Goal: Complete application form

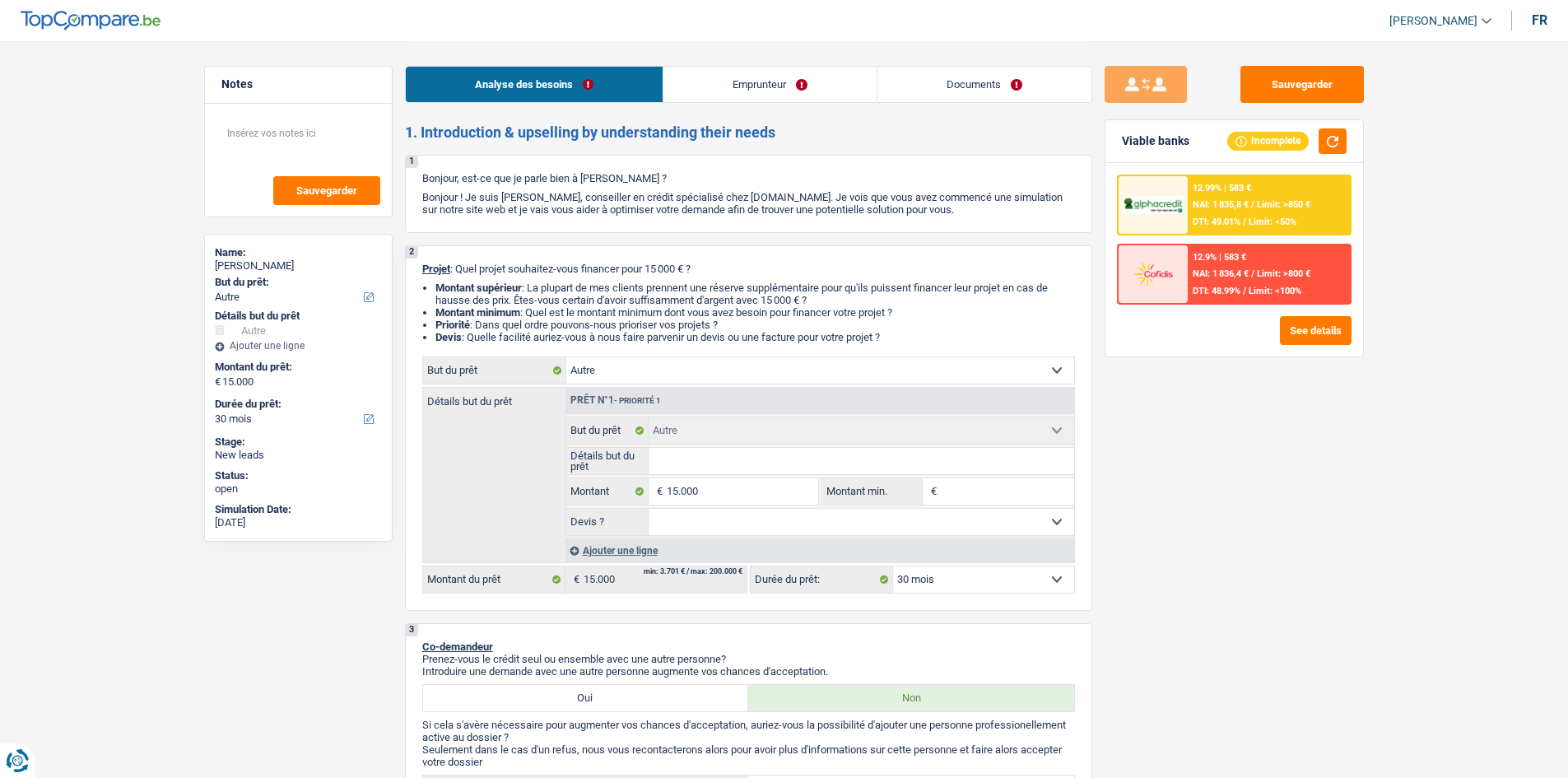
select select "other"
select select "30"
select select "other"
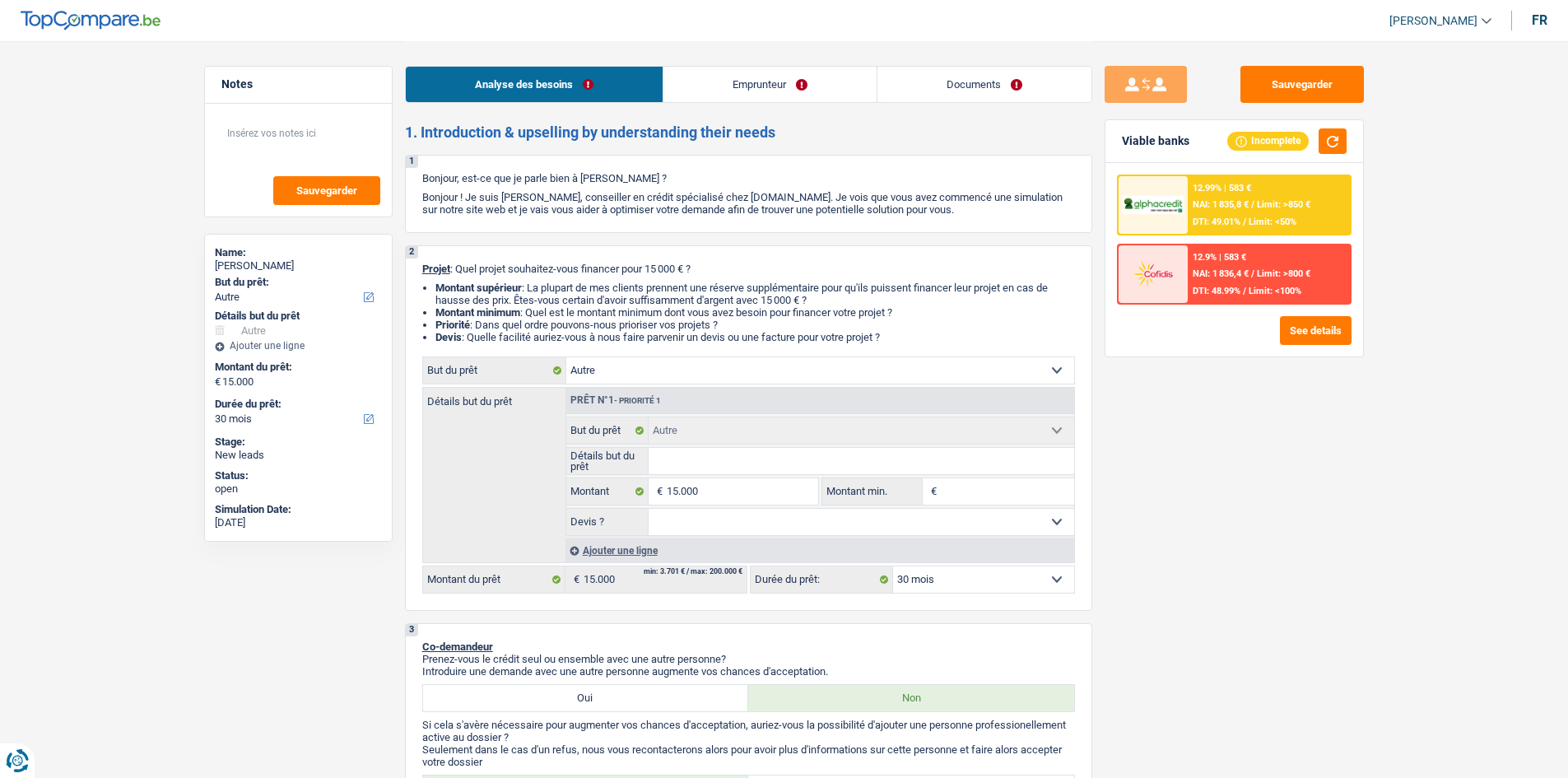
select select "30"
select select "independent"
select select "netSalary"
select select "rents"
select select "personalLoan"
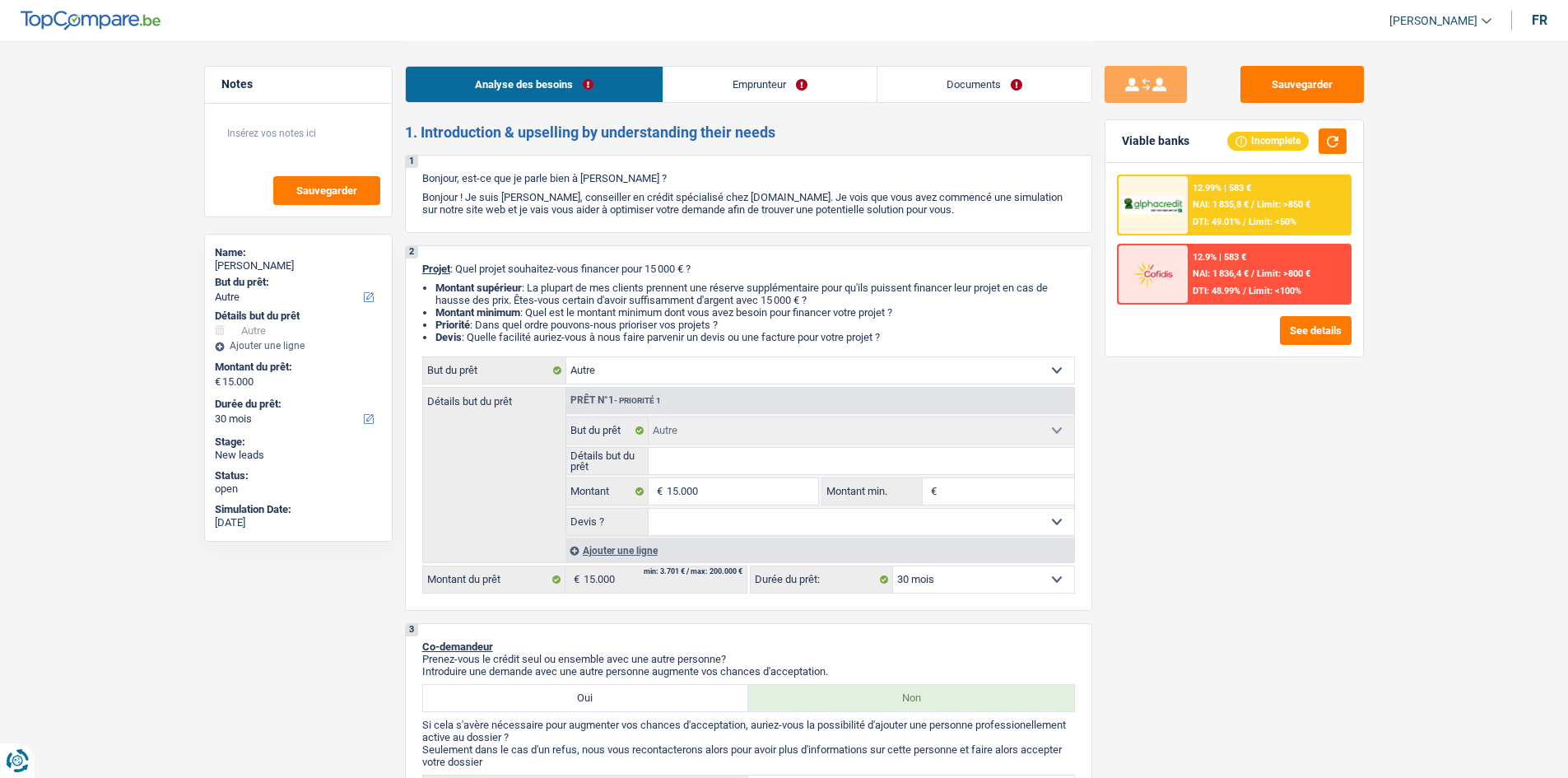
select select "carRestore"
select select "36"
select select "other"
select select "30"
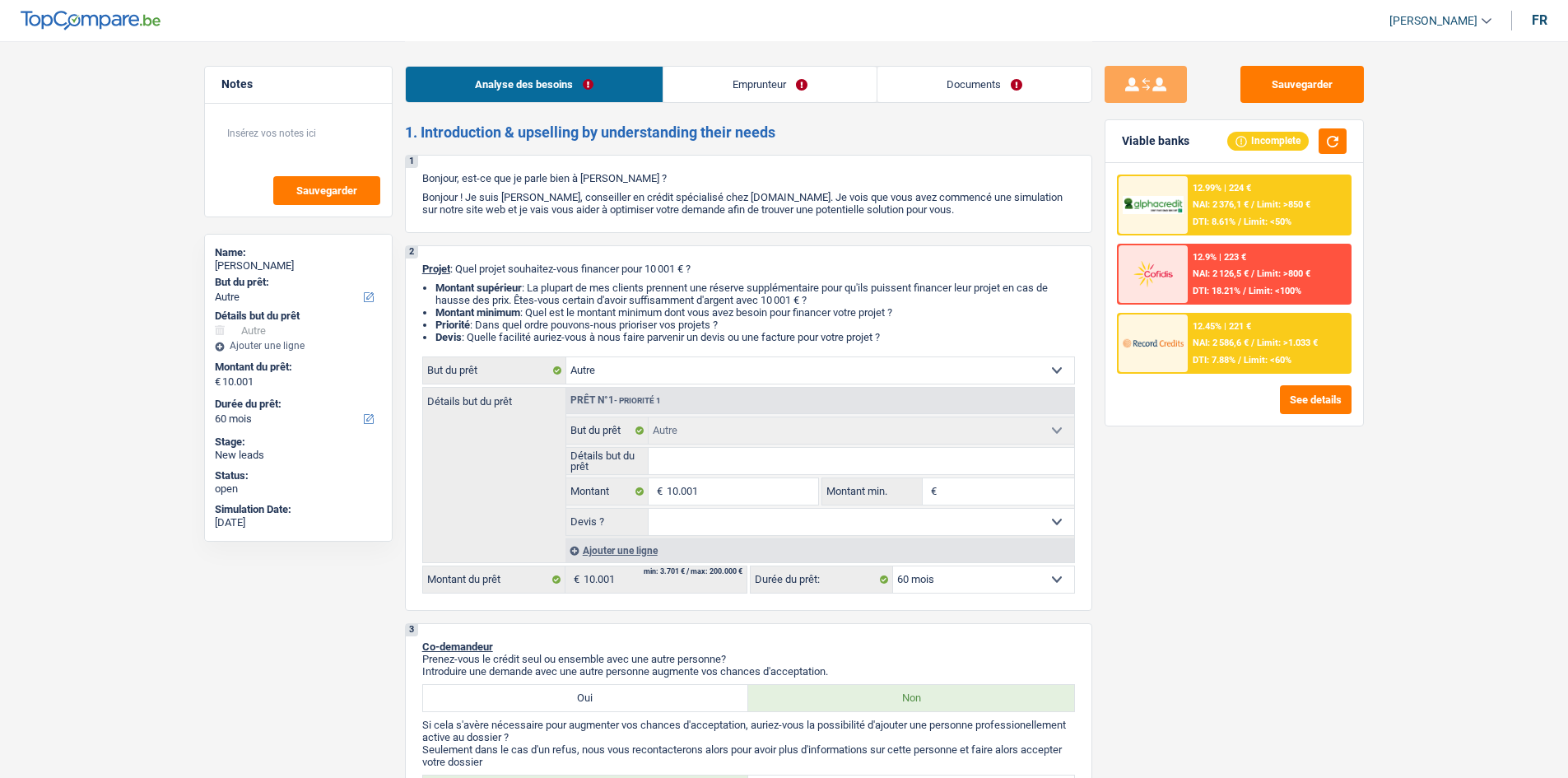
select select "other"
select select "60"
select select "other"
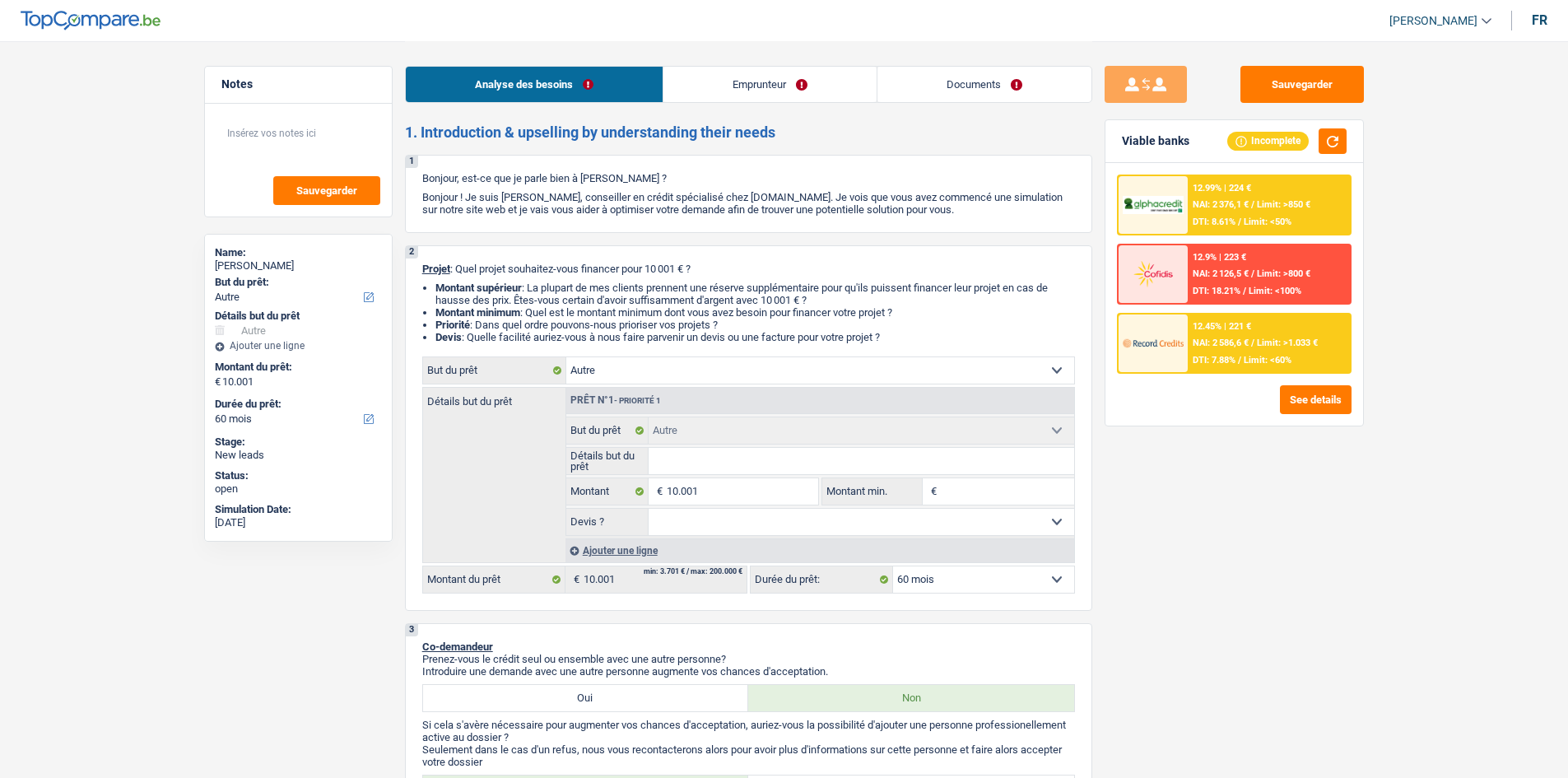
select select "60"
select select "worker"
select select "netSalary"
select select "liveWithParents"
select select "other"
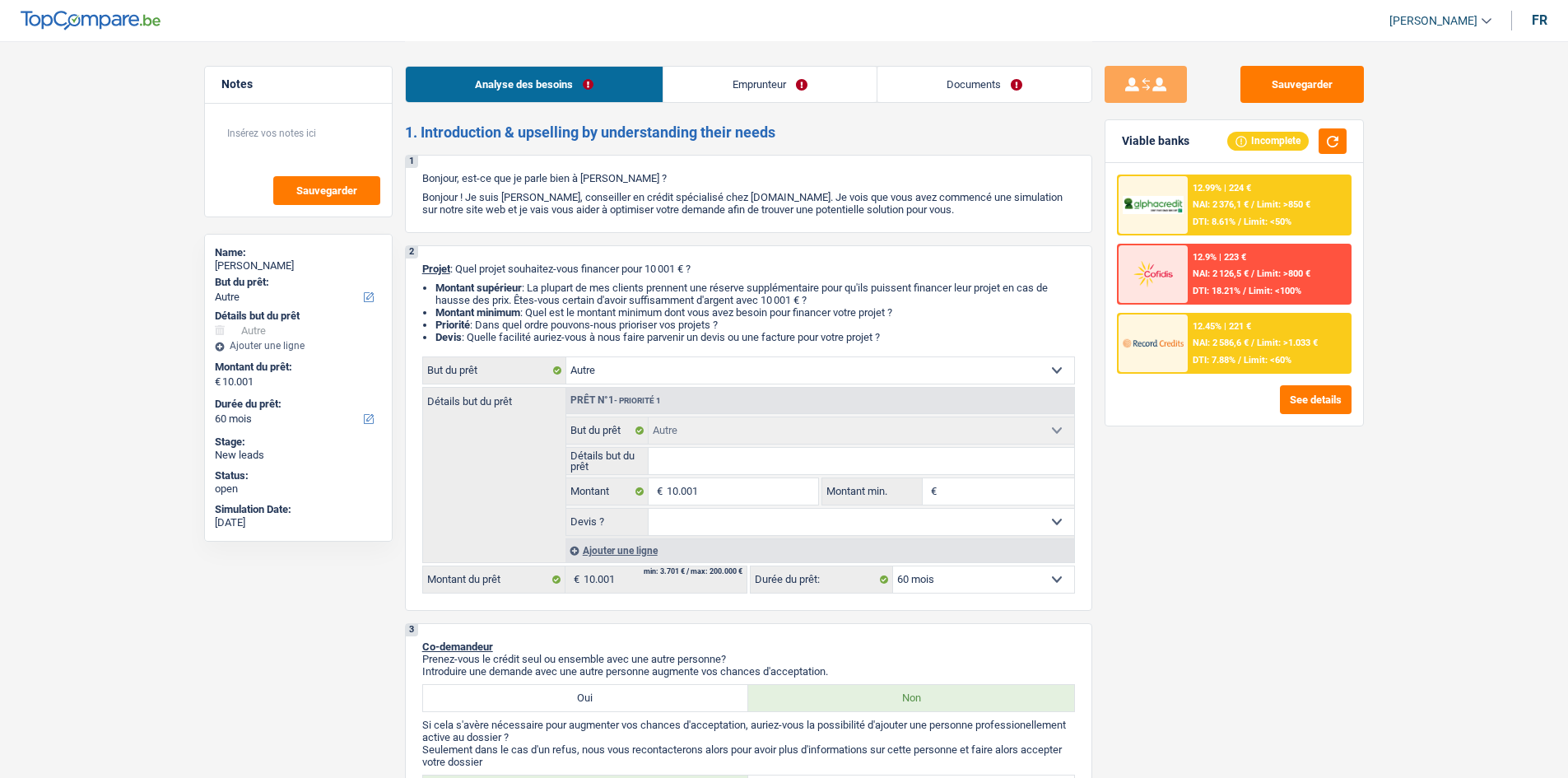
select select "other"
select select "60"
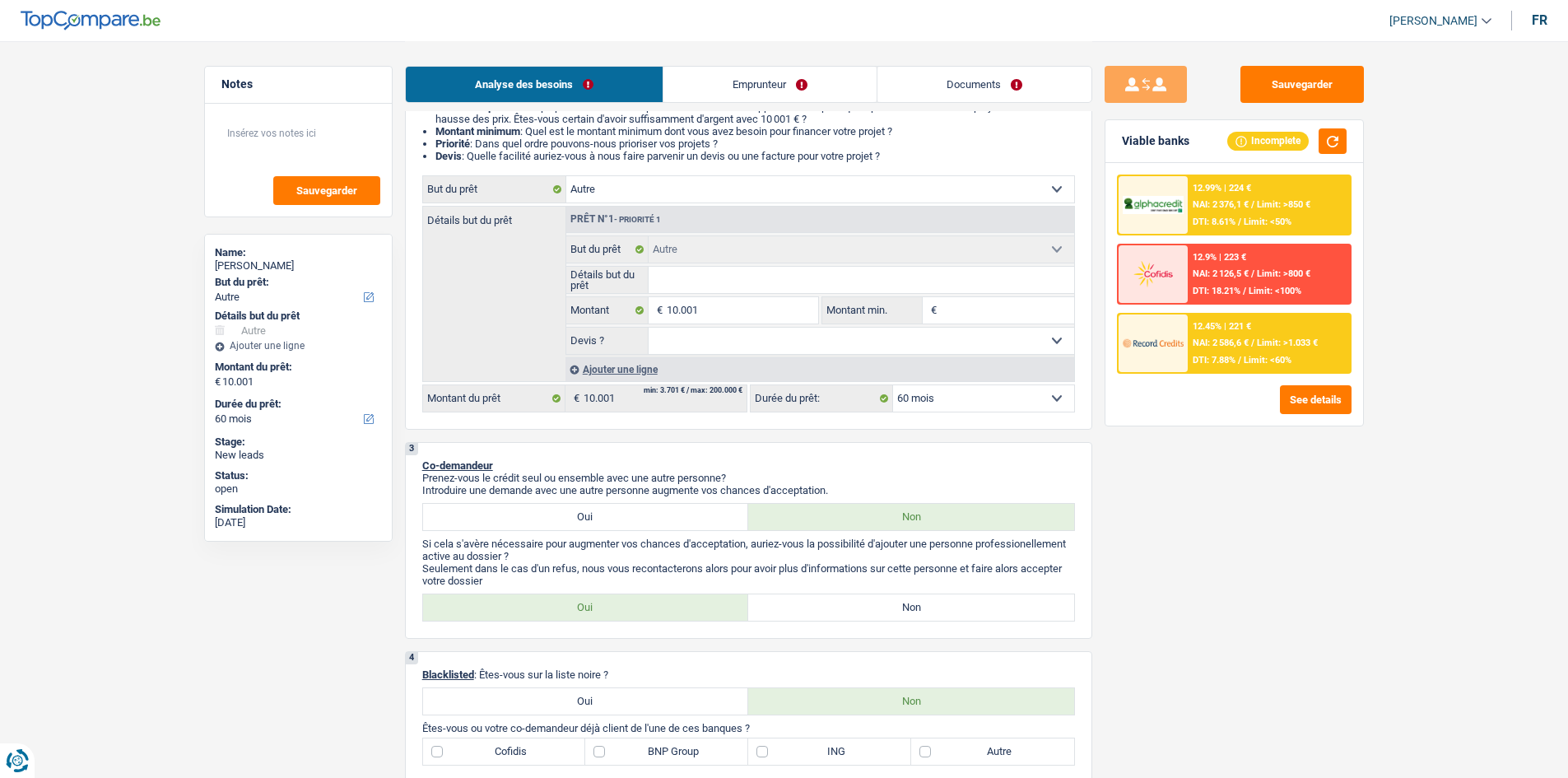
scroll to position [165, 0]
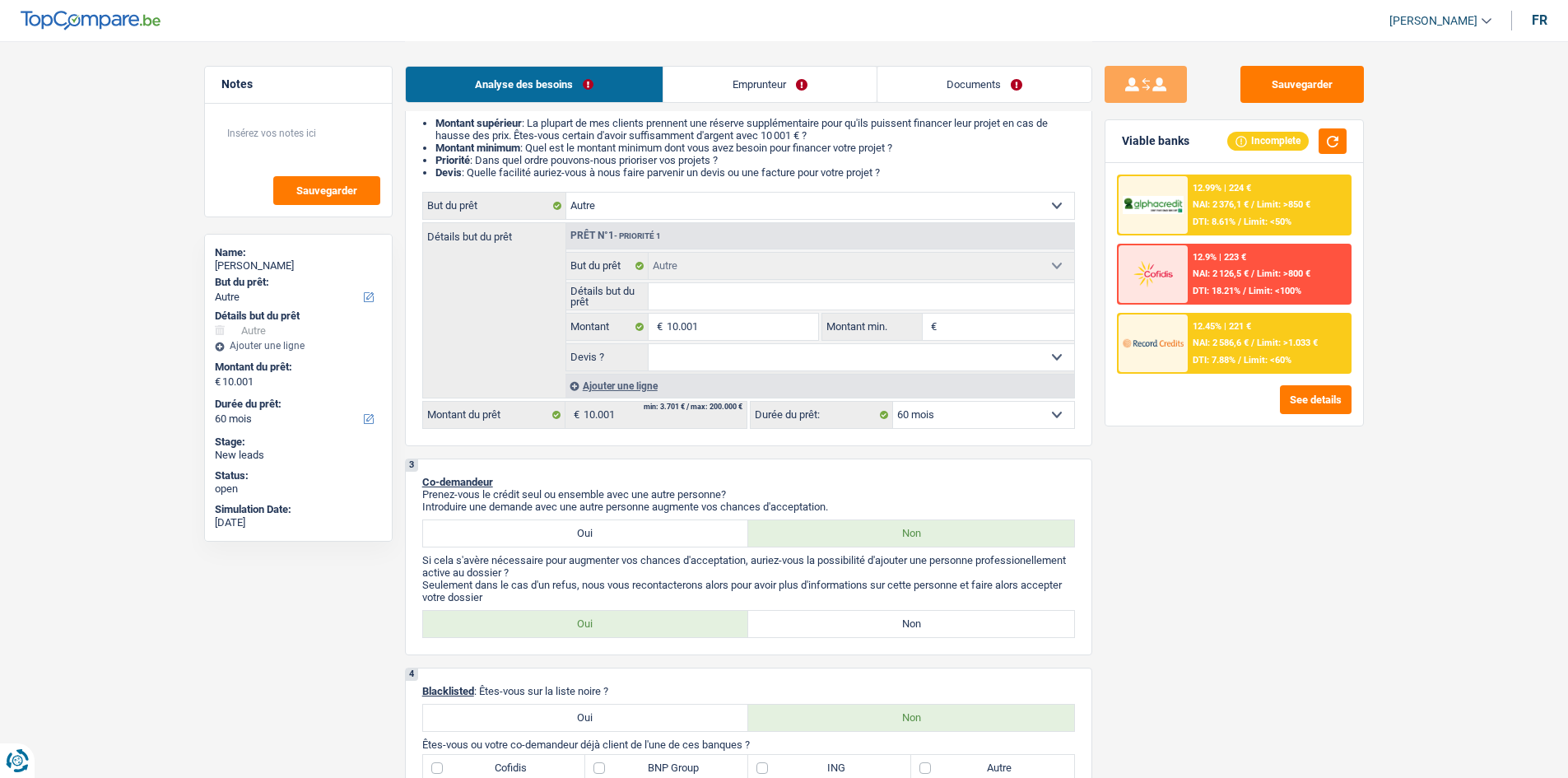
click at [669, 204] on select "Confort maison: meubles, textile, peinture, électroménager, outillage non-profe…" at bounding box center [820, 205] width 507 height 27
click at [427, 293] on div "Détails but du prêt Prêt n°1 - Priorité 1 Confort maison: meubles, textile, pei…" at bounding box center [748, 310] width 652 height 176
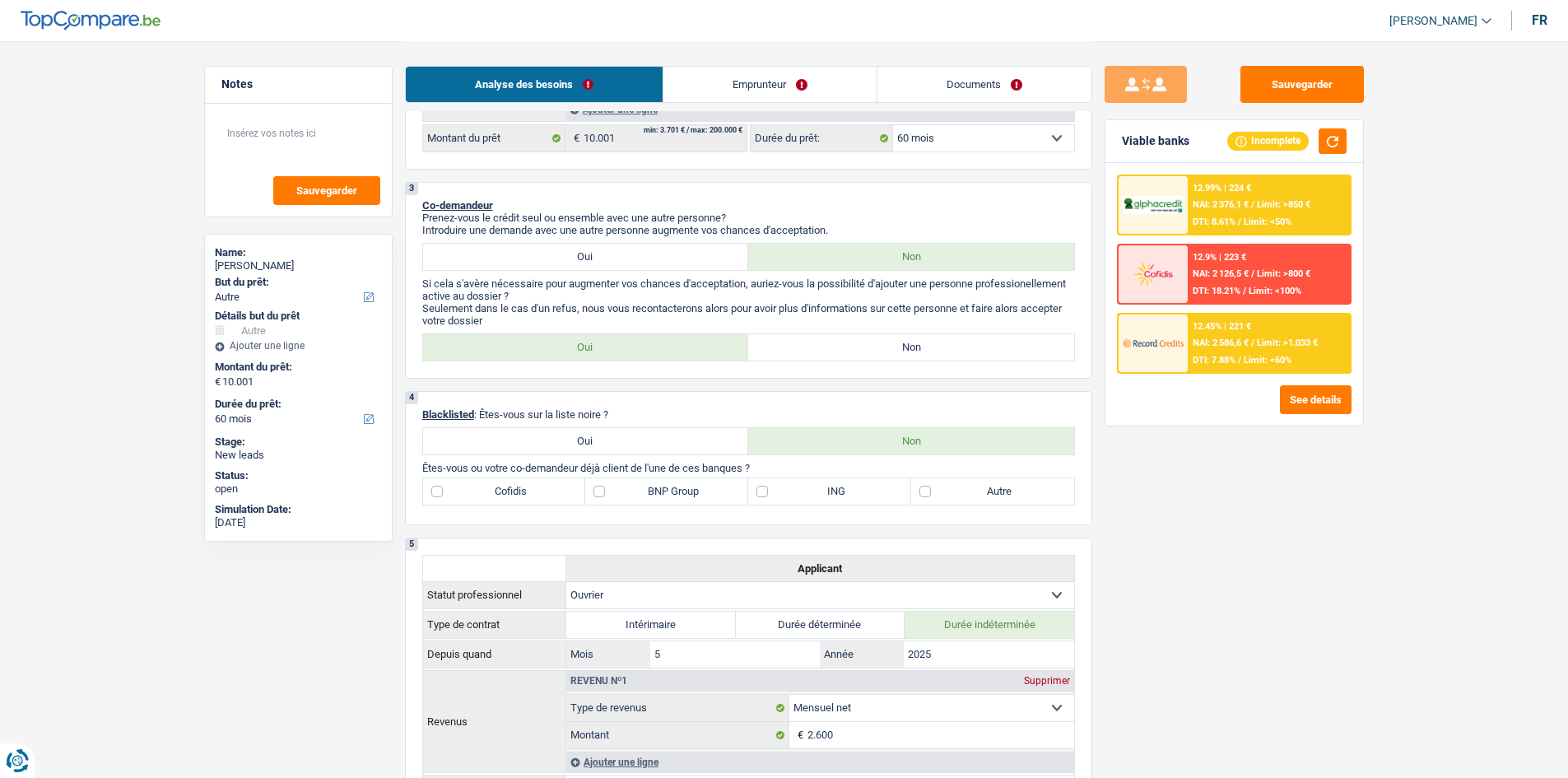
scroll to position [401, 0]
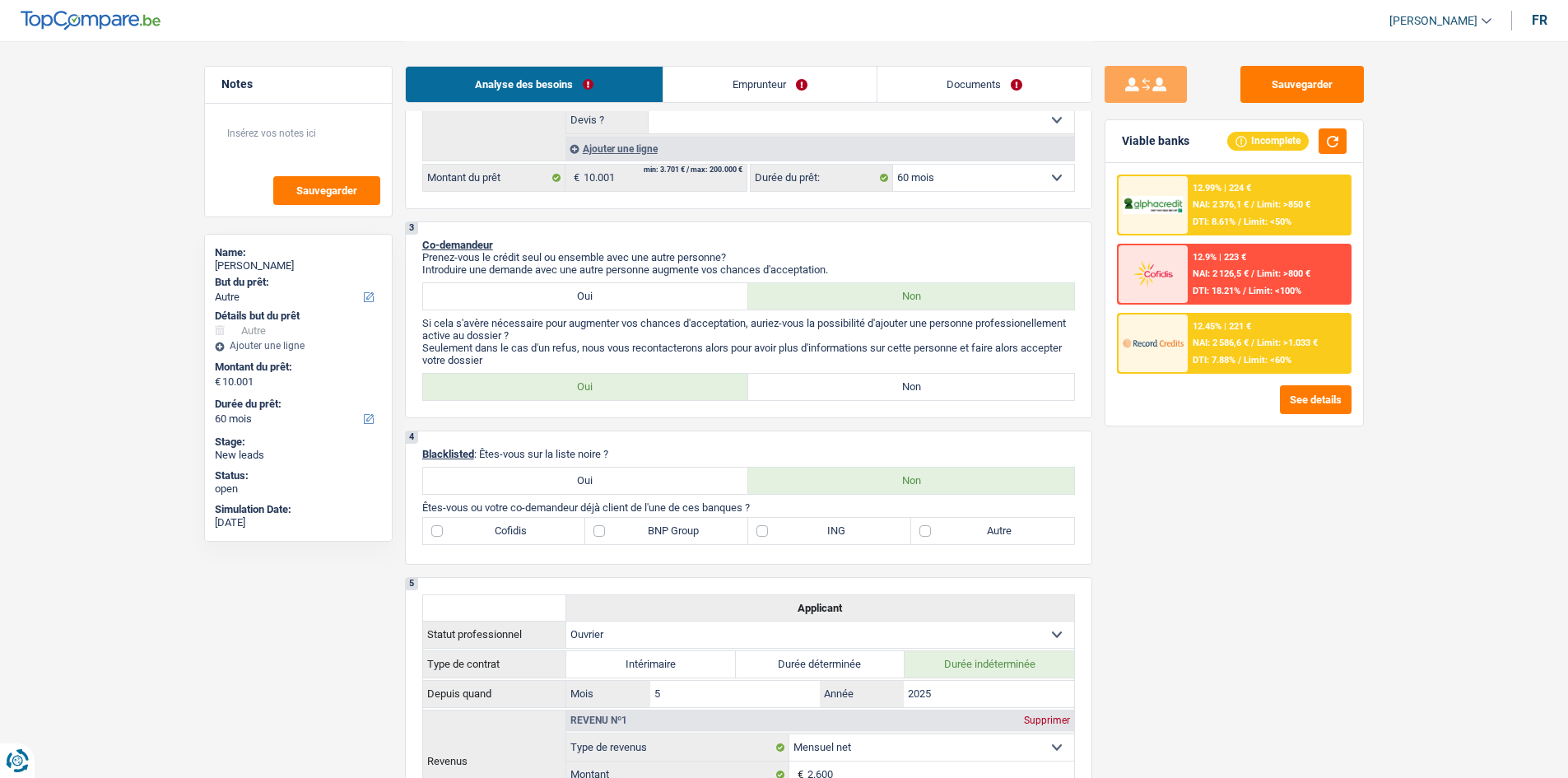
click at [798, 381] on label "Non" at bounding box center [911, 387] width 326 height 27
click at [798, 381] on input "Non" at bounding box center [911, 387] width 326 height 27
radio input "true"
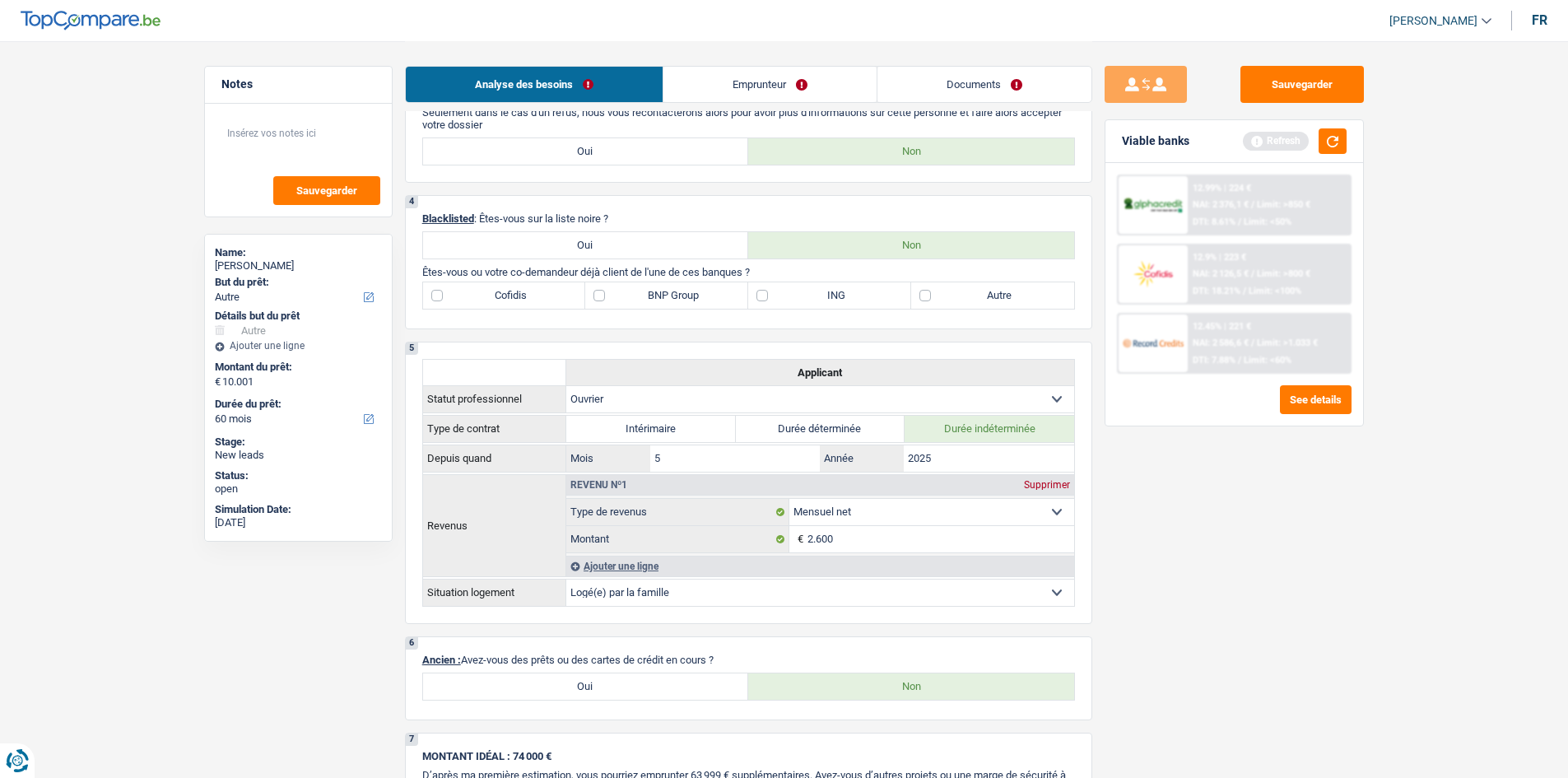
scroll to position [648, 0]
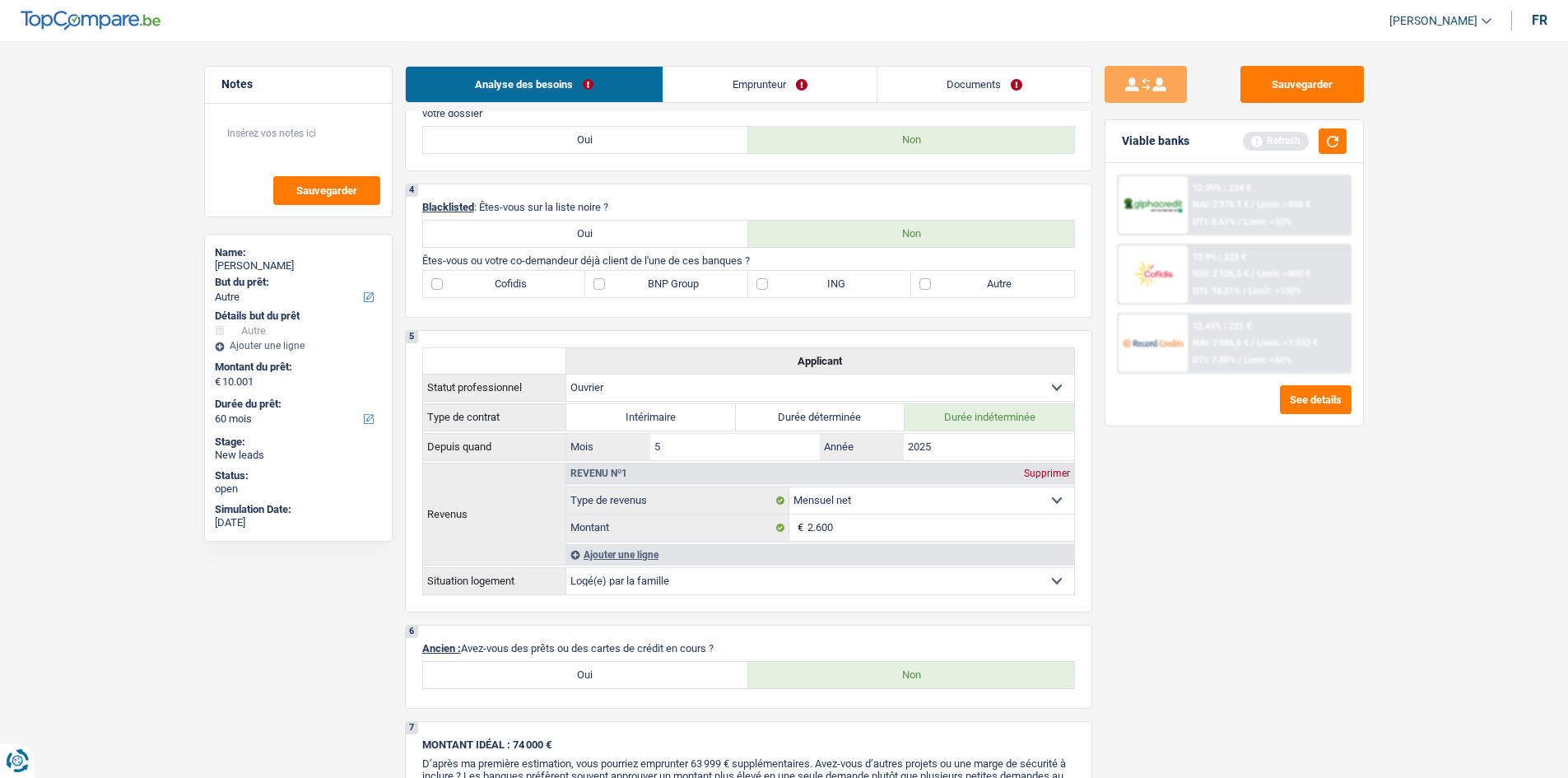
click at [602, 284] on label "BNP Group" at bounding box center [666, 283] width 163 height 27
click at [602, 284] on input "BNP Group" at bounding box center [666, 283] width 163 height 27
checkbox input "true"
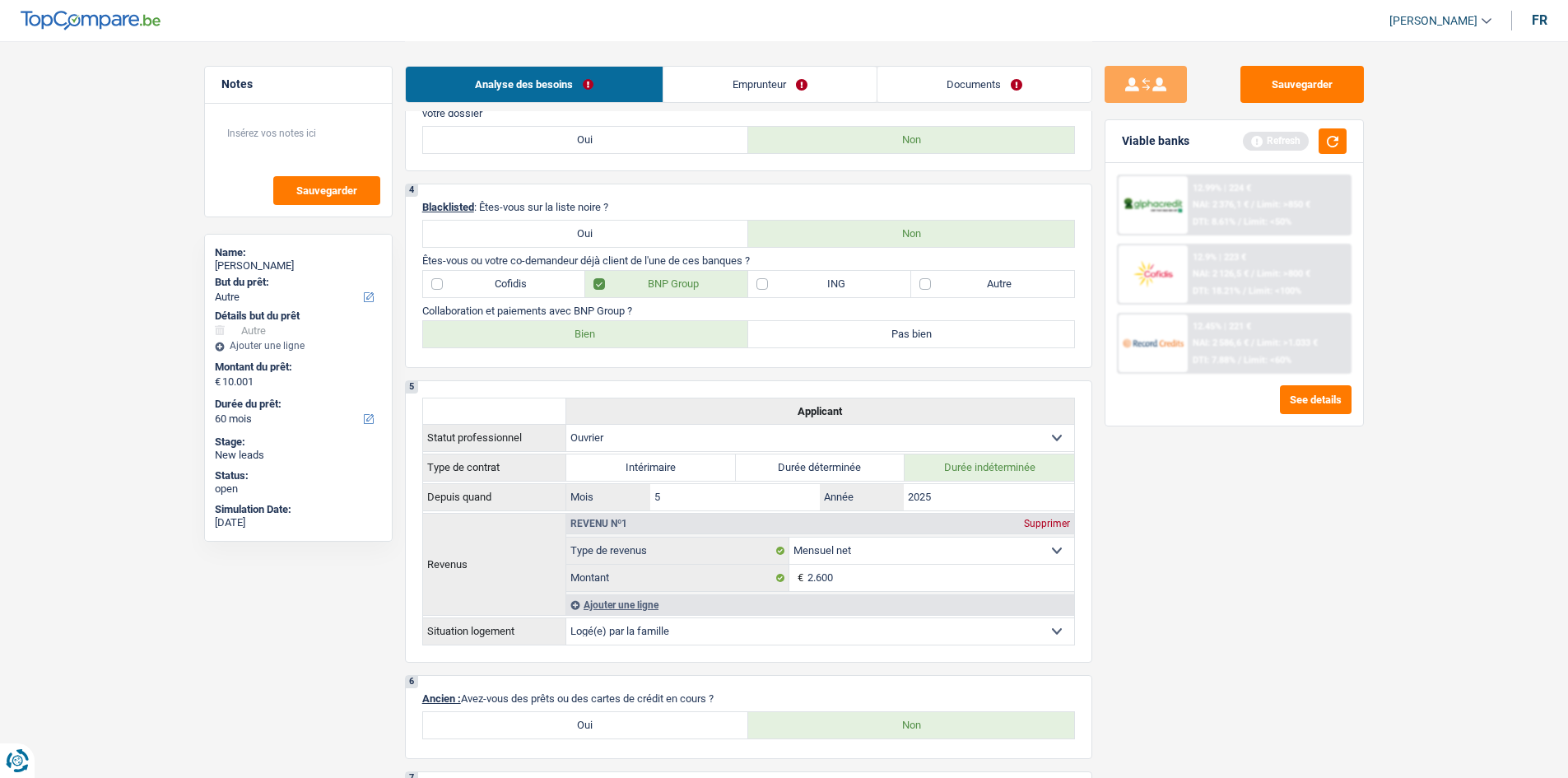
click at [542, 332] on label "Bien" at bounding box center [586, 334] width 326 height 27
click at [542, 332] on input "Bien" at bounding box center [586, 334] width 326 height 27
radio input "true"
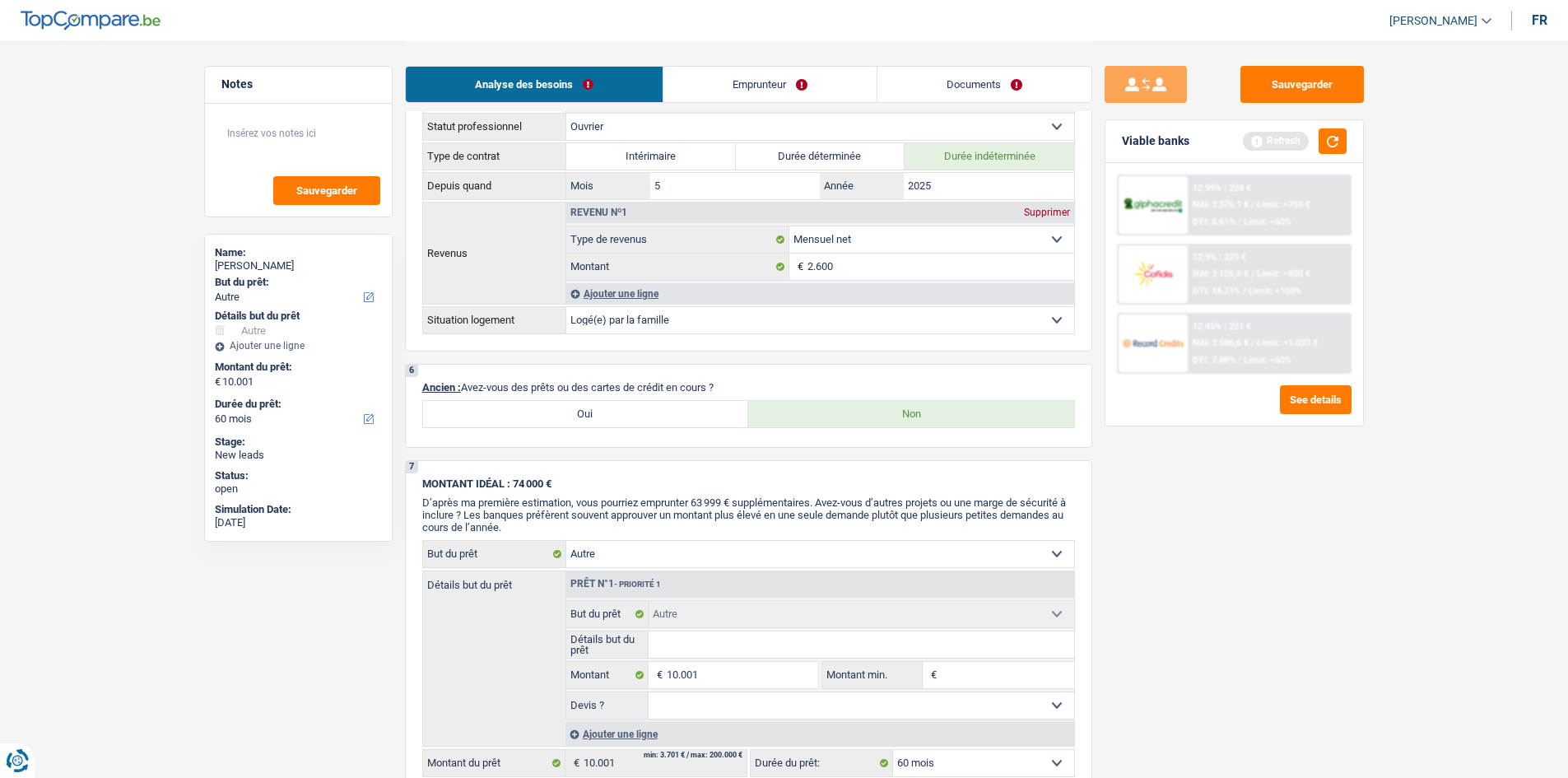
scroll to position [1059, 0]
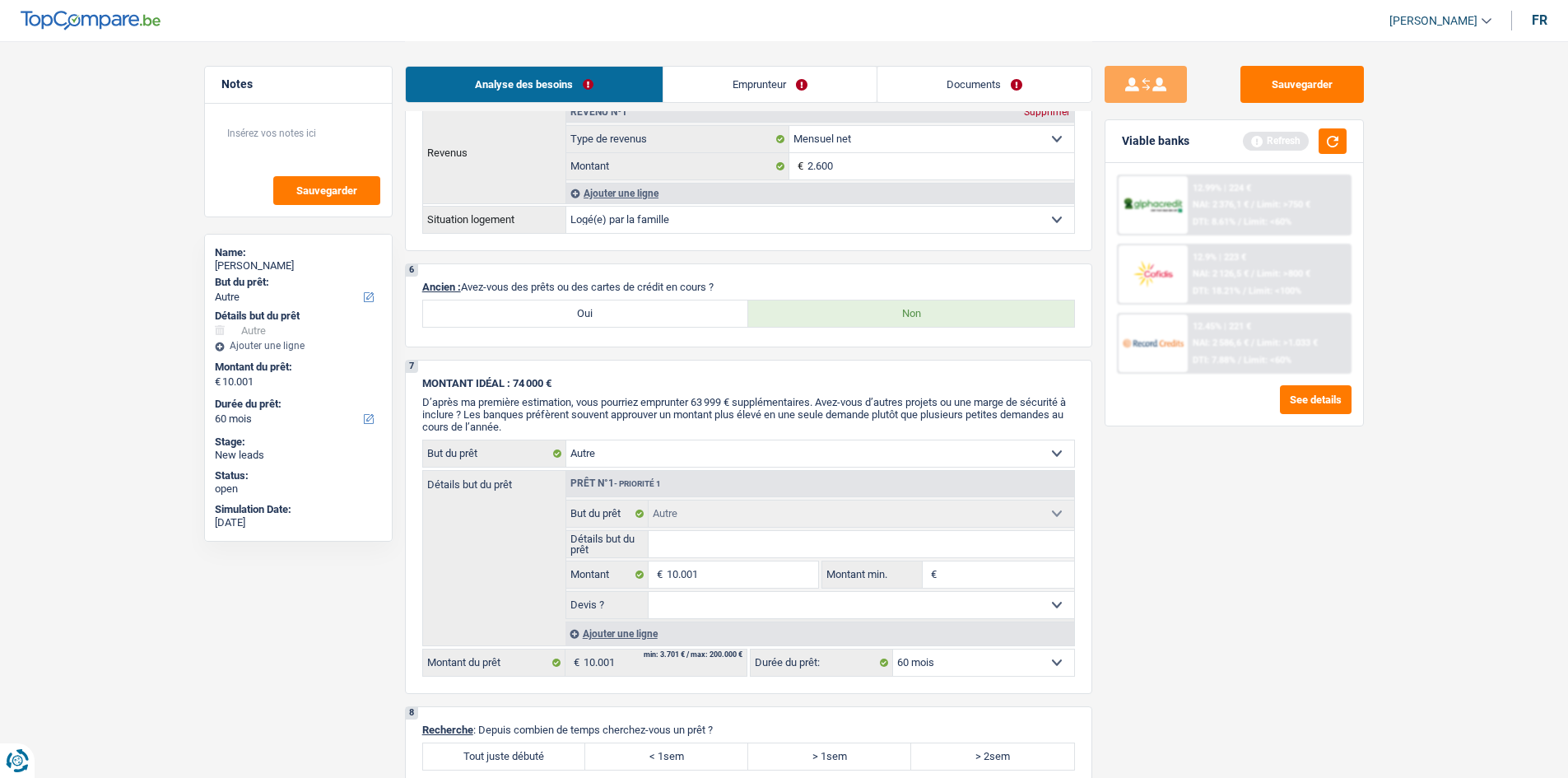
click at [614, 317] on label "Oui" at bounding box center [586, 313] width 326 height 27
click at [614, 317] on input "Oui" at bounding box center [586, 313] width 326 height 27
radio input "true"
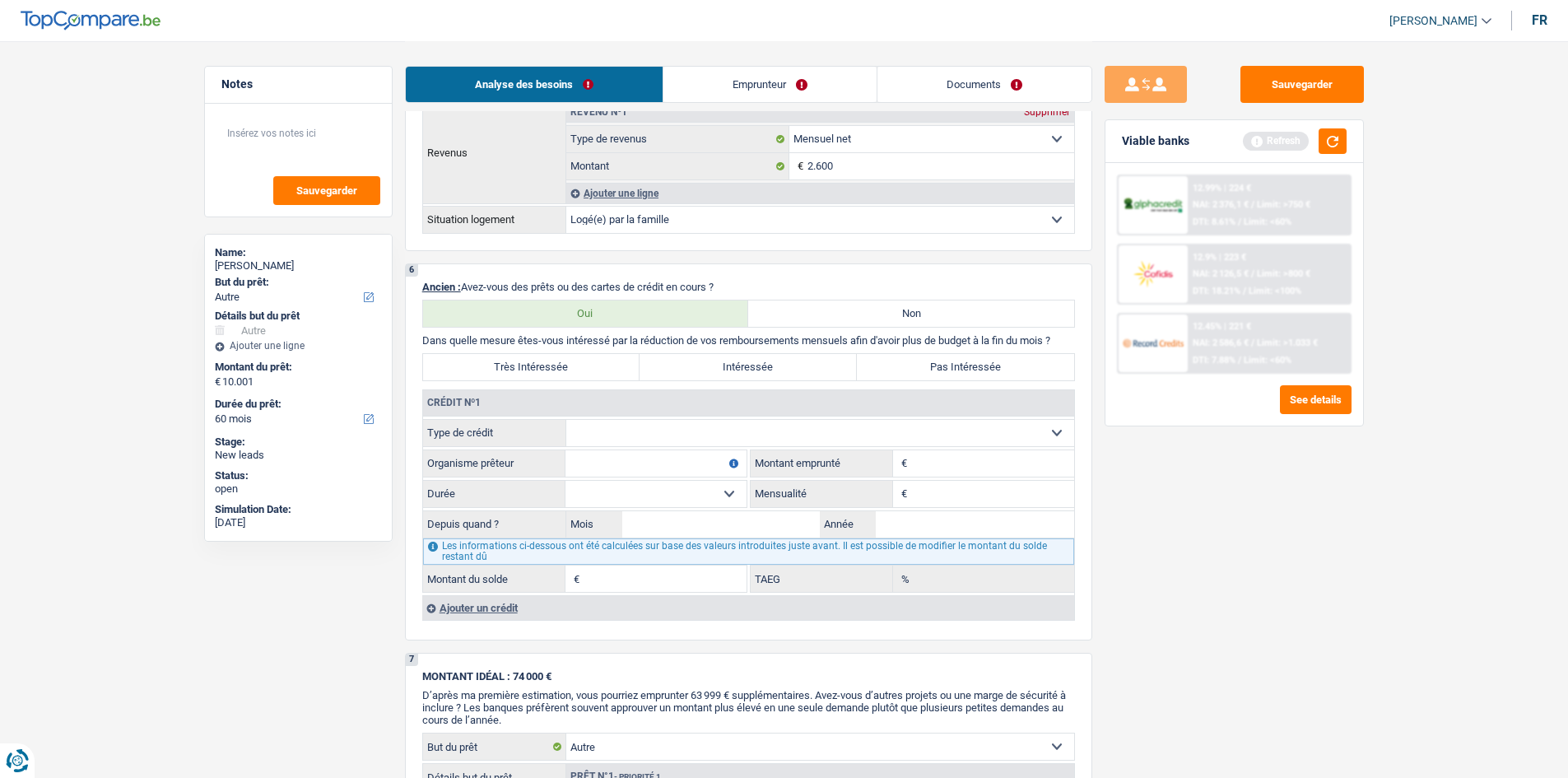
click at [823, 428] on select "Carte ou ouverture de crédit Prêt hypothécaire Vente à tempérament Prêt à tempé…" at bounding box center [820, 432] width 507 height 27
select select "personalLoan"
type input "0"
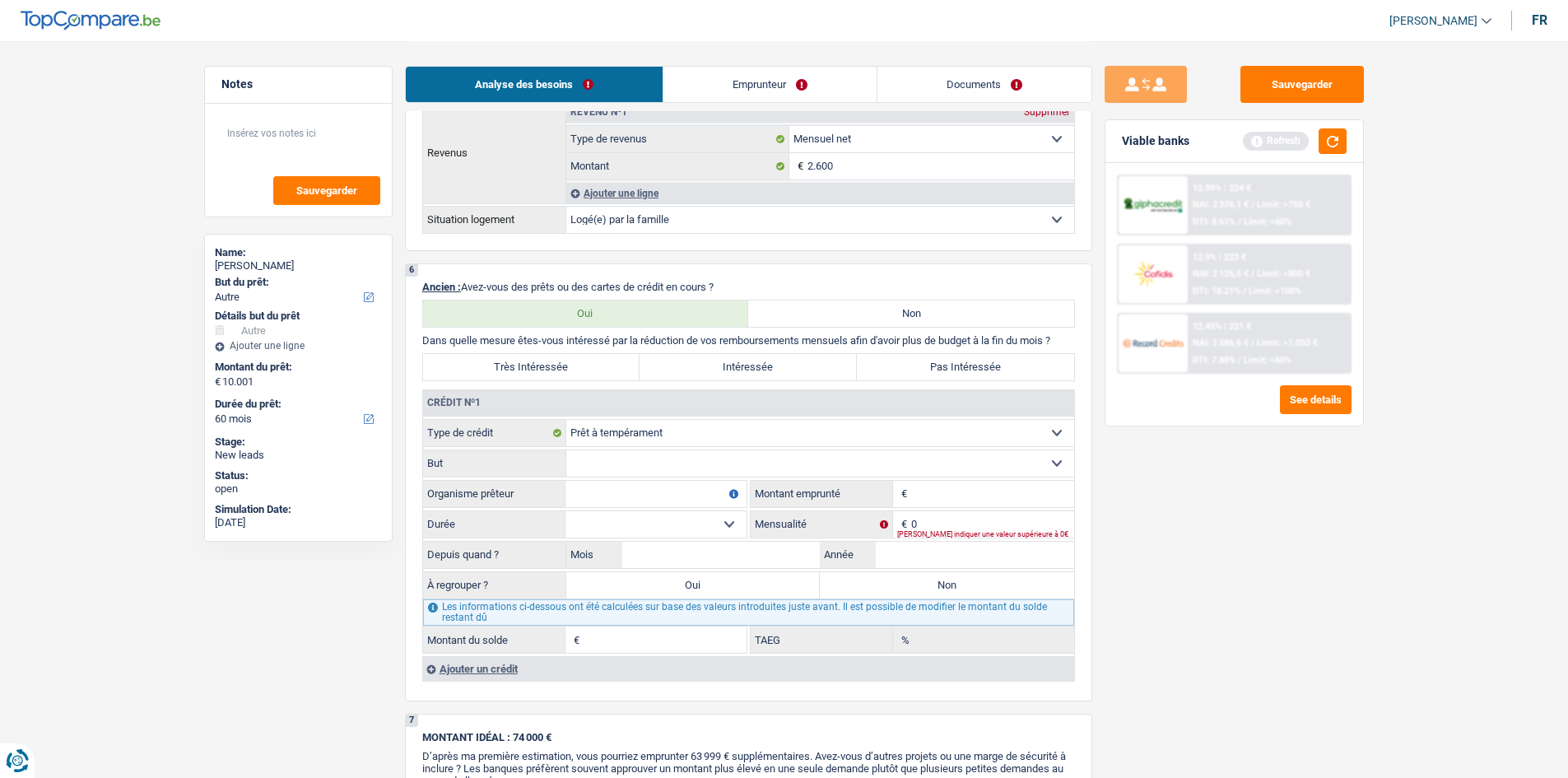
click at [749, 434] on select "Carte ou ouverture de crédit Prêt hypothécaire Vente à tempérament Prêt à tempé…" at bounding box center [820, 432] width 507 height 27
select select "carLoan"
click at [566, 419] on select "Carte ou ouverture de crédit Prêt hypothécaire Vente à tempérament Prêt à tempé…" at bounding box center [820, 432] width 507 height 27
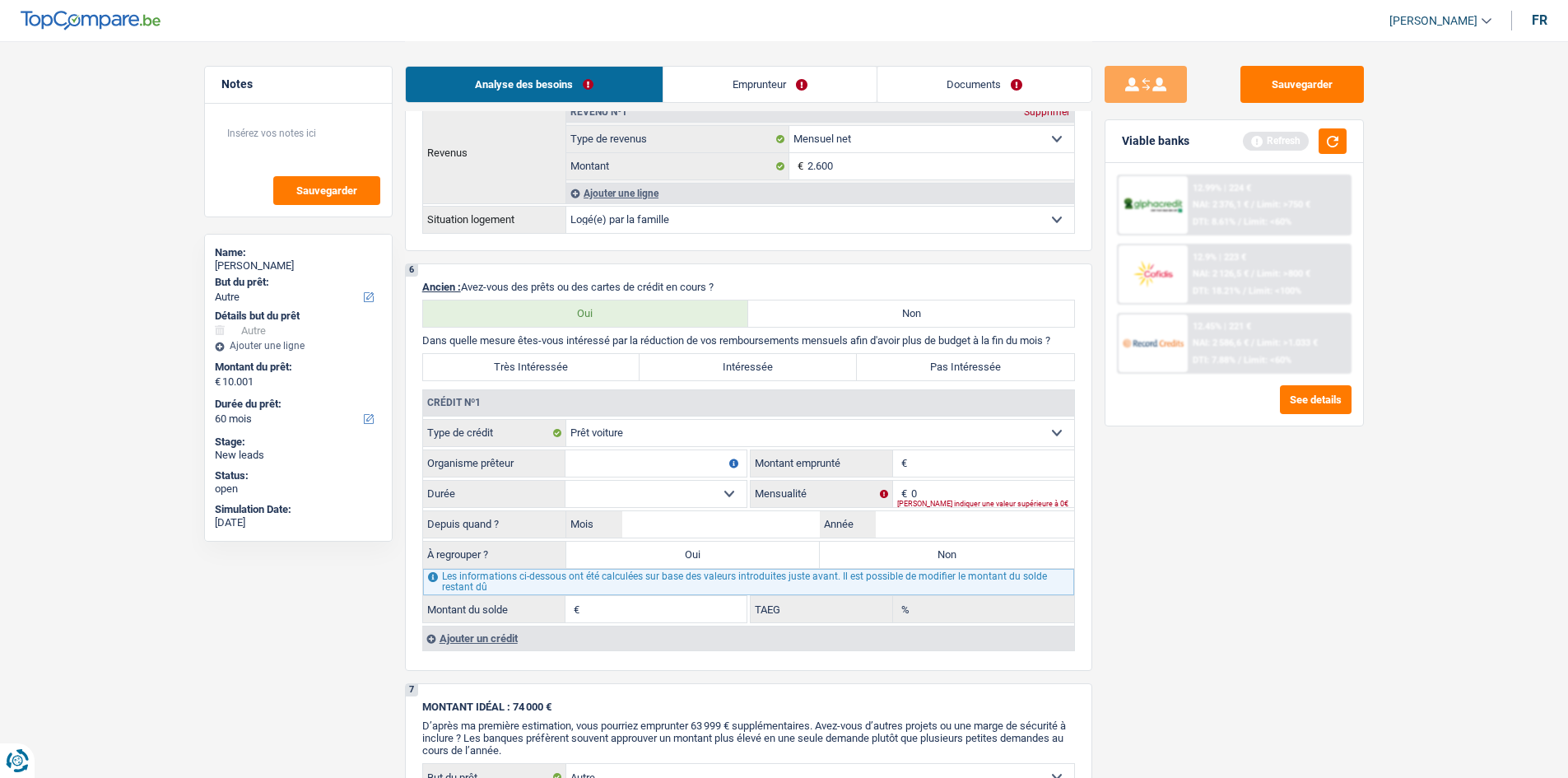
click at [676, 467] on input "Organisme prêteur" at bounding box center [655, 463] width 181 height 27
type input "Bnp Paribas"
click at [934, 467] on input "Montant" at bounding box center [992, 463] width 163 height 27
type input "10.000"
click at [727, 489] on select "12 mois 18 mois 24 mois 30 mois 36 mois 42 mois 48 mois Sélectionner une option" at bounding box center [655, 494] width 181 height 27
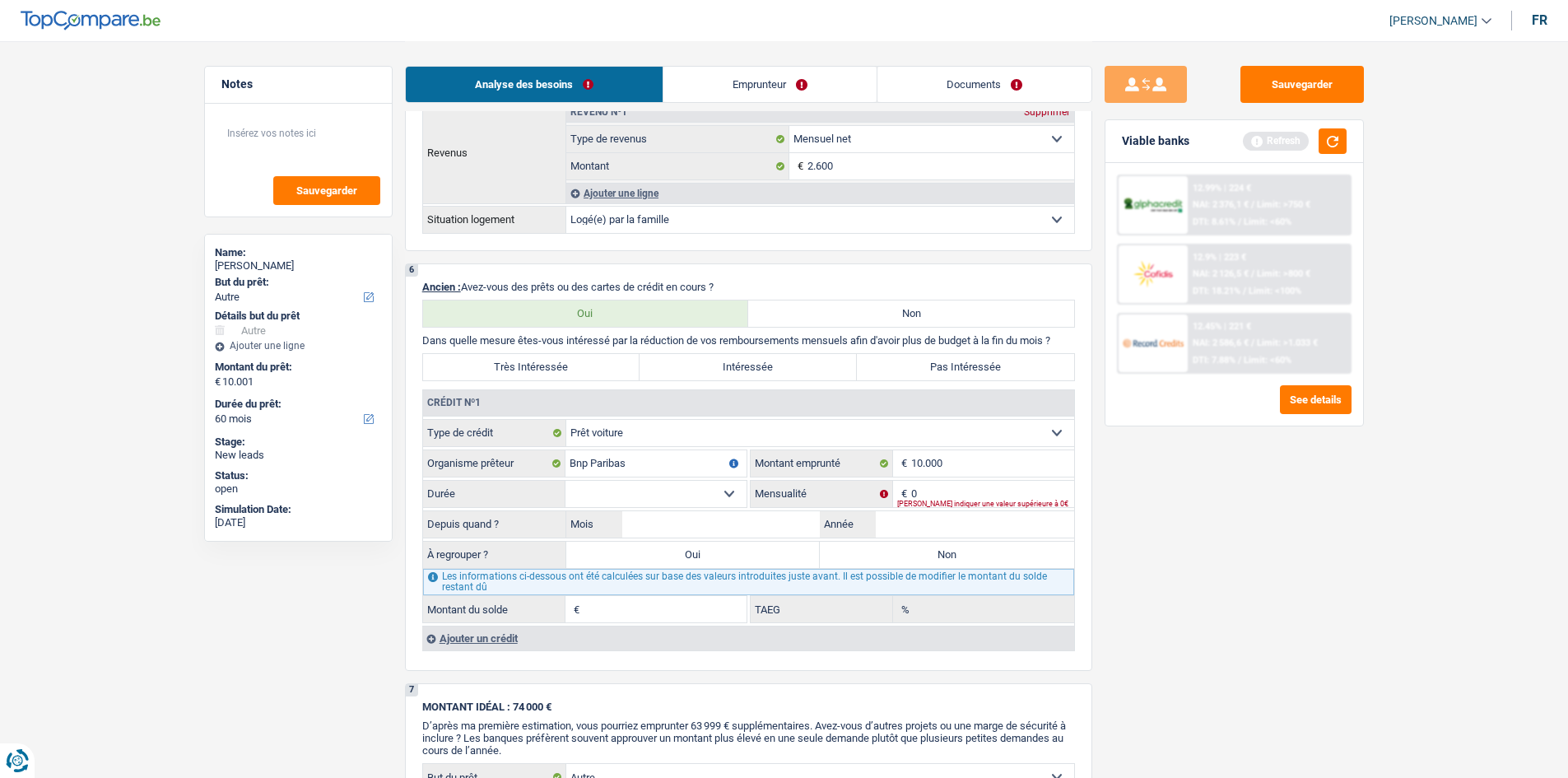
click at [733, 485] on select "12 mois 18 mois 24 mois 30 mois 36 mois 42 mois 48 mois Sélectionner une option" at bounding box center [655, 494] width 181 height 27
click at [948, 491] on input "0" at bounding box center [992, 494] width 163 height 27
type input "210"
click at [952, 466] on input "10.000" at bounding box center [992, 463] width 163 height 27
type input "10.001"
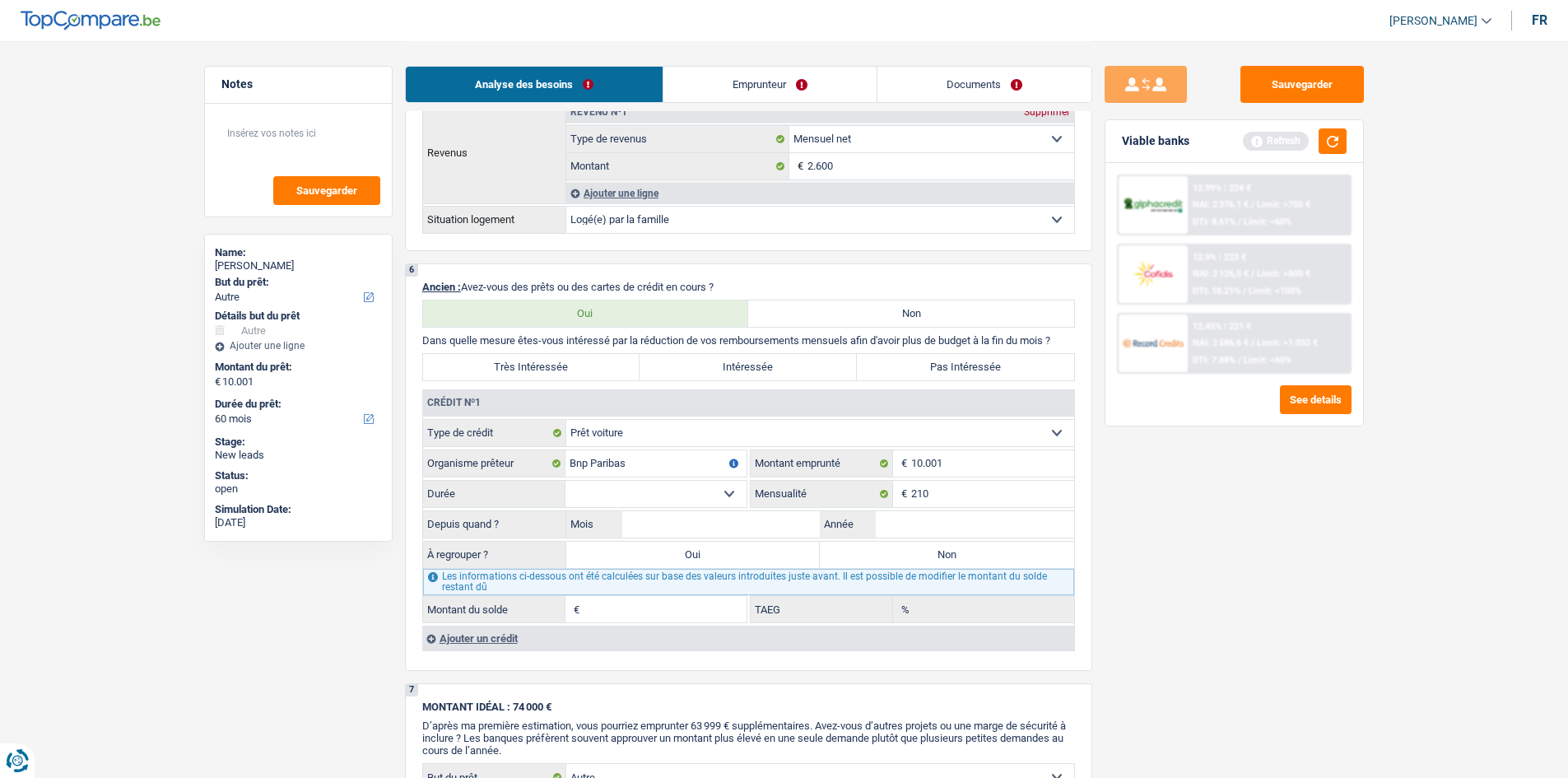
click at [726, 497] on select "12 mois 18 mois 24 mois 30 mois 36 mois 42 mois 48 mois 60 mois Sélectionner un…" at bounding box center [655, 494] width 181 height 27
select select "60"
click at [565, 481] on select "12 mois 18 mois 24 mois 30 mois 36 mois 42 mois 48 mois 60 mois Sélectionner un…" at bounding box center [655, 494] width 181 height 27
click at [643, 523] on input "Mois" at bounding box center [722, 524] width 198 height 27
type input "01"
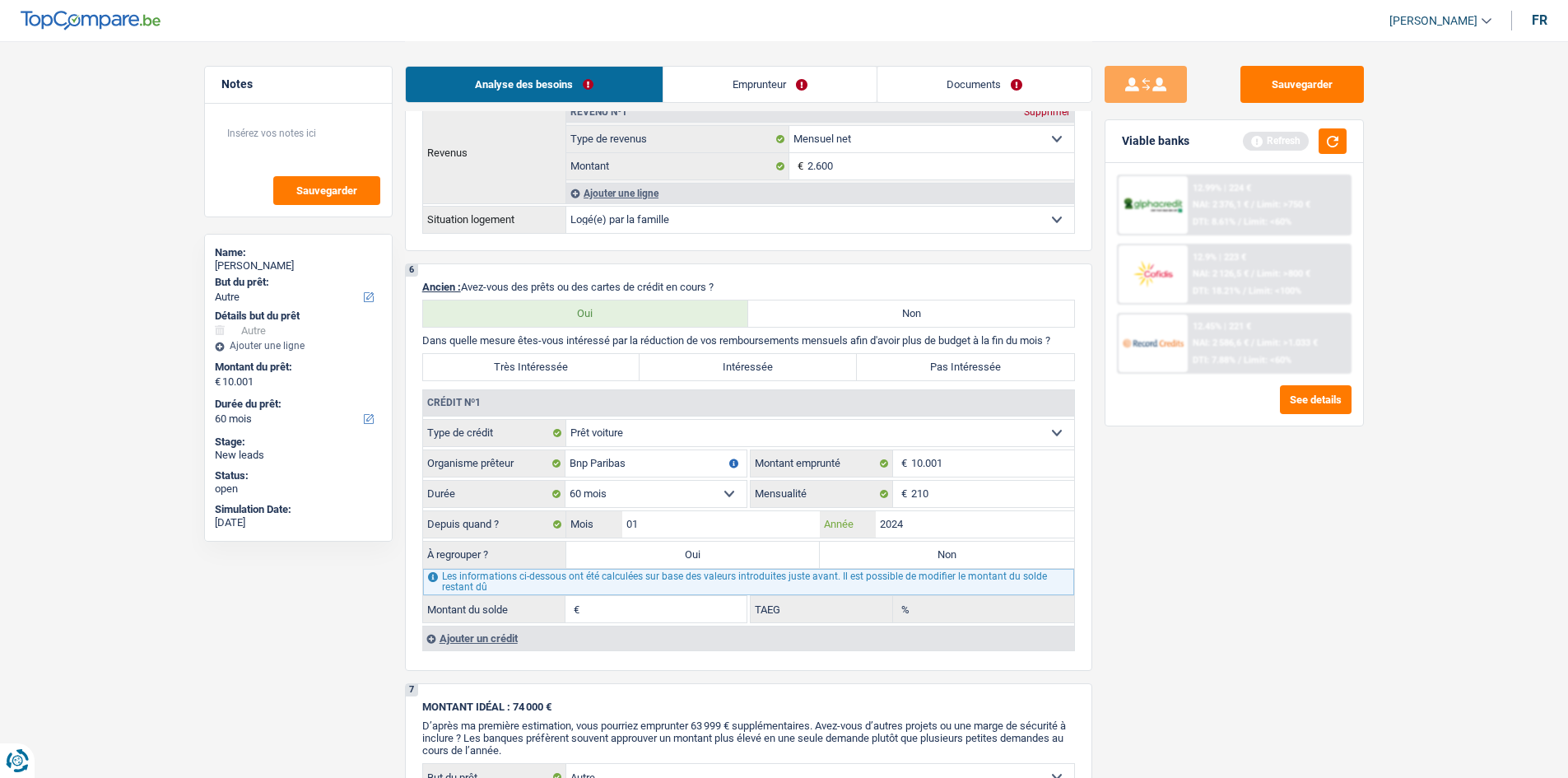
type input "2024"
type input "7.177"
type input "9,92"
click at [666, 548] on label "Oui" at bounding box center [693, 554] width 255 height 27
click at [666, 548] on input "Oui" at bounding box center [693, 554] width 255 height 27
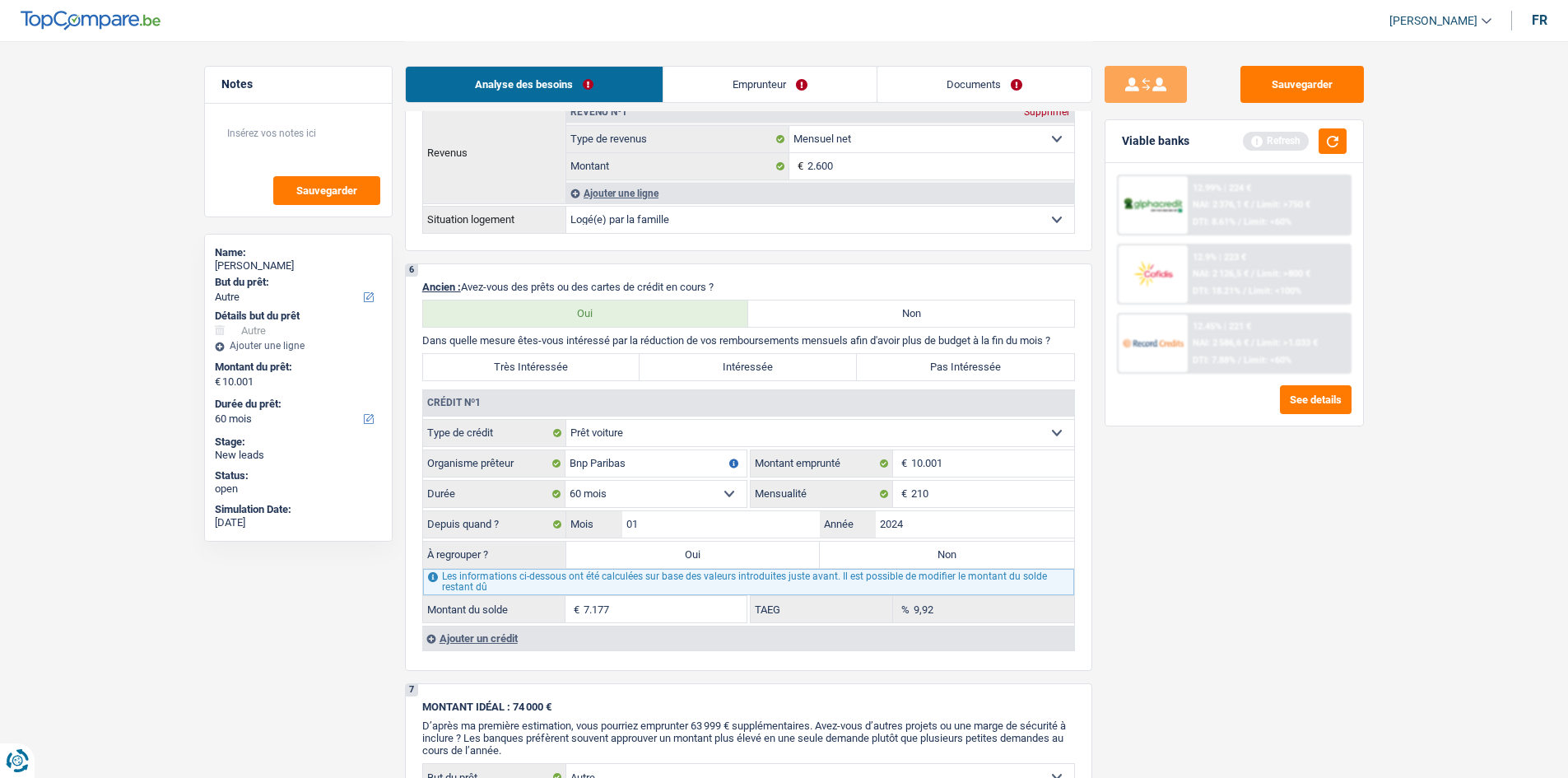
radio input "true"
type input "17.178"
type input "7.177"
select select "refinancing"
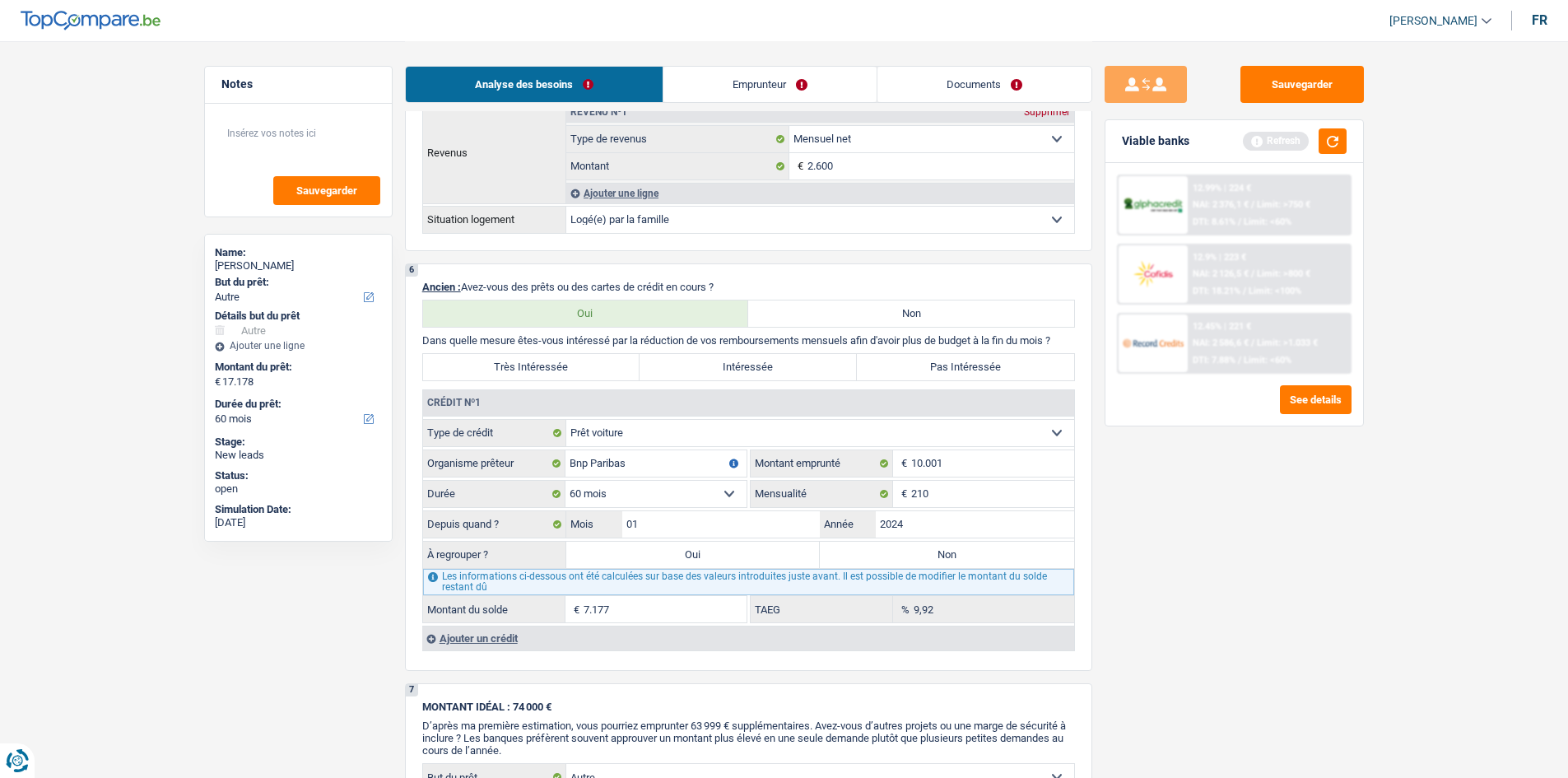
select select "refinancing"
select select "84"
select select "refinancing"
select select "84"
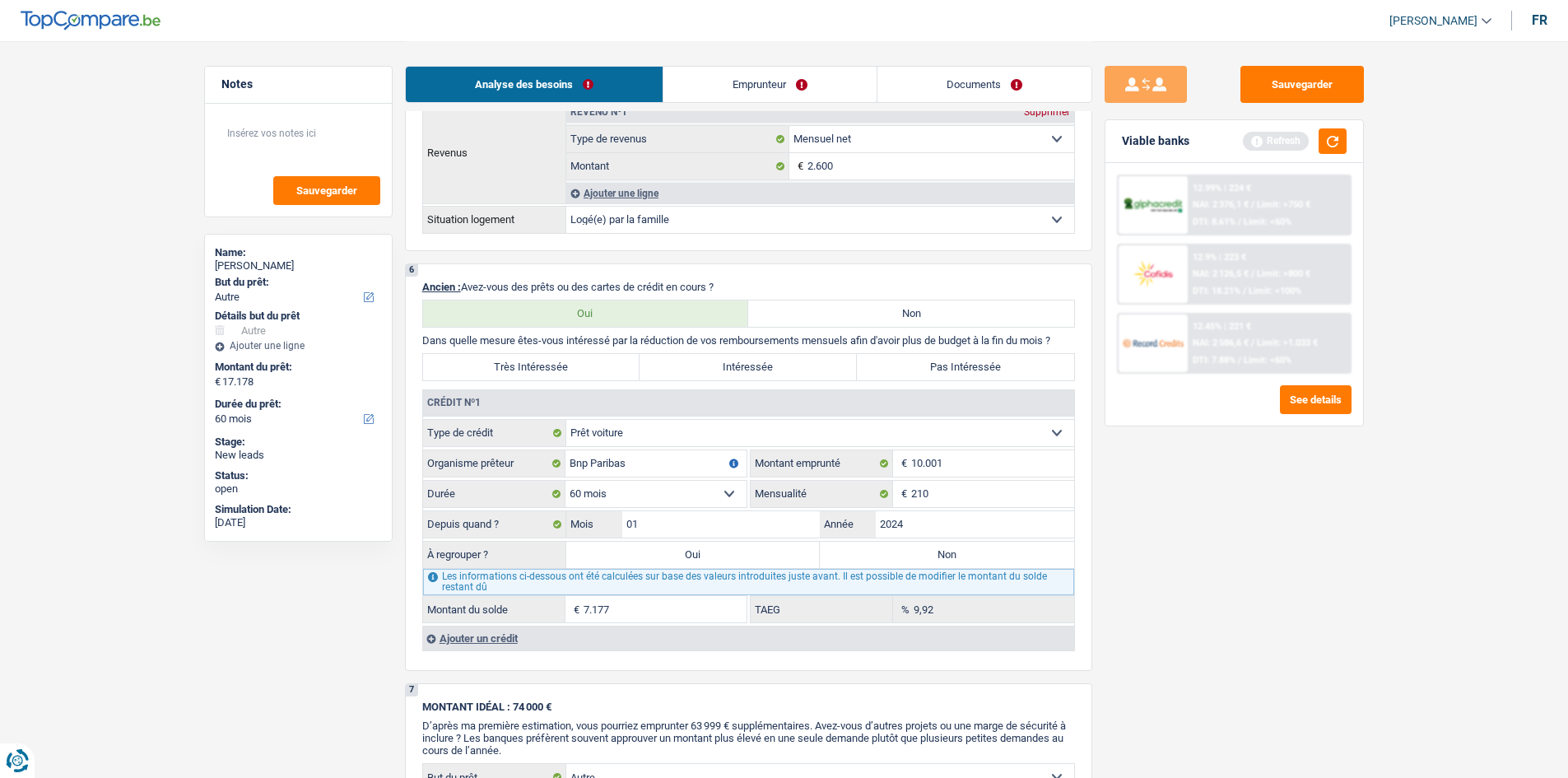
select select "refinancing"
select select "84"
select select "other"
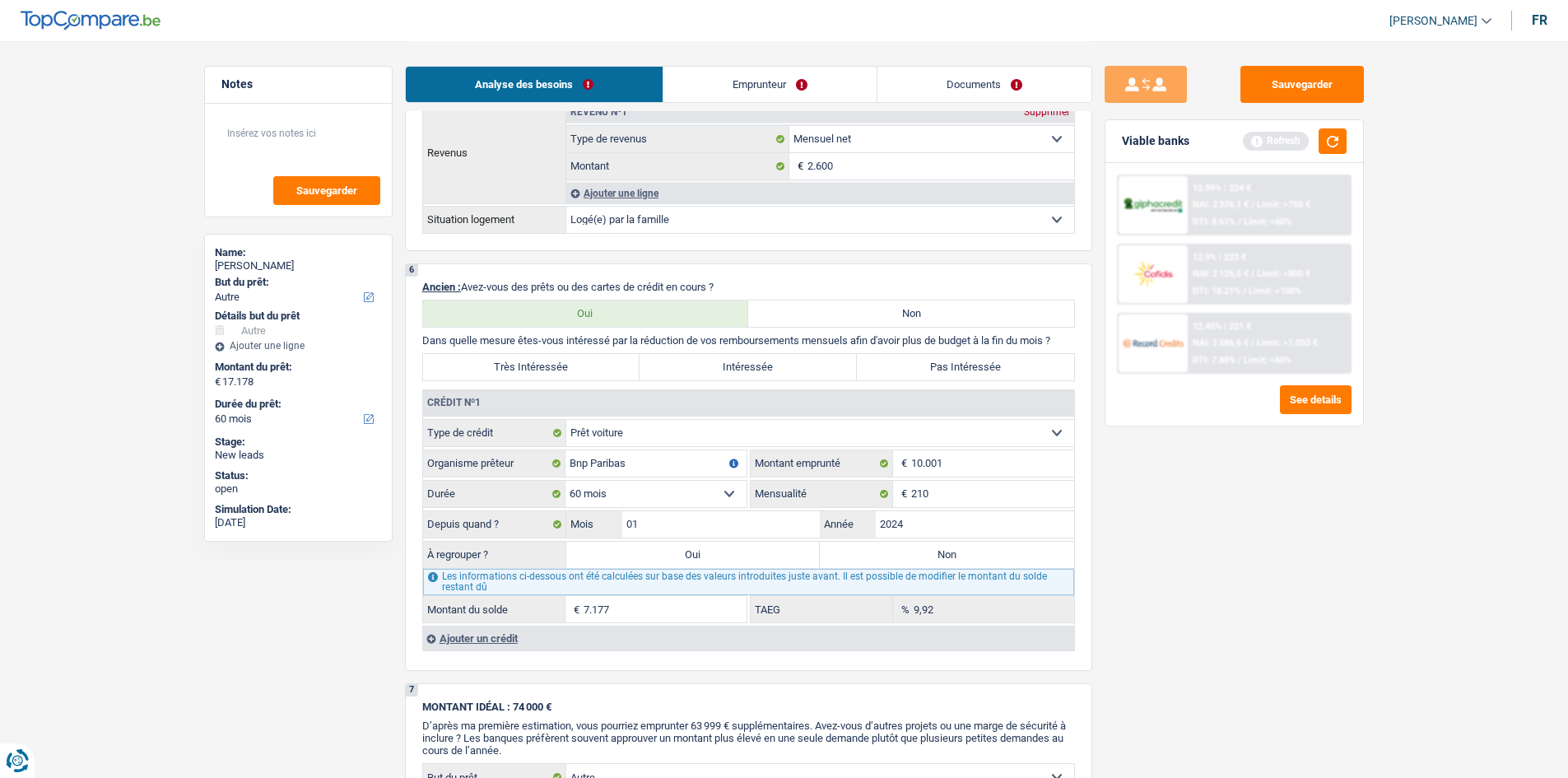
select select "other"
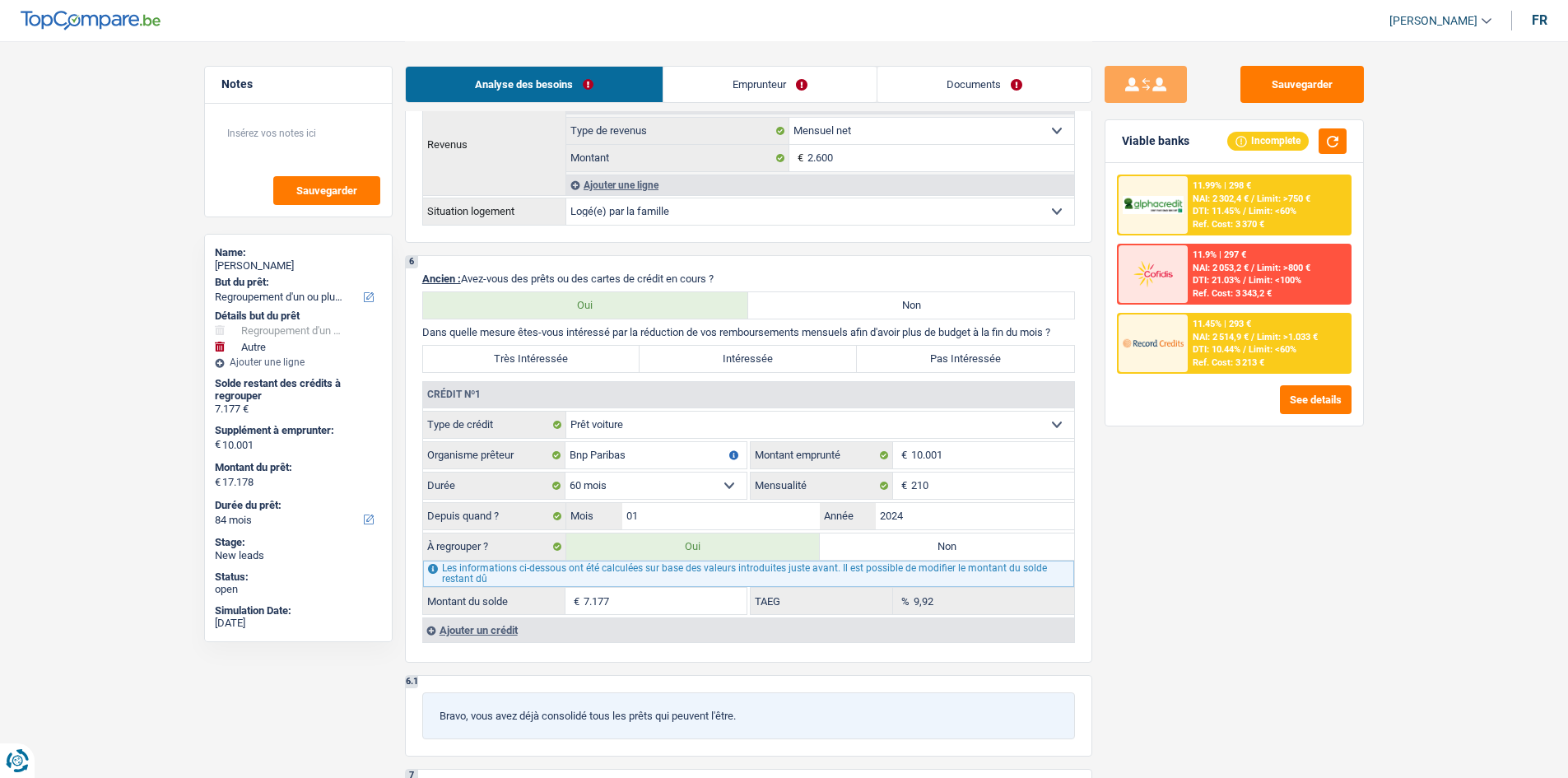
scroll to position [1142, 0]
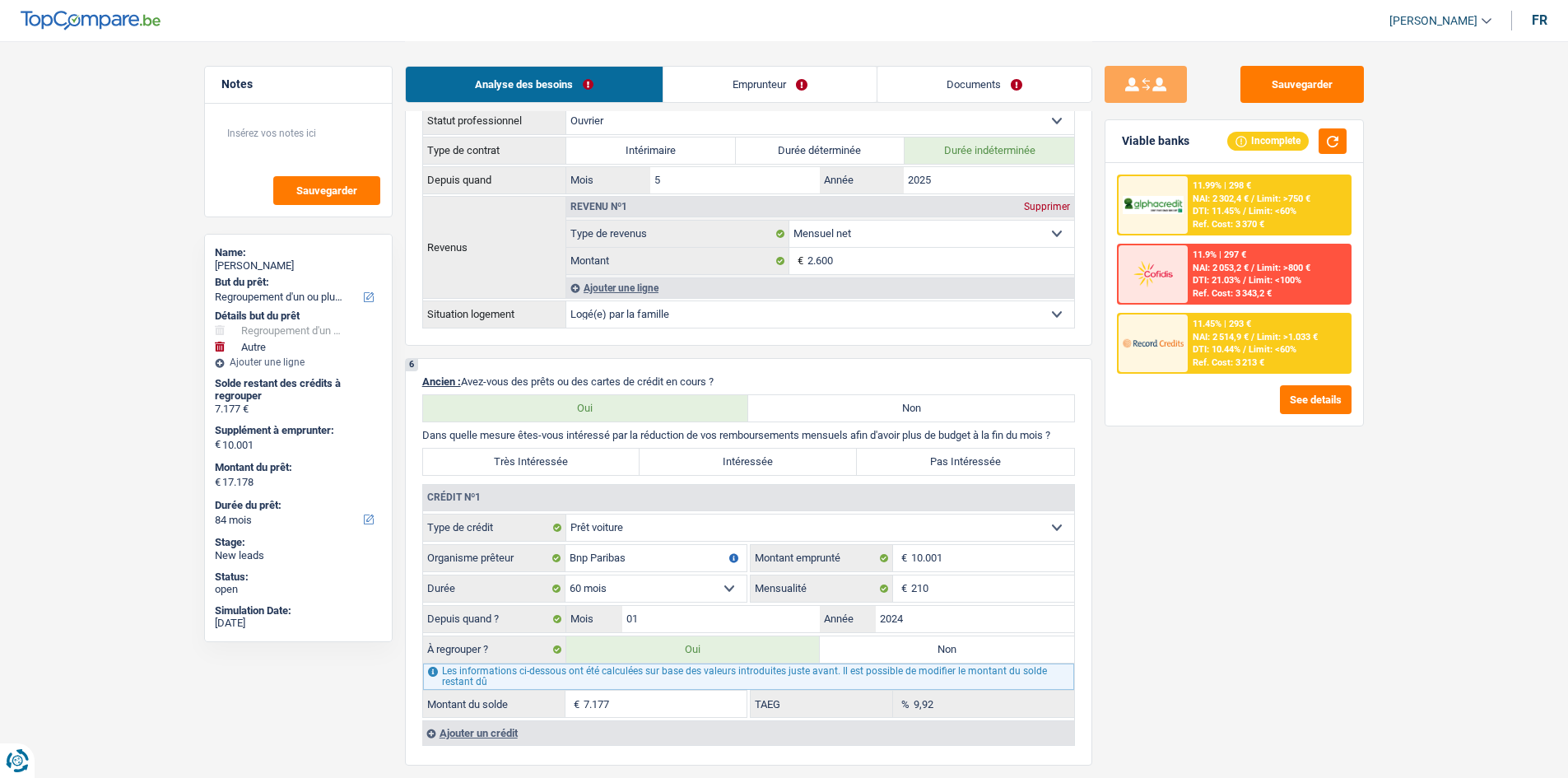
click at [558, 457] on label "Très Intéressée" at bounding box center [531, 462] width 217 height 27
click at [558, 457] on input "Très Intéressée" at bounding box center [531, 462] width 217 height 27
radio input "true"
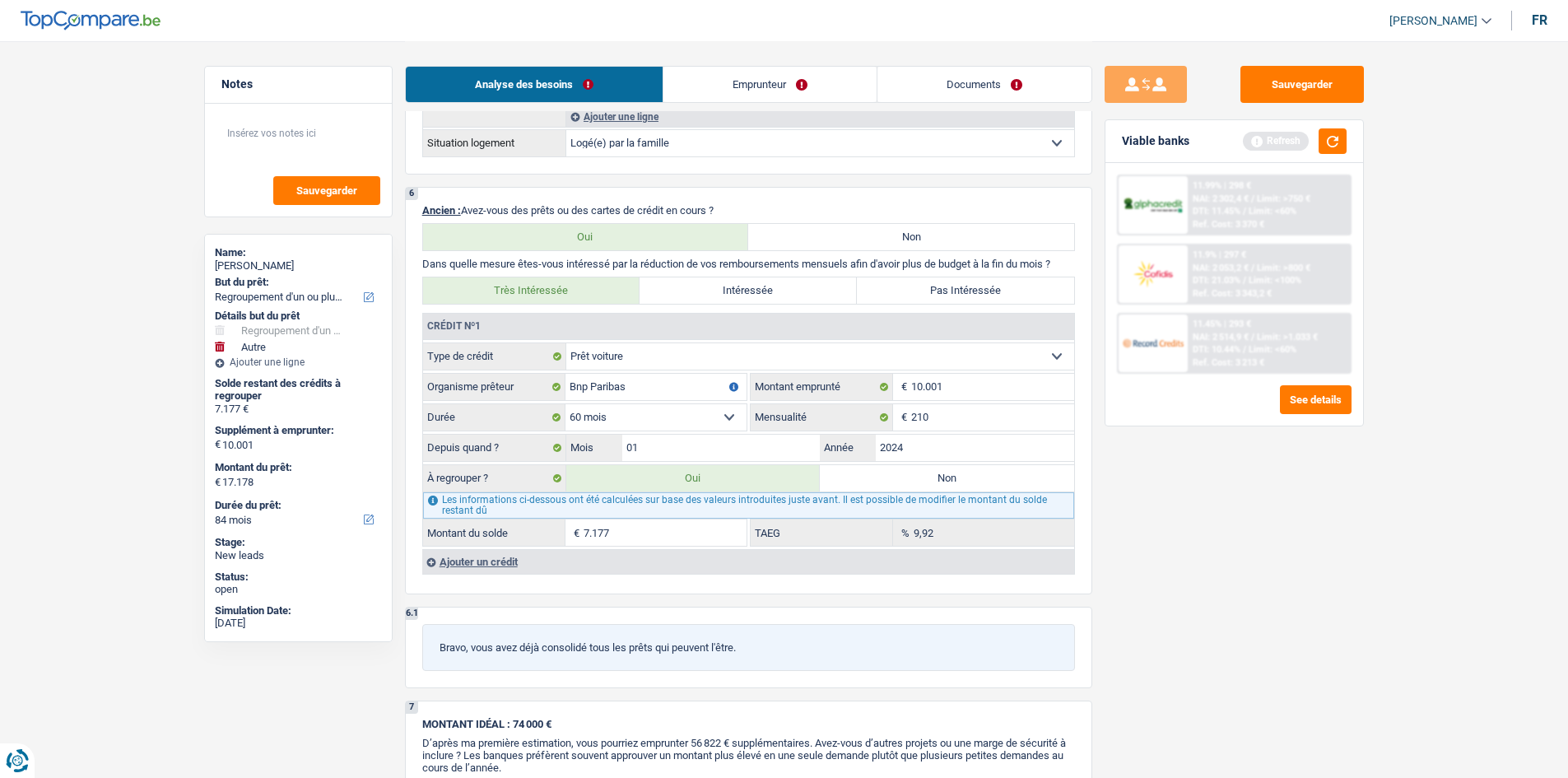
scroll to position [1224, 0]
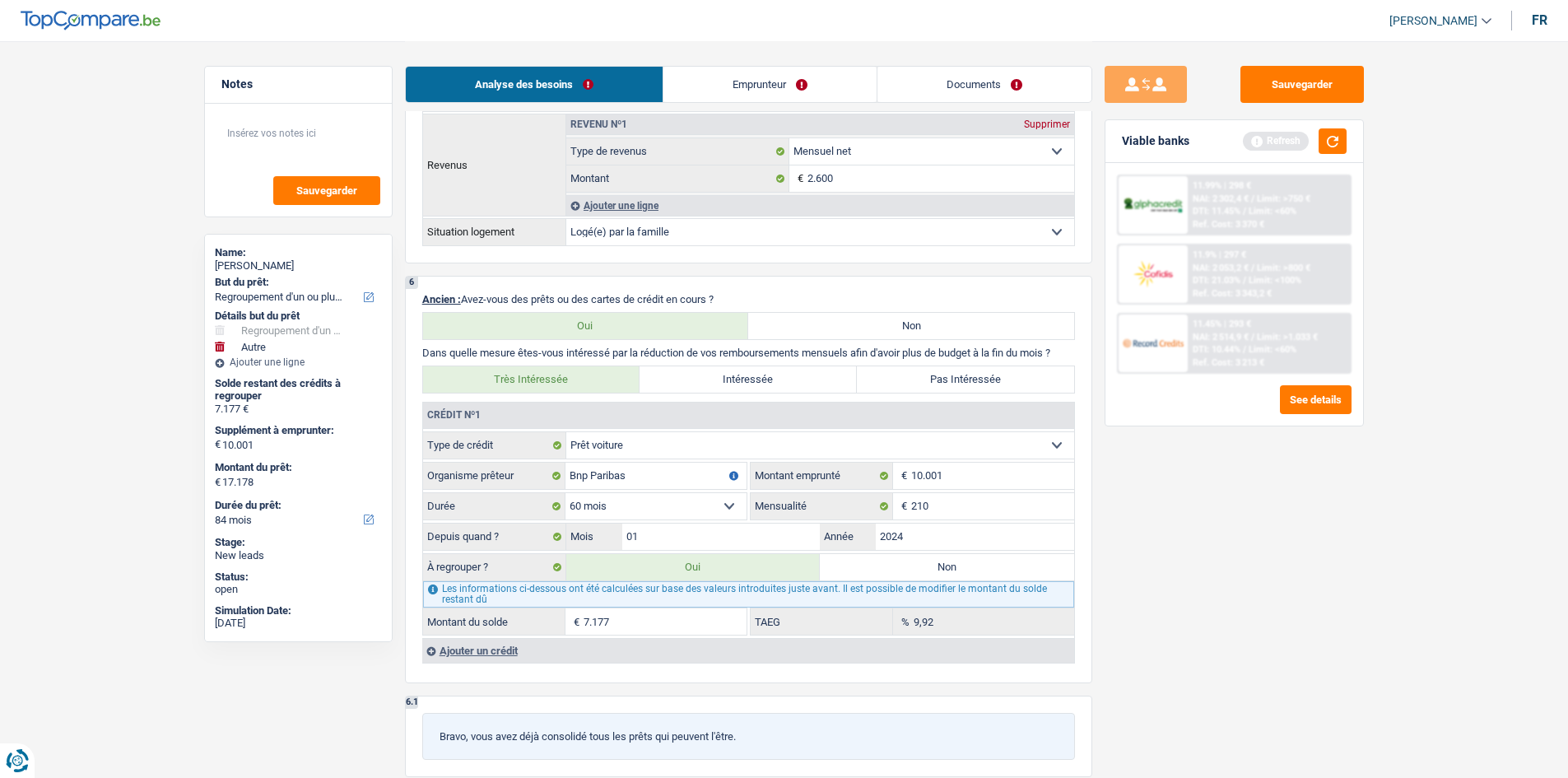
click at [495, 651] on div "Ajouter un crédit" at bounding box center [748, 649] width 652 height 25
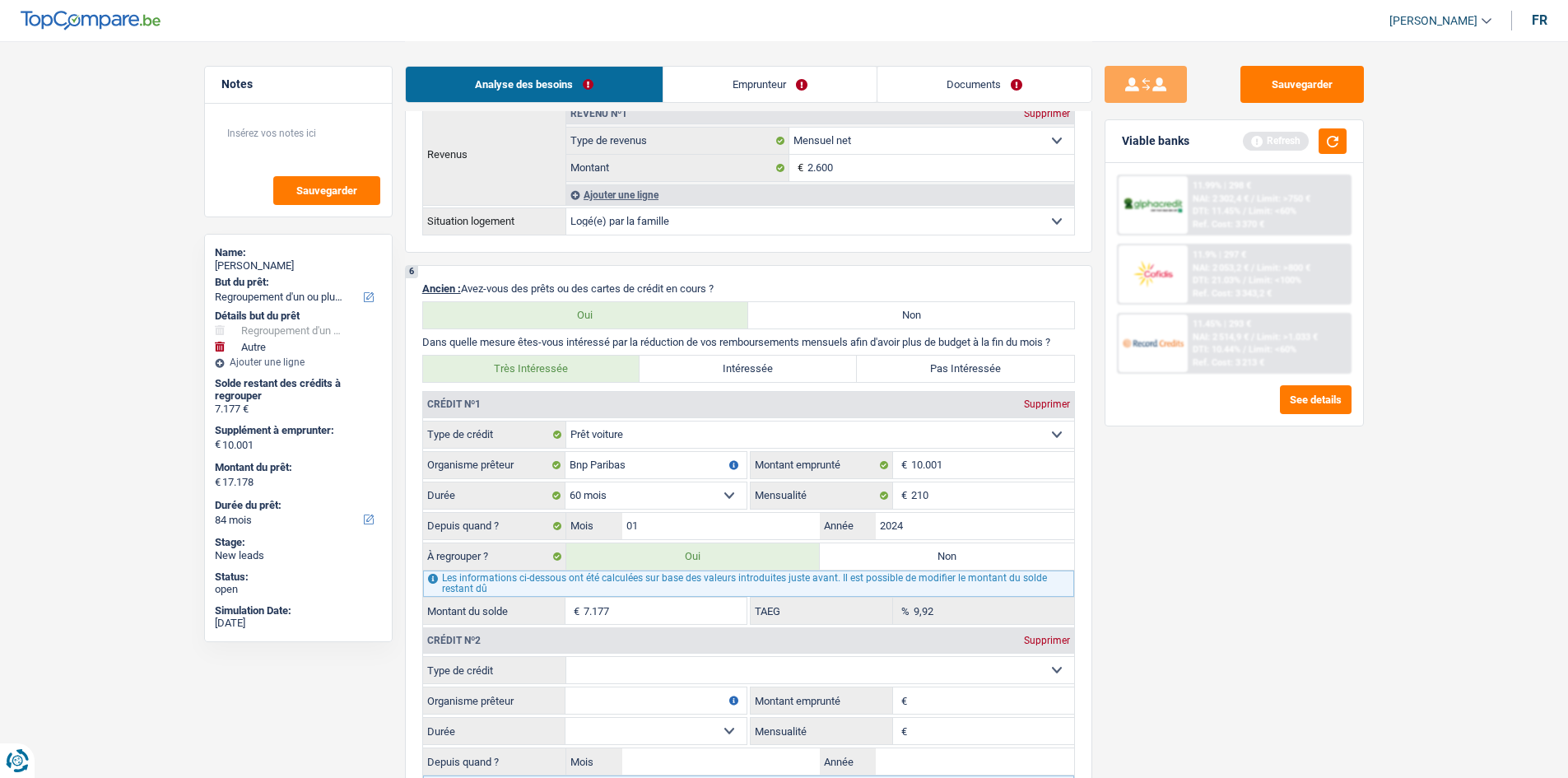
scroll to position [1389, 0]
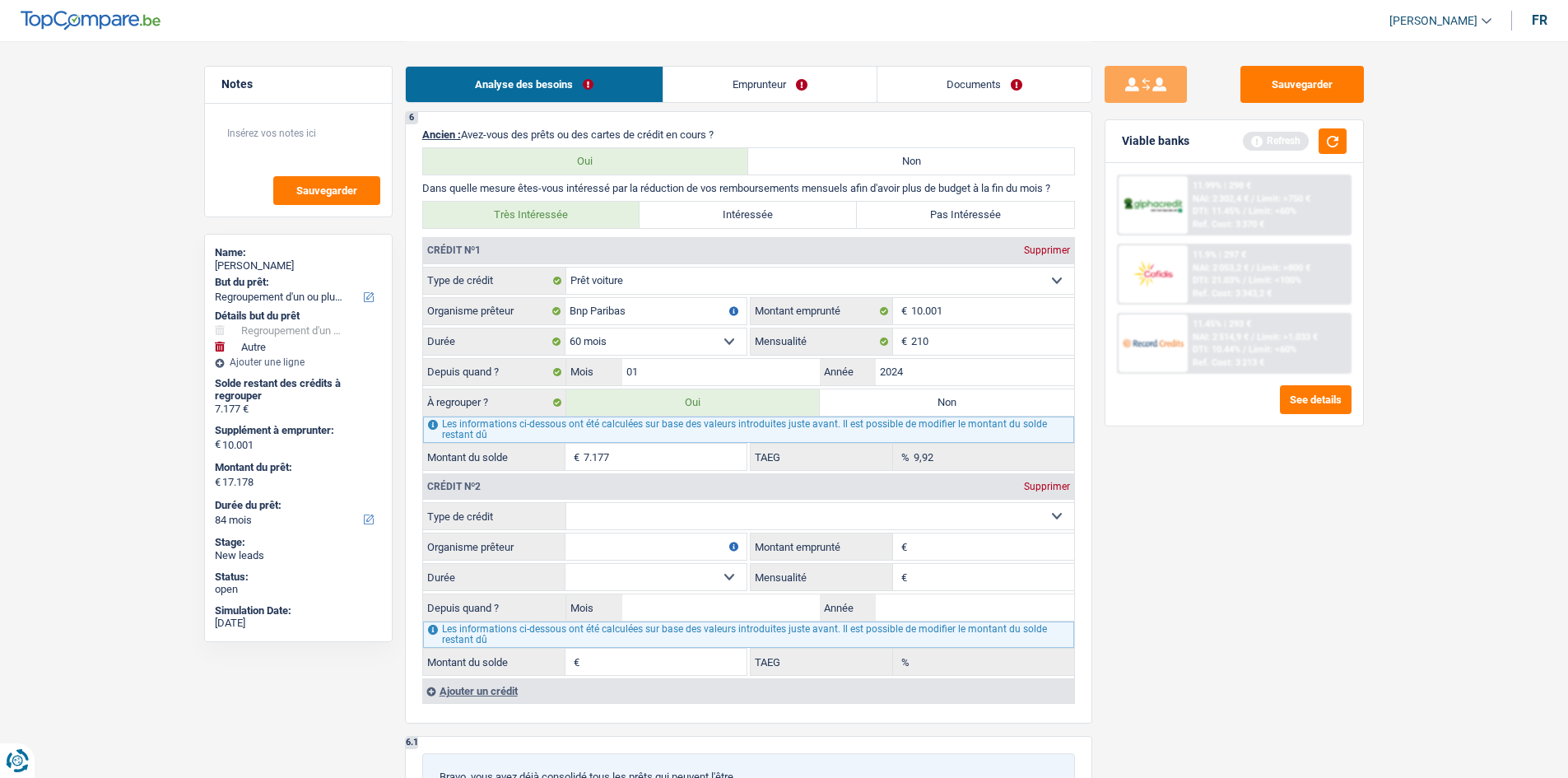
click at [1031, 483] on div "Supprimer" at bounding box center [1047, 487] width 55 height 10
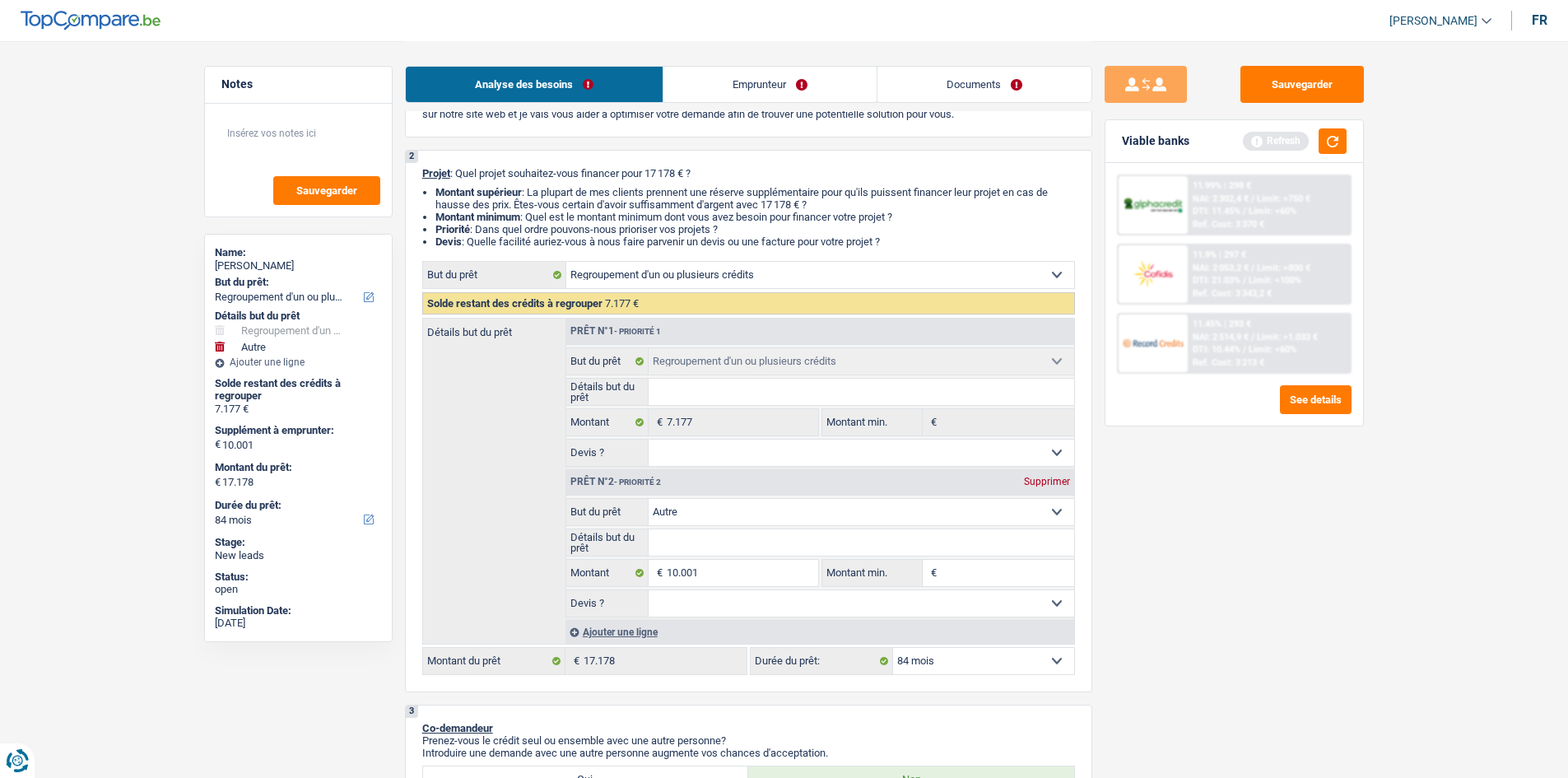
scroll to position [0, 0]
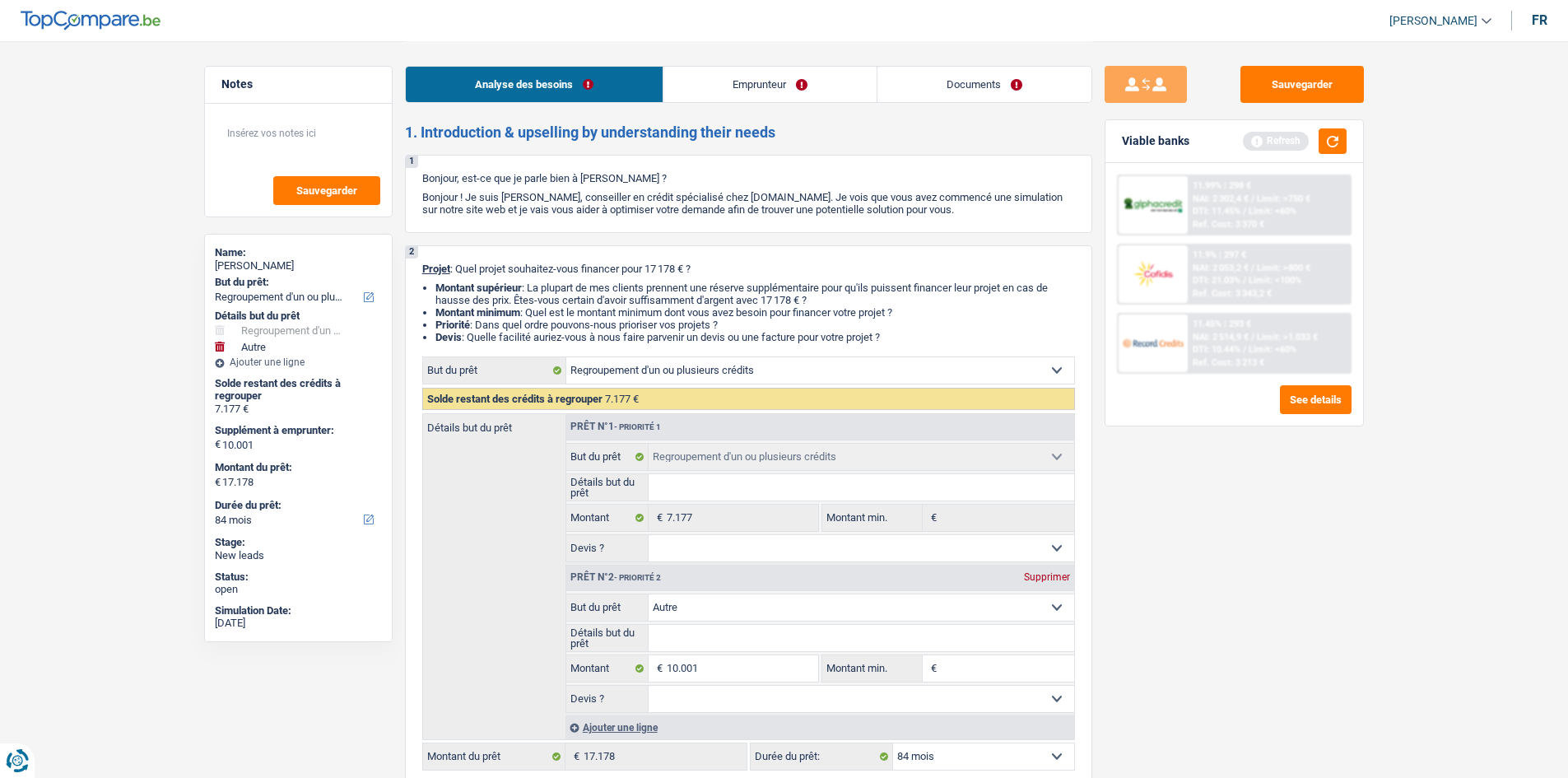
click at [783, 84] on link "Emprunteur" at bounding box center [769, 84] width 213 height 36
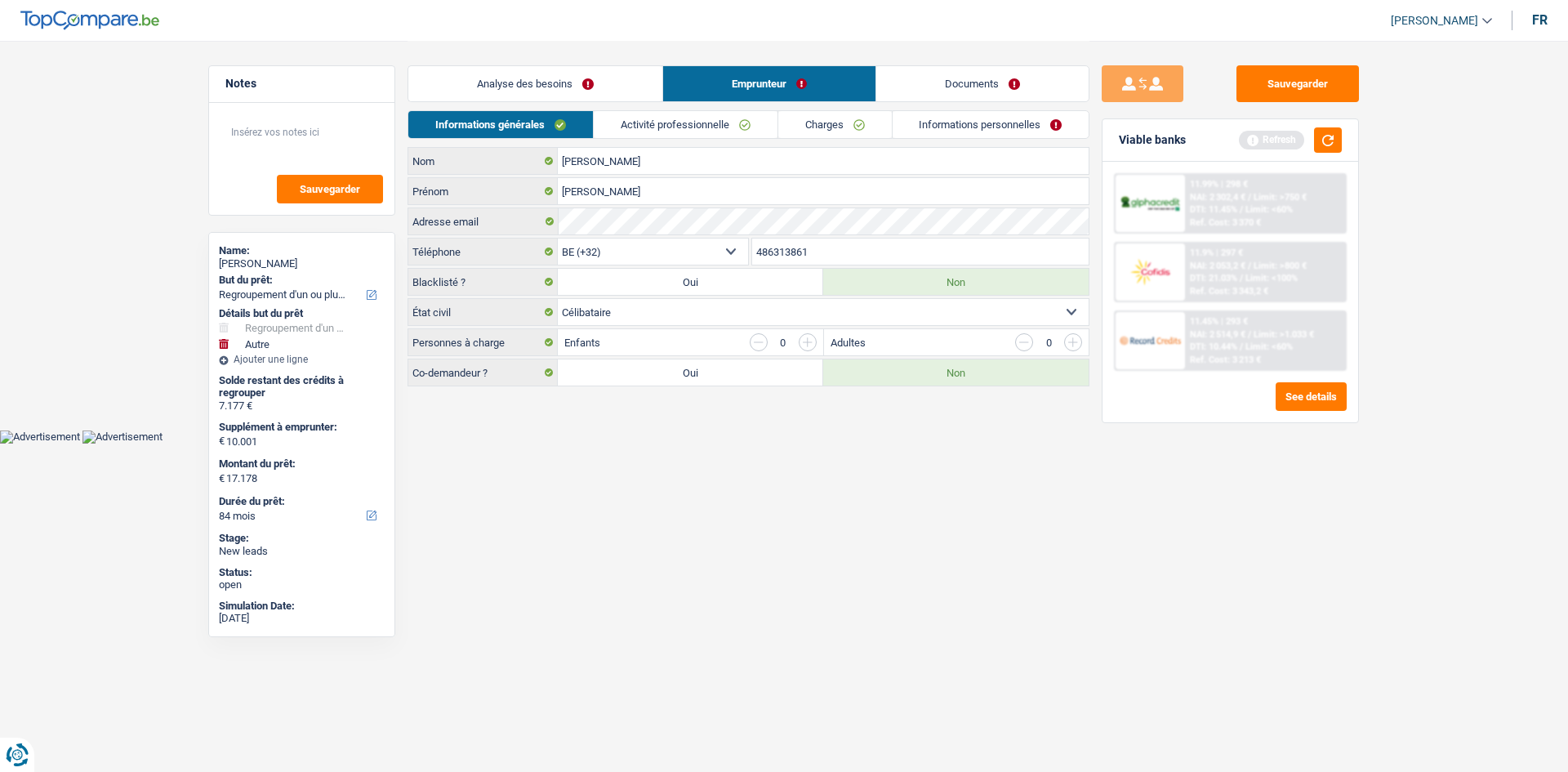
click at [710, 127] on link "Activité professionnelle" at bounding box center [686, 124] width 184 height 27
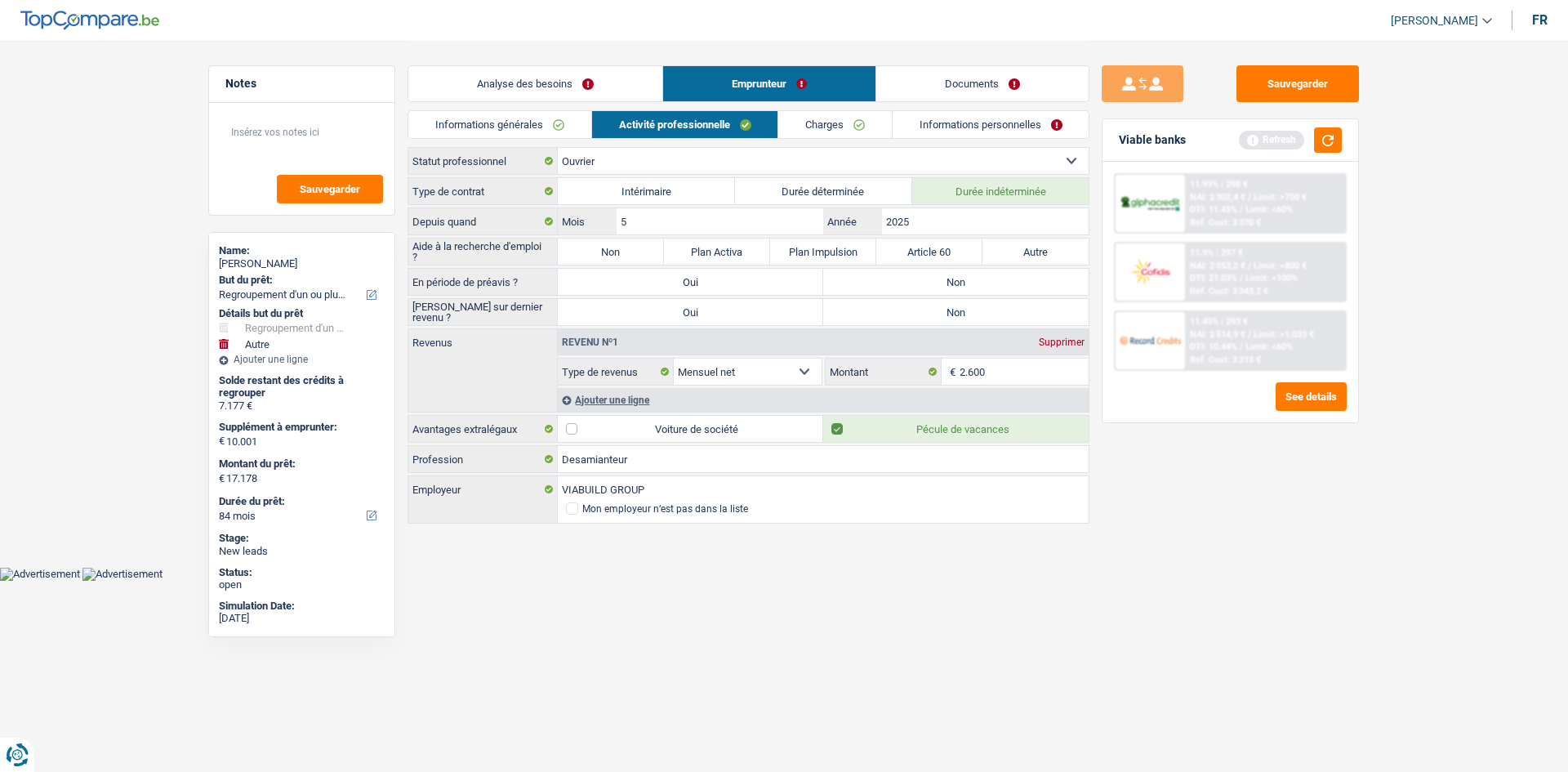
click at [619, 252] on label "Non" at bounding box center [611, 251] width 106 height 27
click at [619, 252] on input "Non" at bounding box center [611, 251] width 106 height 27
radio input "true"
click at [950, 281] on label "Non" at bounding box center [956, 281] width 266 height 27
click at [950, 281] on input "Non" at bounding box center [956, 281] width 266 height 27
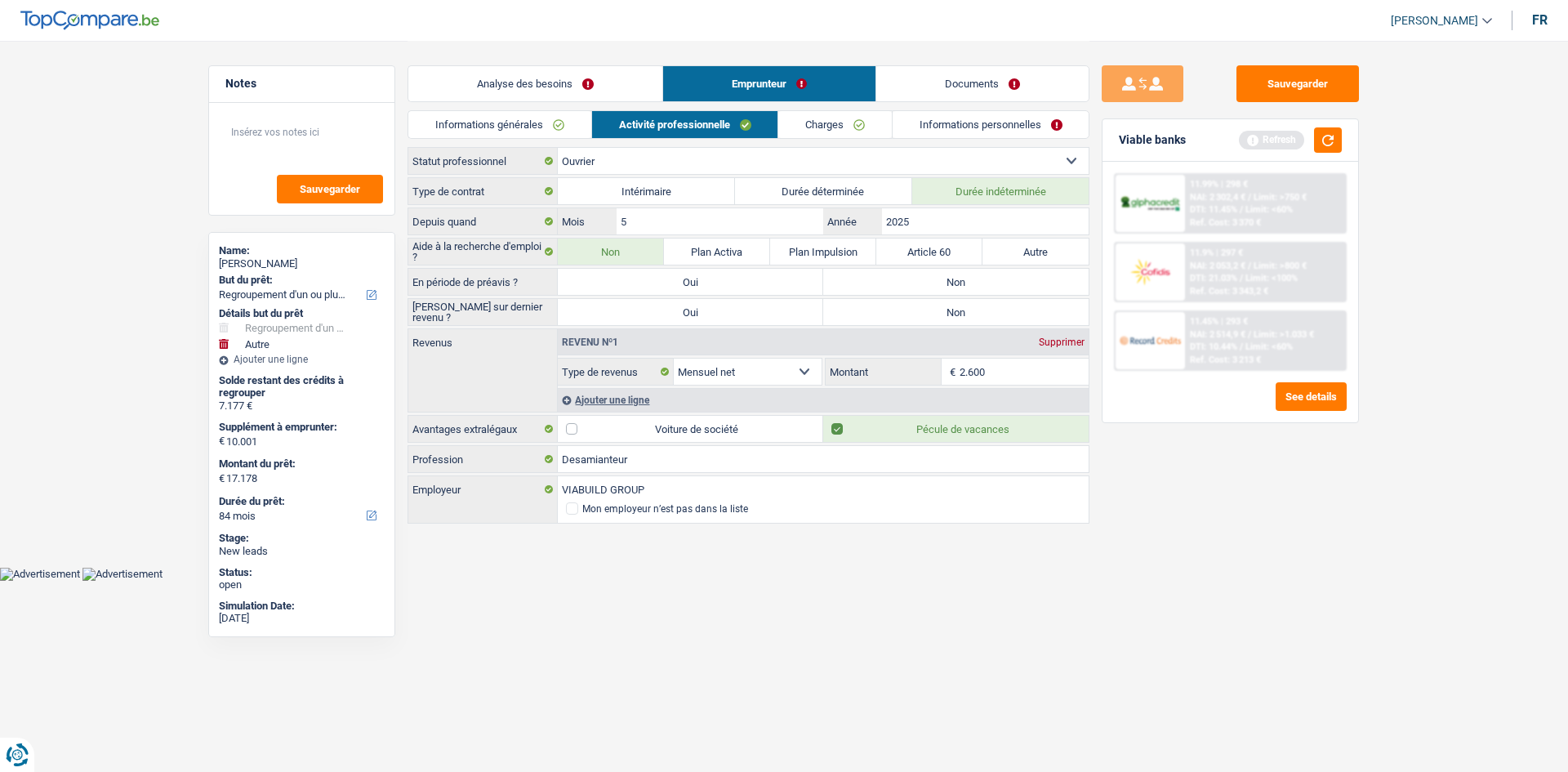
radio input "true"
click at [927, 311] on label "Non" at bounding box center [956, 312] width 266 height 27
click at [927, 311] on input "Non" at bounding box center [956, 312] width 266 height 27
radio input "true"
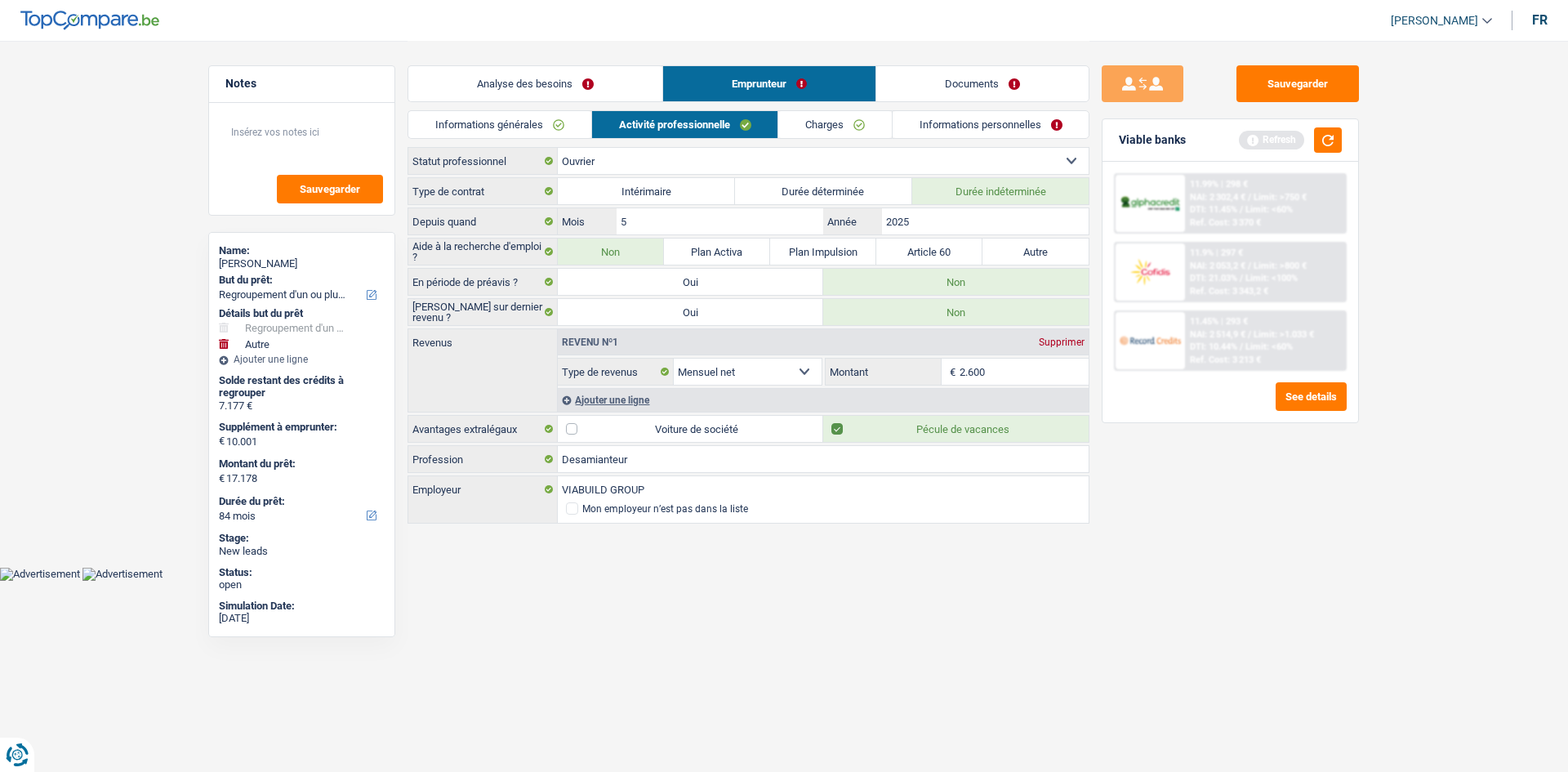
click at [974, 370] on input "2.600" at bounding box center [1025, 371] width 130 height 27
type input "2.500"
click at [822, 126] on link "Charges" at bounding box center [834, 124] width 113 height 27
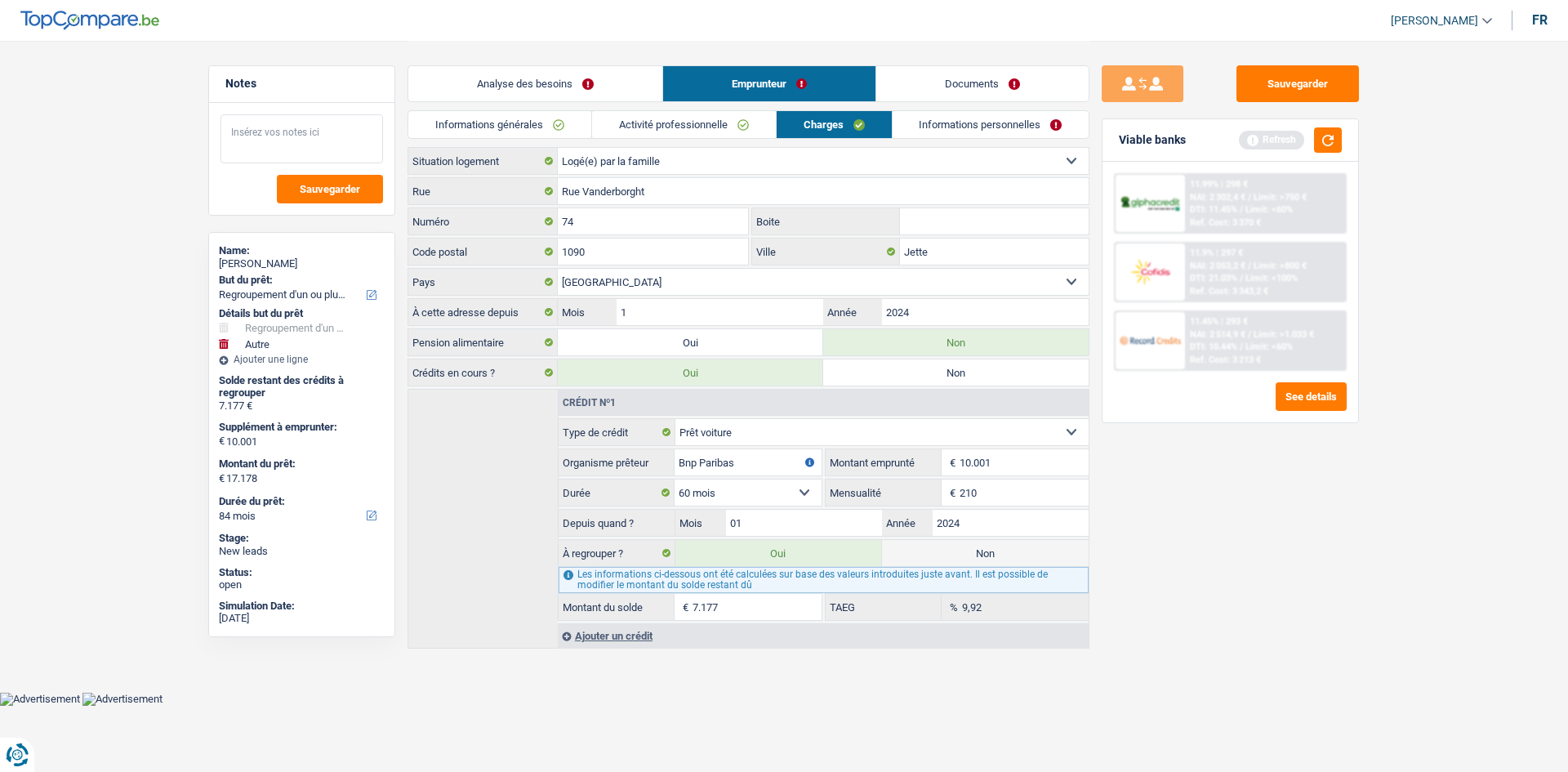
click at [276, 134] on textarea at bounding box center [301, 139] width 162 height 49
type textarea "- Logé par la famille: Il vit avec sa mère"
click at [675, 194] on input "Rue Vanderborght" at bounding box center [823, 191] width 531 height 27
type input "R"
type input "Avenue Eugène"
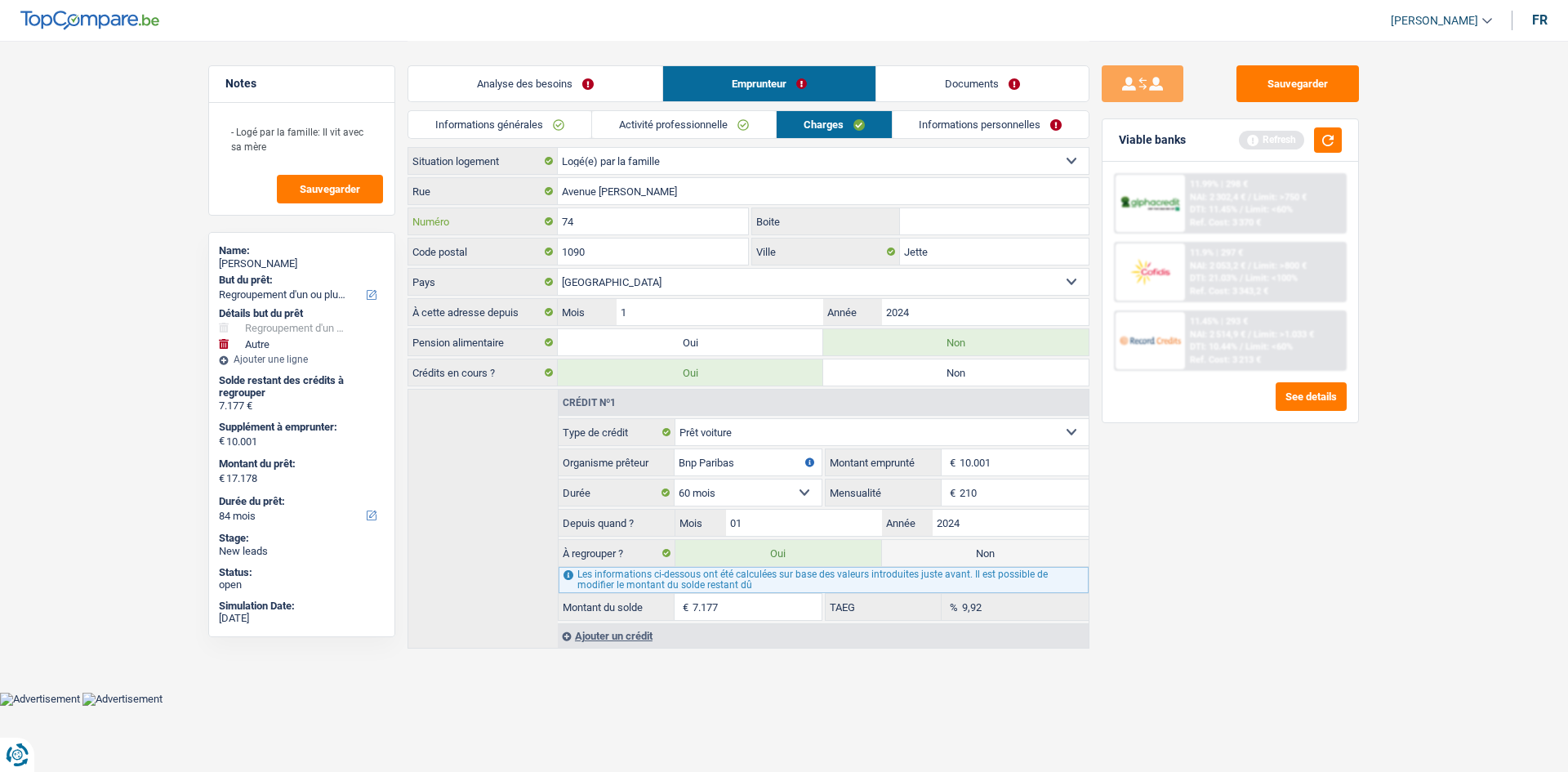
click at [615, 223] on input "74" at bounding box center [652, 221] width 190 height 27
type input "785"
click at [617, 260] on input "1090" at bounding box center [652, 251] width 190 height 27
type input "1"
type input "6001"
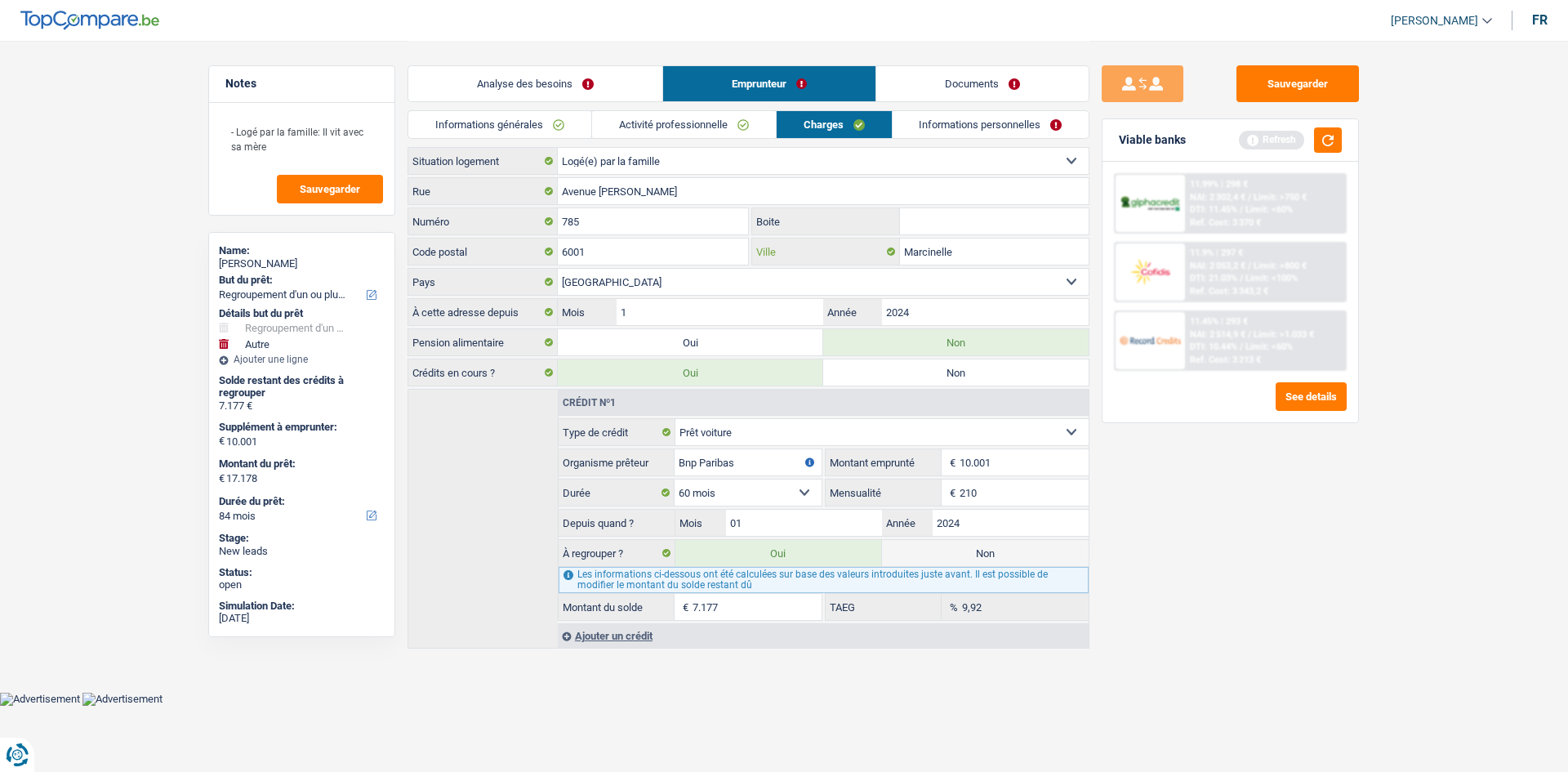
type input "Marcinelle"
click at [671, 195] on input "Avenue Eugène" at bounding box center [823, 191] width 531 height 27
type input "Avenue Eugène Mascaux"
click at [676, 311] on input "1" at bounding box center [720, 312] width 207 height 27
click at [948, 316] on input "2024" at bounding box center [986, 312] width 207 height 27
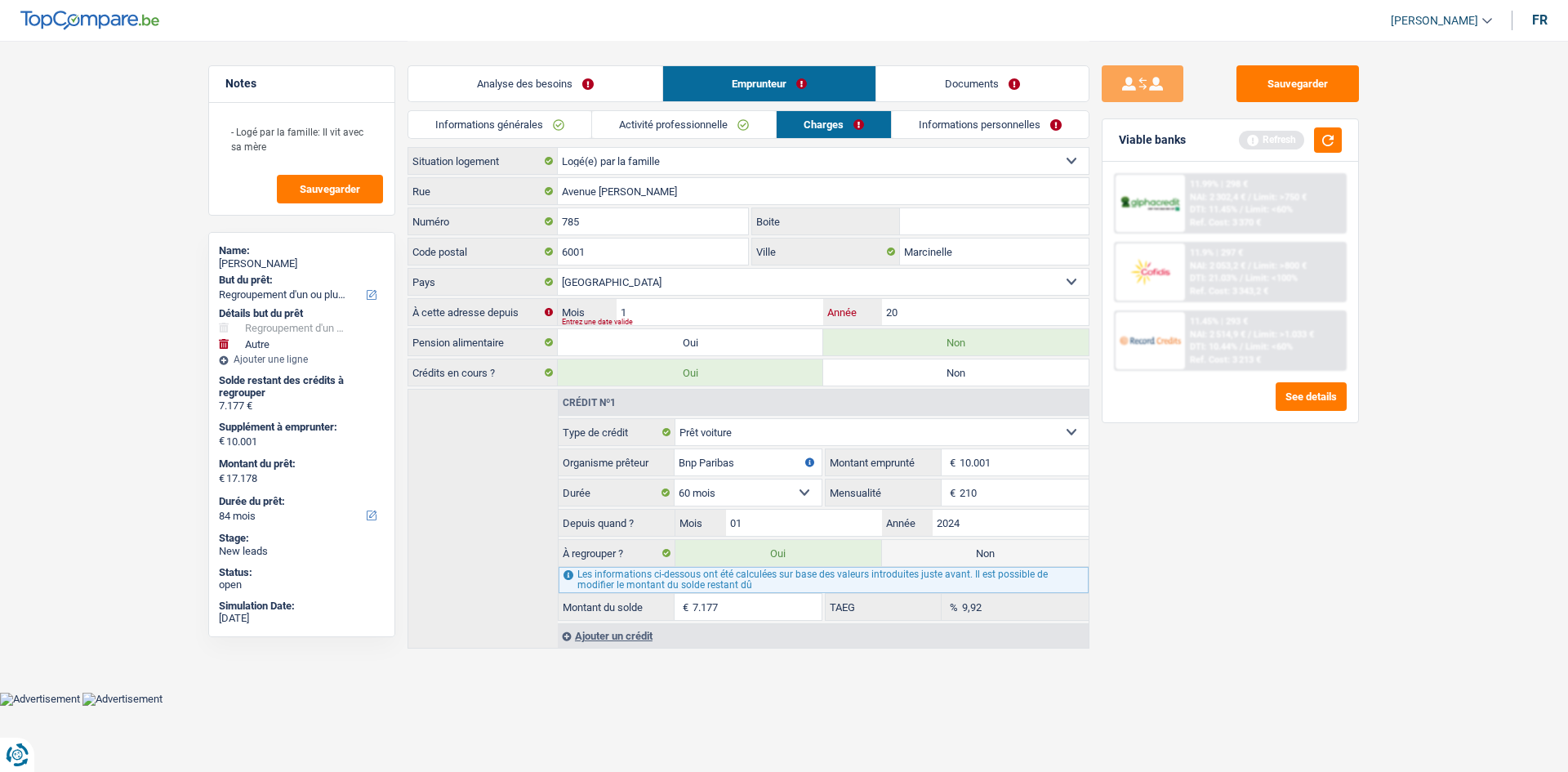
type input "2"
type input "2001"
click at [645, 310] on input "1" at bounding box center [720, 312] width 207 height 27
type input "1"
click at [929, 128] on link "Informations personnelles" at bounding box center [991, 124] width 197 height 27
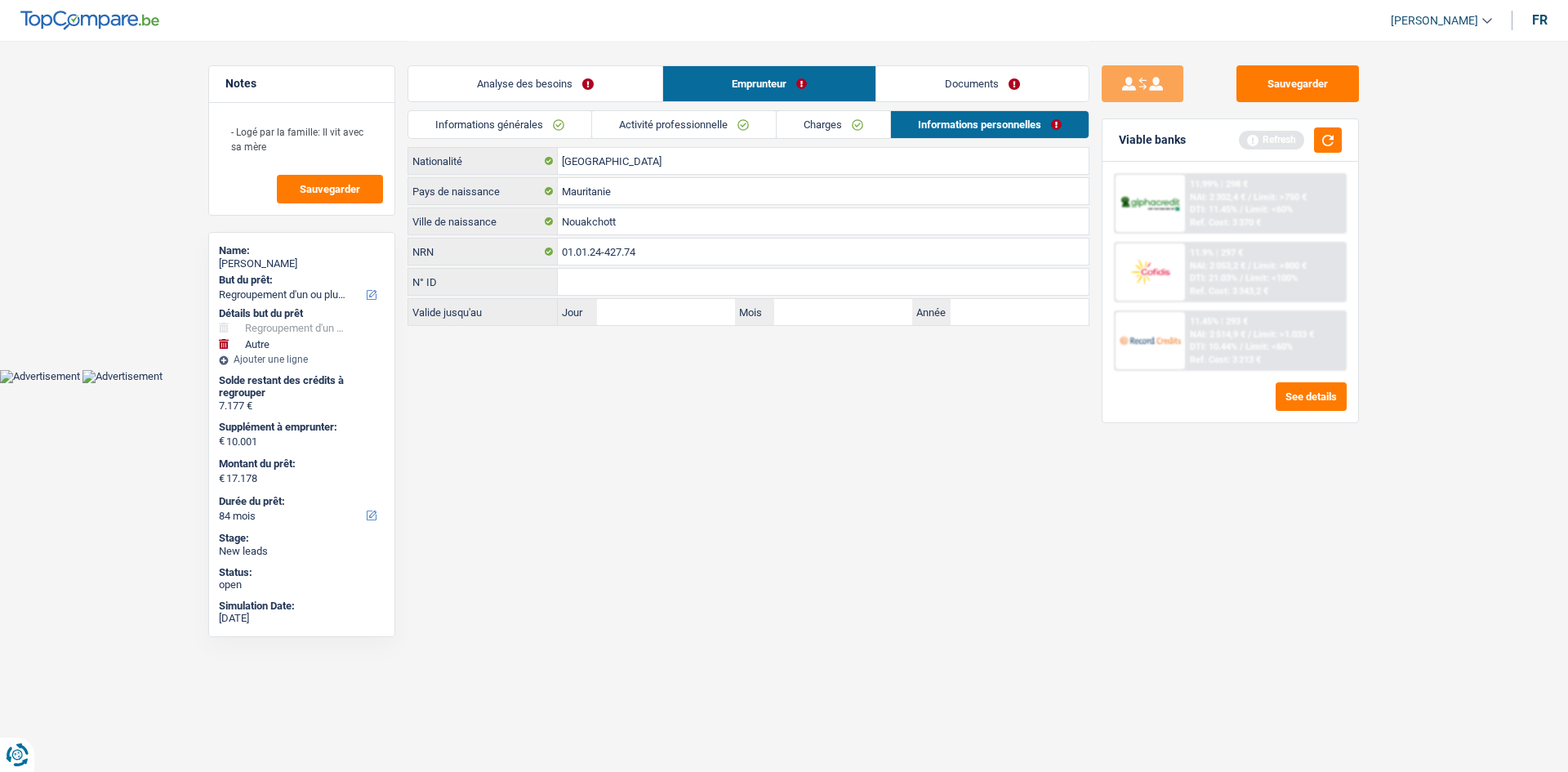
click at [739, 123] on link "Activité professionnelle" at bounding box center [684, 124] width 184 height 27
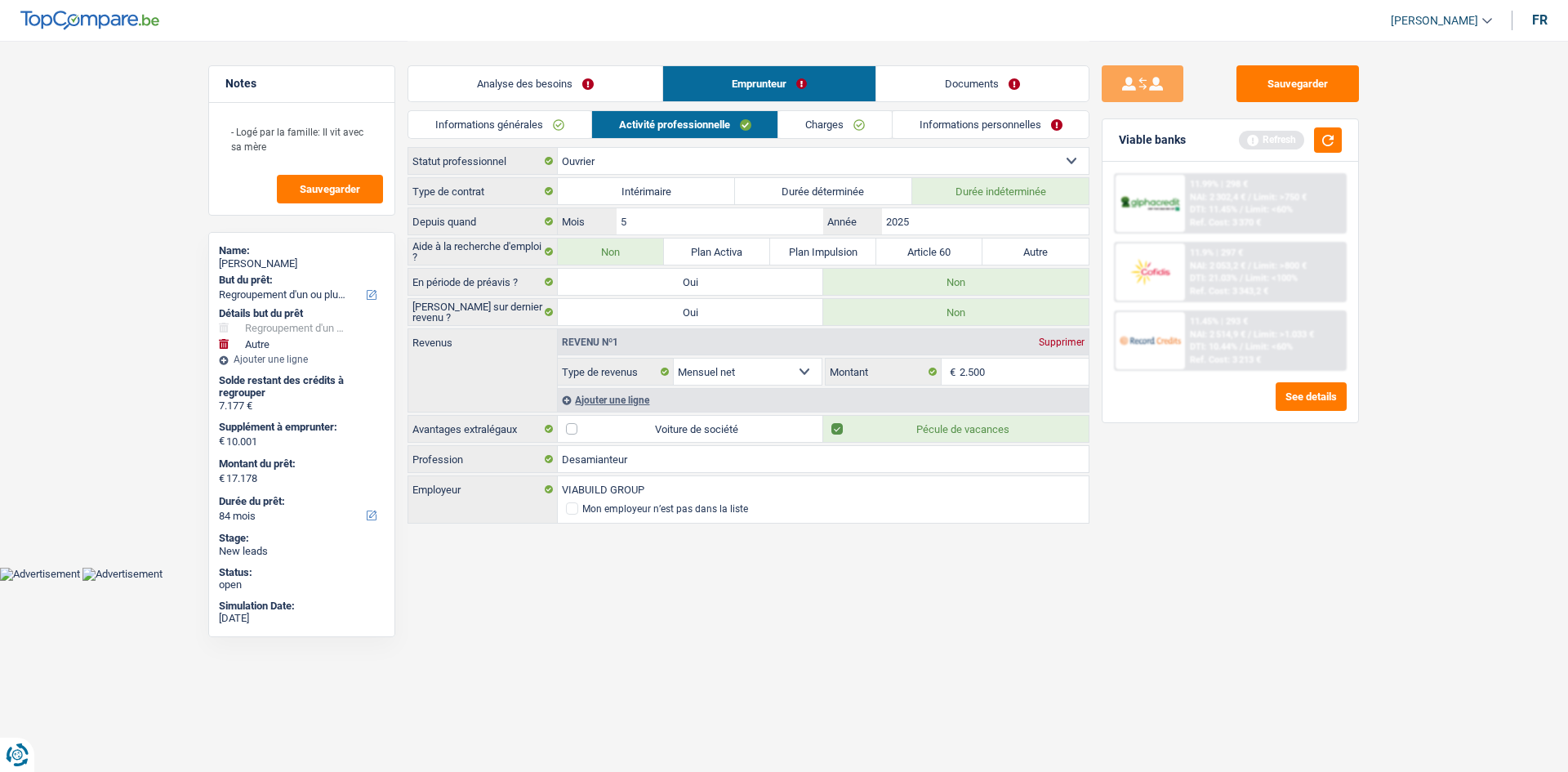
click at [515, 125] on link "Informations générales" at bounding box center [500, 124] width 183 height 27
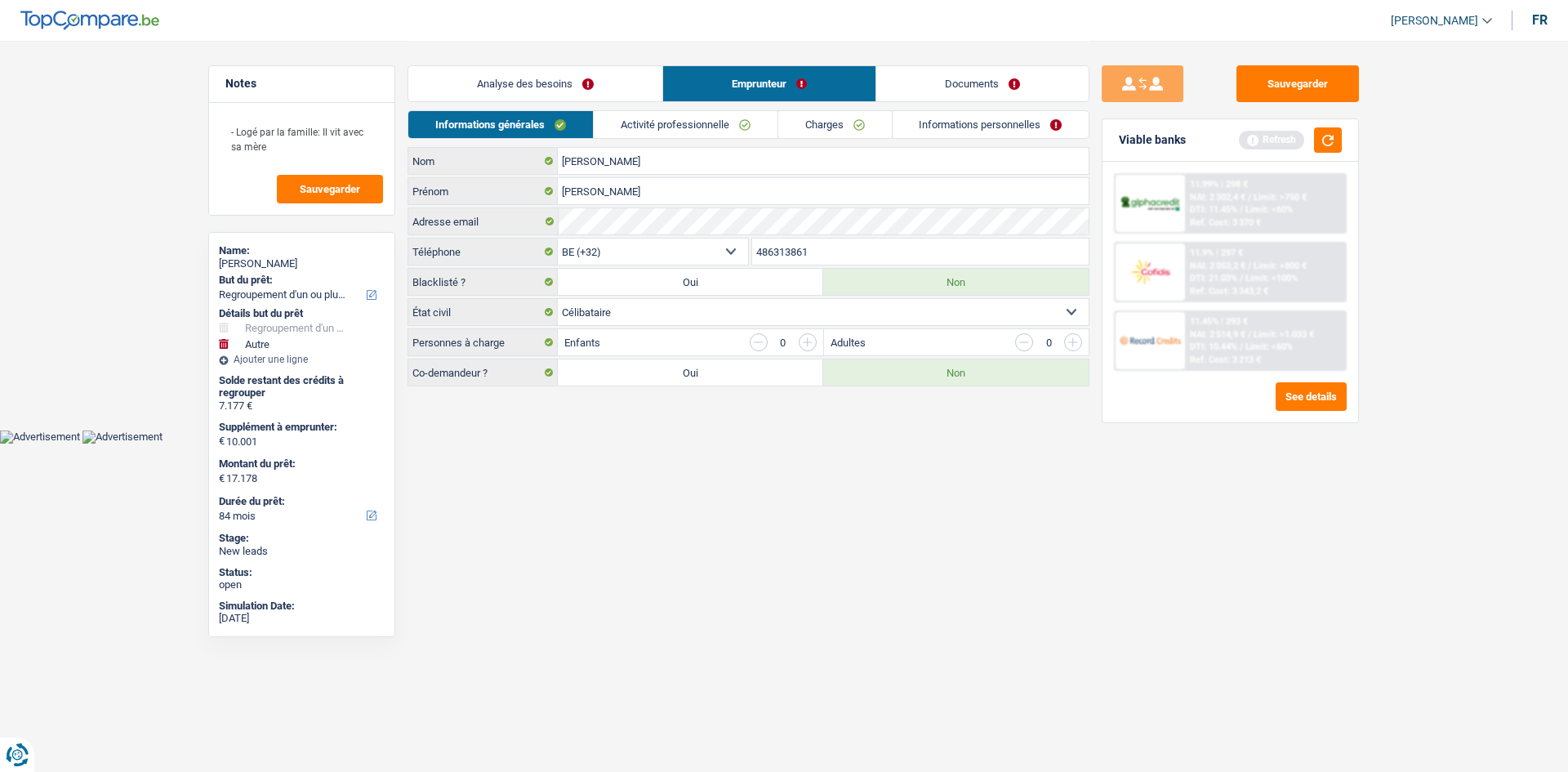
click at [825, 122] on link "Charges" at bounding box center [834, 124] width 113 height 27
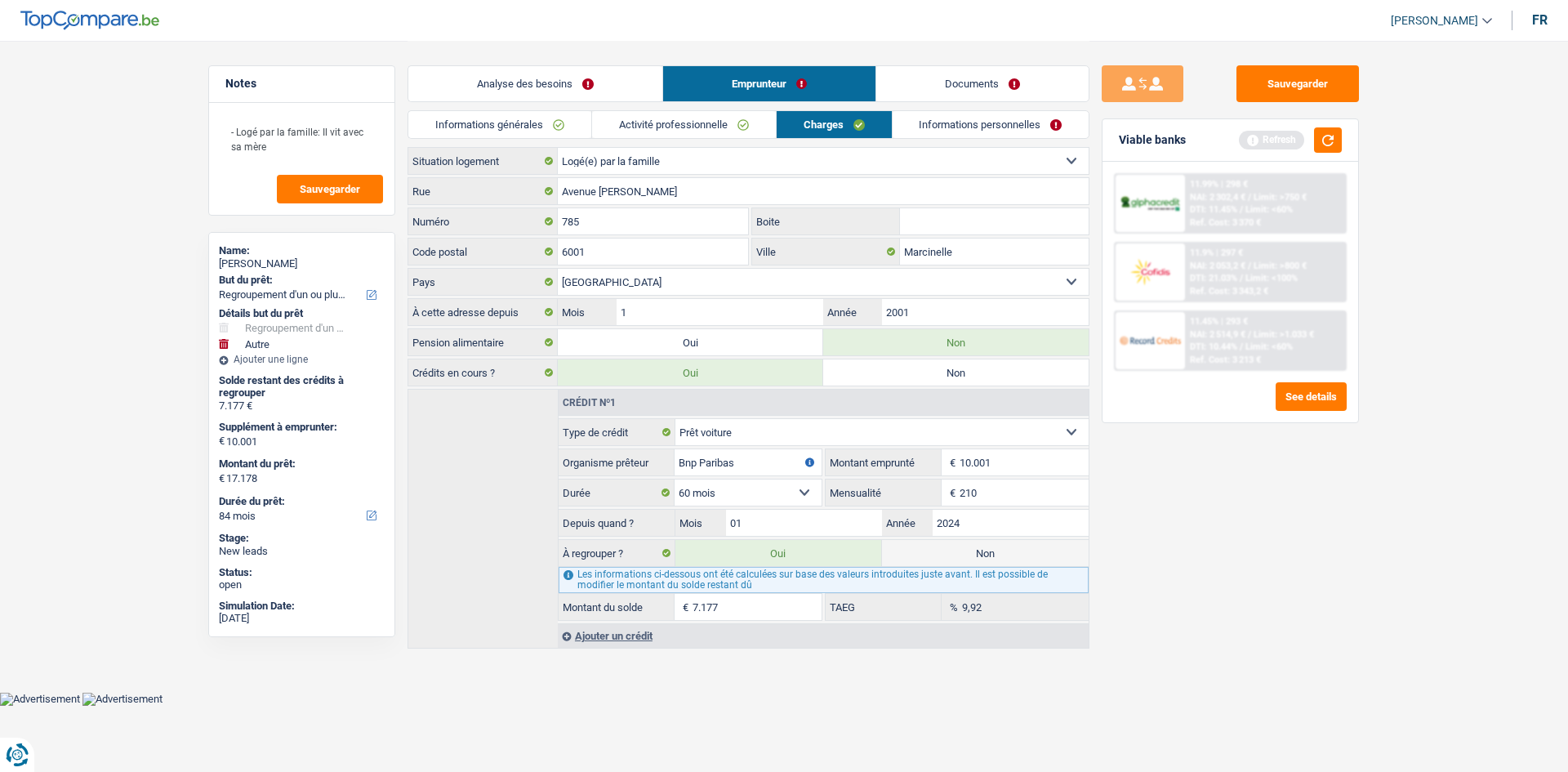
click at [942, 122] on link "Informations personnelles" at bounding box center [991, 124] width 197 height 27
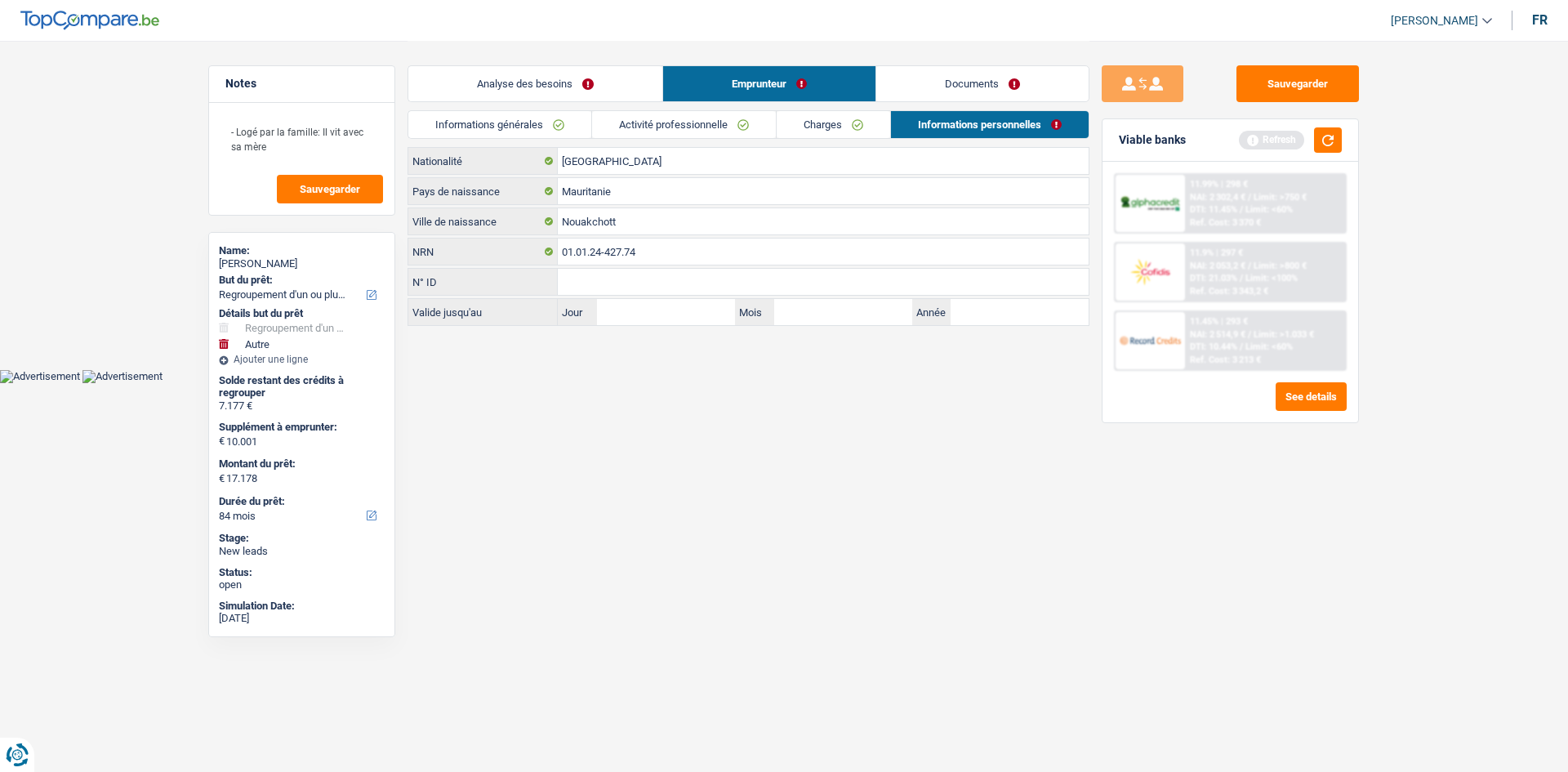
click at [820, 122] on link "Charges" at bounding box center [833, 124] width 113 height 27
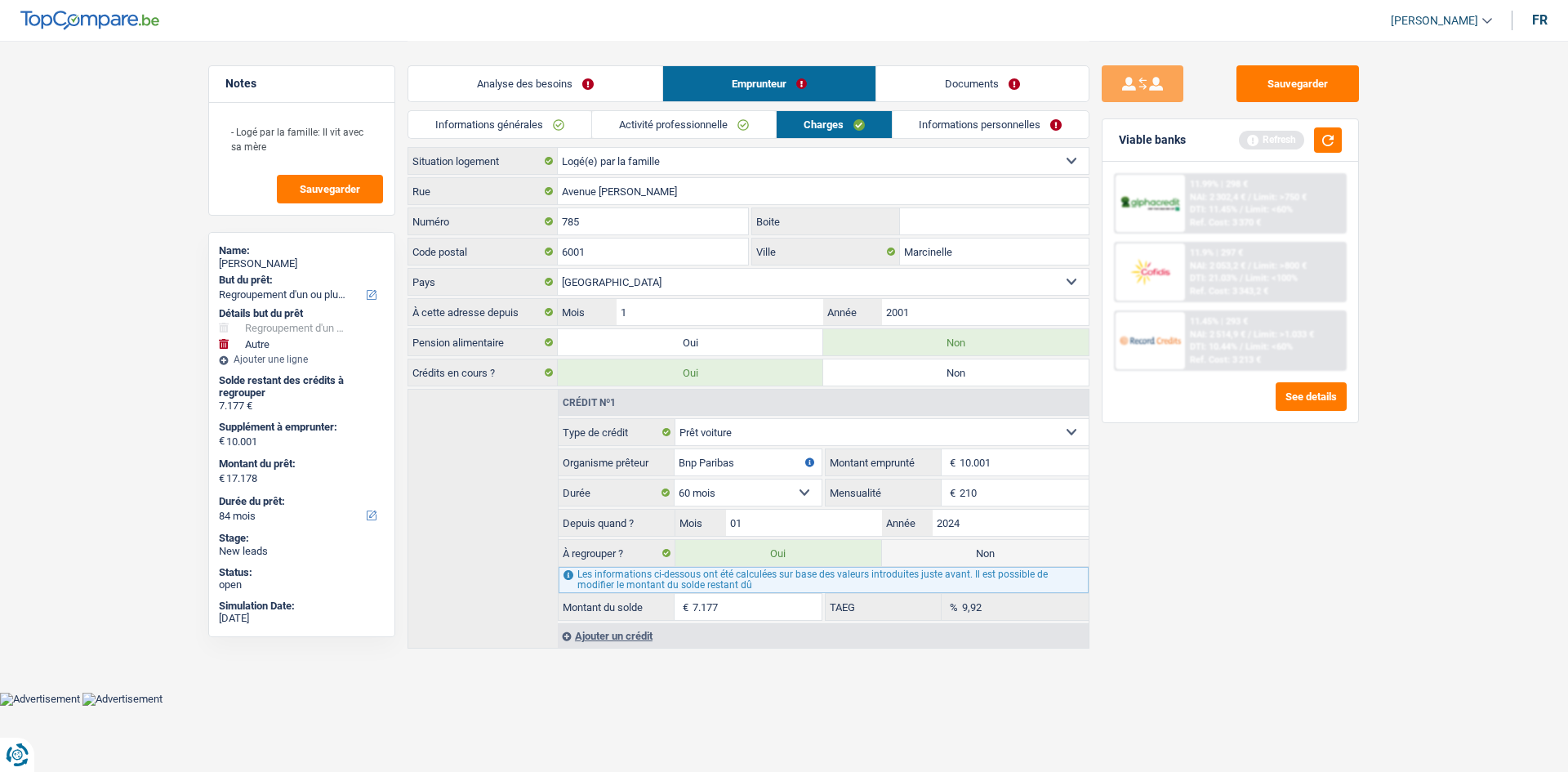
click at [707, 128] on link "Activité professionnelle" at bounding box center [684, 124] width 184 height 27
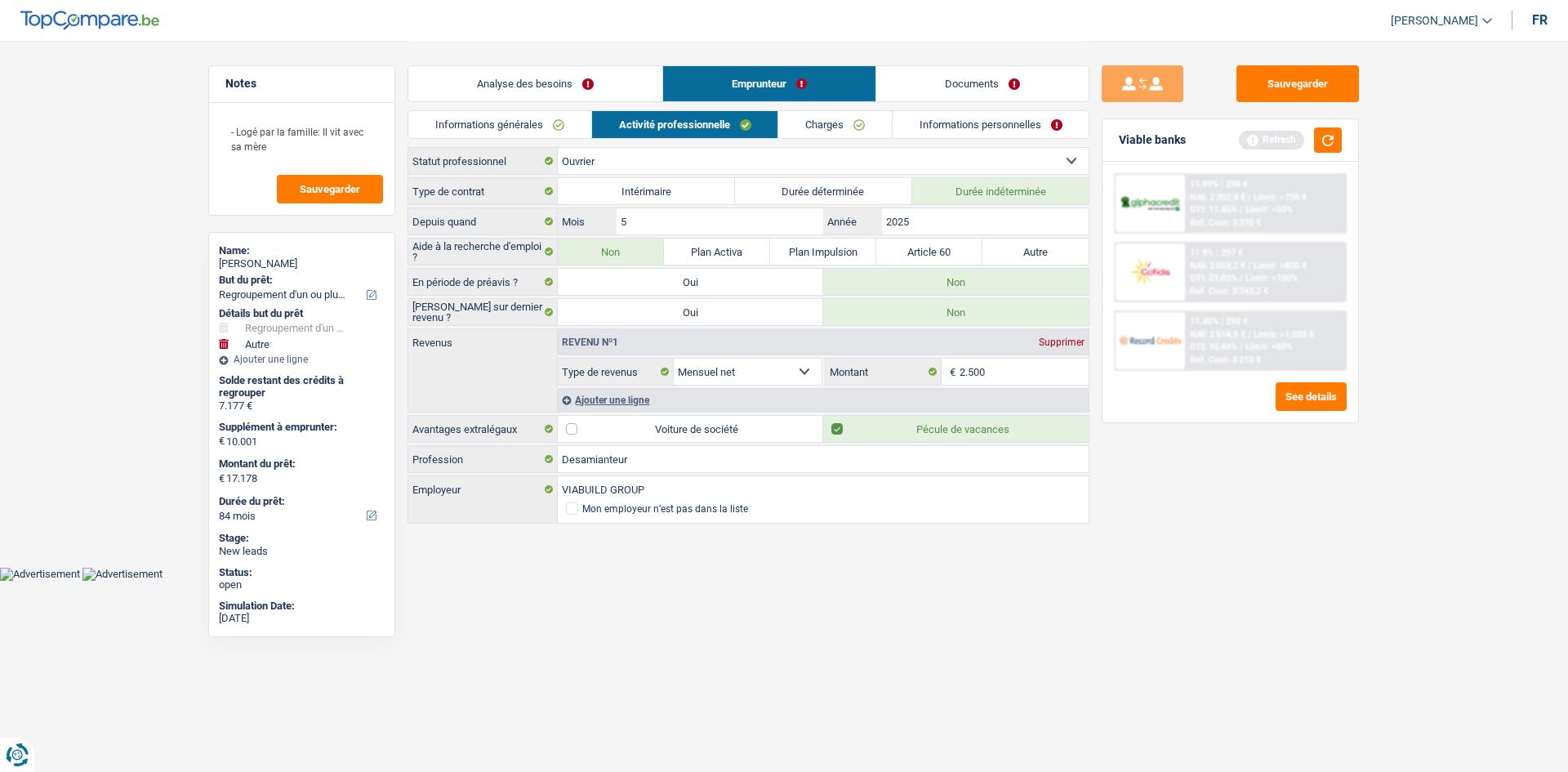
click at [568, 128] on link "Informations générales" at bounding box center [500, 124] width 183 height 27
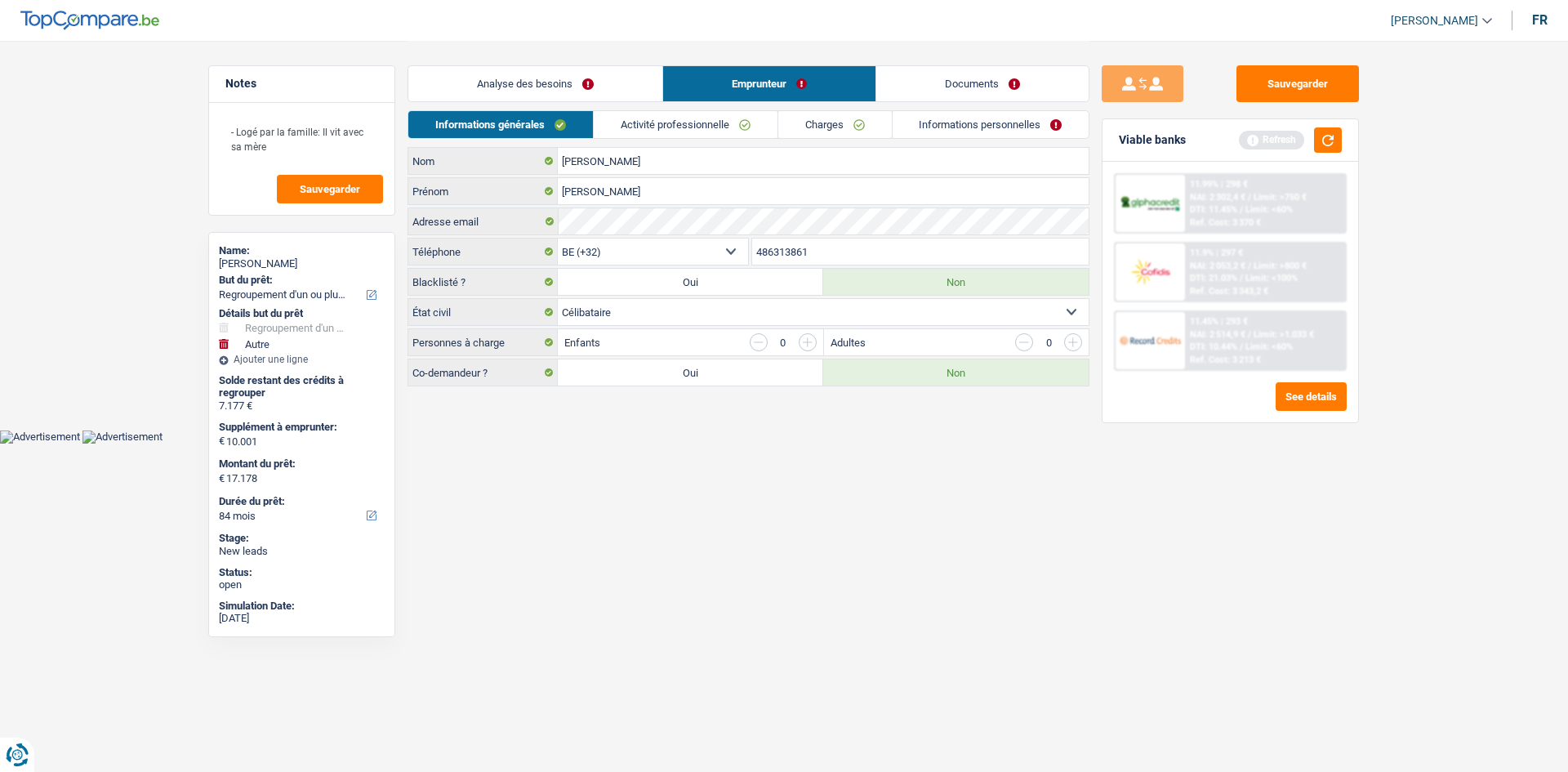
click at [677, 138] on li "Activité professionnelle" at bounding box center [686, 124] width 185 height 29
click at [740, 137] on link "Activité professionnelle" at bounding box center [686, 124] width 184 height 27
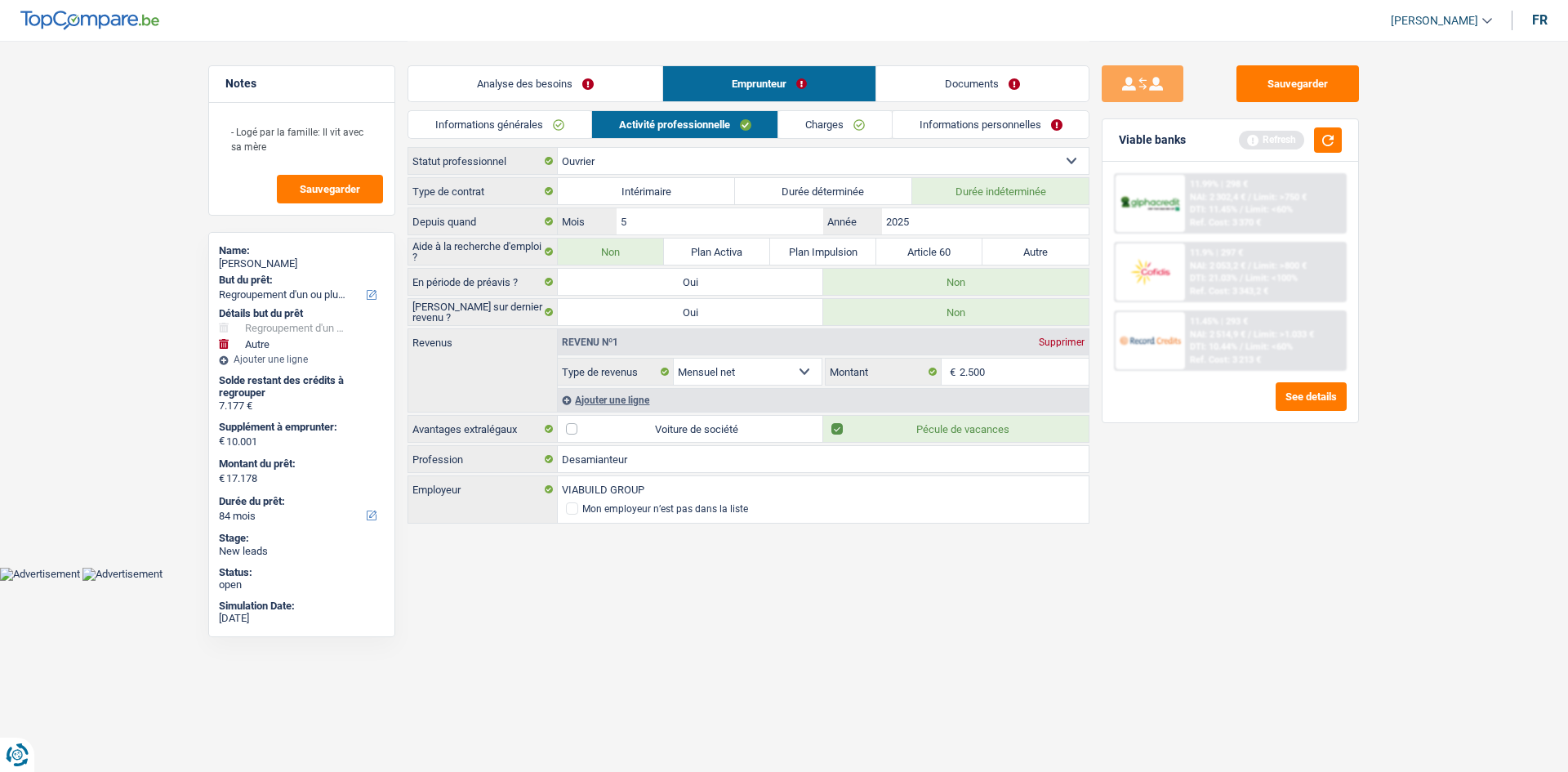
click at [798, 129] on link "Charges" at bounding box center [834, 124] width 113 height 27
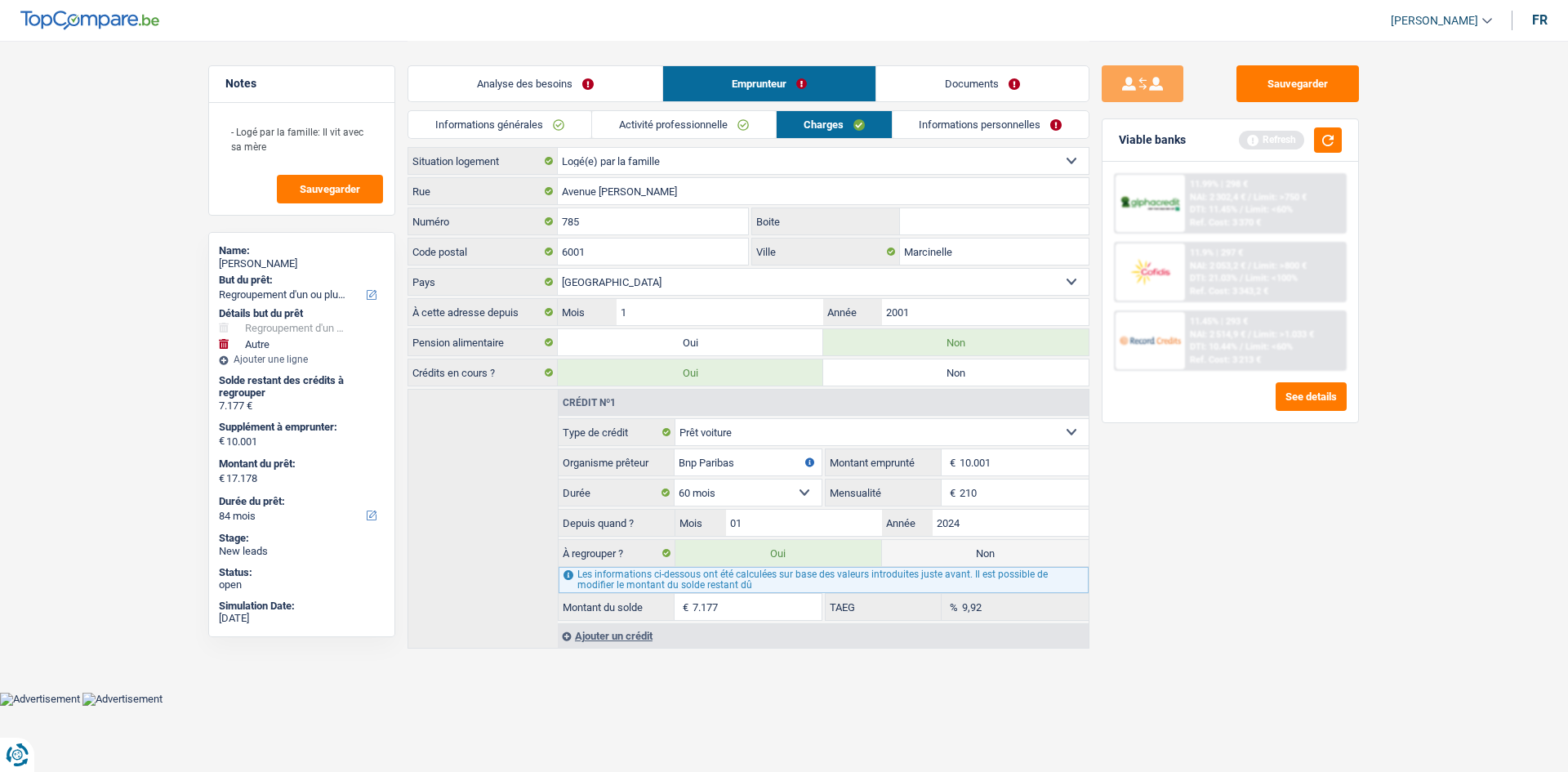
click at [975, 133] on link "Informations personnelles" at bounding box center [991, 124] width 197 height 27
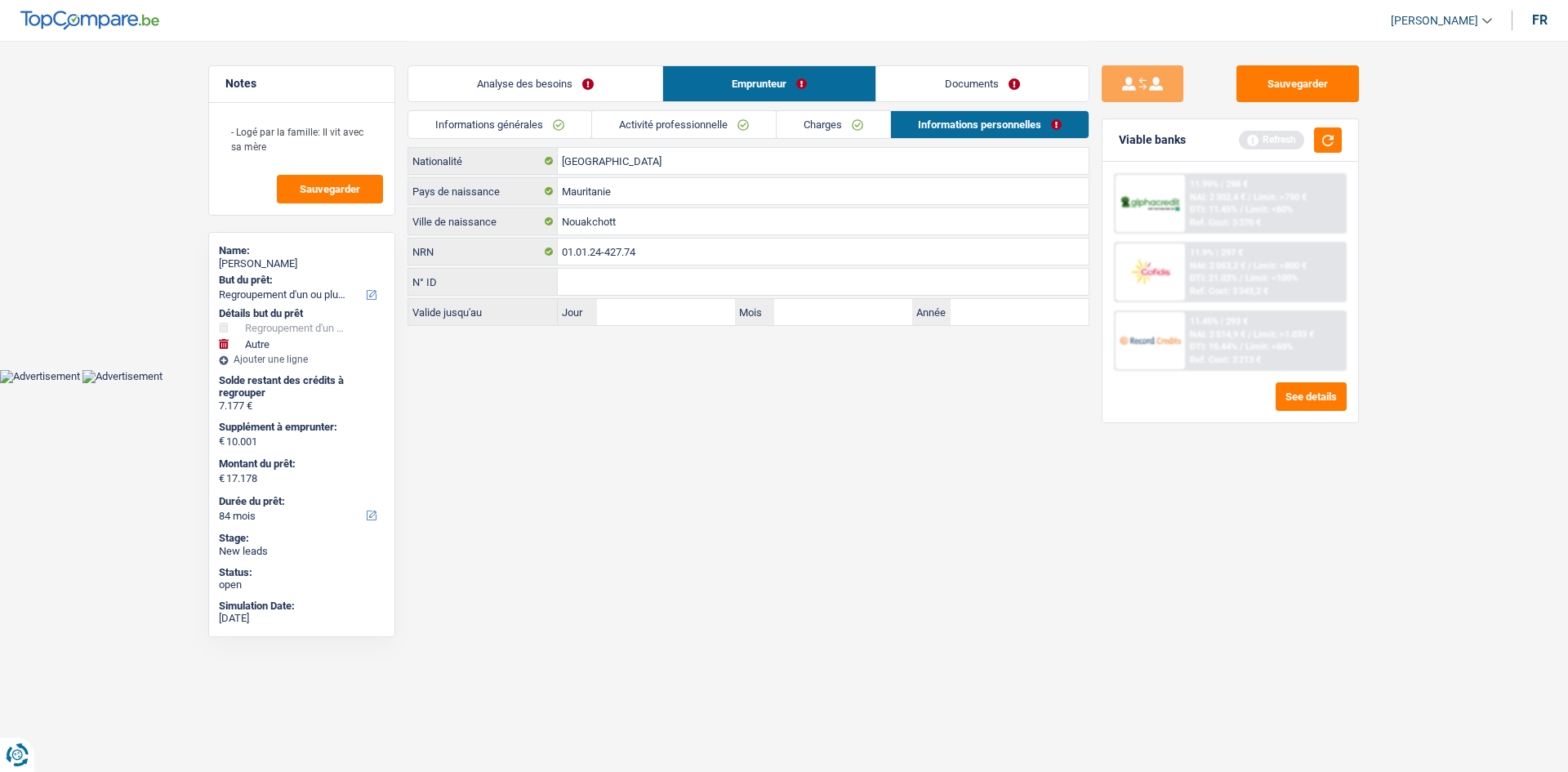
click at [970, 83] on link "Documents" at bounding box center [983, 84] width 212 height 35
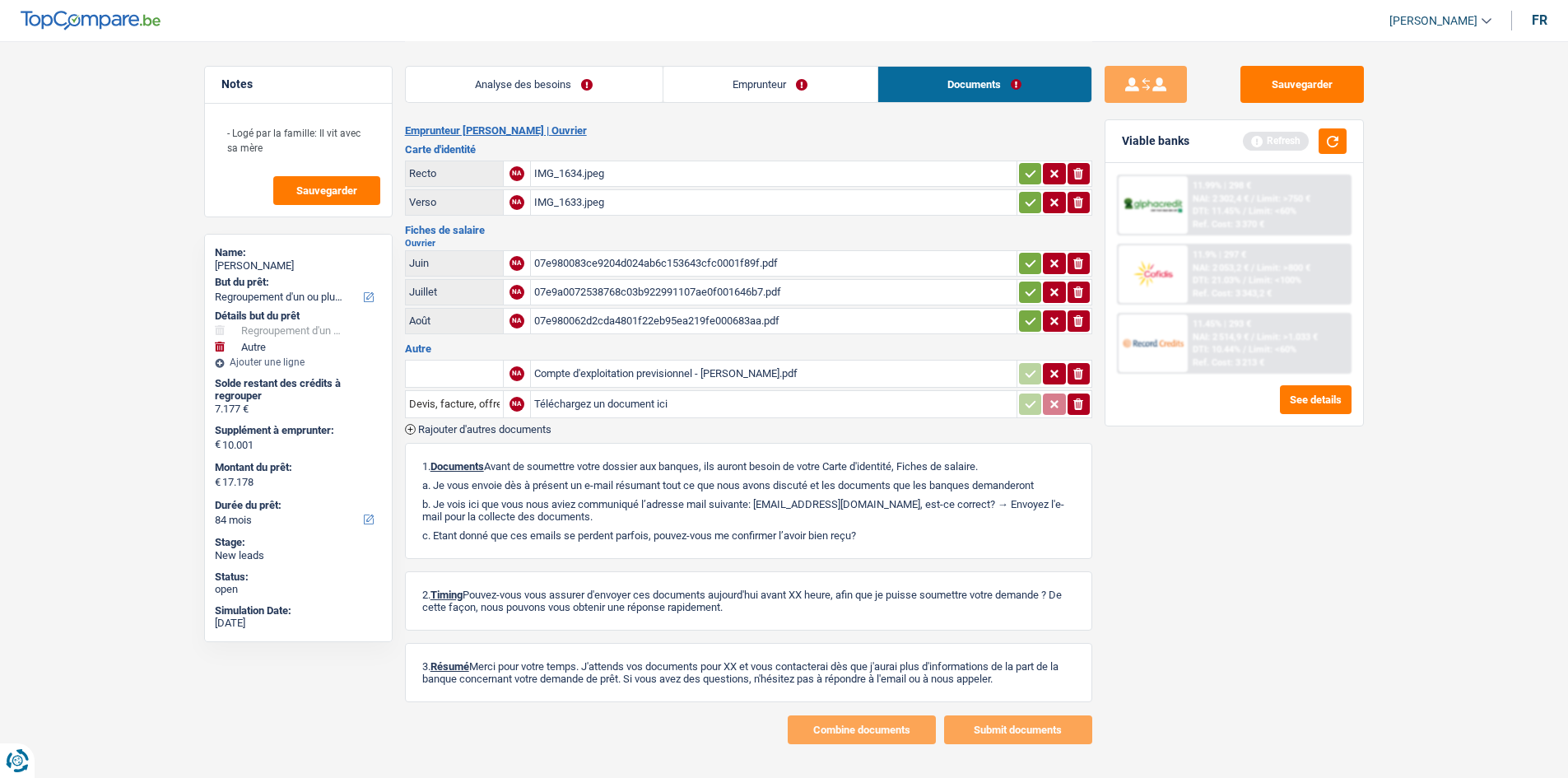
click at [586, 177] on div "IMG_1634.jpeg" at bounding box center [773, 173] width 479 height 25
click at [581, 201] on div "IMG_1633.jpeg" at bounding box center [773, 202] width 479 height 25
click at [588, 262] on div "07e980083ce9204d024ab6c153643cfc0001f89f.pdf" at bounding box center [773, 263] width 479 height 25
click at [604, 293] on div "07e9a0072538768c03b922991107ae0f001646b7.pdf" at bounding box center [773, 291] width 479 height 25
click at [640, 317] on div "07e980062d2cda4801f22eb95ea219fe000683aa.pdf" at bounding box center [773, 320] width 479 height 25
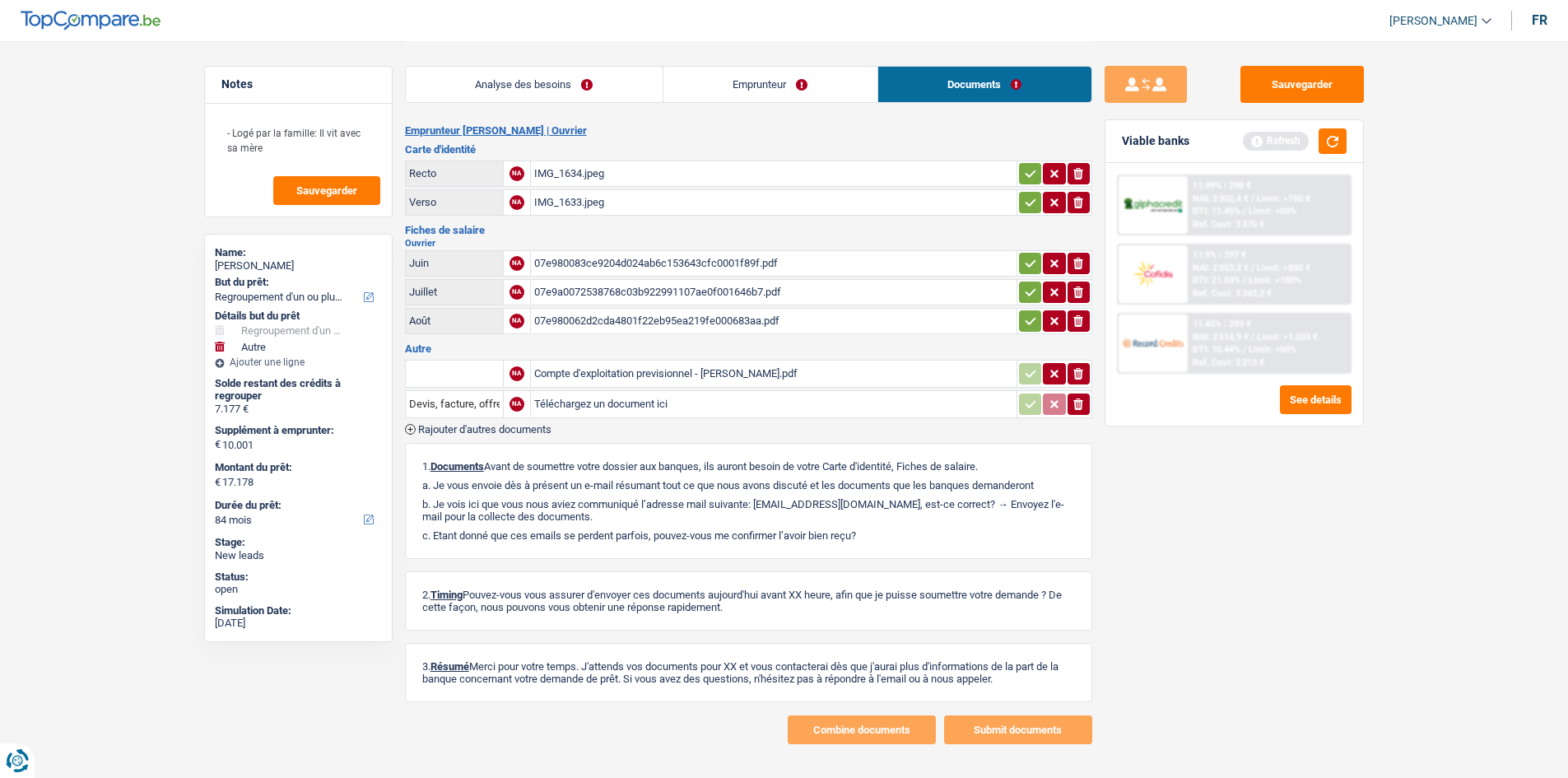
click at [670, 374] on div "Compte d'exploitation previsionnel - ABDEL KADER Mohamed.pdf" at bounding box center [773, 373] width 479 height 25
click at [463, 76] on link "Analyse des besoins" at bounding box center [533, 84] width 257 height 36
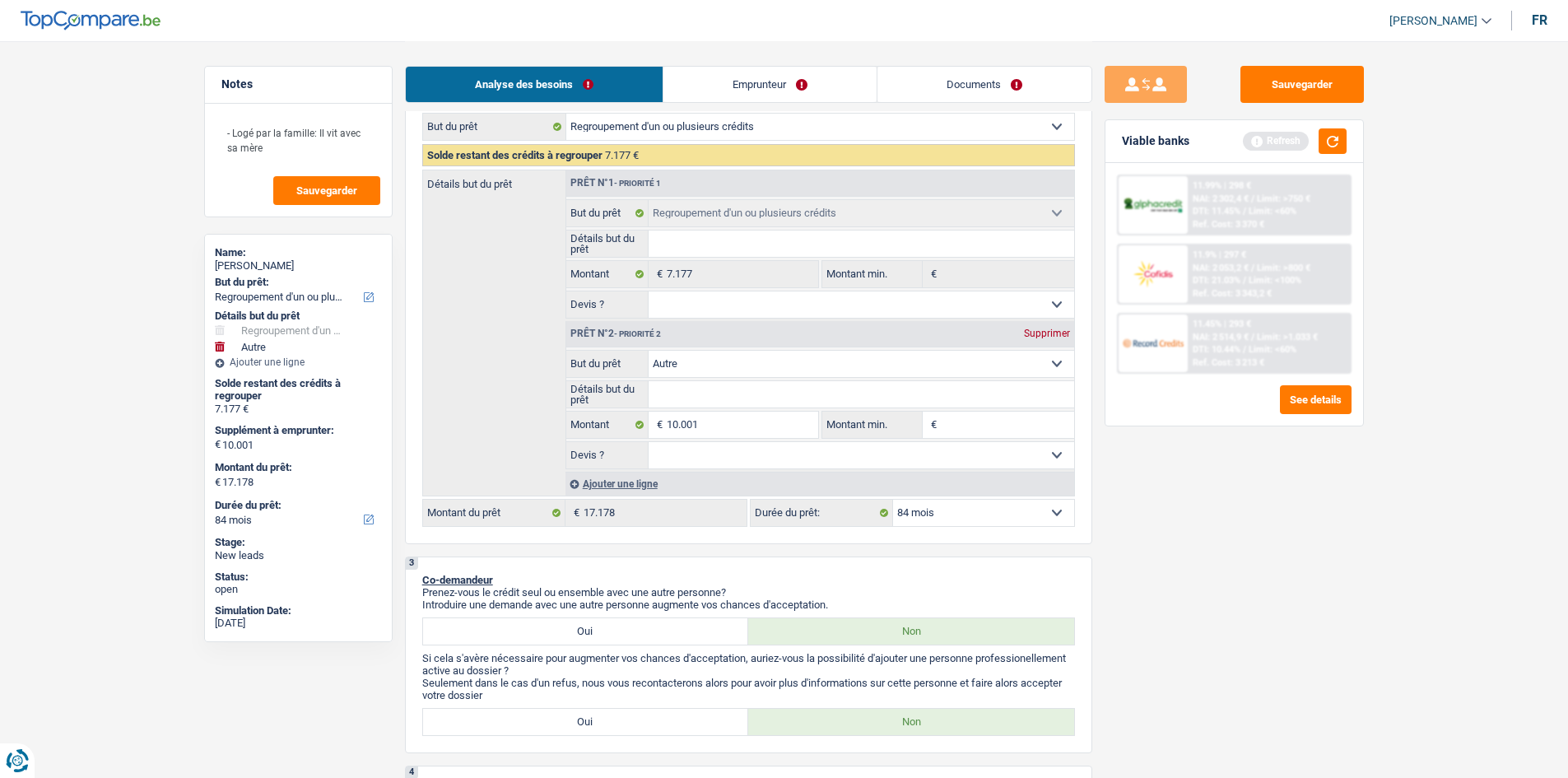
scroll to position [165, 0]
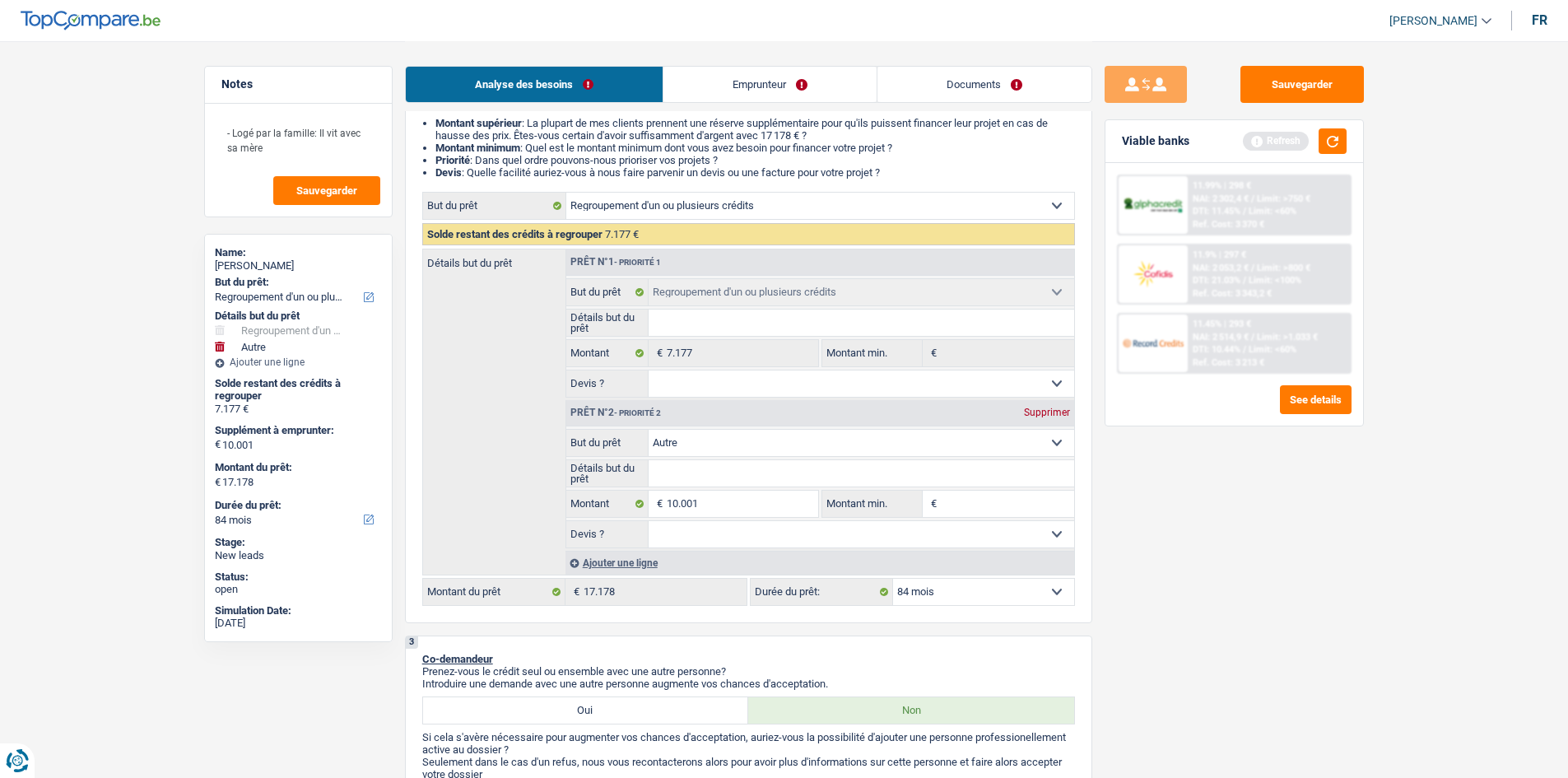
click at [1048, 414] on div "Supprimer" at bounding box center [1047, 412] width 55 height 10
select select "42"
type input "0"
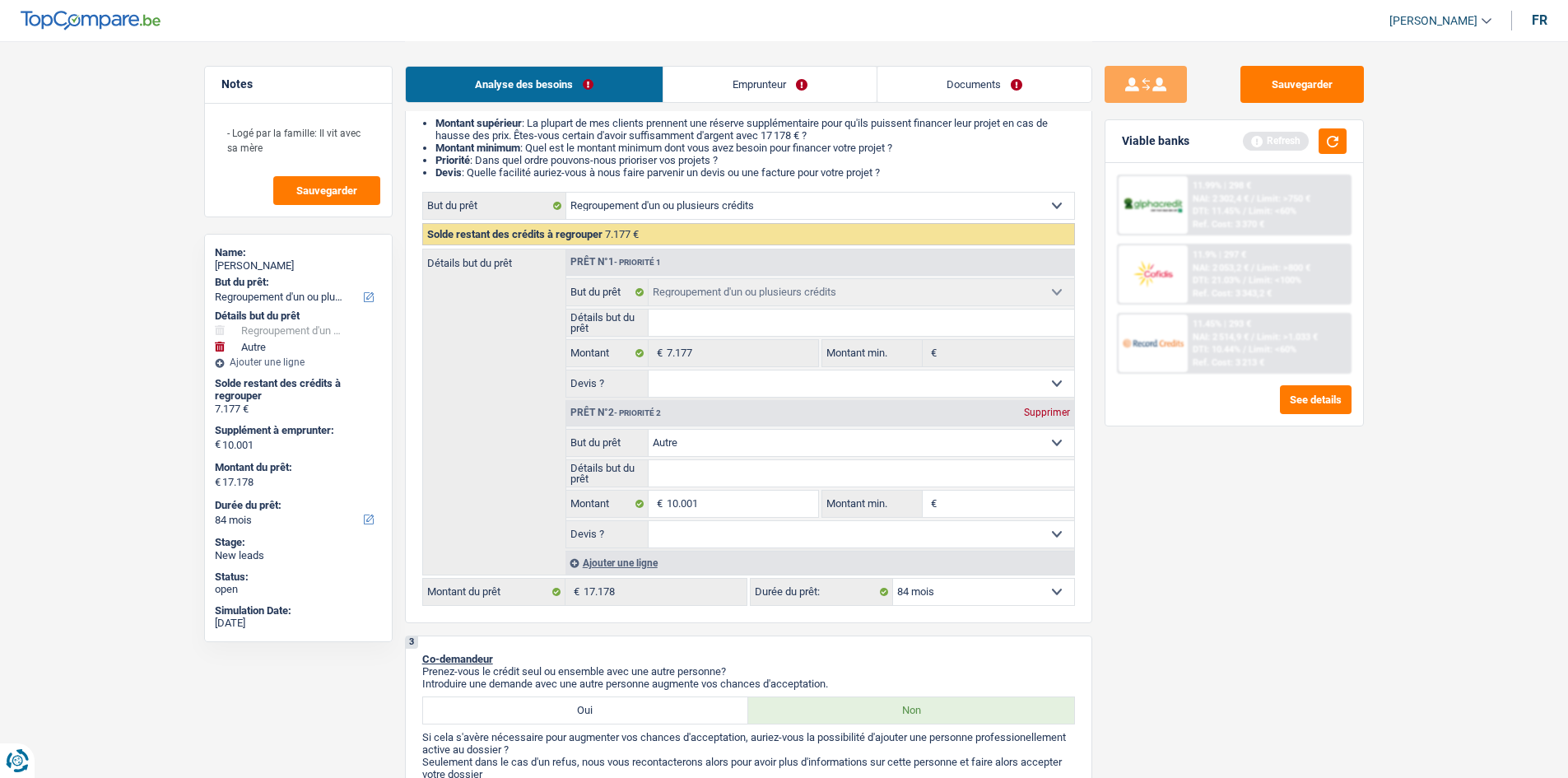
type input "7.177"
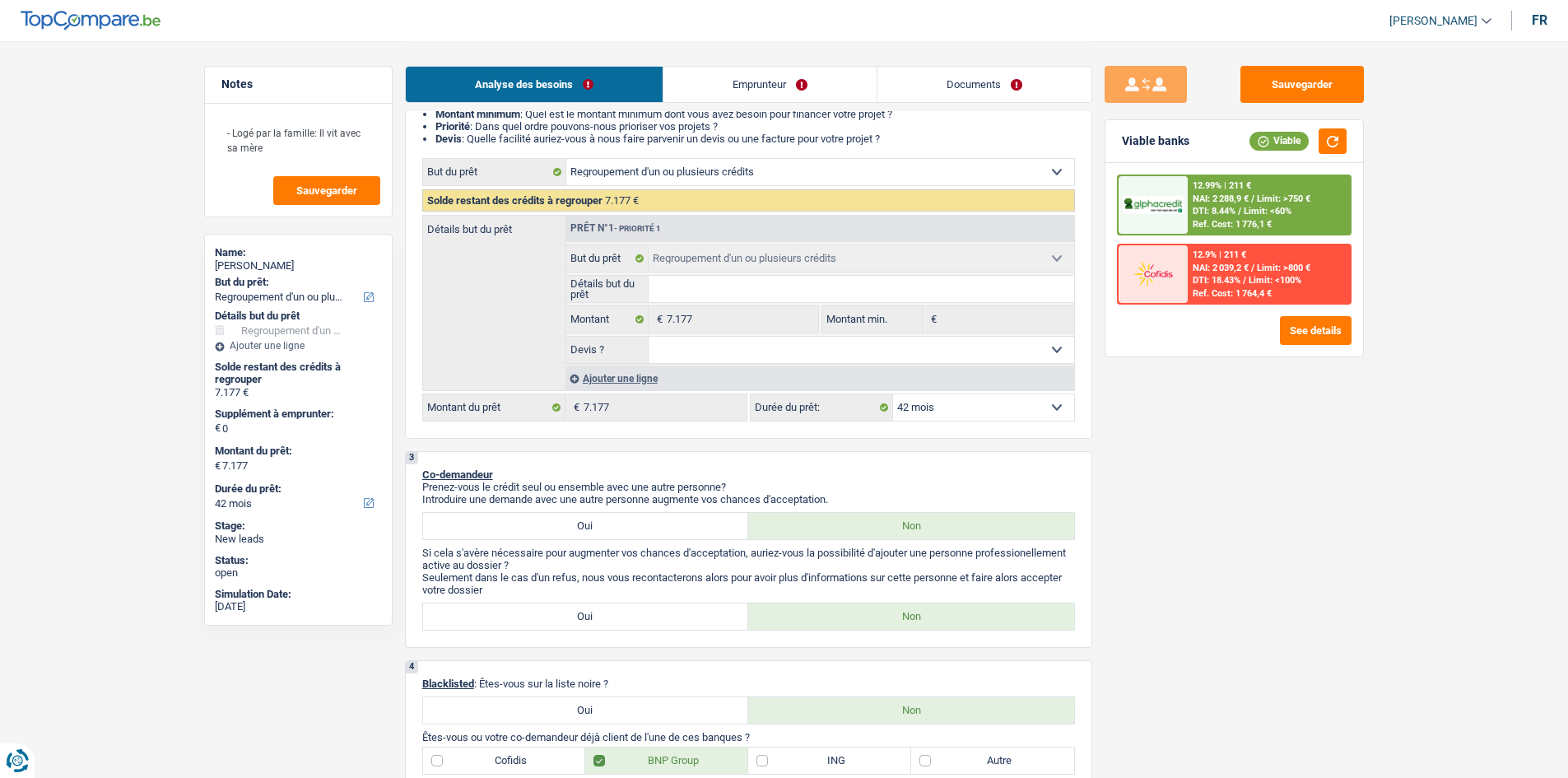
scroll to position [247, 0]
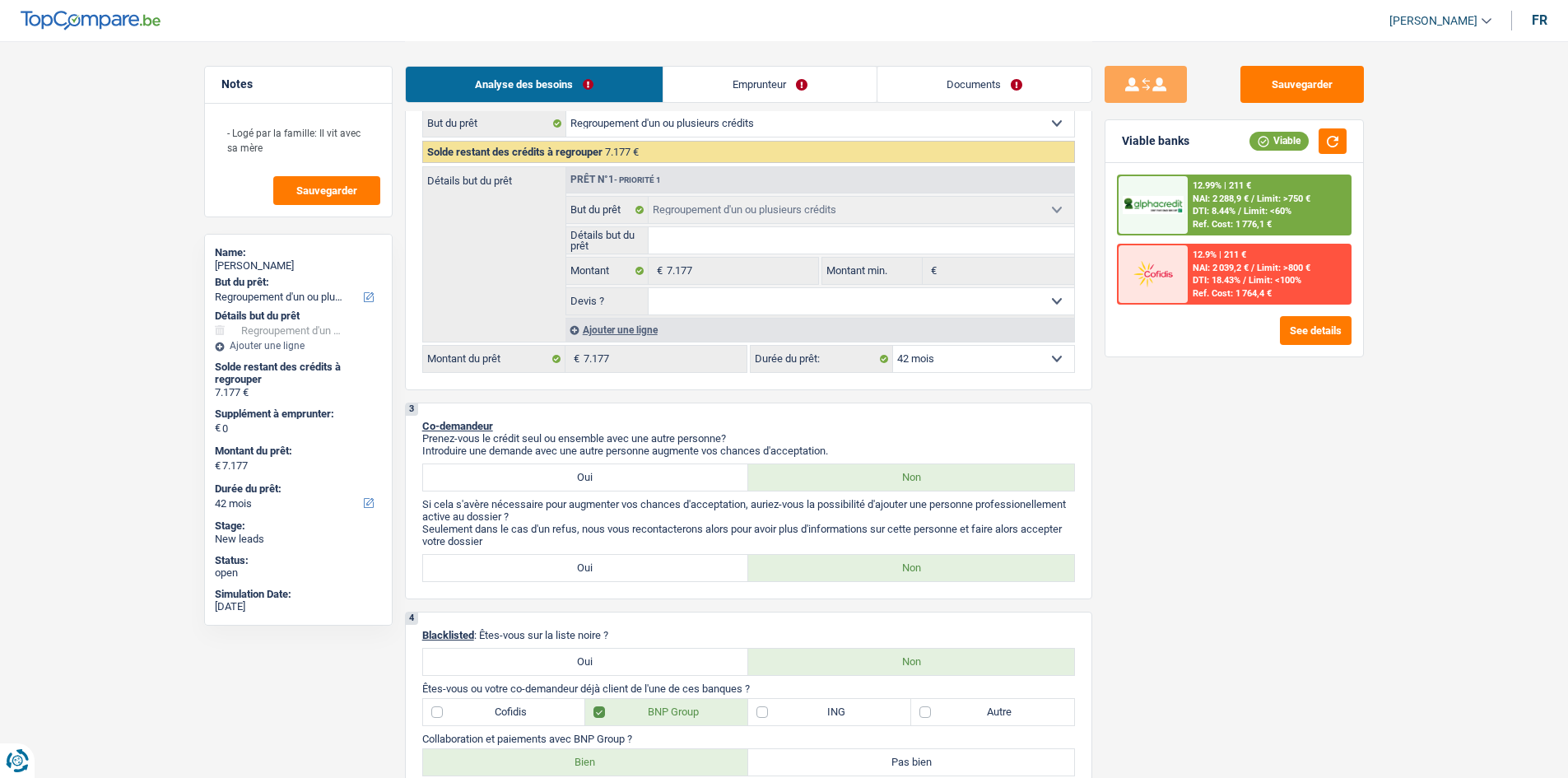
click at [633, 329] on div "Ajouter une ligne" at bounding box center [819, 329] width 508 height 24
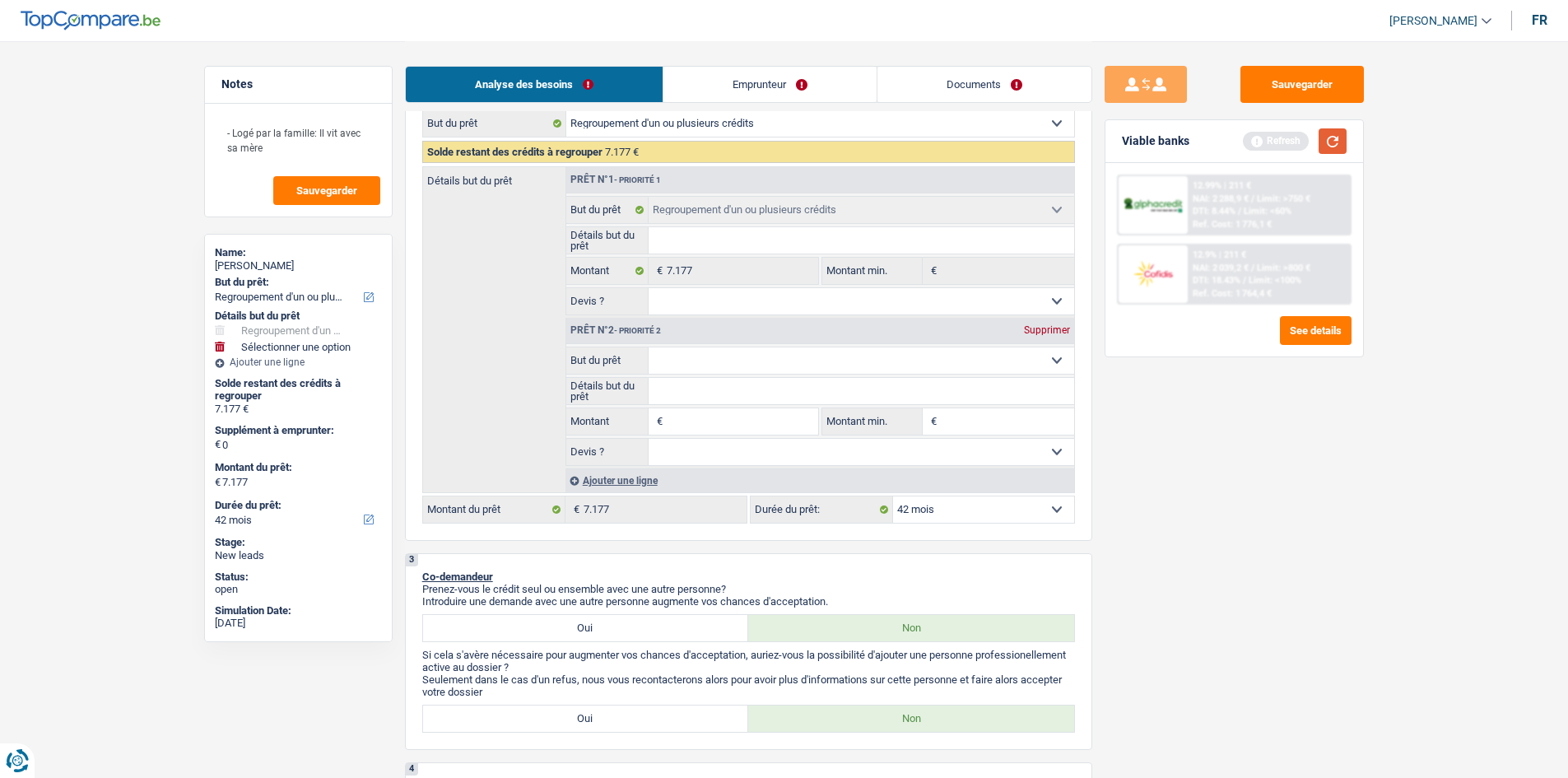
click at [1333, 145] on button "button" at bounding box center [1332, 142] width 28 height 26
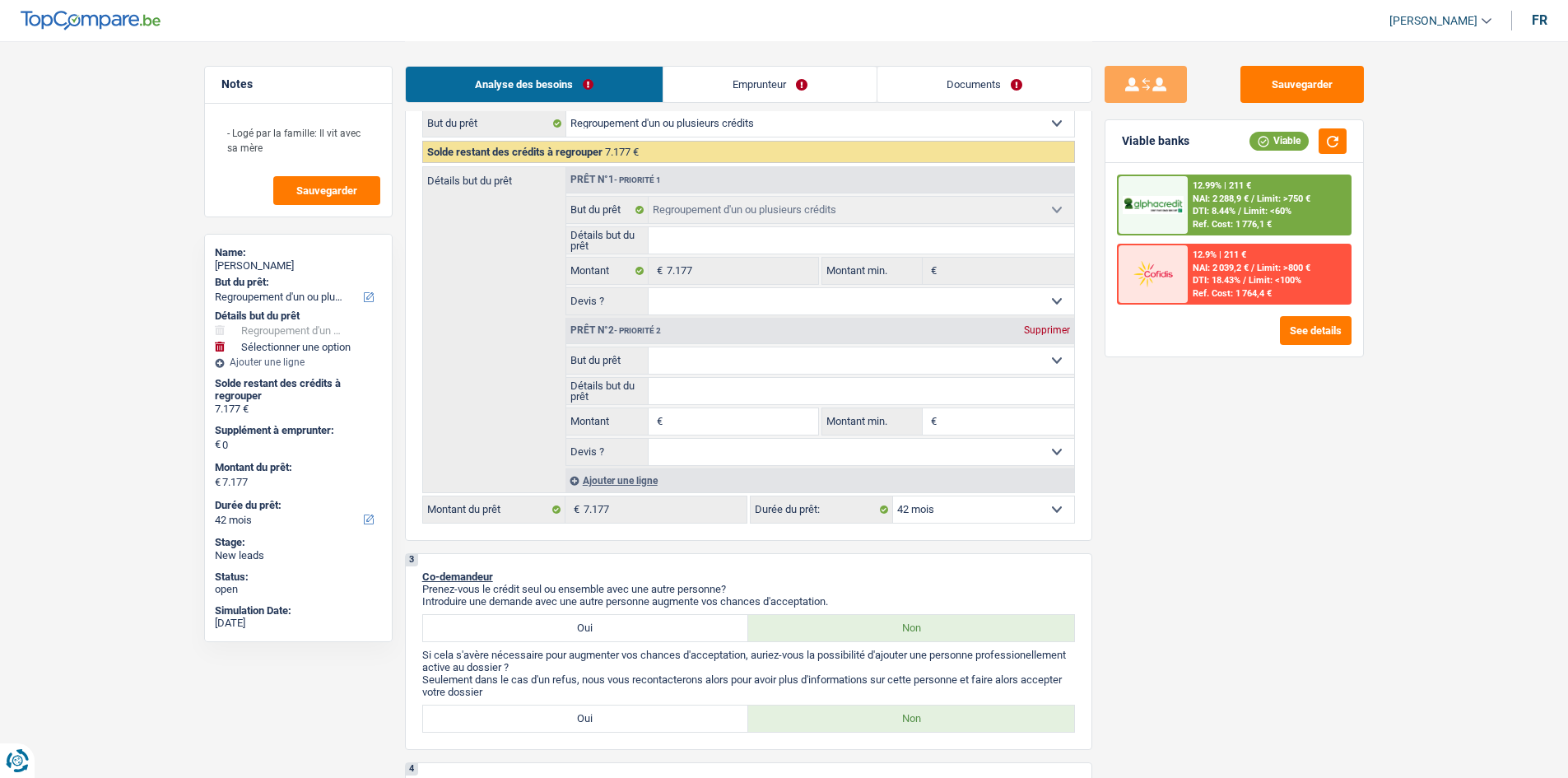
click at [709, 416] on input "Montant" at bounding box center [742, 421] width 151 height 27
type input "1"
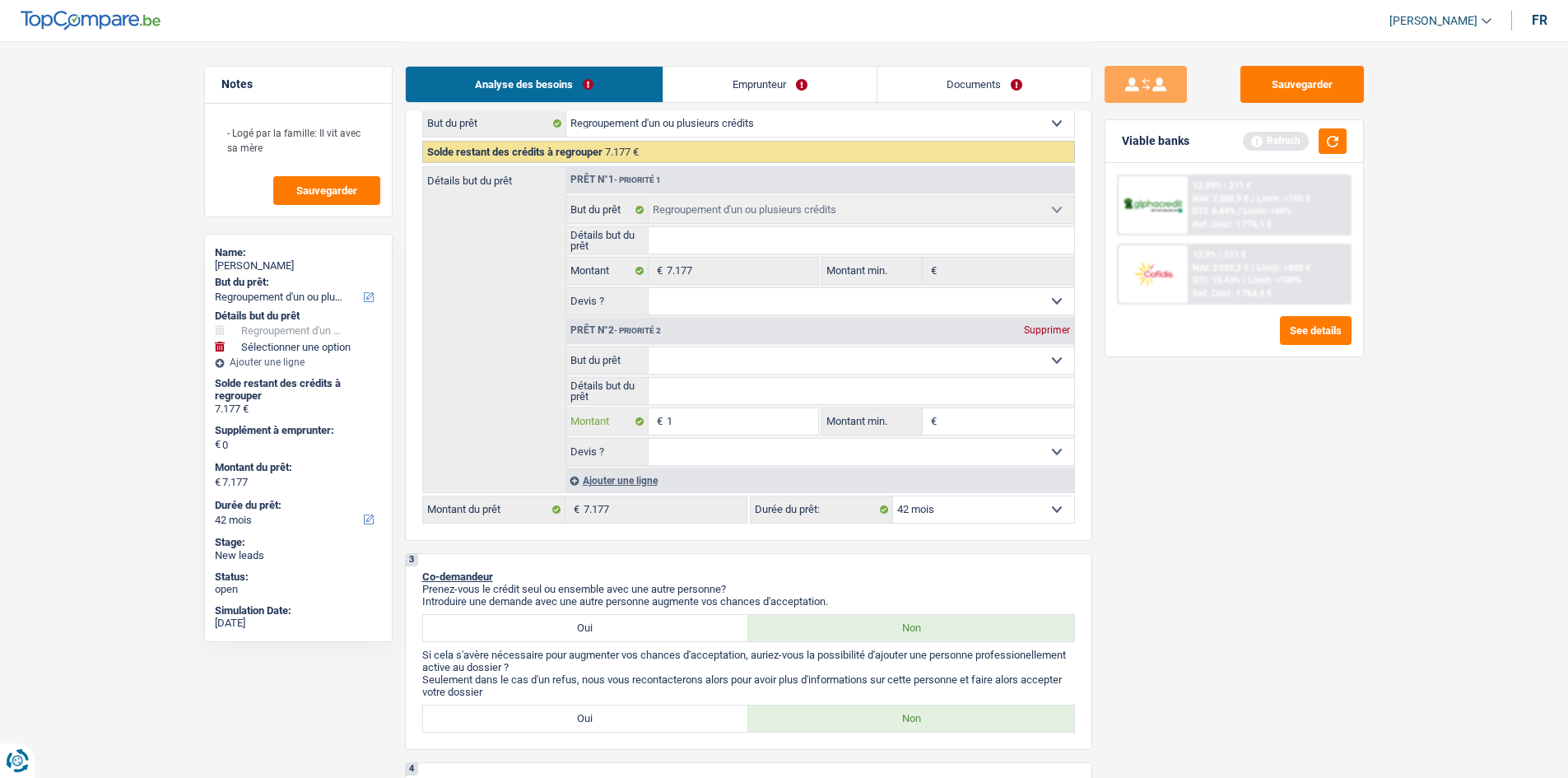
type input "10"
type input "100"
type input "1.000"
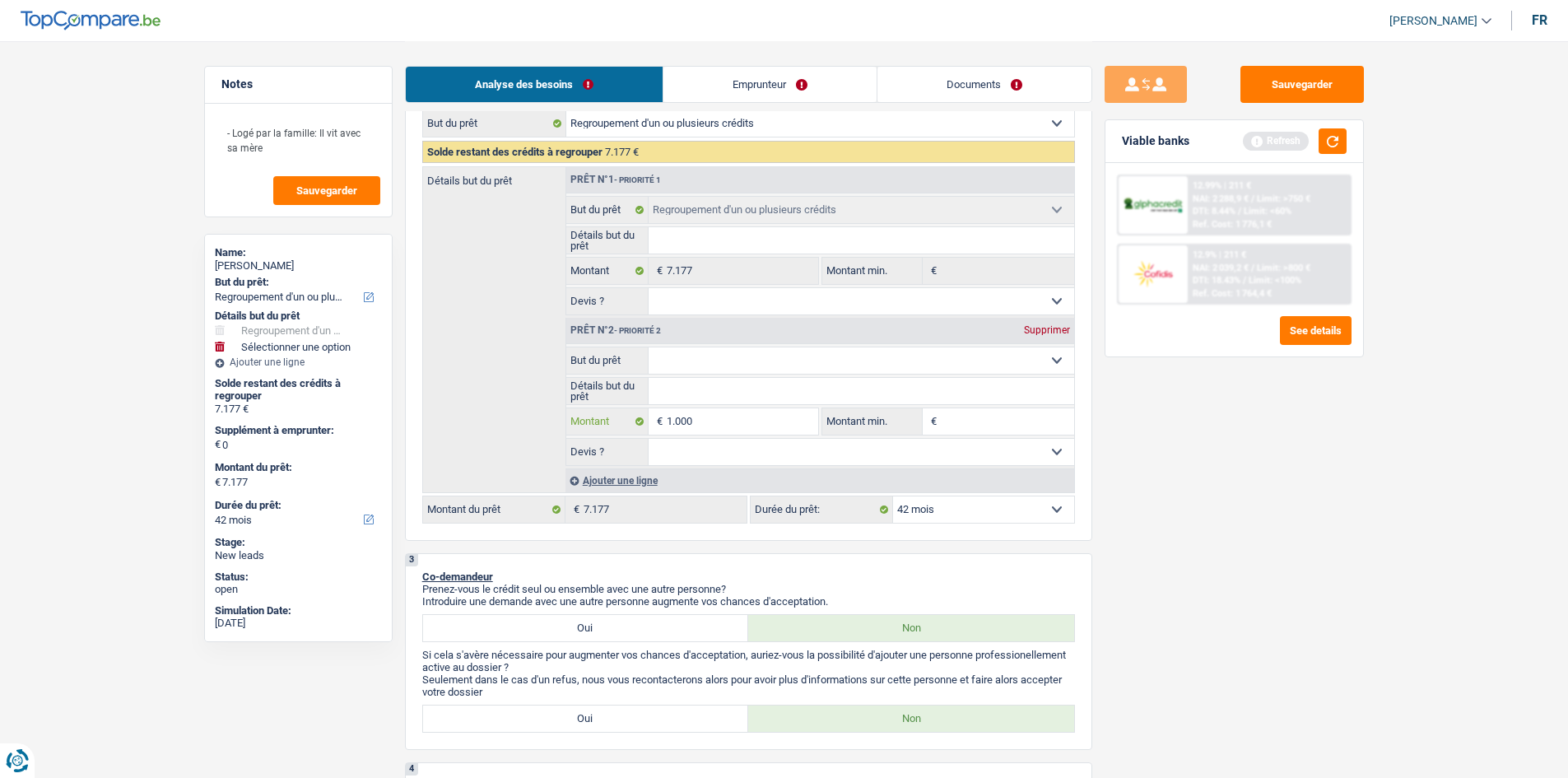
type input "1.000"
type input "10.001"
click at [770, 357] on select "Confort maison: meubles, textile, peinture, électroménager, outillage non-profe…" at bounding box center [860, 360] width 425 height 27
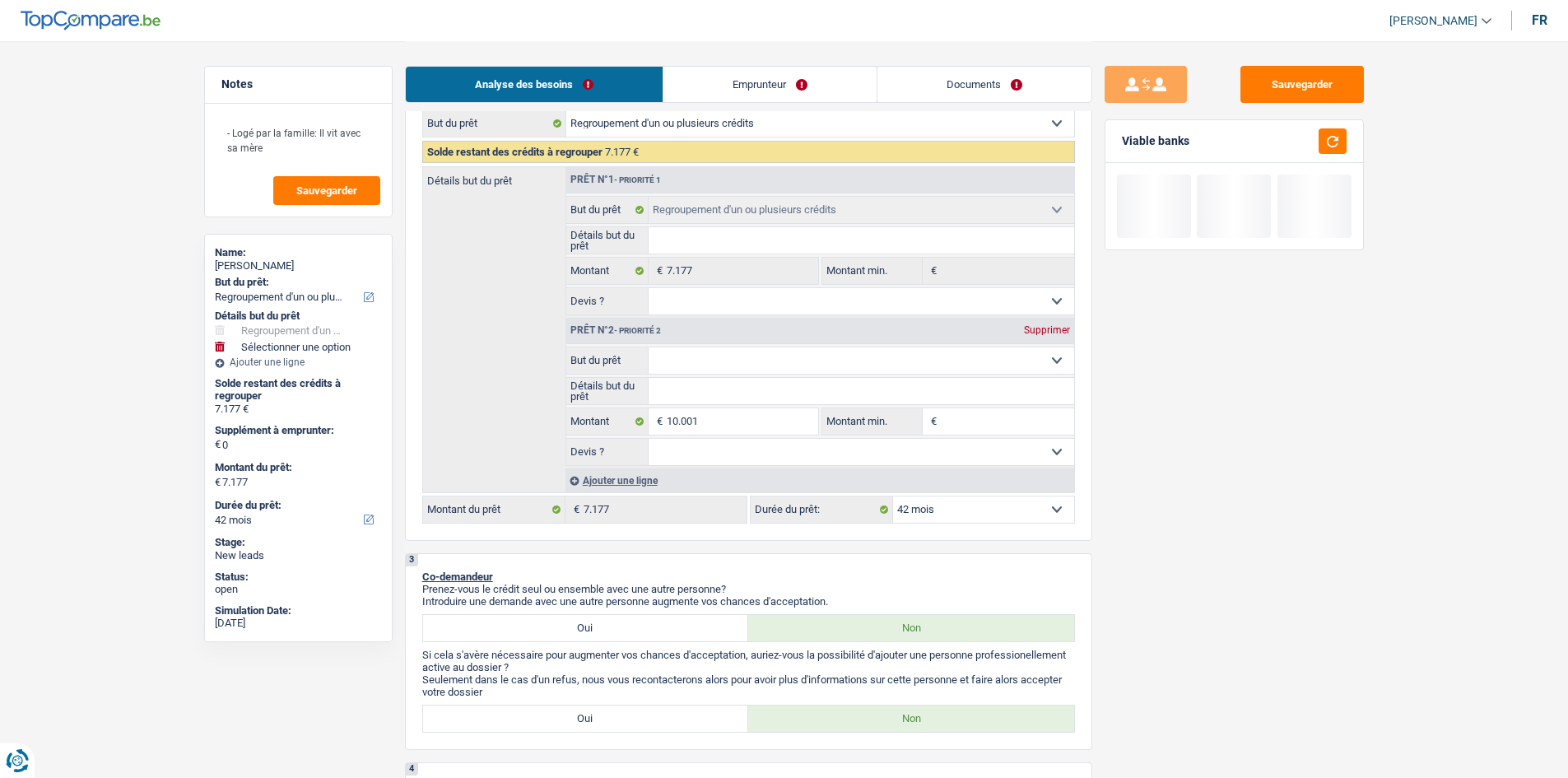
select select "84"
type input "10.001"
type input "17.178"
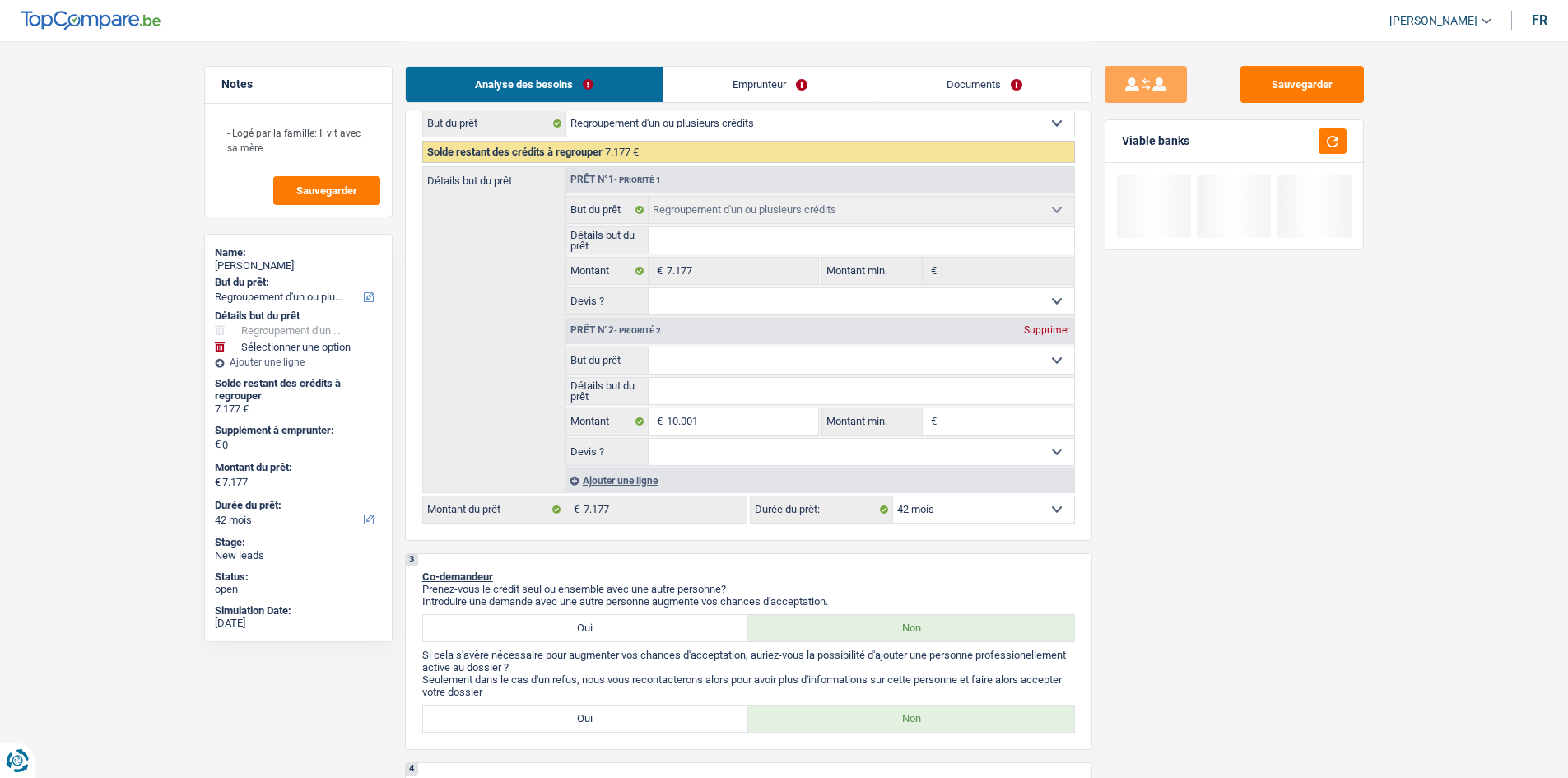
type input "17.178"
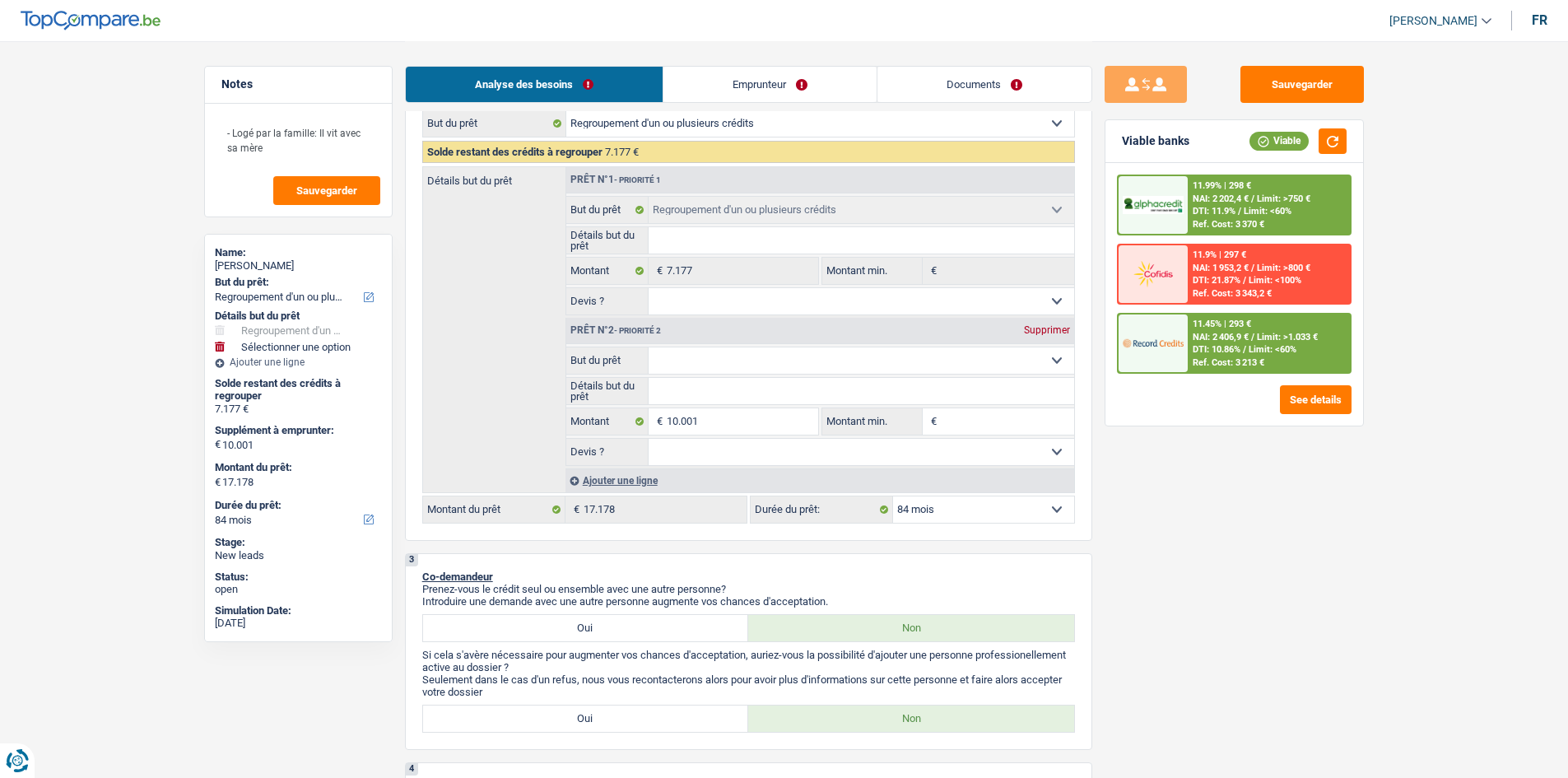
select select "household"
click at [648, 347] on select "Confort maison: meubles, textile, peinture, électroménager, outillage non-profe…" at bounding box center [860, 360] width 425 height 27
select select "household"
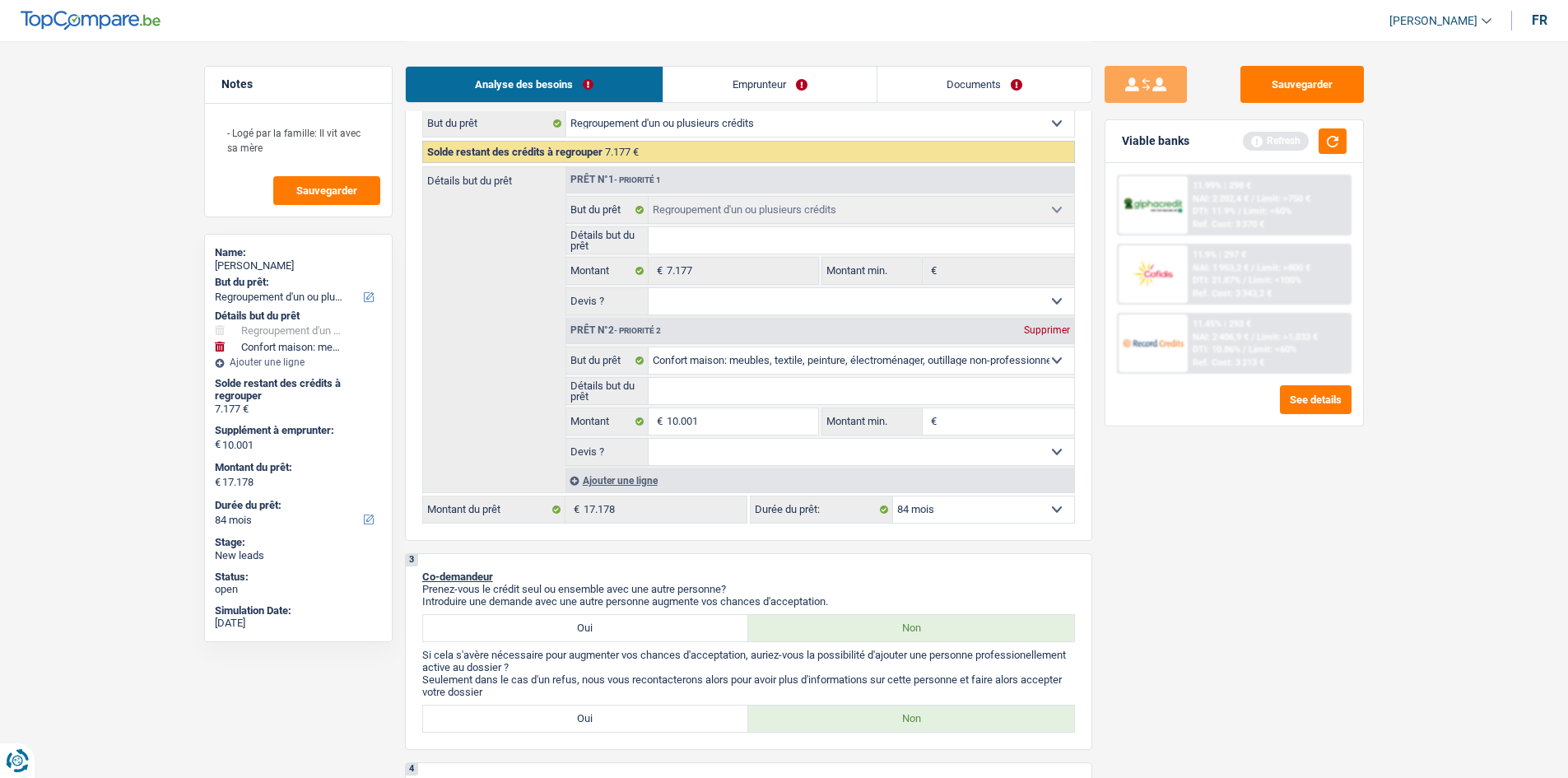
click at [745, 376] on fieldset "Confort maison: meubles, textile, peinture, électroménager, outillage non-profe…" at bounding box center [820, 406] width 507 height 119
click at [739, 383] on input "Détails but du prêt" at bounding box center [860, 390] width 425 height 27
type input "R"
type input "Ra"
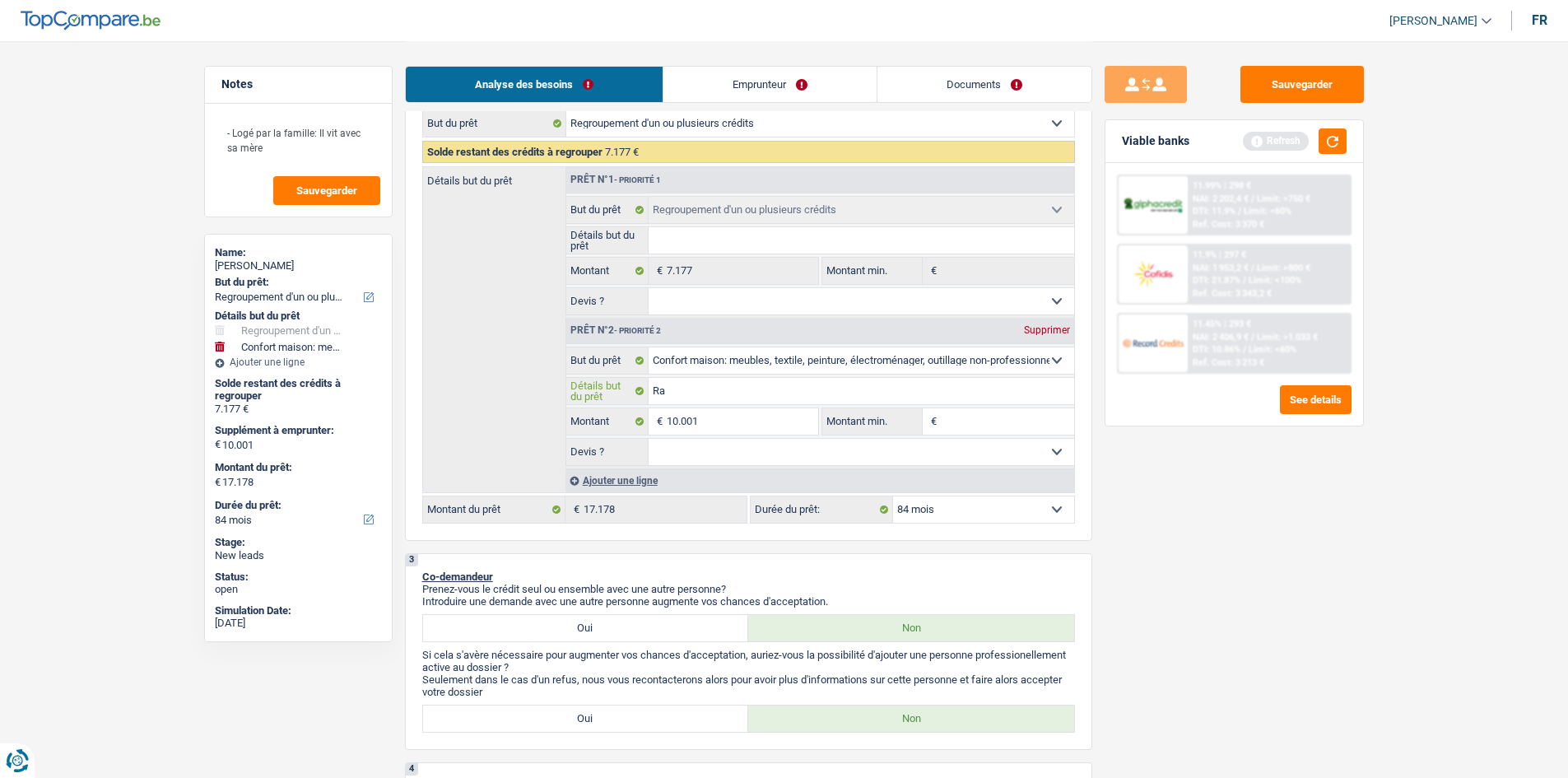
type input "Ra"
type input "Rac"
type input "Rache"
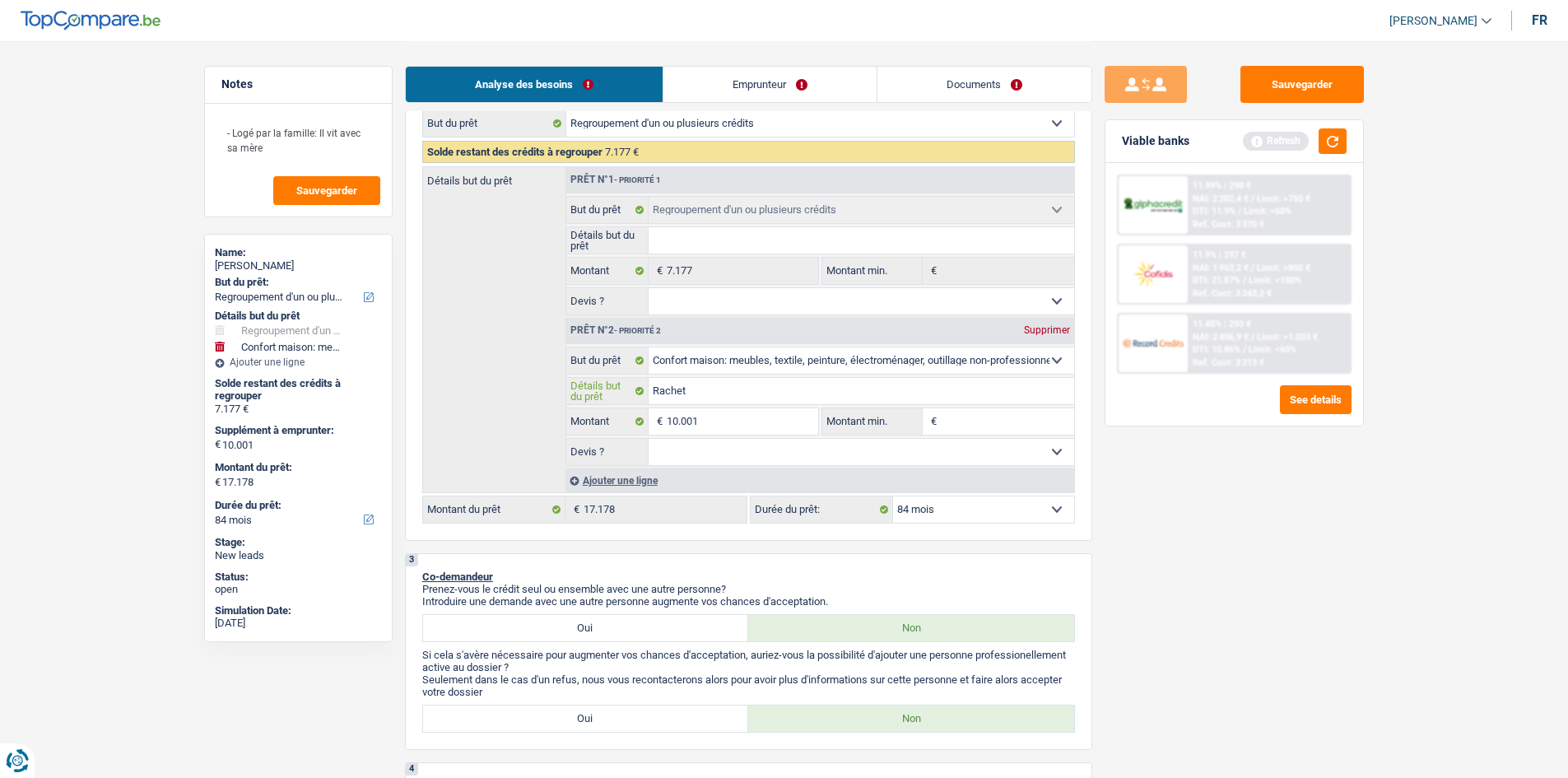
type input "Rachete"
type input "Racheter"
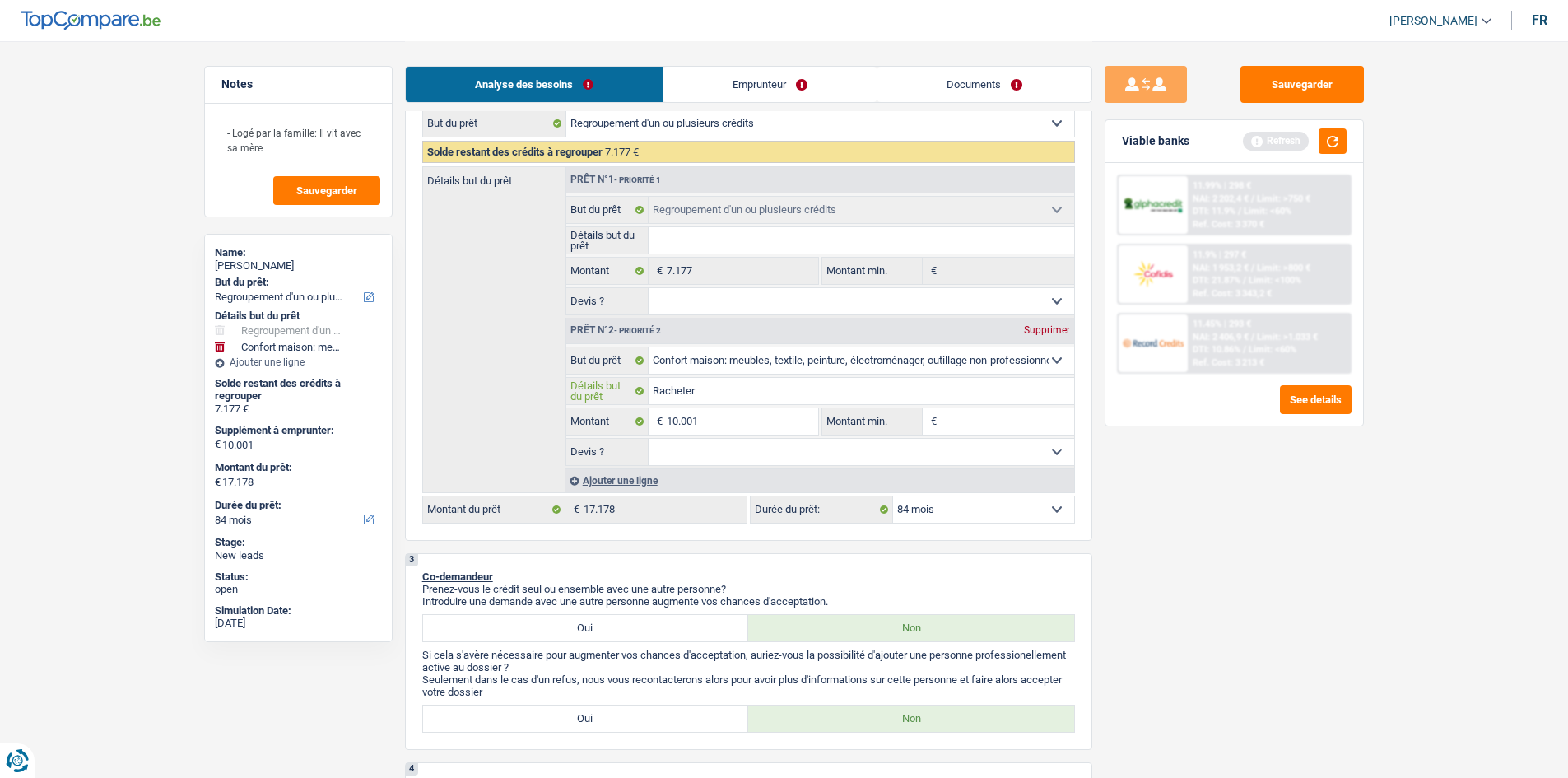
type input "Racheter"
type input "Racheter d"
type input "Racheter de"
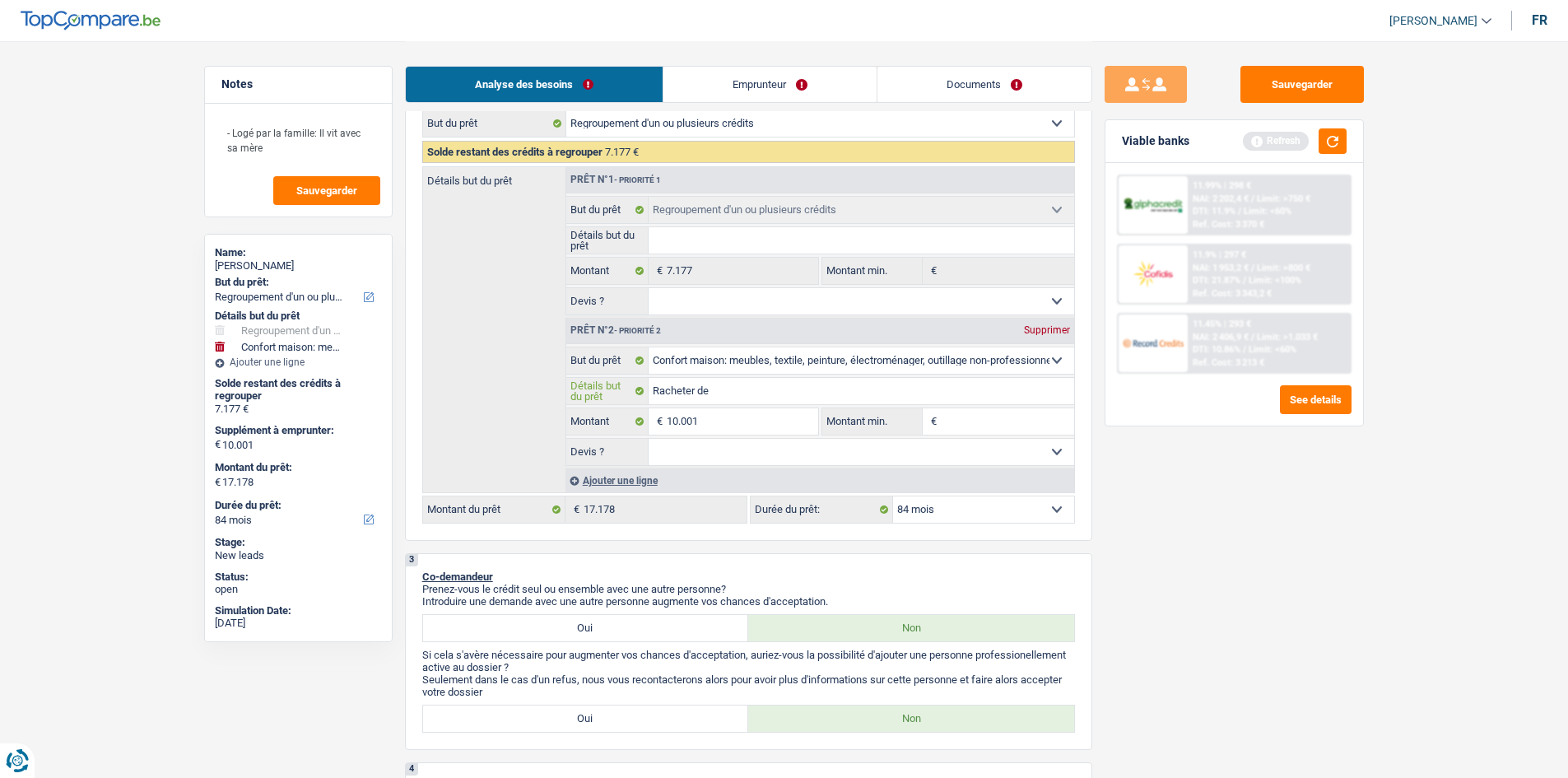
type input "Racheter des"
type input "Racheter des m"
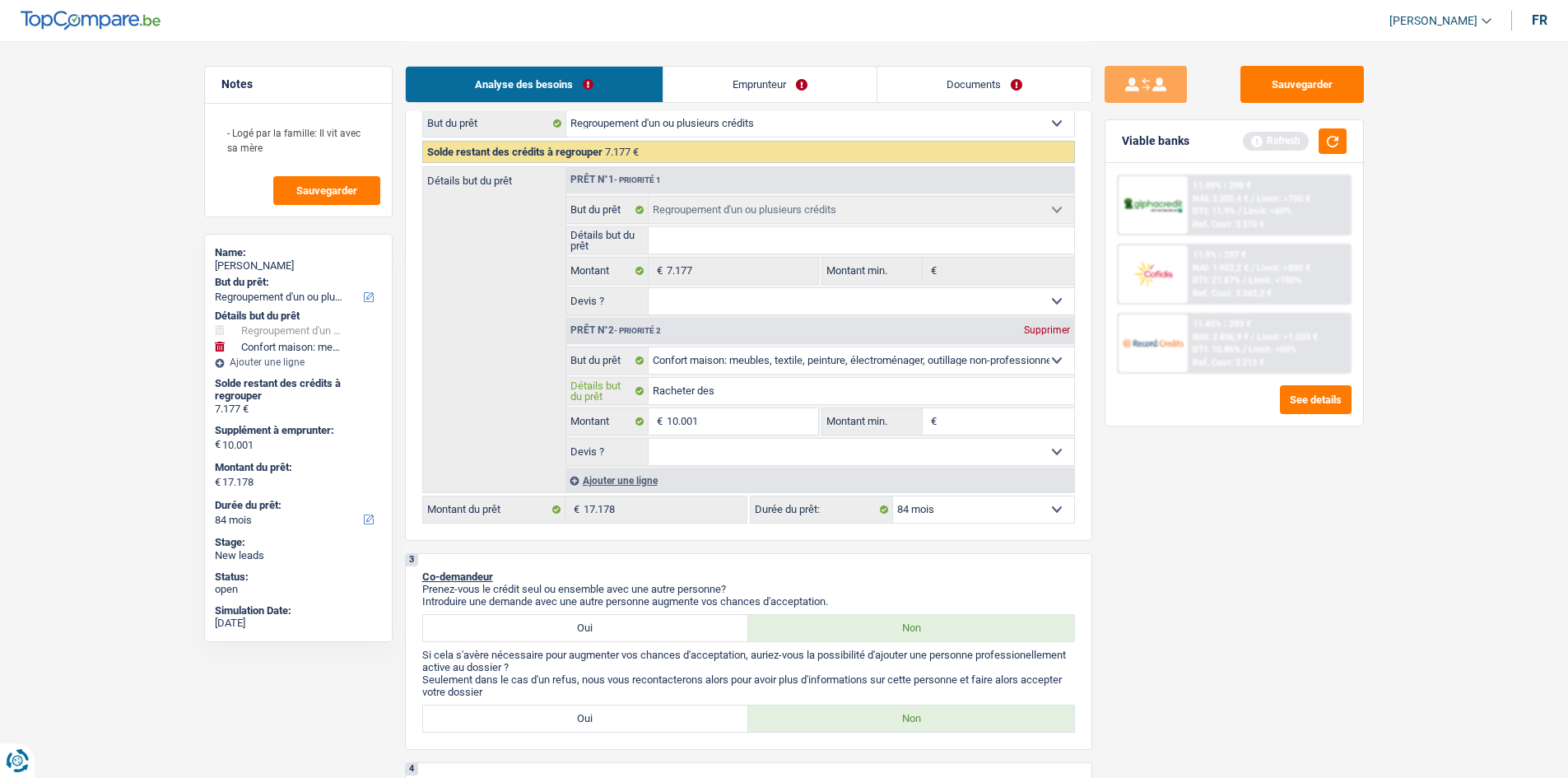
type input "Racheter des m"
type input "Racheter des me"
type input "Racheter des meu"
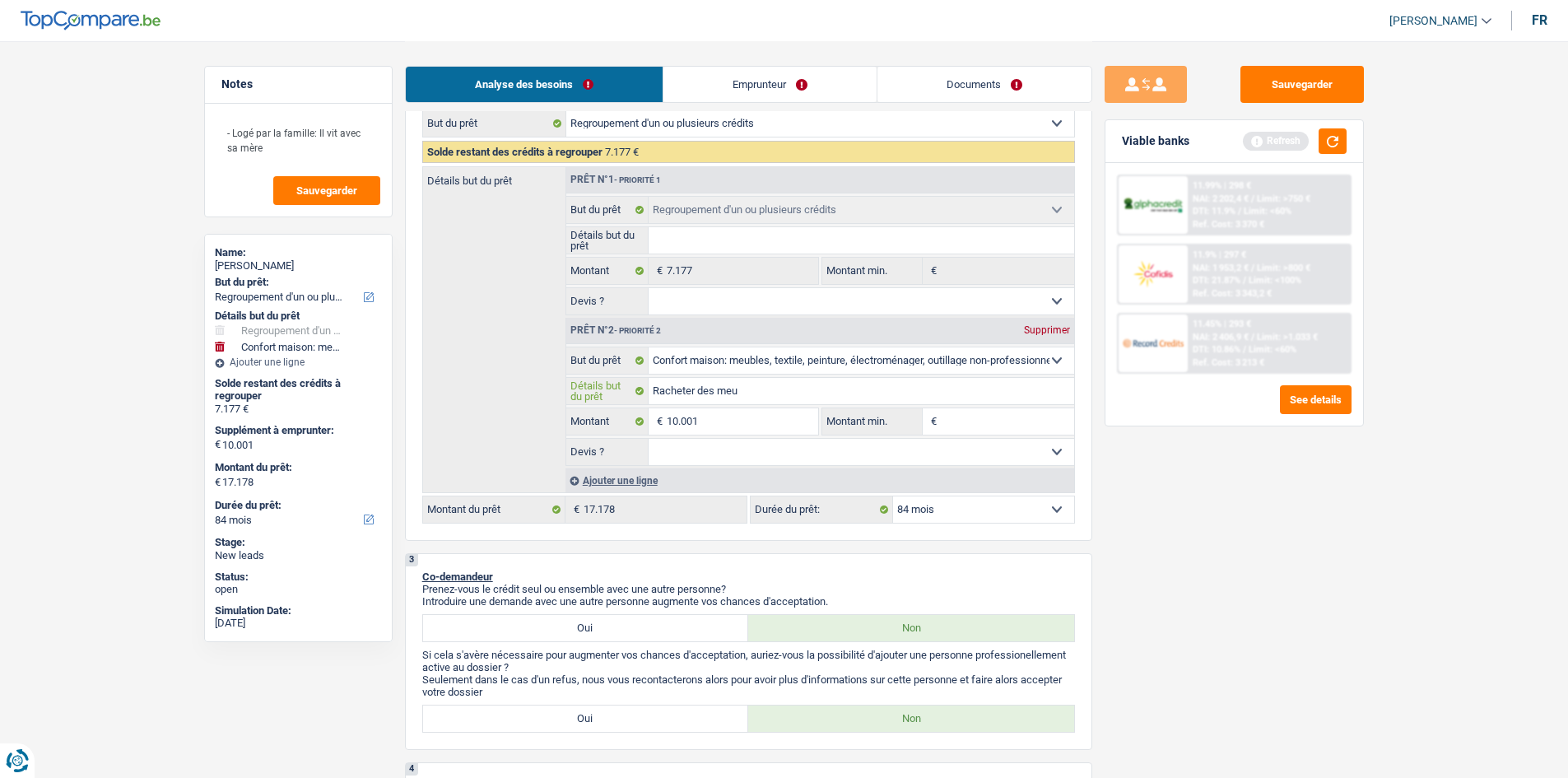
type input "Racheter des meub"
type input "Racheter des meuble"
type input "Racheter des meubles"
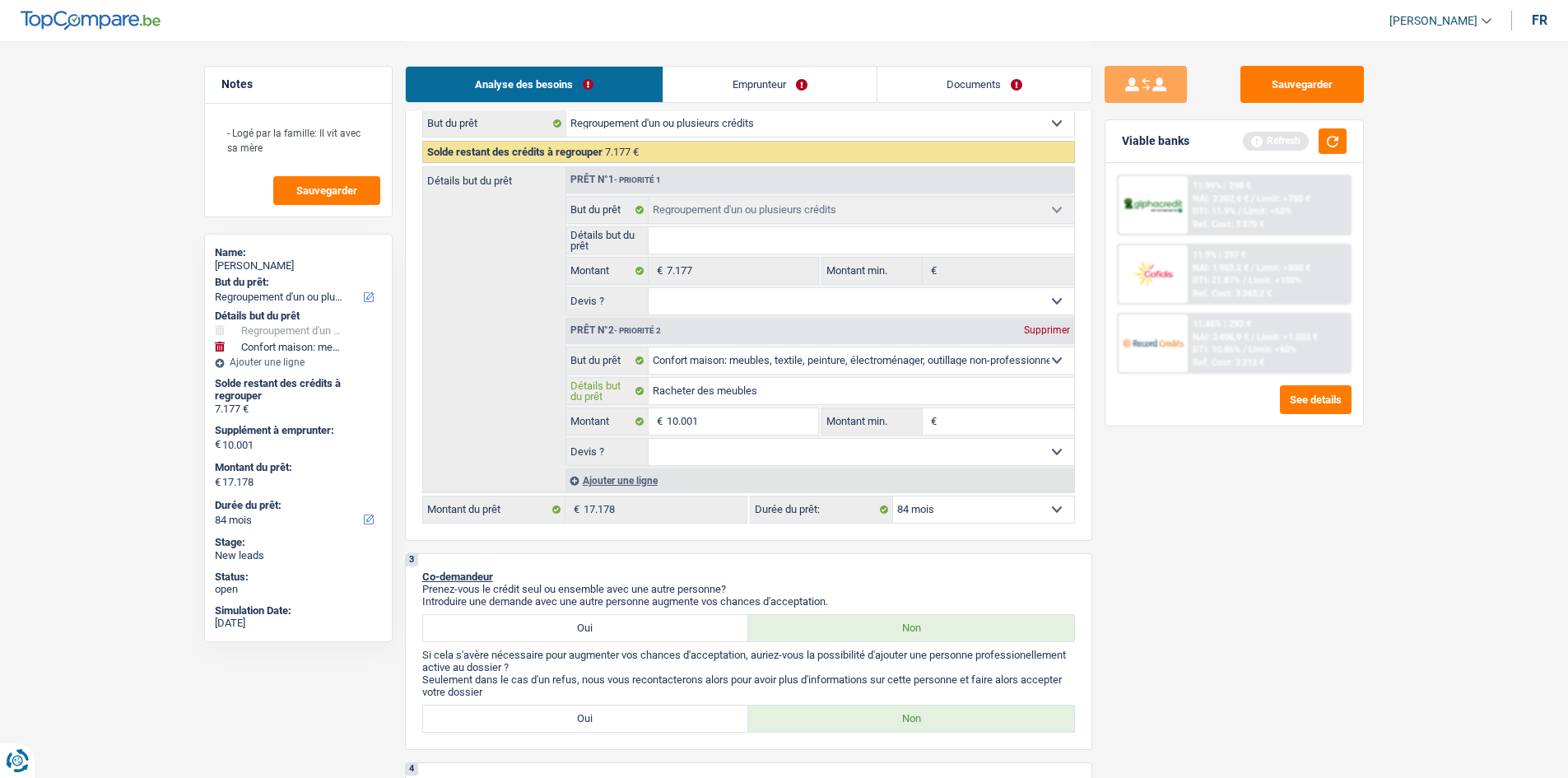
type input "Racheter des meubles"
type input "Racheter des meubles p"
type input "Racheter des meubles po"
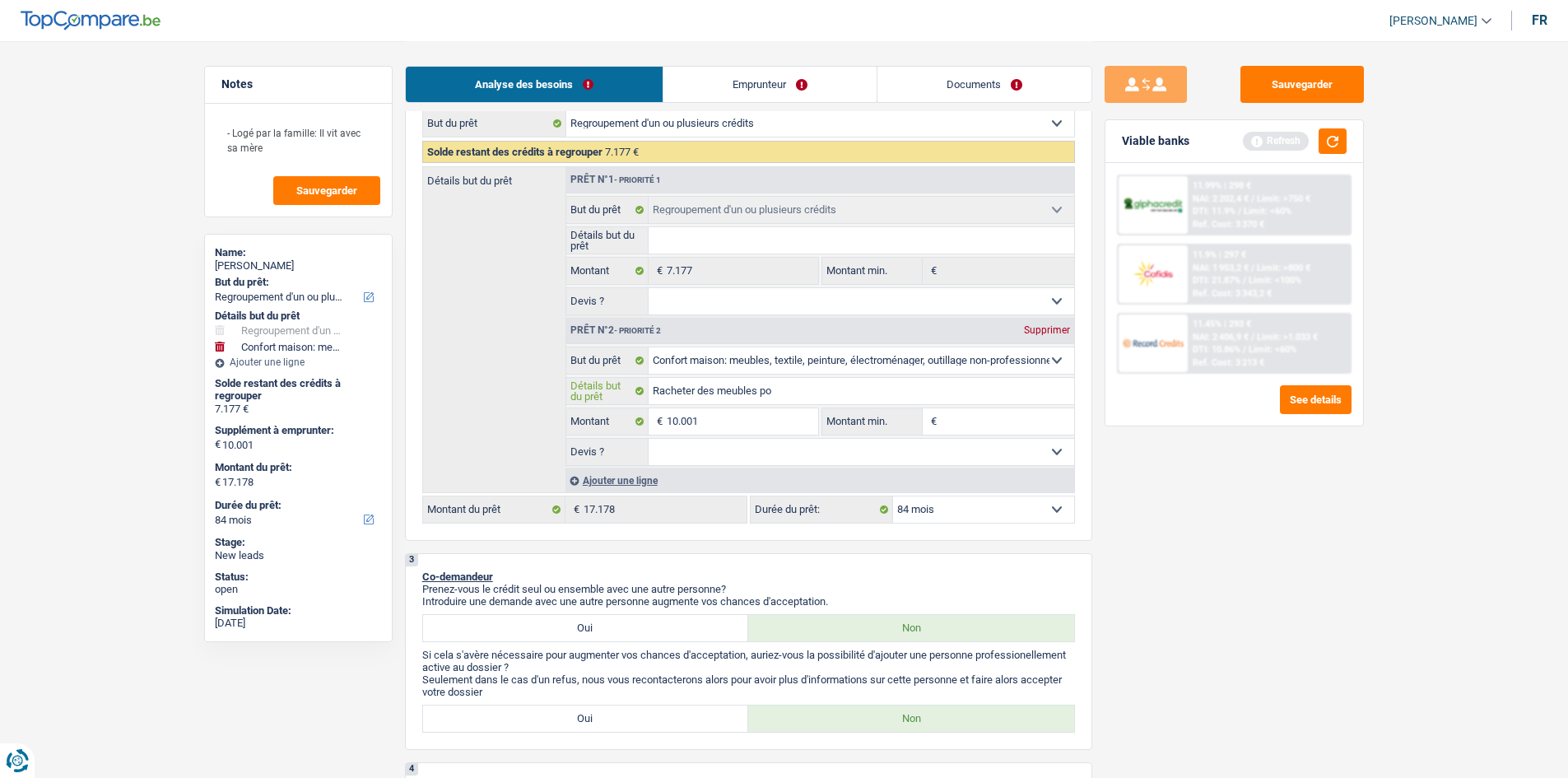
type input "Racheter des meubles pou"
type input "Racheter des meubles pour"
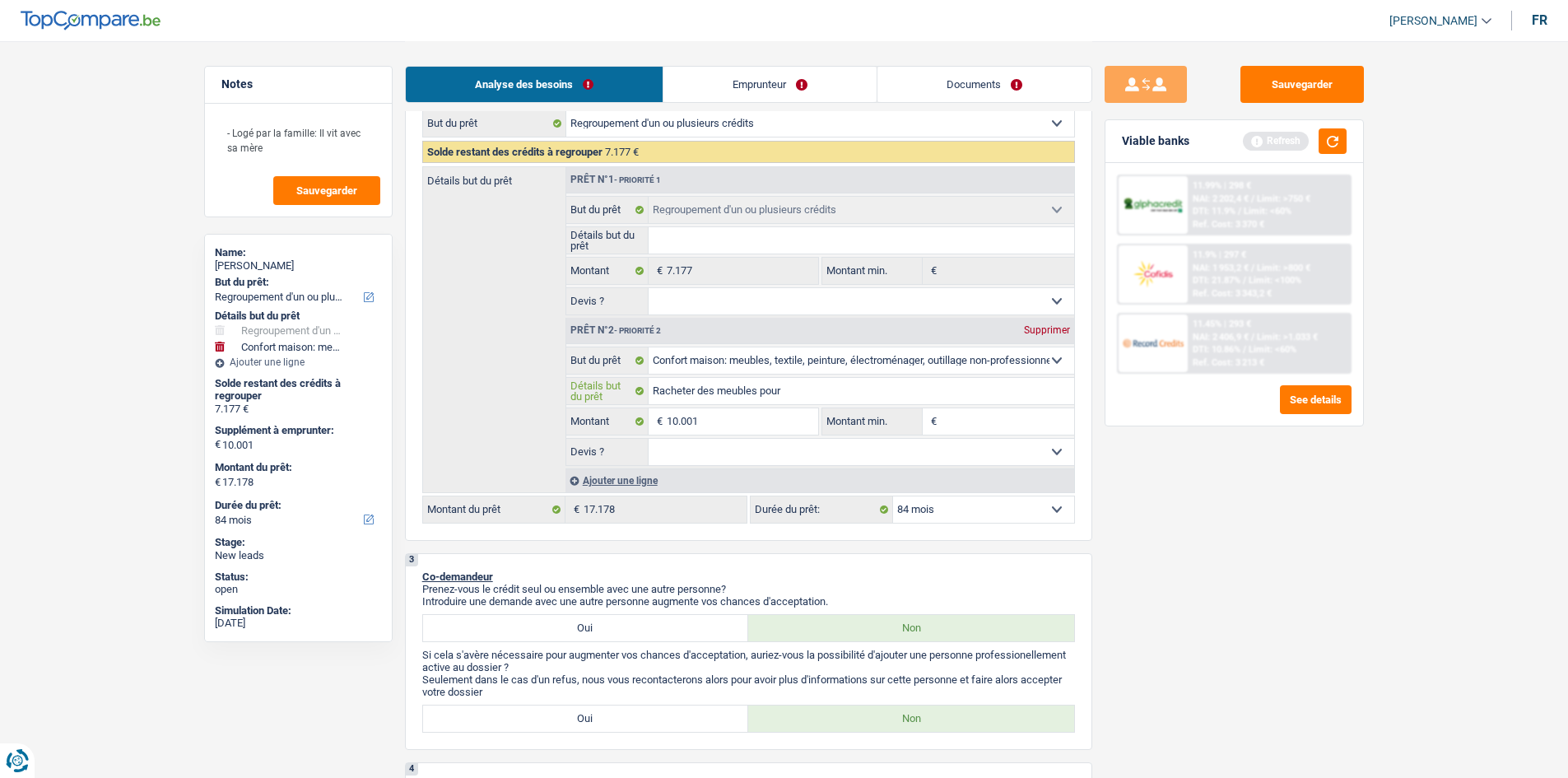
type input "Racheter des meubles pour"
type input "Racheter des meubles pour s"
type input "Racheter des meubles pour sa"
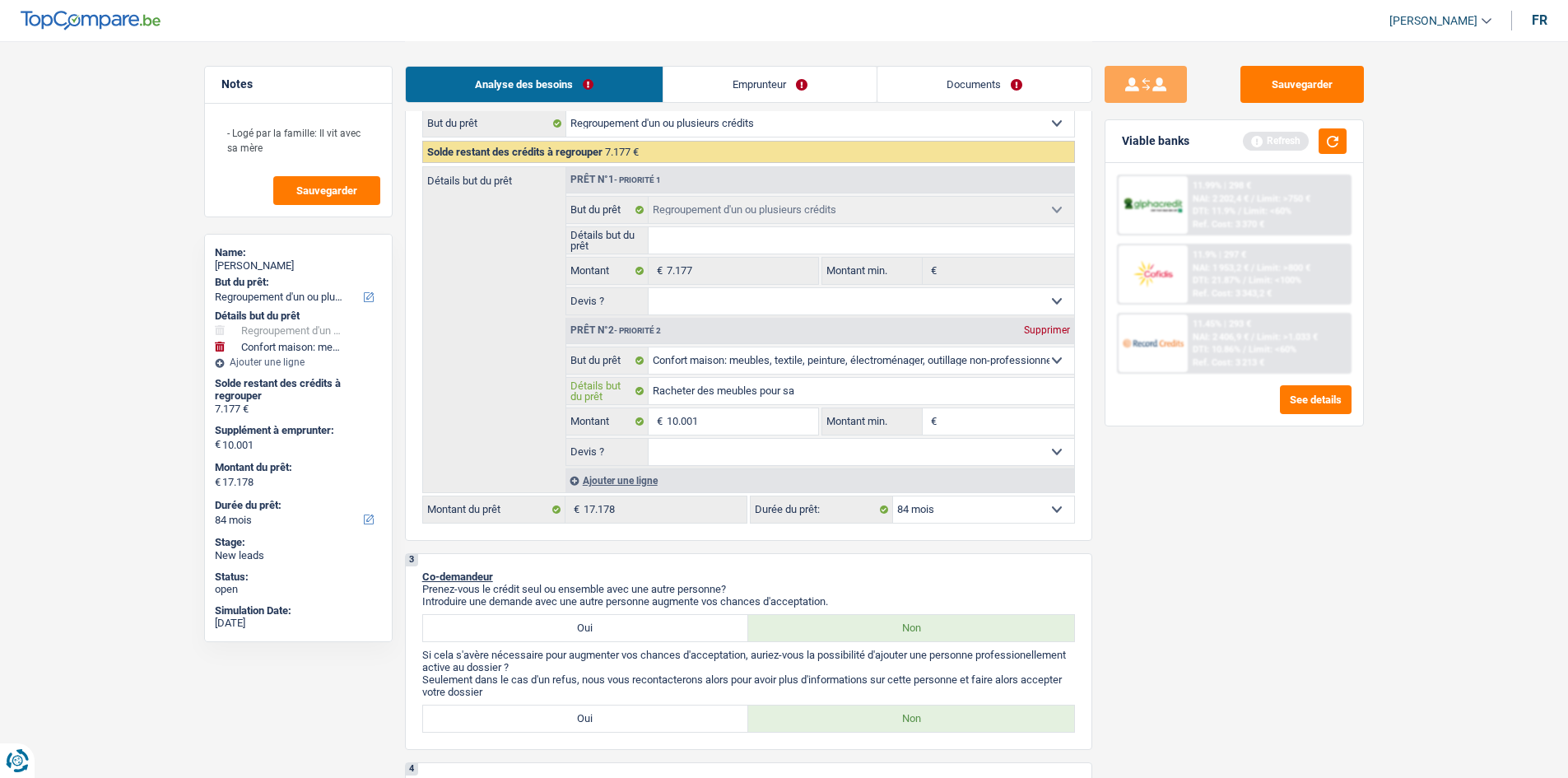
type input "Racheter des meubles pour sa"
type input "Racheter des meubles pour sa c"
type input "Racheter des meubles pour sa ch"
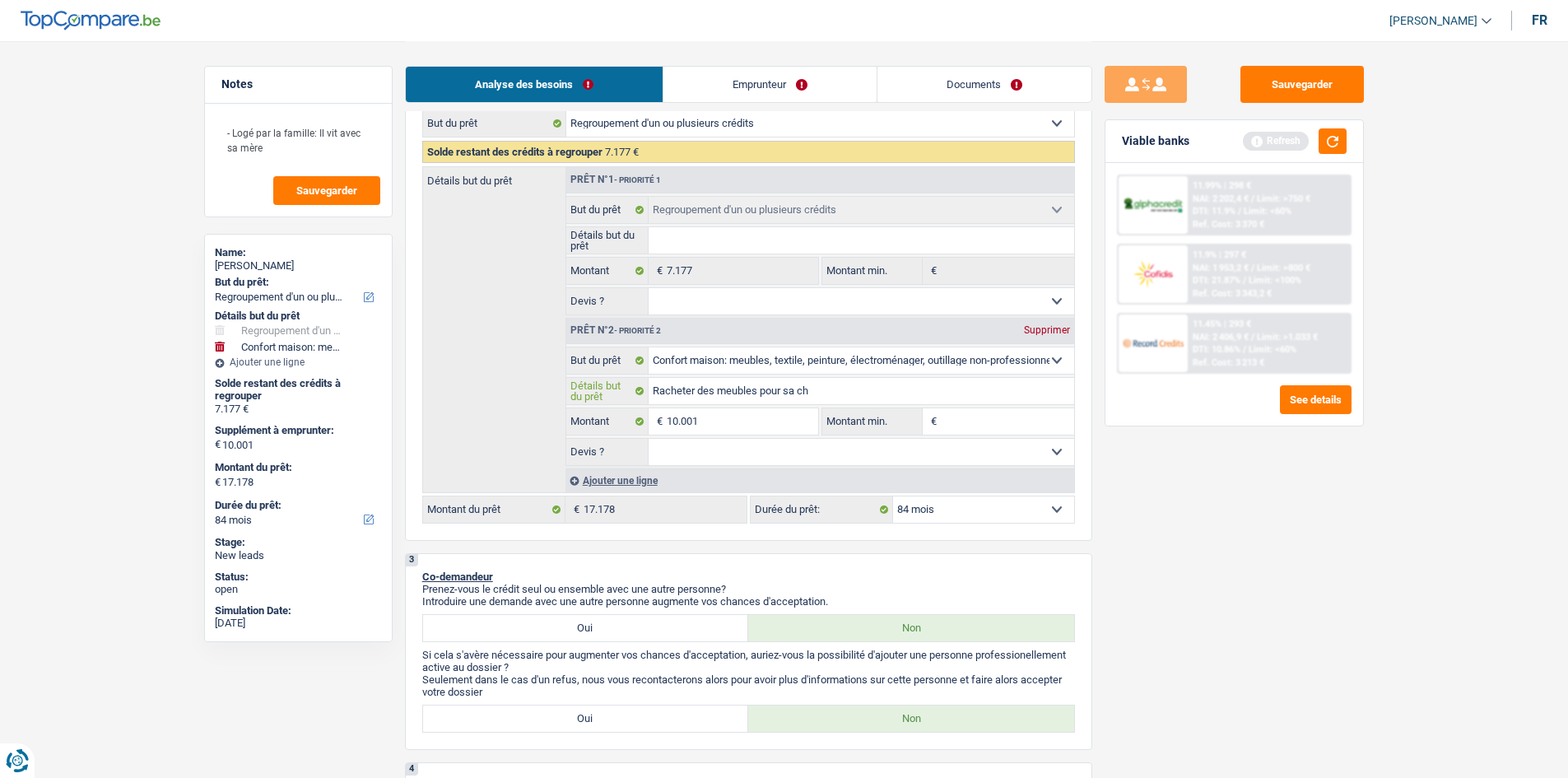
type input "Racheter des meubles pour sa ch"
type input "Racheter des meubles pour sa cha"
type input "Racheter des meubles pour sa cham"
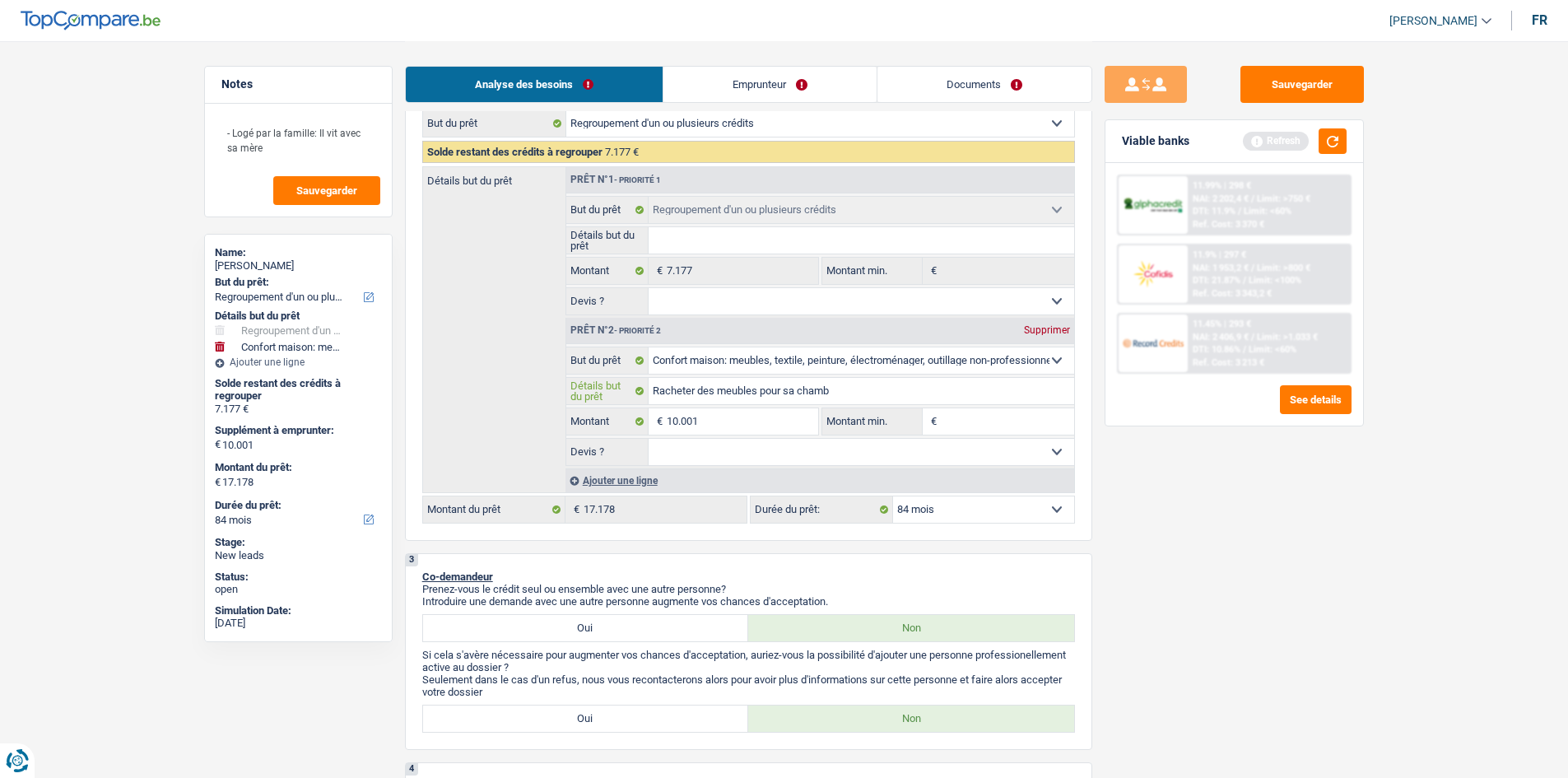
type input "Racheter des meubles pour sa chambr"
type input "Racheter des meubles pour sa chambre"
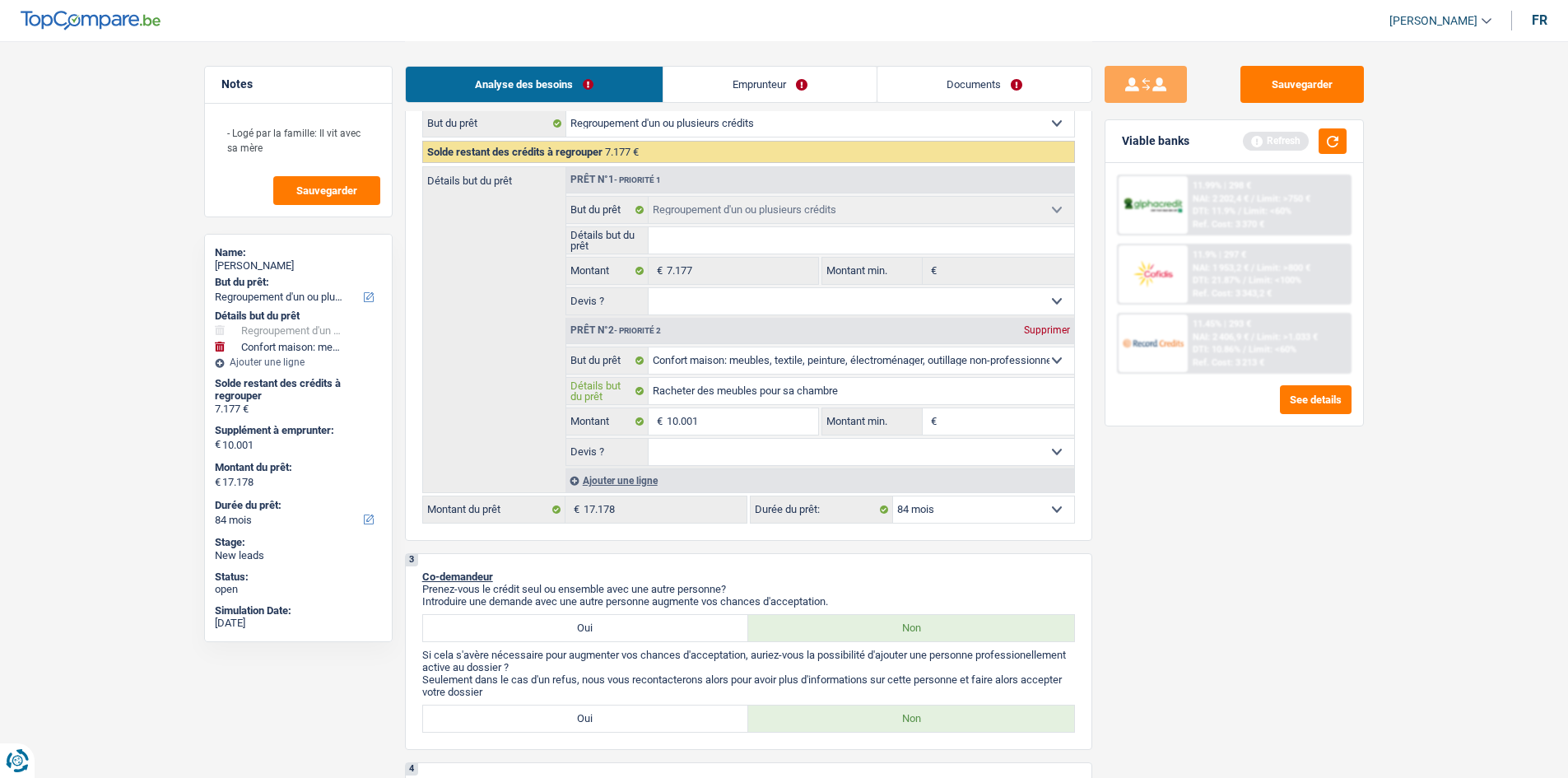
type input "Racheter des meubles pour sa chambre"
click at [827, 460] on select "Oui Non Non répondu Sélectionner une option" at bounding box center [860, 452] width 425 height 27
select select "yes"
click at [648, 439] on select "Oui Non Non répondu Sélectionner une option" at bounding box center [860, 452] width 425 height 27
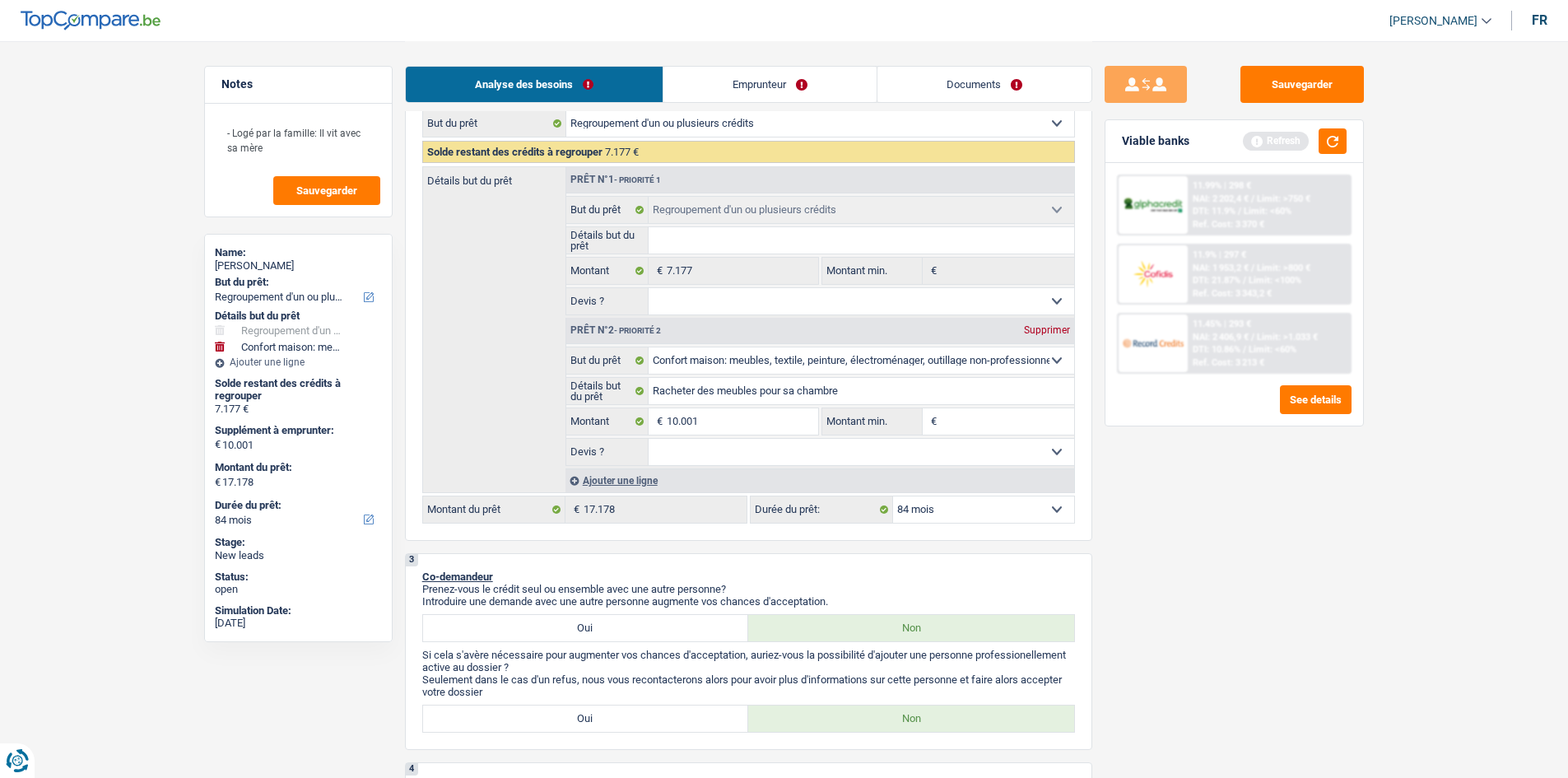
select select "yes"
click at [791, 461] on select "Oui Non Non répondu Sélectionner une option" at bounding box center [860, 452] width 425 height 27
select select "false"
click at [648, 439] on select "Oui Non Non répondu Sélectionner une option" at bounding box center [860, 452] width 425 height 27
select select "false"
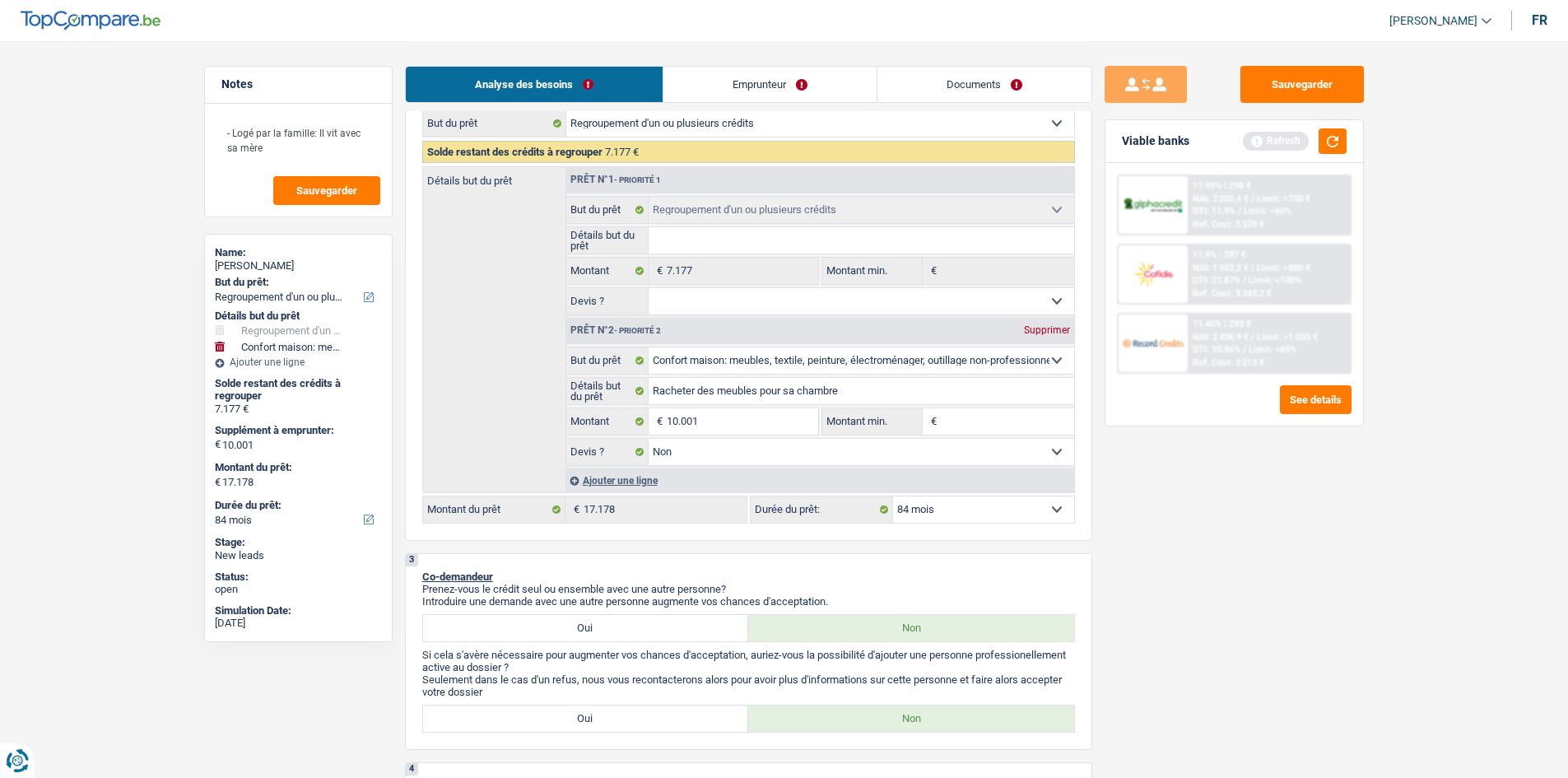
click at [948, 509] on select "12 mois 18 mois 24 mois 30 mois 36 mois 42 mois 48 mois 60 mois 72 mois 84 mois…" at bounding box center [983, 509] width 181 height 27
select select "60"
click at [893, 497] on select "12 mois 18 mois 24 mois 30 mois 36 mois 42 mois 48 mois 60 mois 72 mois 84 mois…" at bounding box center [983, 509] width 181 height 27
select select "60"
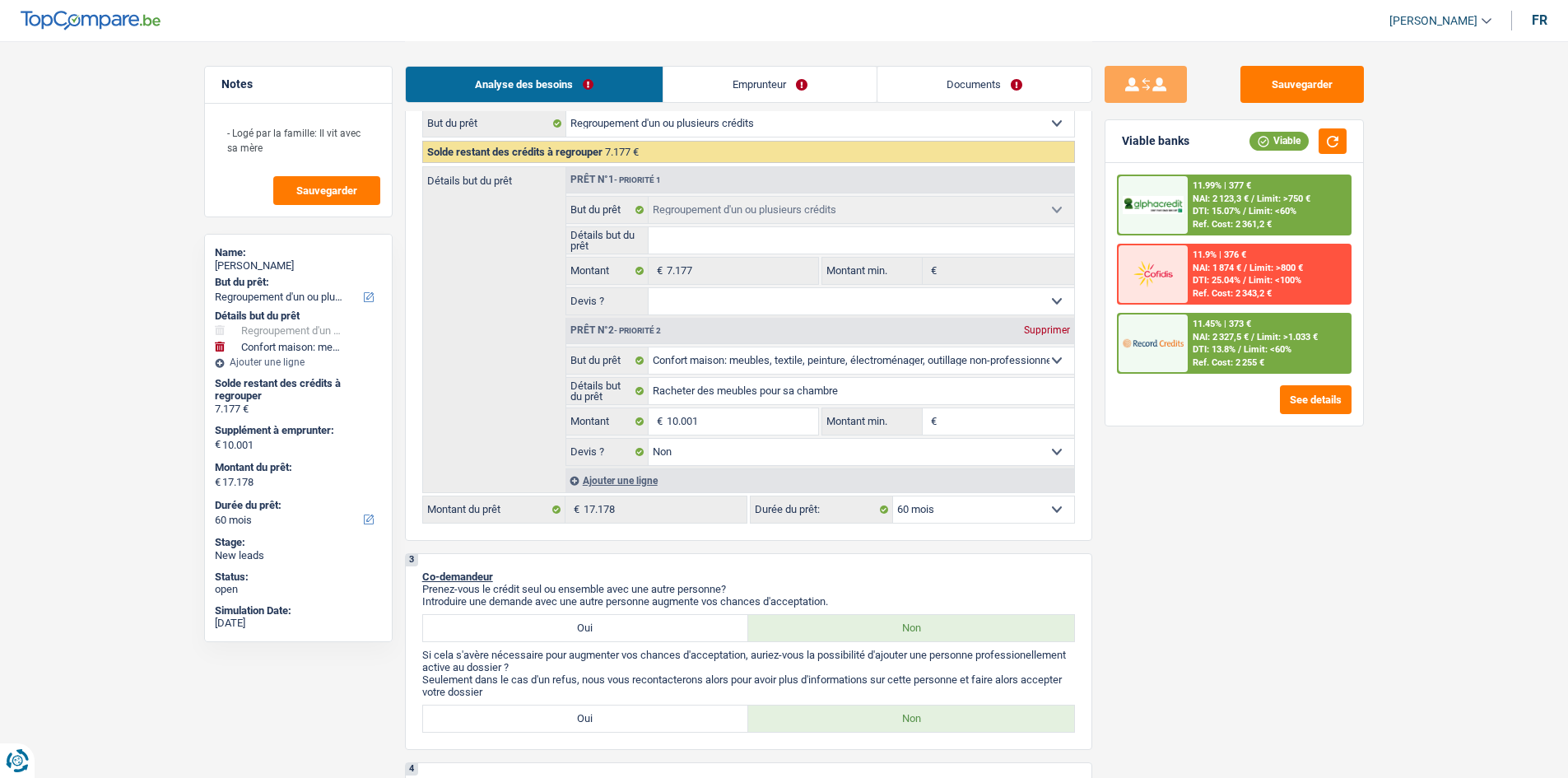
click at [1244, 342] on span "NAI: 2 327,5 €" at bounding box center [1220, 337] width 56 height 11
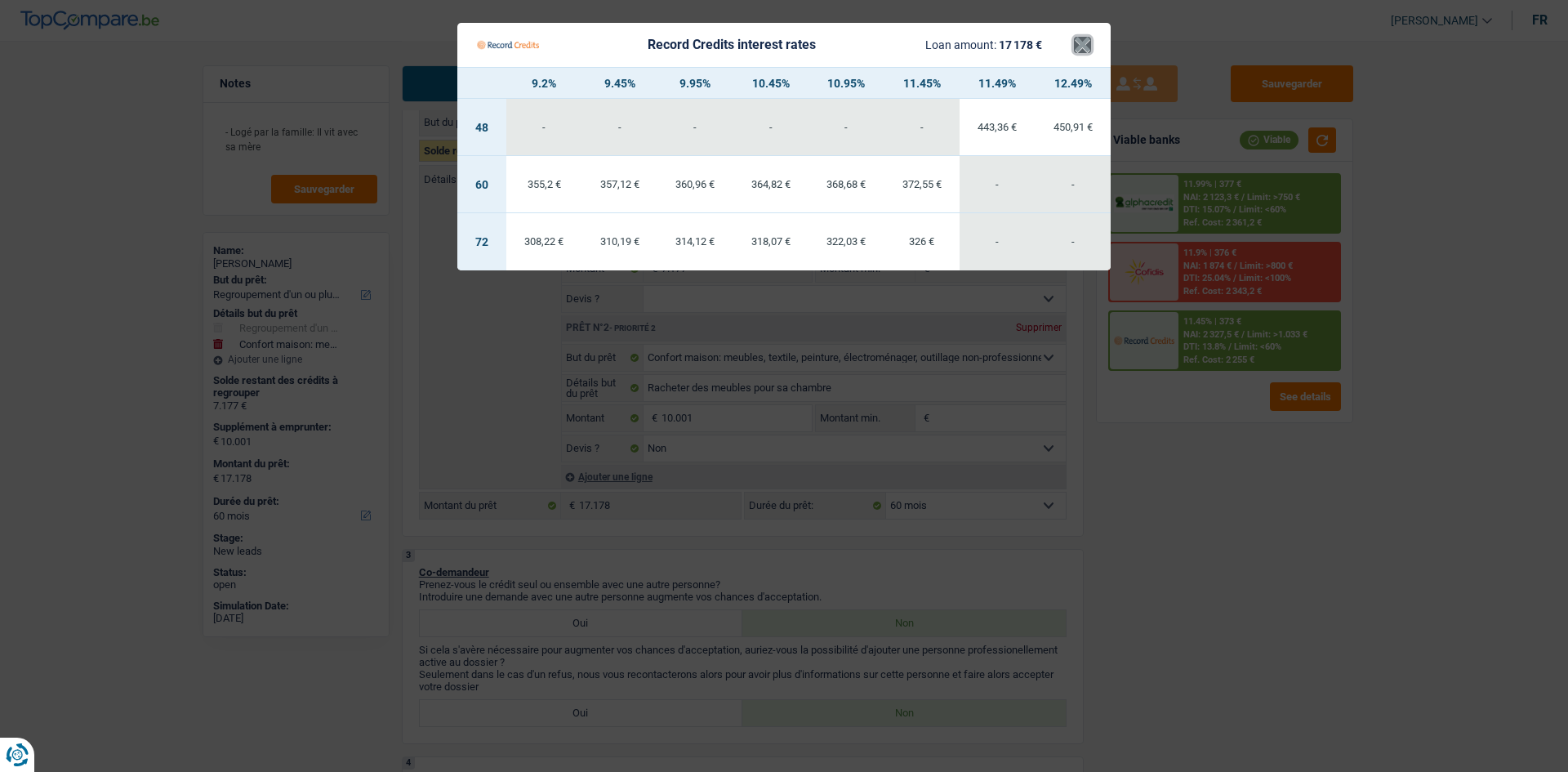
click at [1085, 47] on button "×" at bounding box center [1082, 44] width 17 height 17
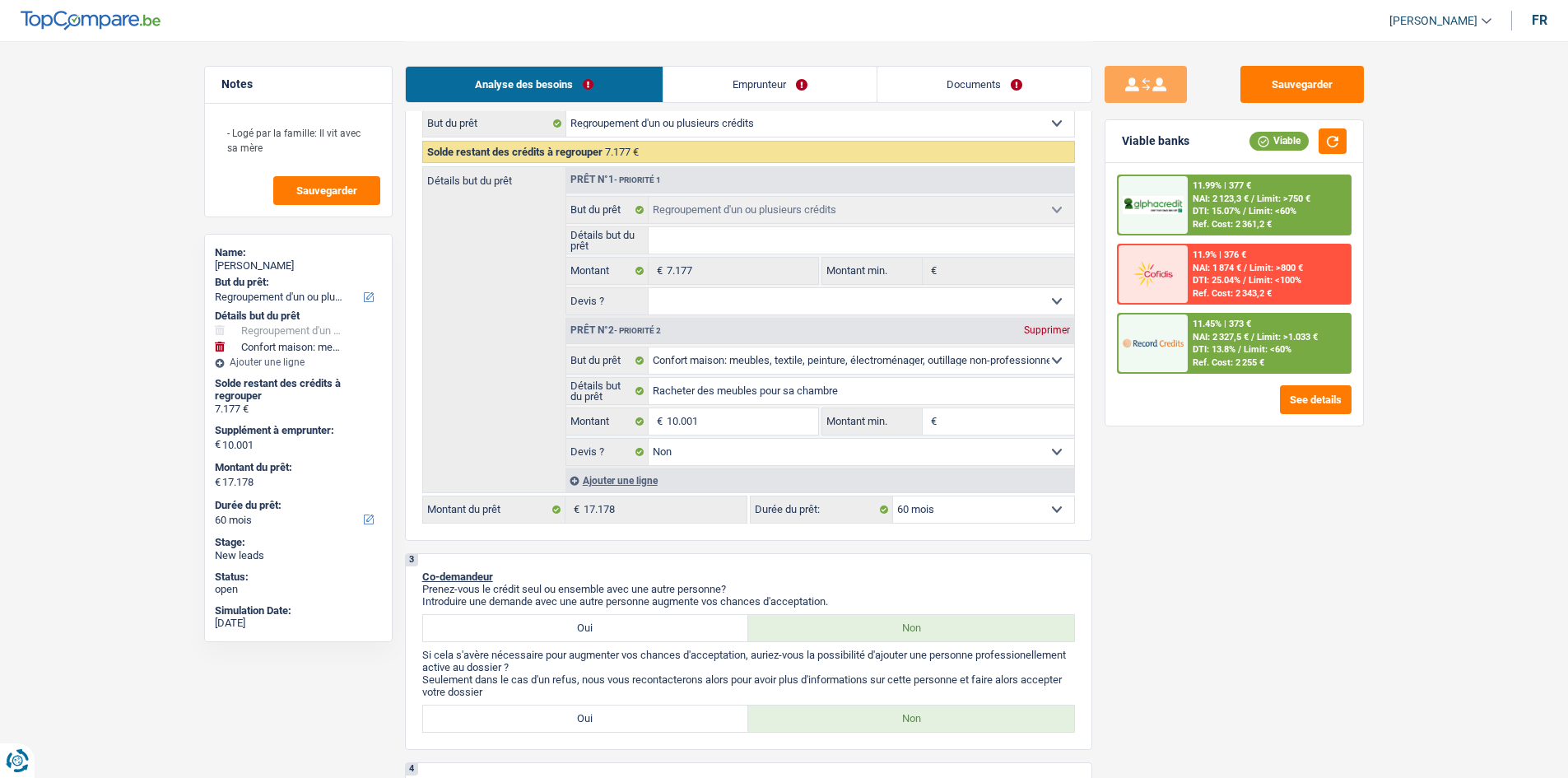
click at [1249, 197] on span "NAI: 2 123,3 €" at bounding box center [1220, 198] width 56 height 11
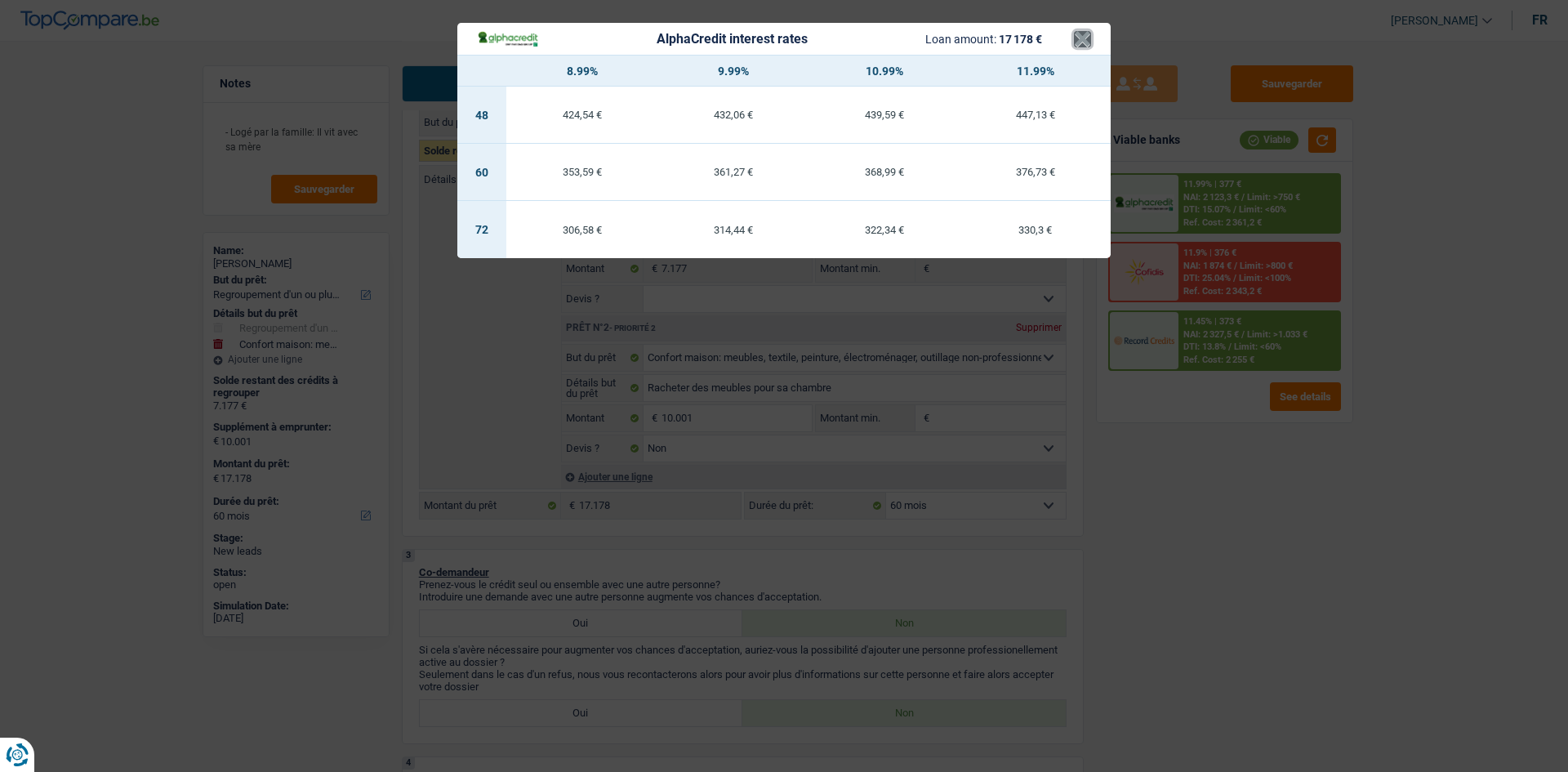
click at [1084, 45] on button "×" at bounding box center [1082, 39] width 17 height 17
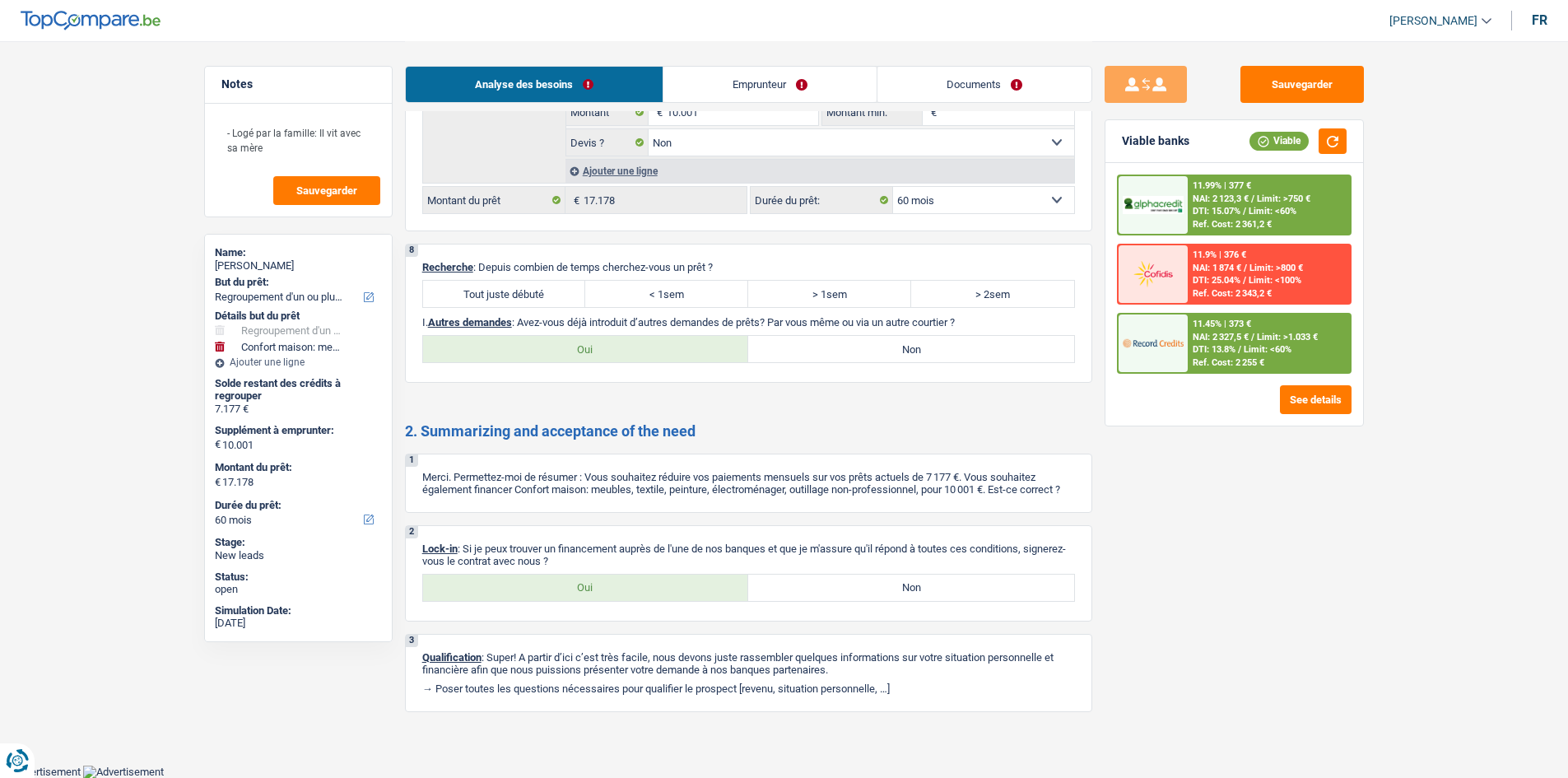
scroll to position [2211, 0]
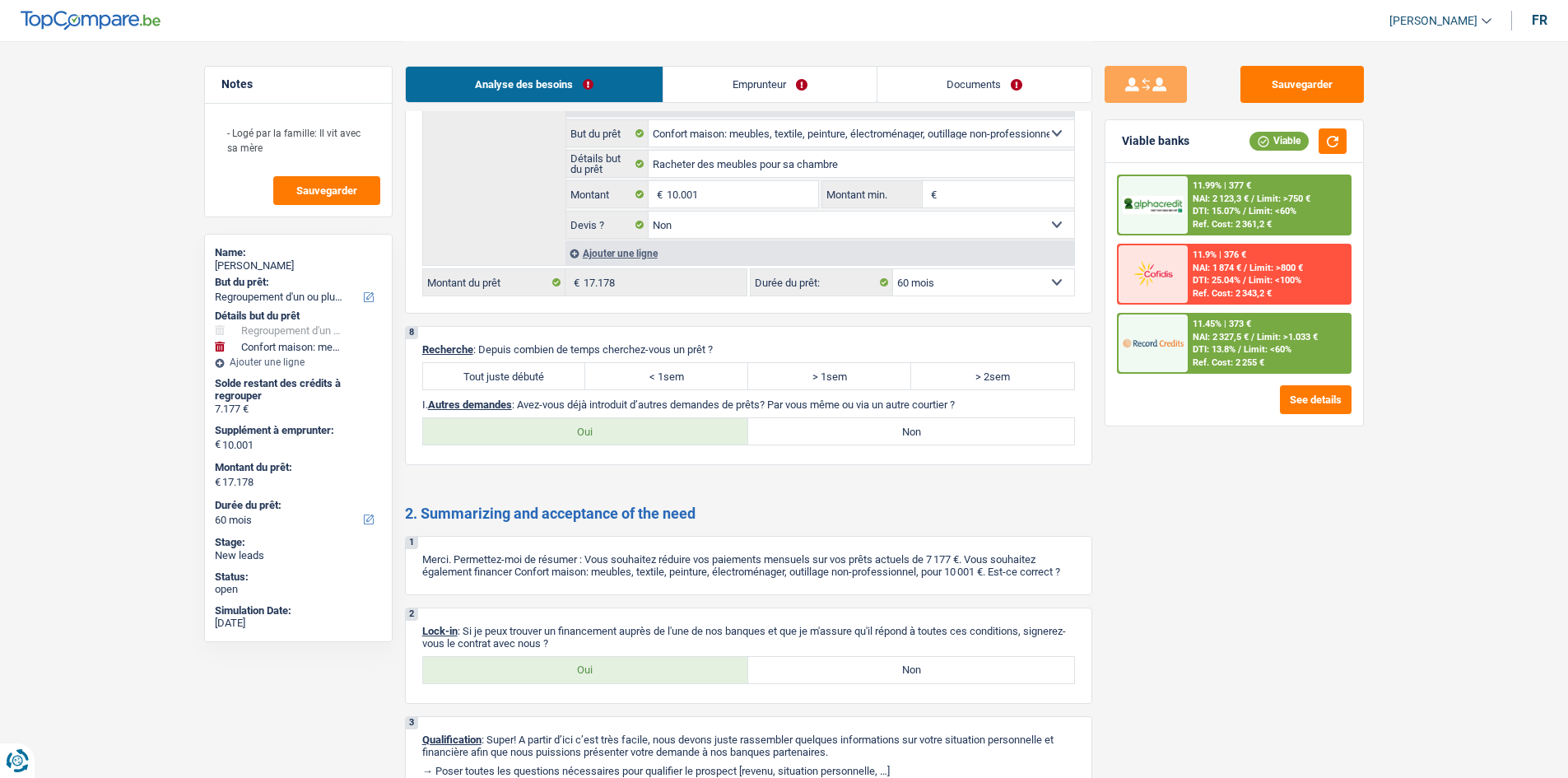
click at [476, 375] on label "Tout juste débuté" at bounding box center [504, 376] width 163 height 27
click at [476, 375] on input "Tout juste débuté" at bounding box center [504, 376] width 163 height 27
radio input "true"
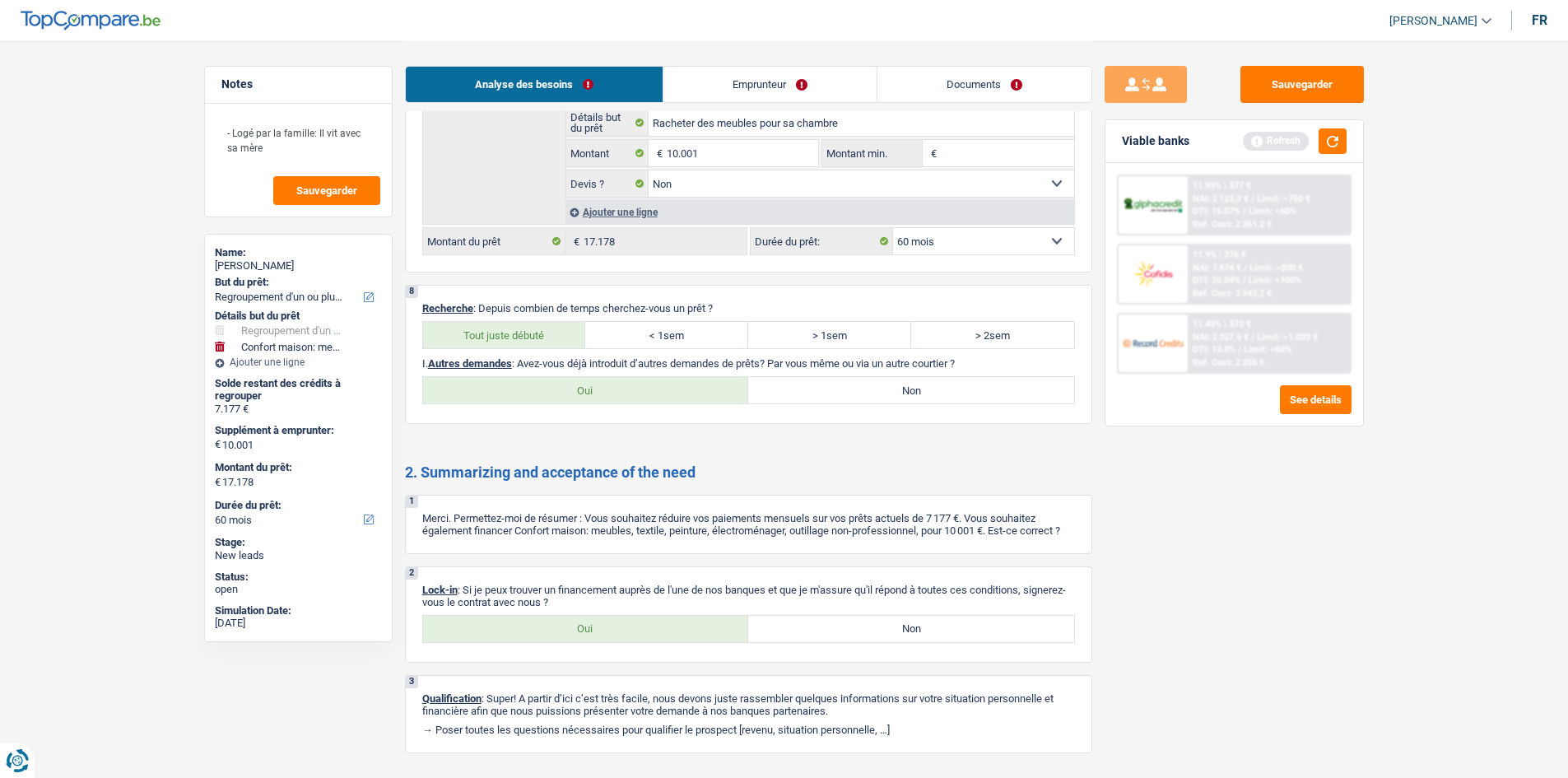
scroll to position [2293, 0]
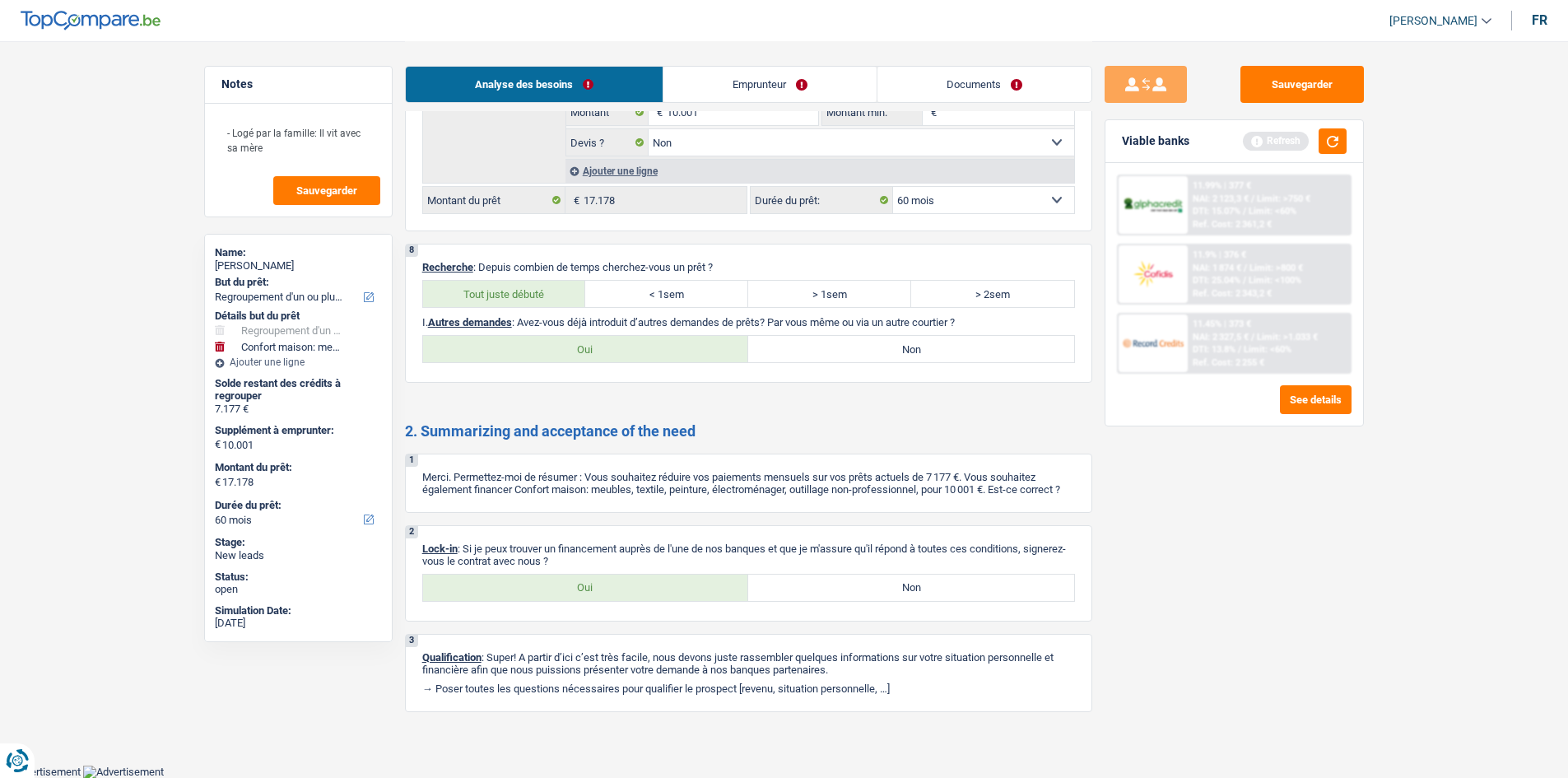
click at [858, 348] on label "Non" at bounding box center [911, 349] width 326 height 27
click at [858, 348] on input "Non" at bounding box center [911, 349] width 326 height 27
radio input "true"
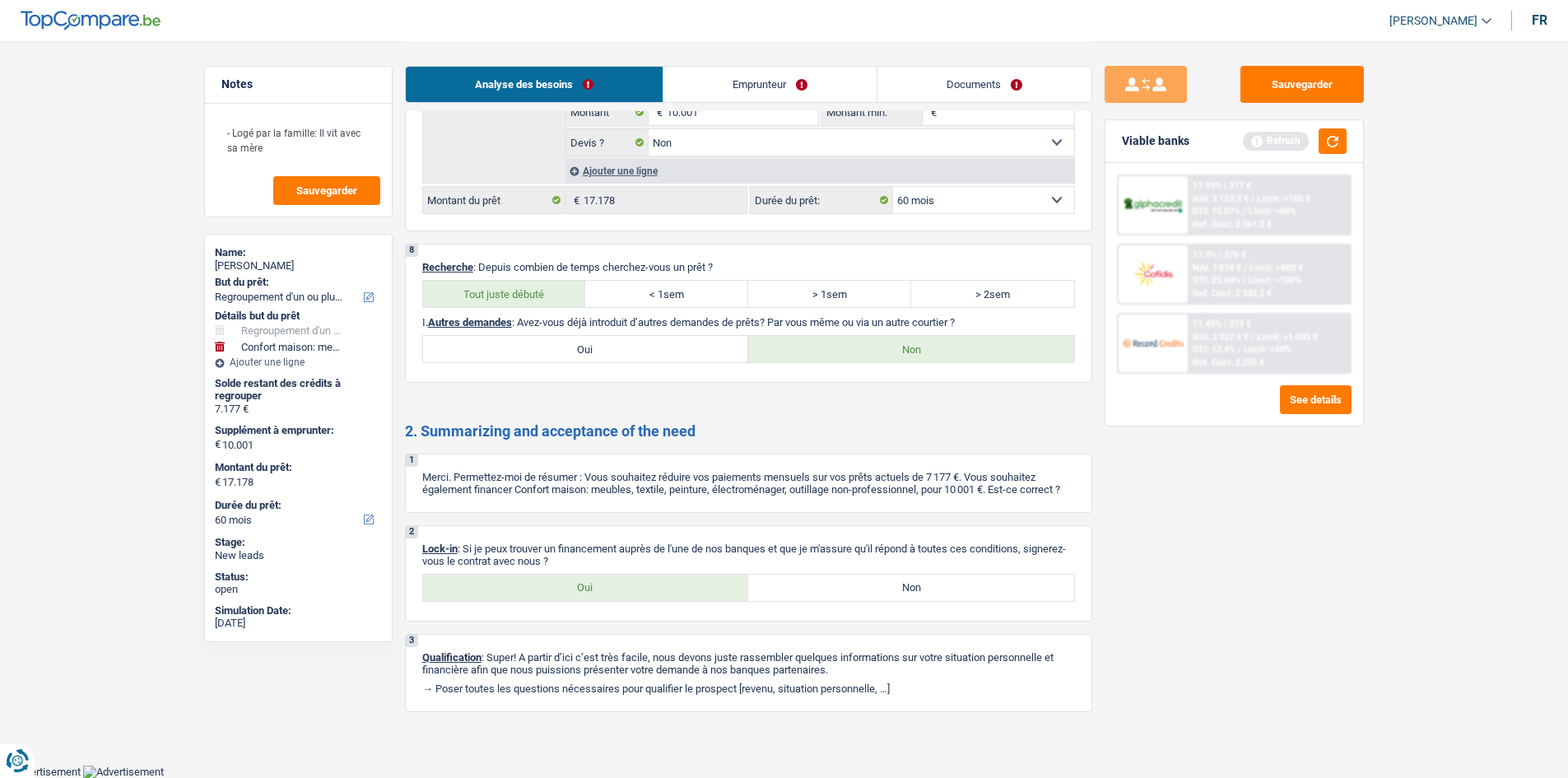
click at [589, 589] on label "Oui" at bounding box center [586, 588] width 326 height 27
click at [589, 589] on input "Oui" at bounding box center [586, 588] width 326 height 27
radio input "true"
click at [280, 148] on textarea "- Logé par la famille: Il vit avec sa mère" at bounding box center [297, 140] width 164 height 50
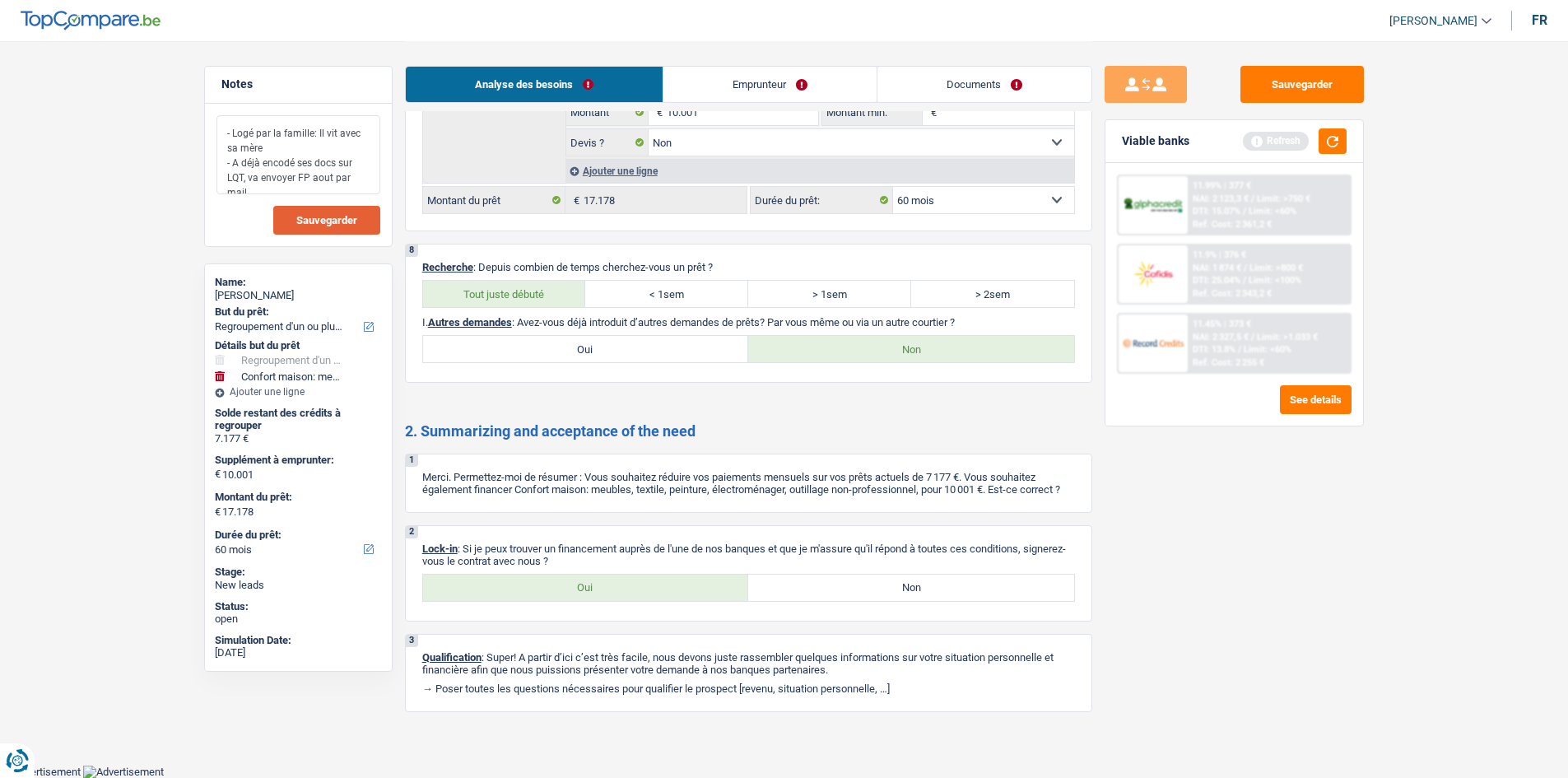
type textarea "- Logé par la famille: Il vit avec sa mère - A déjà encodé ses docs sur LQT, va…"
click at [316, 215] on span "Sauvegarder" at bounding box center [326, 220] width 60 height 11
drag, startPoint x: 372, startPoint y: 175, endPoint x: 217, endPoint y: 129, distance: 161.7
click at [217, 129] on textarea "- Logé par la famille: Il vit avec sa mère - A déjà encodé ses docs sur LQT, va…" at bounding box center [297, 155] width 164 height 79
click at [1288, 70] on button "Sauvegarder" at bounding box center [1301, 83] width 124 height 37
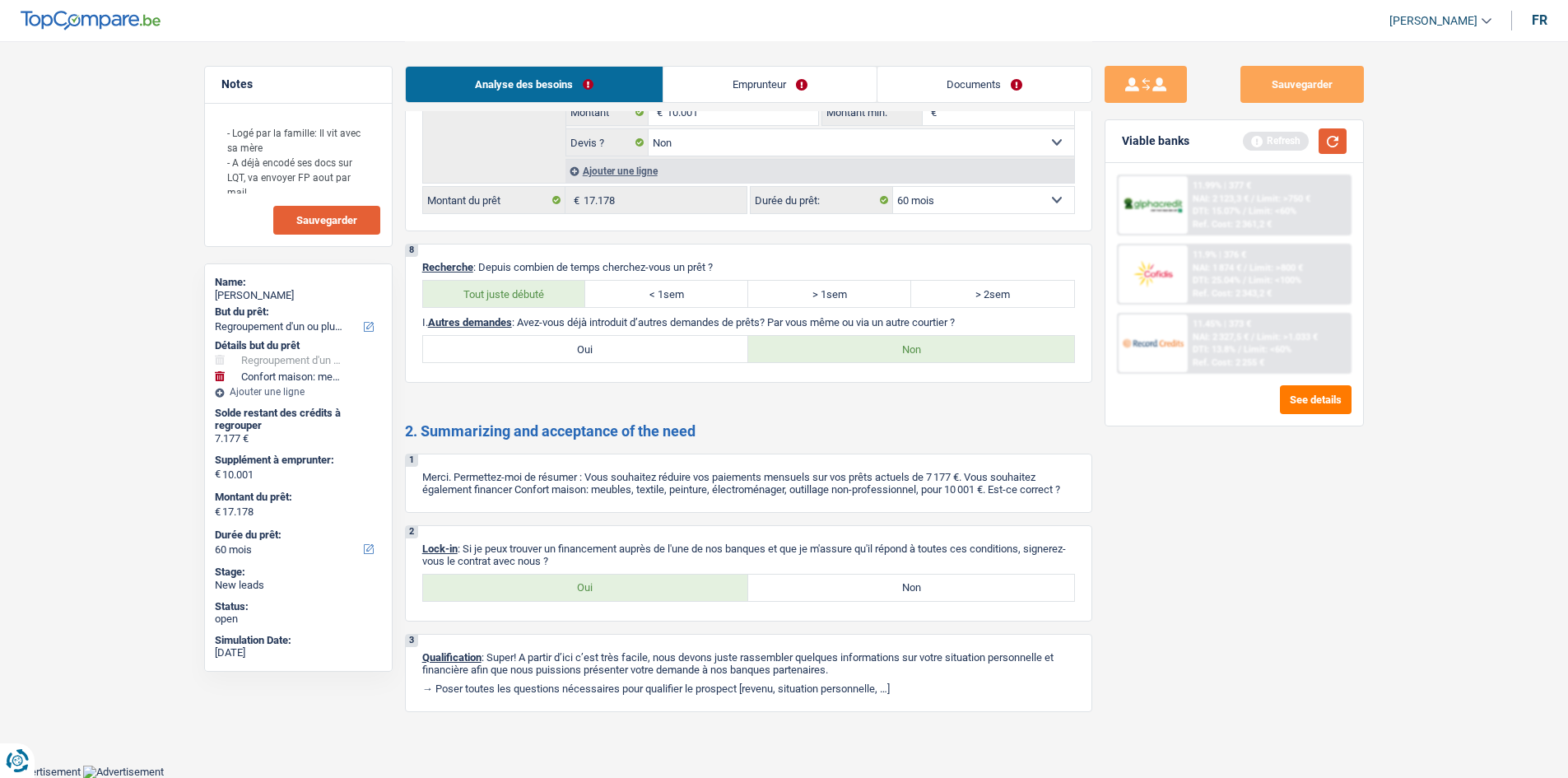
click at [1344, 147] on button "button" at bounding box center [1332, 142] width 28 height 26
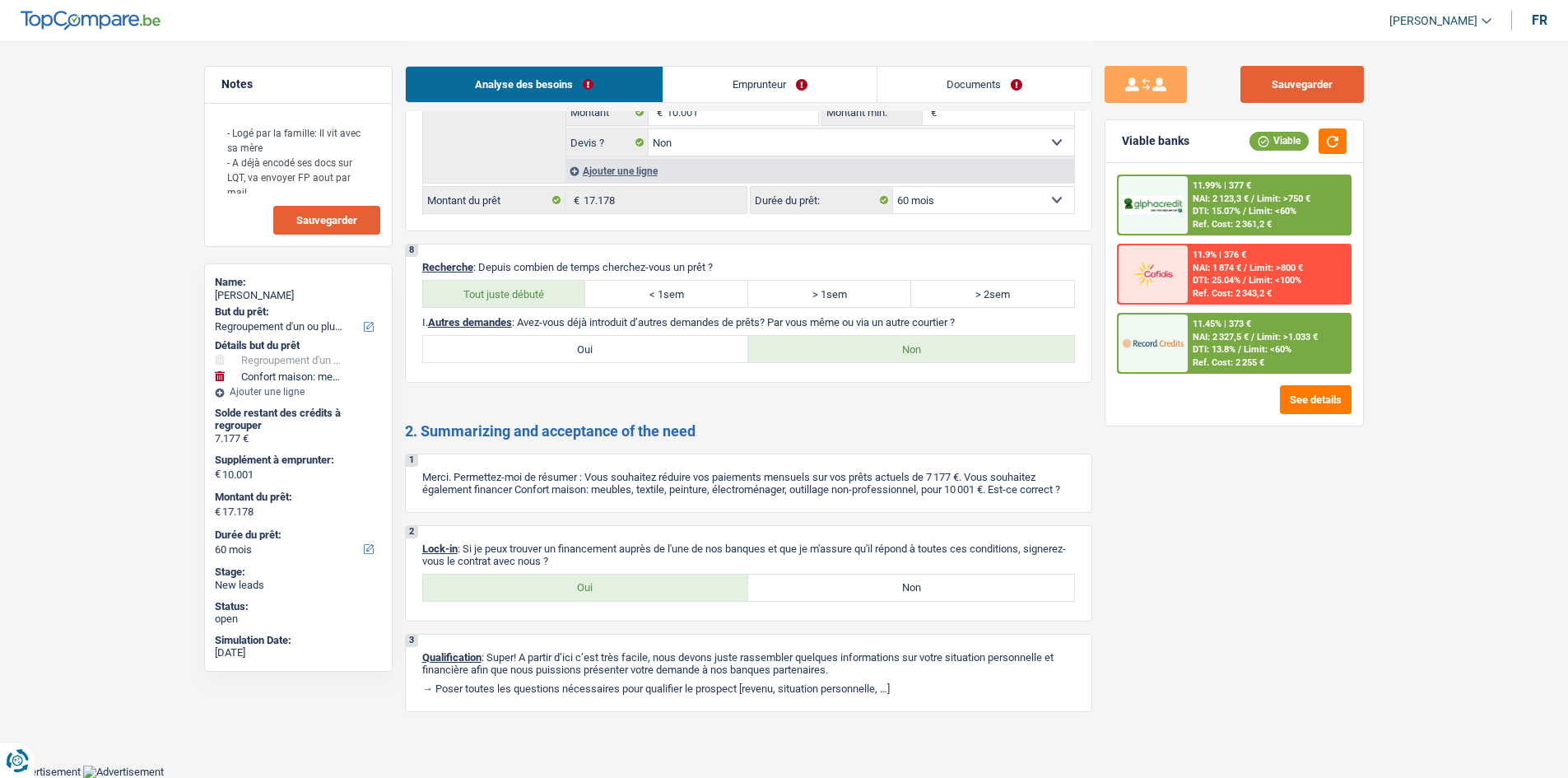
click at [1294, 93] on button "Sauvegarder" at bounding box center [1301, 83] width 124 height 37
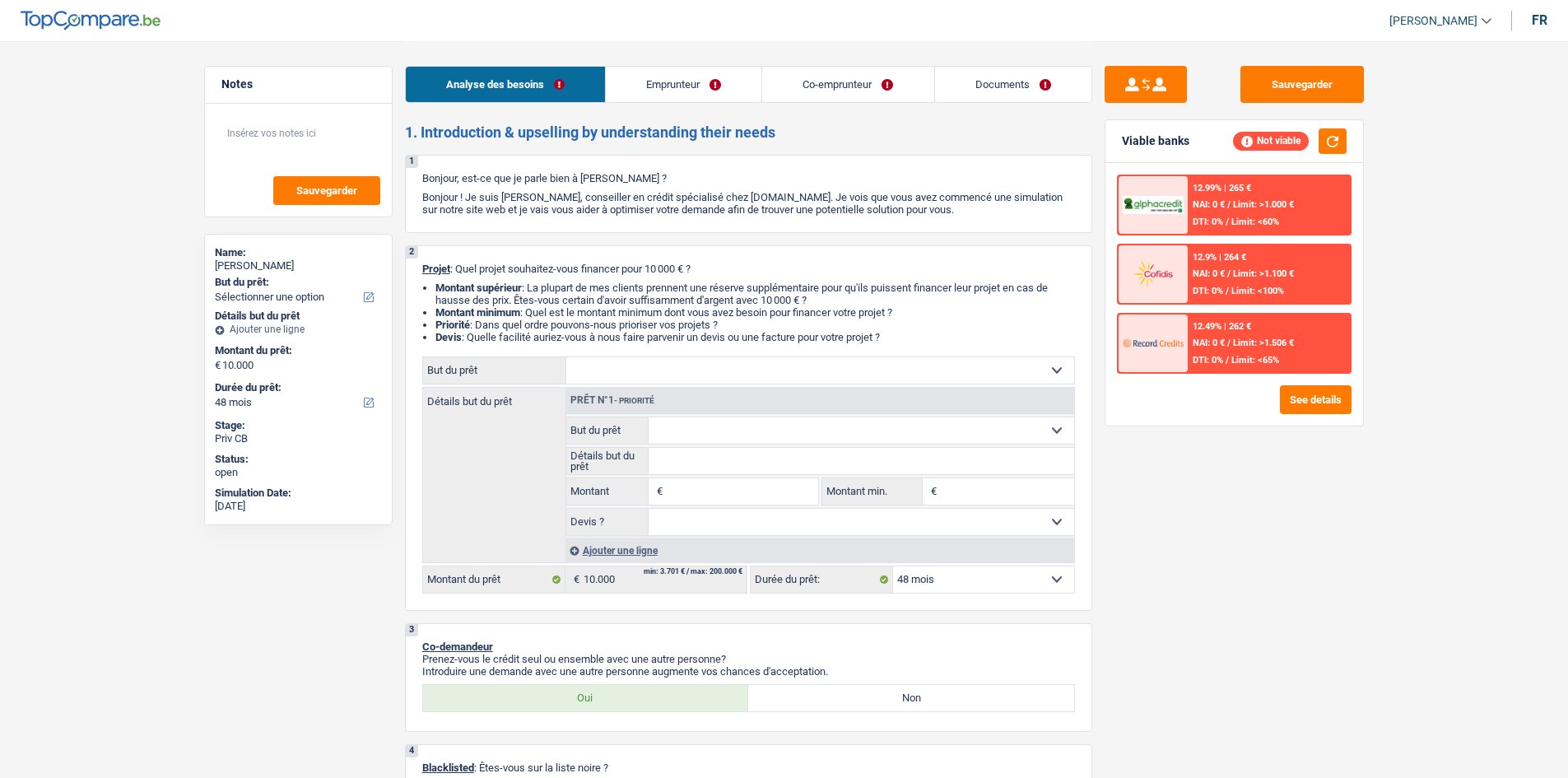
select select "48"
select select "worker"
select select "netSalary"
select select "liveWithParents"
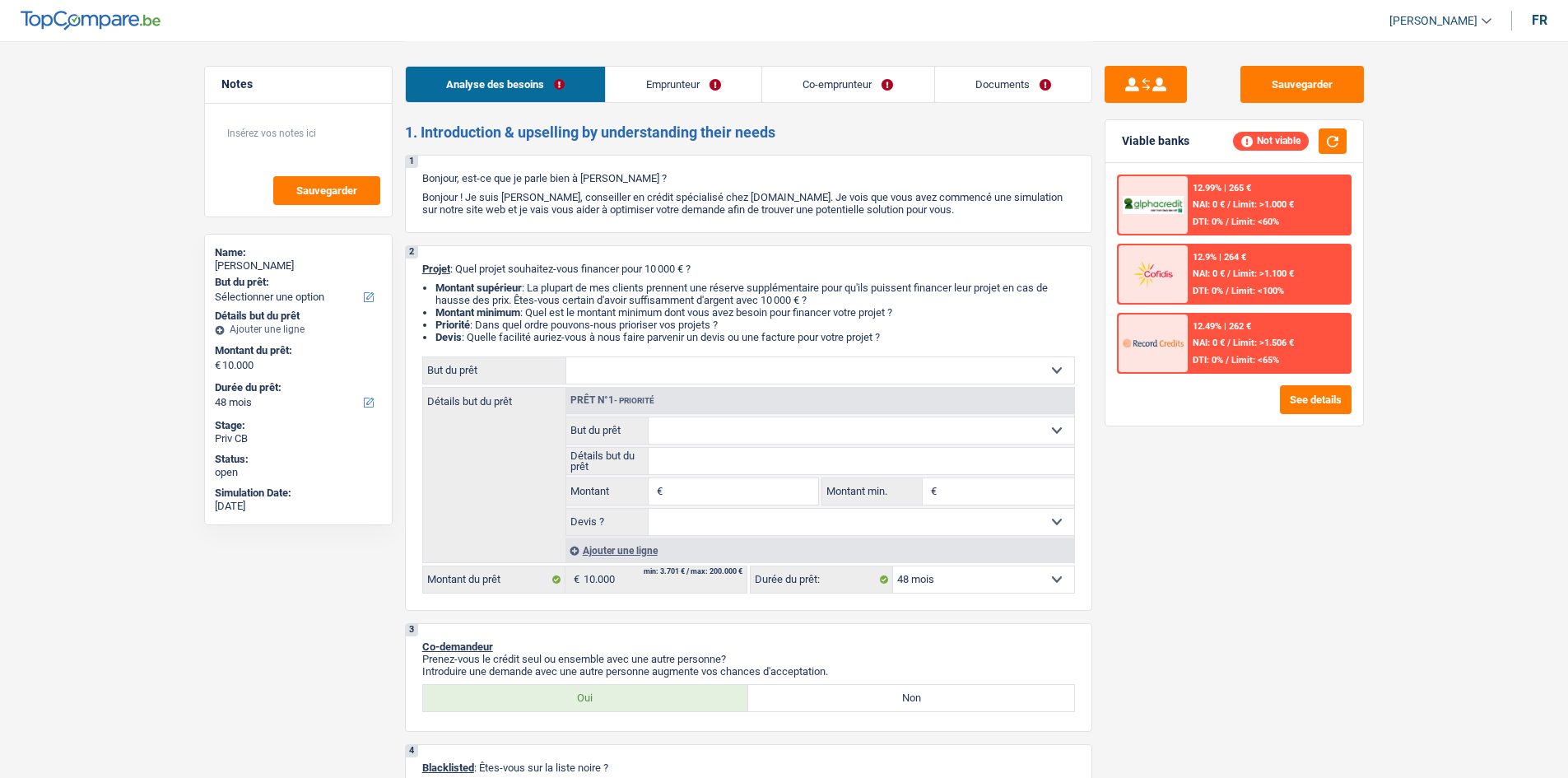
select select "48"
click at [749, 371] on select "Confort maison: meubles, textile, peinture, électroménager, outillage non-profe…" at bounding box center [820, 370] width 507 height 27
select select "houseOrGarden"
click at [566, 357] on select "Confort maison: meubles, textile, peinture, électroménager, outillage non-profe…" at bounding box center [820, 370] width 507 height 27
select select "houseOrGarden"
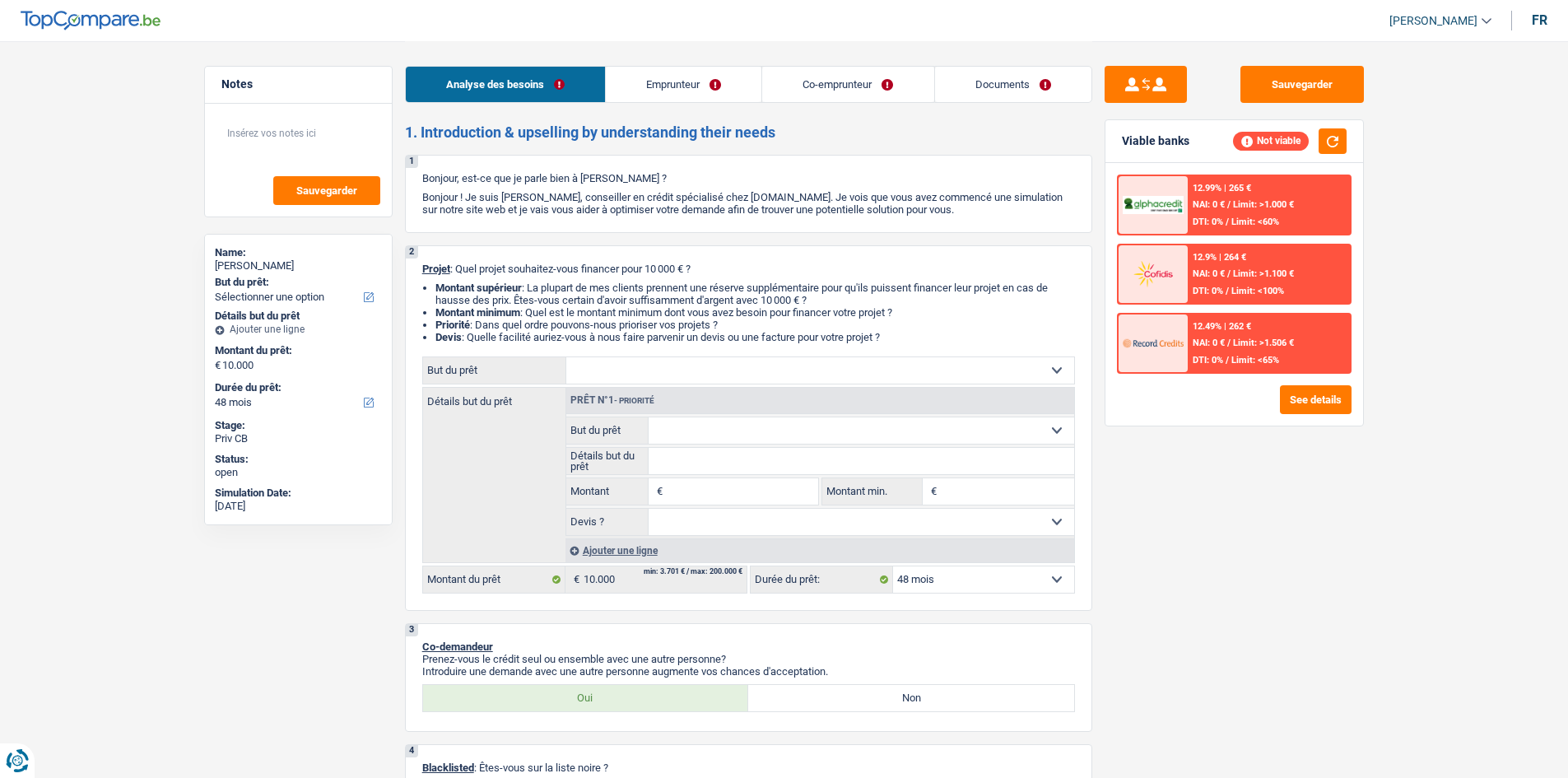
select select "houseOrGarden"
type input "10.000"
select select "houseOrGarden"
type input "10.000"
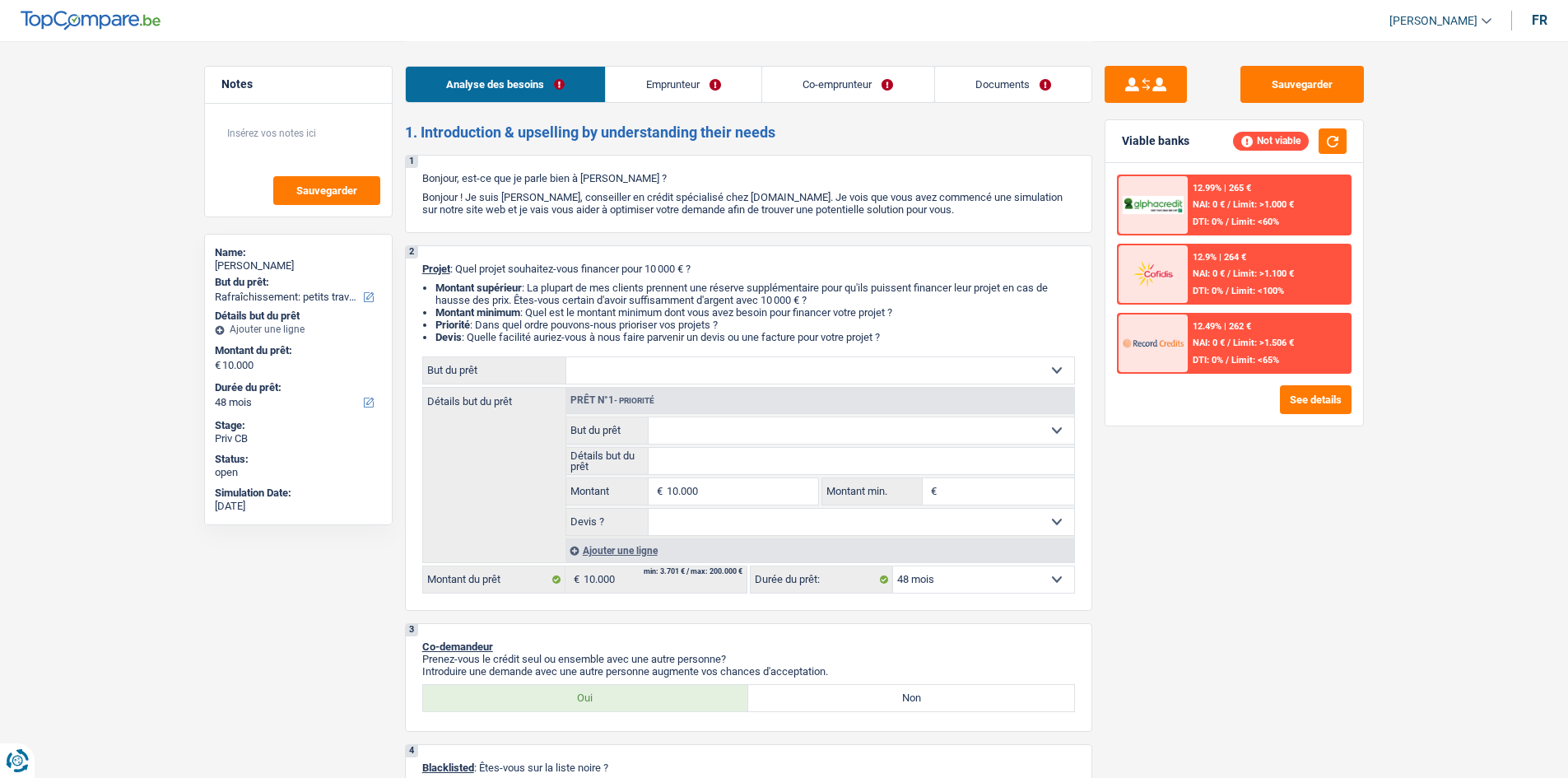
select select "houseOrGarden"
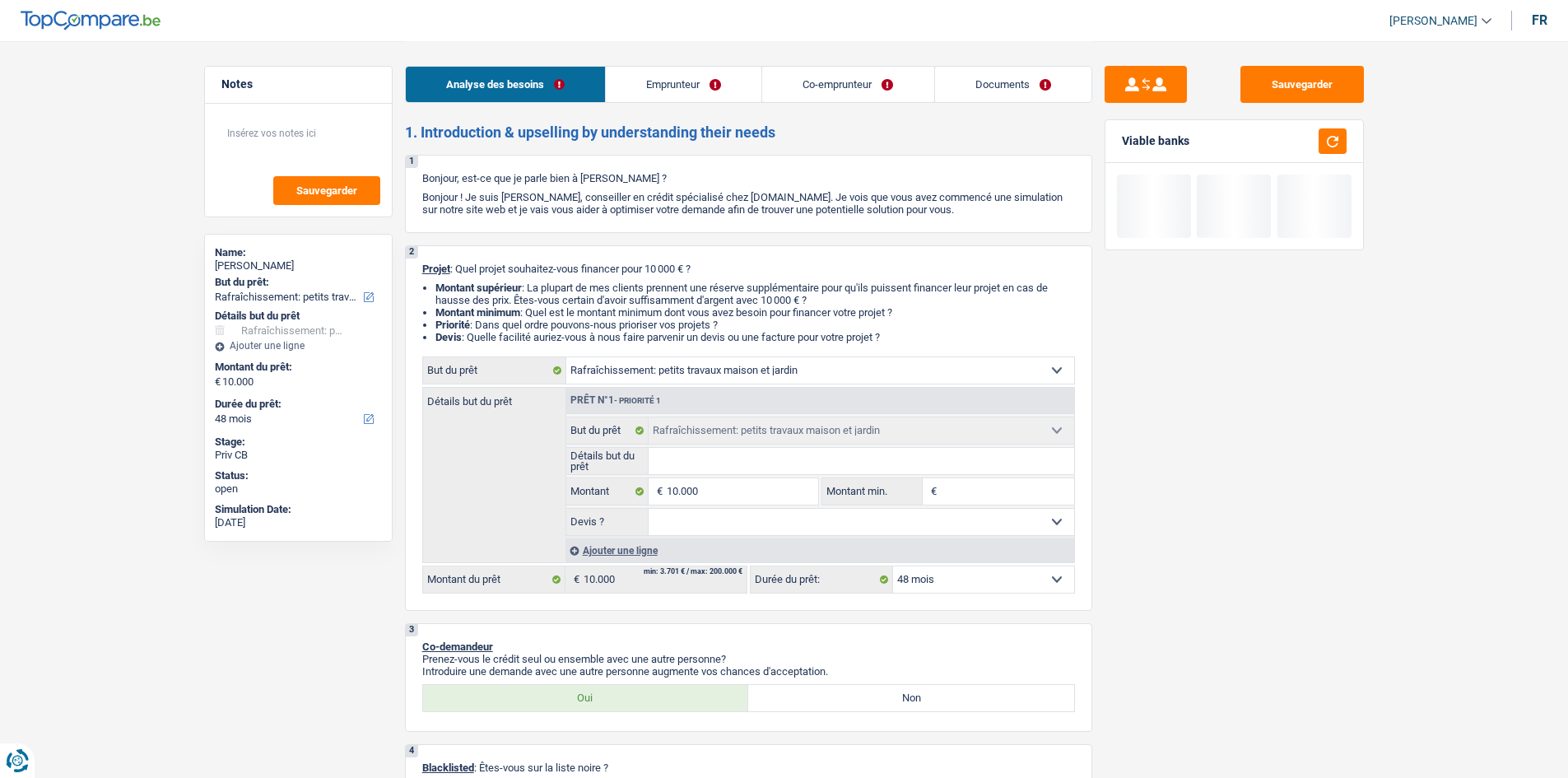
click at [705, 456] on input "Détails but du prêt" at bounding box center [860, 461] width 425 height 27
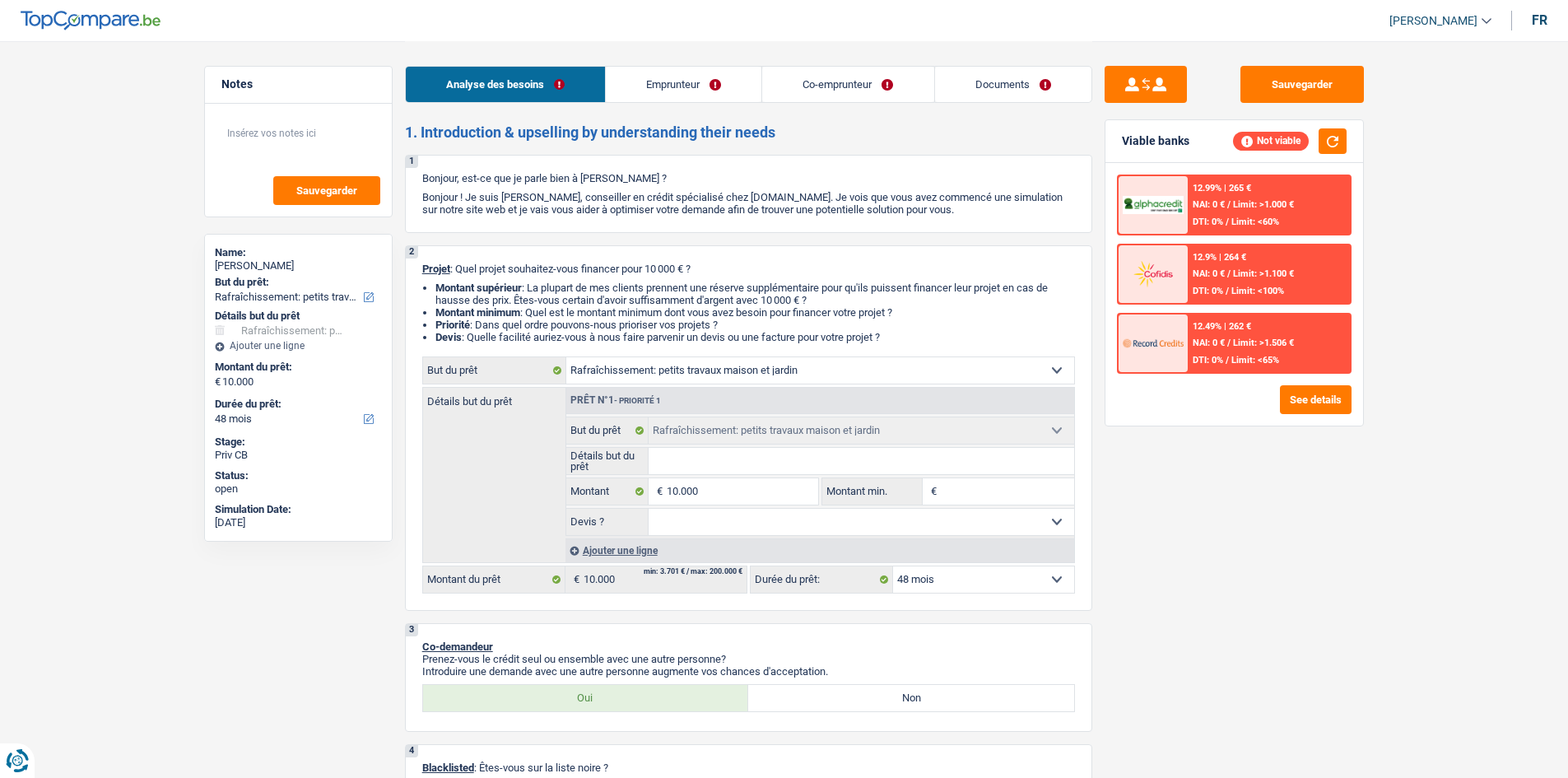
type input "A"
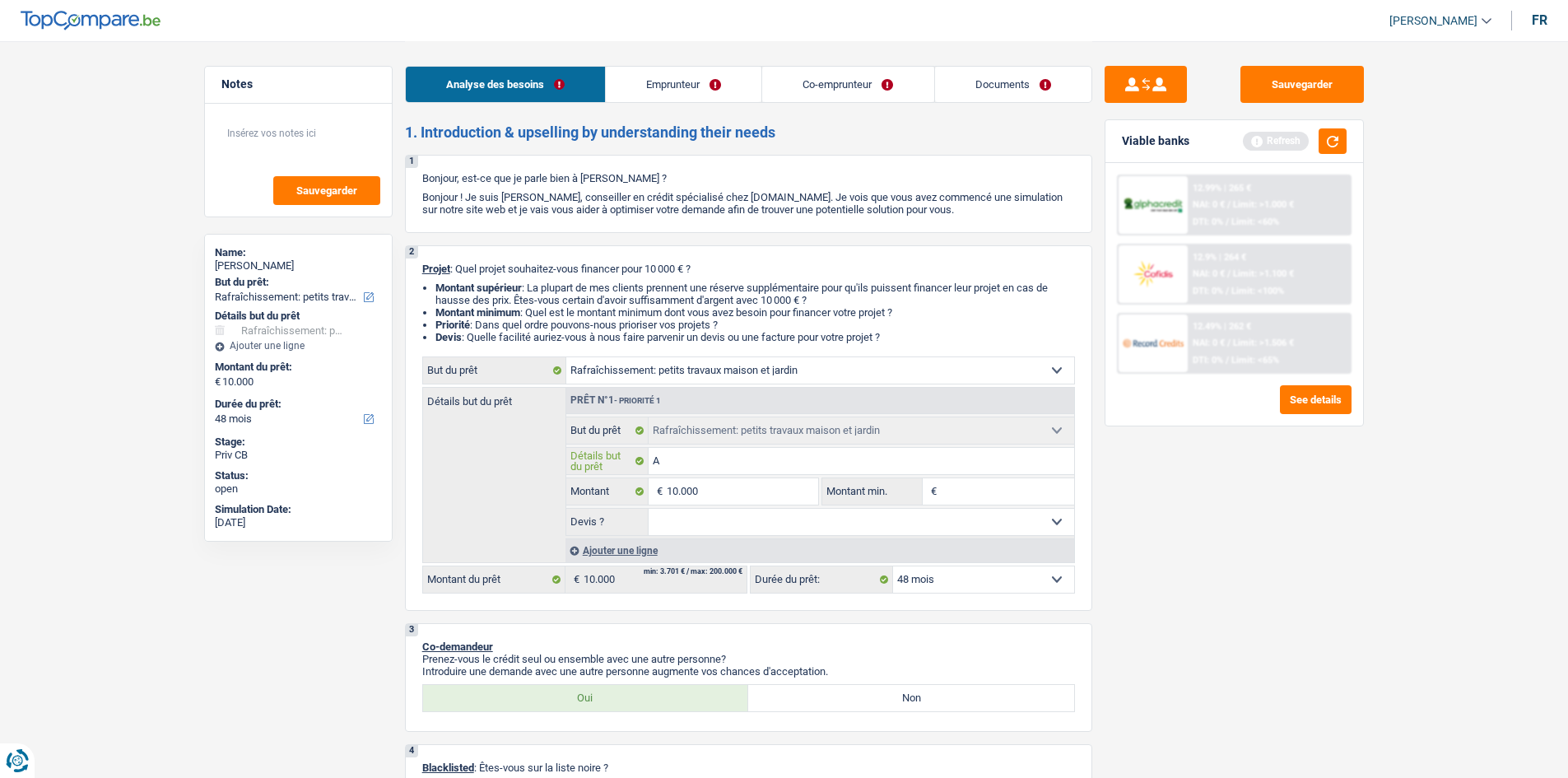
type input "Am"
type input "Amé"
type input "Amén"
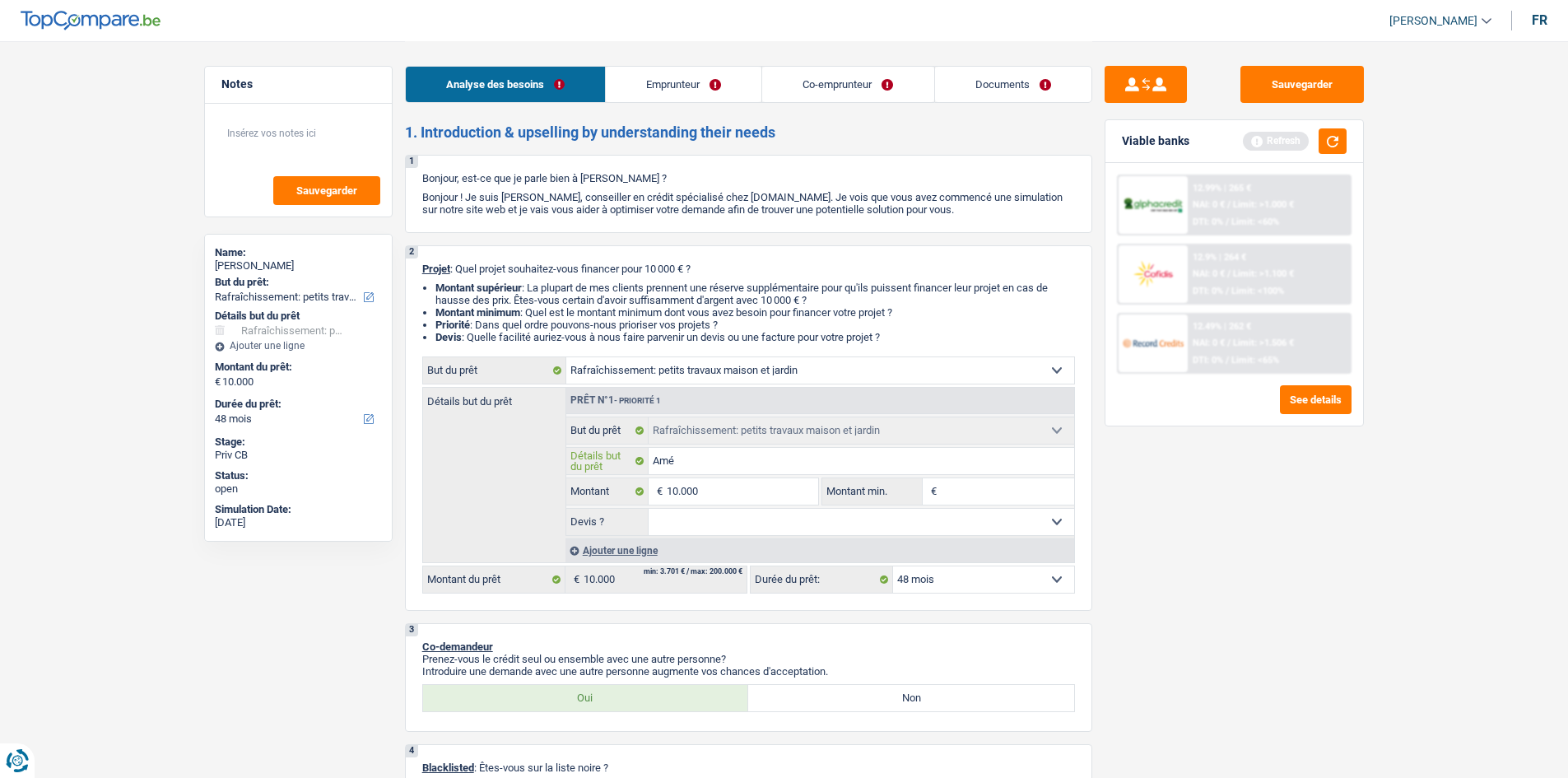
type input "Amén"
type input "Aména"
type input "Aménag"
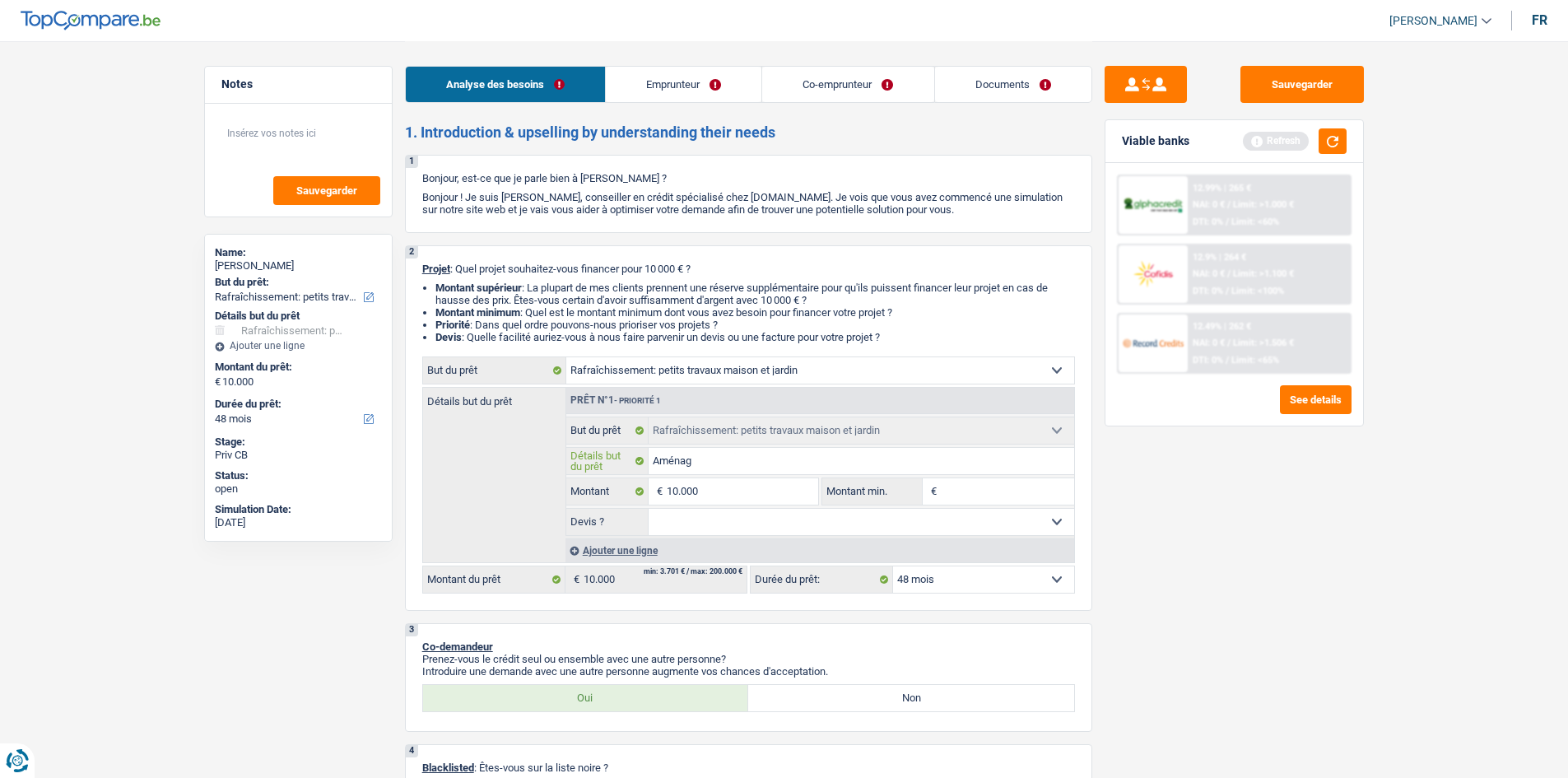
type input "Aménage"
type input "Aménagem"
type input "Aménageme"
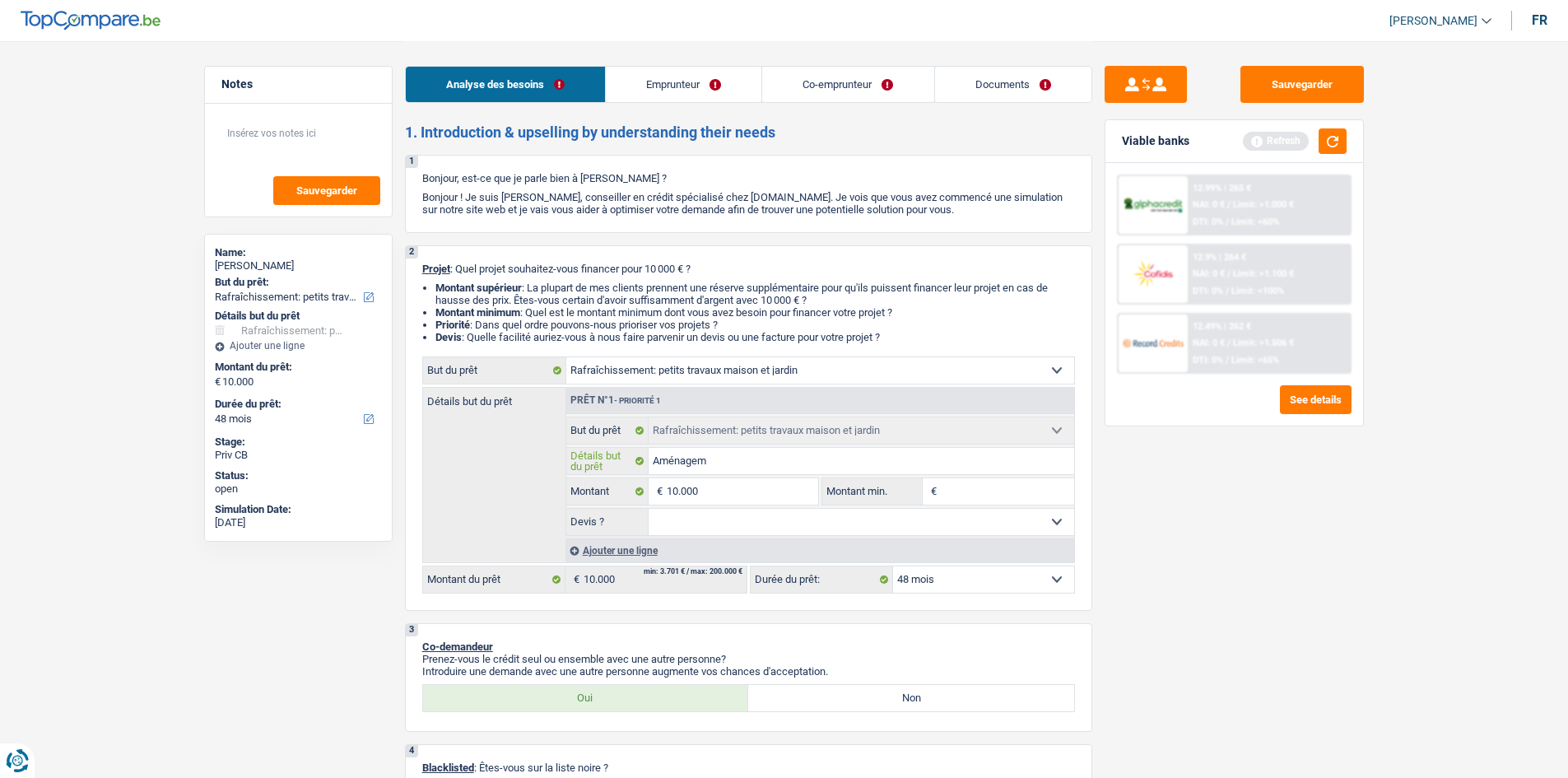
type input "Aménageme"
type input "Aménagemen"
type input "Aménagement"
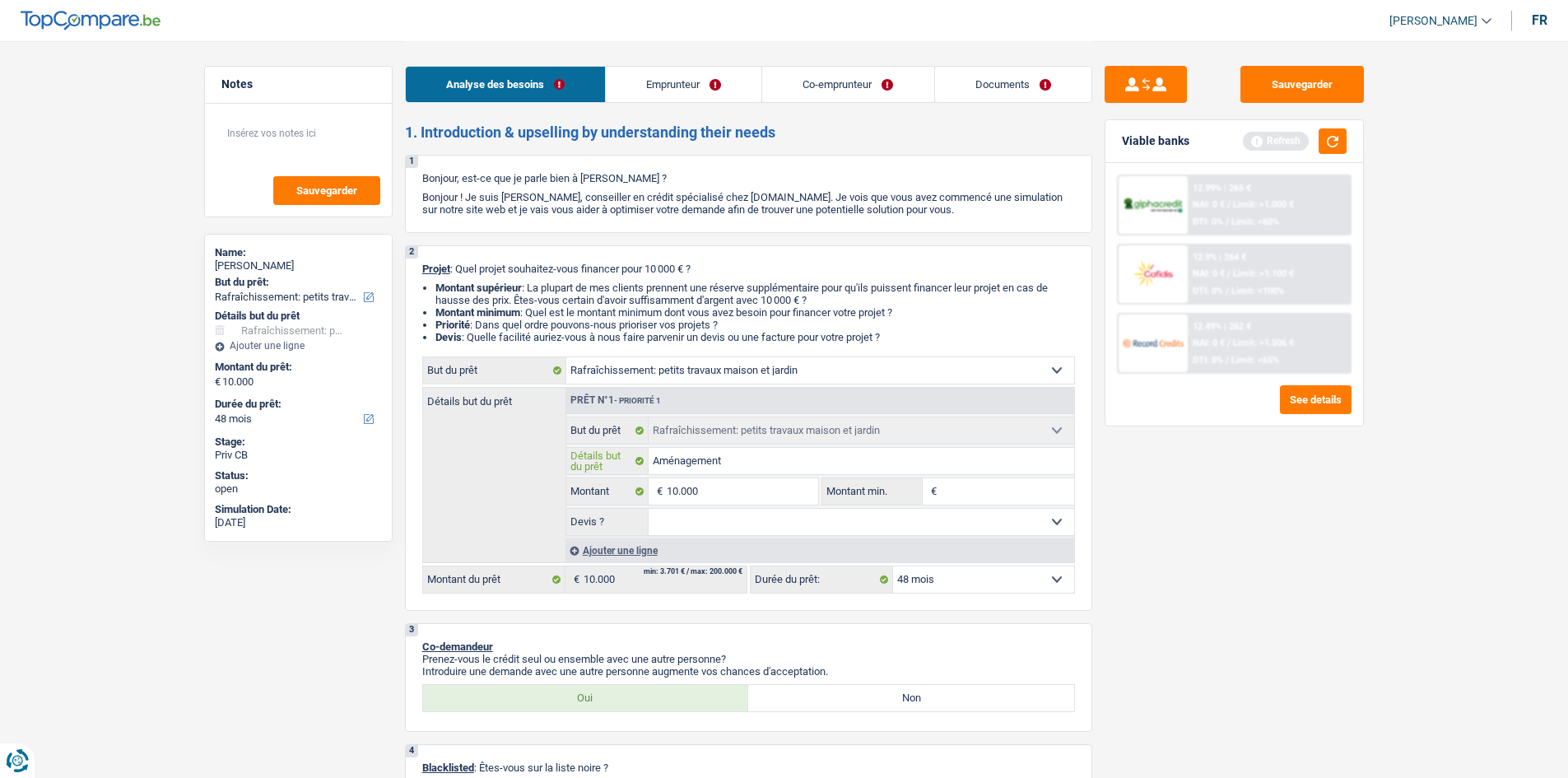
type input "Aménagement"
type input "Aménagement d"
type input "Aménagement de"
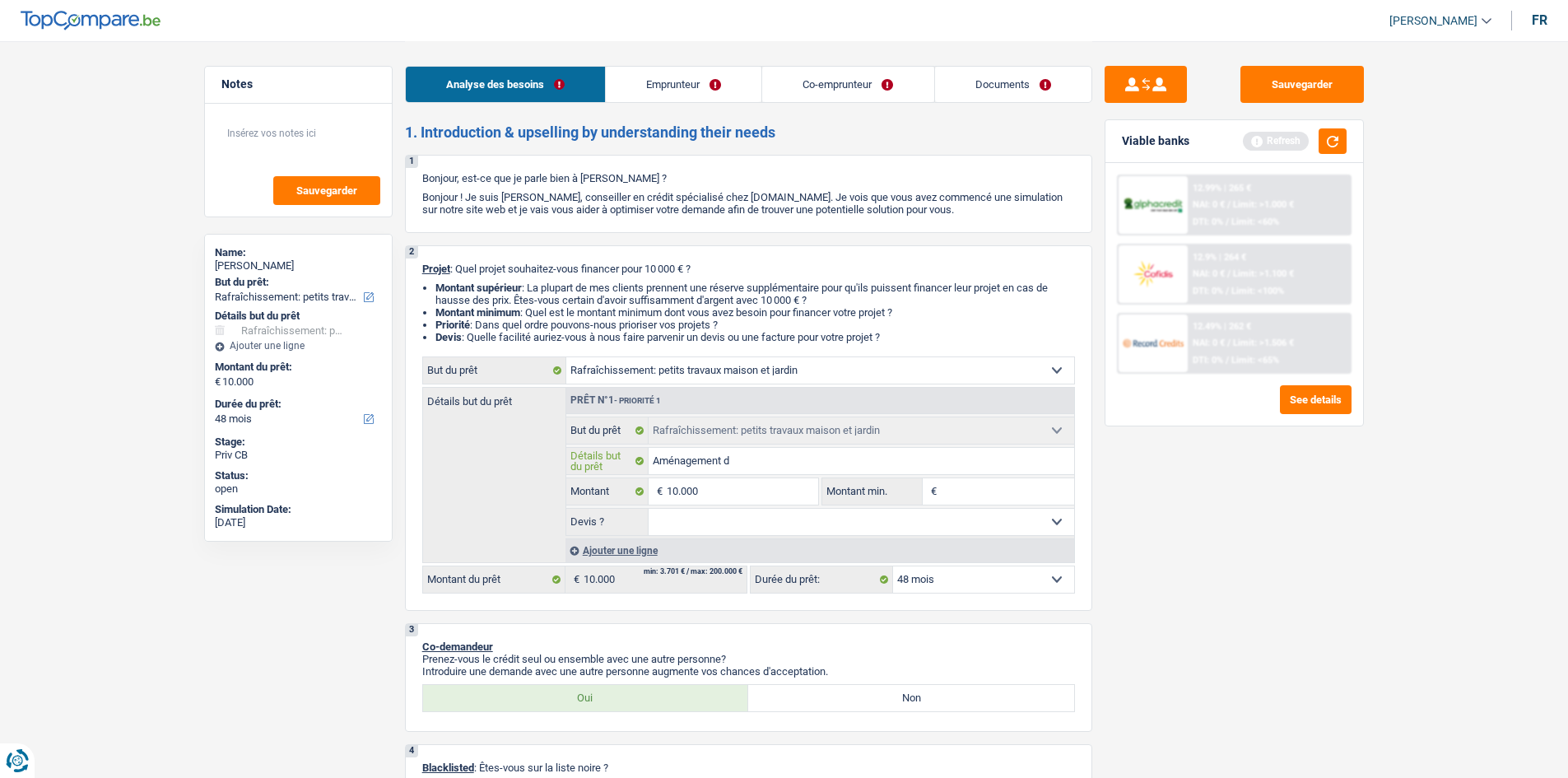
type input "Aménagement de"
type input "Aménagement de s"
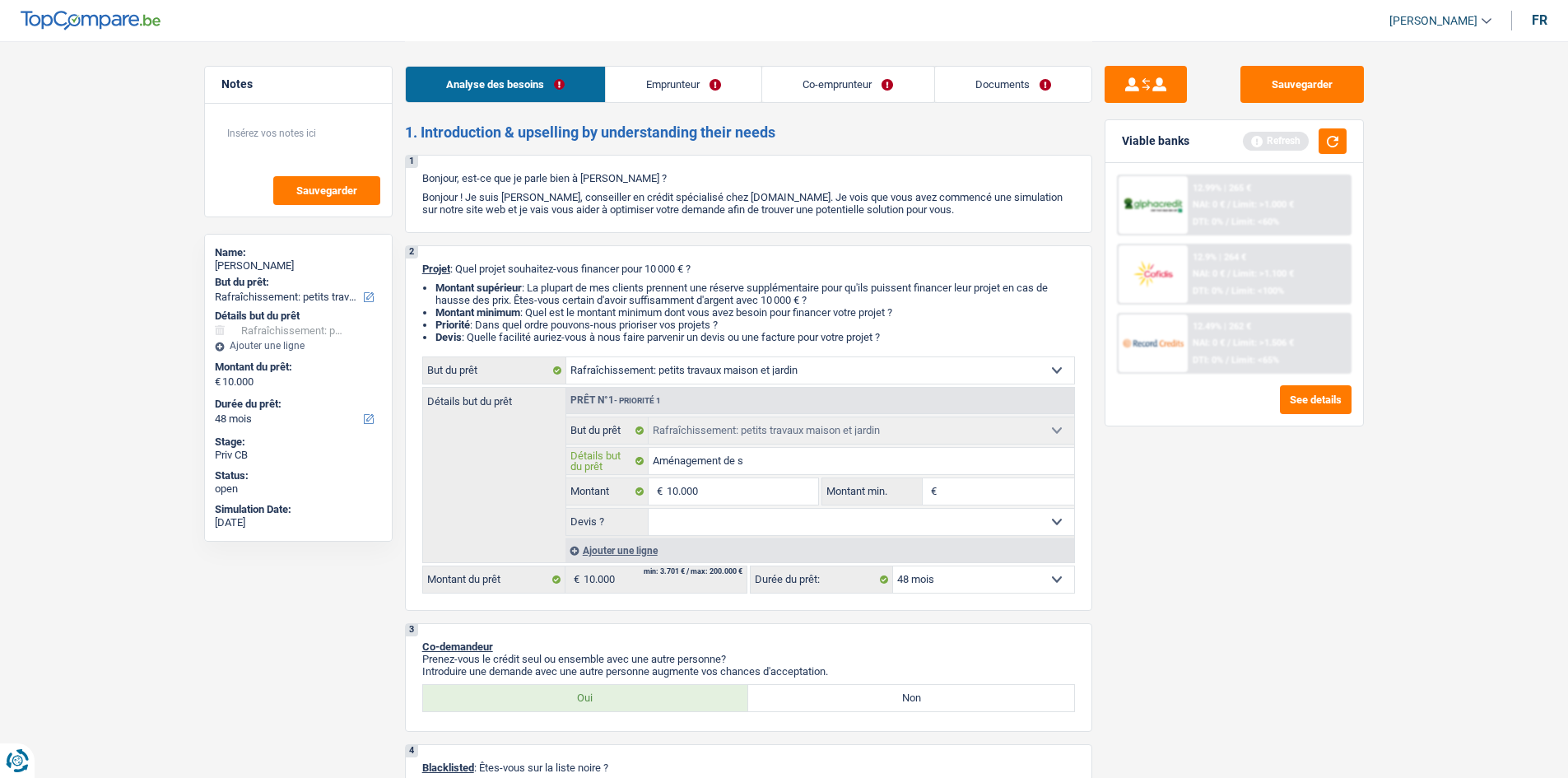
type input "Aménagement de sa"
type input "Aménagement de sa s"
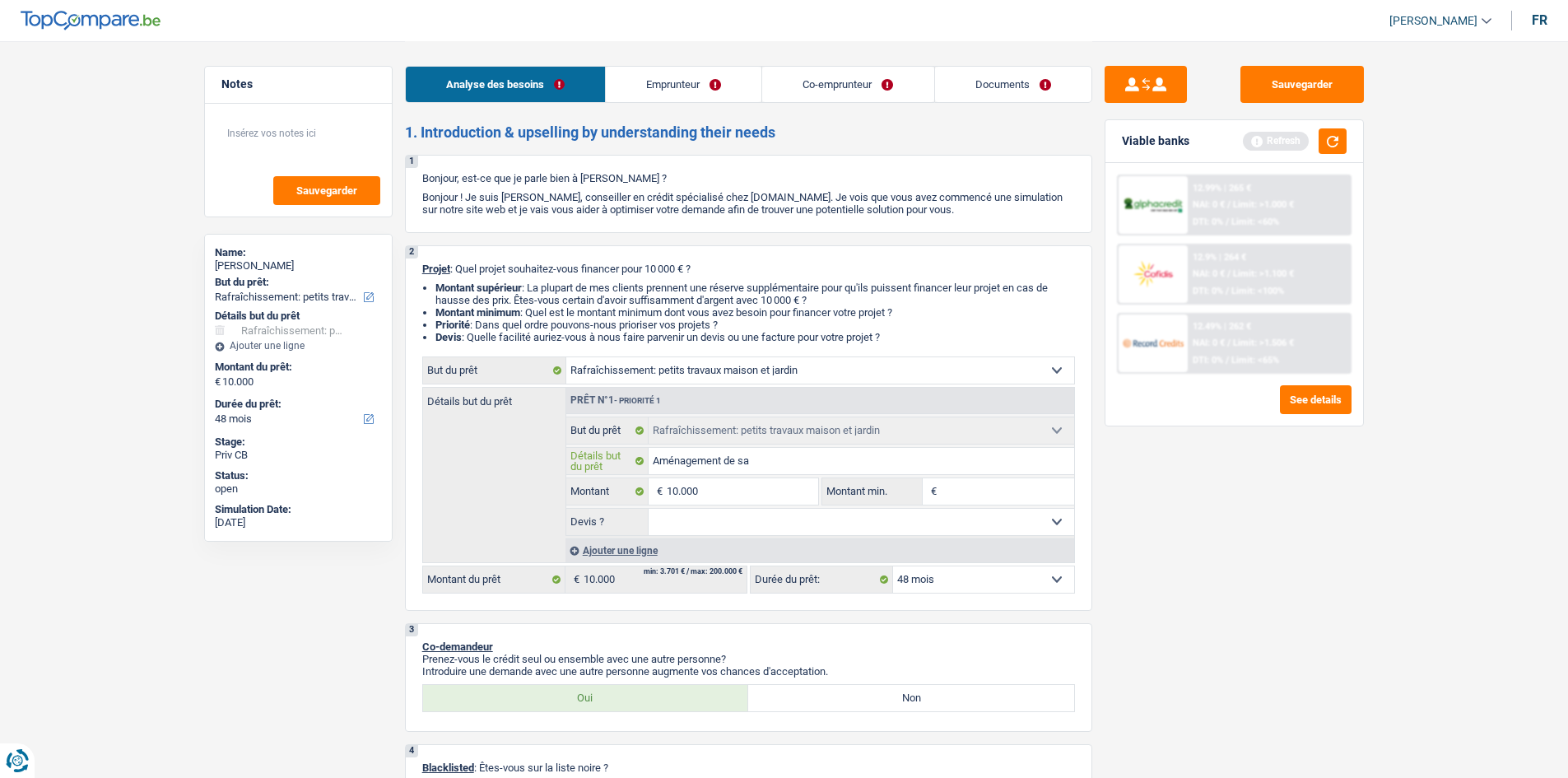
type input "Aménagement de sa s"
type input "Aménagement de sa"
type input "Aménagement de sa m"
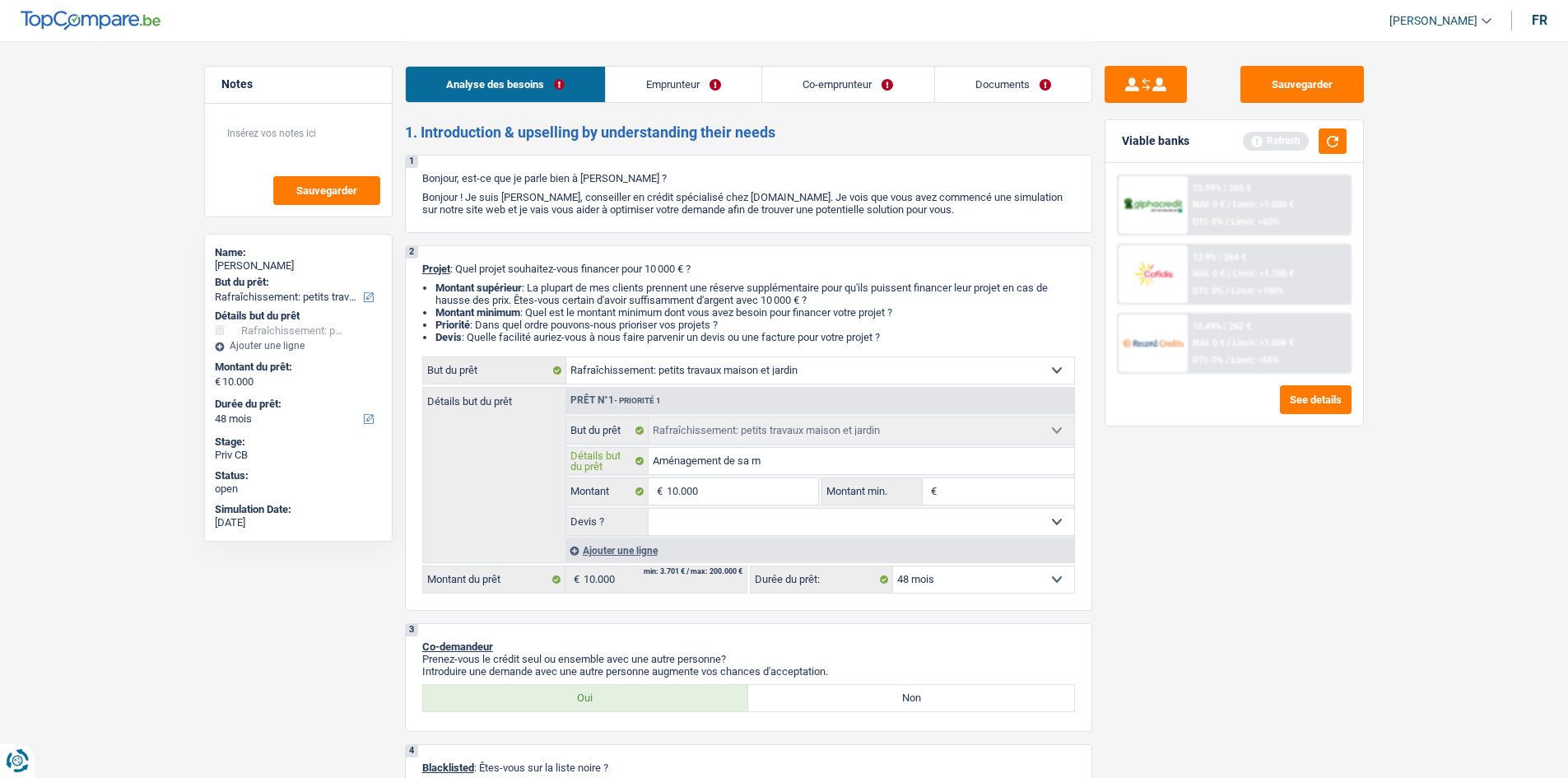
type input "Aménagement de sa ma"
type input "Aménagement de sa mai"
type input "Aménagement de sa mais"
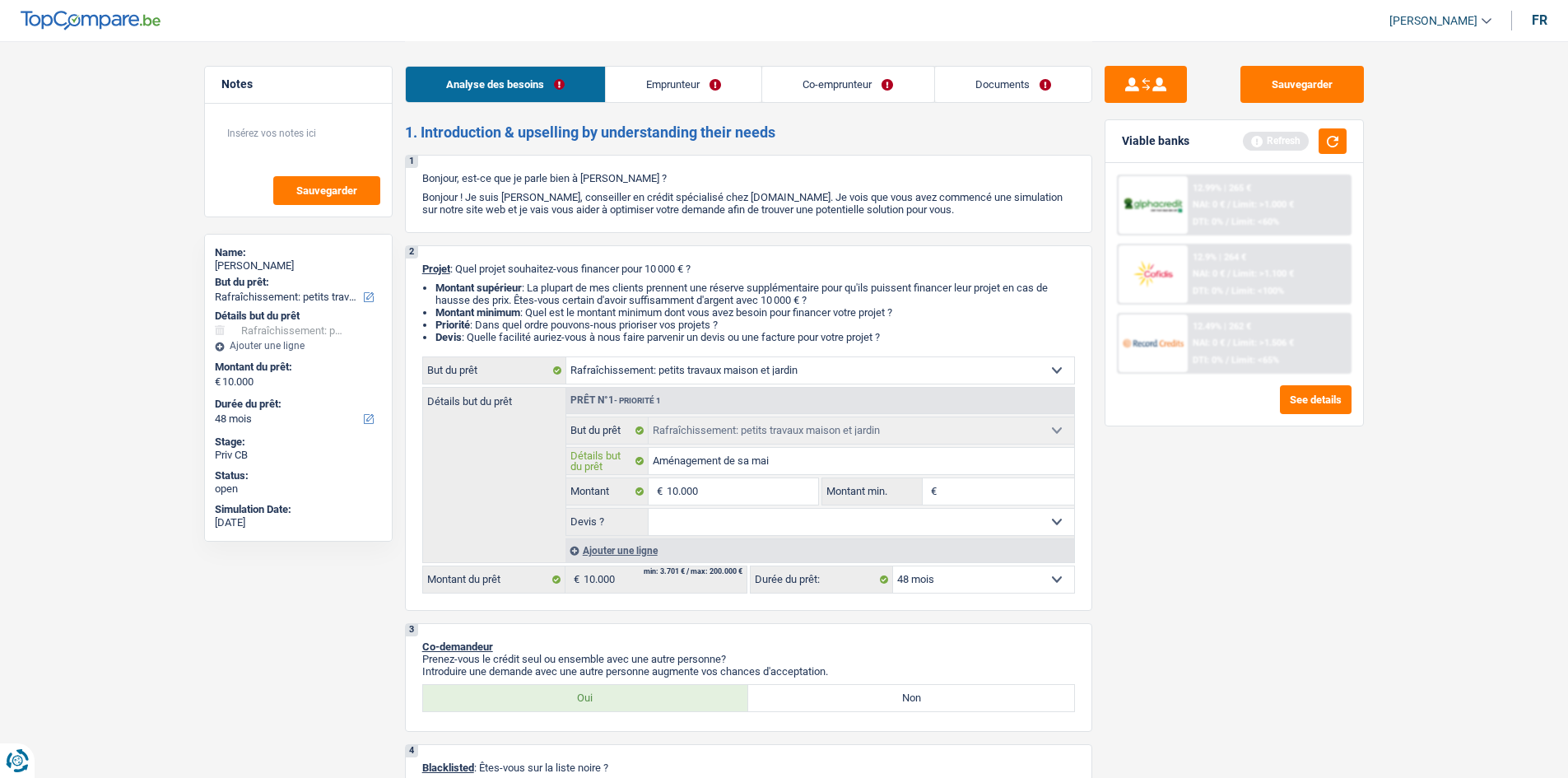
type input "Aménagement de sa mais"
type input "Aménagement de sa maiso"
type input "Aménagement de sa maison"
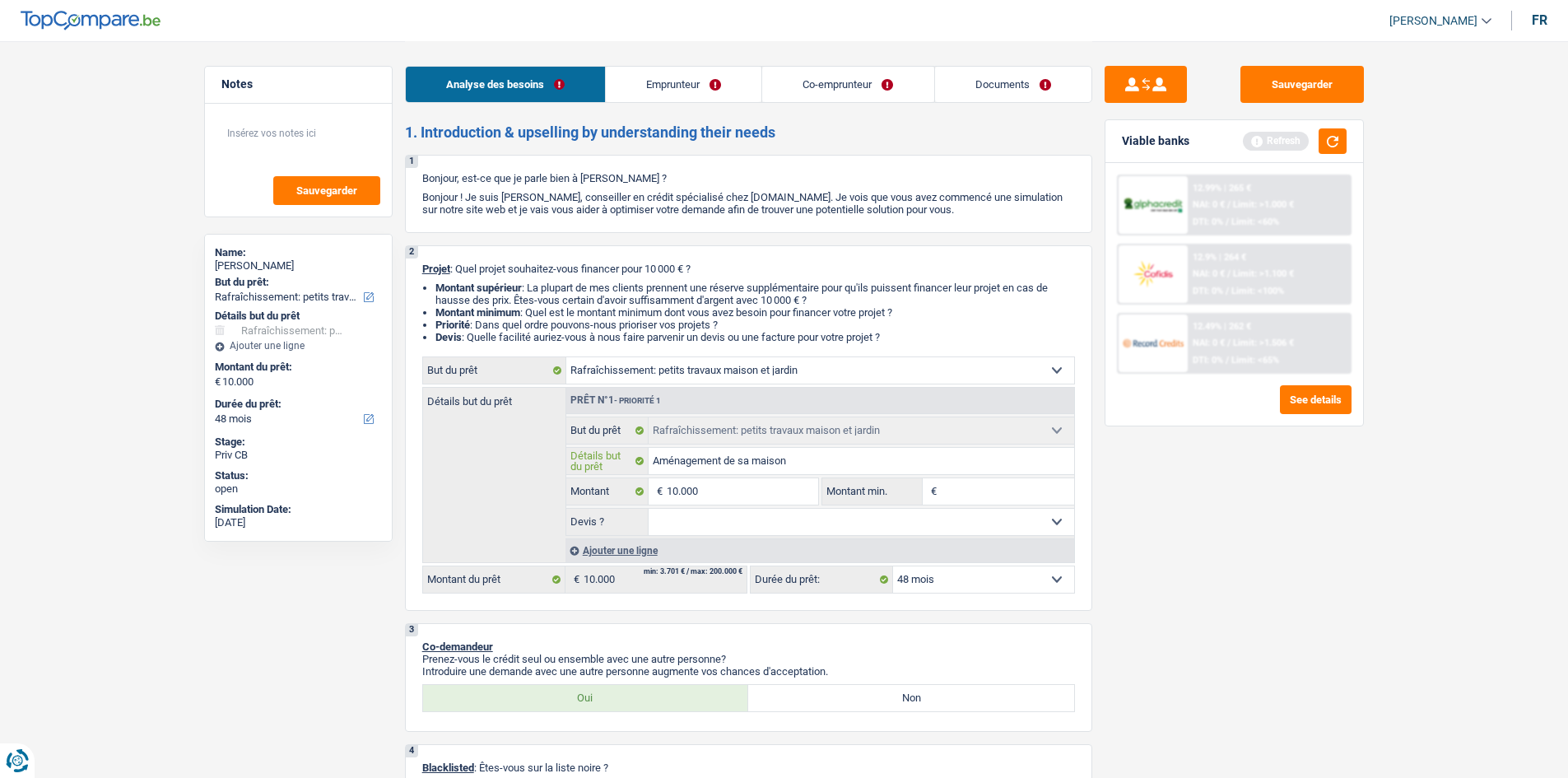
type input "Aménagement de sa maison"
type input "Aménagement de sa maison,"
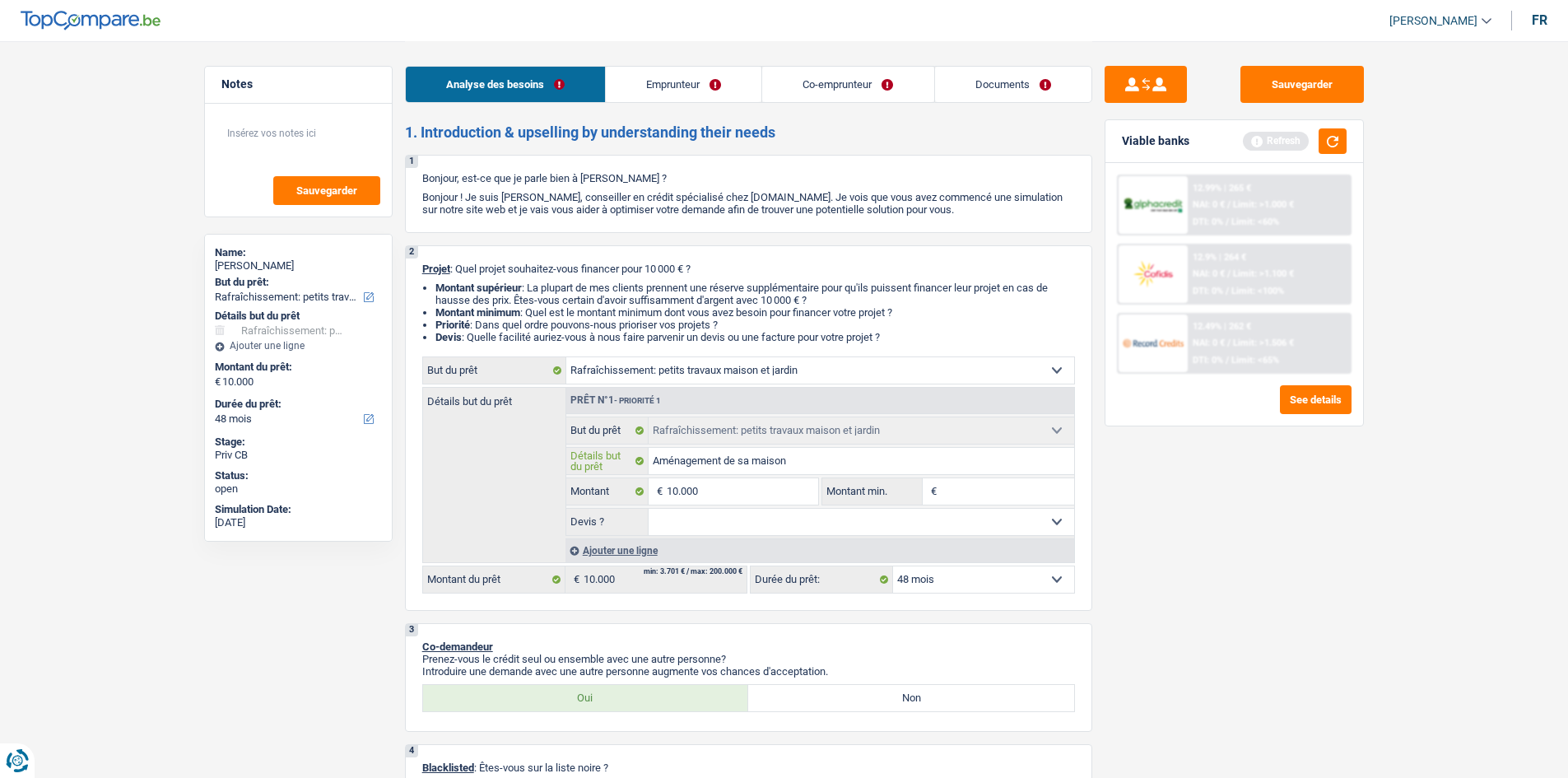
type input "Aménagement de sa maison,"
type input "Aménagement de sa maison, c"
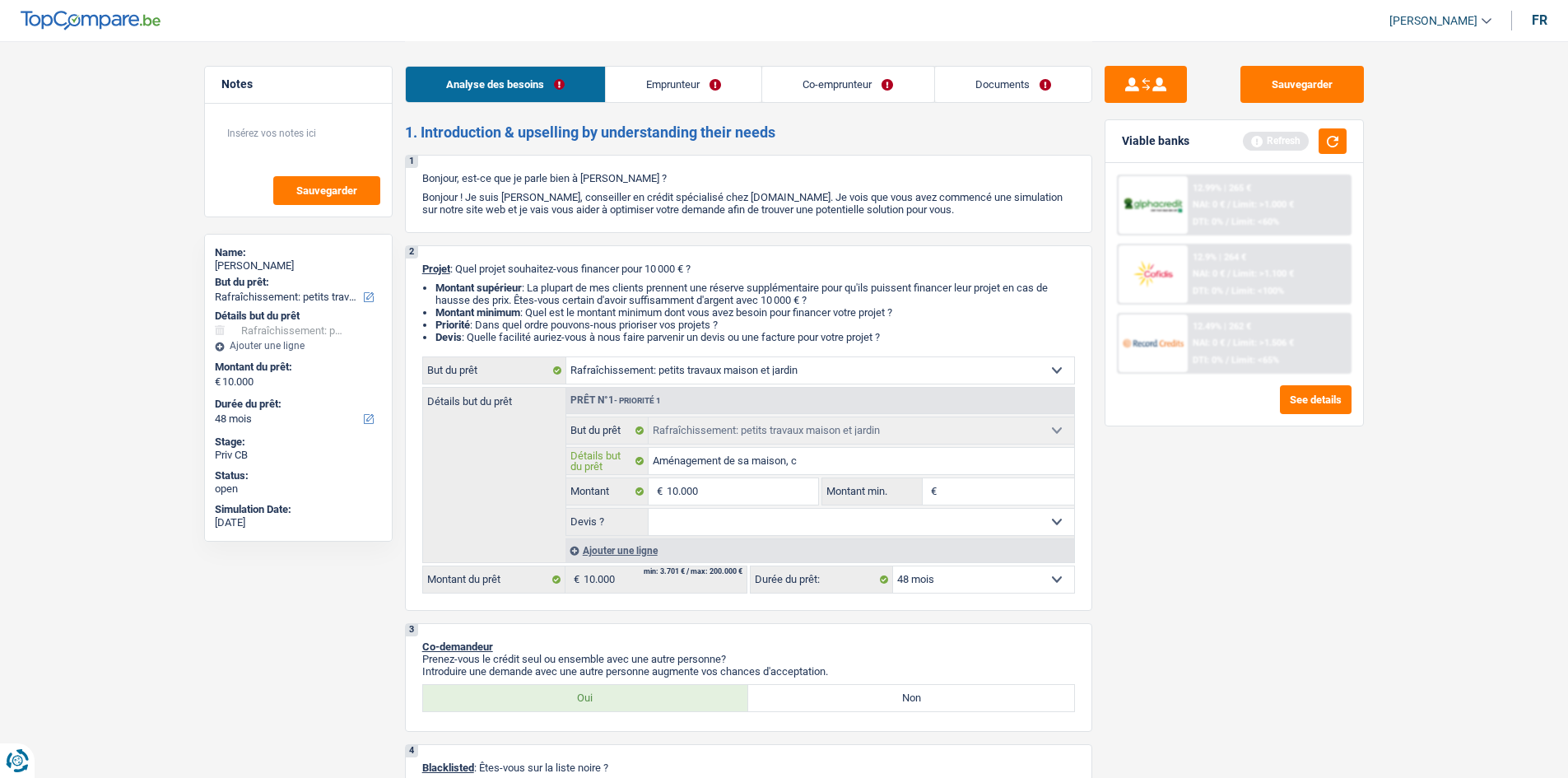
type input "Aménagement de sa maison, ch"
type input "Aménagement de sa maison, chan"
type input "Aménagement de sa maison, chang"
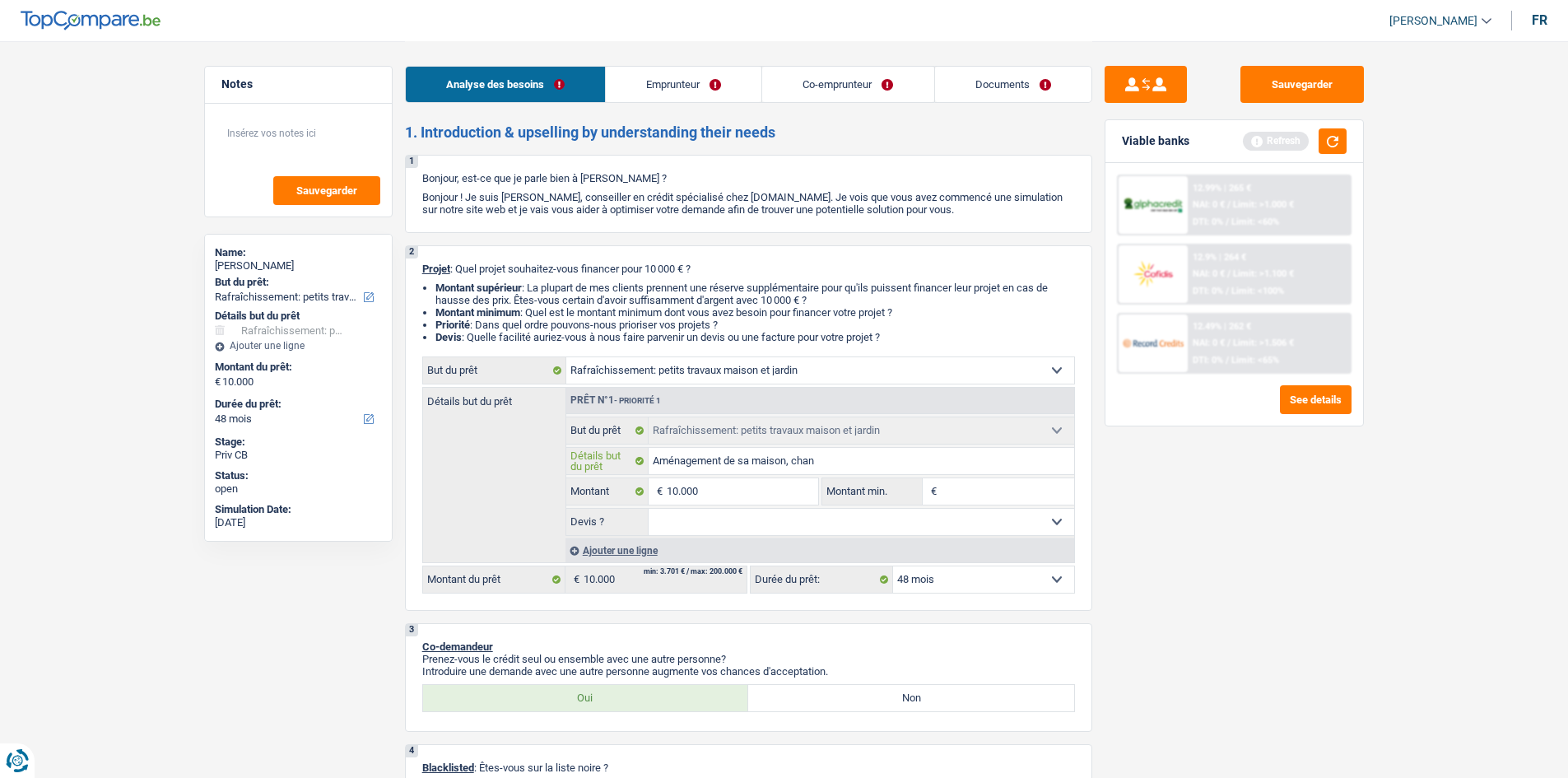
type input "Aménagement de sa maison, chang"
type input "Aménagement de sa maison, change"
type input "Aménagement de sa maison, changer"
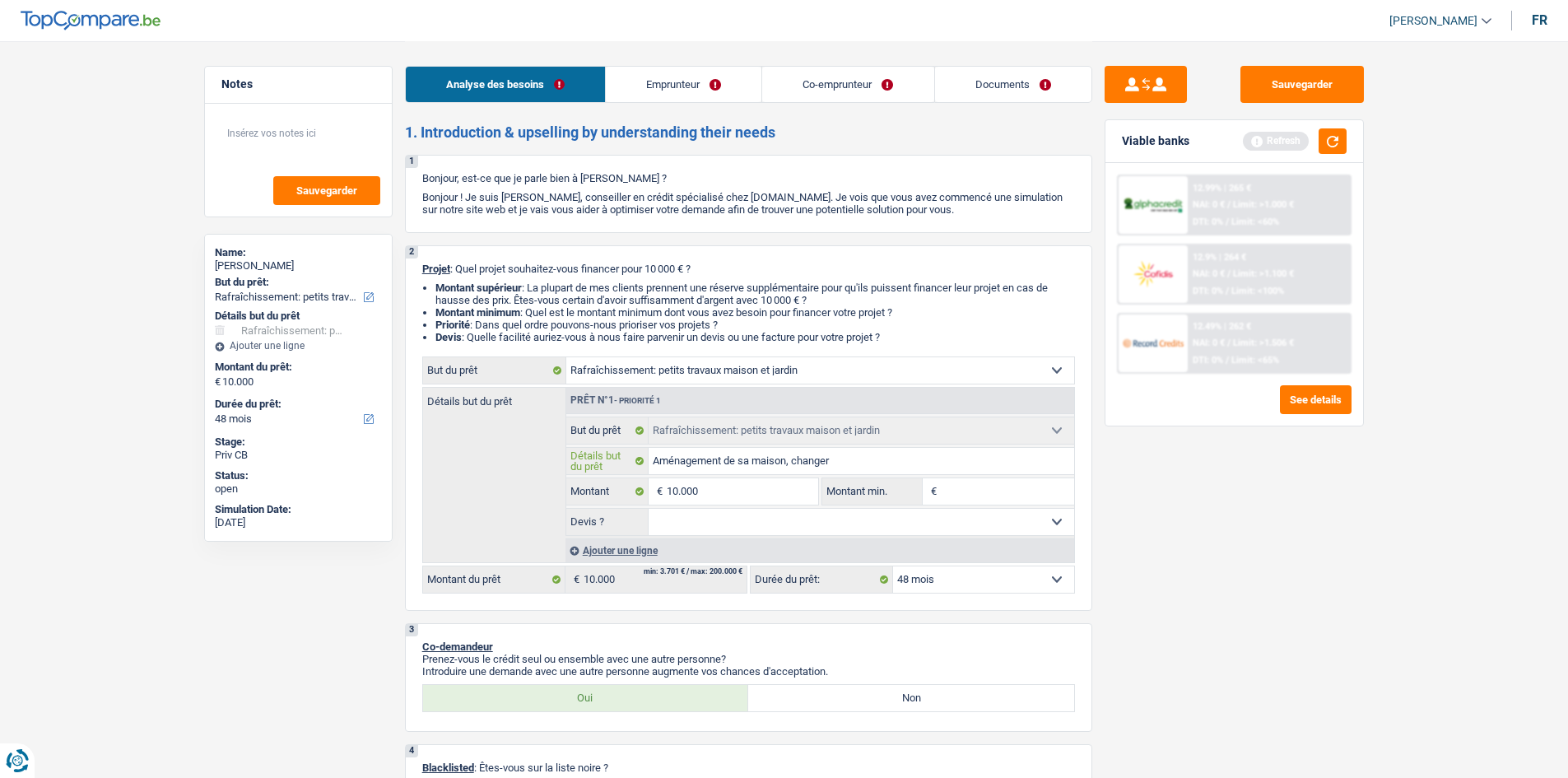
type input "Aménagement de sa maison, changer"
type input "Aménagement de sa maison, changer c"
type input "Aménagement de sa maison, changer ch"
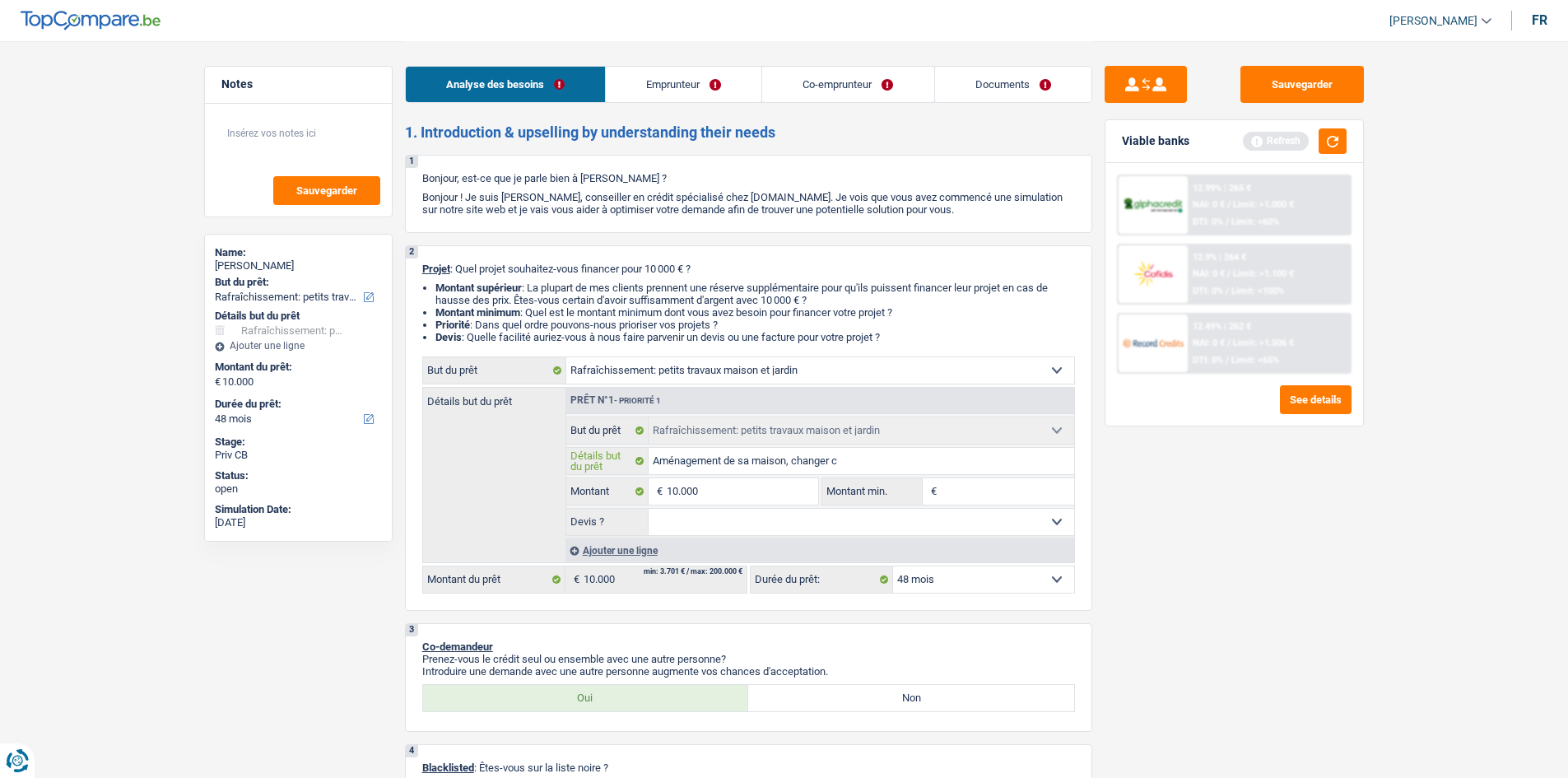
type input "Aménagement de sa maison, changer ch"
type input "Aménagement de sa maison, changer cha"
type input "Aménagement de sa maison, changer chas"
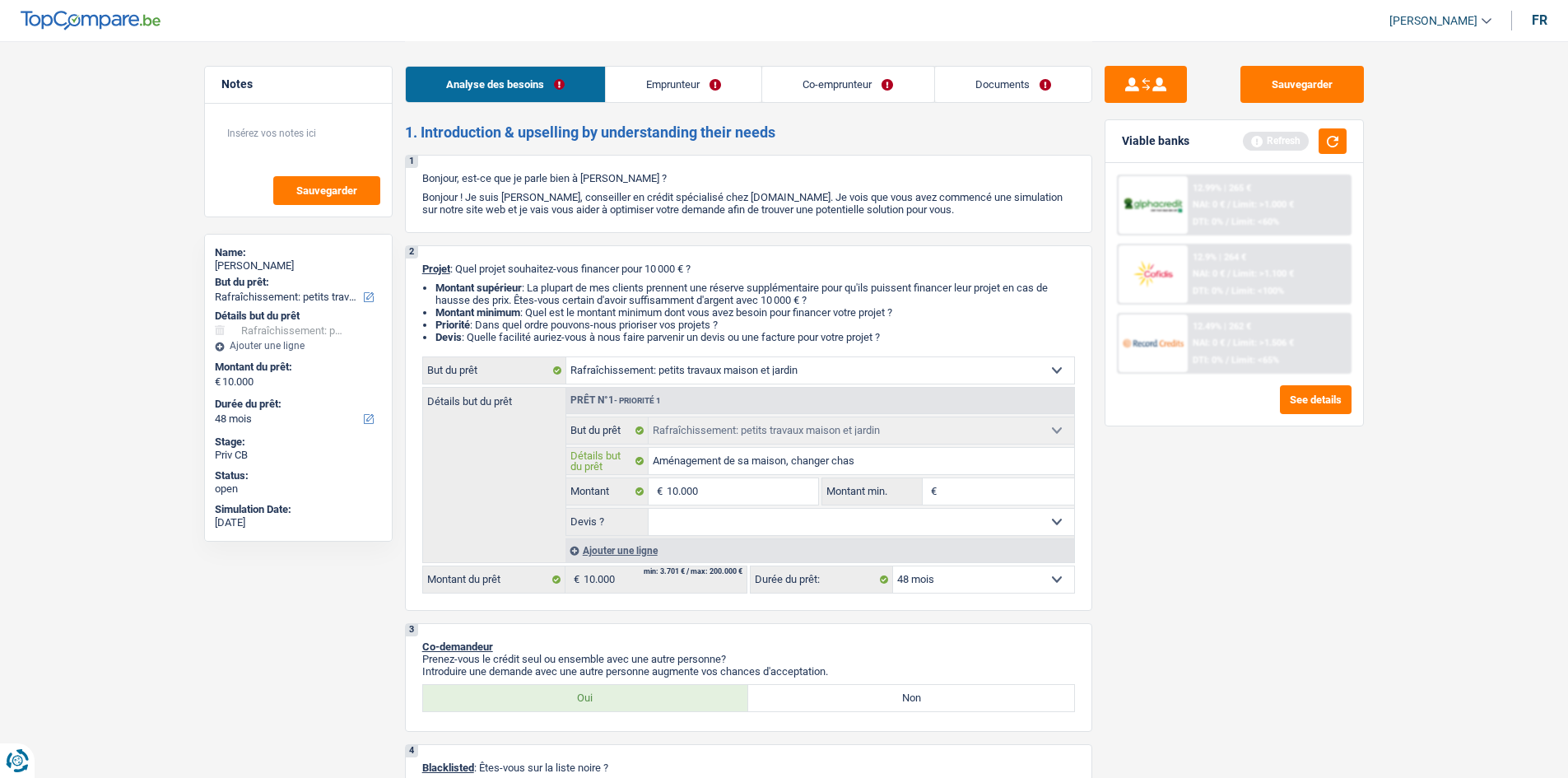
type input "Aménagement de sa maison, changer chass"
type input "Aménagement de sa maison, changer chassi"
type input "Aménagement de sa maison, changer chassis"
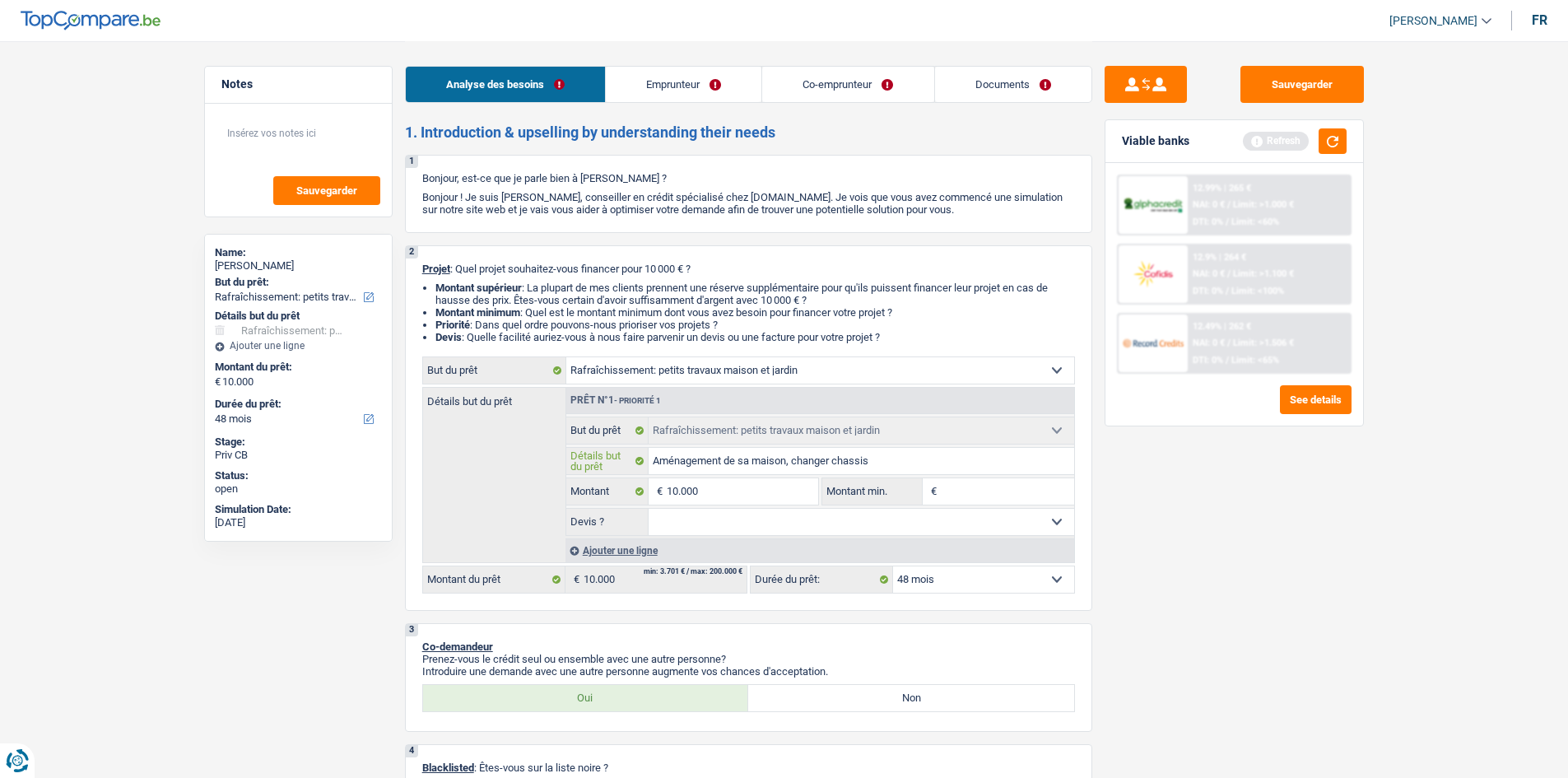
type input "Aménagement de sa maison, changer chassis"
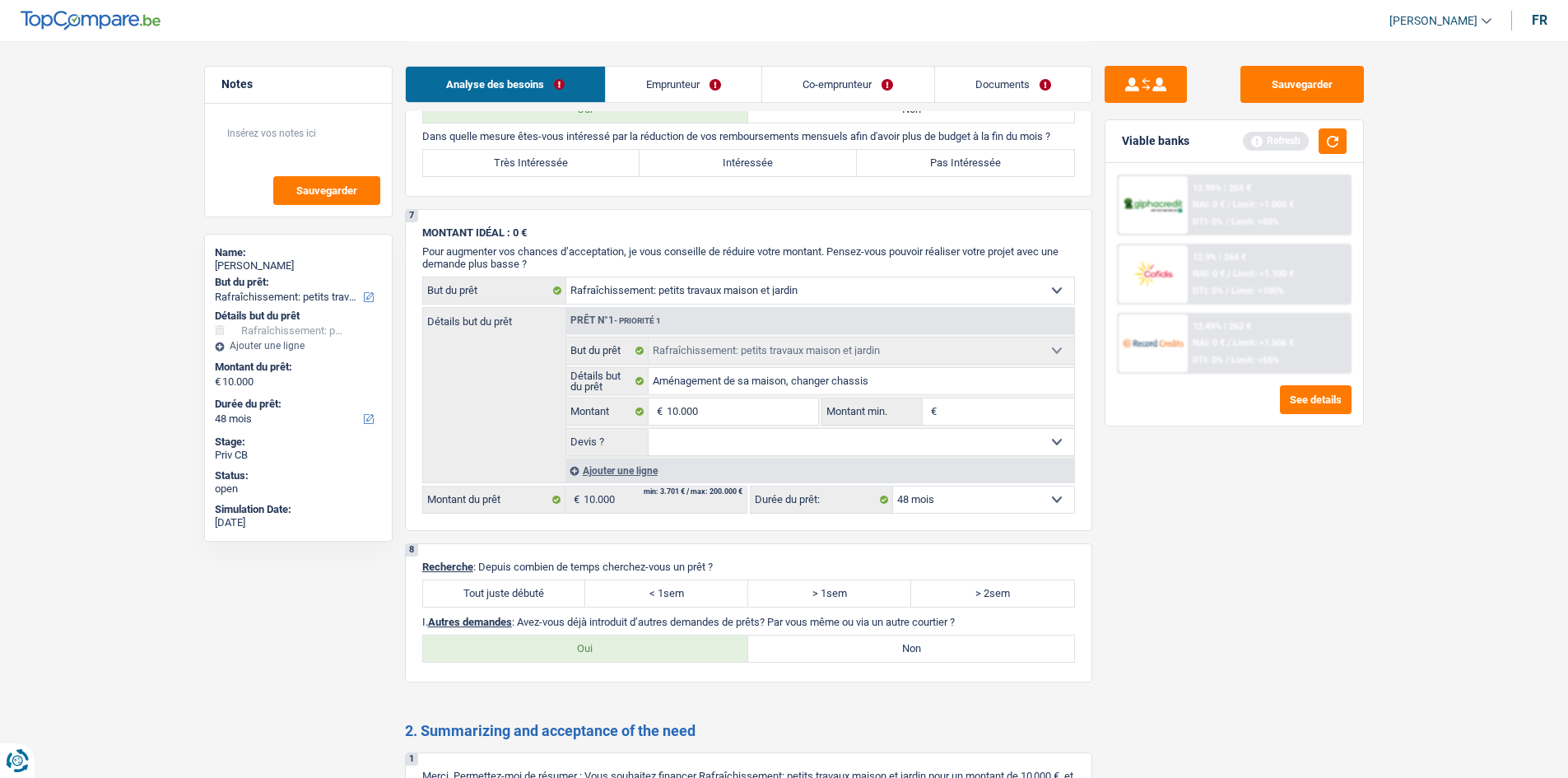
scroll to position [987, 0]
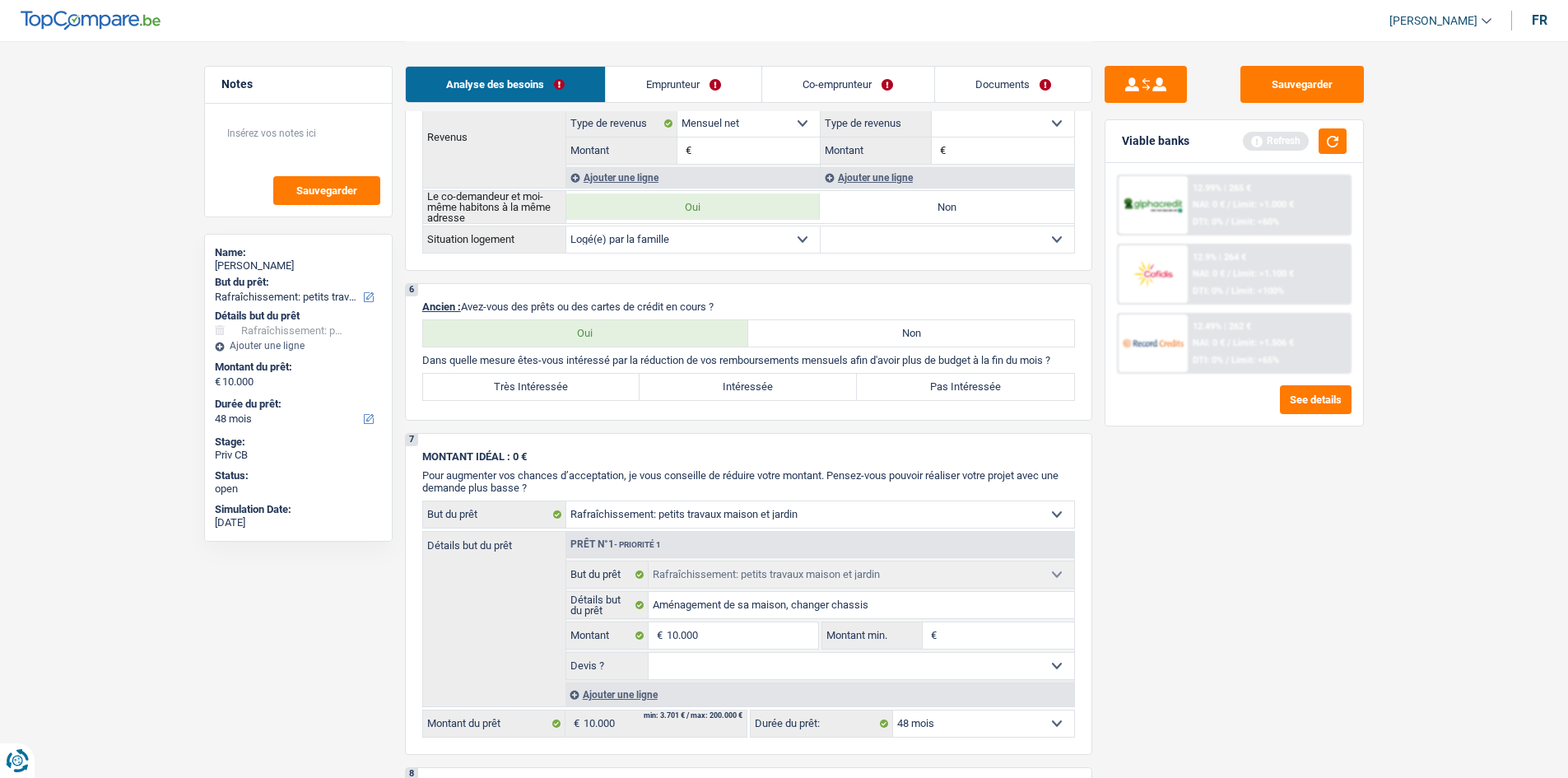
type input "Aménagement de sa maison, changer chassis"
click at [801, 326] on label "Non" at bounding box center [911, 333] width 326 height 27
click at [801, 326] on input "Non" at bounding box center [911, 333] width 326 height 27
radio input "true"
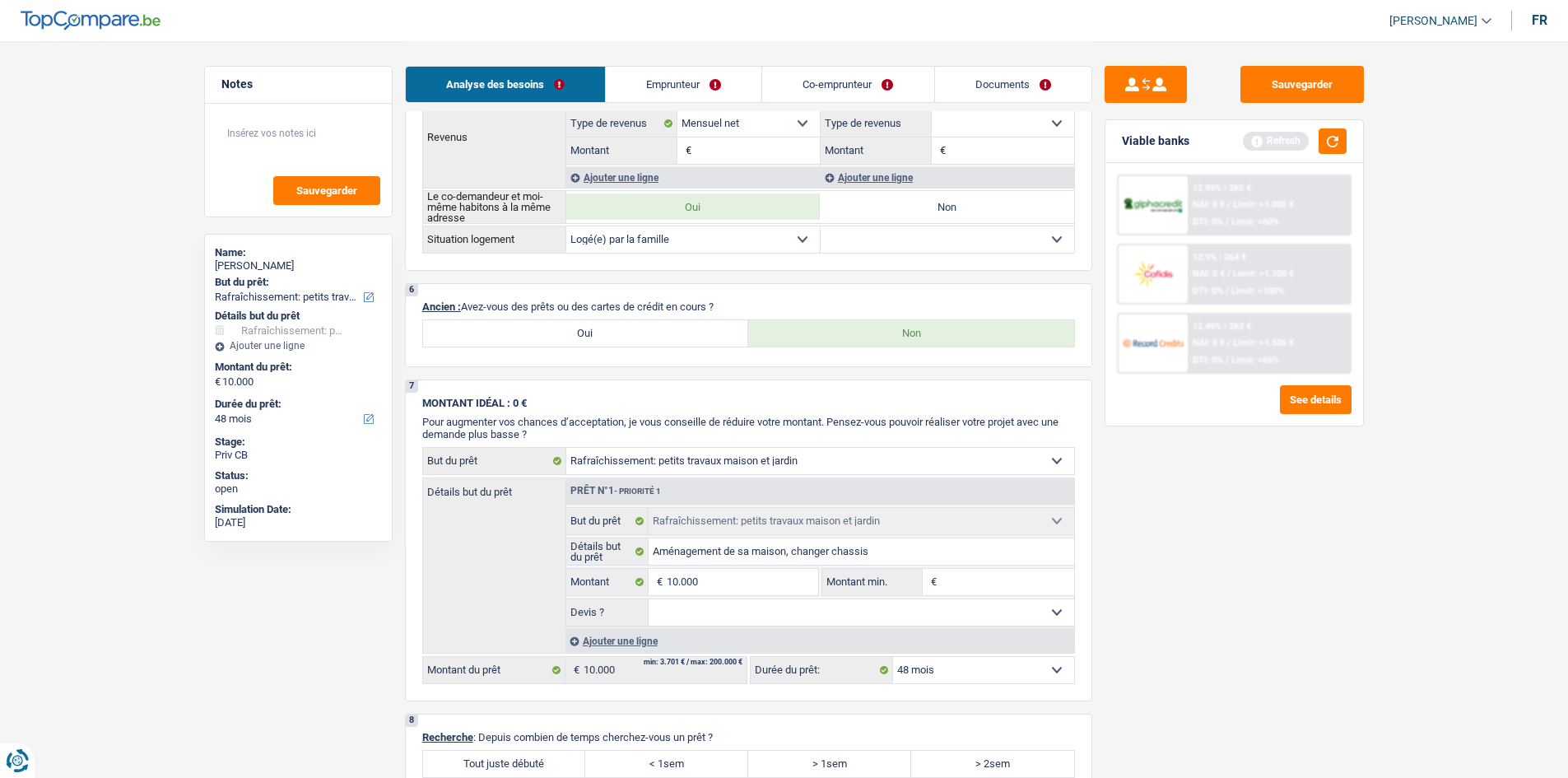
click at [683, 344] on label "Oui" at bounding box center [586, 333] width 326 height 27
click at [683, 344] on input "Oui" at bounding box center [586, 333] width 326 height 27
radio input "true"
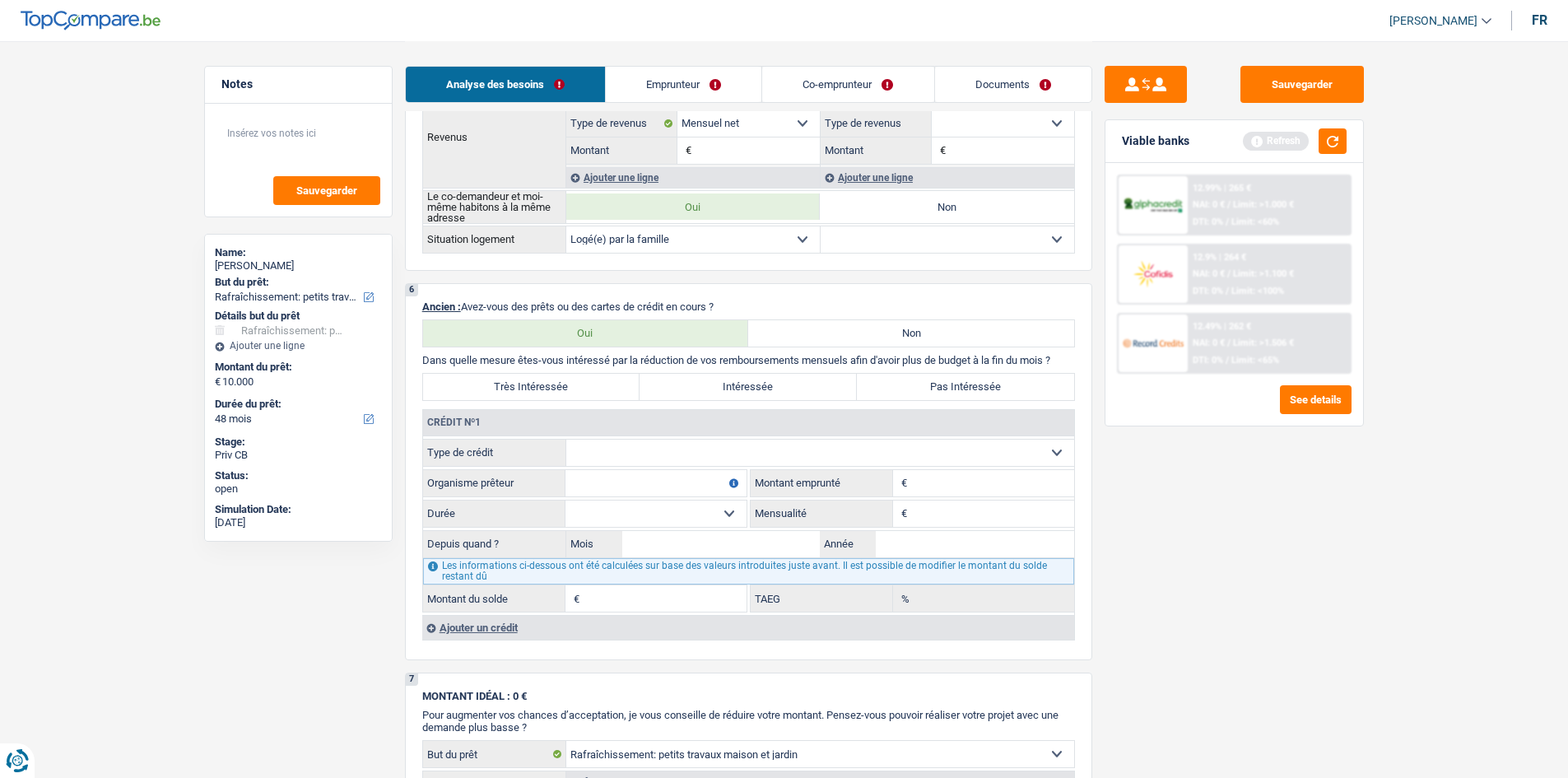
click at [659, 449] on select "Carte ou ouverture de crédit Prêt hypothécaire Vente à tempérament Prêt à tempé…" at bounding box center [820, 452] width 507 height 27
select select "personalLoan"
type input "0"
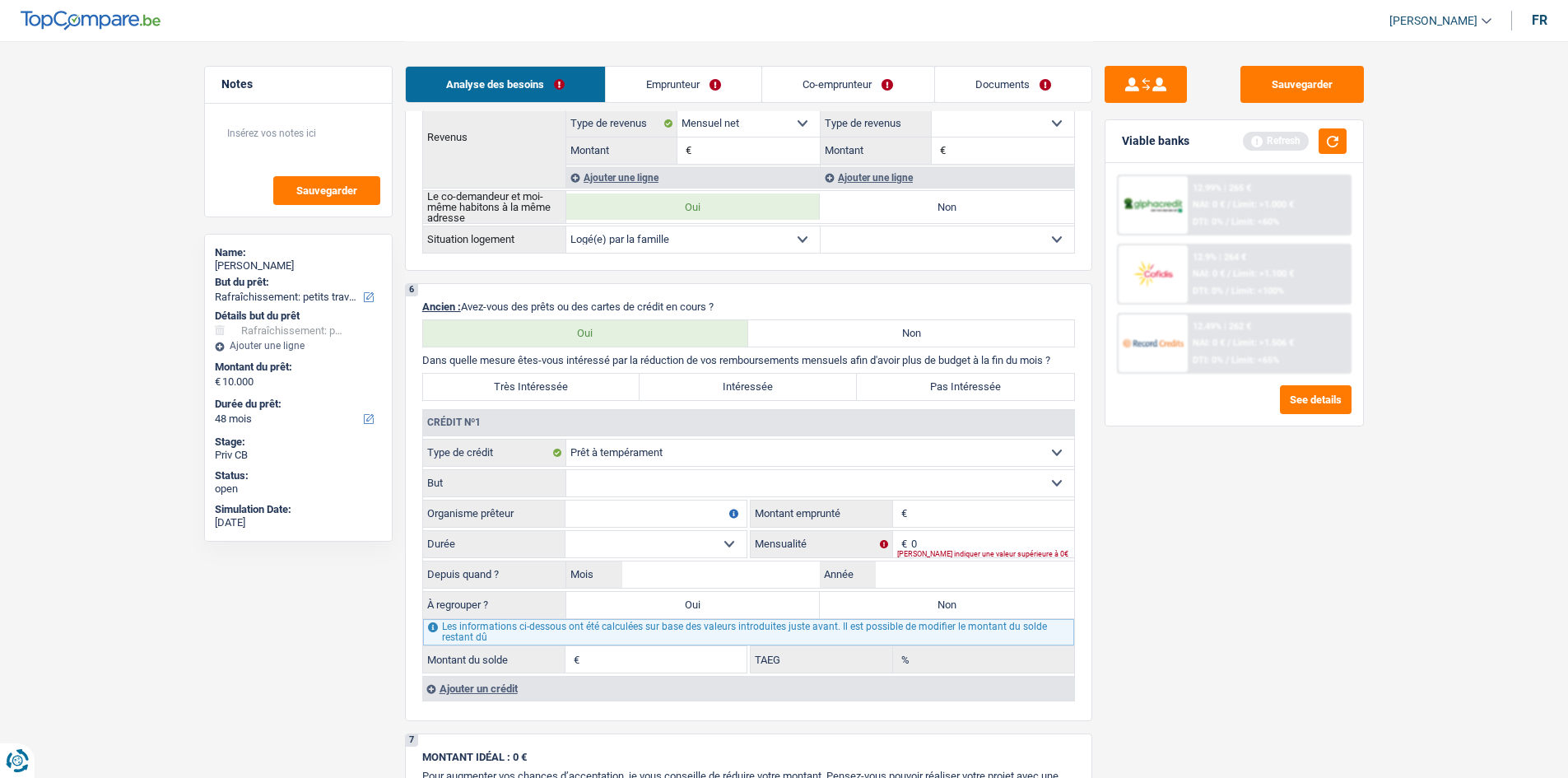
click at [657, 484] on select "Confort maison: meubles, textile, peinture, électroménager, outillage non-profe…" at bounding box center [820, 483] width 507 height 27
click at [664, 482] on select "Confort maison: meubles, textile, peinture, électroménager, outillage non-profe…" at bounding box center [820, 483] width 507 height 27
click at [658, 481] on select "Confort maison: meubles, textile, peinture, électroménager, outillage non-profe…" at bounding box center [820, 483] width 507 height 27
click at [696, 478] on select "Confort maison: meubles, textile, peinture, électroménager, outillage non-profe…" at bounding box center [820, 483] width 507 height 27
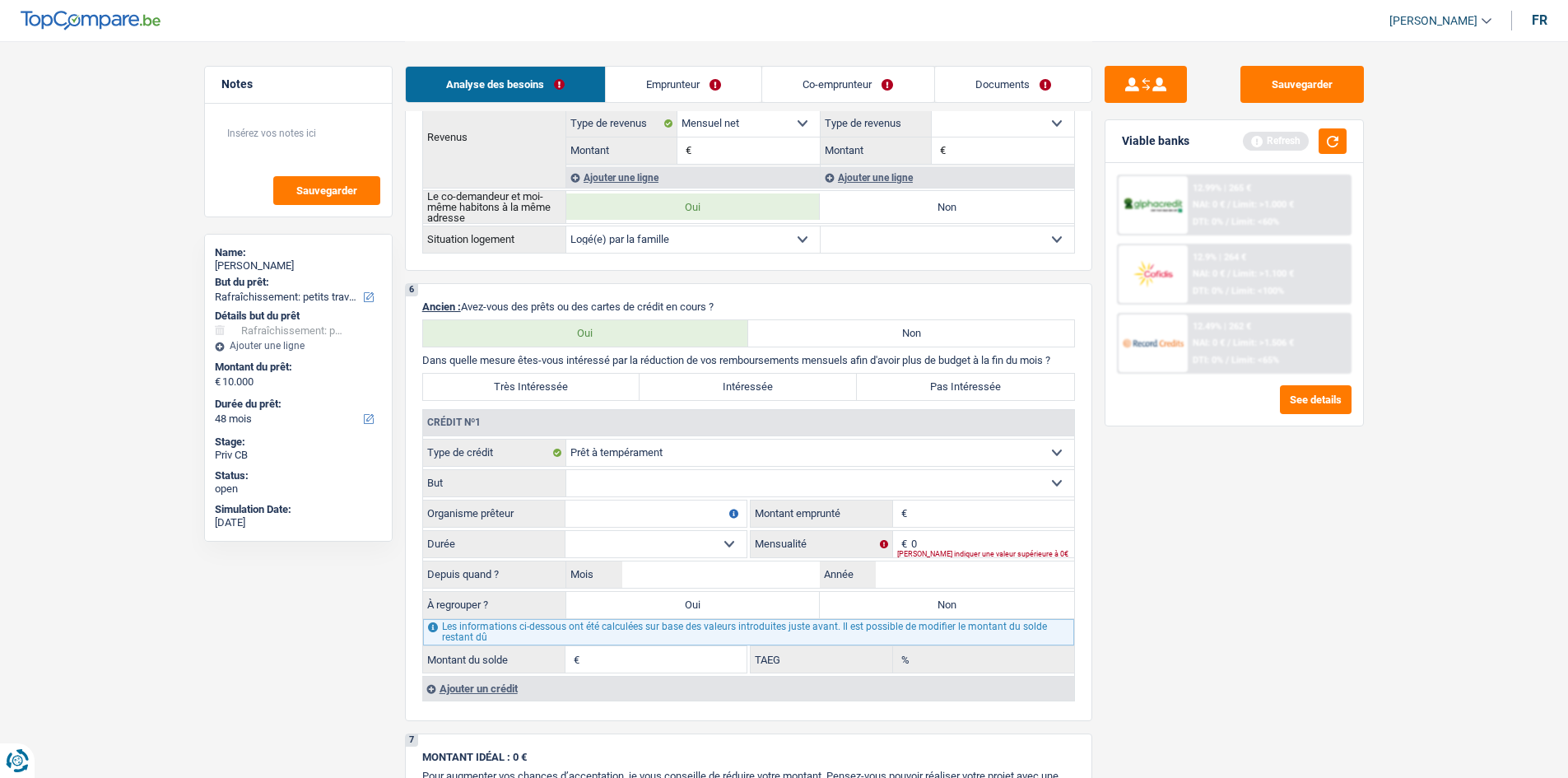
click at [691, 481] on select "Confort maison: meubles, textile, peinture, électroménager, outillage non-profe…" at bounding box center [820, 483] width 507 height 27
click at [679, 486] on select "Confort maison: meubles, textile, peinture, électroménager, outillage non-profe…" at bounding box center [820, 483] width 507 height 27
select select "loanRepayment"
click at [566, 470] on select "Confort maison: meubles, textile, peinture, électroménager, outillage non-profe…" at bounding box center [820, 483] width 507 height 27
click at [616, 501] on input "Organisme prêteur" at bounding box center [655, 513] width 181 height 27
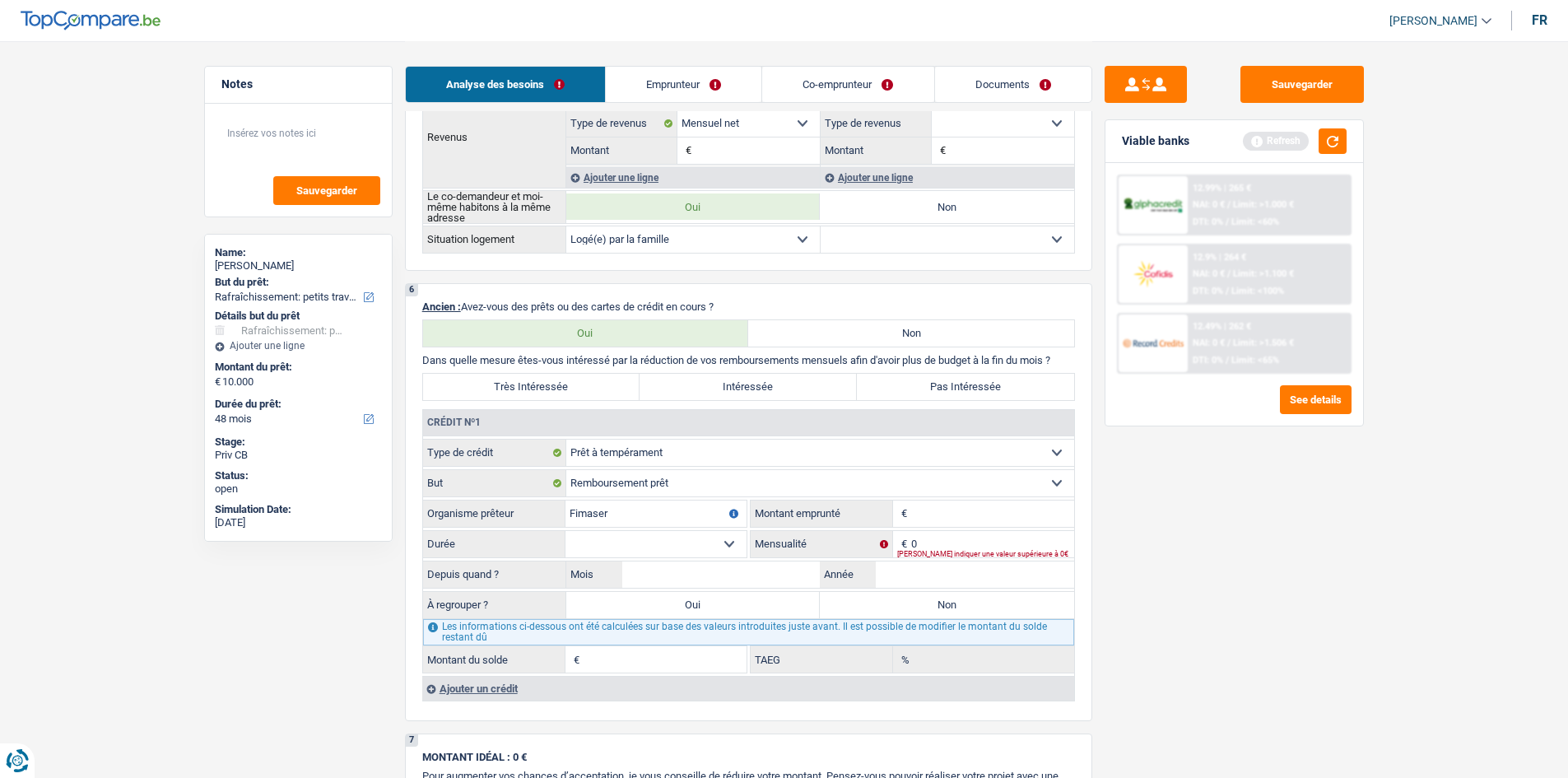
type input "Fimaser"
type input "45.000"
click at [718, 543] on select "12 mois 18 mois 24 mois 30 mois 36 mois 42 mois 48 mois 60 mois 72 mois 84 mois…" at bounding box center [655, 544] width 181 height 27
click at [703, 572] on input "Mois" at bounding box center [722, 574] width 198 height 27
type input "07"
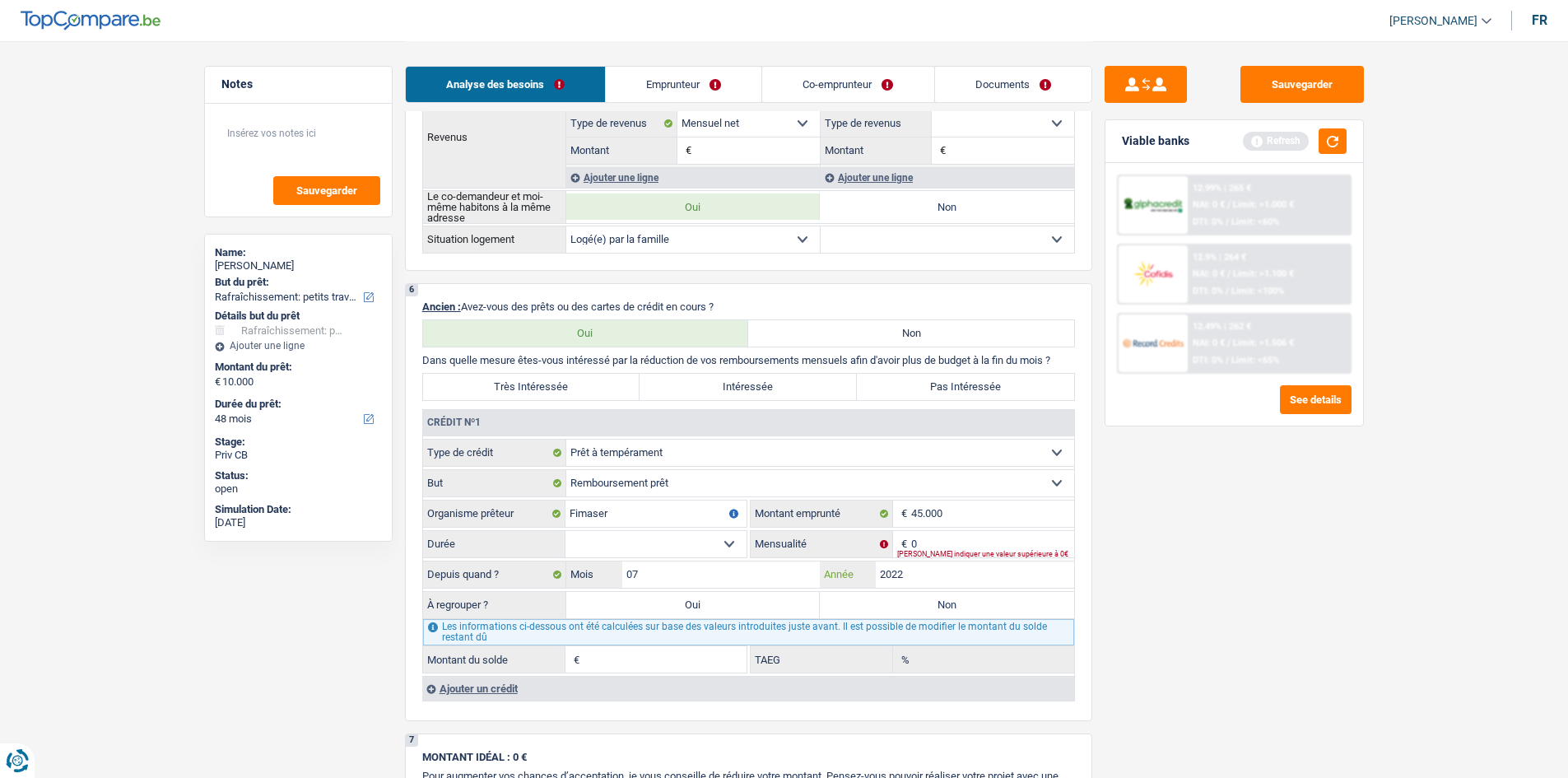
type input "2022"
click at [728, 544] on select "12 mois 18 mois 24 mois 30 mois 36 mois 42 mois 48 mois 60 mois 72 mois 84 mois…" at bounding box center [655, 544] width 181 height 27
select select "120"
click at [565, 531] on select "12 mois 18 mois 24 mois 30 mois 36 mois 42 mois 48 mois 60 mois 72 mois 84 mois…" at bounding box center [655, 544] width 181 height 27
type input "1"
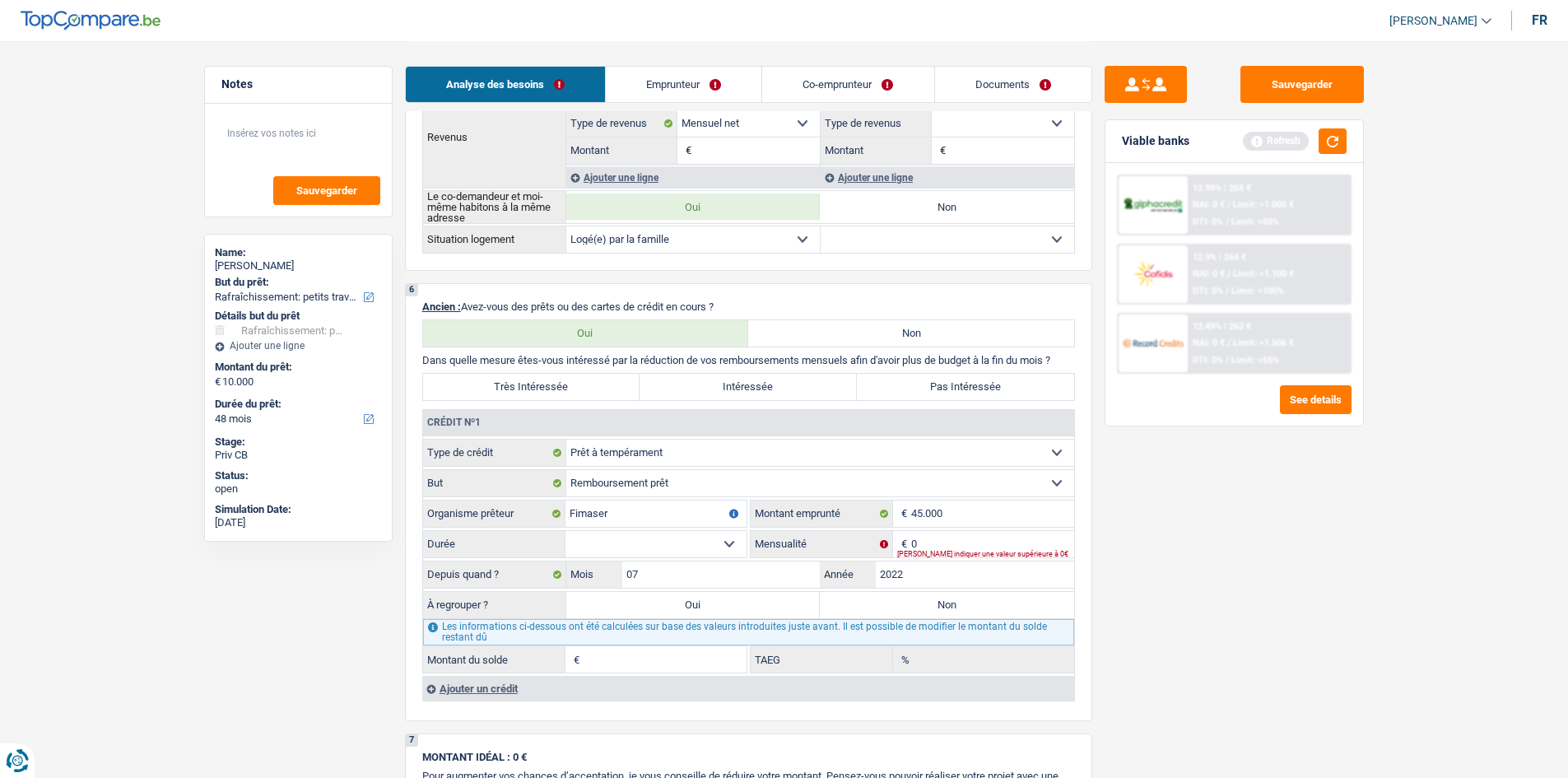
type input "0,00"
click at [947, 545] on input "0" at bounding box center [992, 544] width 163 height 27
type input "464"
type input "32.820"
type input "4,48"
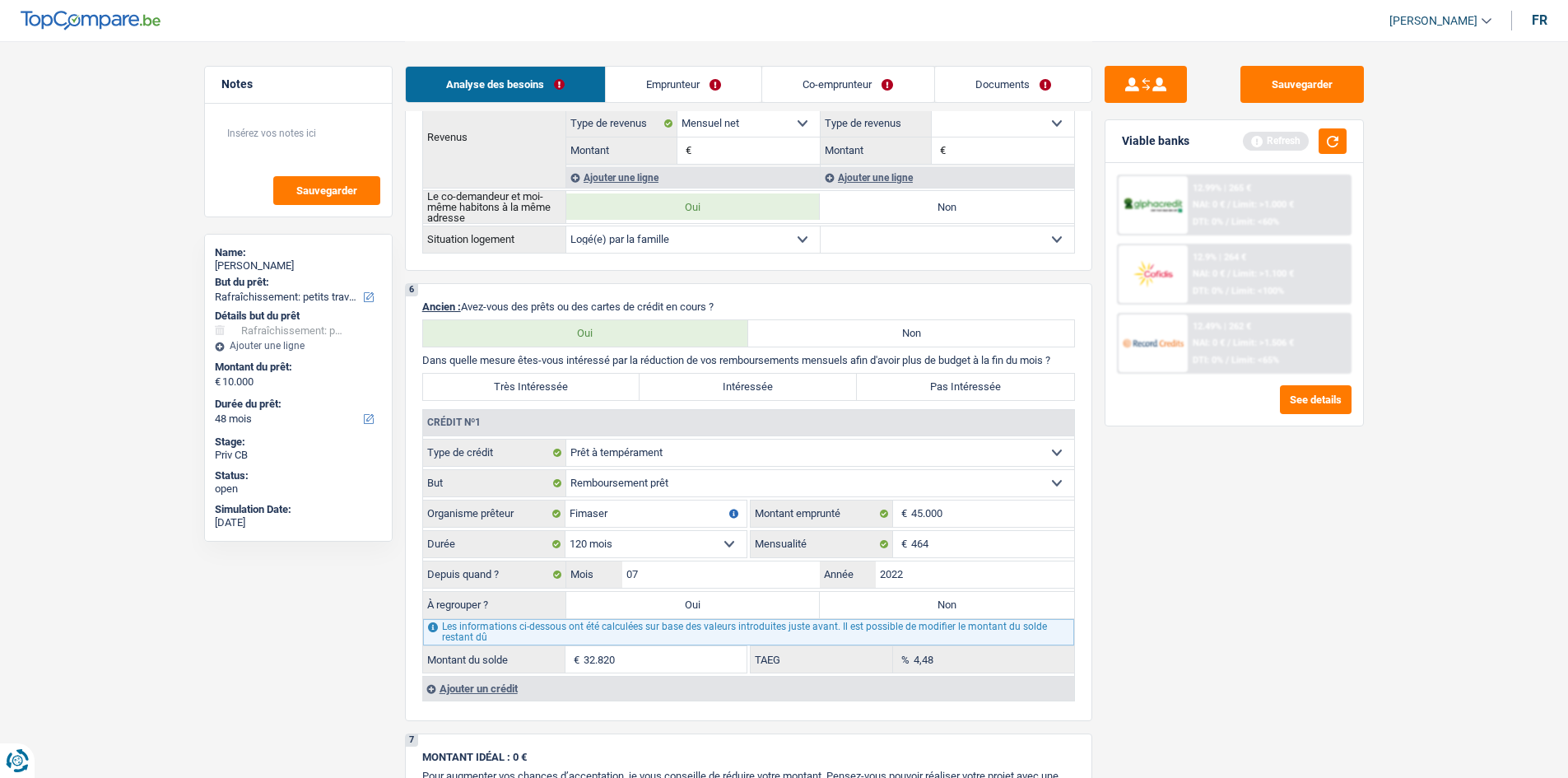
click at [701, 606] on label "Oui" at bounding box center [693, 605] width 255 height 27
click at [701, 606] on input "Oui" at bounding box center [693, 605] width 255 height 27
radio input "true"
type input "42.820"
type input "32.820"
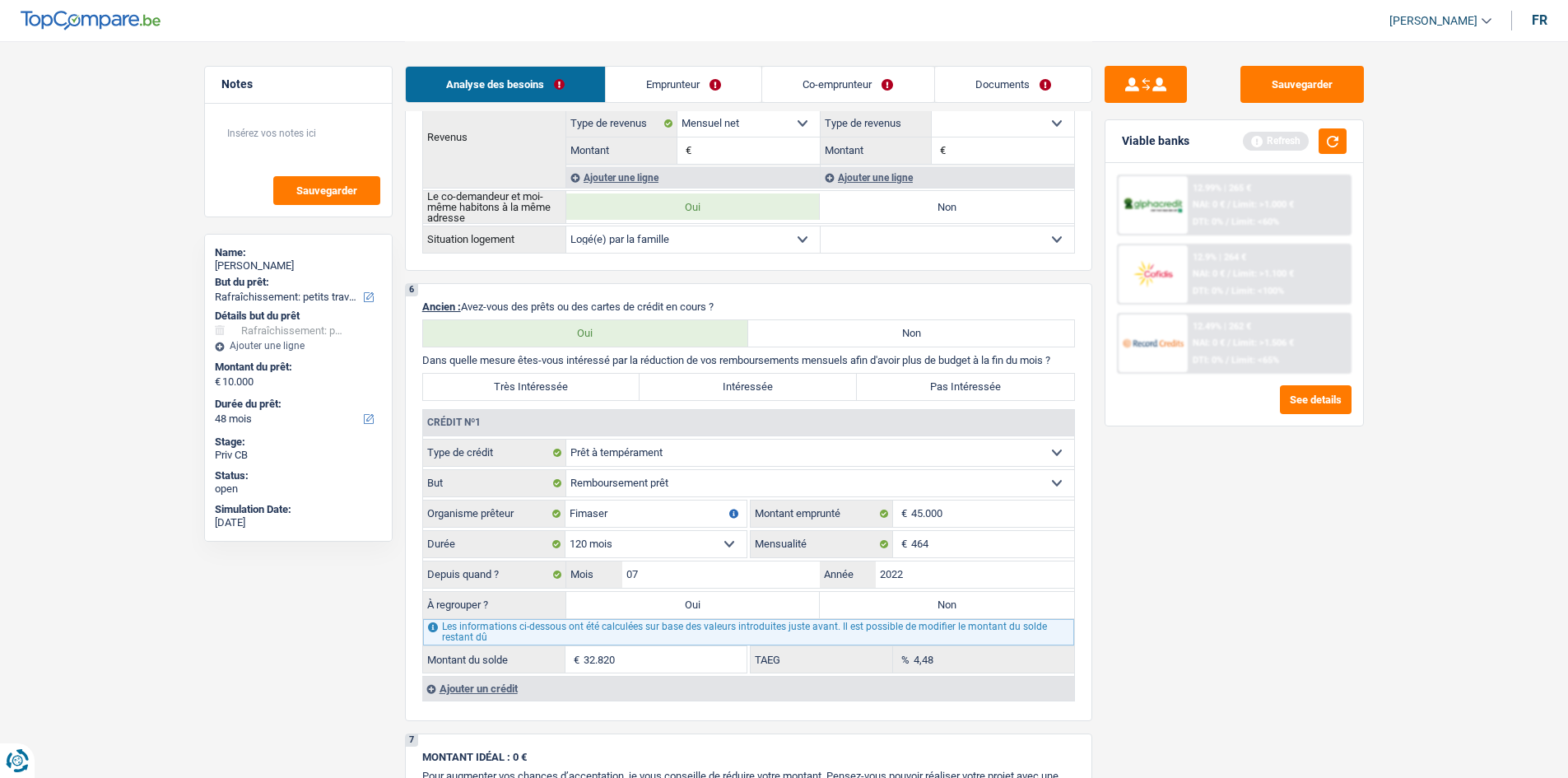
type input "32.820"
select select "refinancing"
select select "144"
select select "refinancing"
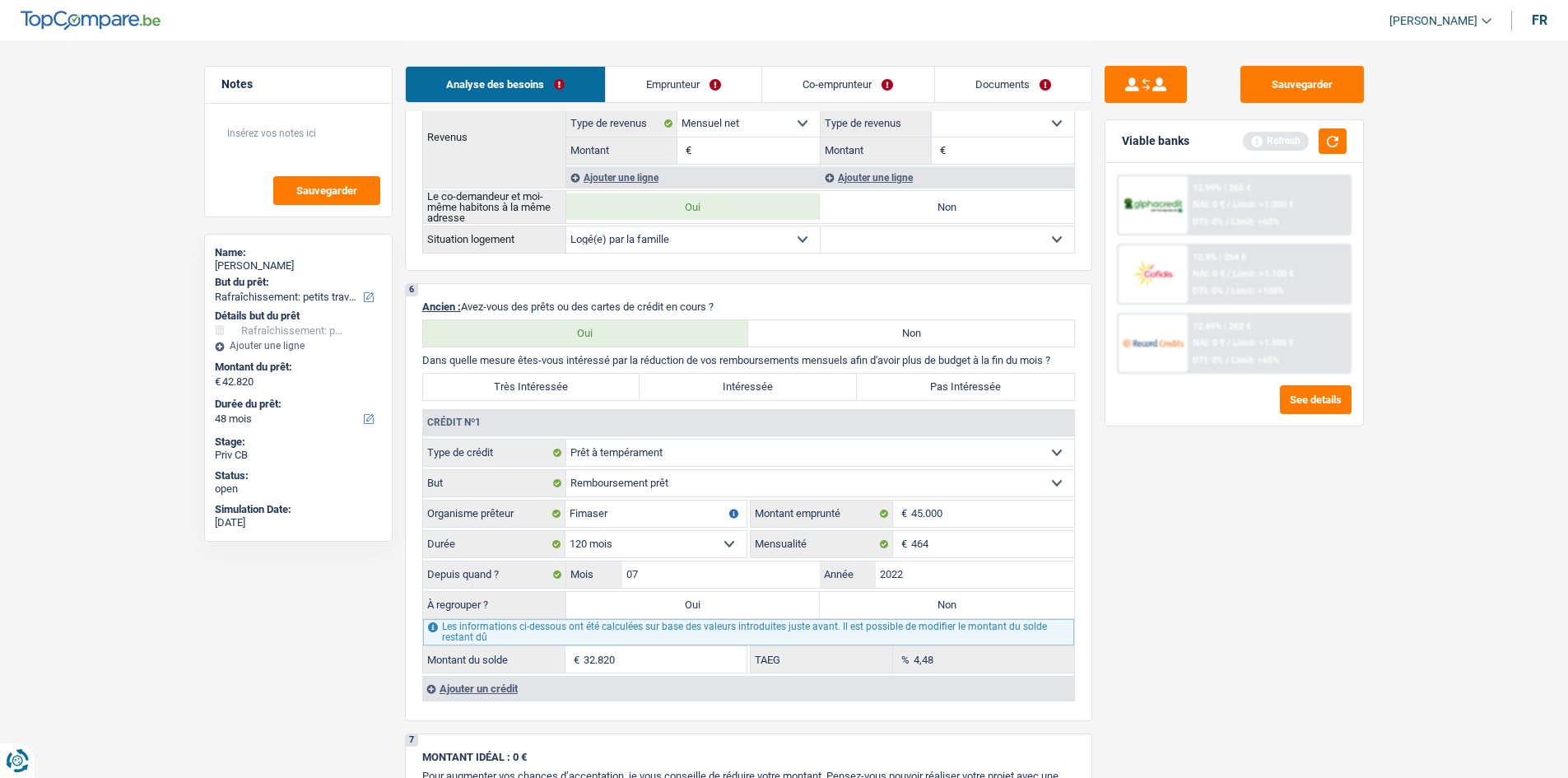
select select "144"
select select "refinancing"
select select "144"
select select "refinancing"
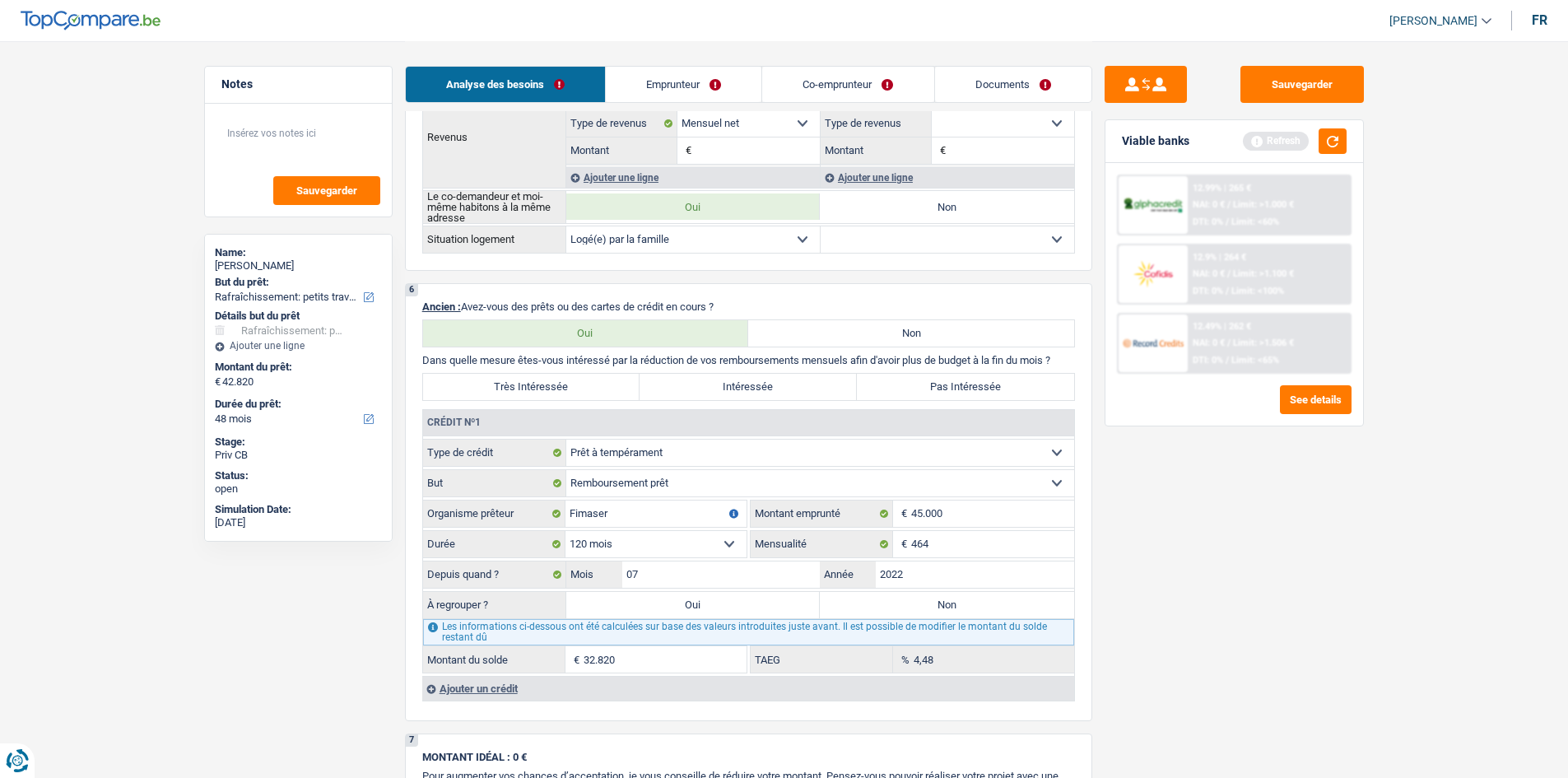
select select "houseOrGarden"
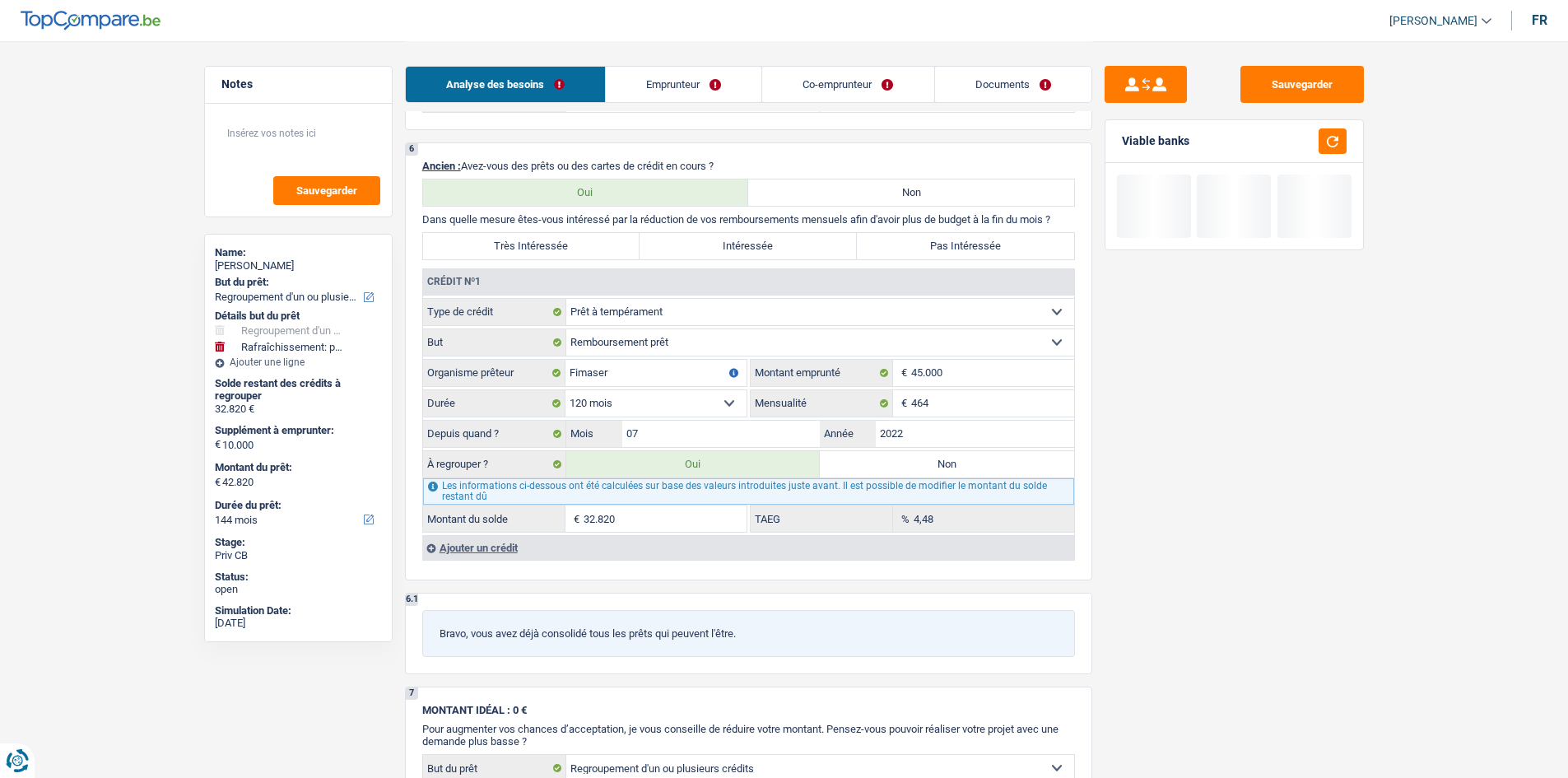
scroll to position [1316, 0]
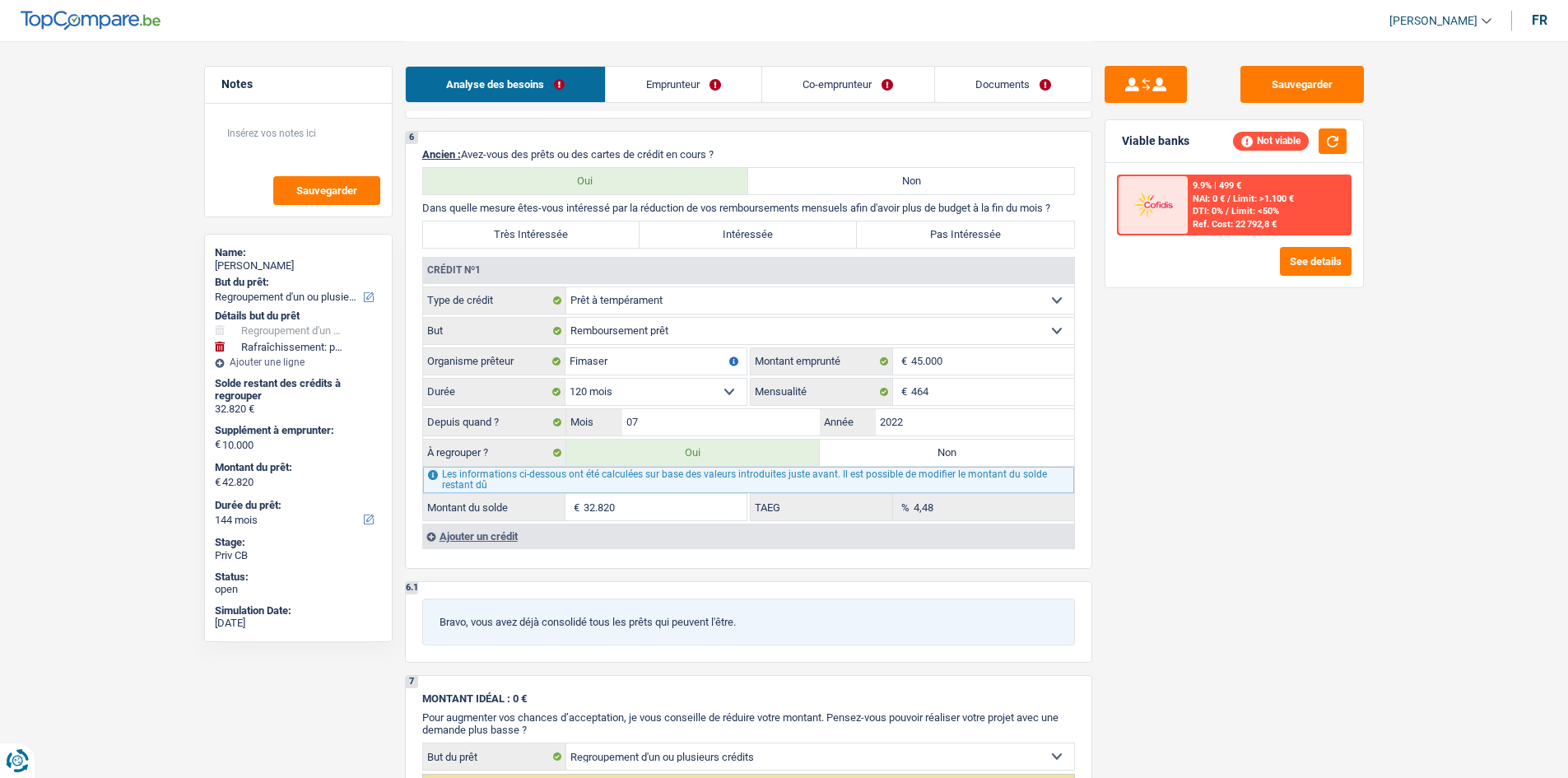
click at [486, 535] on div "Ajouter un crédit" at bounding box center [748, 535] width 652 height 25
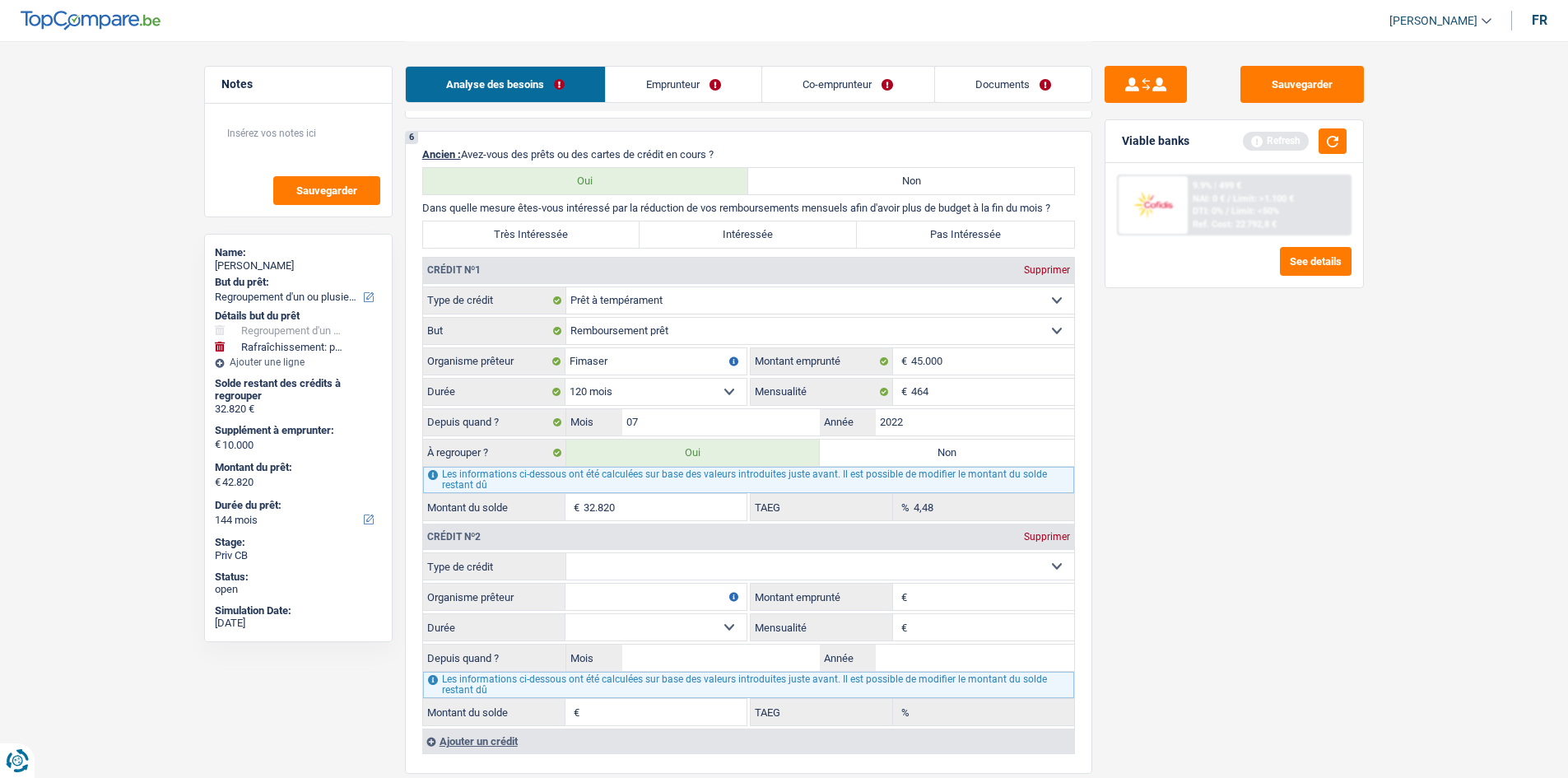
click at [743, 563] on select "Carte ou ouverture de crédit Prêt hypothécaire Vente à tempérament Prêt à tempé…" at bounding box center [820, 566] width 507 height 27
select select "personalLoan"
type input "0"
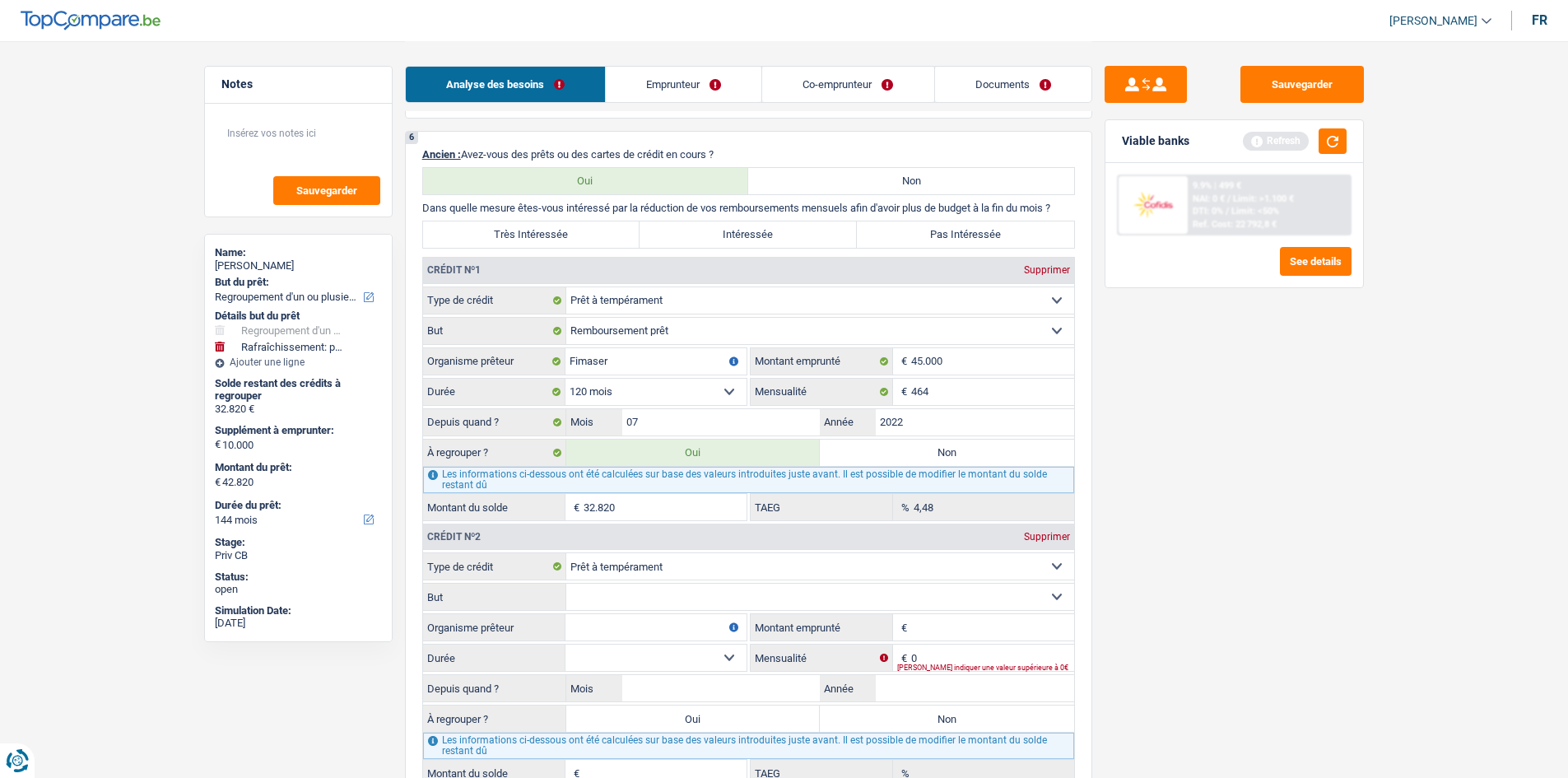
click at [673, 598] on select "Confort maison: meubles, textile, peinture, électroménager, outillage non-profe…" at bounding box center [820, 597] width 507 height 27
select select "homeFurnishingOrRelocation"
click at [566, 584] on select "Confort maison: meubles, textile, peinture, électroménager, outillage non-profe…" at bounding box center [820, 597] width 507 height 27
click at [637, 624] on input "Organisme prêteur" at bounding box center [655, 626] width 181 height 27
type input "Cetelem"
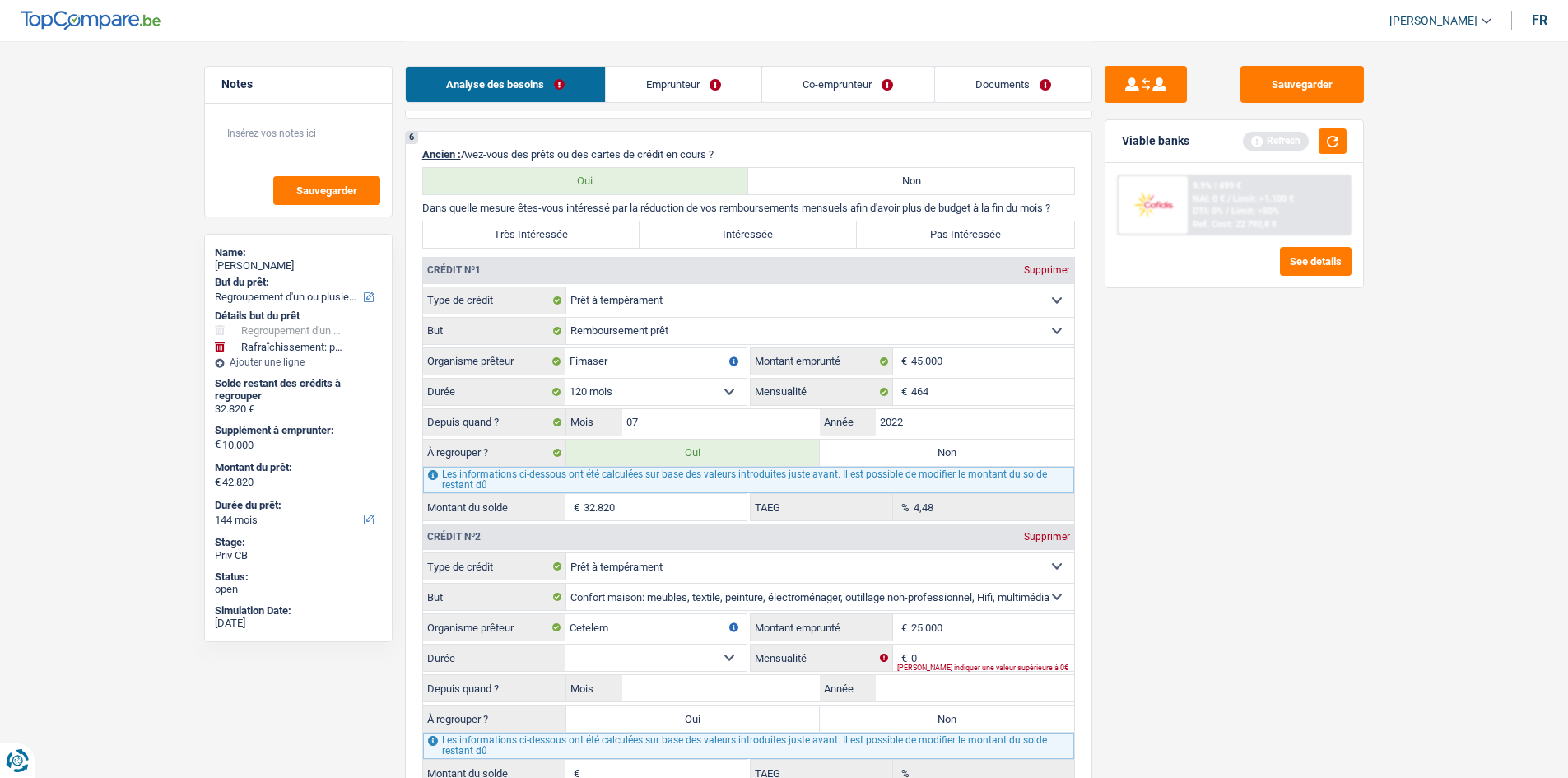
type input "25.000"
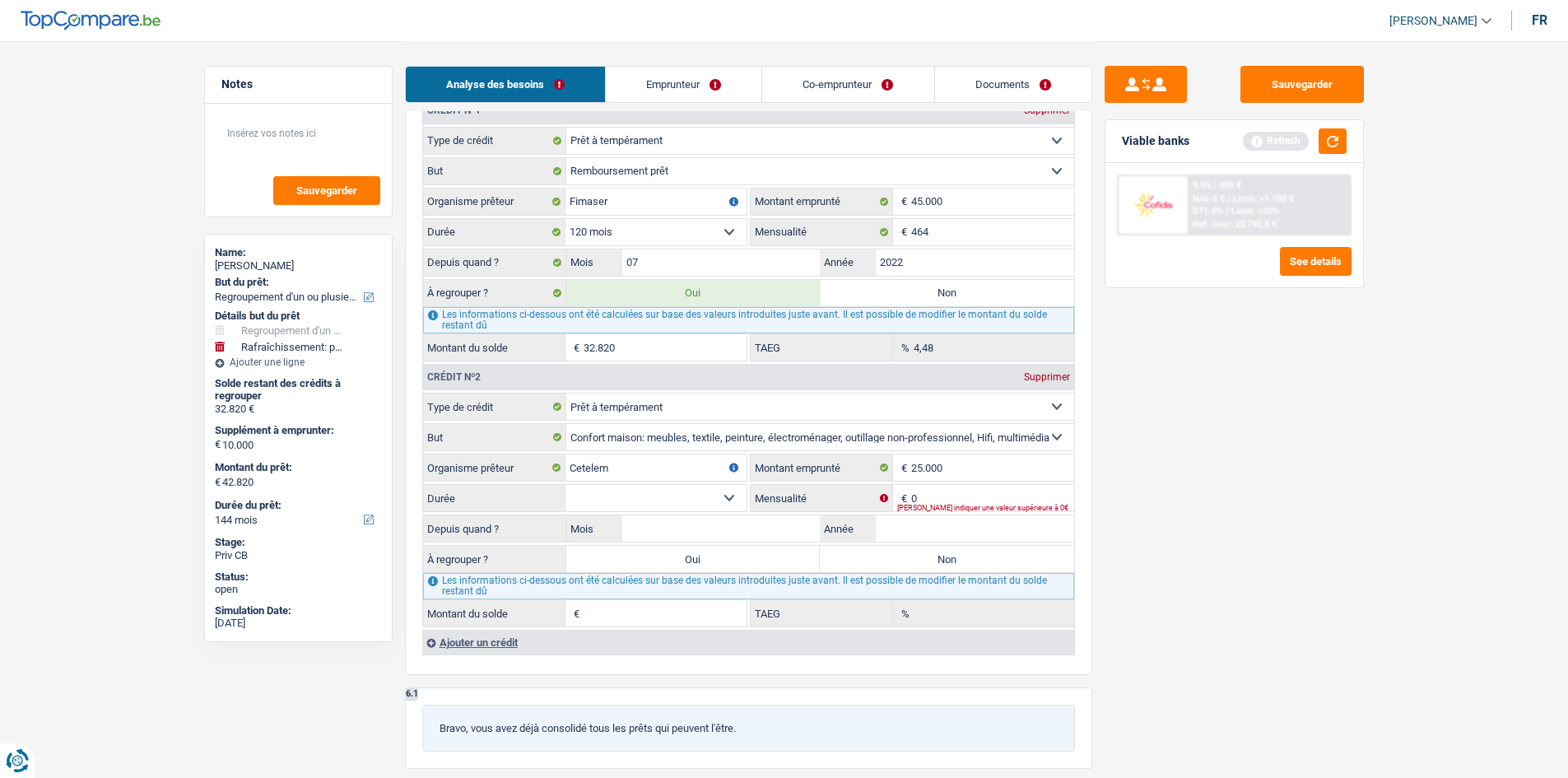
scroll to position [1482, 0]
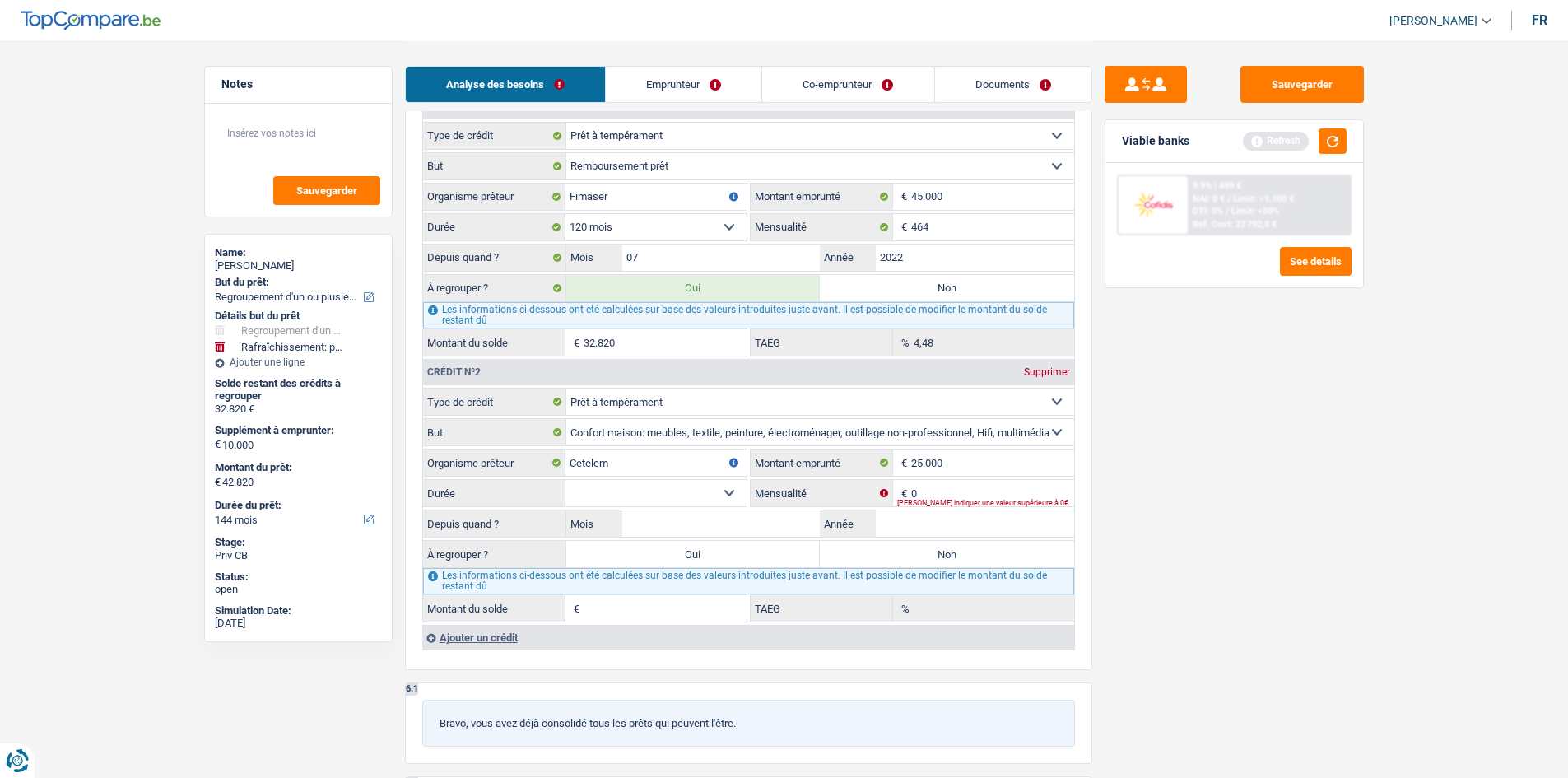
click at [725, 487] on select "12 mois 18 mois 24 mois 30 mois 36 mois 42 mois 48 mois 60 mois 72 mois 84 mois…" at bounding box center [655, 493] width 181 height 27
select select "120"
click at [565, 480] on select "12 mois 18 mois 24 mois 30 mois 36 mois 42 mois 48 mois 60 mois 72 mois 84 mois…" at bounding box center [655, 493] width 181 height 27
click at [943, 488] on input "0" at bounding box center [992, 493] width 163 height 27
type input "324"
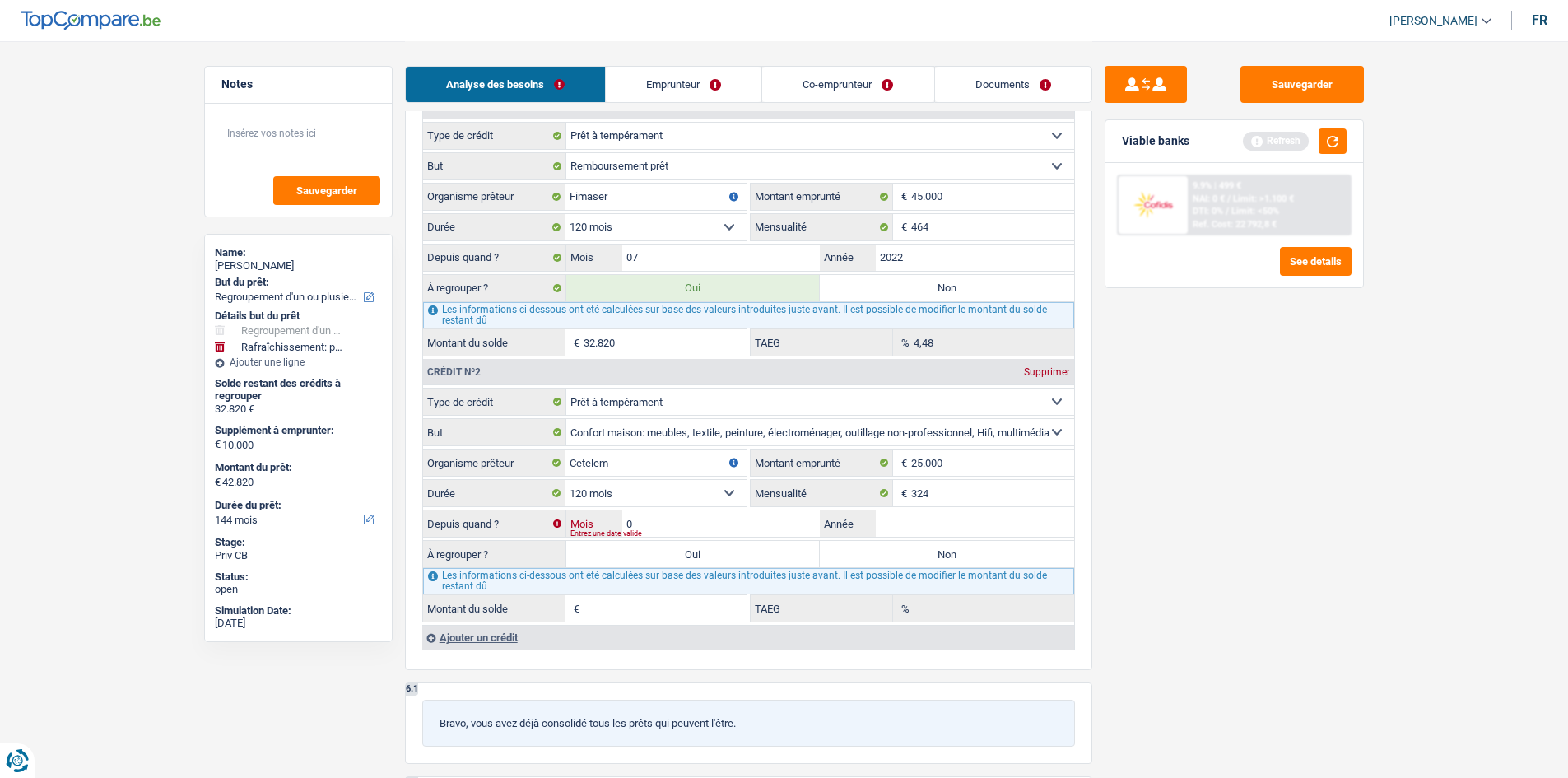
type input "05"
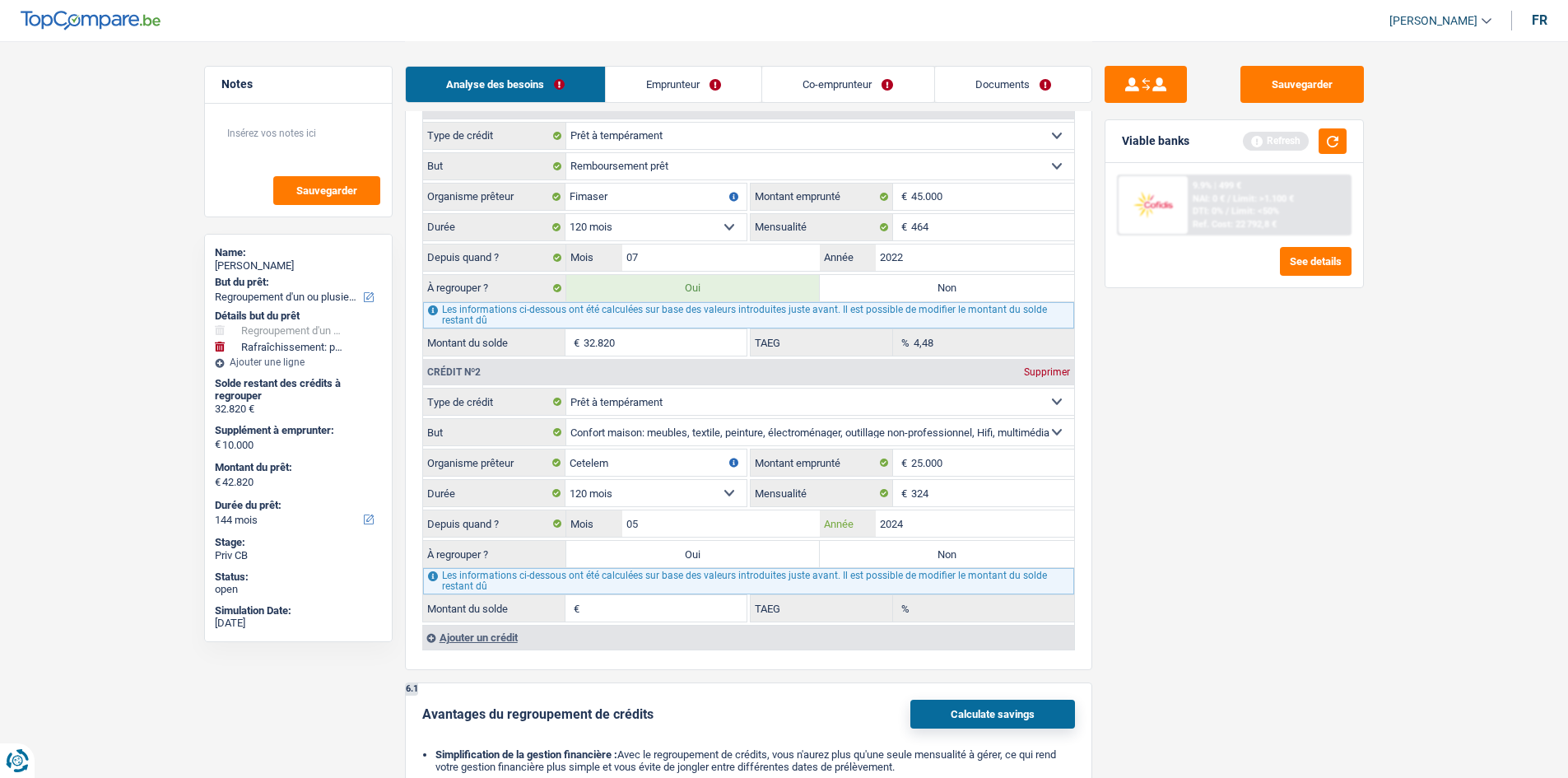
type input "2024"
type input "22.871"
type input "9,97"
click at [657, 555] on label "Oui" at bounding box center [693, 553] width 255 height 27
click at [657, 555] on input "Oui" at bounding box center [693, 553] width 255 height 27
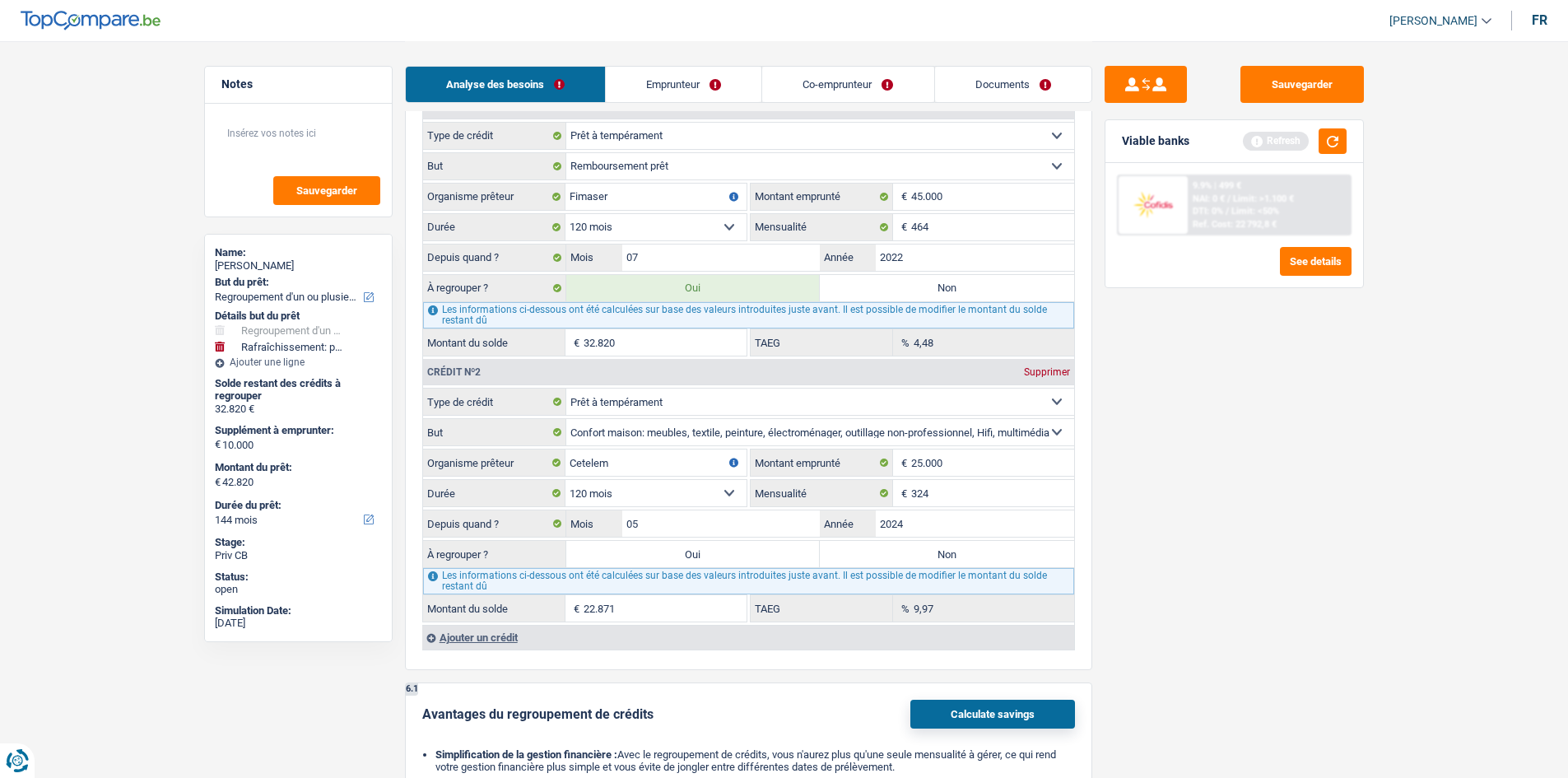
radio input "true"
type input "55.691"
type input "65.691"
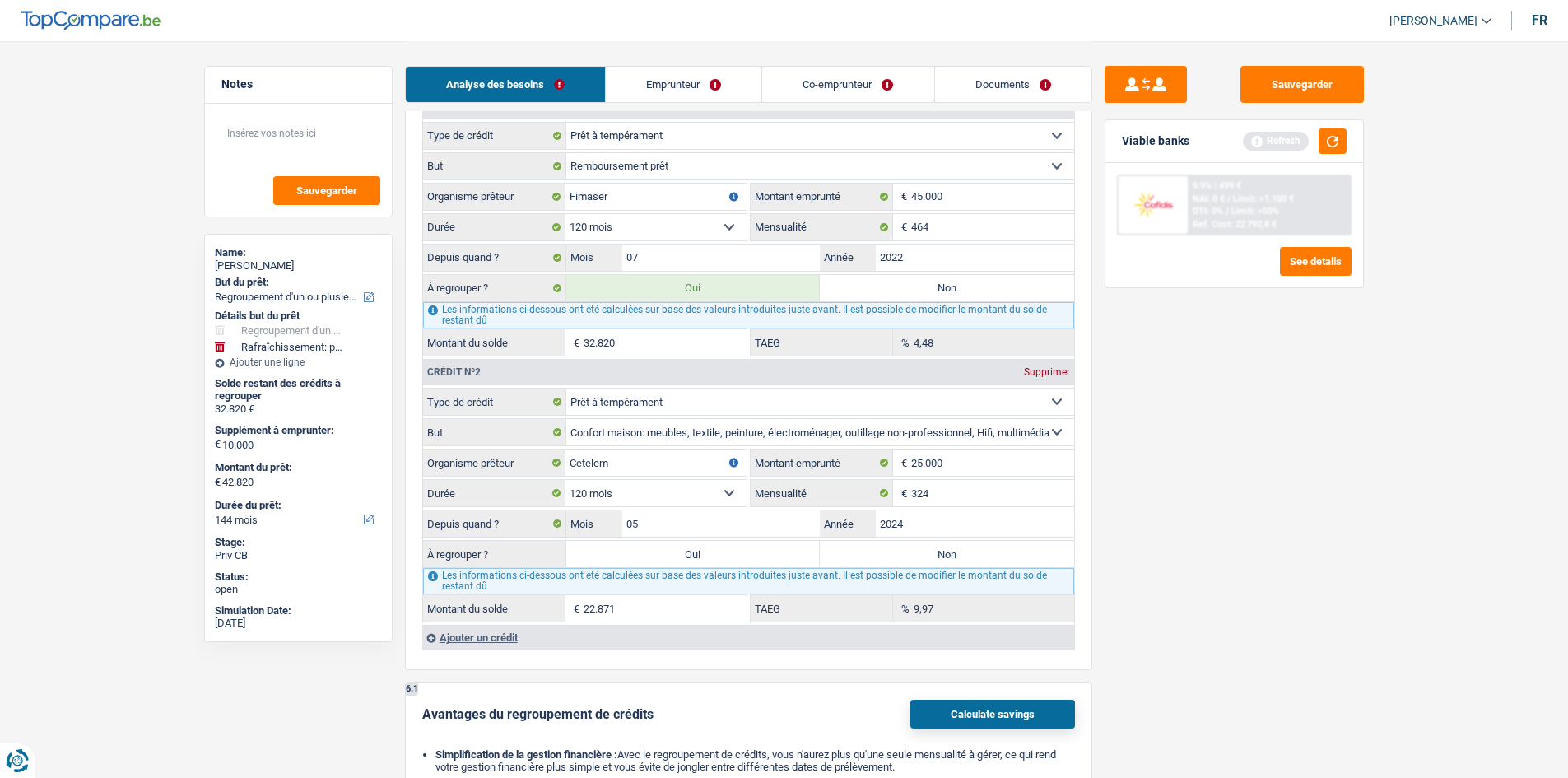
type input "65.691"
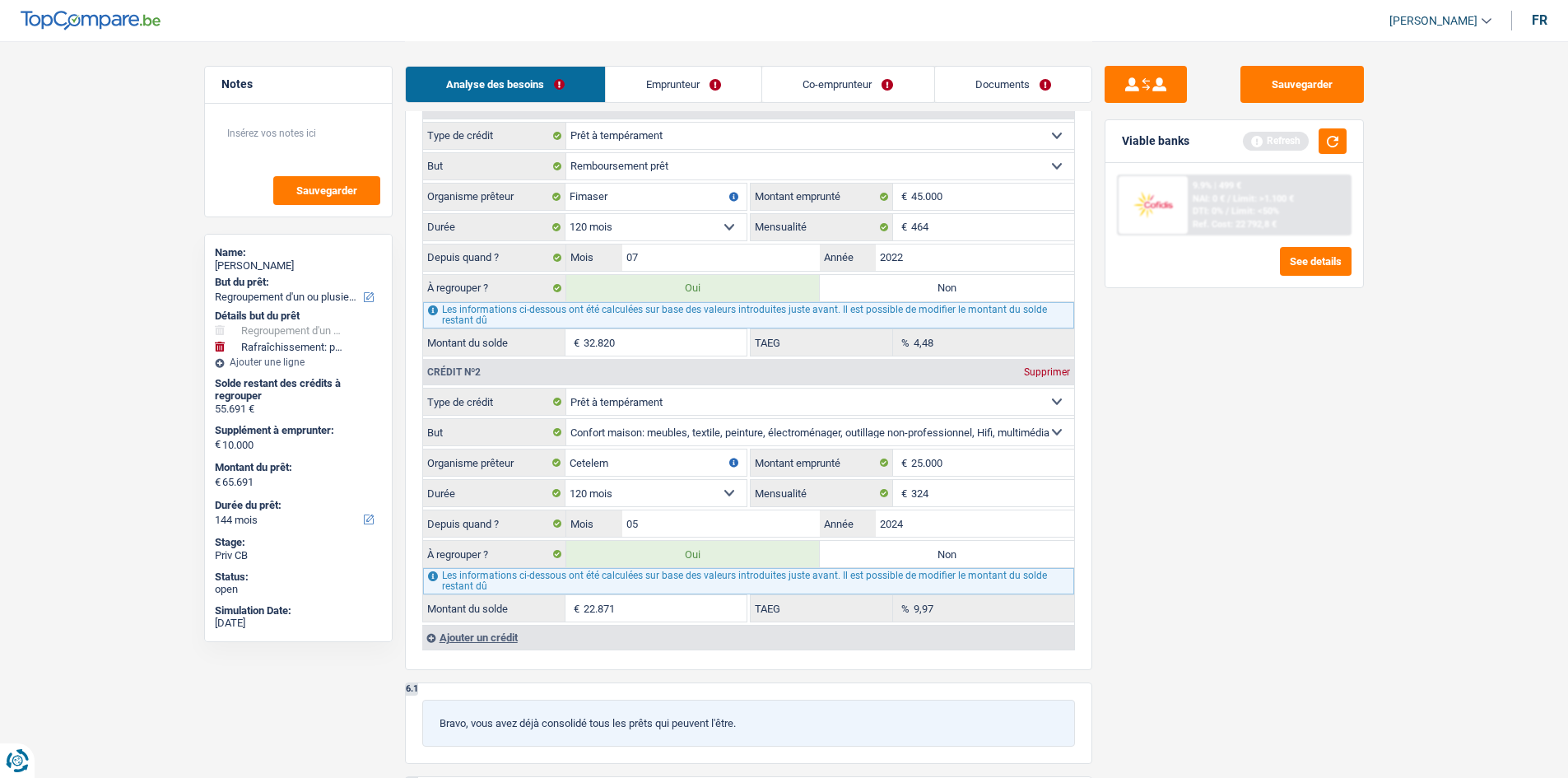
click at [478, 637] on div "Ajouter un crédit" at bounding box center [748, 636] width 652 height 25
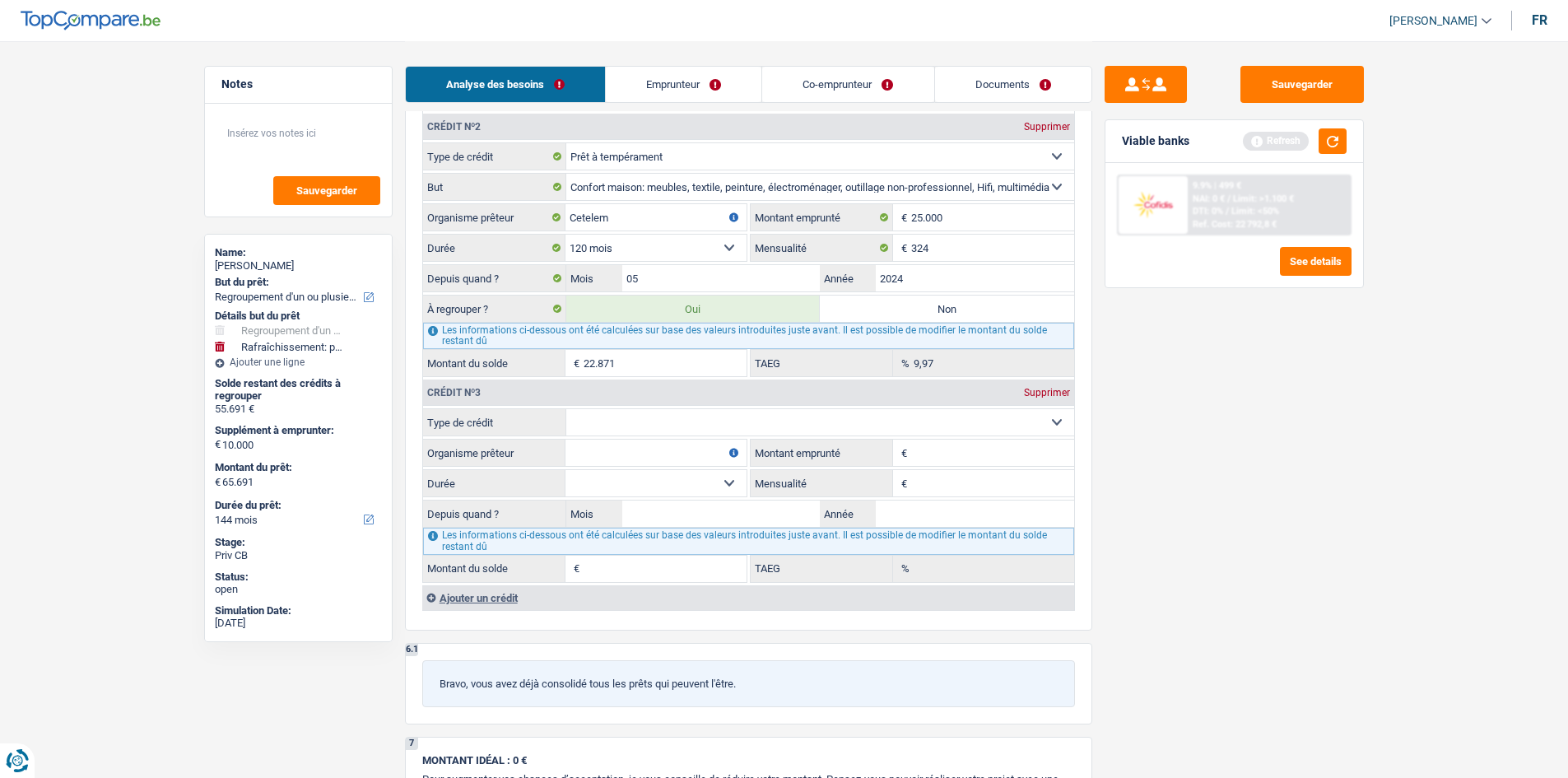
scroll to position [1728, 0]
click at [692, 421] on select "Carte ou ouverture de crédit Prêt hypothécaire Vente à tempérament Prêt à tempé…" at bounding box center [820, 420] width 507 height 27
select select "personalLoan"
type input "0"
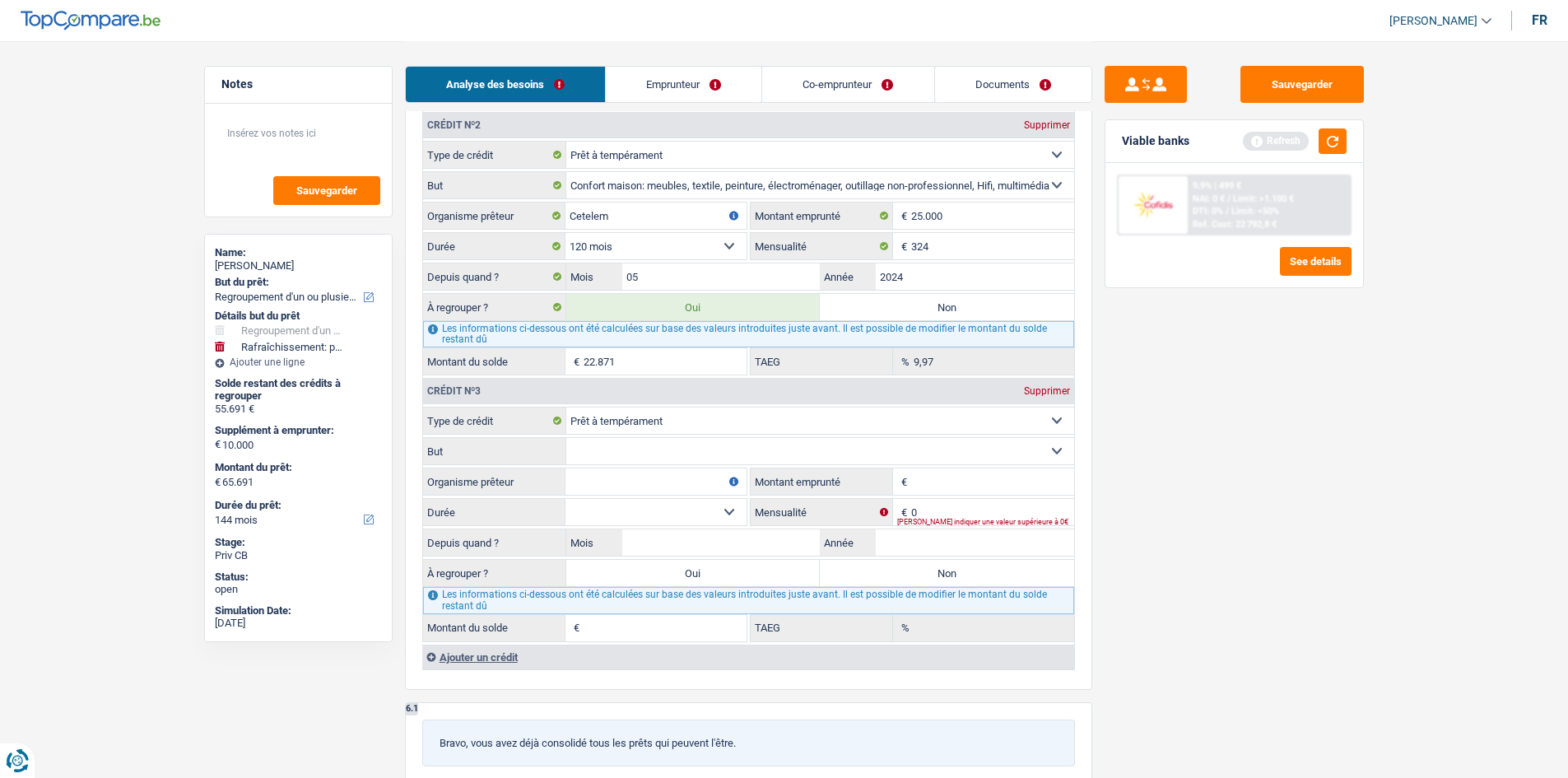
click at [972, 480] on input "Montant emprunté" at bounding box center [992, 481] width 163 height 27
type input "37.000"
click at [735, 511] on select "12 mois 18 mois 24 mois 30 mois 36 mois 42 mois 48 mois 60 mois 72 mois 84 mois…" at bounding box center [655, 511] width 181 height 27
select select "84"
click at [565, 499] on select "12 mois 18 mois 24 mois 30 mois 36 mois 42 mois 48 mois 60 mois 72 mois 84 mois…" at bounding box center [655, 511] width 181 height 27
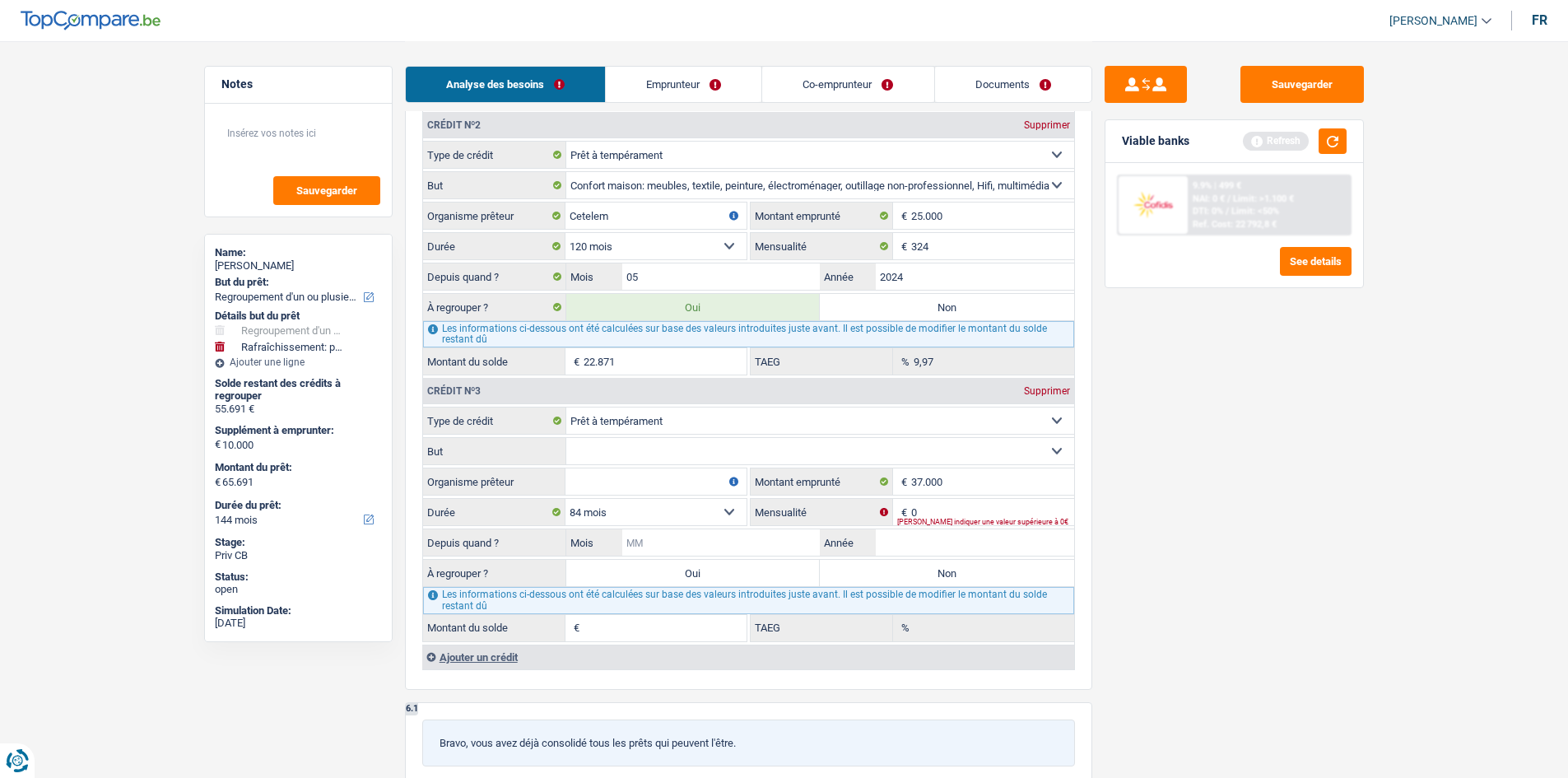
click at [696, 543] on input "Mois" at bounding box center [722, 542] width 198 height 27
type input "09"
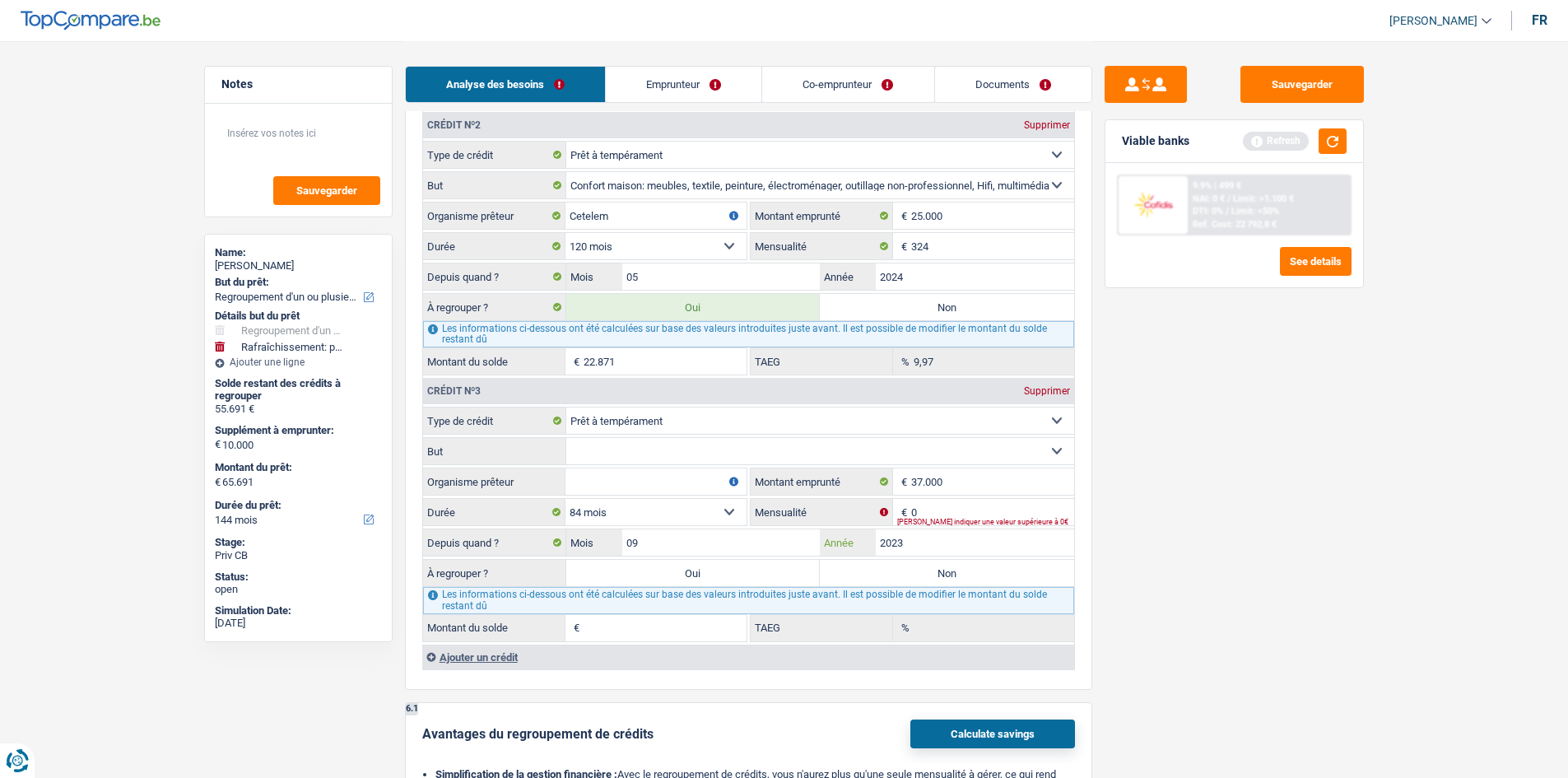
type input "2023"
type input "1"
type input "0,00"
click at [934, 505] on input "0" at bounding box center [992, 511] width 163 height 27
click at [685, 548] on input "09" at bounding box center [722, 542] width 198 height 27
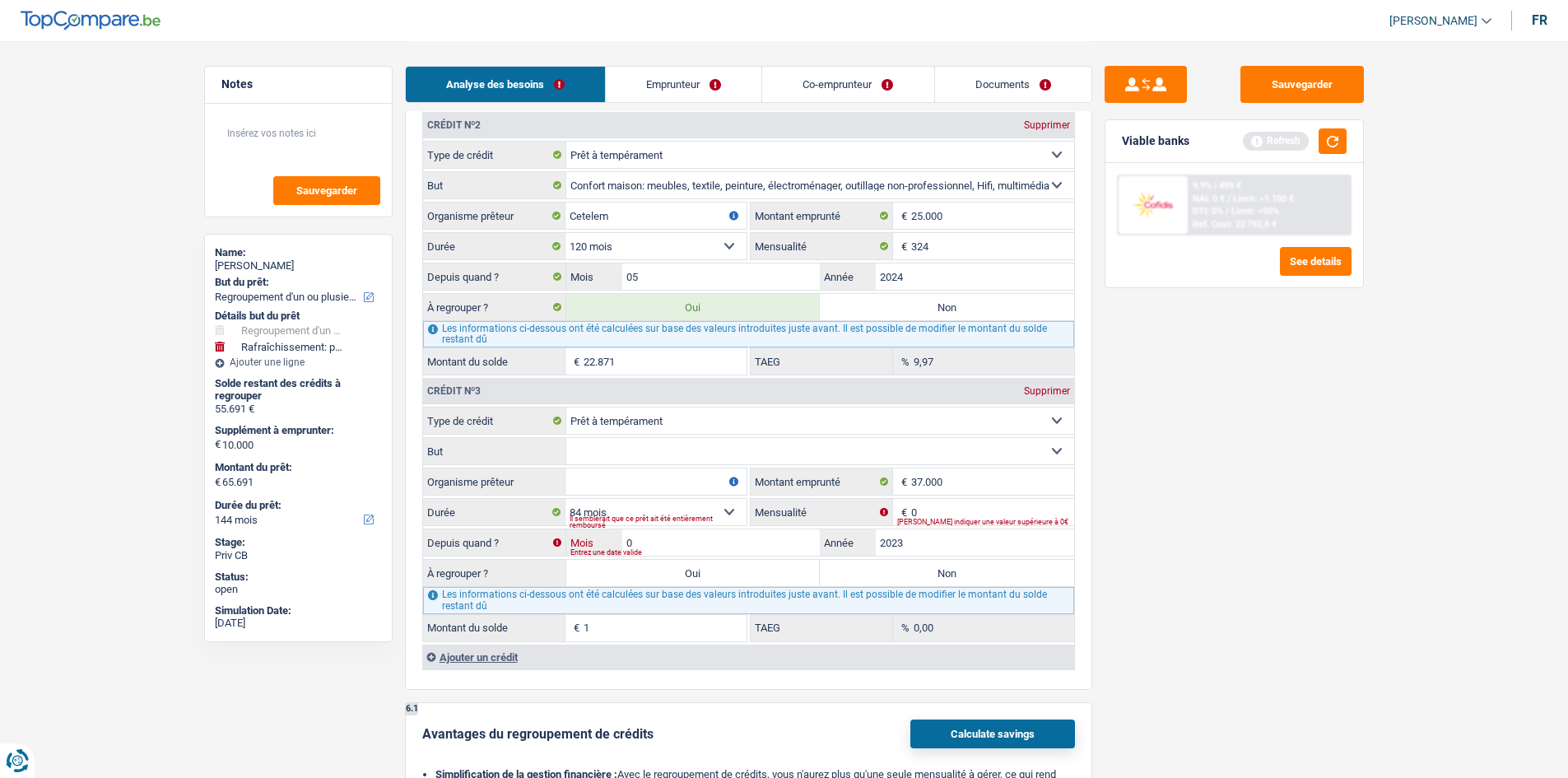
type input "08"
click at [939, 513] on input "0" at bounding box center [992, 511] width 163 height 27
type input "440"
type input "25.980"
click at [712, 480] on input "Organisme prêteur" at bounding box center [655, 481] width 181 height 27
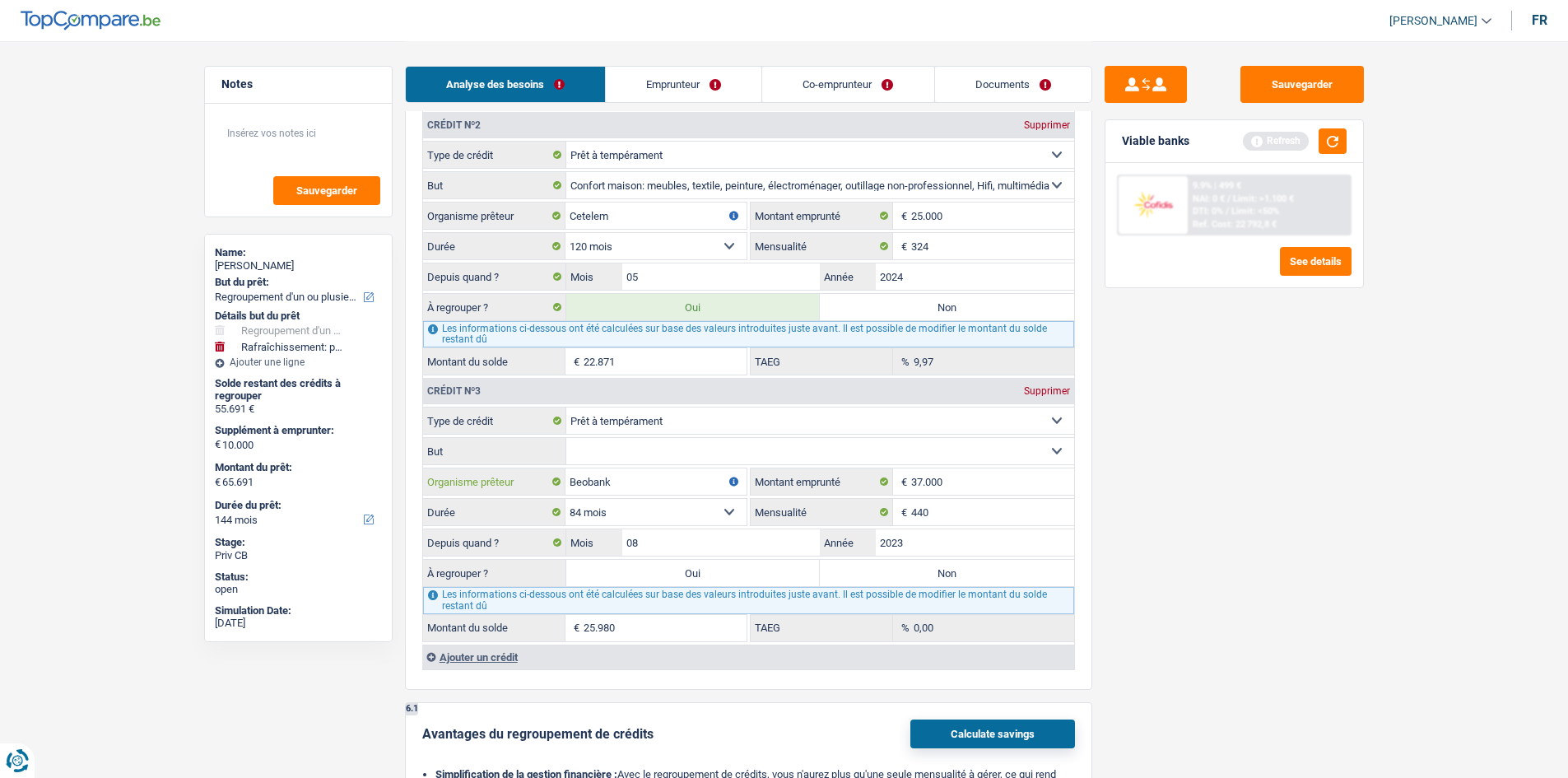
type input "Beobank"
click at [694, 446] on select "Confort maison: meubles, textile, peinture, électroménager, outillage non-profe…" at bounding box center [820, 451] width 507 height 27
select select "loanRepayment"
click at [566, 438] on select "Confort maison: meubles, textile, peinture, électroménager, outillage non-profe…" at bounding box center [820, 451] width 507 height 27
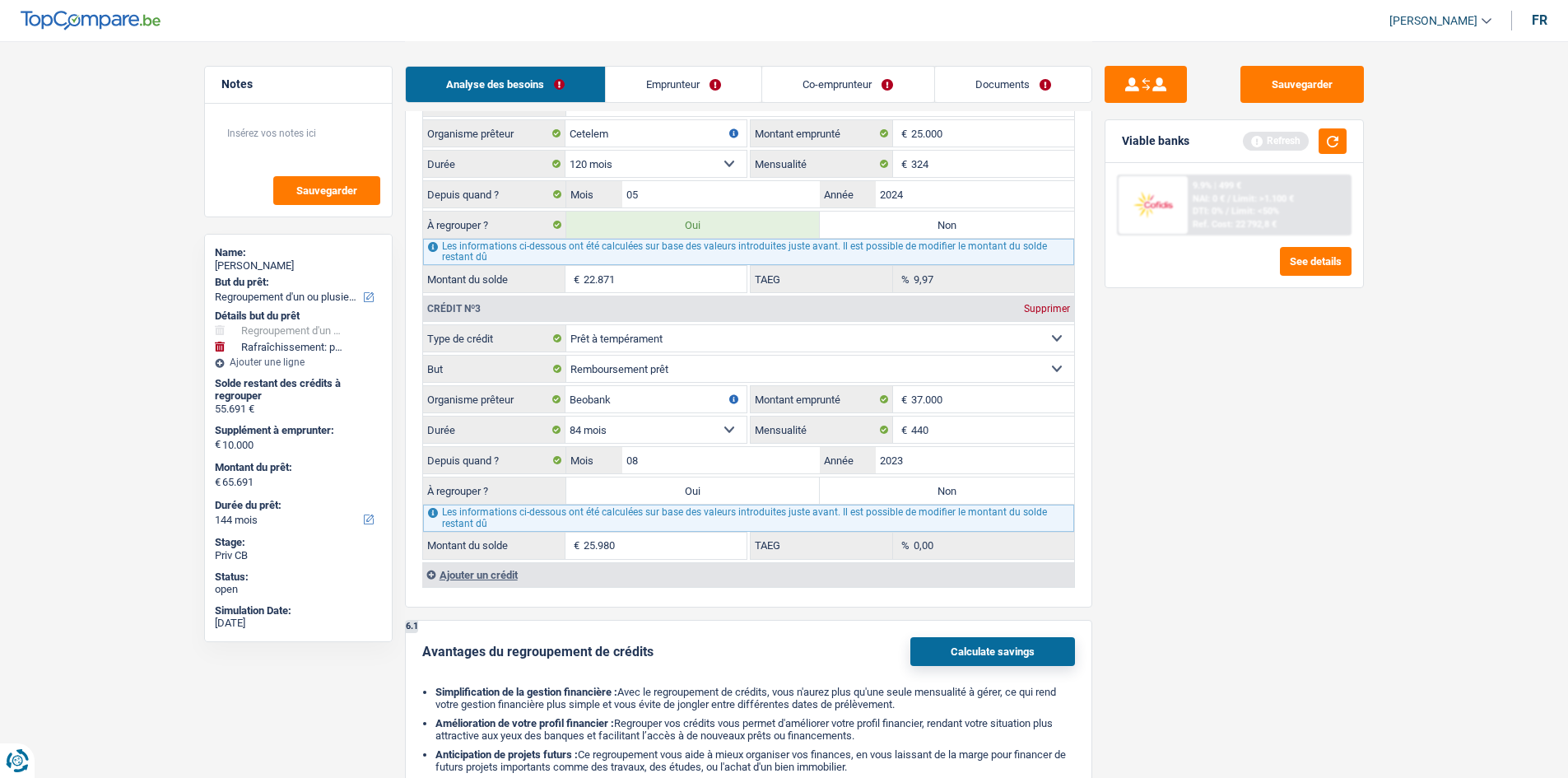
click at [676, 489] on label "Oui" at bounding box center [693, 491] width 255 height 27
click at [676, 489] on input "Oui" at bounding box center [693, 491] width 255 height 27
radio input "true"
type input "81.671"
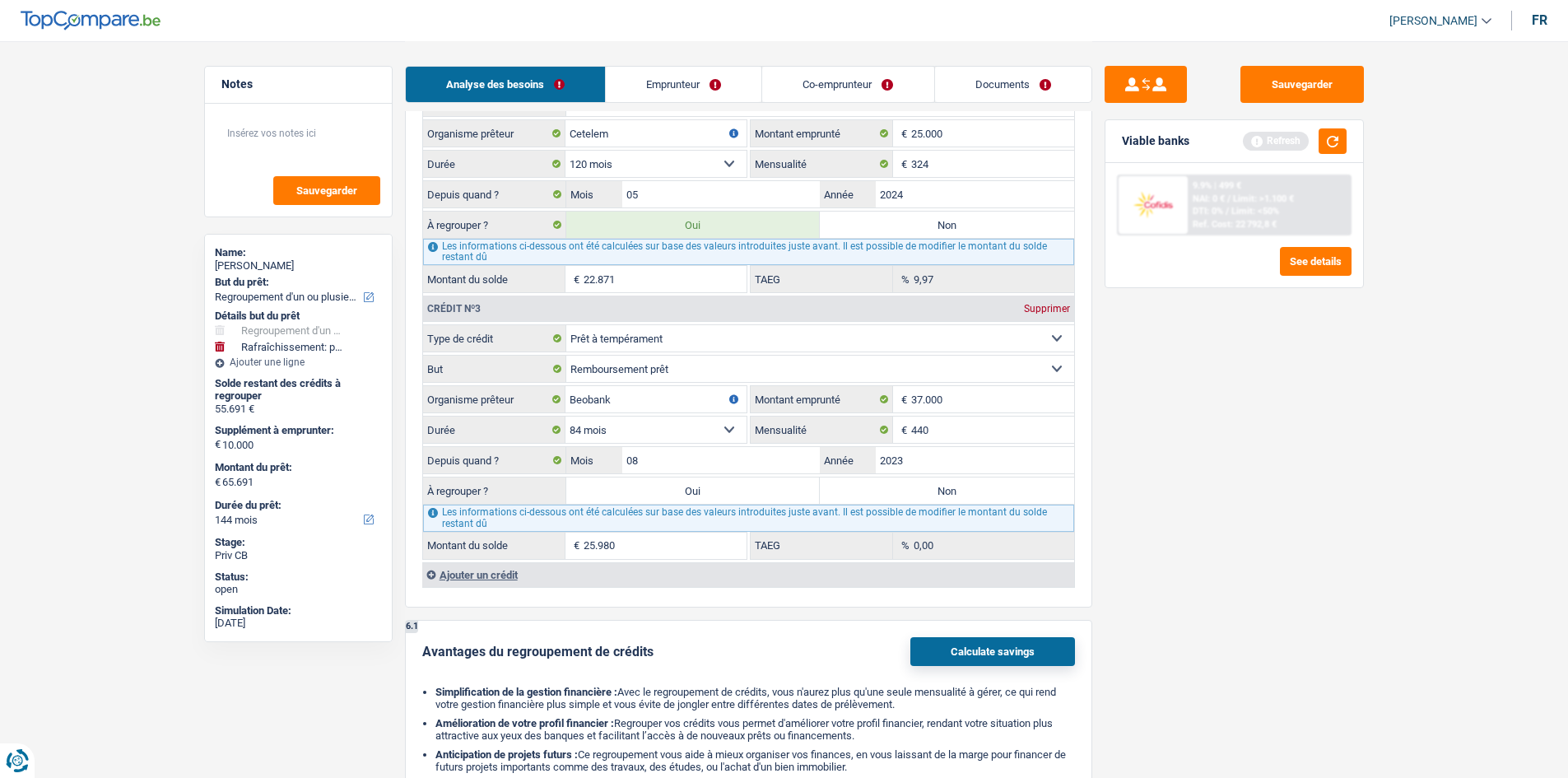
type input "91.671"
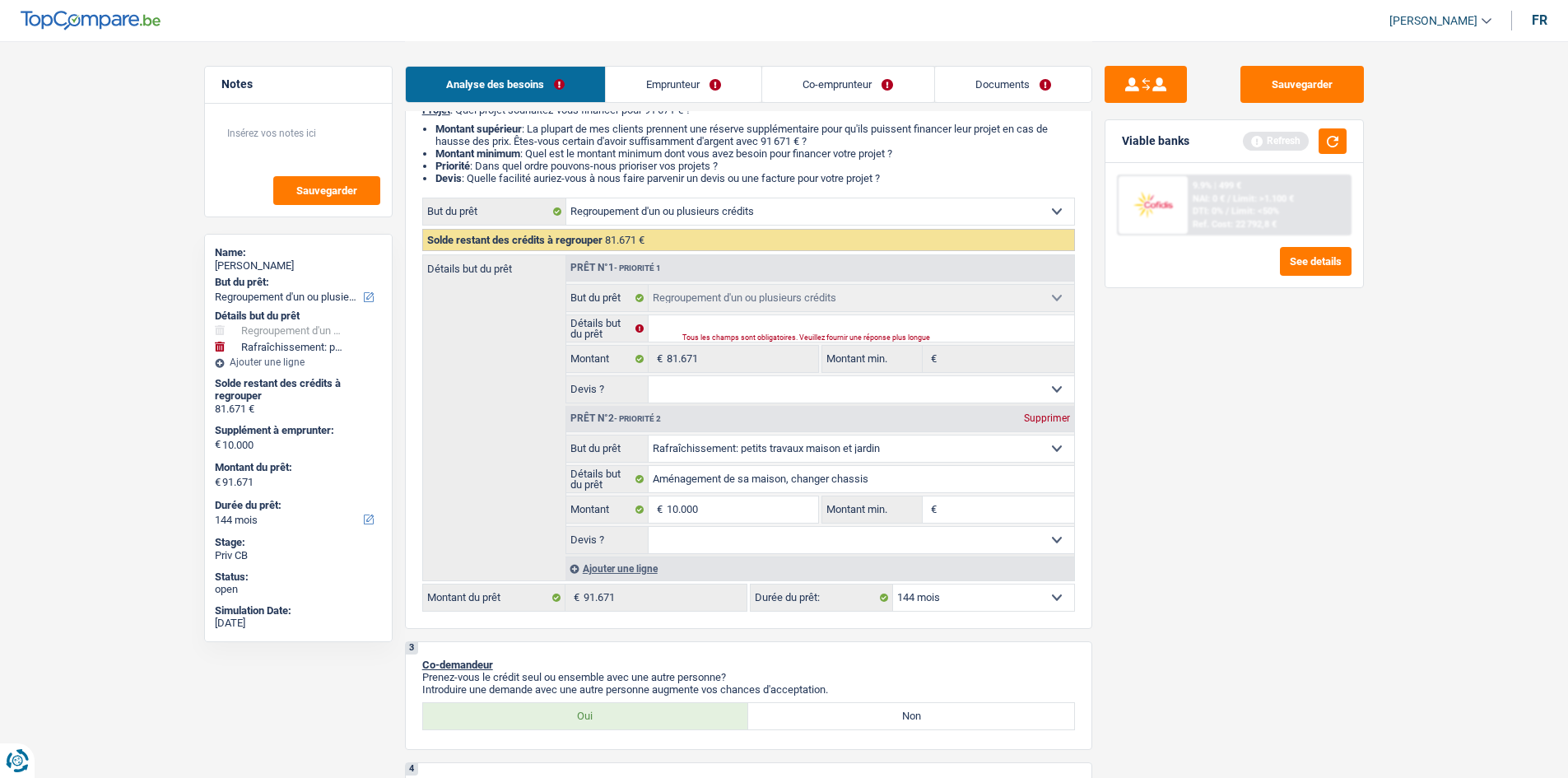
scroll to position [0, 0]
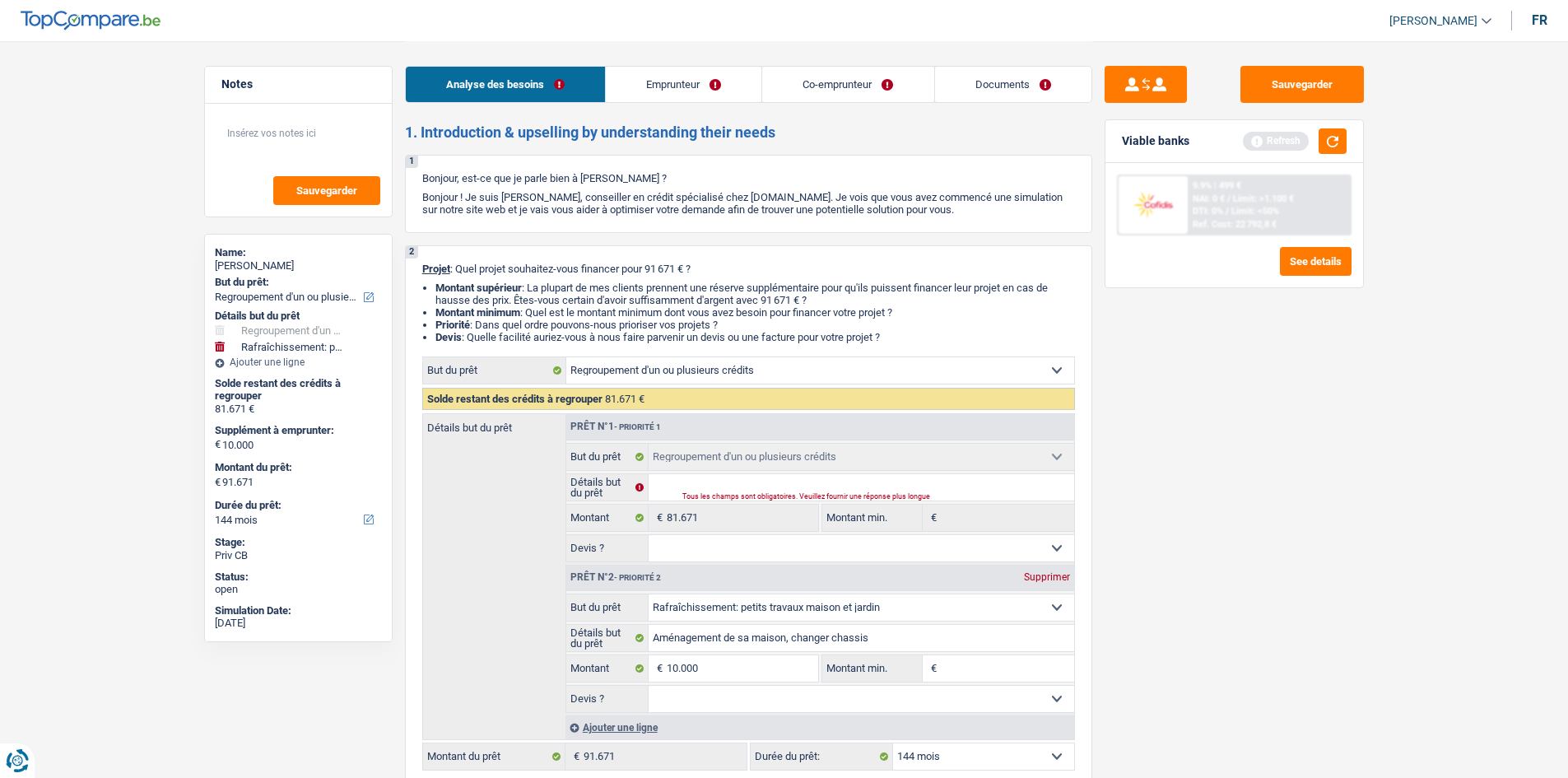
click at [702, 86] on link "Emprunteur" at bounding box center [683, 84] width 156 height 36
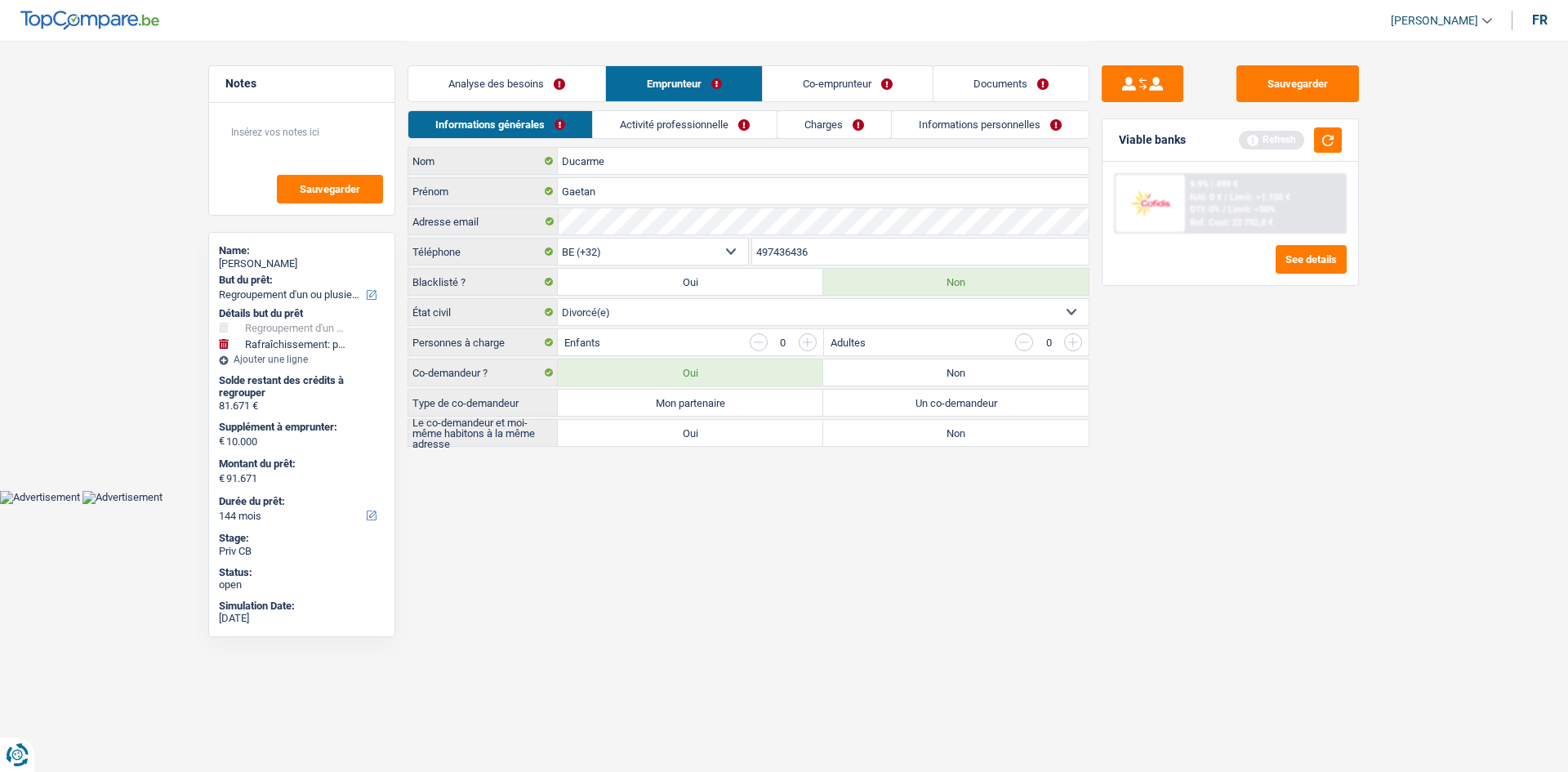
click at [941, 402] on label "Un co-demandeur" at bounding box center [956, 402] width 266 height 27
click at [941, 402] on input "Un co-demandeur" at bounding box center [956, 402] width 266 height 27
radio input "true"
click at [659, 435] on label "Oui" at bounding box center [691, 433] width 266 height 27
click at [659, 435] on input "Oui" at bounding box center [691, 433] width 266 height 27
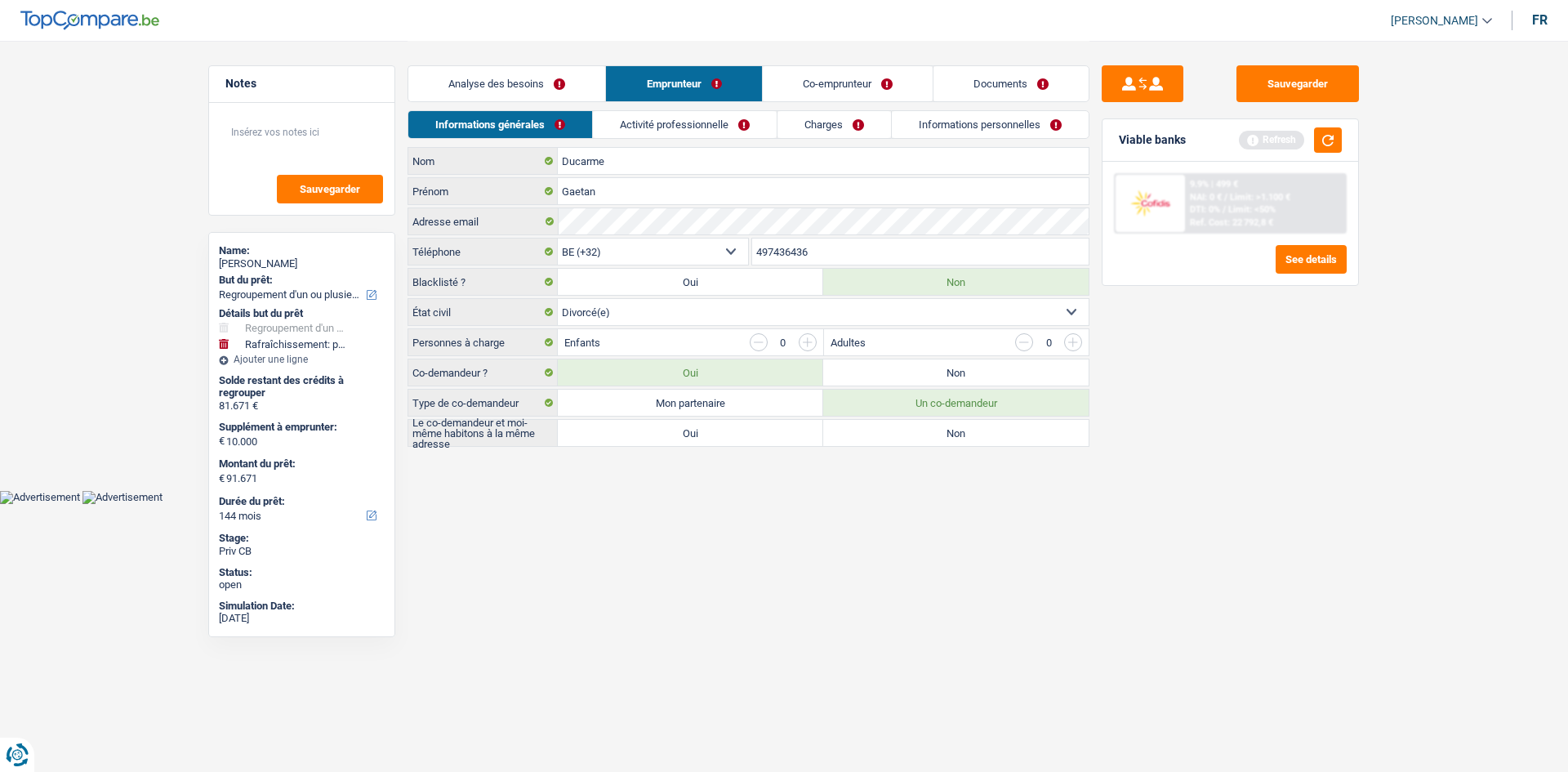
radio input "true"
click at [664, 125] on link "Activité professionnelle" at bounding box center [686, 124] width 184 height 27
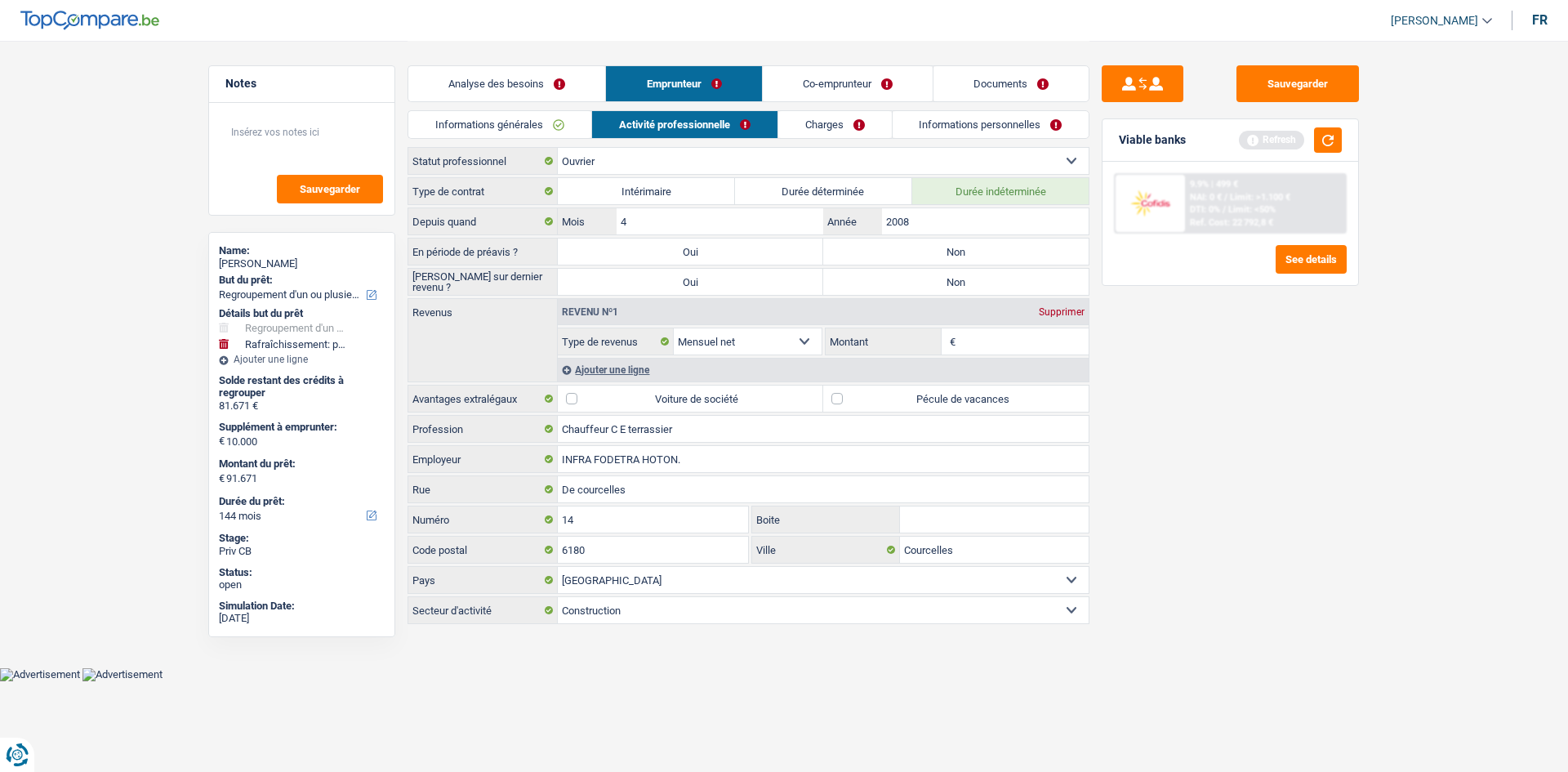
click at [898, 252] on label "Non" at bounding box center [956, 251] width 266 height 27
click at [898, 252] on input "Non" at bounding box center [956, 251] width 266 height 27
radio input "true"
click at [911, 284] on label "Non" at bounding box center [956, 281] width 266 height 27
click at [911, 284] on input "Non" at bounding box center [956, 281] width 266 height 27
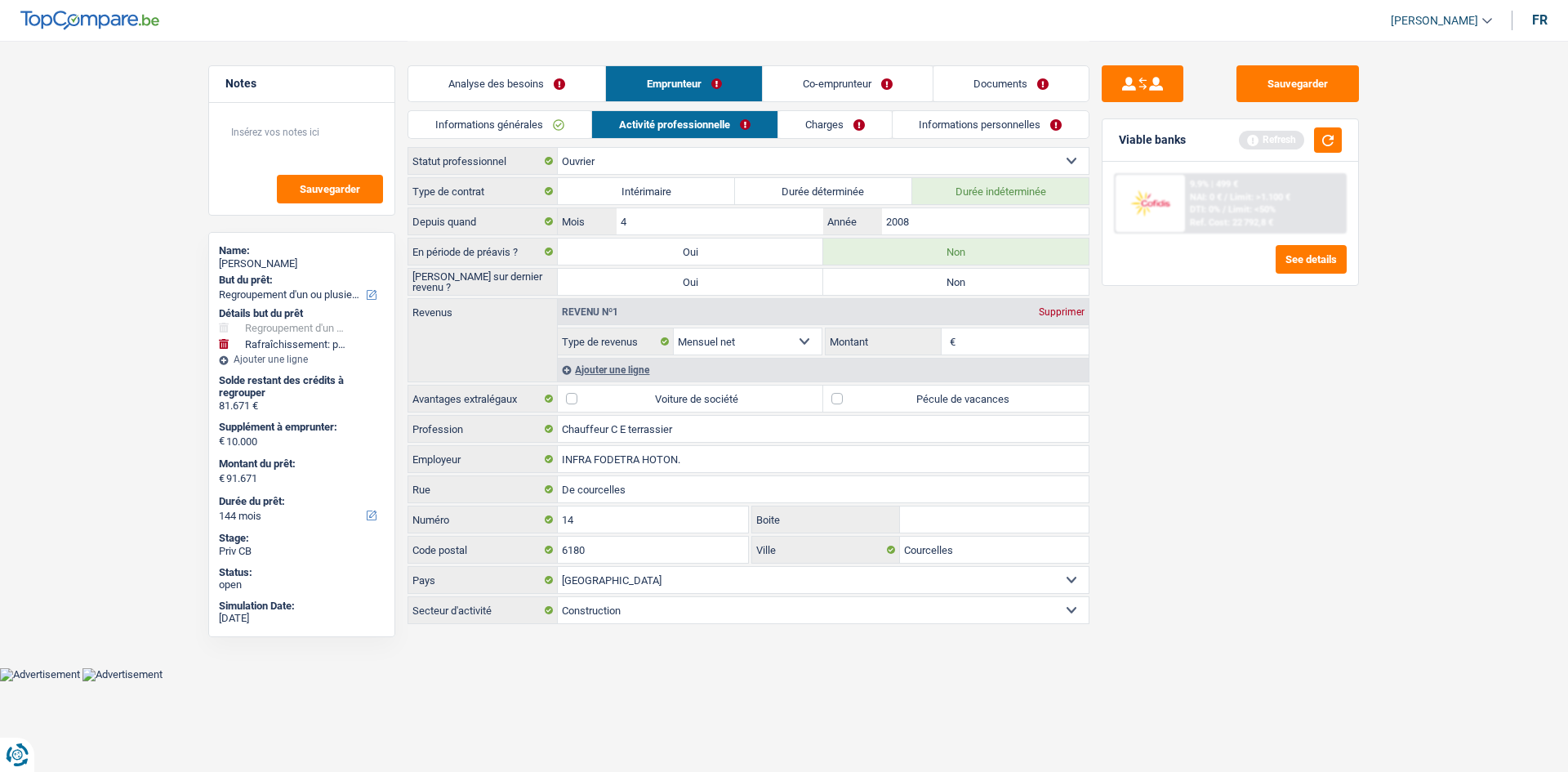
radio input "true"
click at [974, 335] on input "Montant" at bounding box center [1025, 341] width 130 height 27
type input "2.730"
click at [840, 403] on label "Pécule de vacances" at bounding box center [956, 398] width 266 height 27
click at [840, 403] on input "Pécule de vacances" at bounding box center [956, 398] width 266 height 27
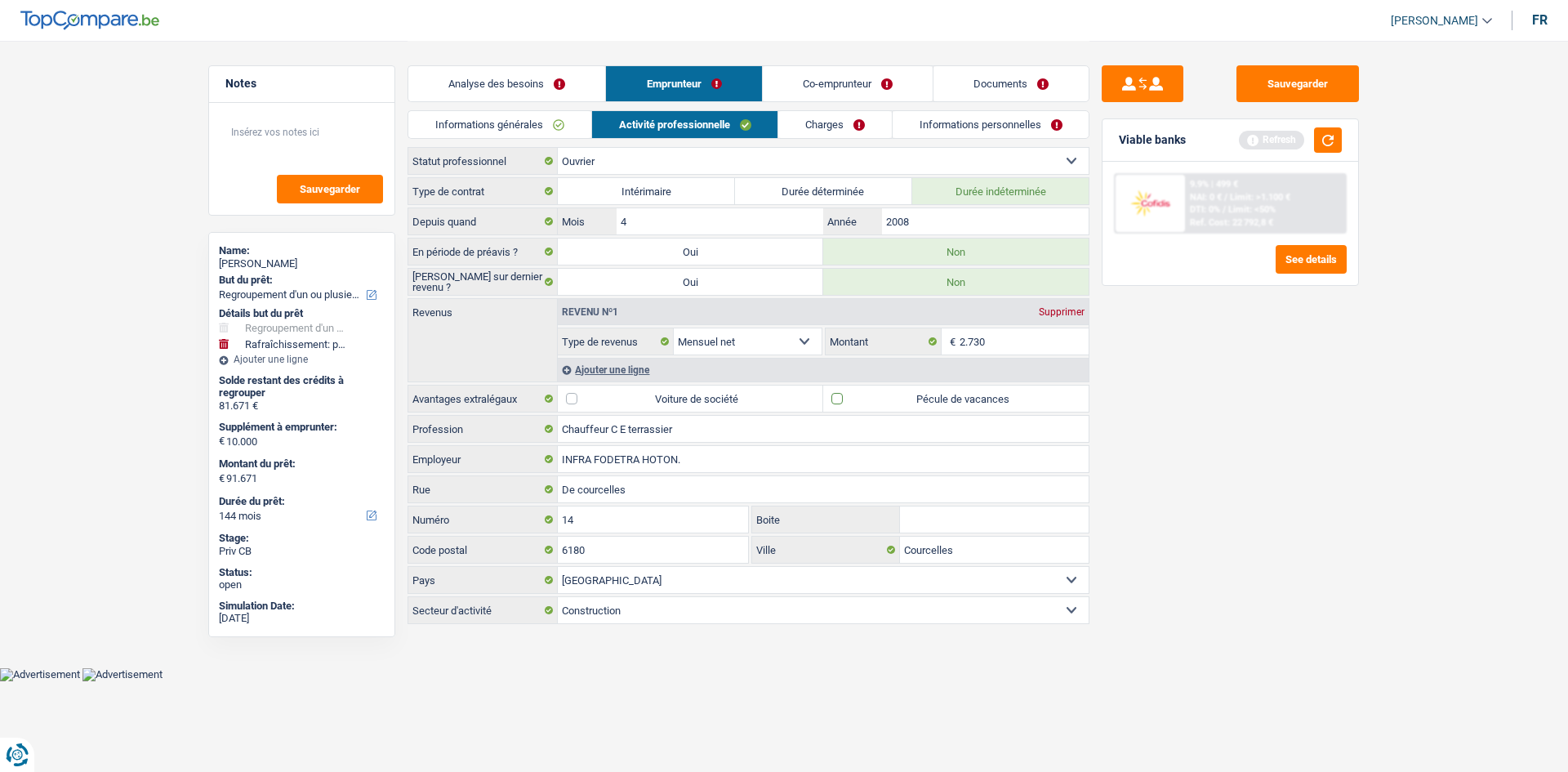
checkbox input "true"
click at [823, 127] on link "Charges" at bounding box center [834, 124] width 113 height 27
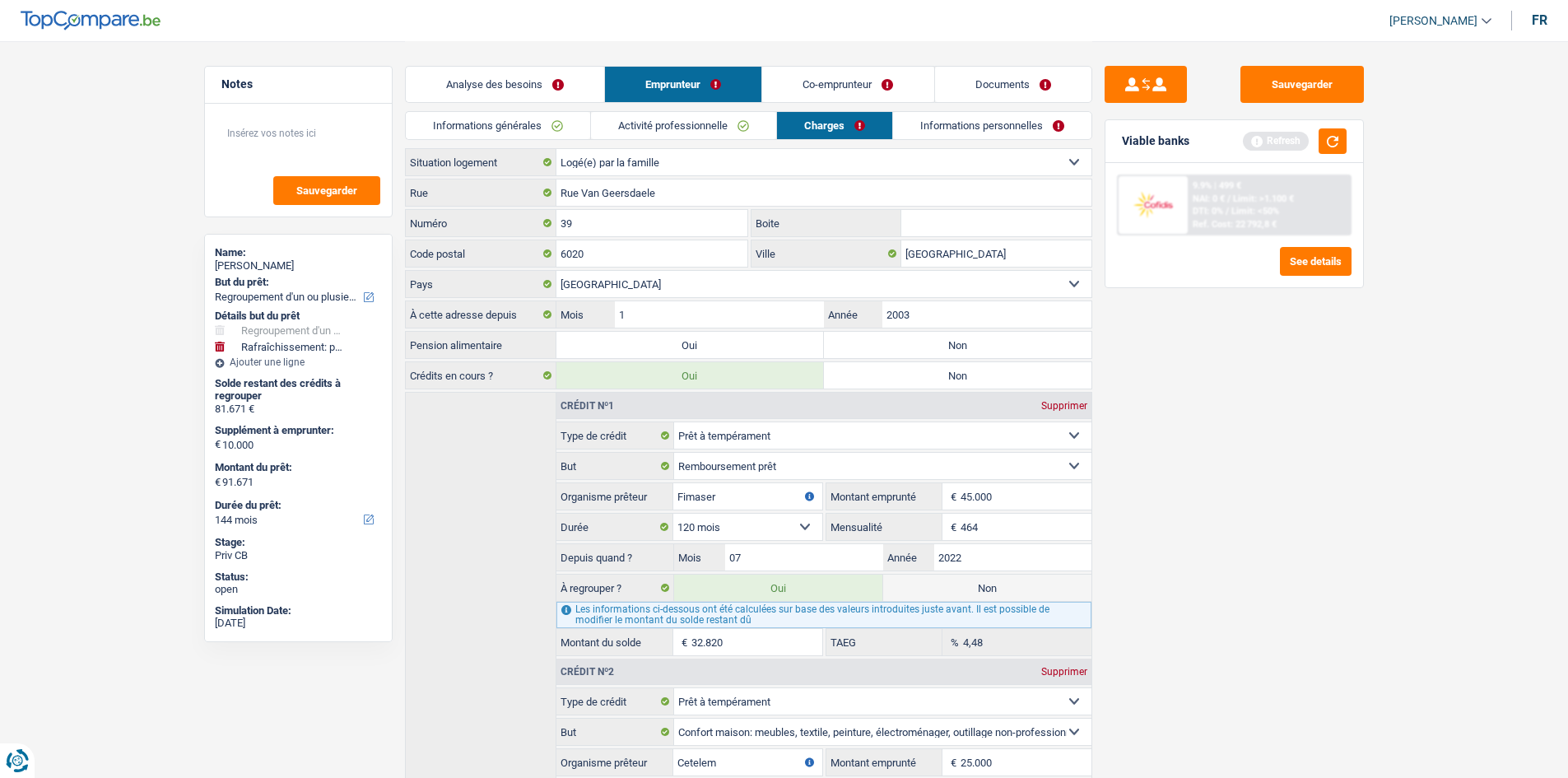
click at [656, 128] on link "Activité professionnelle" at bounding box center [683, 125] width 185 height 27
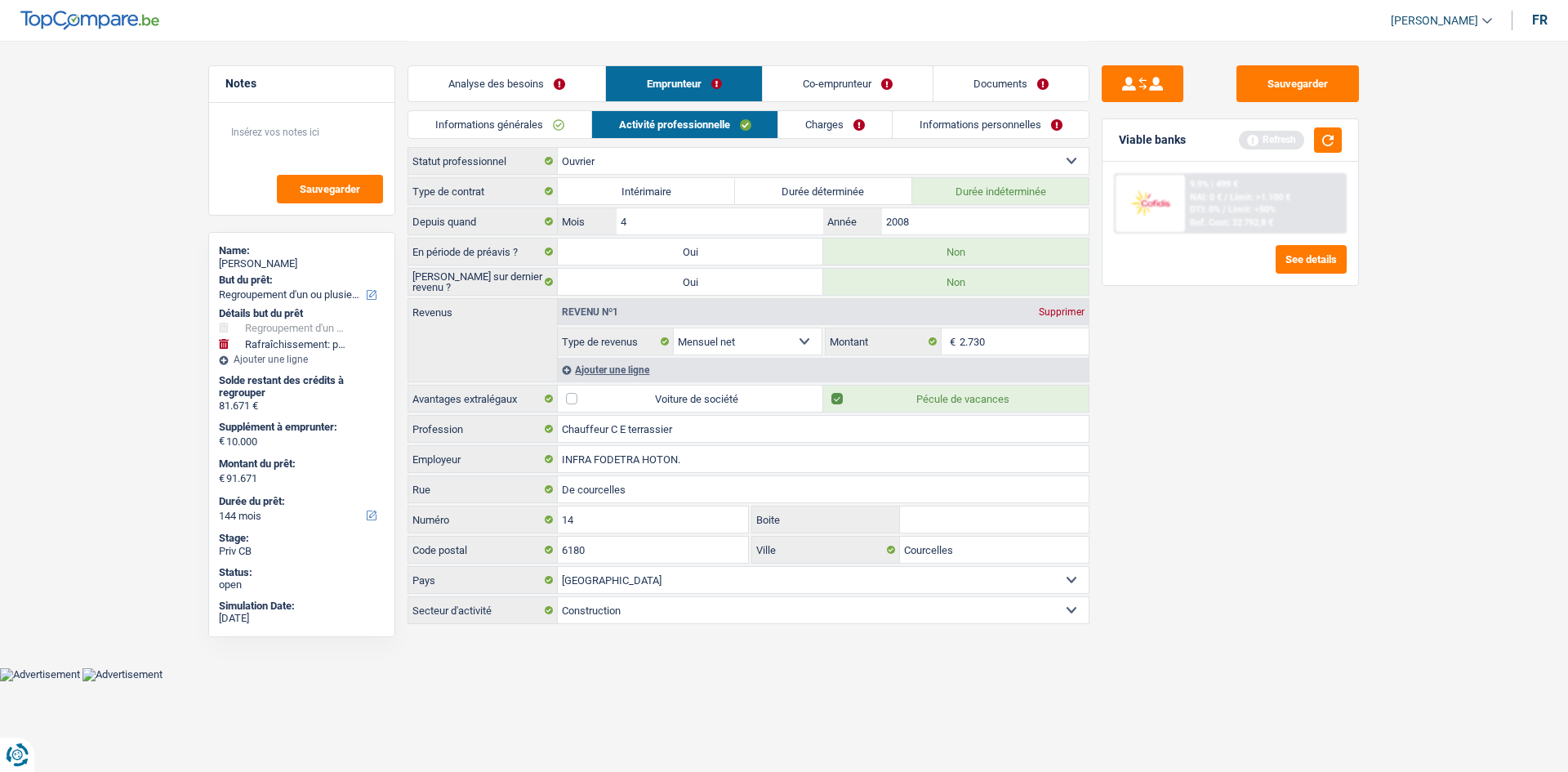
click at [522, 80] on link "Analyse des besoins" at bounding box center [507, 84] width 197 height 35
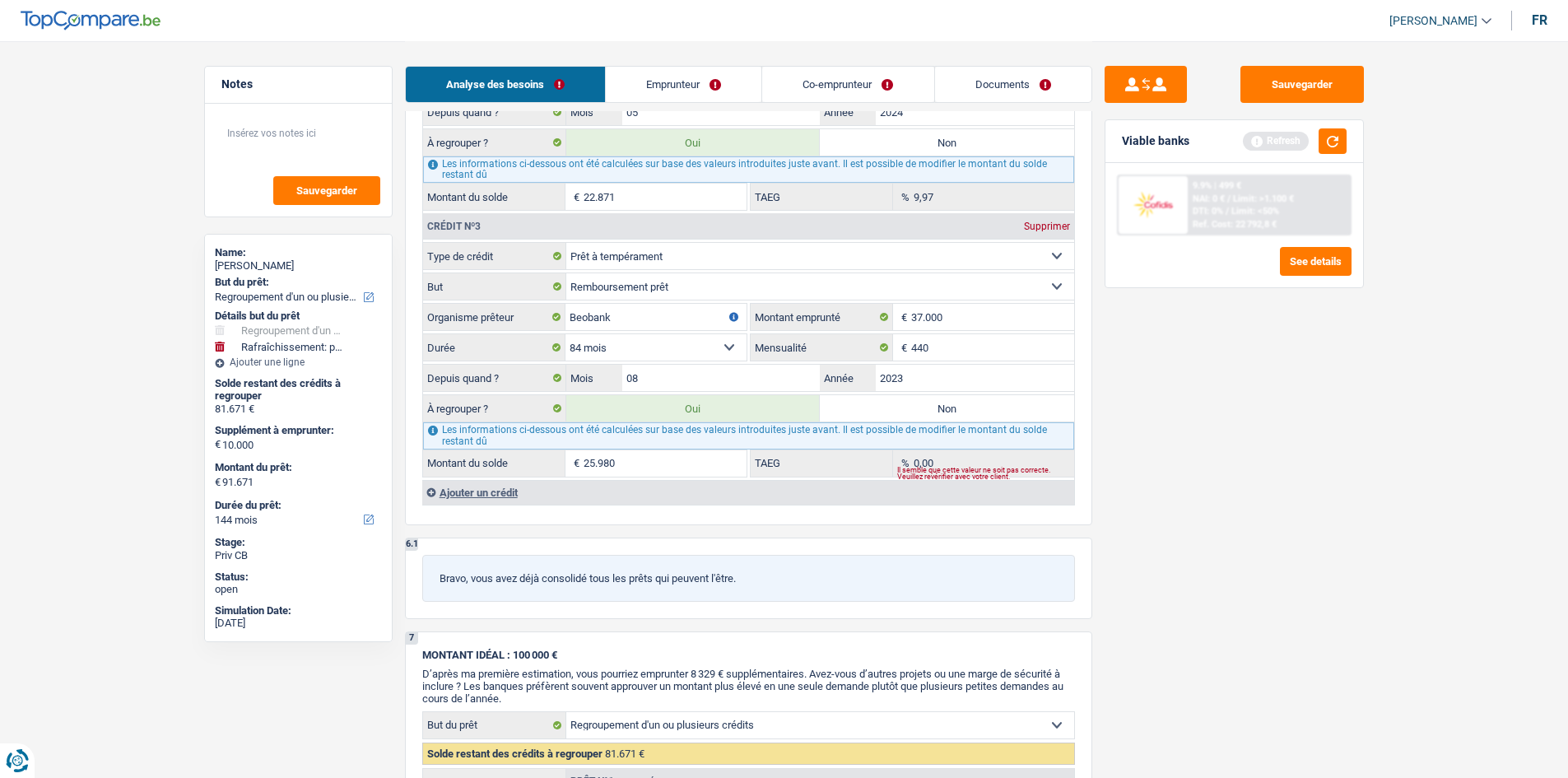
scroll to position [1975, 0]
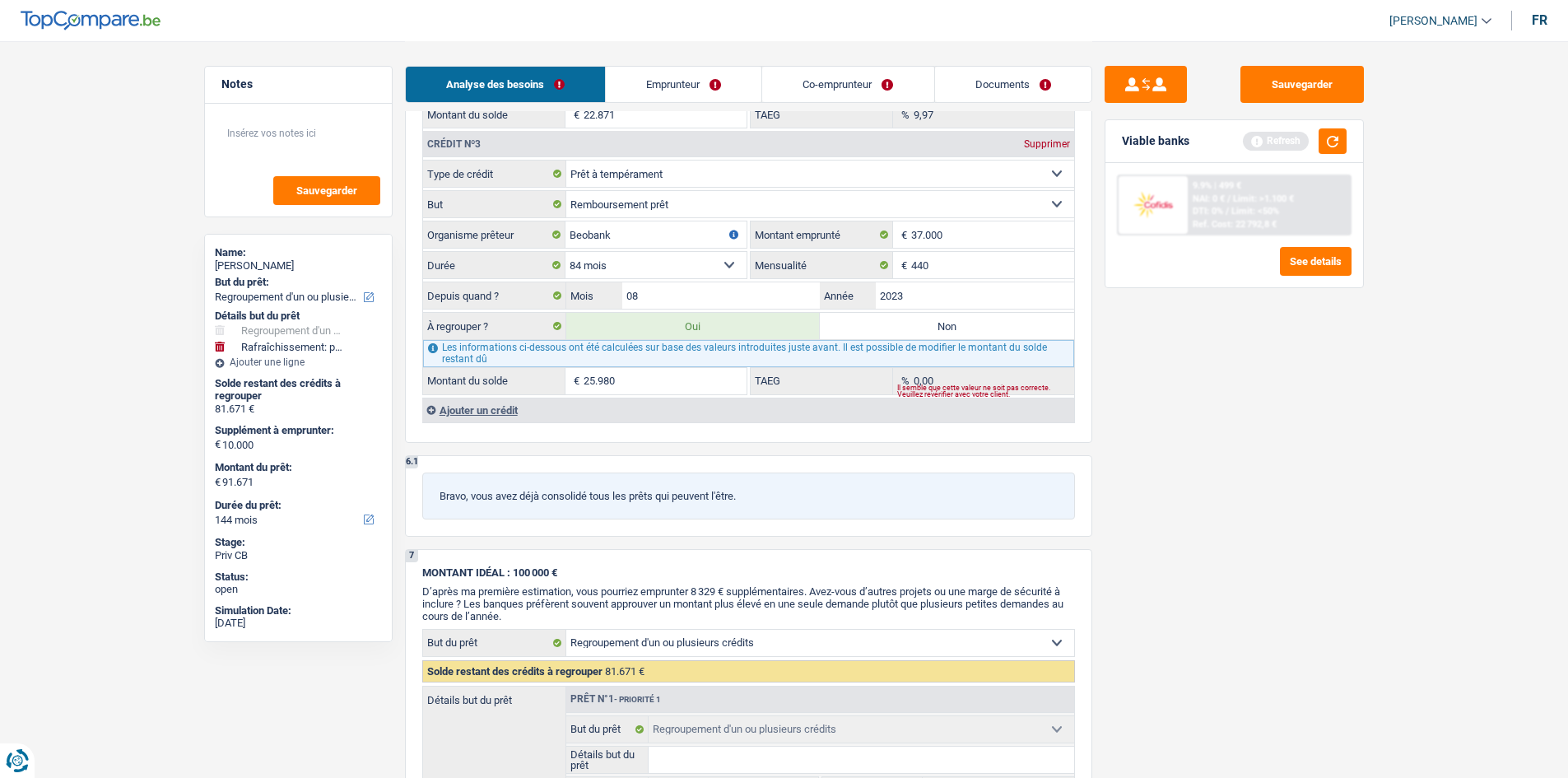
click at [493, 405] on div "Ajouter un crédit" at bounding box center [748, 409] width 652 height 25
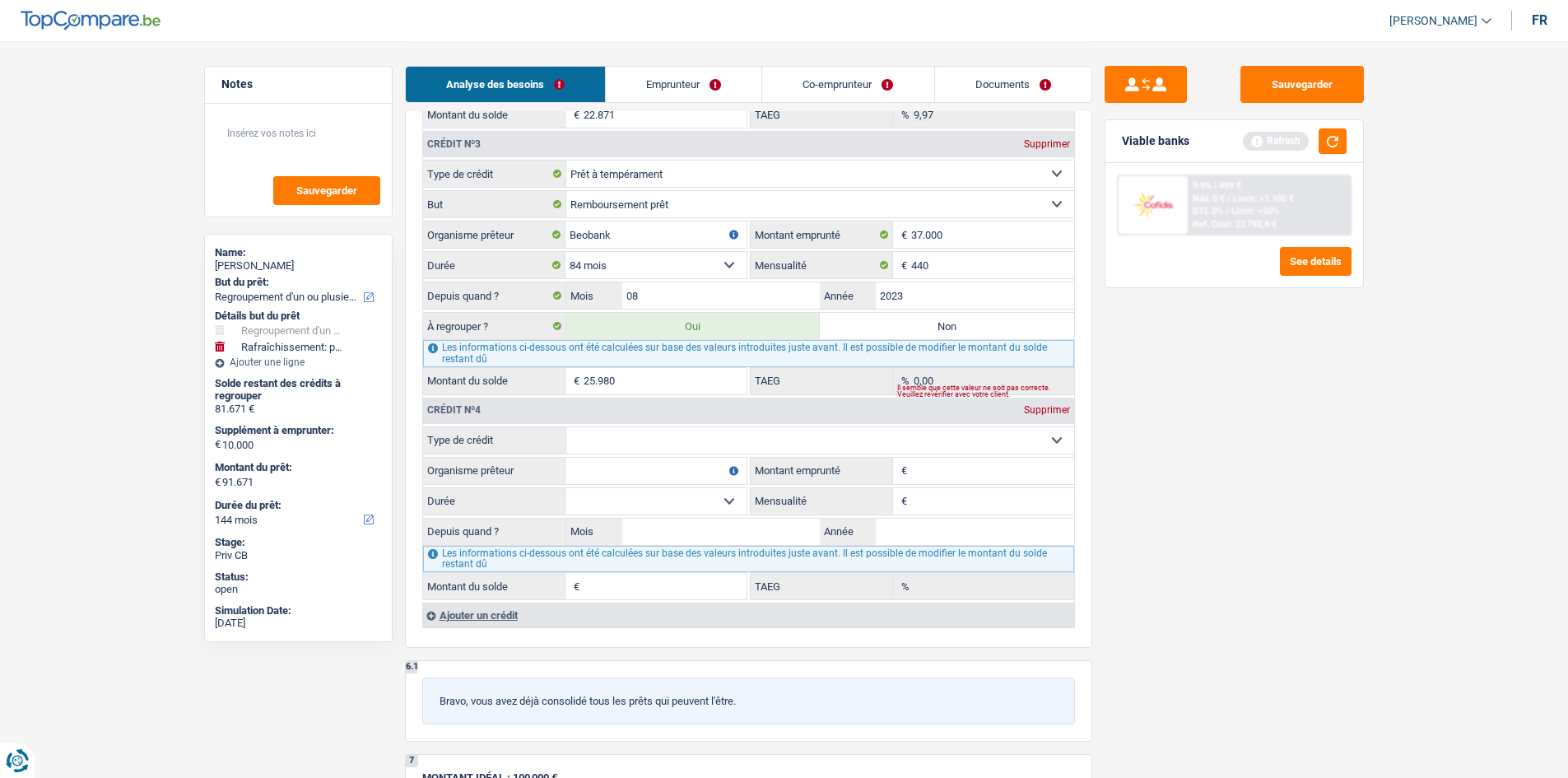
click at [623, 433] on select "Carte ou ouverture de crédit Prêt hypothécaire Vente à tempérament Prêt à tempé…" at bounding box center [820, 440] width 507 height 27
select select "mortgage"
click at [566, 427] on select "Carte ou ouverture de crédit Prêt hypothécaire Vente à tempérament Prêt à tempé…" at bounding box center [820, 440] width 507 height 27
type input "0"
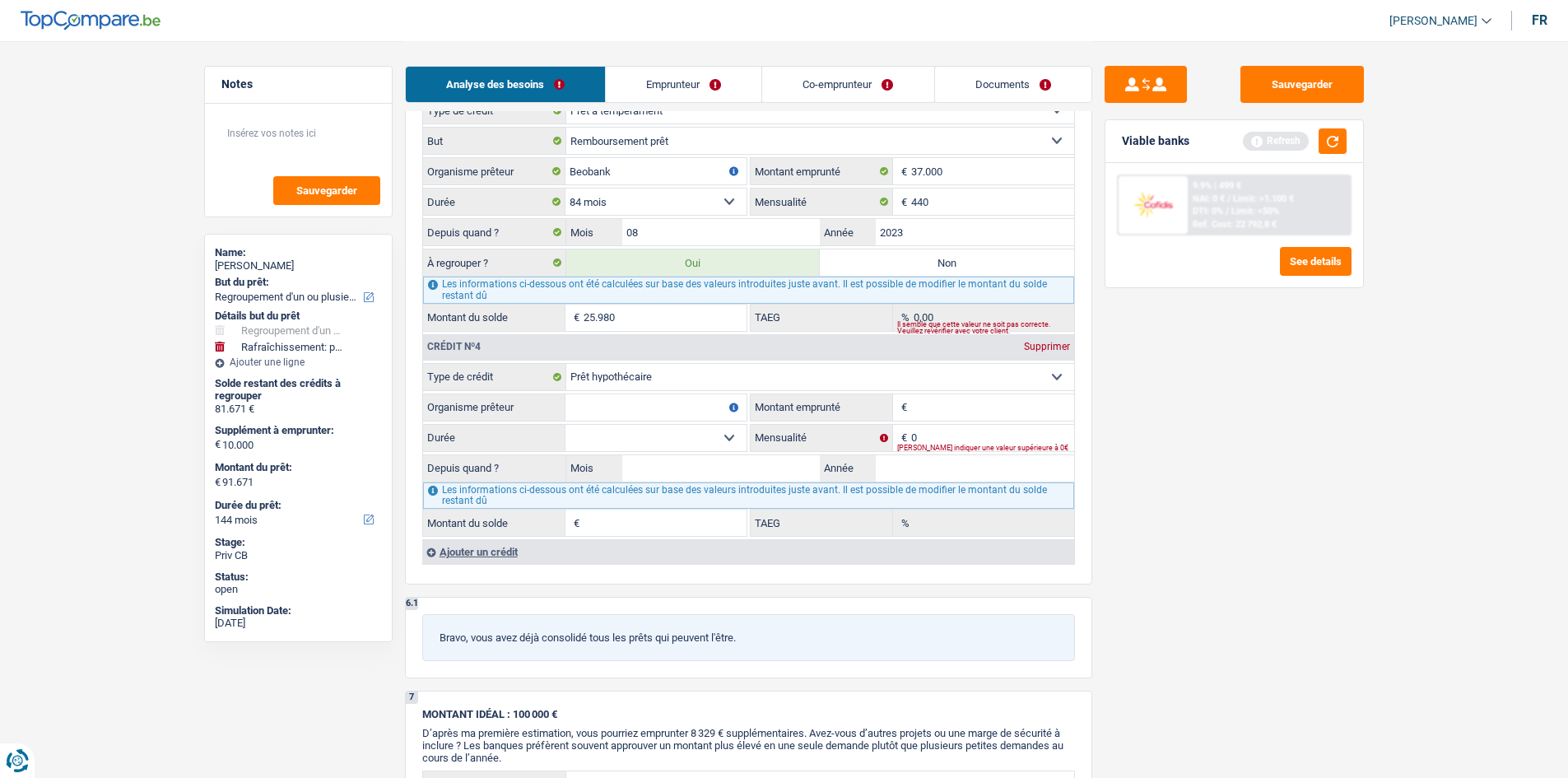
scroll to position [2057, 0]
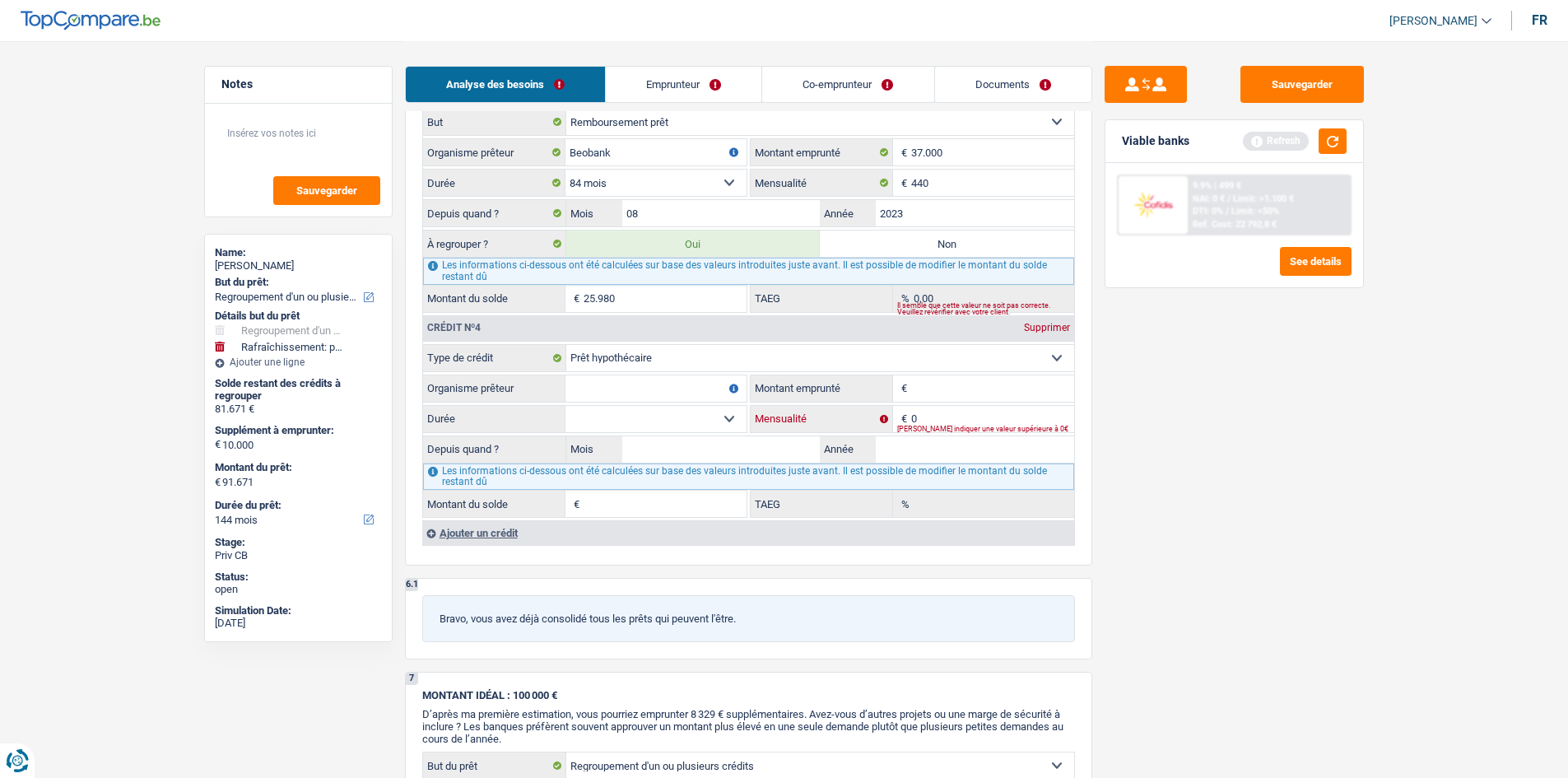
click at [929, 421] on input "0" at bounding box center [992, 418] width 163 height 27
type input "411"
click at [951, 390] on input "Montant emprunté" at bounding box center [992, 389] width 163 height 27
type input "70.000"
click at [676, 388] on input "Organisme prêteur" at bounding box center [655, 389] width 181 height 27
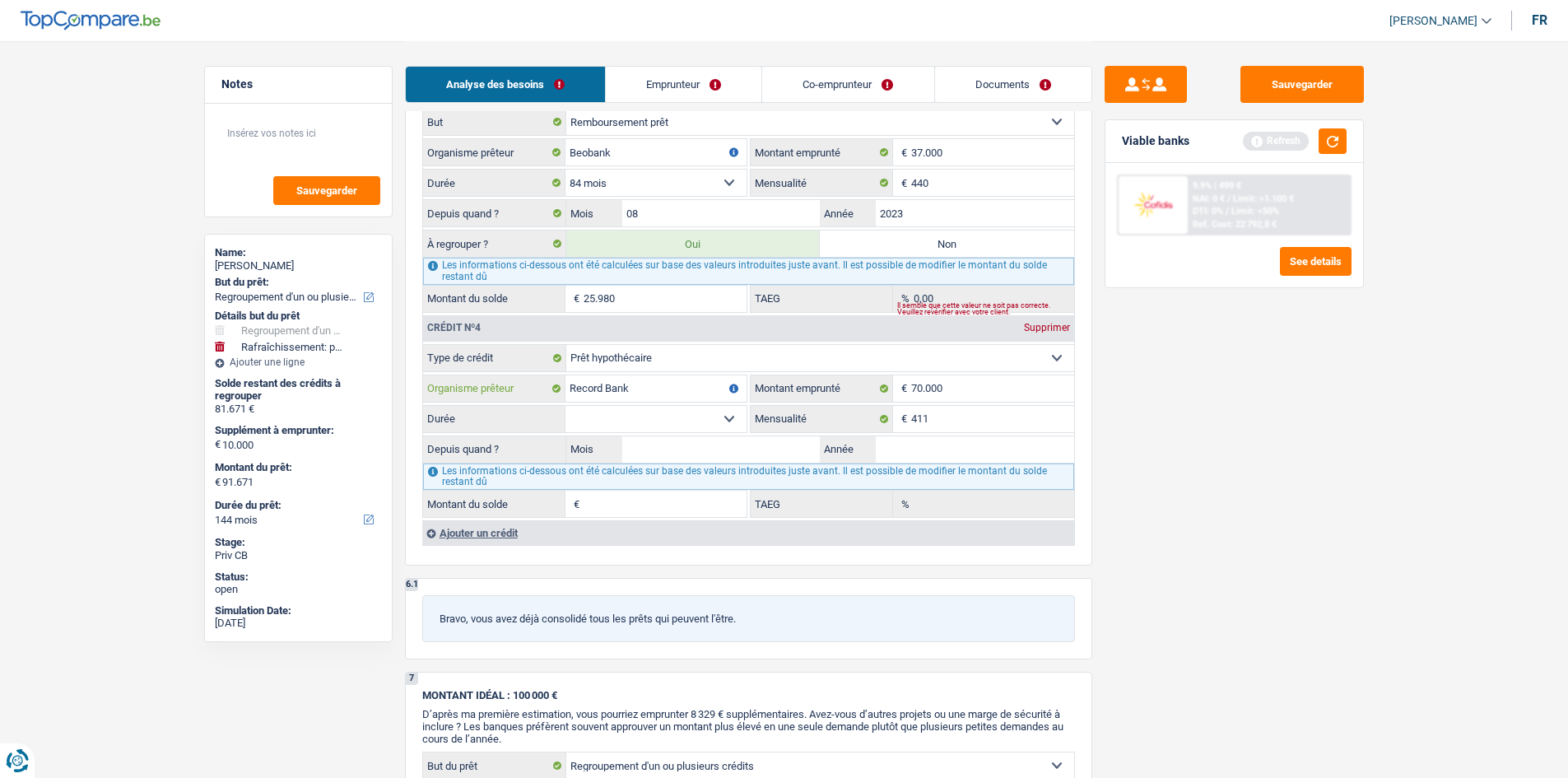
type input "Record Bank"
click at [701, 417] on select "120 mois 132 mois 144 mois 180 mois 240 mois 300 mois 360 mois 420 mois Sélecti…" at bounding box center [655, 418] width 181 height 27
select select "360"
click at [565, 405] on select "120 mois 132 mois 144 mois 180 mois 240 mois 300 mois 360 mois 420 mois Sélecti…" at bounding box center [655, 418] width 181 height 27
click at [683, 456] on input "Mois" at bounding box center [722, 449] width 198 height 27
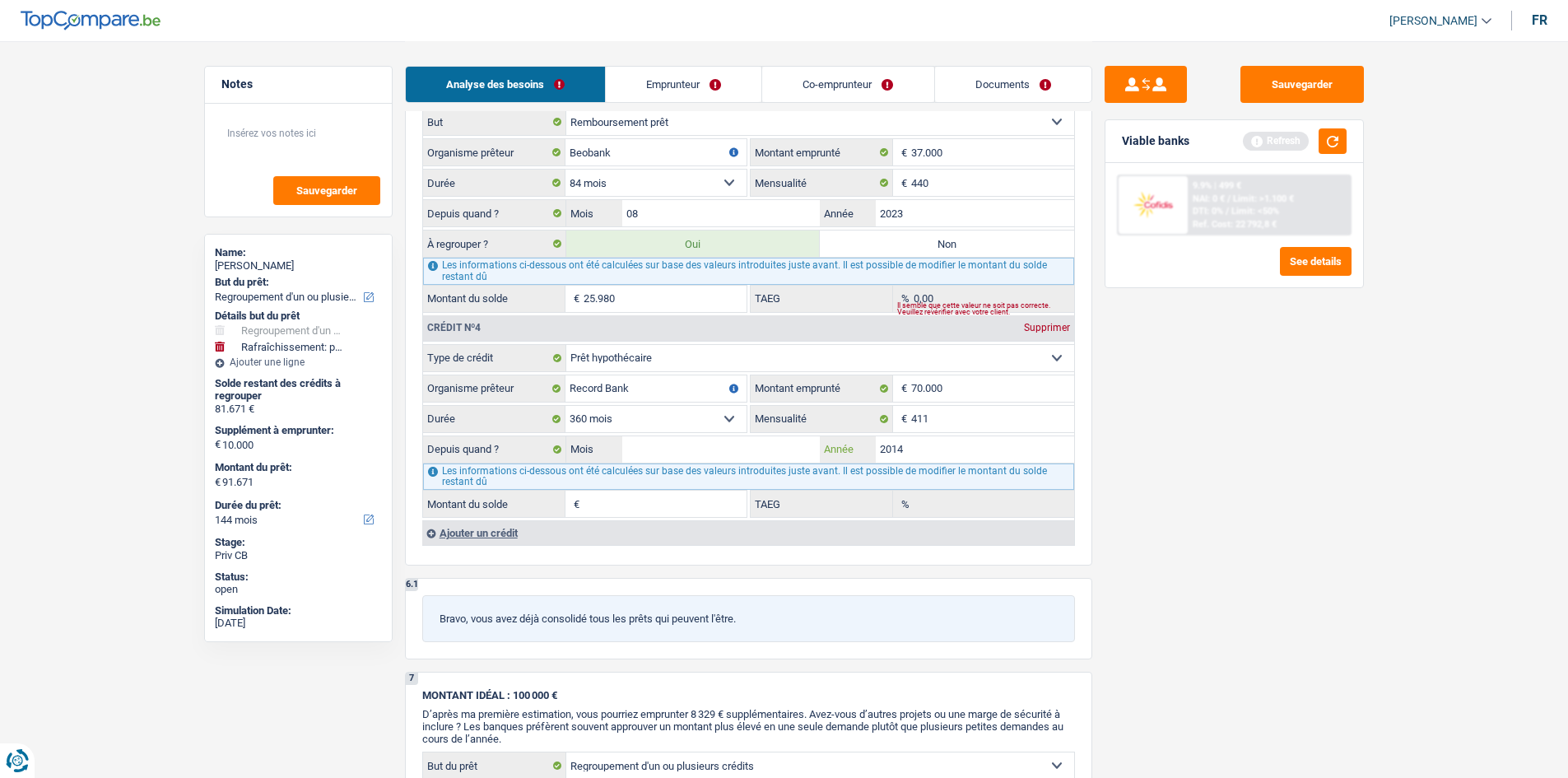
type input "2014"
click at [683, 456] on input "Mois" at bounding box center [722, 449] width 198 height 27
type input "04"
type input "77.489"
type input "1,87"
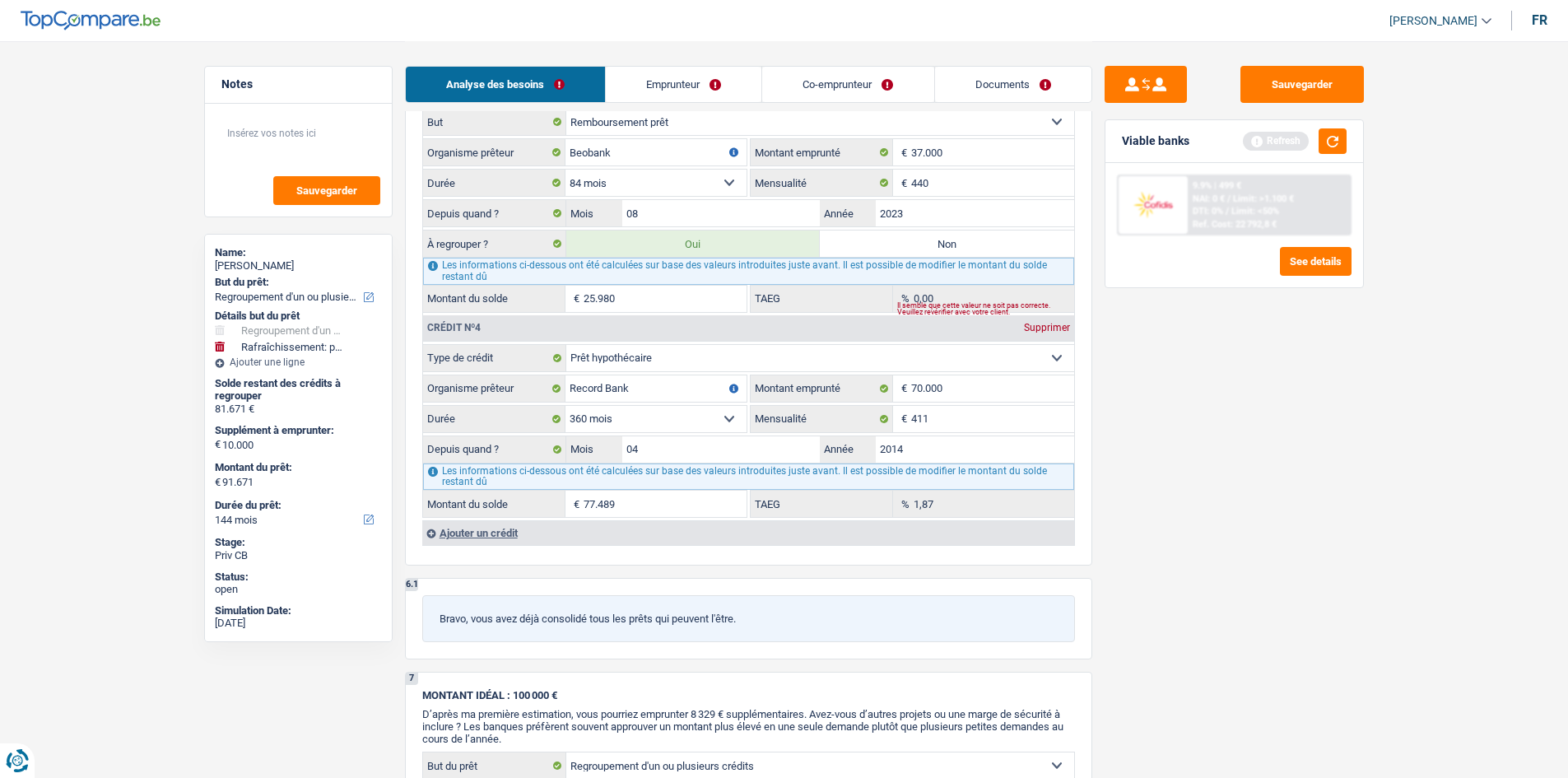
click at [1140, 468] on div "Sauvegarder Viable banks Refresh 9.9% | 499 € NAI: 0 € / Limit: >1.100 € DTI: 0…" at bounding box center [1234, 408] width 283 height 686
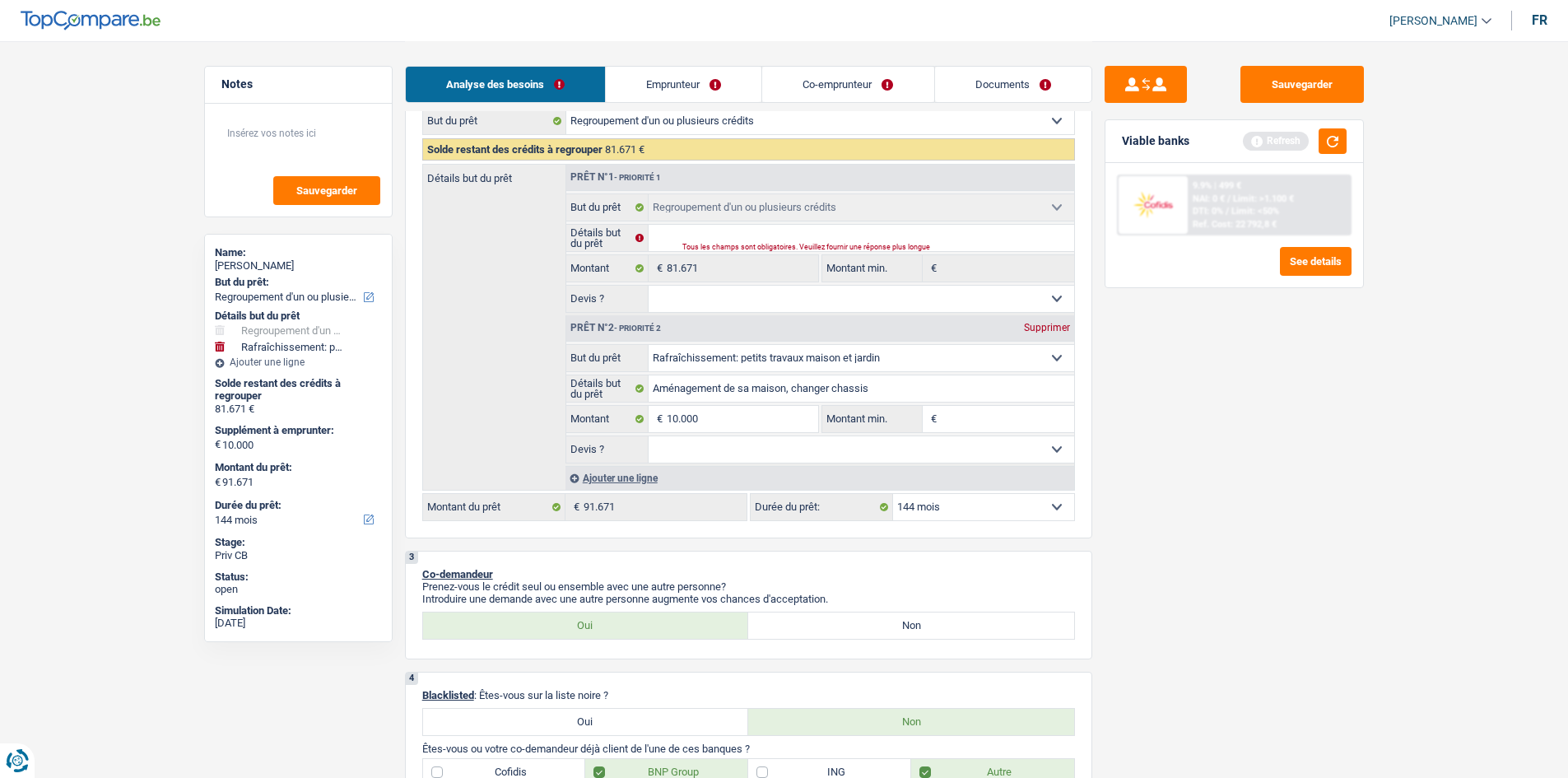
scroll to position [0, 0]
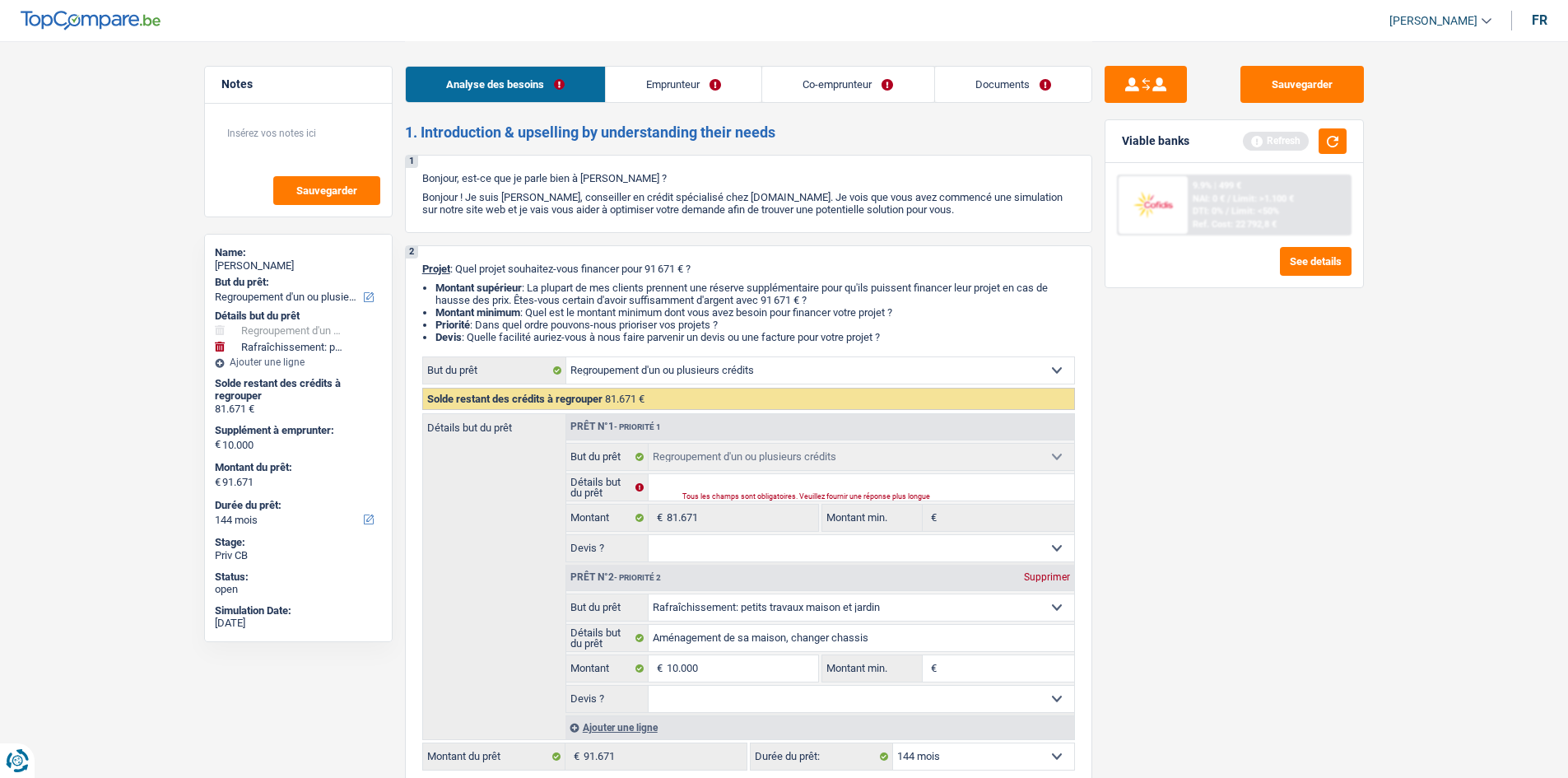
click at [711, 91] on link "Emprunteur" at bounding box center [683, 84] width 156 height 36
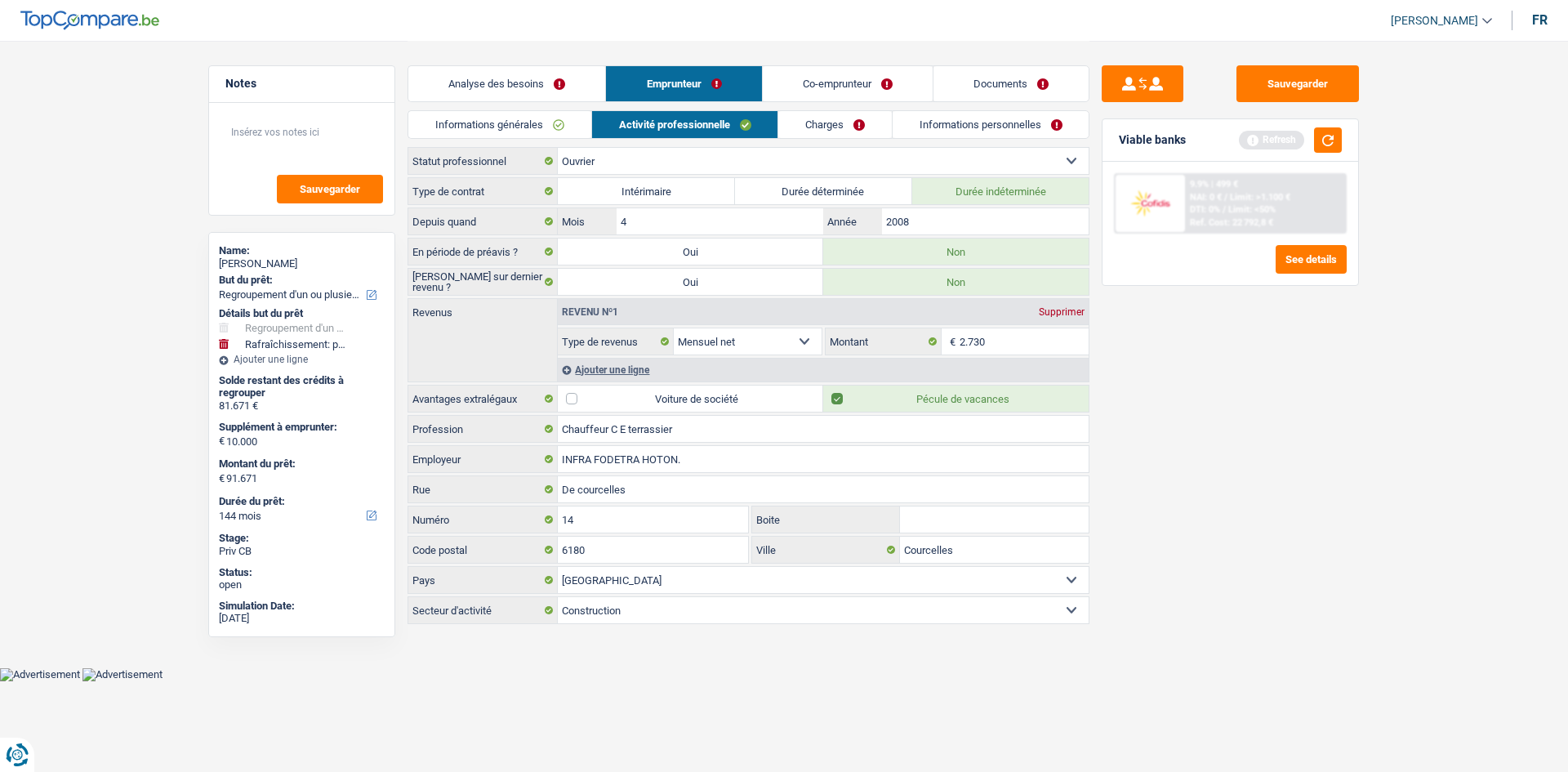
click at [822, 123] on link "Charges" at bounding box center [834, 124] width 113 height 27
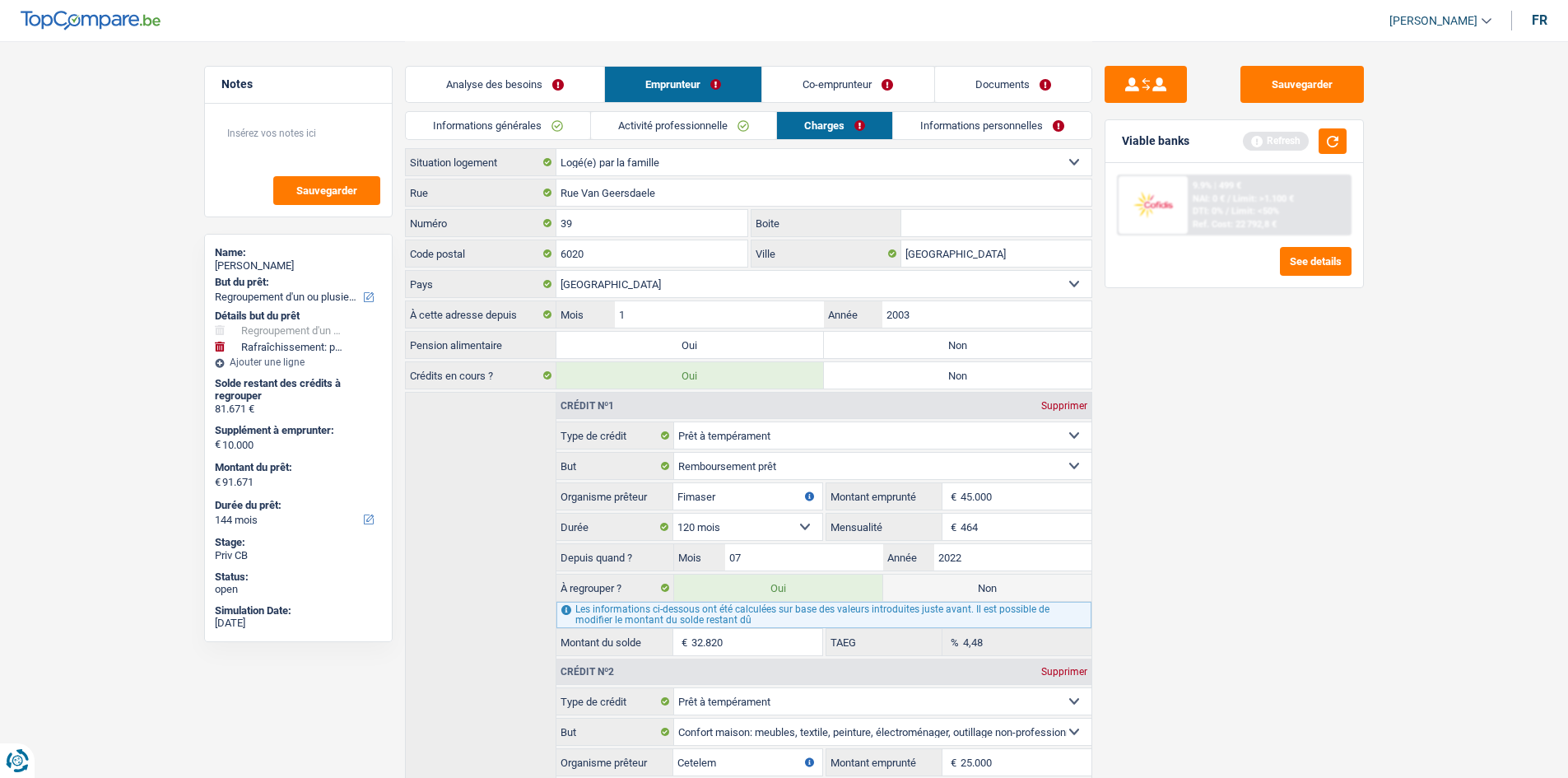
click at [693, 128] on link "Activité professionnelle" at bounding box center [683, 125] width 185 height 27
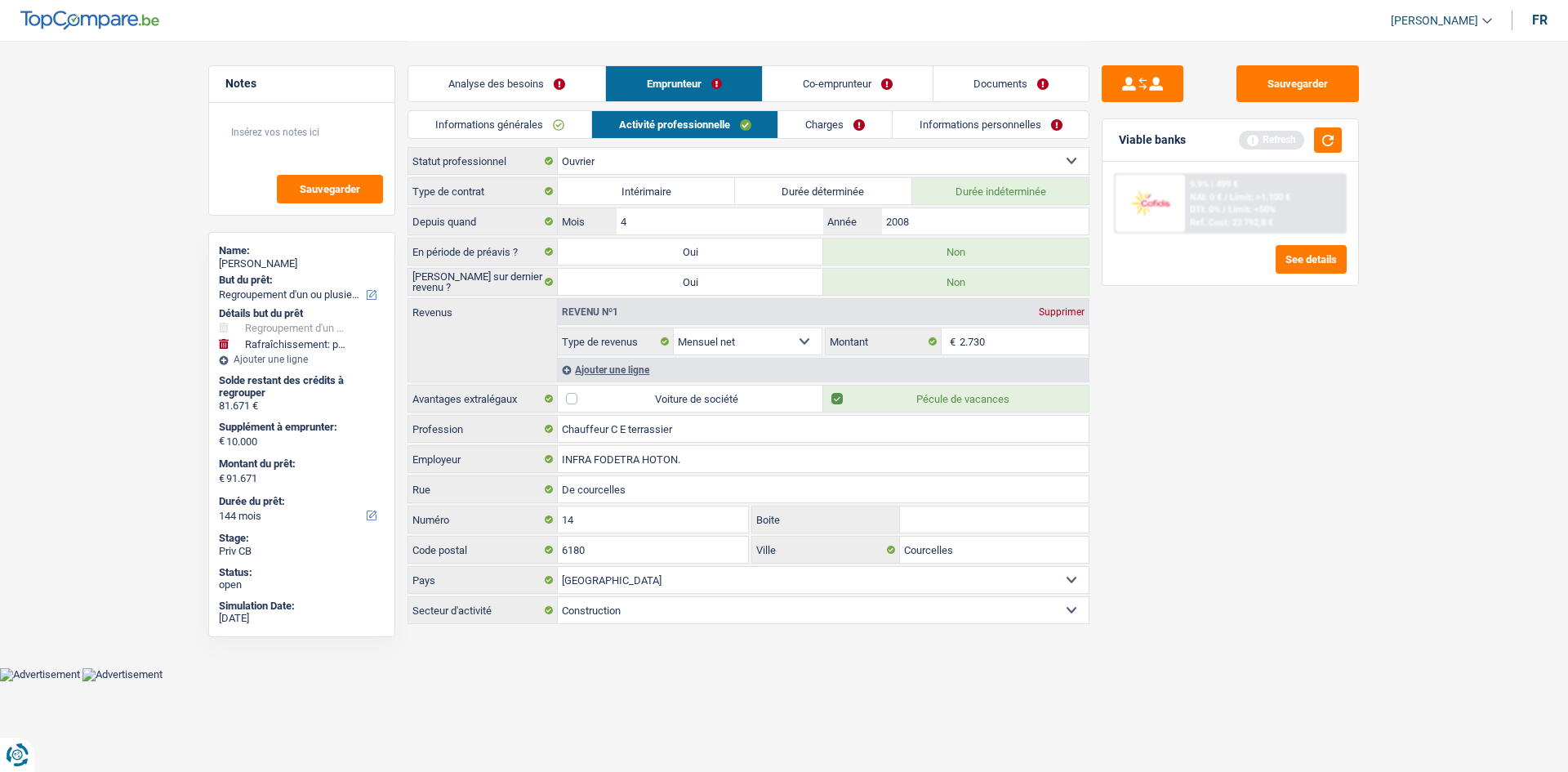
click at [609, 368] on div "Ajouter une ligne" at bounding box center [823, 370] width 531 height 24
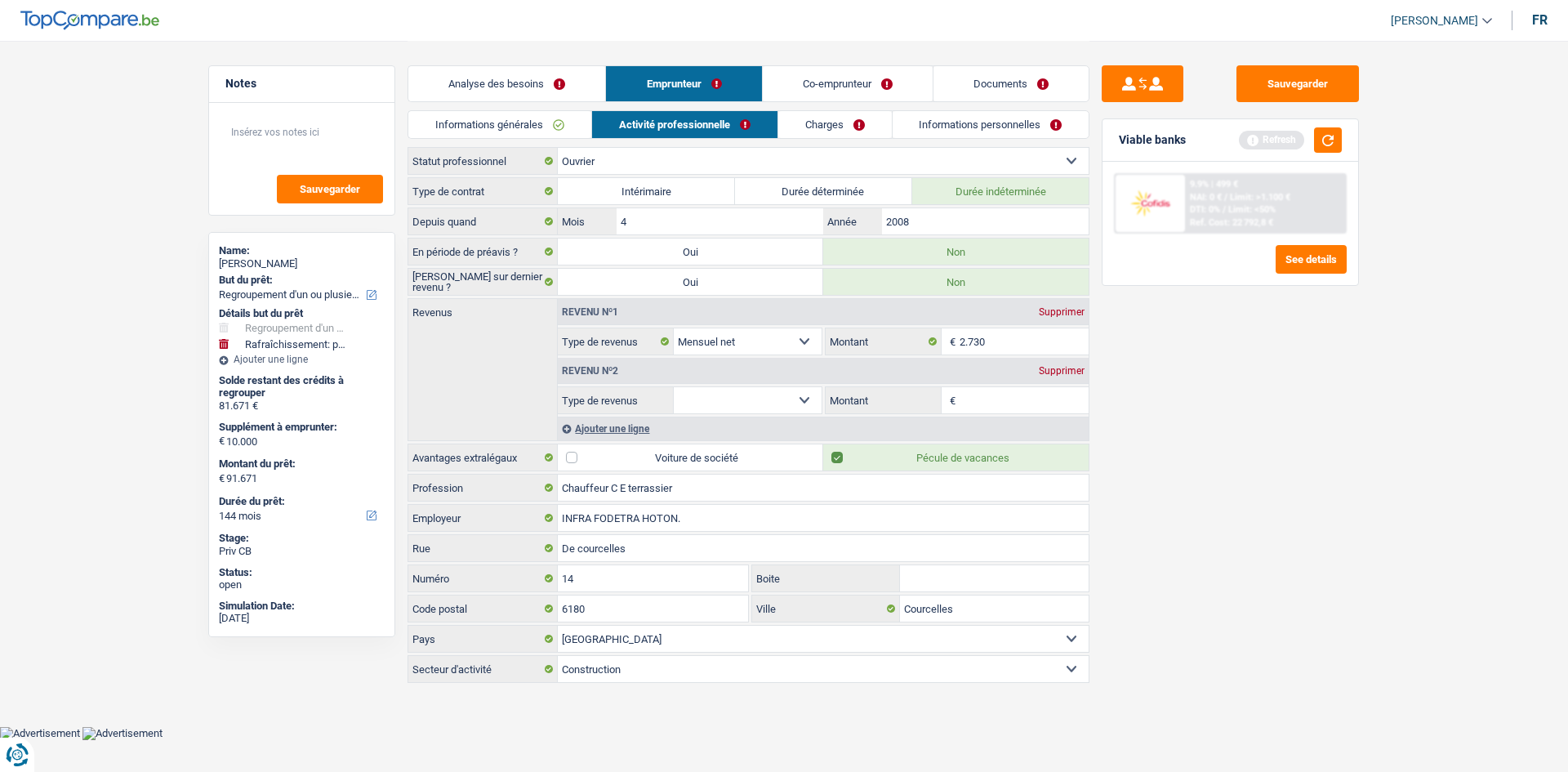
click at [804, 397] on select "Allocation d'handicap Allocations chômage Allocations familiales Chèques repas …" at bounding box center [748, 400] width 148 height 27
select select "rentalIncome"
click at [674, 387] on select "Allocation d'handicap Allocations chômage Allocations familiales Chèques repas …" at bounding box center [748, 400] width 148 height 27
click at [996, 401] on input "Montant" at bounding box center [1025, 400] width 130 height 27
type input "420"
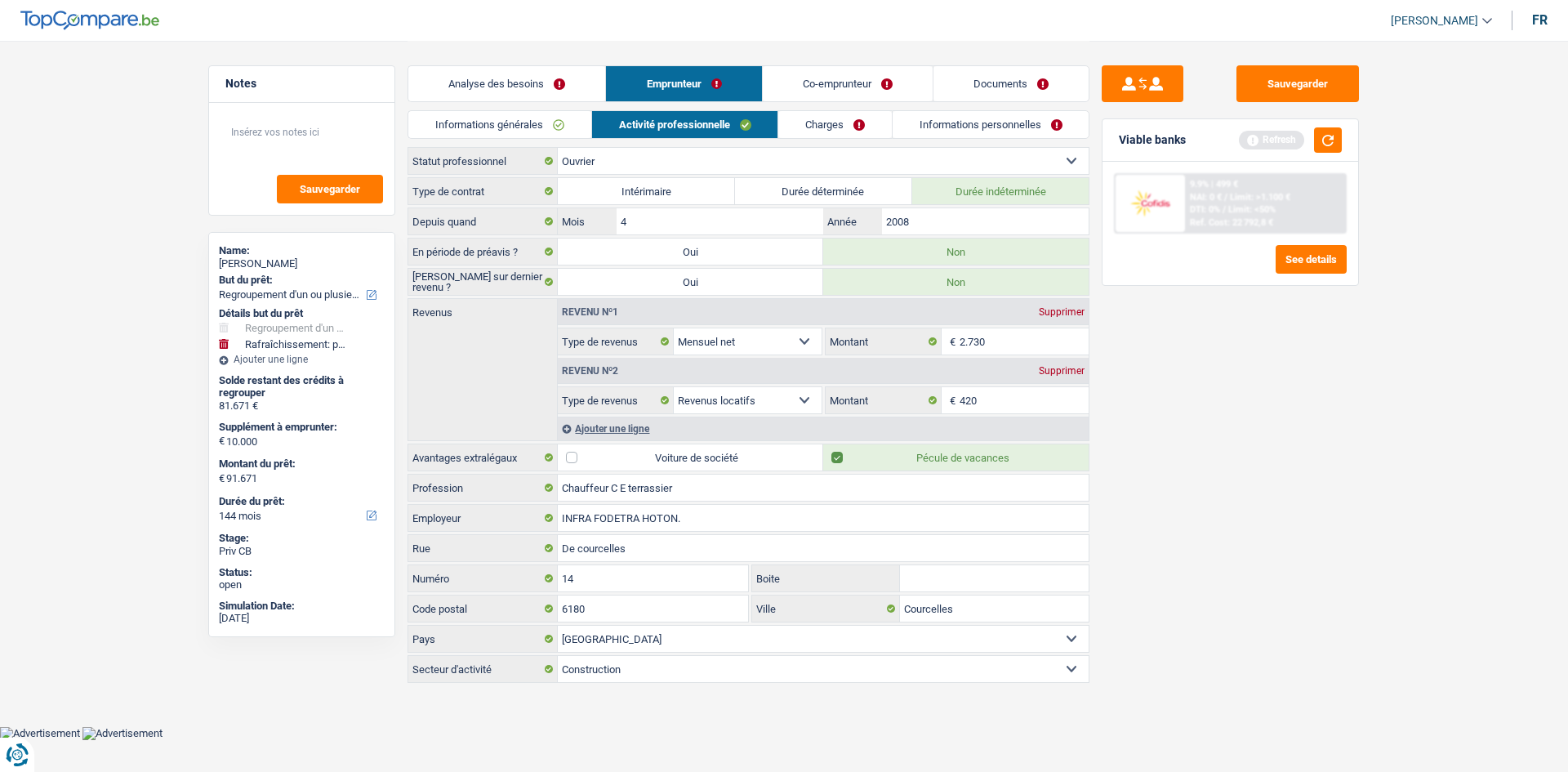
click at [826, 118] on link "Charges" at bounding box center [834, 124] width 113 height 27
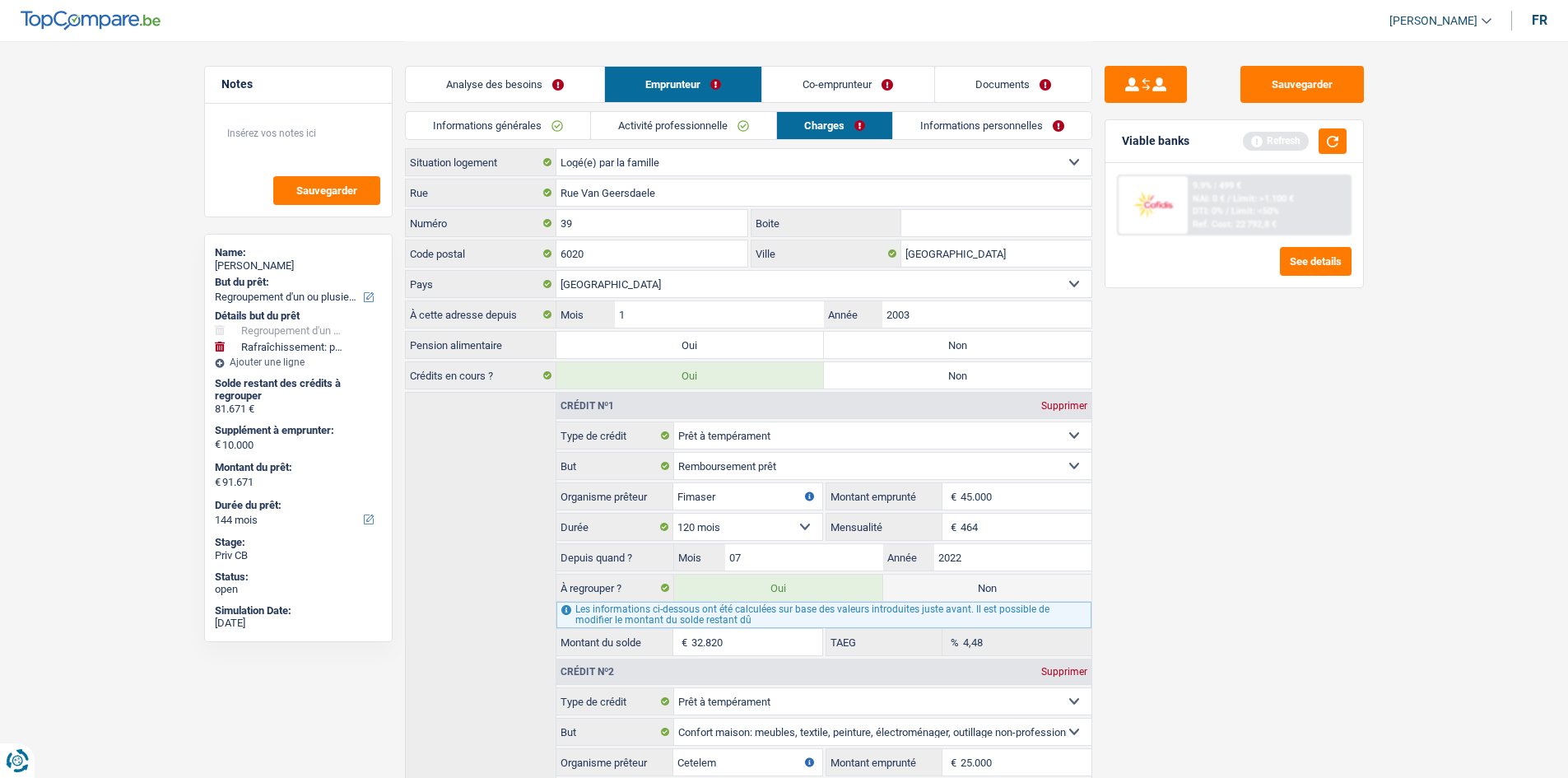
drag, startPoint x: 719, startPoint y: 124, endPoint x: 613, endPoint y: 125, distance: 106.0
click at [717, 125] on link "Activité professionnelle" at bounding box center [683, 125] width 185 height 27
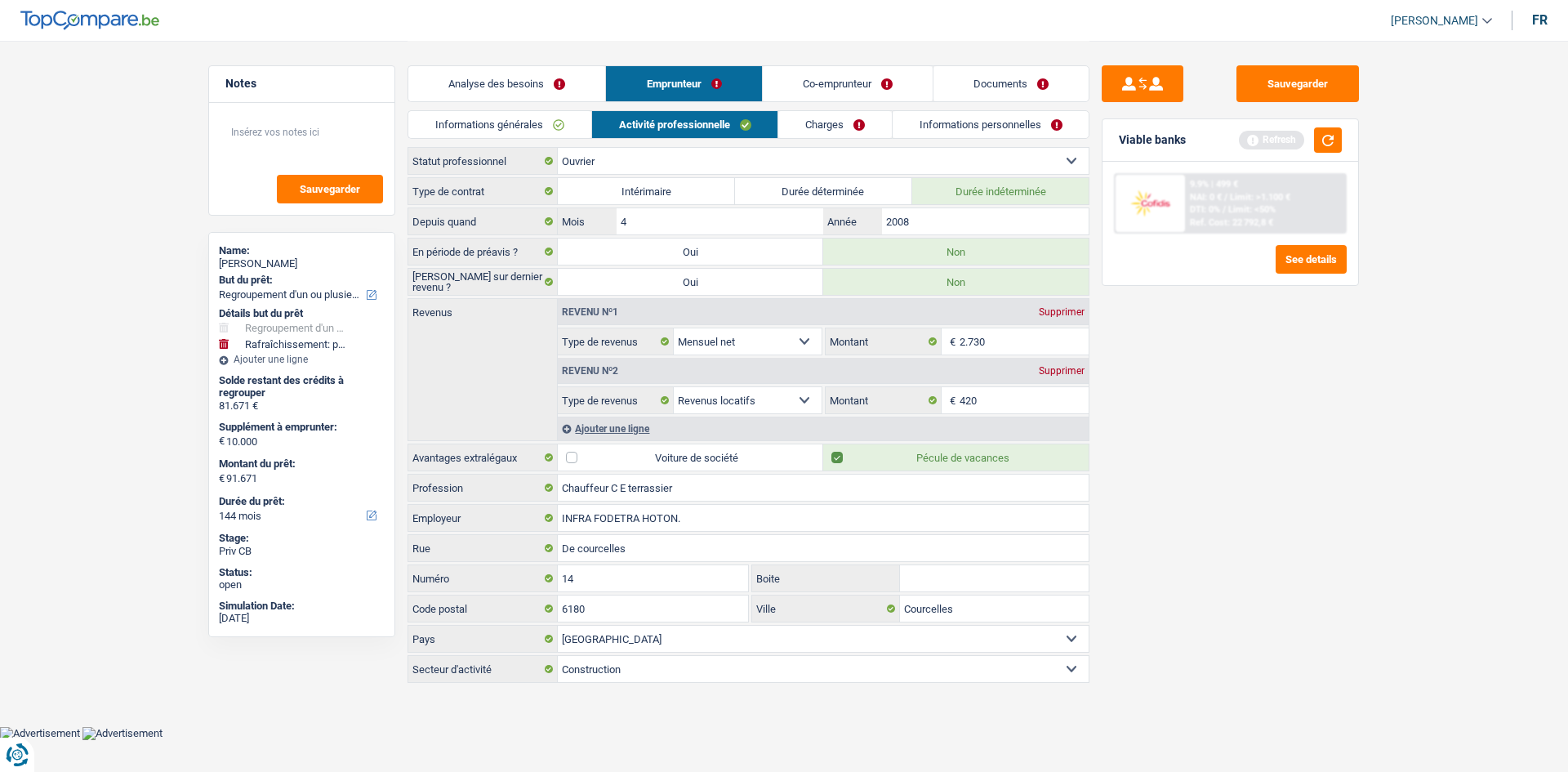
click at [555, 121] on link "Informations générales" at bounding box center [500, 124] width 183 height 27
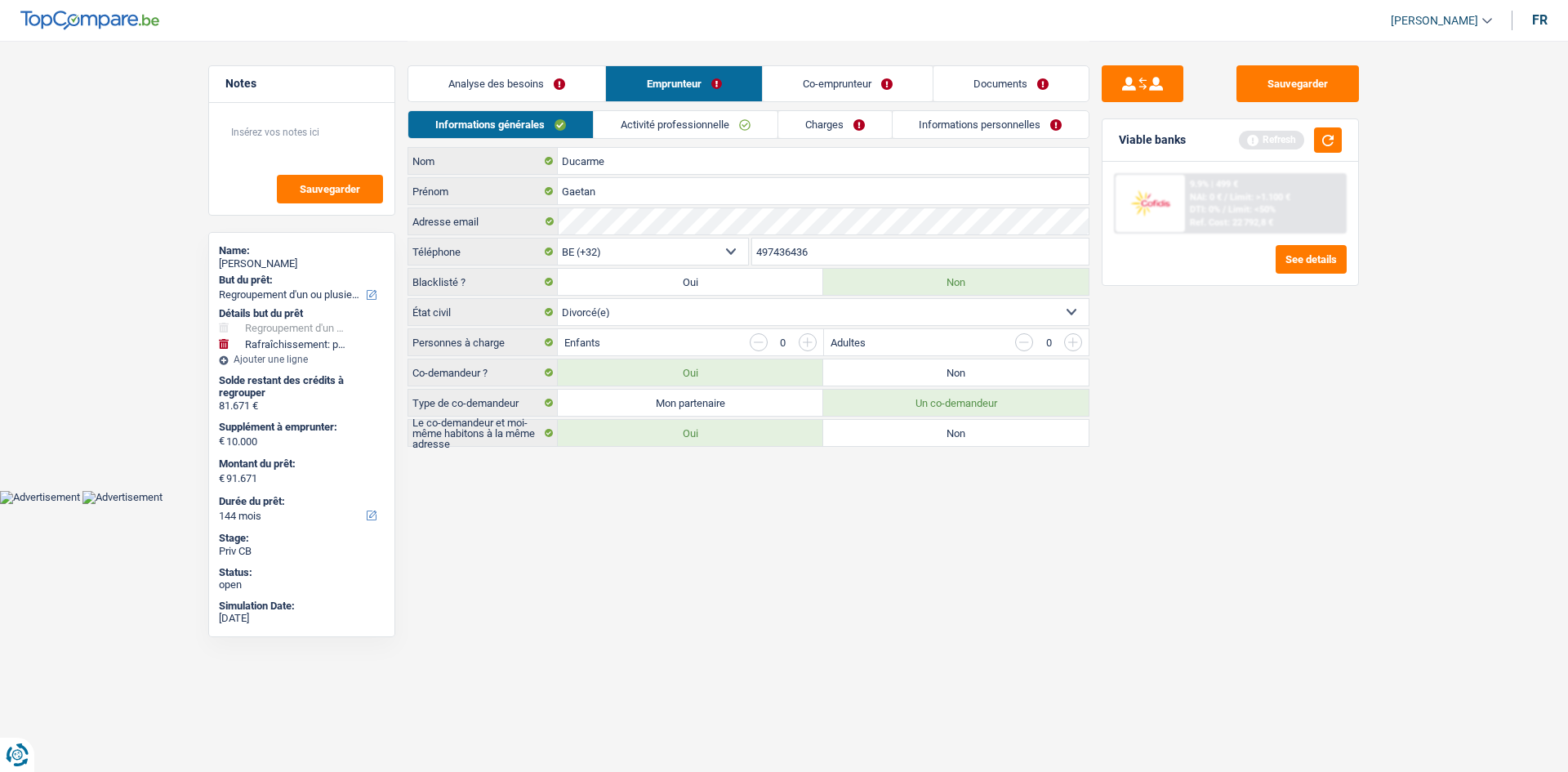
click at [662, 125] on link "Activité professionnelle" at bounding box center [686, 124] width 184 height 27
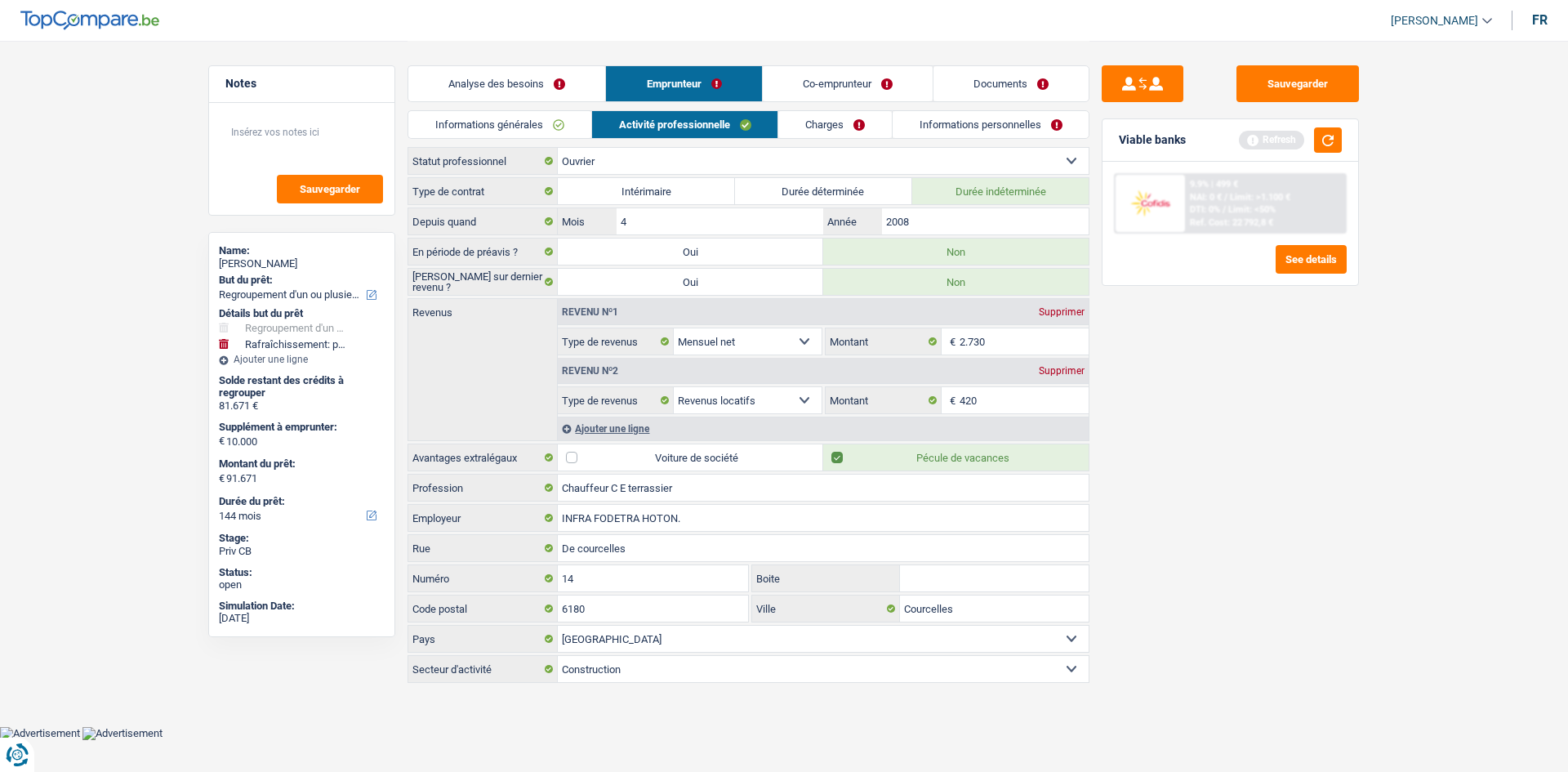
click at [803, 128] on link "Charges" at bounding box center [834, 124] width 113 height 27
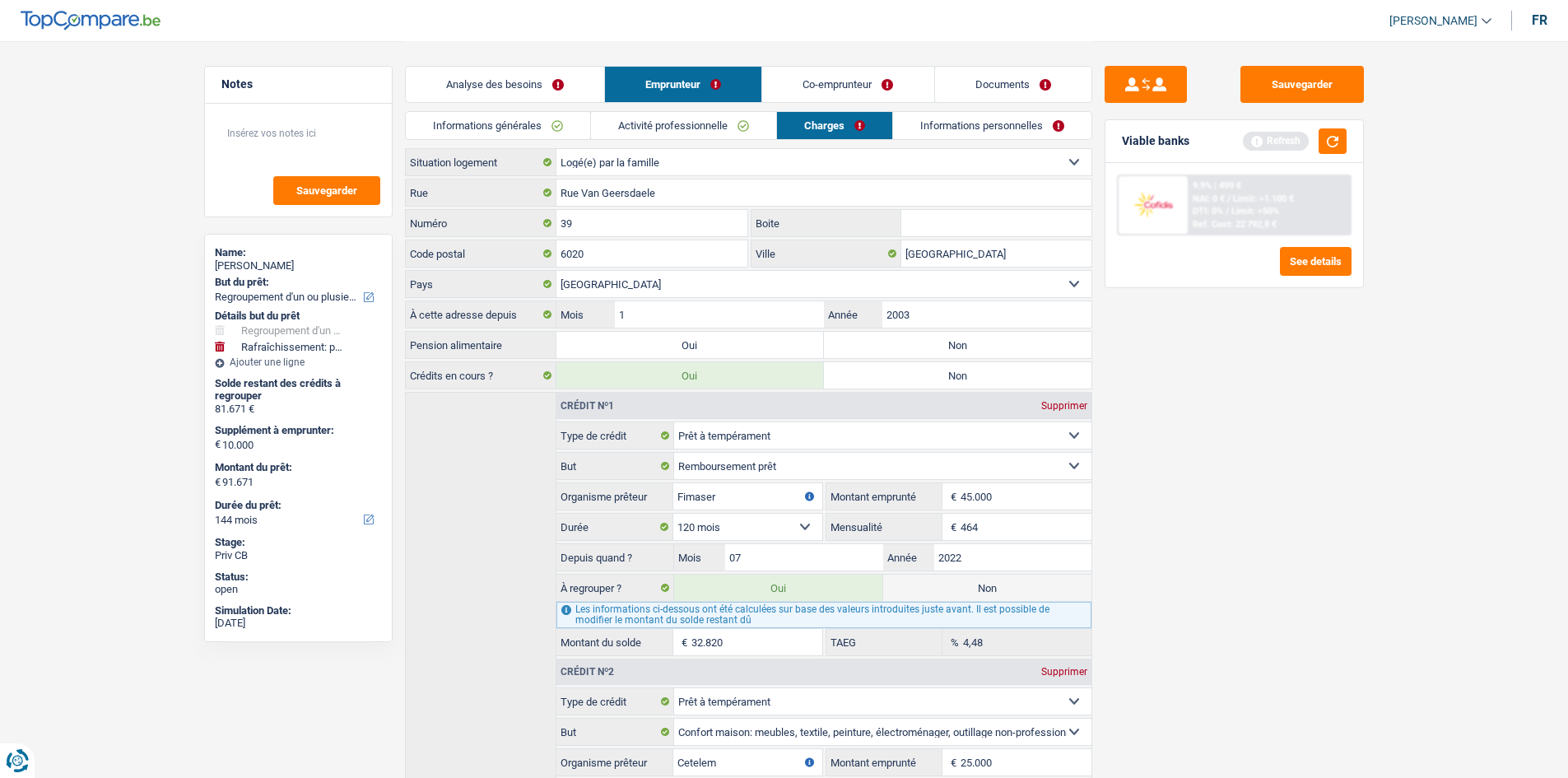
click at [633, 159] on select "Locataire Propriétaire avec prêt hypothécaire Propriétaire sans prêt hypothécai…" at bounding box center [824, 162] width 535 height 27
select select "ownerWithMortgage"
click at [556, 149] on select "Locataire Propriétaire avec prêt hypothécaire Propriétaire sans prêt hypothécai…" at bounding box center [824, 162] width 535 height 27
click at [684, 190] on input "Rue Van Geersdaele" at bounding box center [824, 192] width 535 height 27
click at [578, 191] on input "Rue Van Geersdaele" at bounding box center [824, 192] width 535 height 27
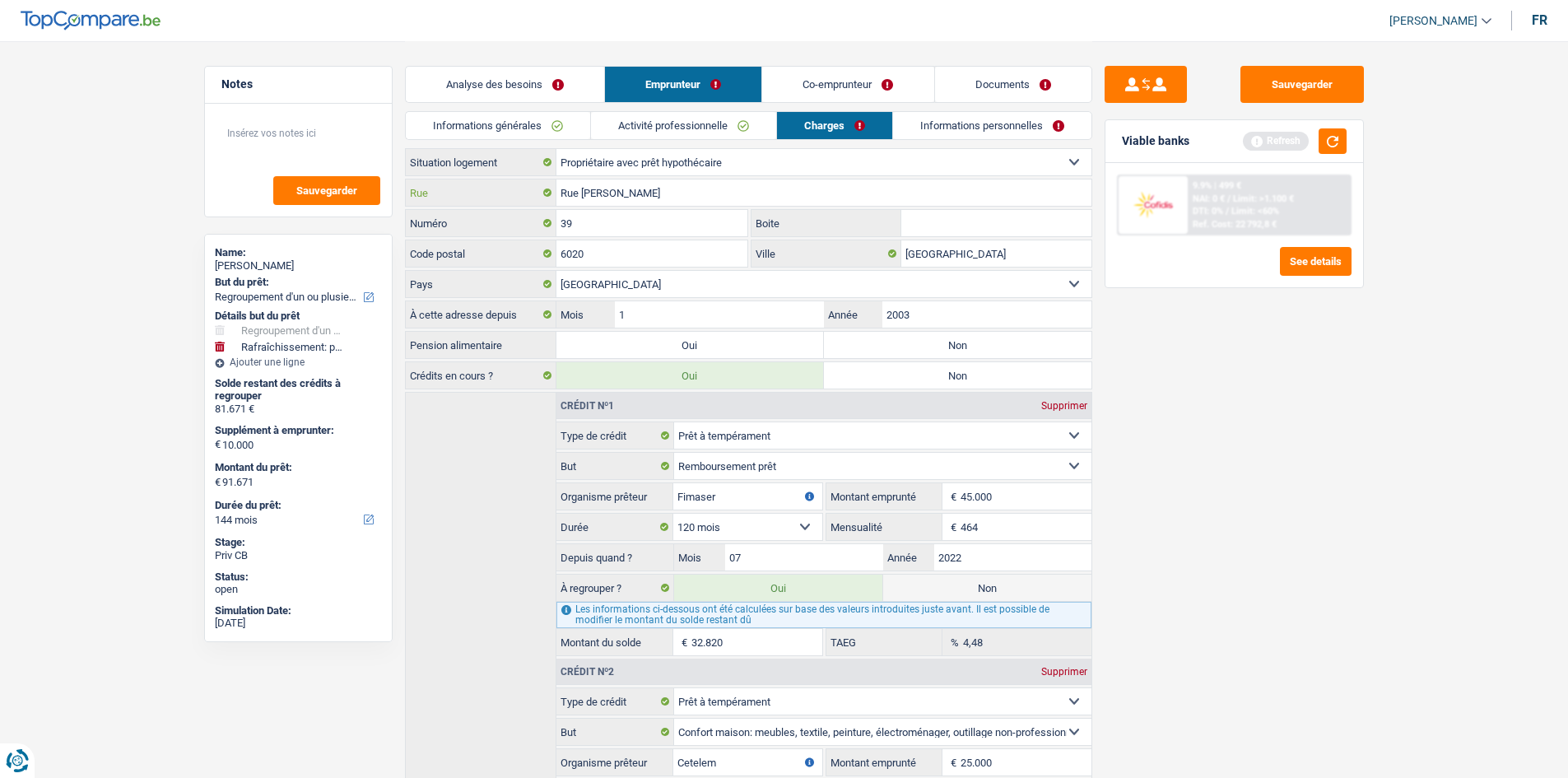
type input "Rue Eugène Van Geersdaele"
click at [971, 253] on input "[GEOGRAPHIC_DATA]" at bounding box center [996, 253] width 190 height 27
click at [944, 342] on label "Non" at bounding box center [957, 345] width 268 height 27
click at [944, 342] on input "Non" at bounding box center [957, 345] width 268 height 27
radio input "true"
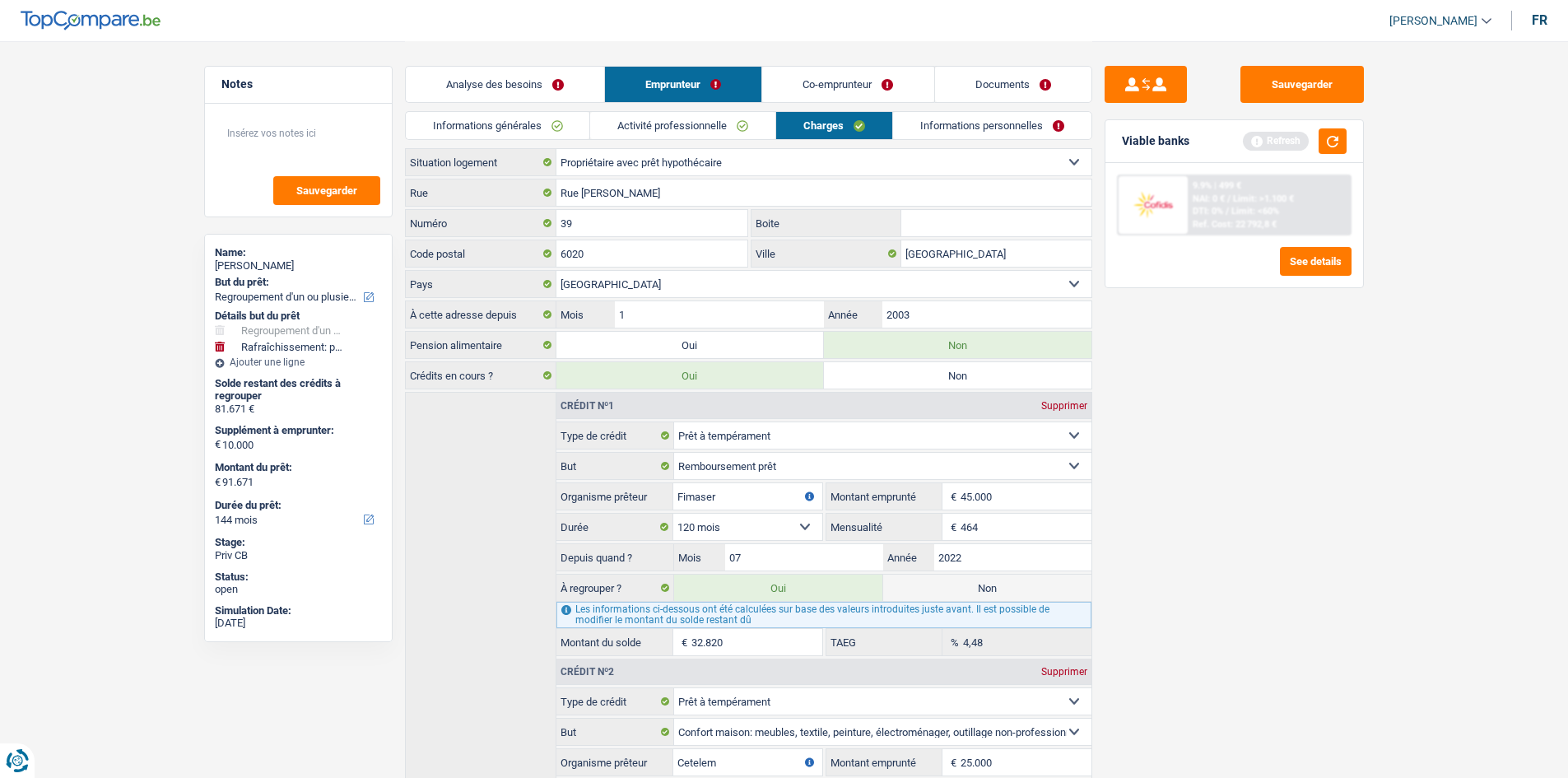
click at [977, 124] on link "Informations personnelles" at bounding box center [992, 125] width 198 height 27
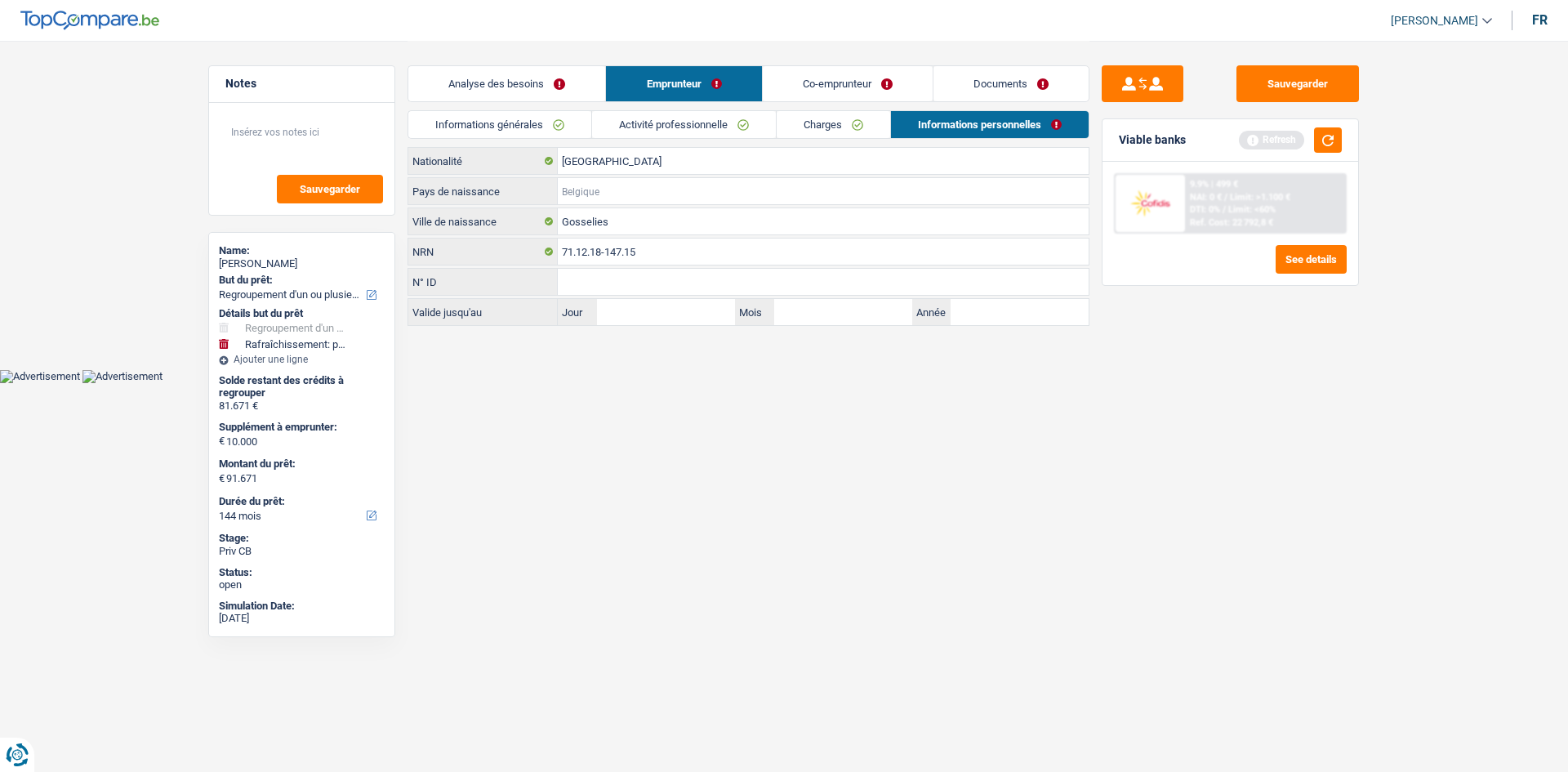
click at [595, 190] on input "Pays de naissance" at bounding box center [823, 191] width 531 height 27
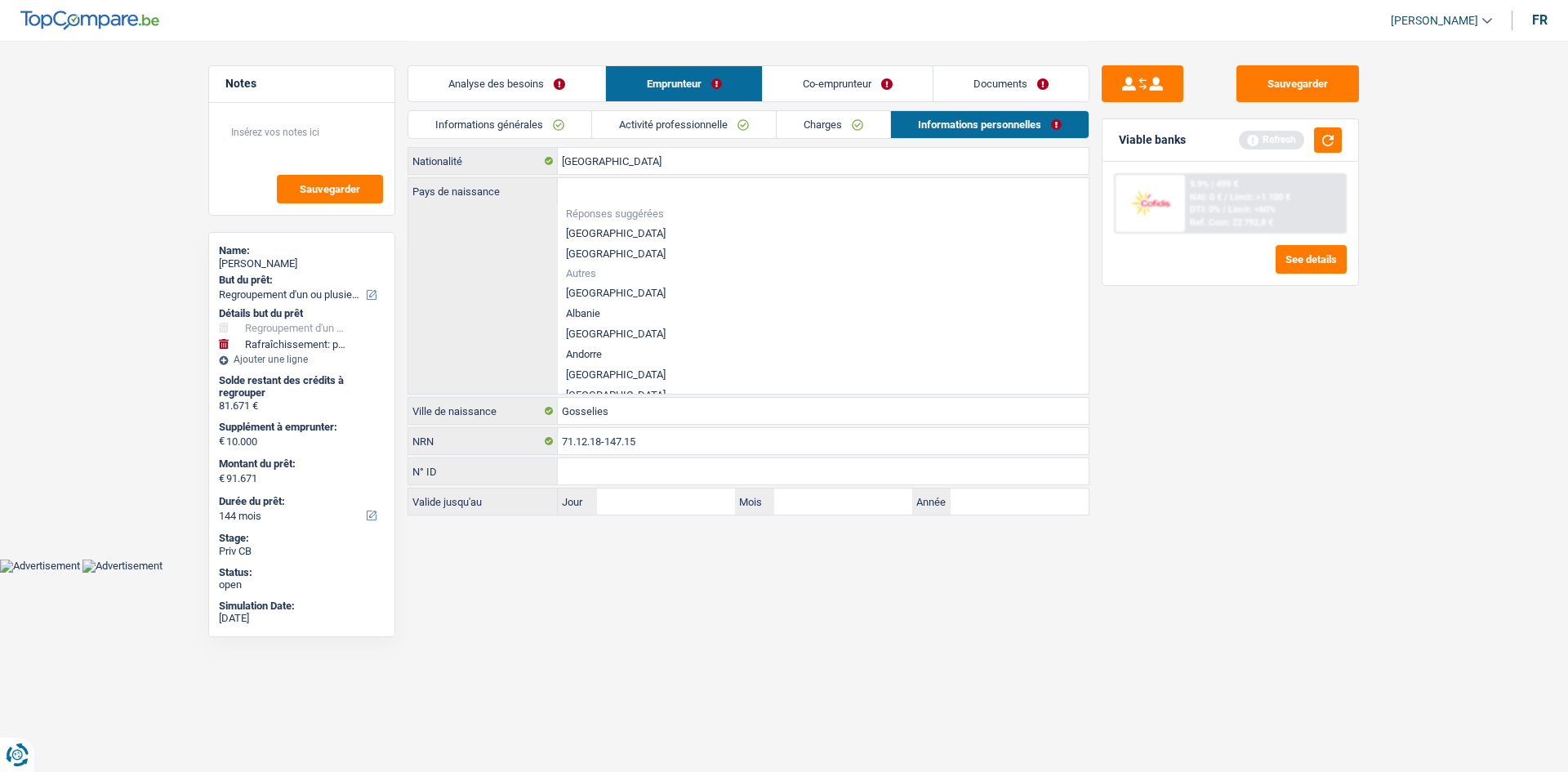
click at [571, 226] on li "[GEOGRAPHIC_DATA]" at bounding box center [823, 233] width 531 height 21
type input "[GEOGRAPHIC_DATA]"
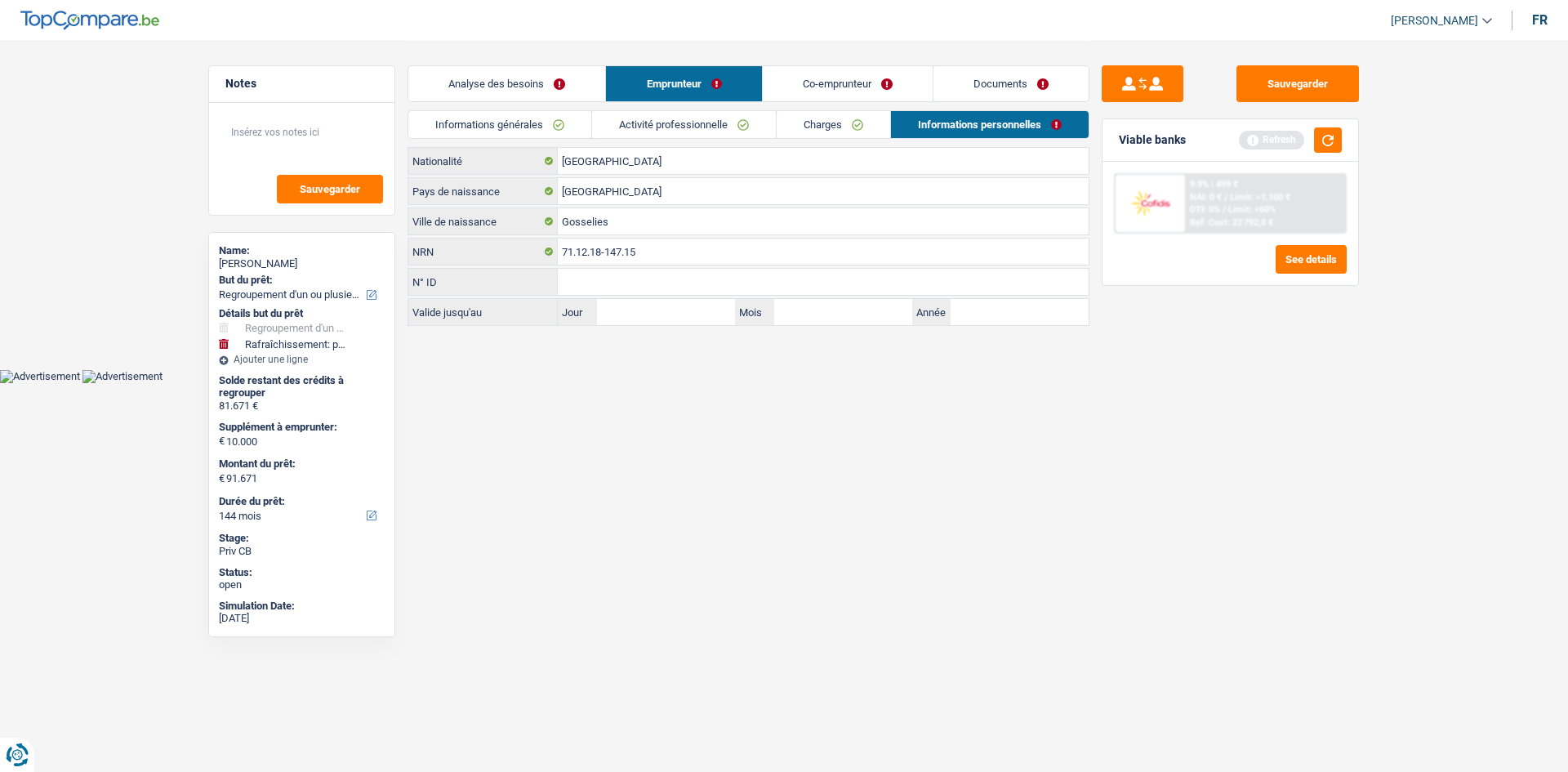
click at [979, 85] on link "Documents" at bounding box center [1011, 84] width 155 height 35
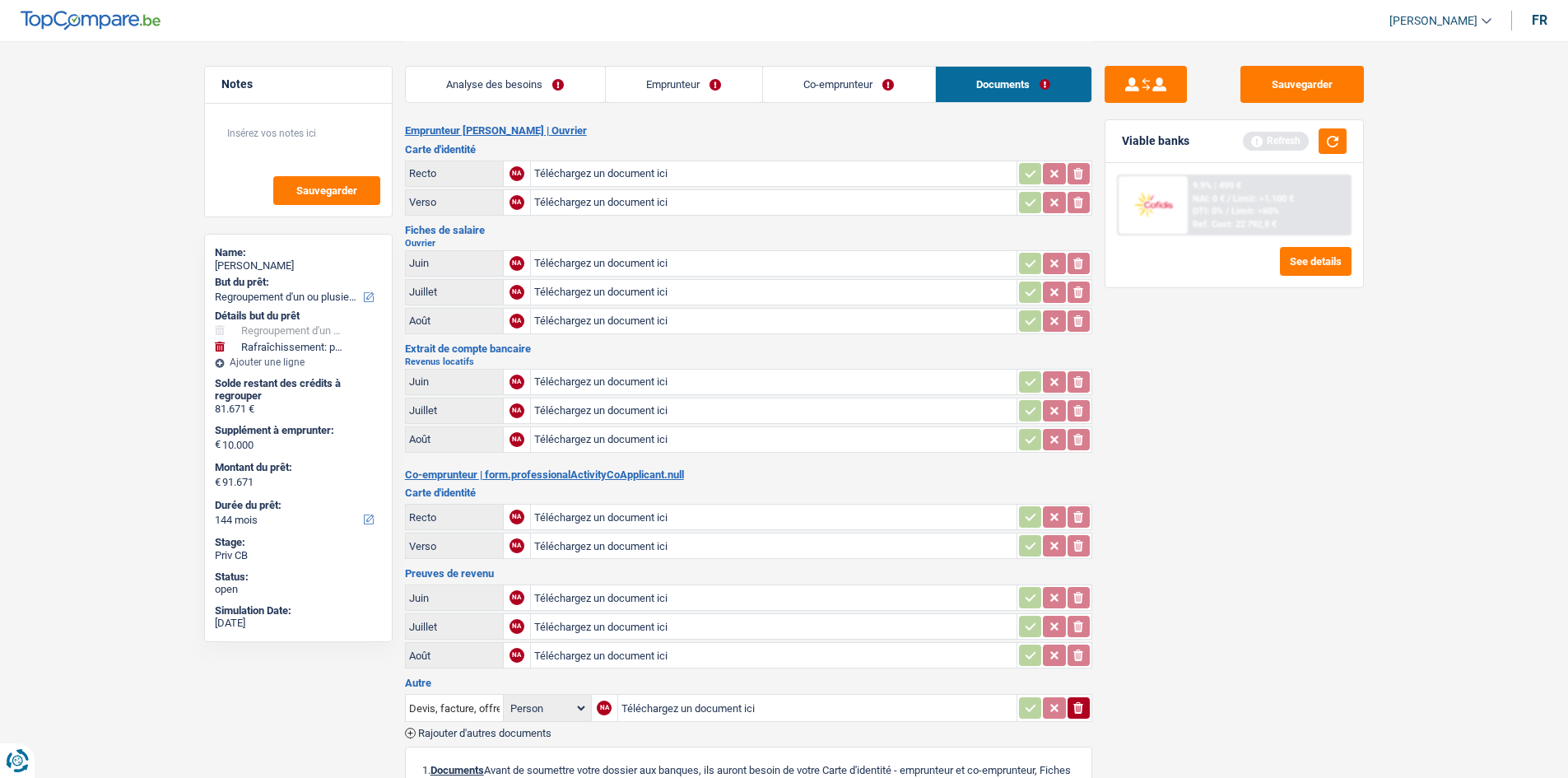
click at [555, 84] on link "Analyse des besoins" at bounding box center [504, 84] width 199 height 36
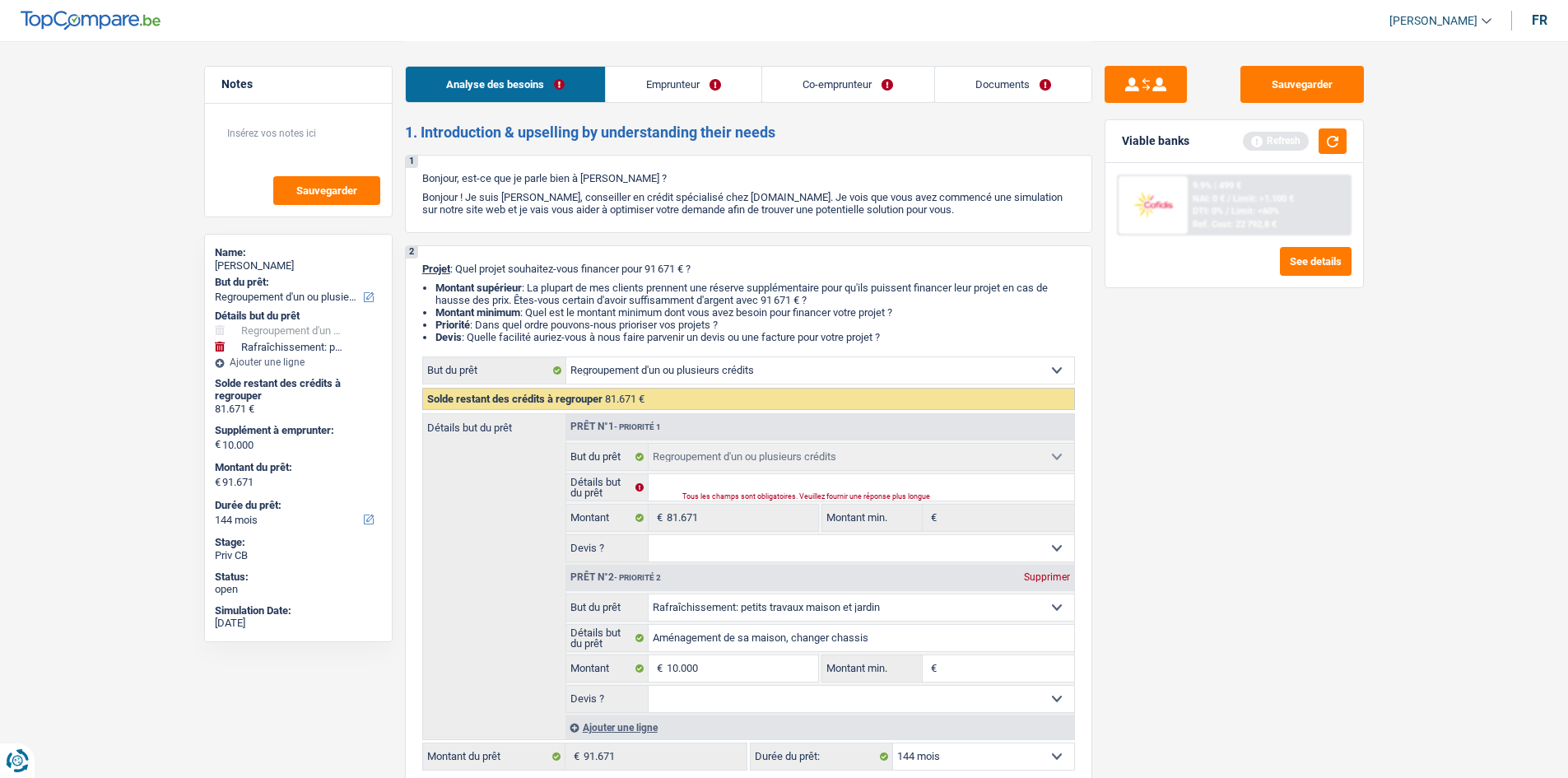
click at [695, 75] on link "Emprunteur" at bounding box center [683, 84] width 156 height 36
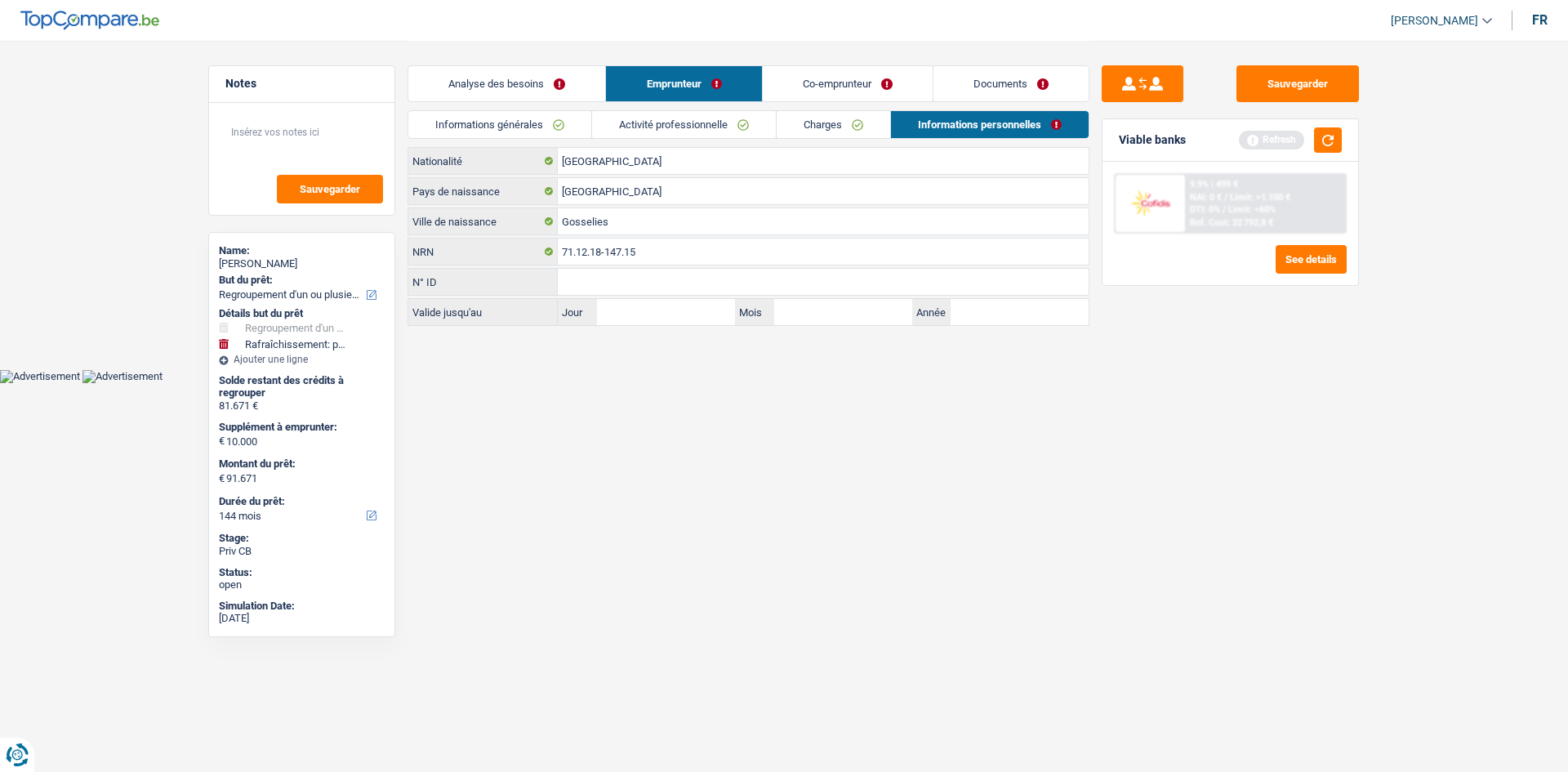
click at [848, 88] on link "Co-emprunteur" at bounding box center [847, 84] width 170 height 35
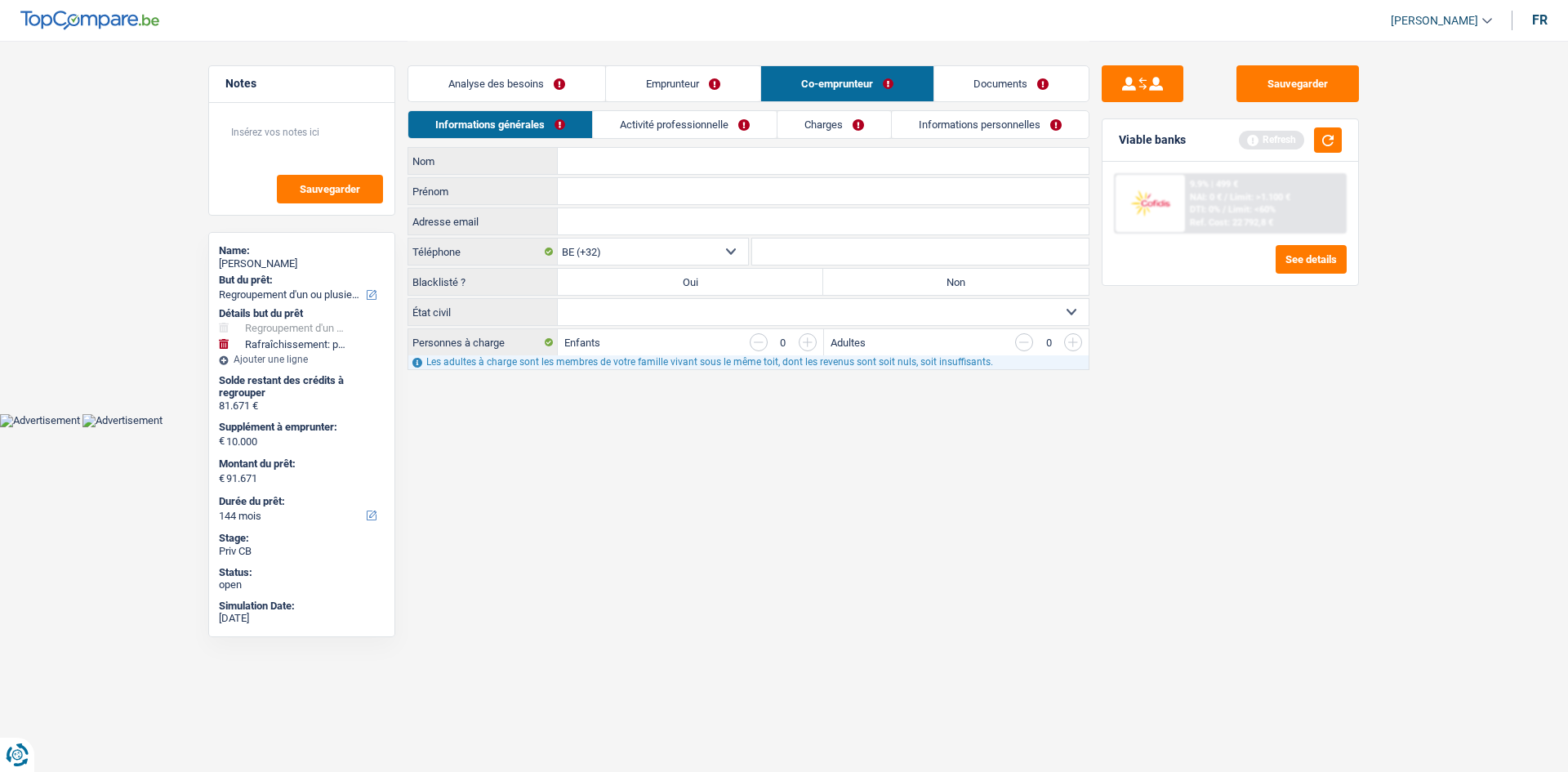
click at [609, 161] on input "Nom" at bounding box center [823, 160] width 531 height 27
type input "Lambert"
type input "Béatrice"
click at [914, 280] on label "Non" at bounding box center [956, 281] width 266 height 27
click at [914, 280] on input "Non" at bounding box center [956, 281] width 266 height 27
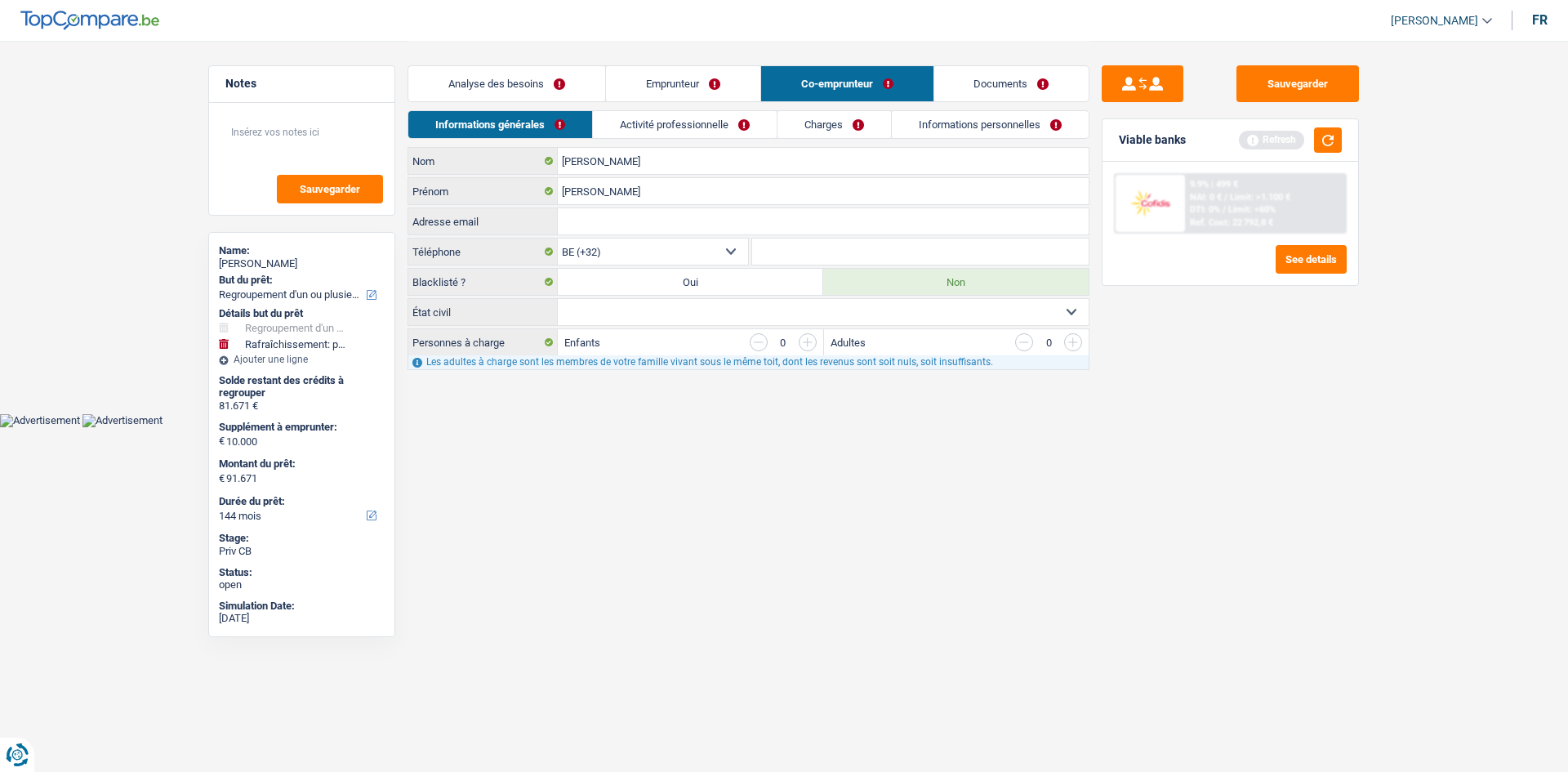
click at [796, 314] on select "Célibataire Marié(e) Cohabitant(e) légal(e) Divorcé(e) Veuf(ve) Séparé (de fait…" at bounding box center [823, 312] width 531 height 27
click at [558, 299] on select "Célibataire Marié(e) Cohabitant(e) légal(e) Divorcé(e) Veuf(ve) Séparé (de fait…" at bounding box center [823, 312] width 531 height 27
click at [676, 127] on link "Activité professionnelle" at bounding box center [685, 124] width 184 height 27
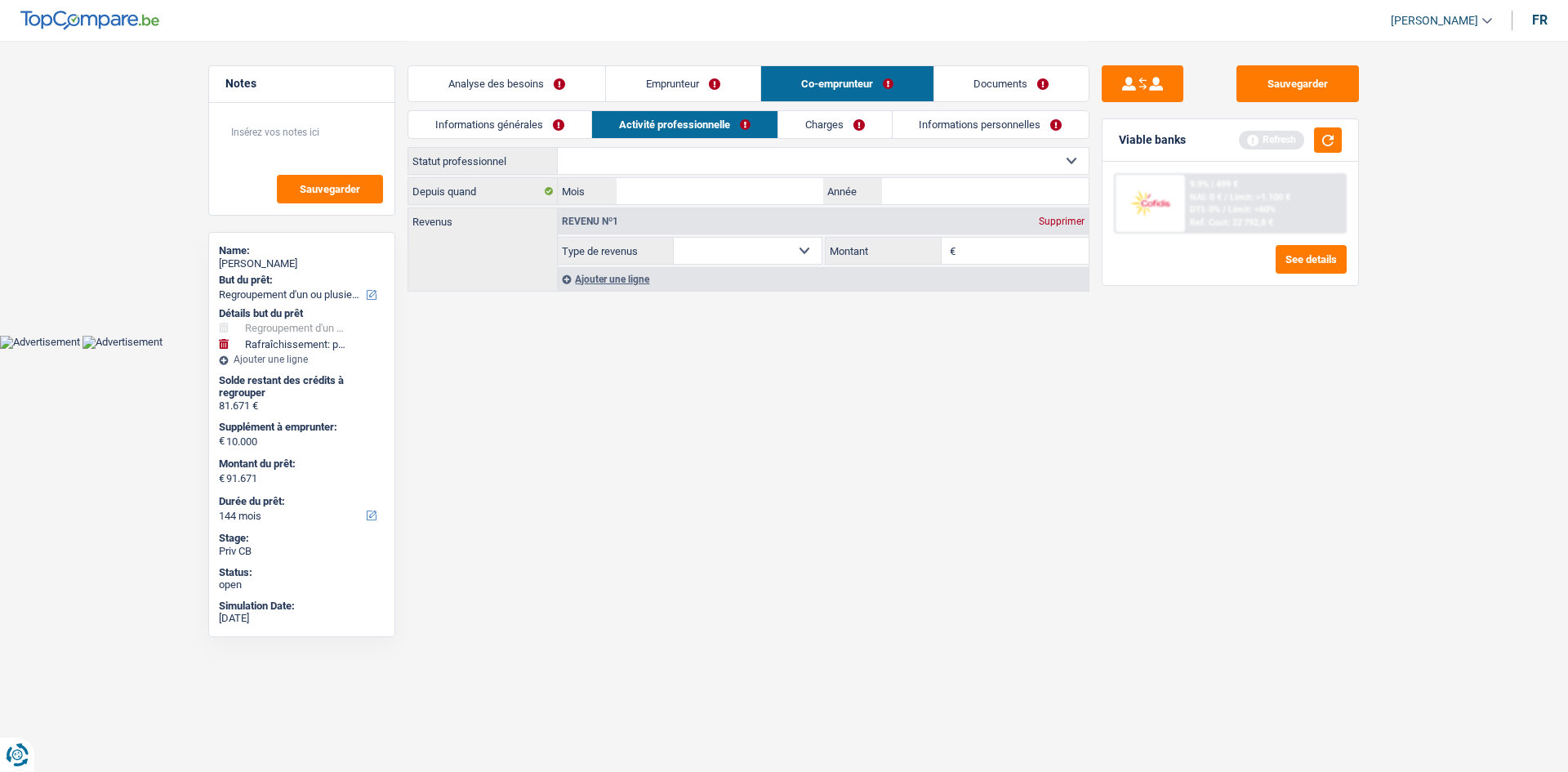
click at [739, 157] on select "Ouvrier Employé privé Employé public Invalide Indépendant Pensionné Chômeur Mut…" at bounding box center [823, 160] width 531 height 27
click at [558, 148] on select "Ouvrier Employé privé Employé public Invalide Indépendant Pensionné Chômeur Mut…" at bounding box center [823, 160] width 531 height 27
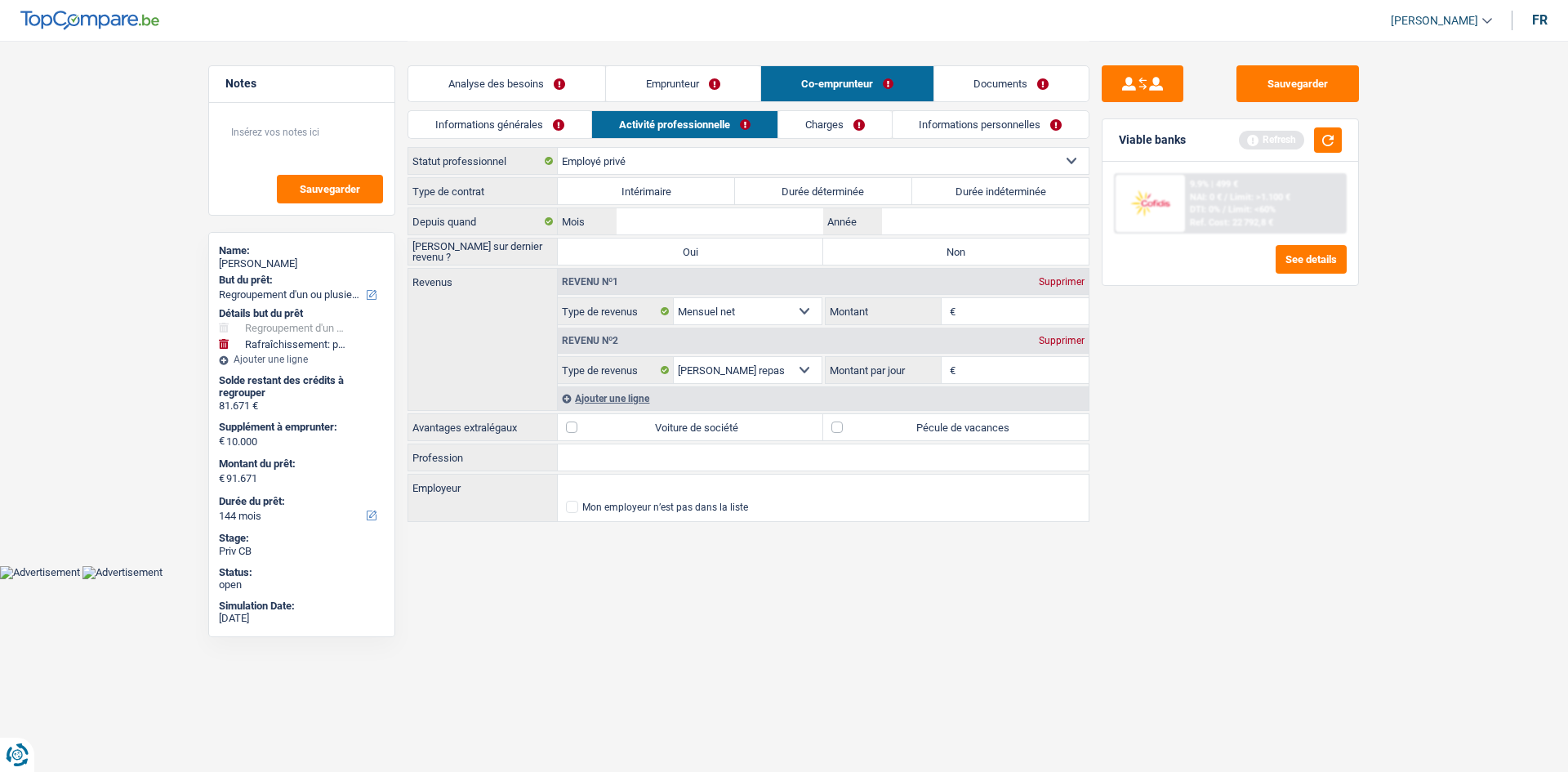
click at [972, 194] on label "Durée indéterminée" at bounding box center [1000, 191] width 177 height 27
click at [972, 194] on input "Durée indéterminée" at bounding box center [1000, 191] width 177 height 27
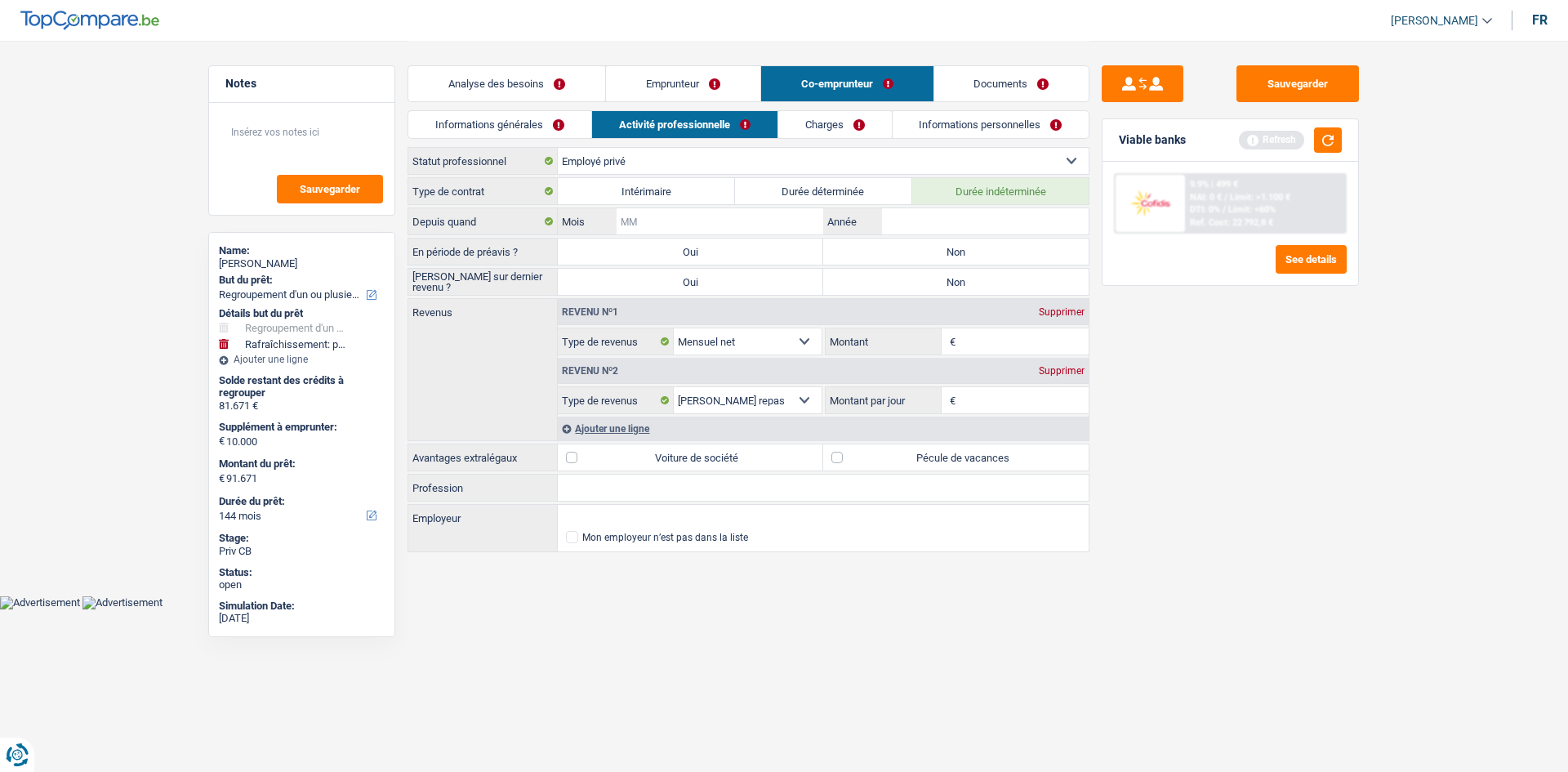
click at [807, 216] on input "Mois" at bounding box center [720, 221] width 207 height 27
click at [930, 225] on input "Année" at bounding box center [986, 221] width 207 height 27
click at [713, 226] on input "Mois" at bounding box center [720, 221] width 207 height 27
click at [716, 223] on input "09" at bounding box center [720, 221] width 207 height 27
click at [918, 212] on input "20" at bounding box center [986, 221] width 207 height 27
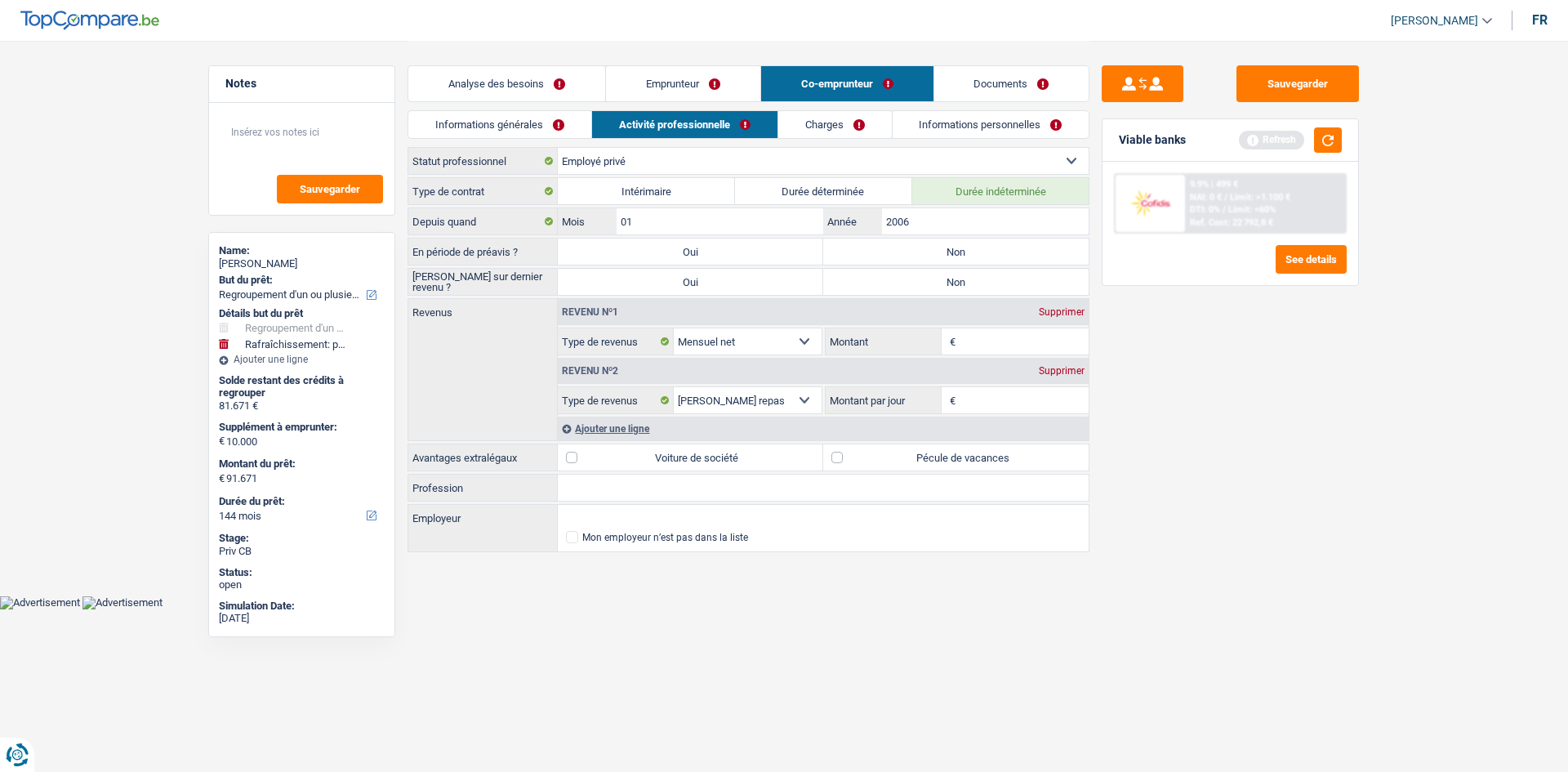
click at [927, 252] on label "Non" at bounding box center [956, 251] width 266 height 27
click at [927, 252] on input "Non" at bounding box center [956, 251] width 266 height 27
click at [936, 280] on label "Non" at bounding box center [956, 281] width 266 height 27
click at [936, 280] on input "Non" at bounding box center [956, 281] width 266 height 27
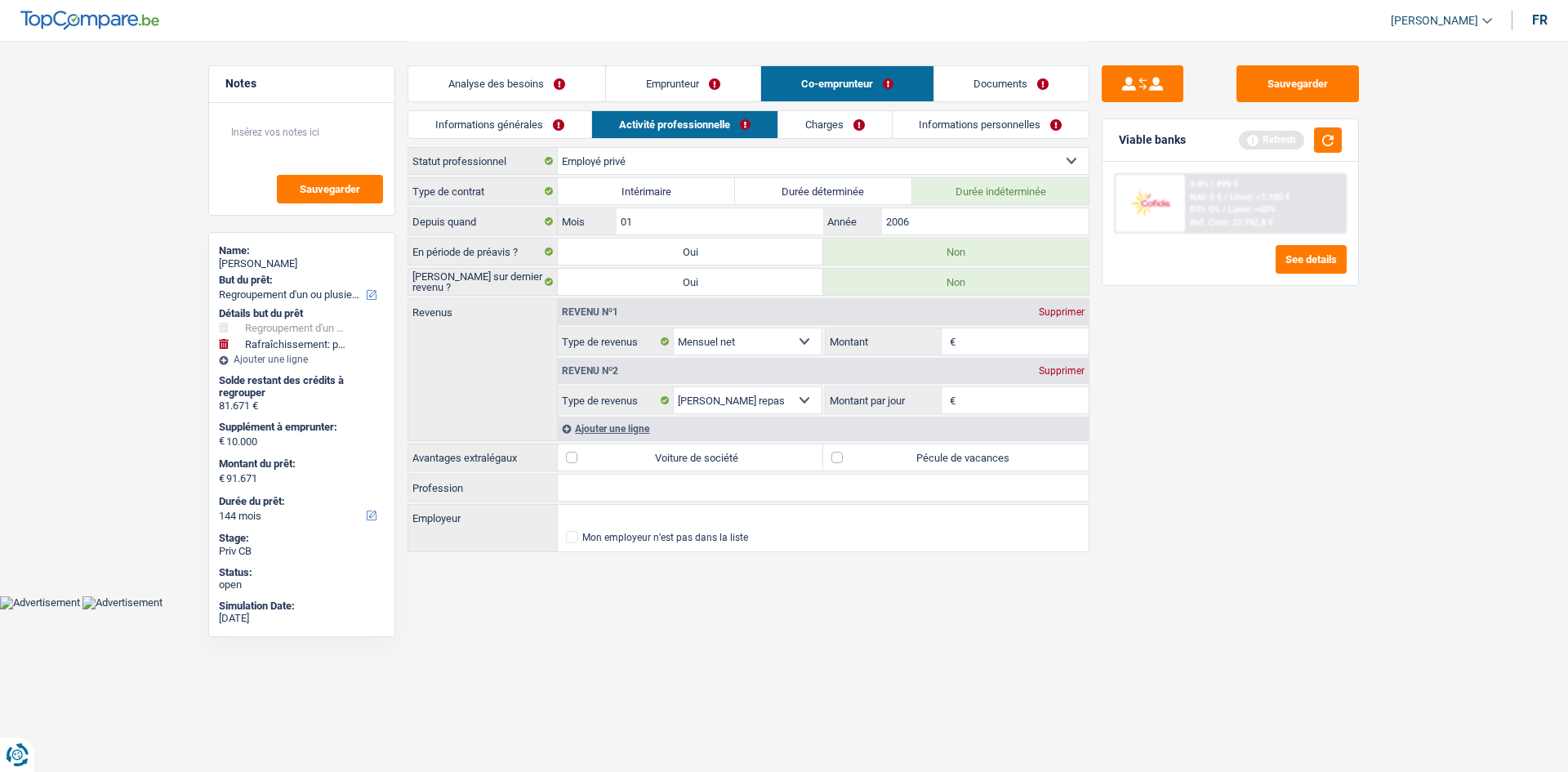
click at [1054, 373] on div "Supprimer" at bounding box center [1061, 371] width 54 height 10
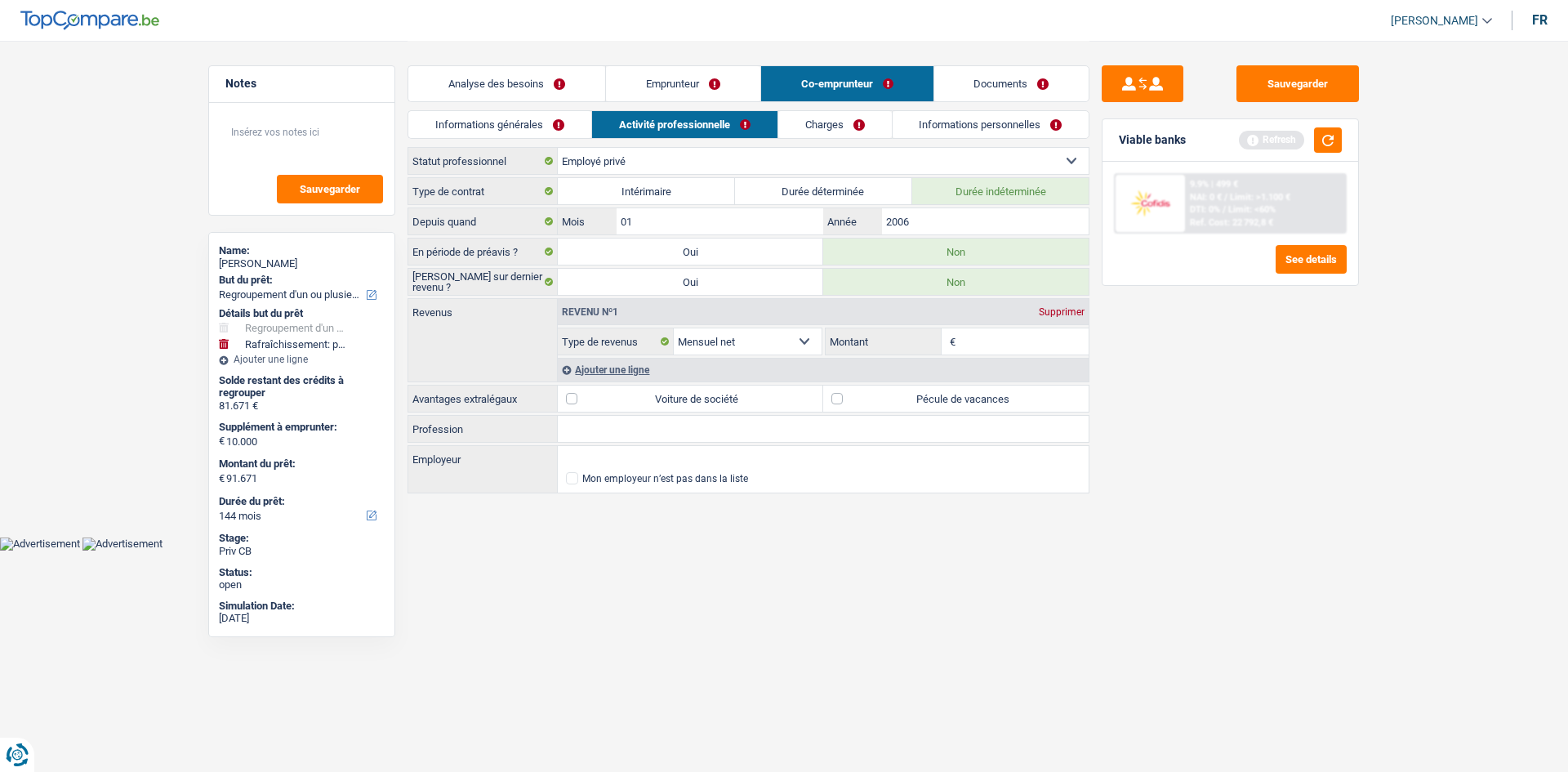
click at [667, 85] on link "Emprunteur" at bounding box center [683, 84] width 154 height 35
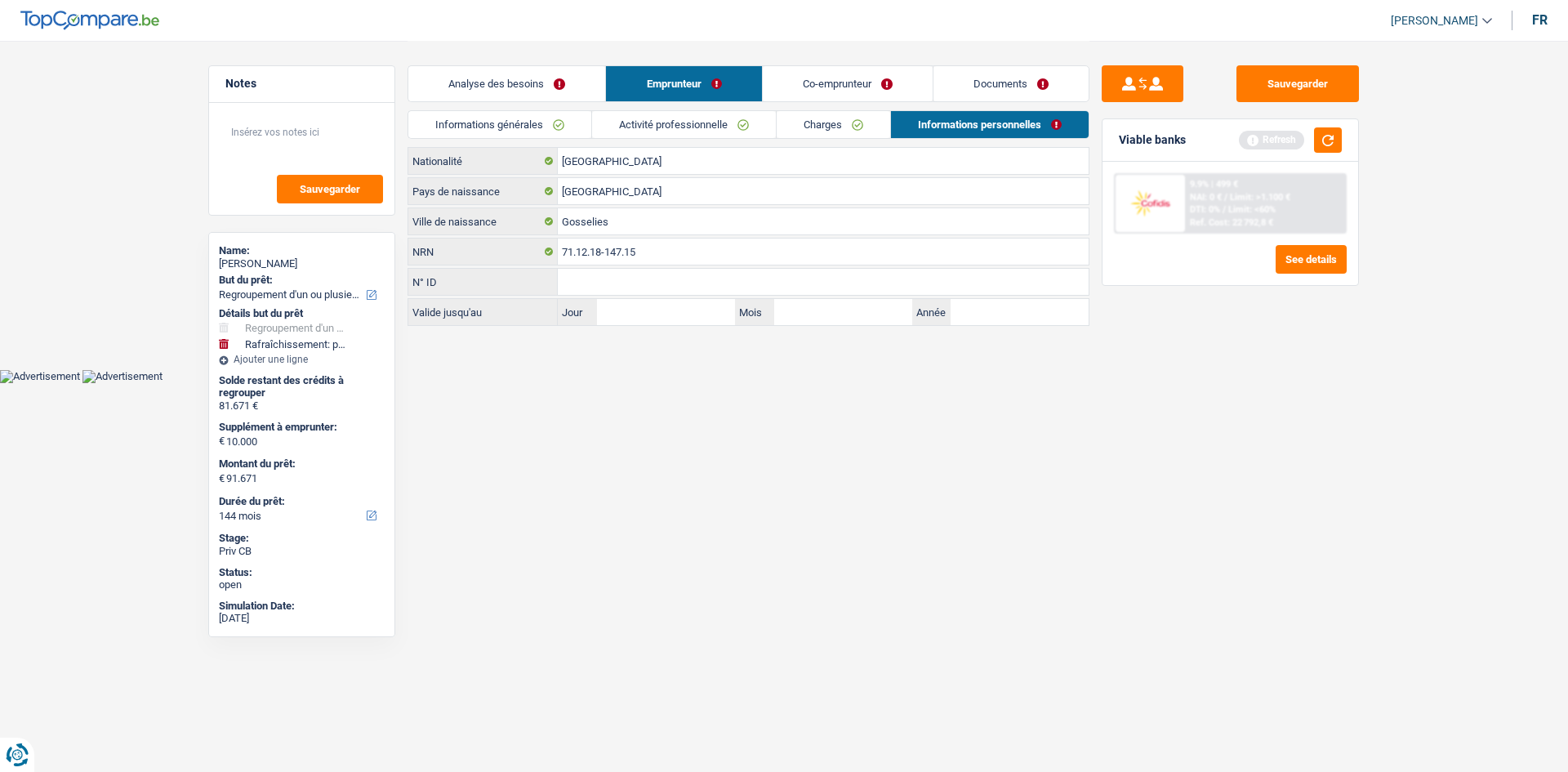
click at [664, 128] on link "Activité professionnelle" at bounding box center [684, 124] width 184 height 27
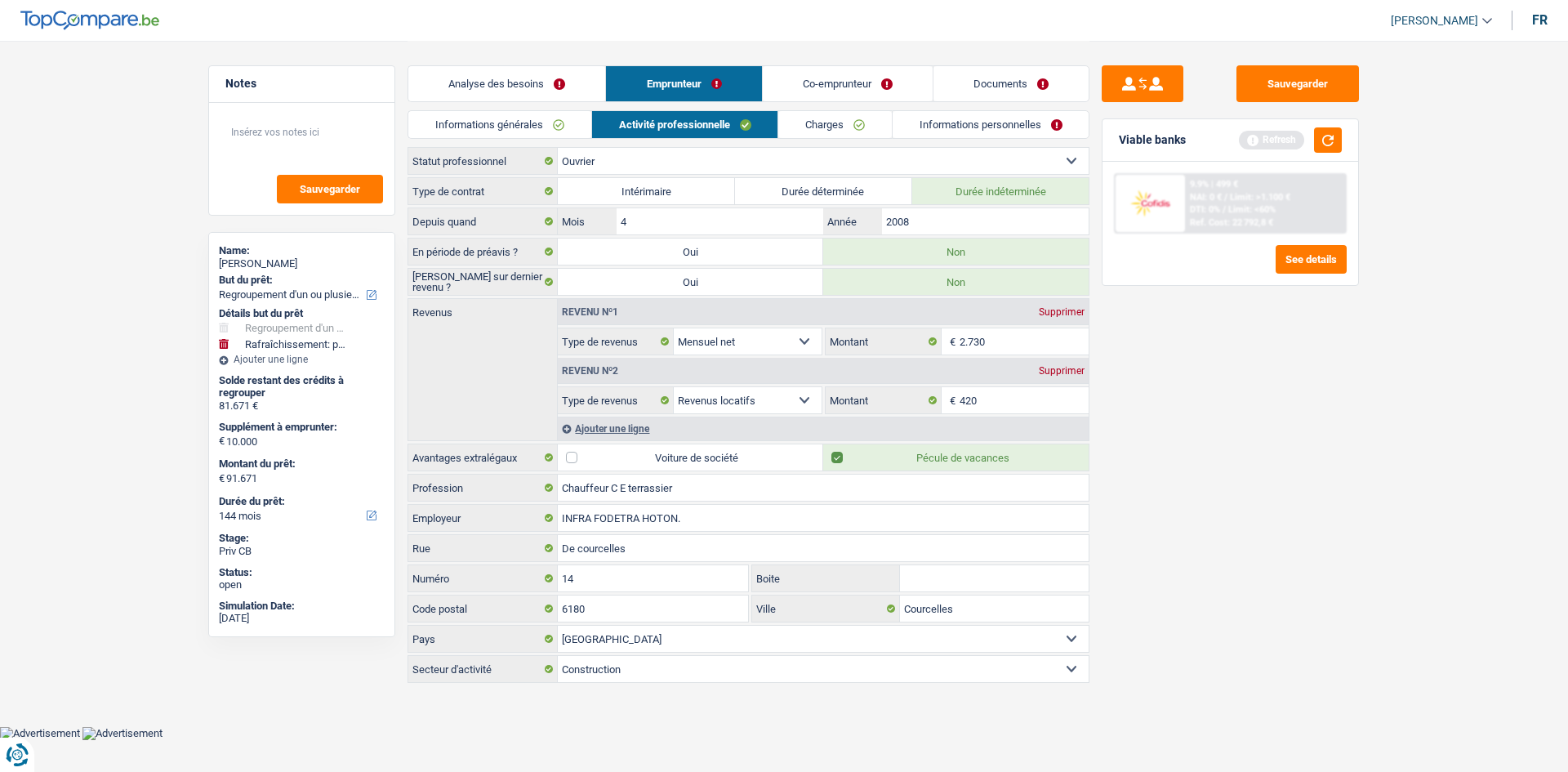
click at [620, 433] on div "Ajouter une ligne" at bounding box center [823, 428] width 531 height 24
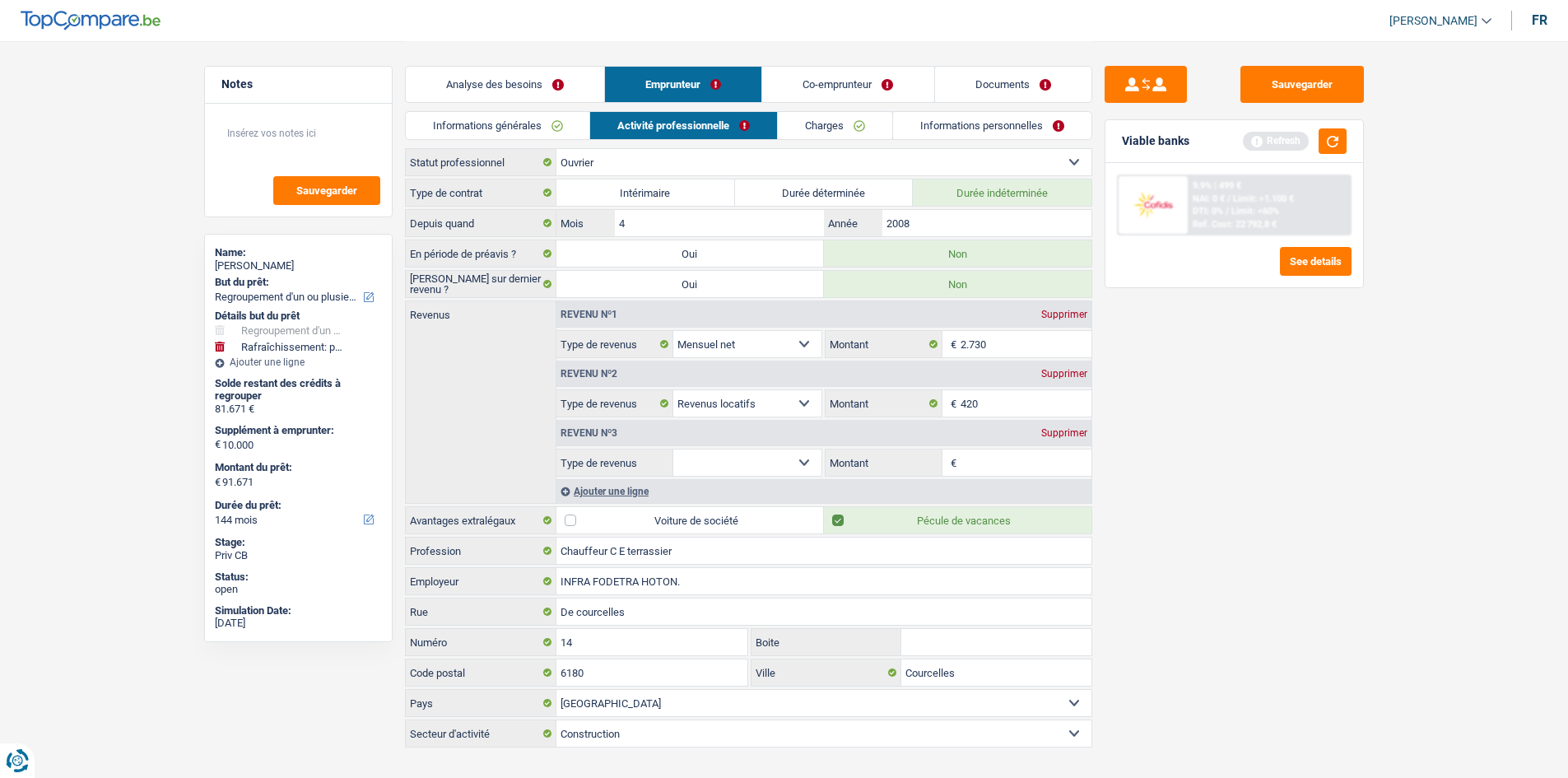
click at [808, 463] on select "Allocation d'handicap Allocations chômage Allocations familiales Chèques repas …" at bounding box center [747, 462] width 149 height 27
click at [1052, 433] on div "Supprimer" at bounding box center [1064, 433] width 55 height 10
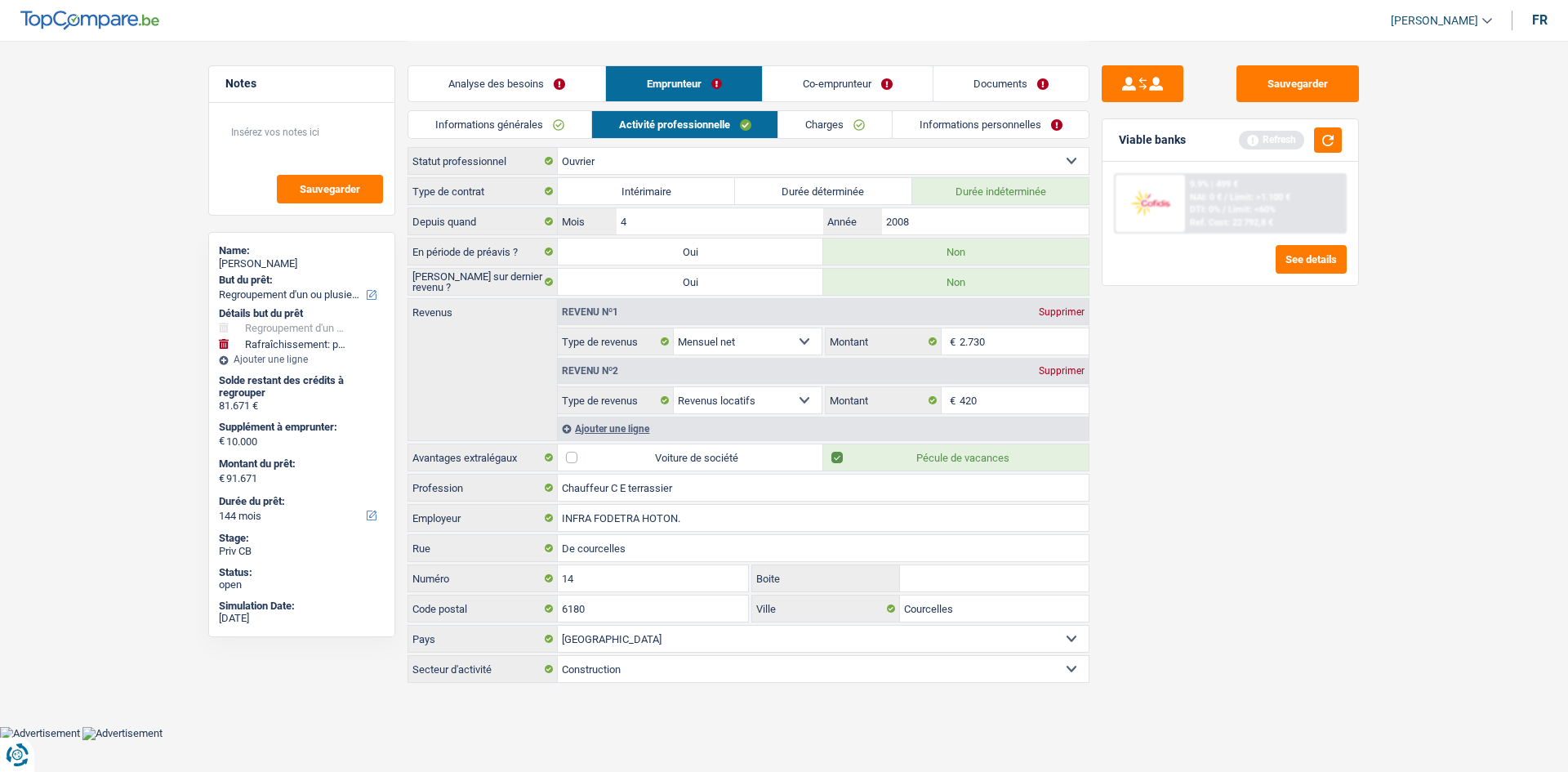
click at [843, 89] on link "Co-emprunteur" at bounding box center [847, 84] width 170 height 35
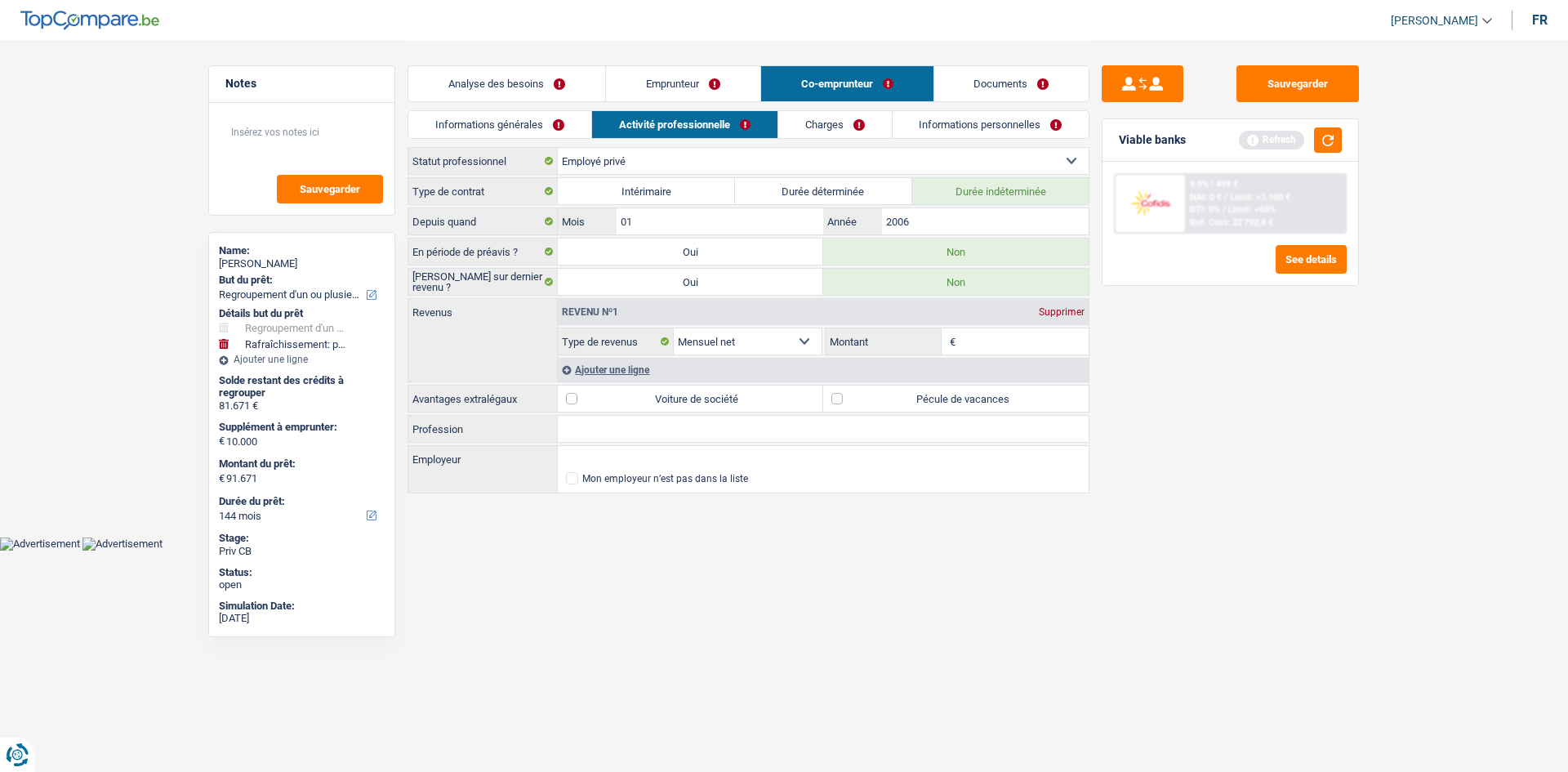
click at [638, 367] on div "Ajouter une ligne" at bounding box center [823, 370] width 531 height 24
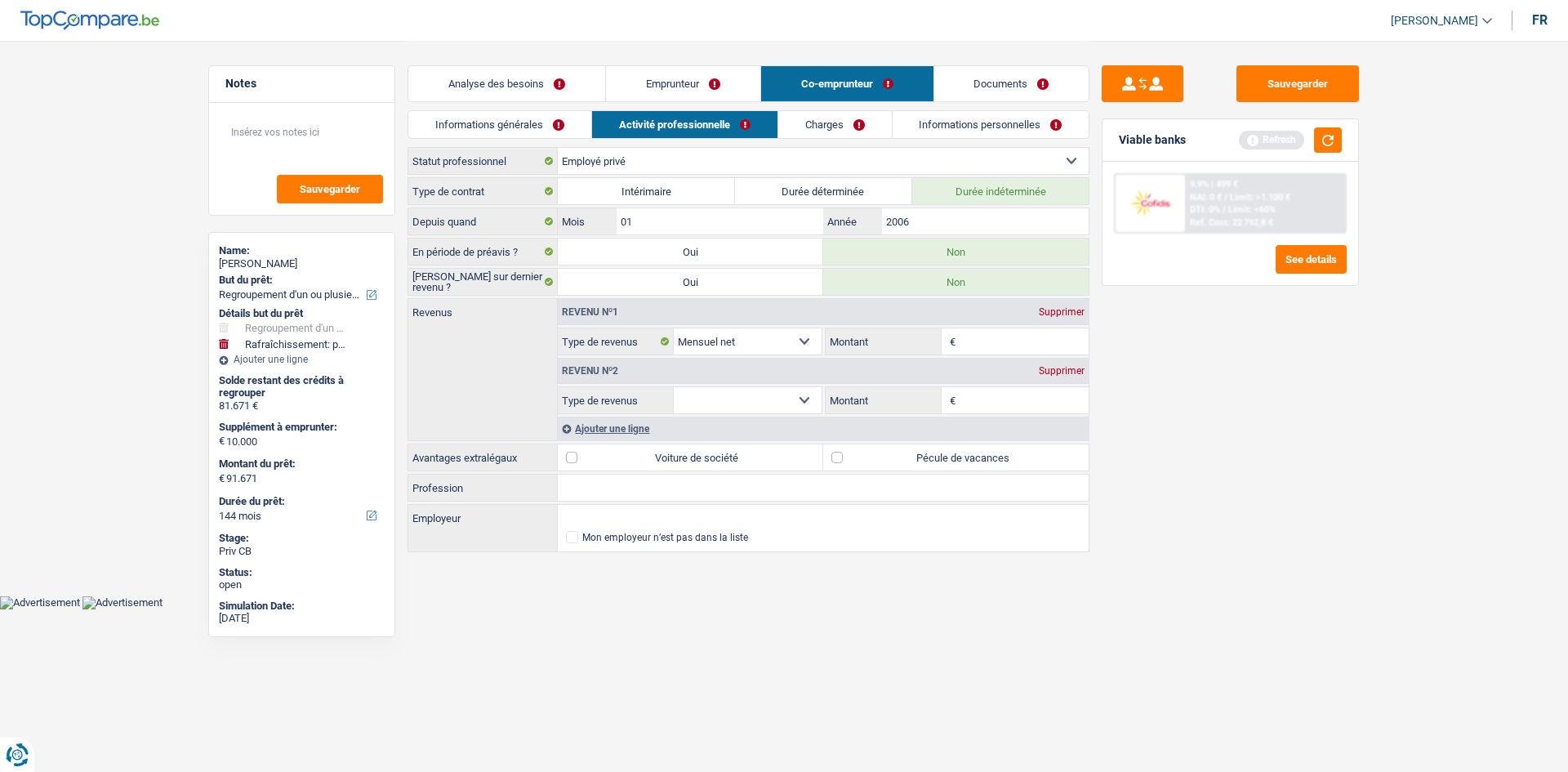
click at [811, 396] on select "Allocation d'handicap Allocations chômage Allocations familiales Chèques repas …" at bounding box center [748, 400] width 148 height 27
click at [674, 387] on select "Allocation d'handicap Allocations chômage Allocations familiales Chèques repas …" at bounding box center [748, 400] width 148 height 27
click at [969, 397] on input "Montant par jour" at bounding box center [1025, 400] width 130 height 27
click at [608, 434] on div "Ajouter une ligne" at bounding box center [823, 428] width 531 height 24
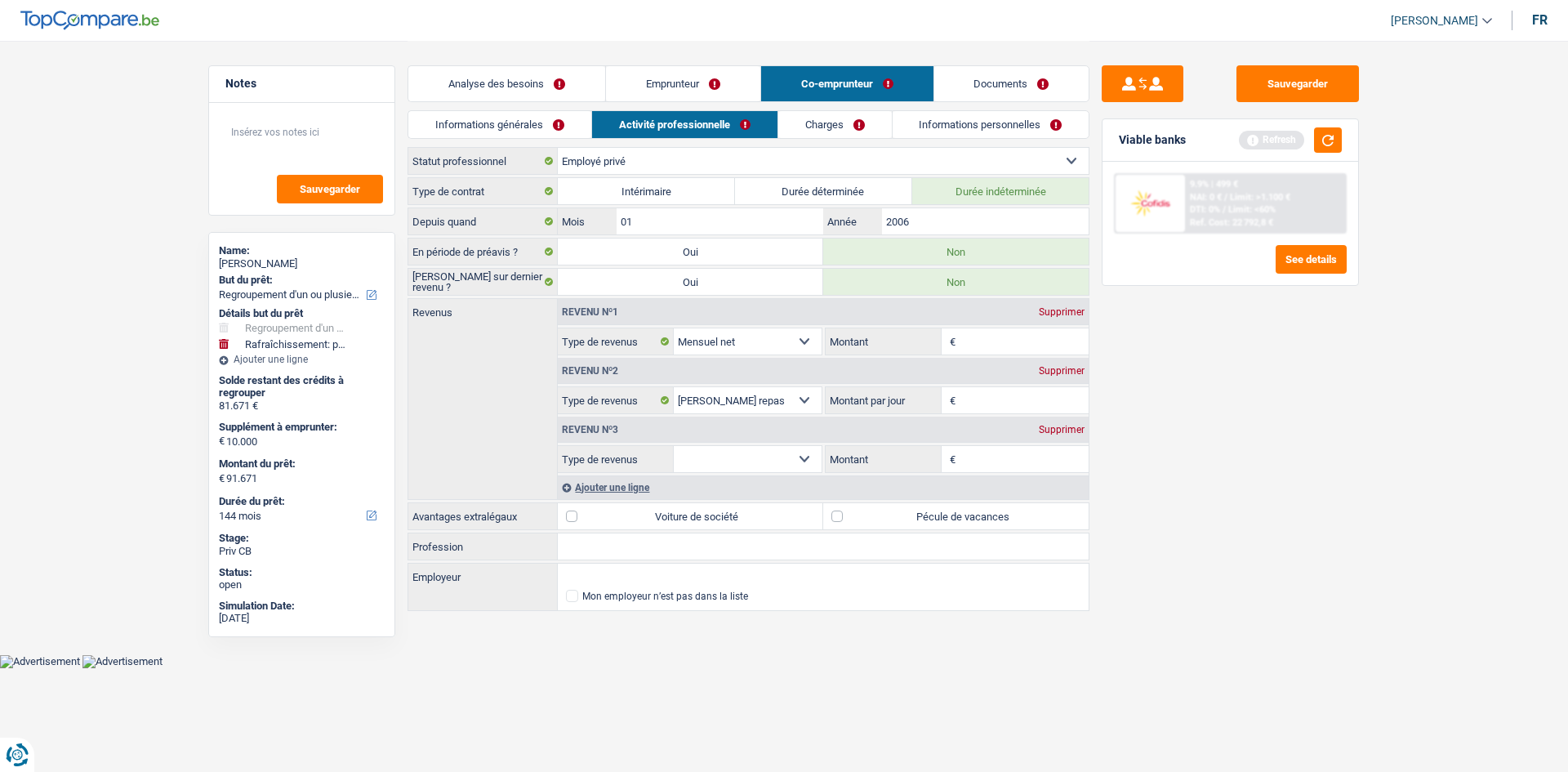
click at [994, 344] on input "Montant" at bounding box center [1025, 341] width 130 height 27
click at [801, 452] on select "Allocation d'handicap Allocations chômage Allocations familiales Chèques repas …" at bounding box center [748, 458] width 148 height 27
click at [674, 445] on select "Allocation d'handicap Allocations chômage Allocations familiales Chèques repas …" at bounding box center [748, 458] width 148 height 27
click at [976, 466] on input "Montant" at bounding box center [1025, 458] width 130 height 27
click at [982, 400] on input "Montant par jour" at bounding box center [1025, 400] width 130 height 27
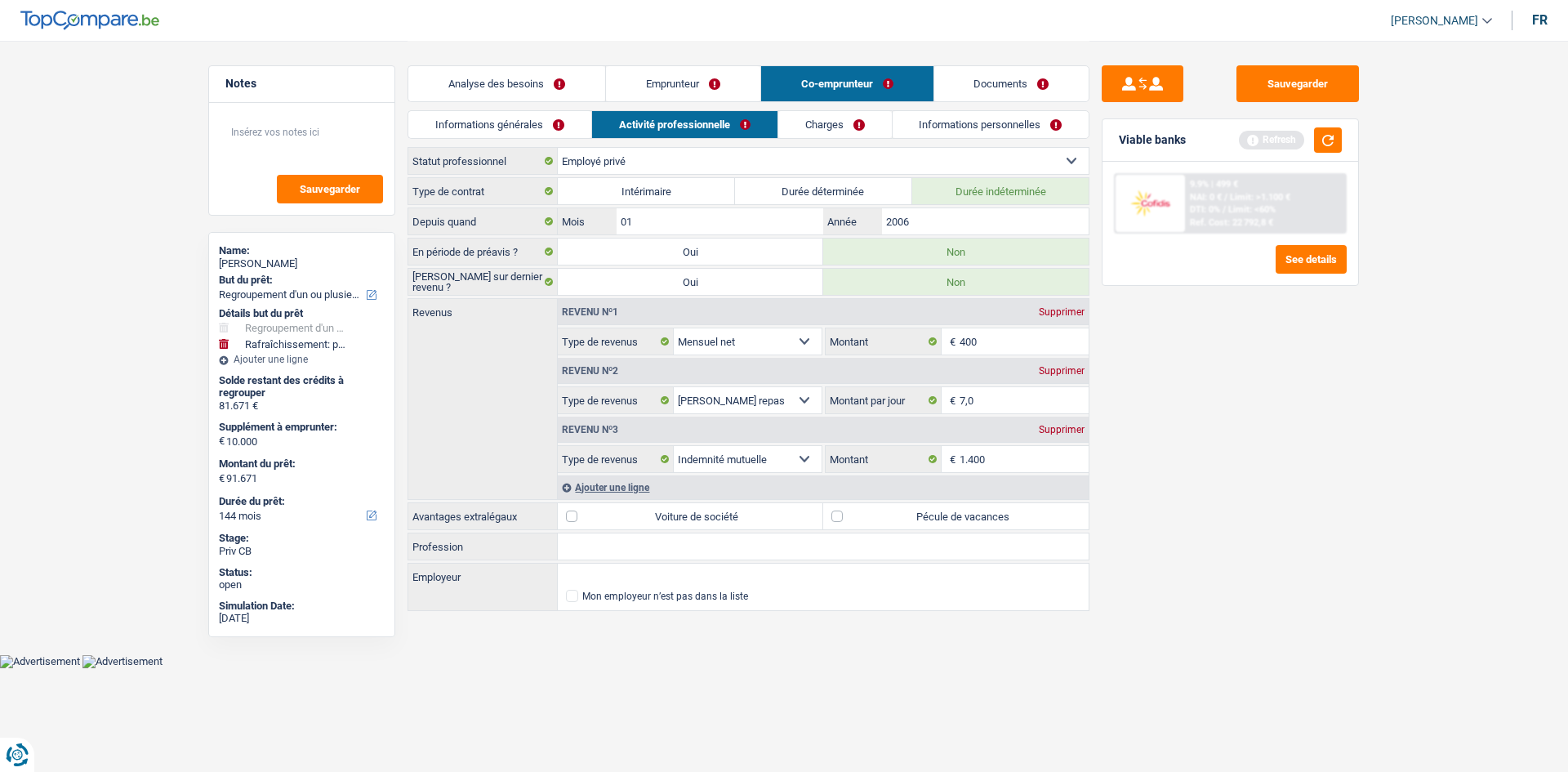
click at [840, 516] on label "Pécule de vacances" at bounding box center [956, 515] width 266 height 27
click at [840, 516] on input "Pécule de vacances" at bounding box center [956, 515] width 266 height 27
click at [615, 541] on input "Profession" at bounding box center [823, 546] width 531 height 27
click at [833, 116] on link "Charges" at bounding box center [834, 124] width 113 height 27
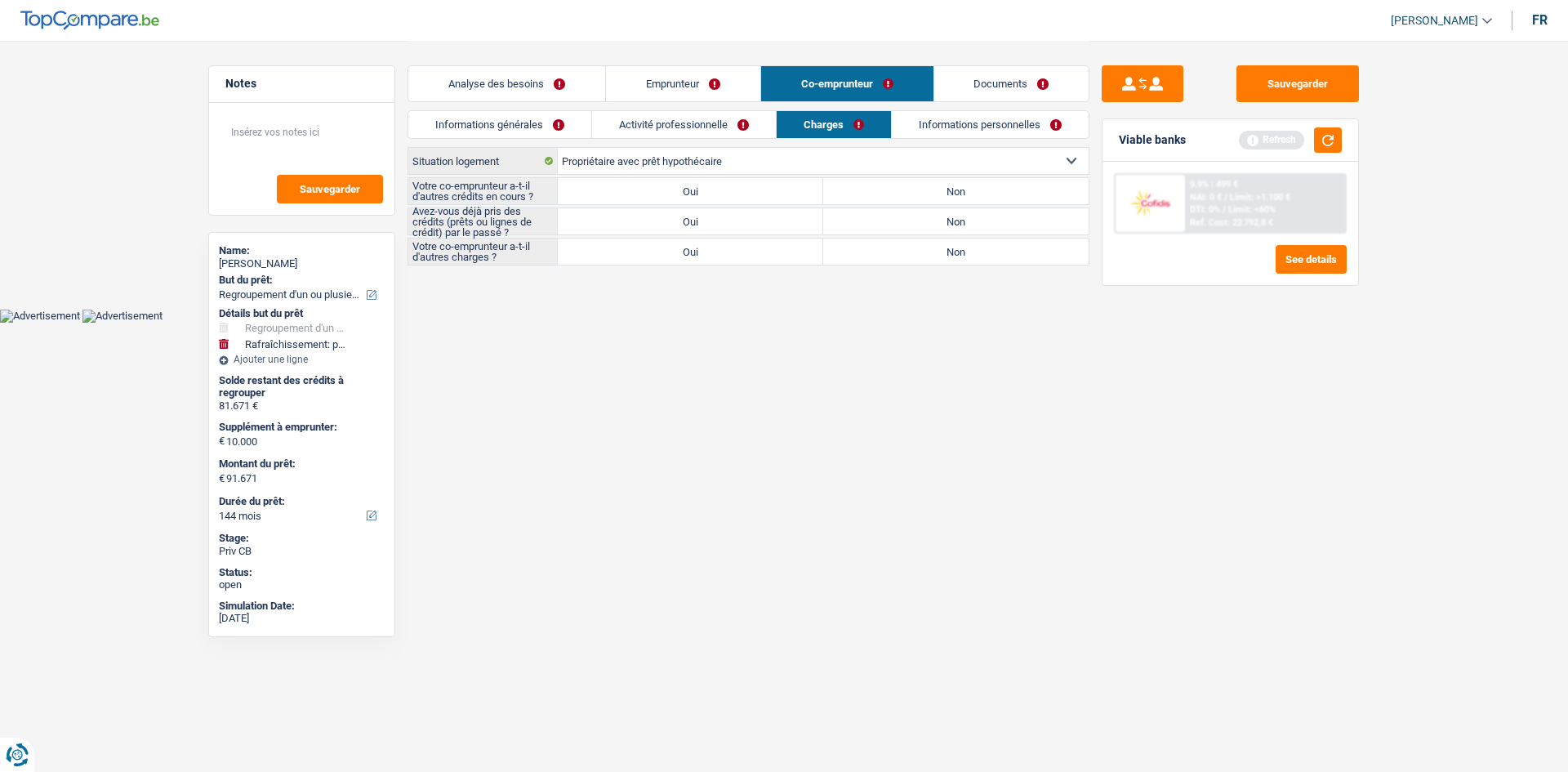
click at [867, 188] on label "Non" at bounding box center [956, 191] width 266 height 27
click at [867, 188] on input "Non" at bounding box center [956, 191] width 266 height 27
click at [734, 216] on label "Oui" at bounding box center [691, 221] width 266 height 27
click at [734, 216] on input "Oui" at bounding box center [691, 221] width 266 height 27
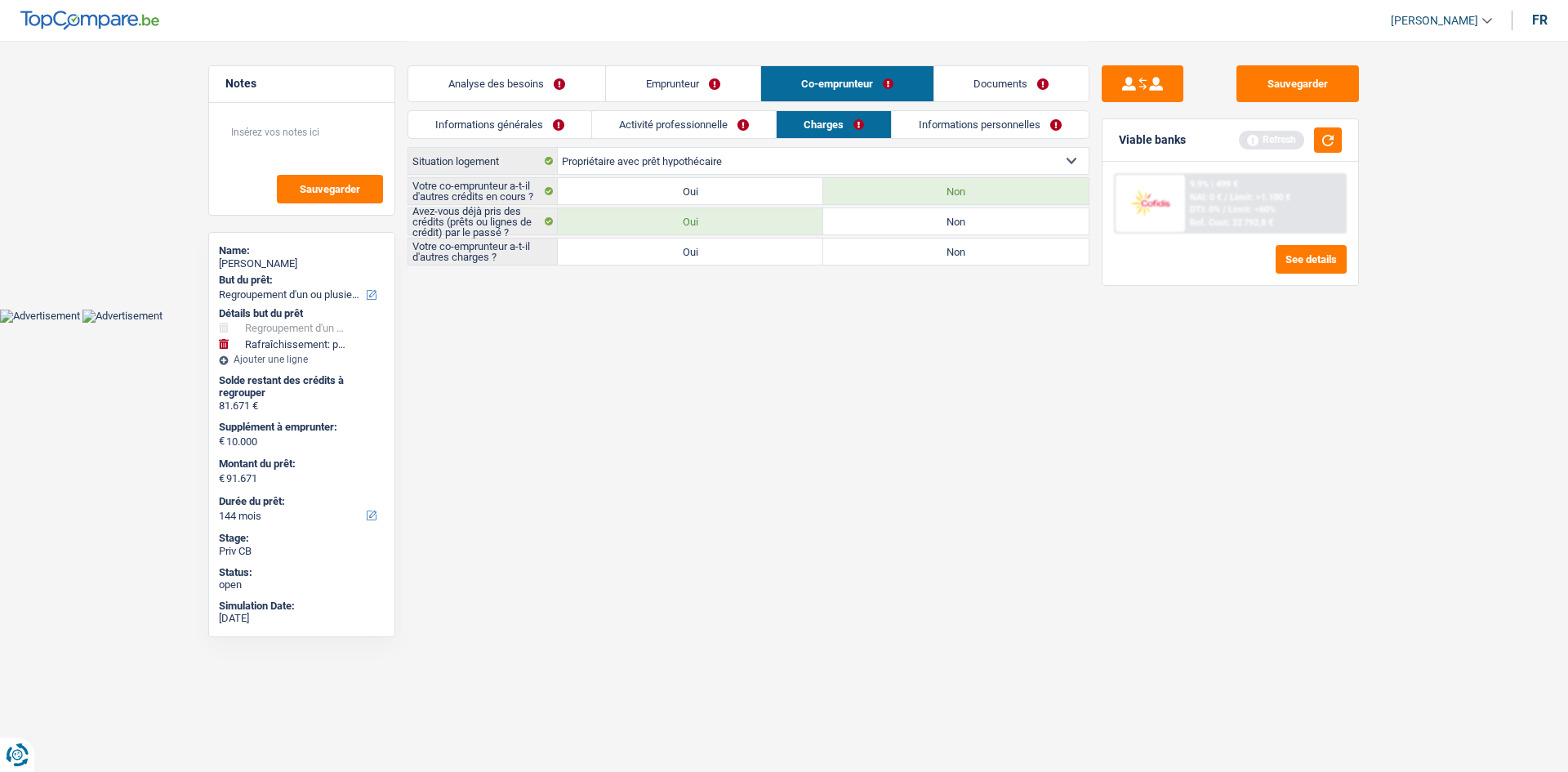
click at [884, 255] on label "Non" at bounding box center [956, 251] width 266 height 27
click at [884, 255] on input "Non" at bounding box center [956, 251] width 266 height 27
click at [754, 248] on label "Oui" at bounding box center [691, 251] width 266 height 27
click at [754, 248] on input "Oui" at bounding box center [691, 251] width 266 height 27
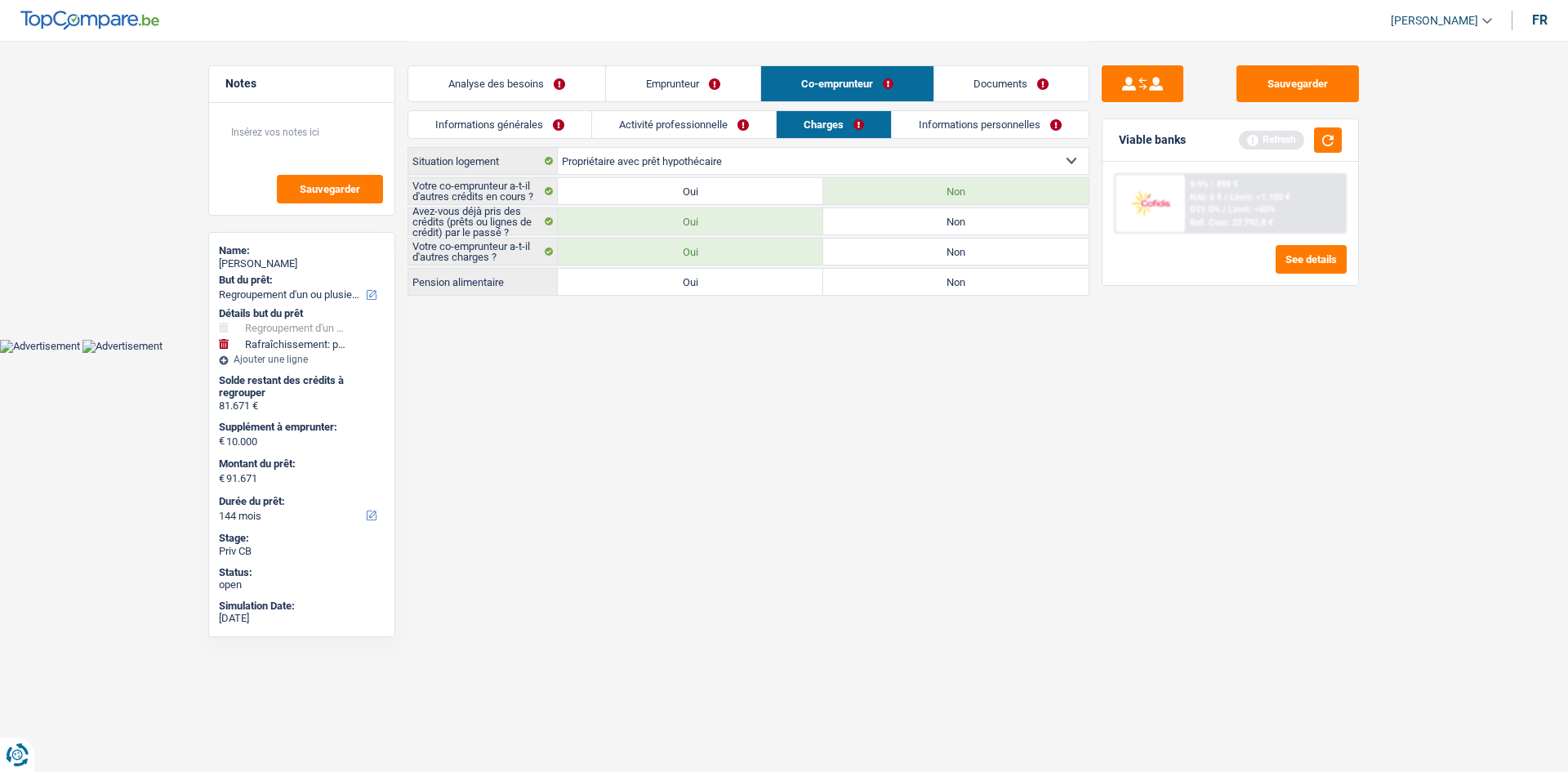
click at [859, 247] on label "Non" at bounding box center [956, 251] width 266 height 27
click at [859, 247] on input "Non" at bounding box center [956, 251] width 266 height 27
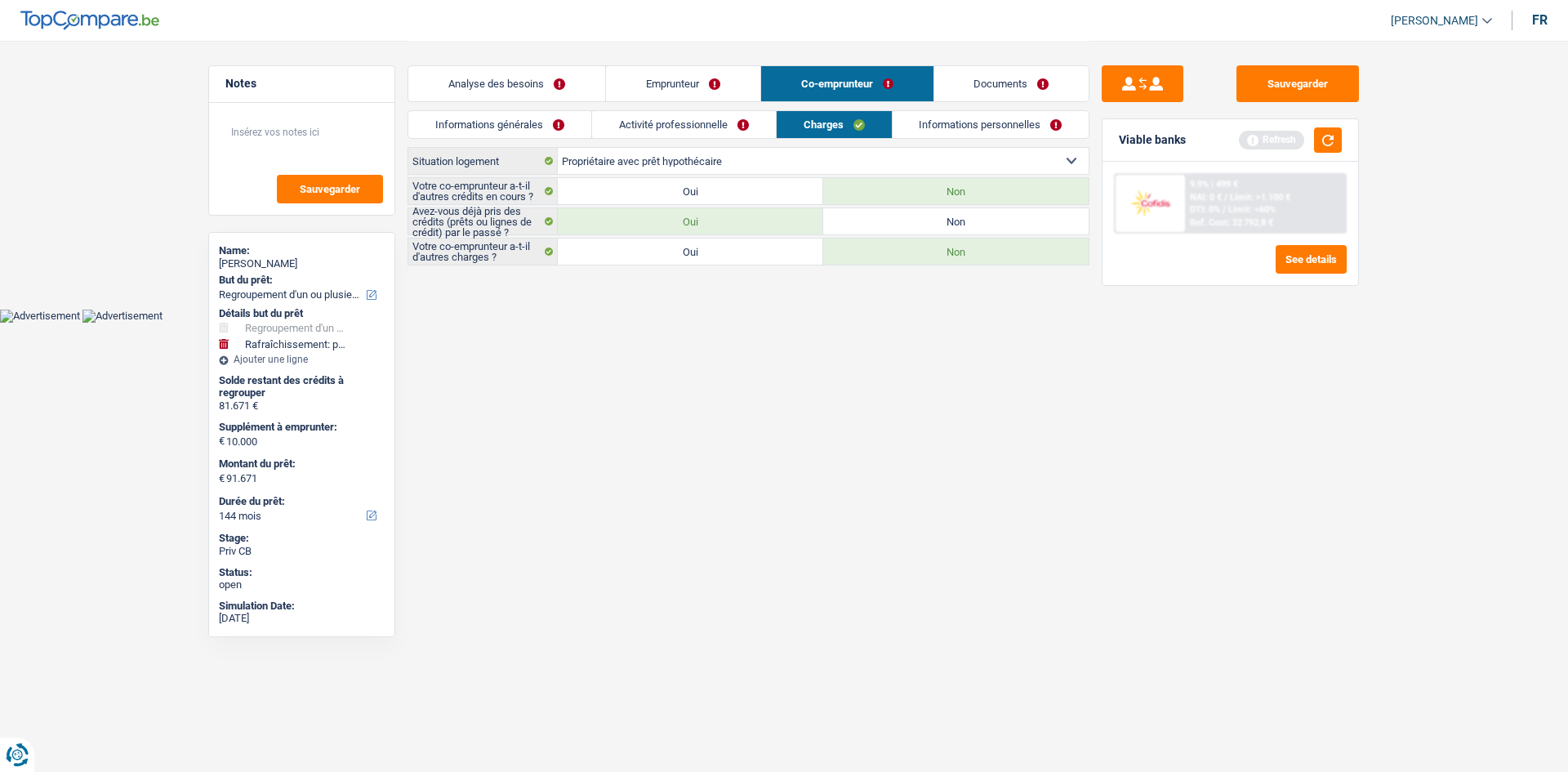
click at [950, 128] on link "Informations personnelles" at bounding box center [991, 124] width 197 height 27
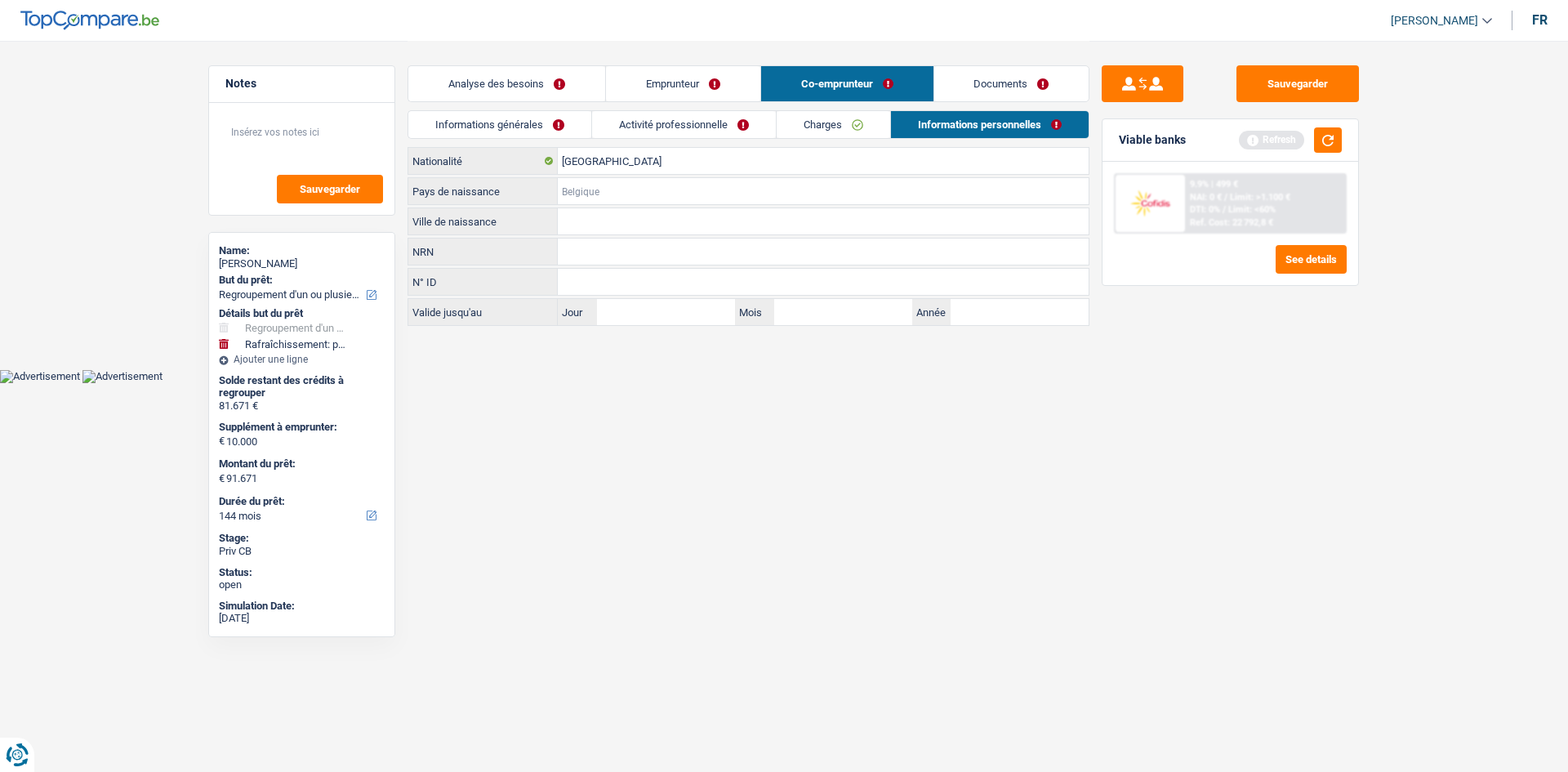
click at [630, 185] on input "Pays de naissance" at bounding box center [823, 191] width 531 height 27
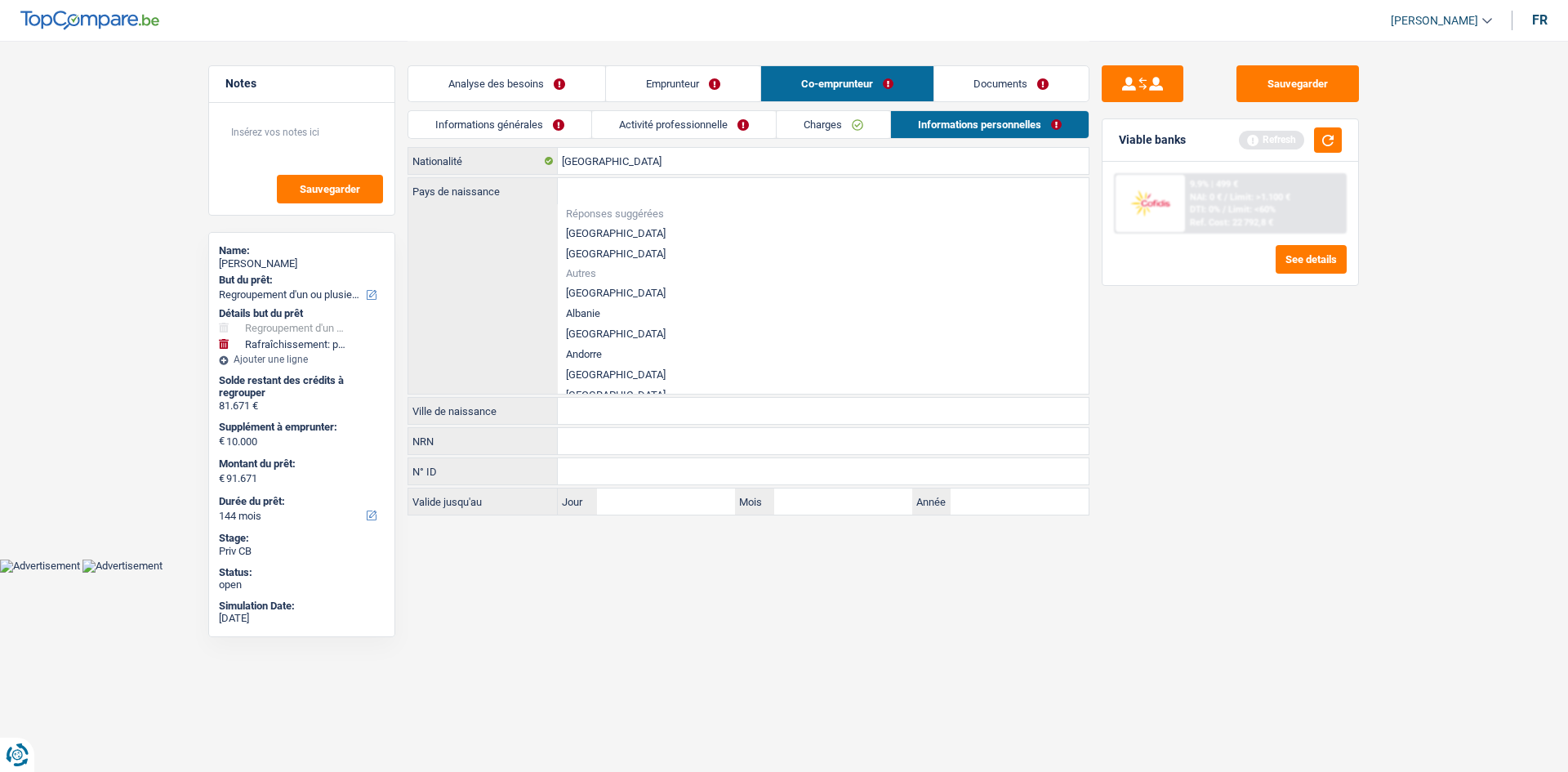
click at [593, 232] on li "[GEOGRAPHIC_DATA]" at bounding box center [823, 233] width 531 height 21
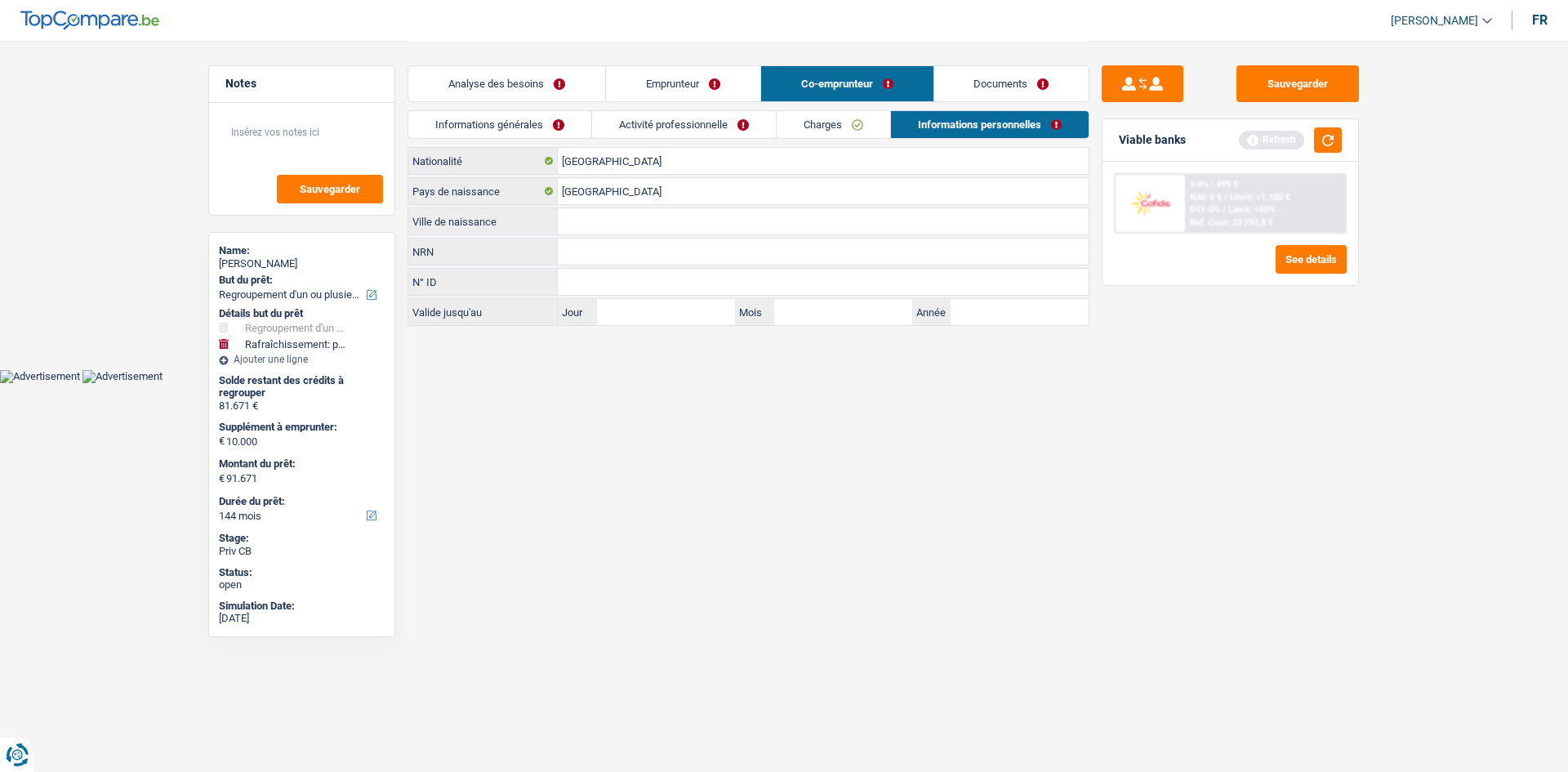
click at [595, 223] on input "Ville de naissance" at bounding box center [823, 221] width 531 height 27
click at [718, 114] on link "Activité professionnelle" at bounding box center [684, 124] width 184 height 27
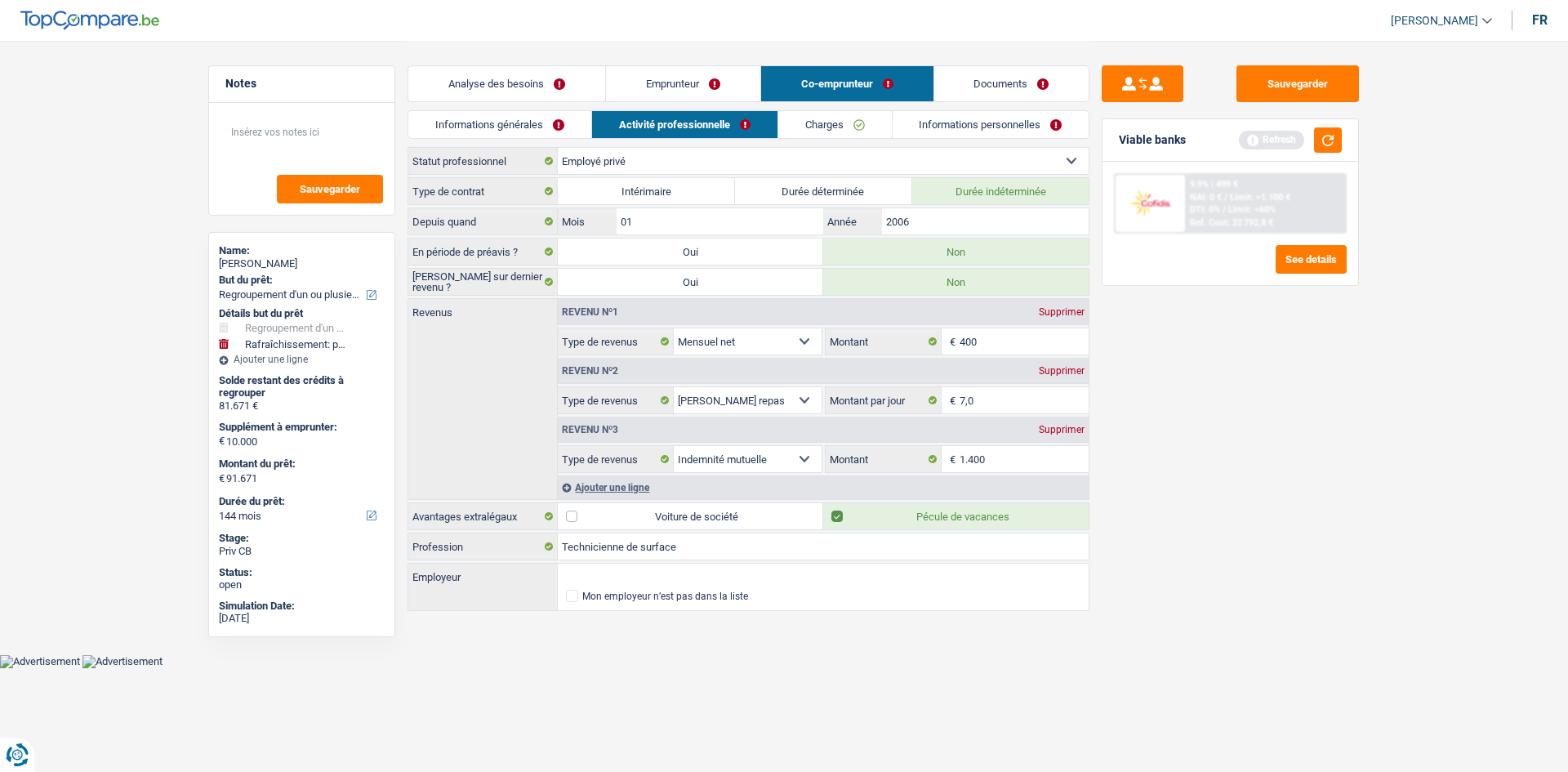
click at [528, 134] on link "Informations générales" at bounding box center [500, 124] width 183 height 27
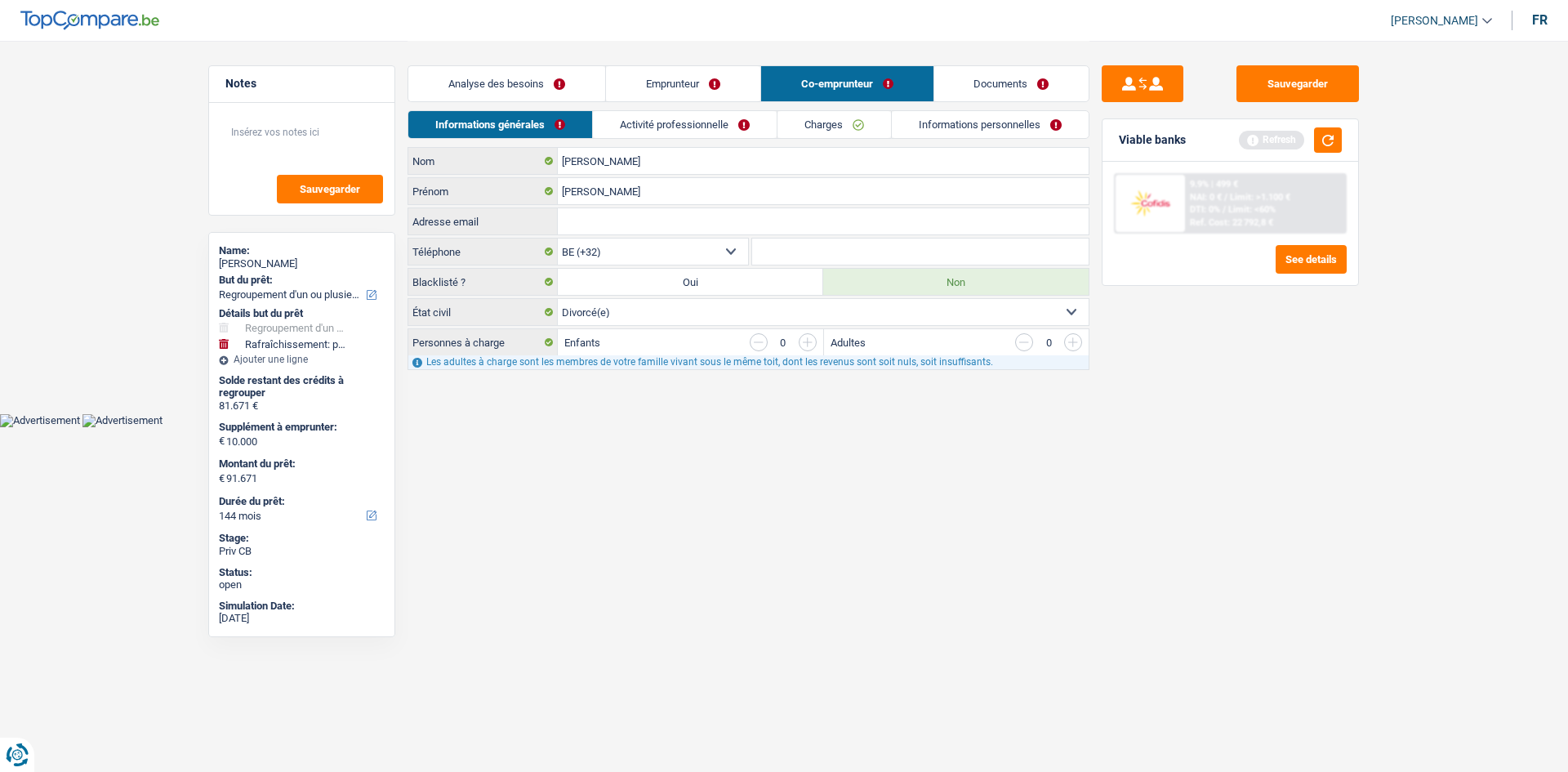
click at [657, 132] on link "Activité professionnelle" at bounding box center [685, 124] width 184 height 27
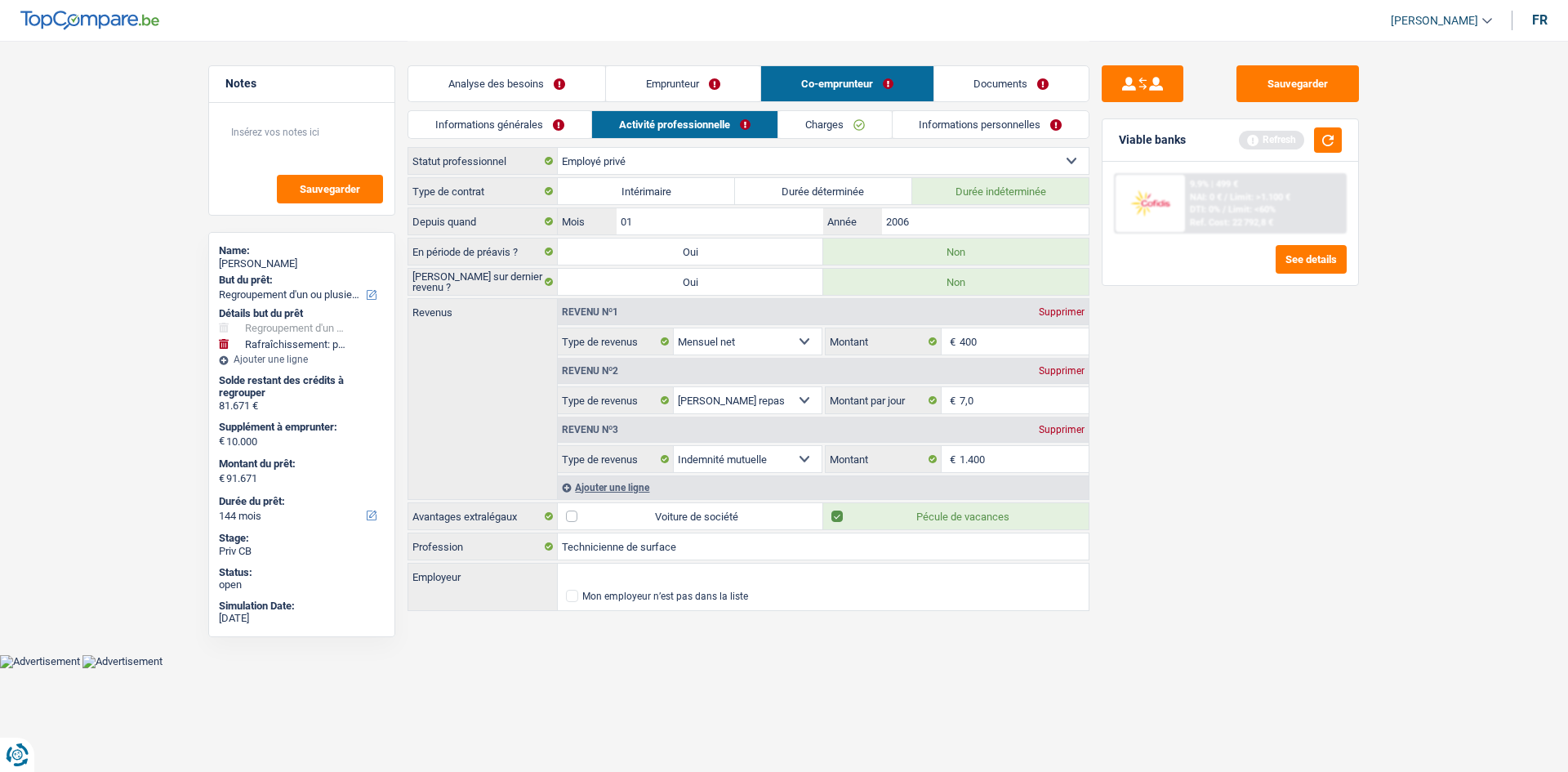
click at [549, 94] on link "Analyse des besoins" at bounding box center [507, 84] width 197 height 35
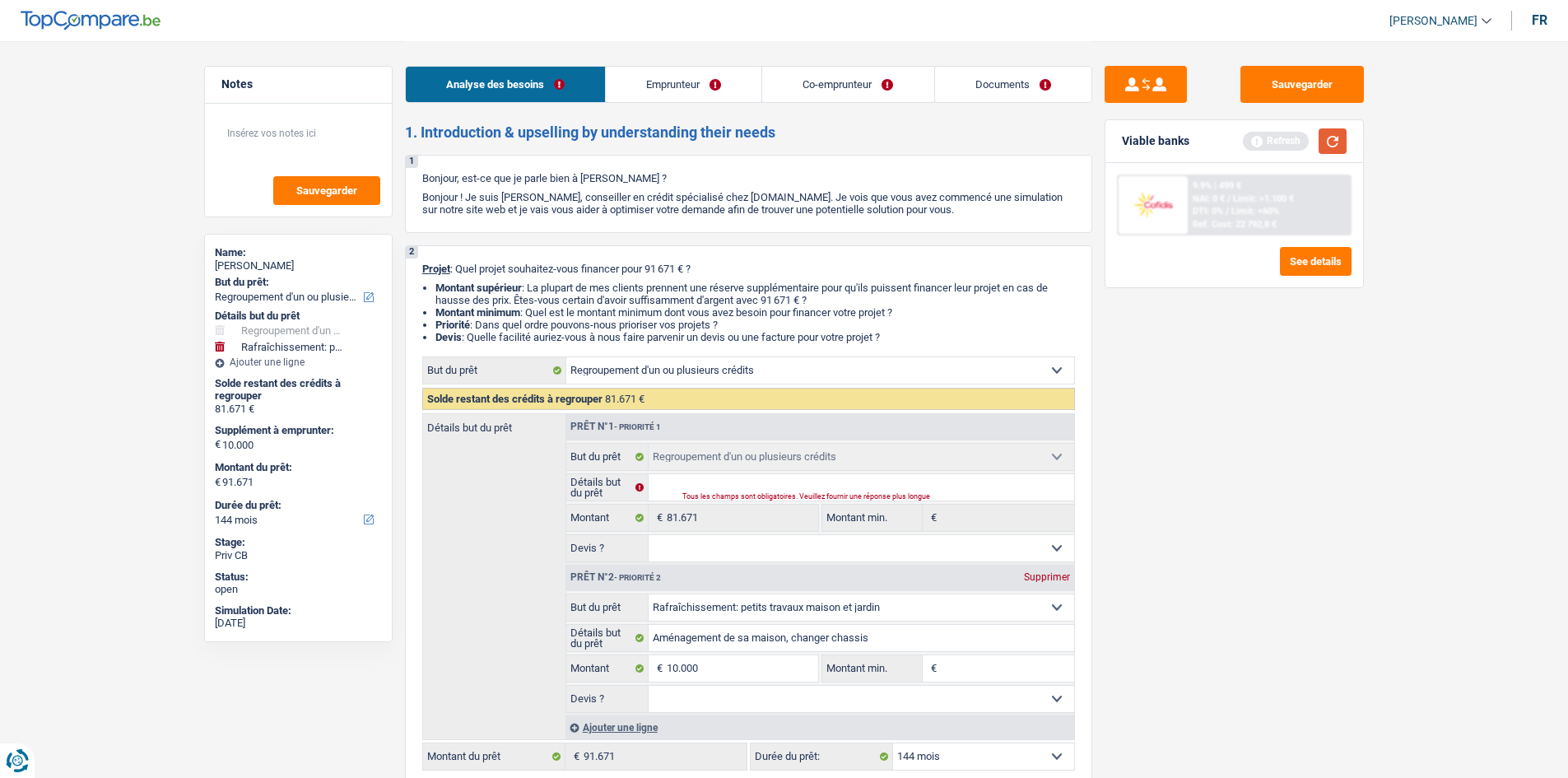
click at [1324, 137] on button "button" at bounding box center [1332, 142] width 28 height 26
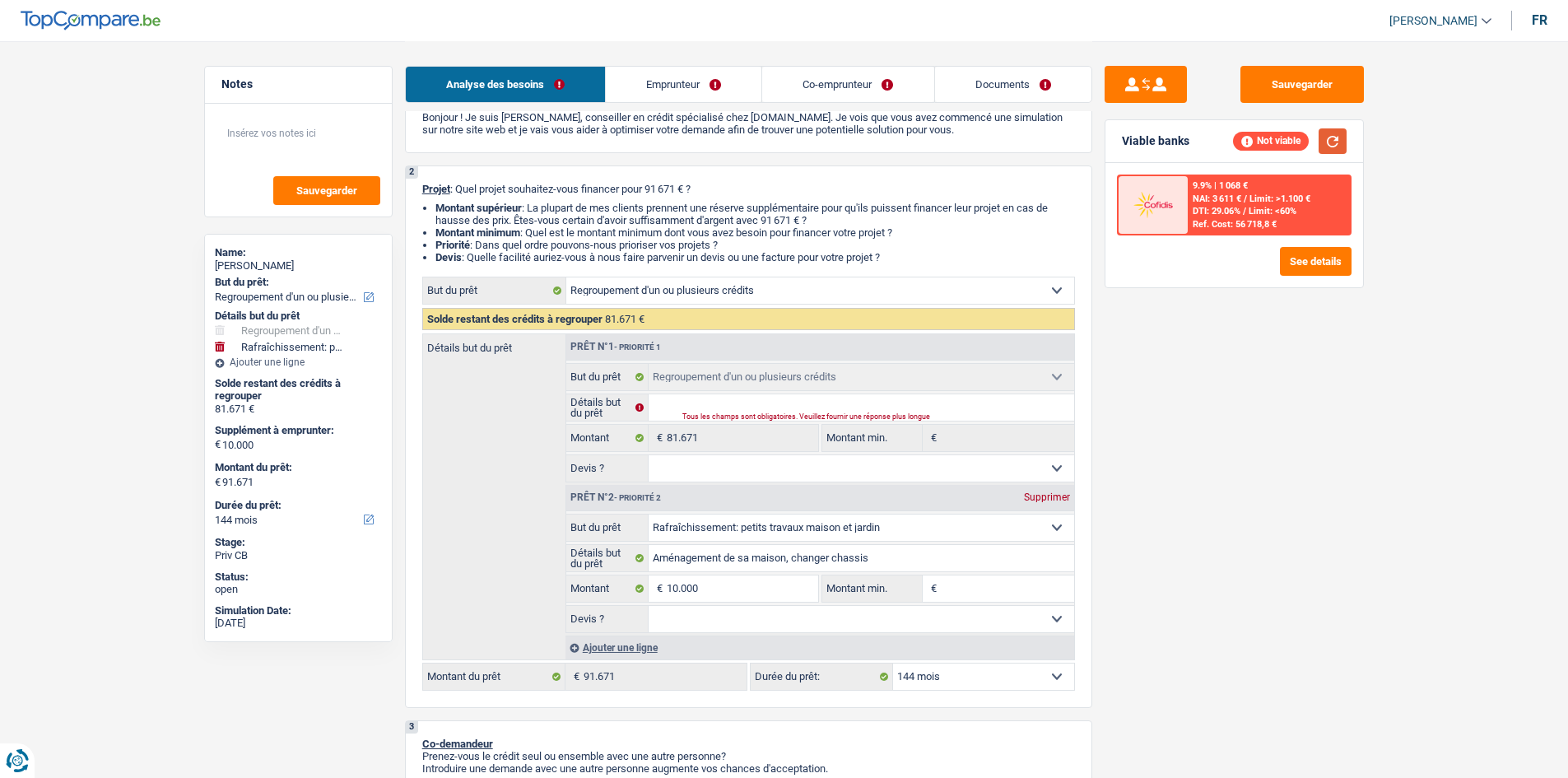
scroll to position [247, 0]
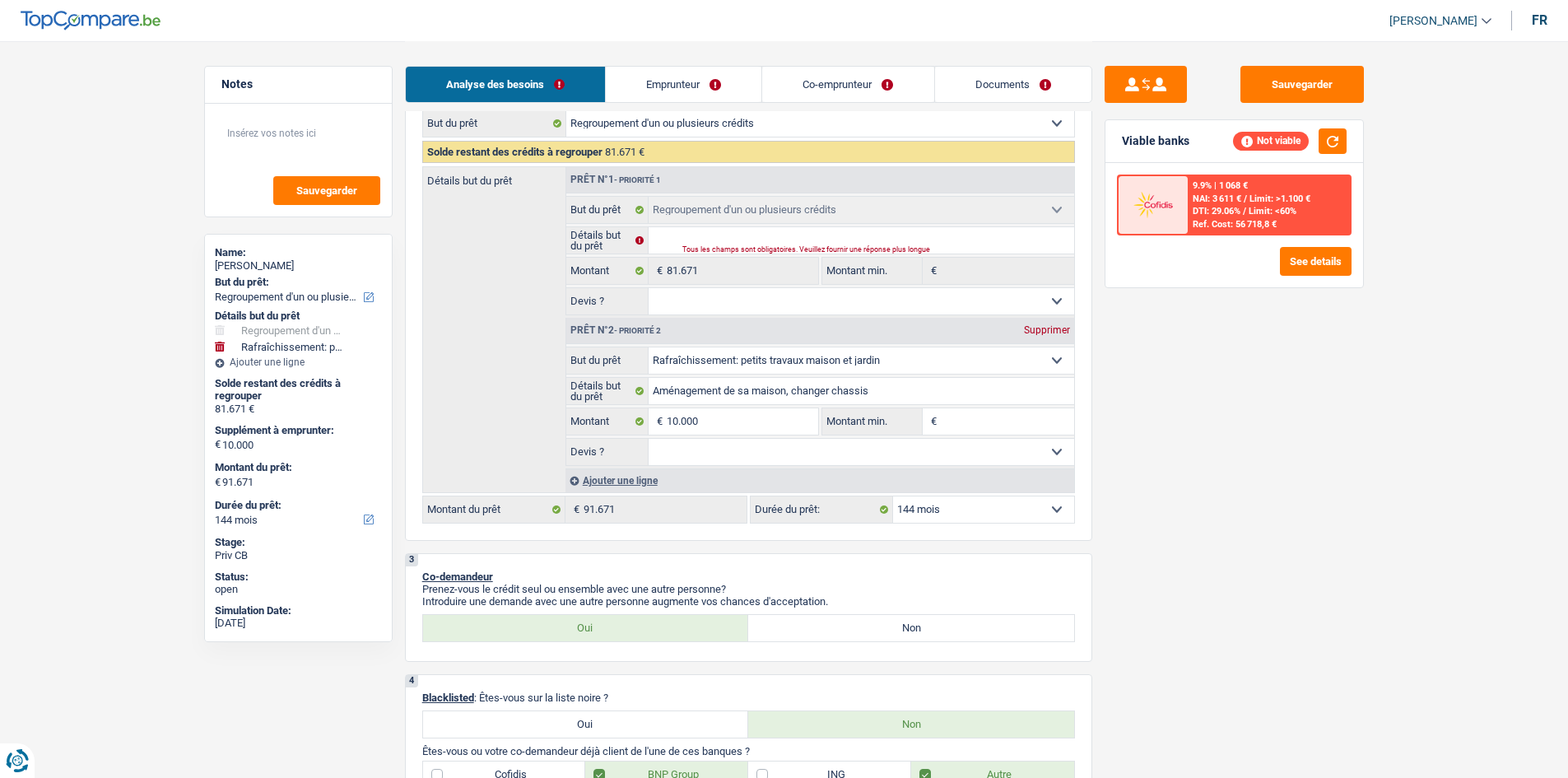
click at [1000, 516] on select "12 mois 18 mois 24 mois 30 mois 36 mois 42 mois 48 mois 60 mois 72 mois 84 mois…" at bounding box center [983, 509] width 181 height 27
click at [893, 497] on select "12 mois 18 mois 24 mois 30 mois 36 mois 42 mois 48 mois 60 mois 72 mois 84 mois…" at bounding box center [983, 509] width 181 height 27
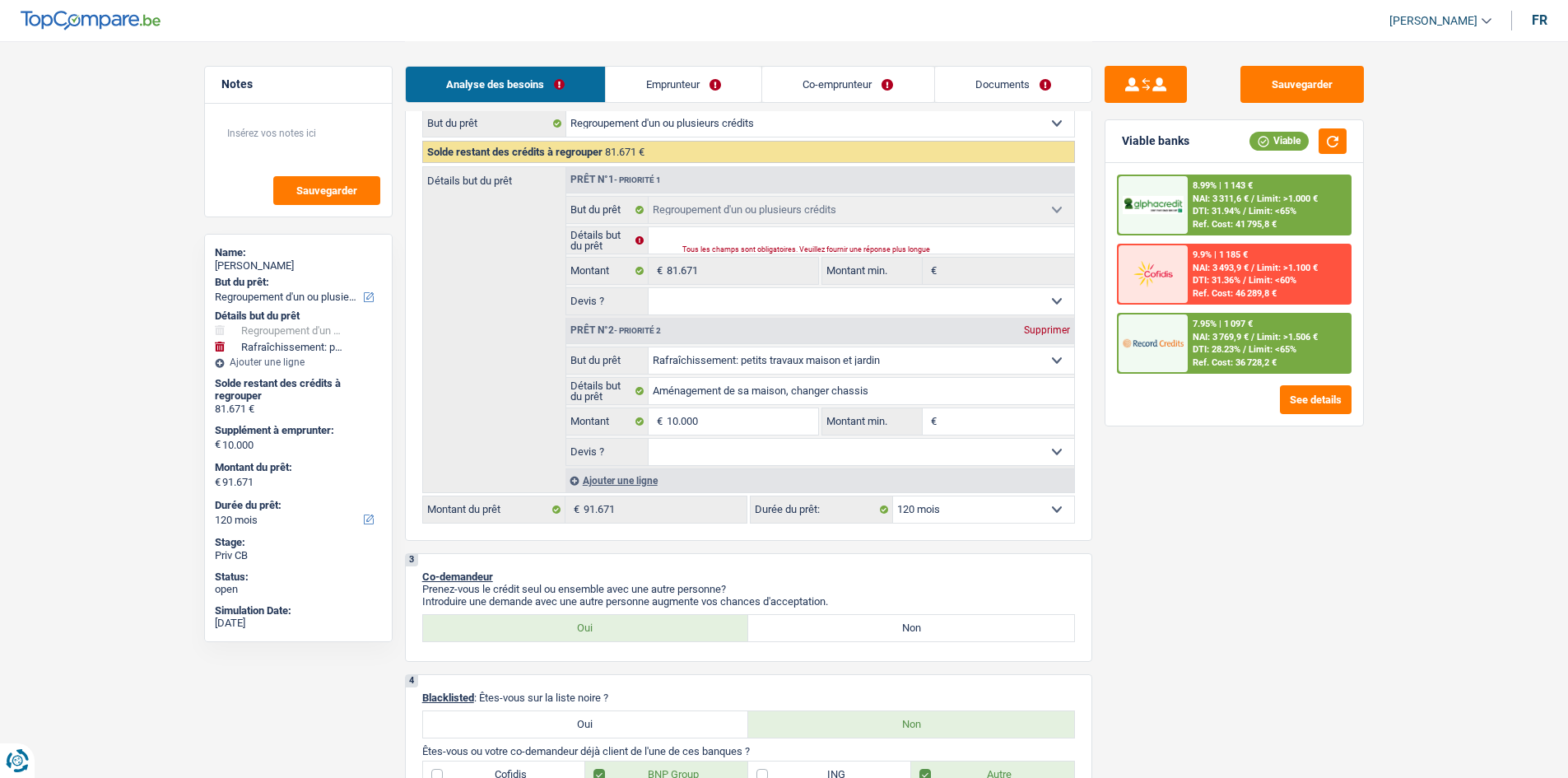
click at [952, 506] on select "12 mois 18 mois 24 mois 30 mois 36 mois 42 mois 48 mois 60 mois 72 mois 84 mois…" at bounding box center [983, 509] width 181 height 27
click at [1027, 513] on select "12 mois 18 mois 24 mois 30 mois 36 mois 42 mois 48 mois 60 mois 72 mois 84 mois…" at bounding box center [983, 509] width 181 height 27
click at [1055, 508] on select "12 mois 18 mois 24 mois 30 mois 36 mois 42 mois 48 mois 60 mois 72 mois 84 mois…" at bounding box center [983, 509] width 181 height 27
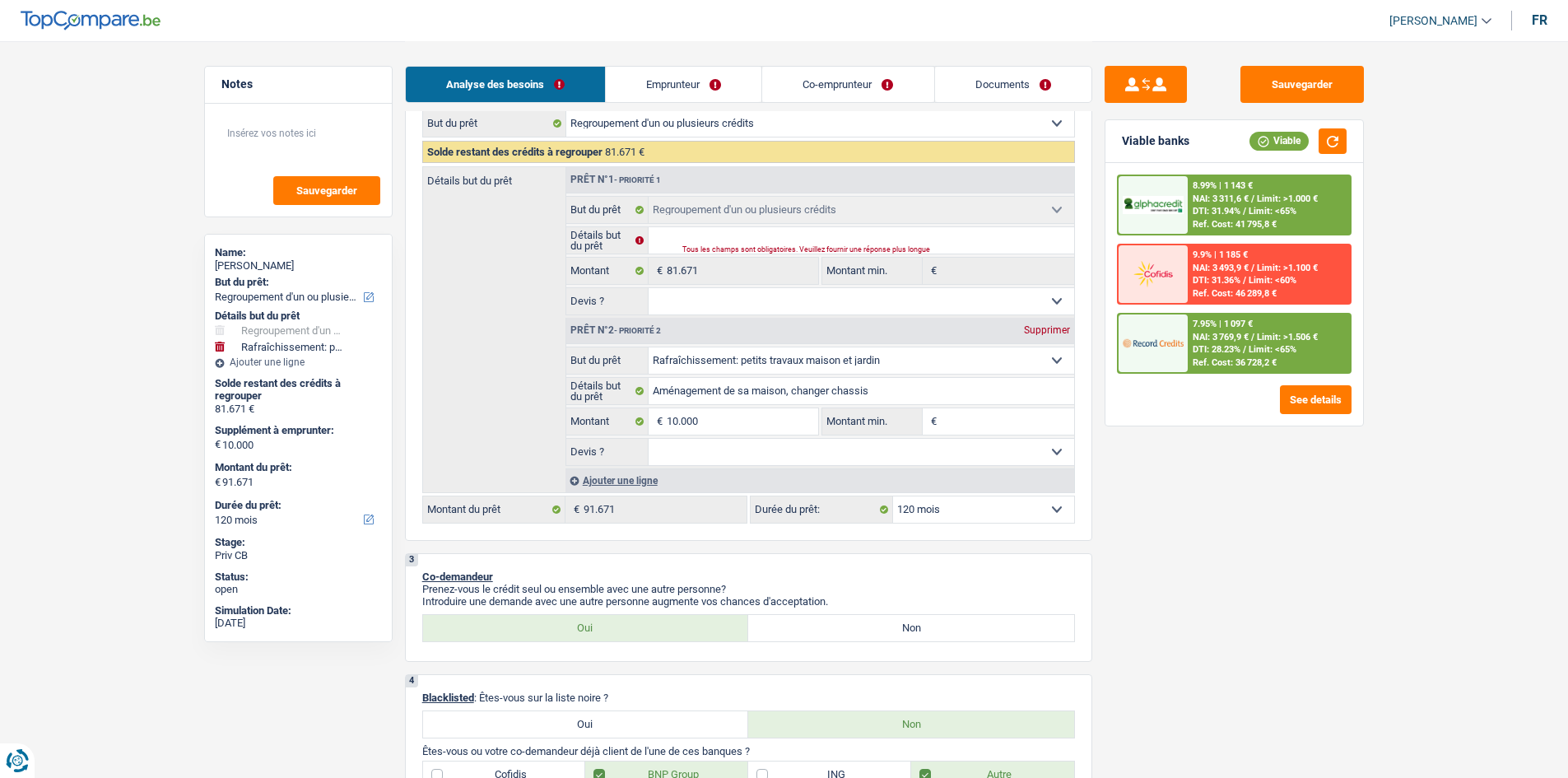
click at [1055, 508] on select "12 mois 18 mois 24 mois 30 mois 36 mois 42 mois 48 mois 60 mois 72 mois 84 mois…" at bounding box center [983, 509] width 181 height 27
click at [731, 420] on input "10.000" at bounding box center [742, 421] width 151 height 27
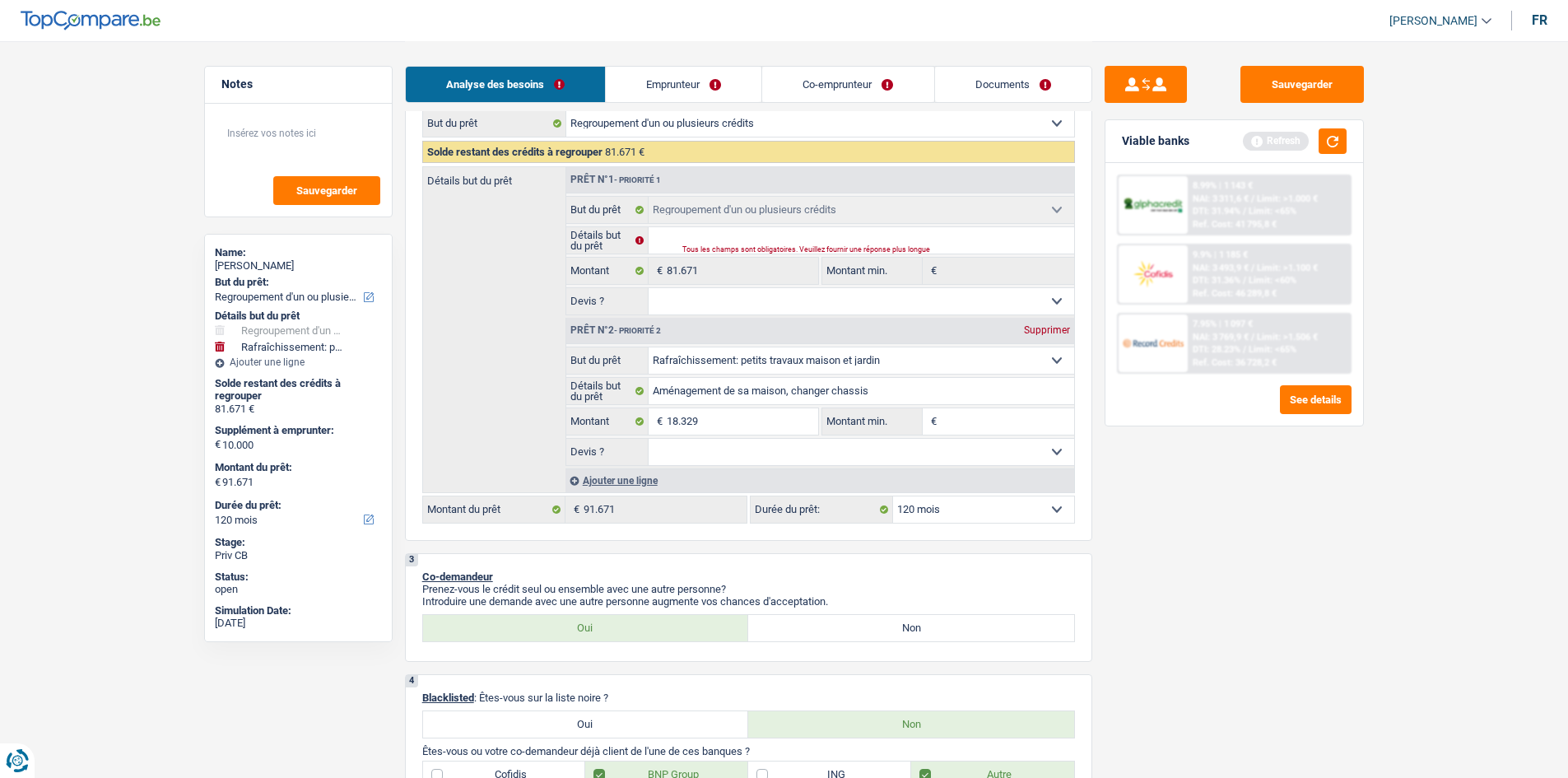
click at [744, 452] on select "Oui Non Non répondu Sélectionner une option" at bounding box center [860, 452] width 425 height 27
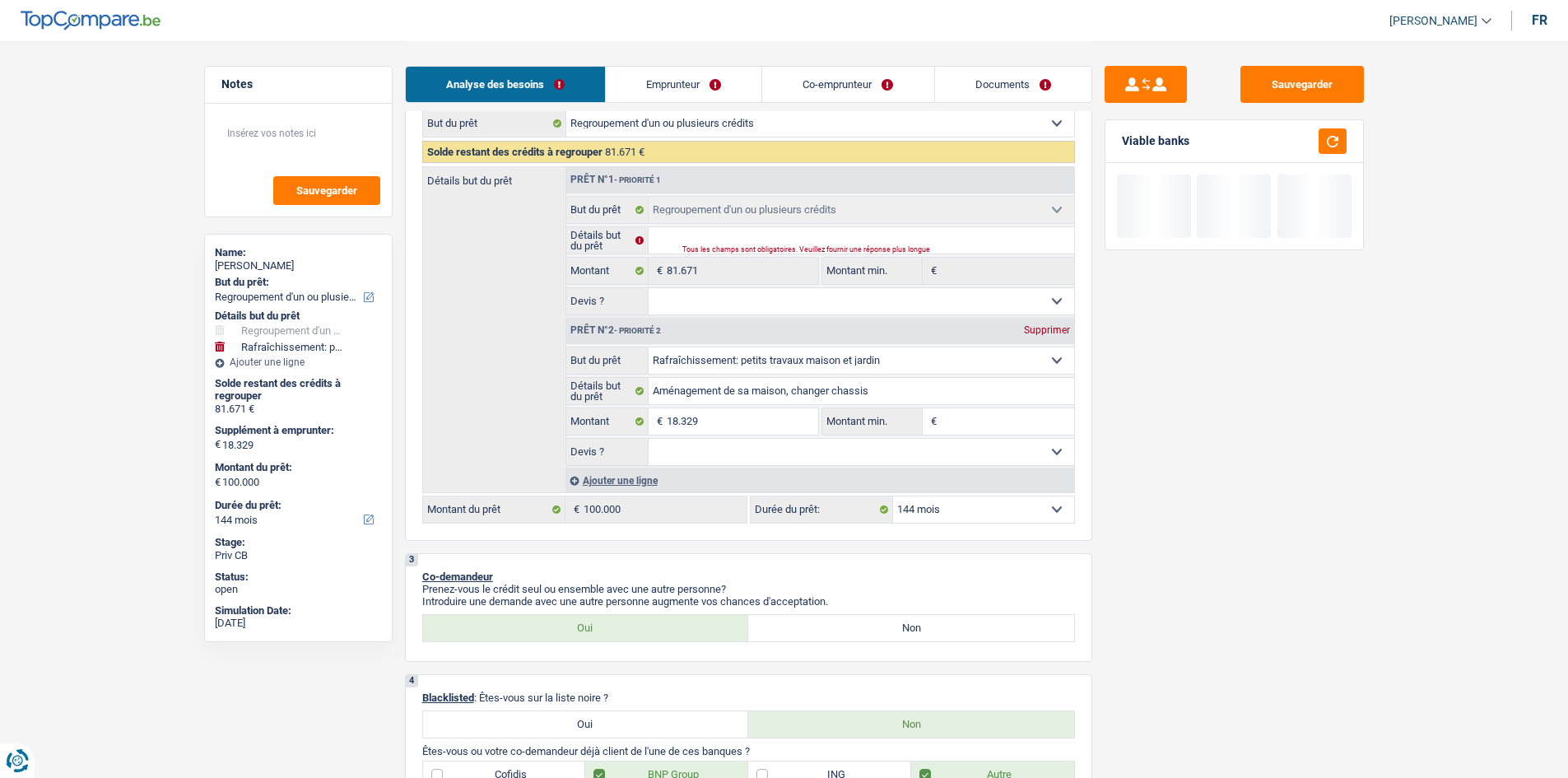
click at [648, 439] on select "Oui Non Non répondu Sélectionner une option" at bounding box center [860, 452] width 425 height 27
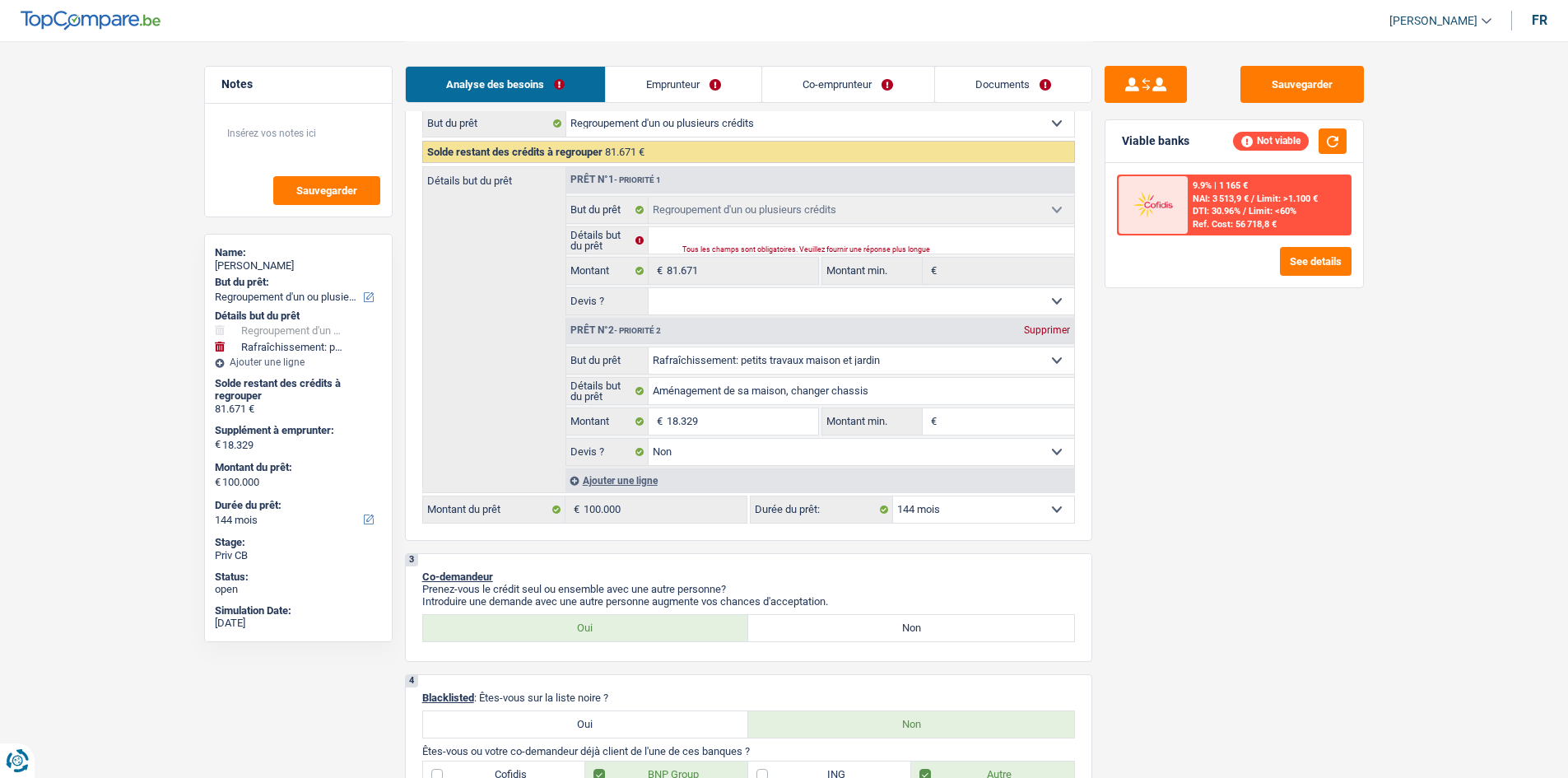
click at [971, 501] on select "12 mois 18 mois 24 mois 30 mois 36 mois 42 mois 48 mois 60 mois 72 mois 84 mois…" at bounding box center [983, 509] width 181 height 27
click at [893, 497] on select "12 mois 18 mois 24 mois 30 mois 36 mois 42 mois 48 mois 60 mois 72 mois 84 mois…" at bounding box center [983, 509] width 181 height 27
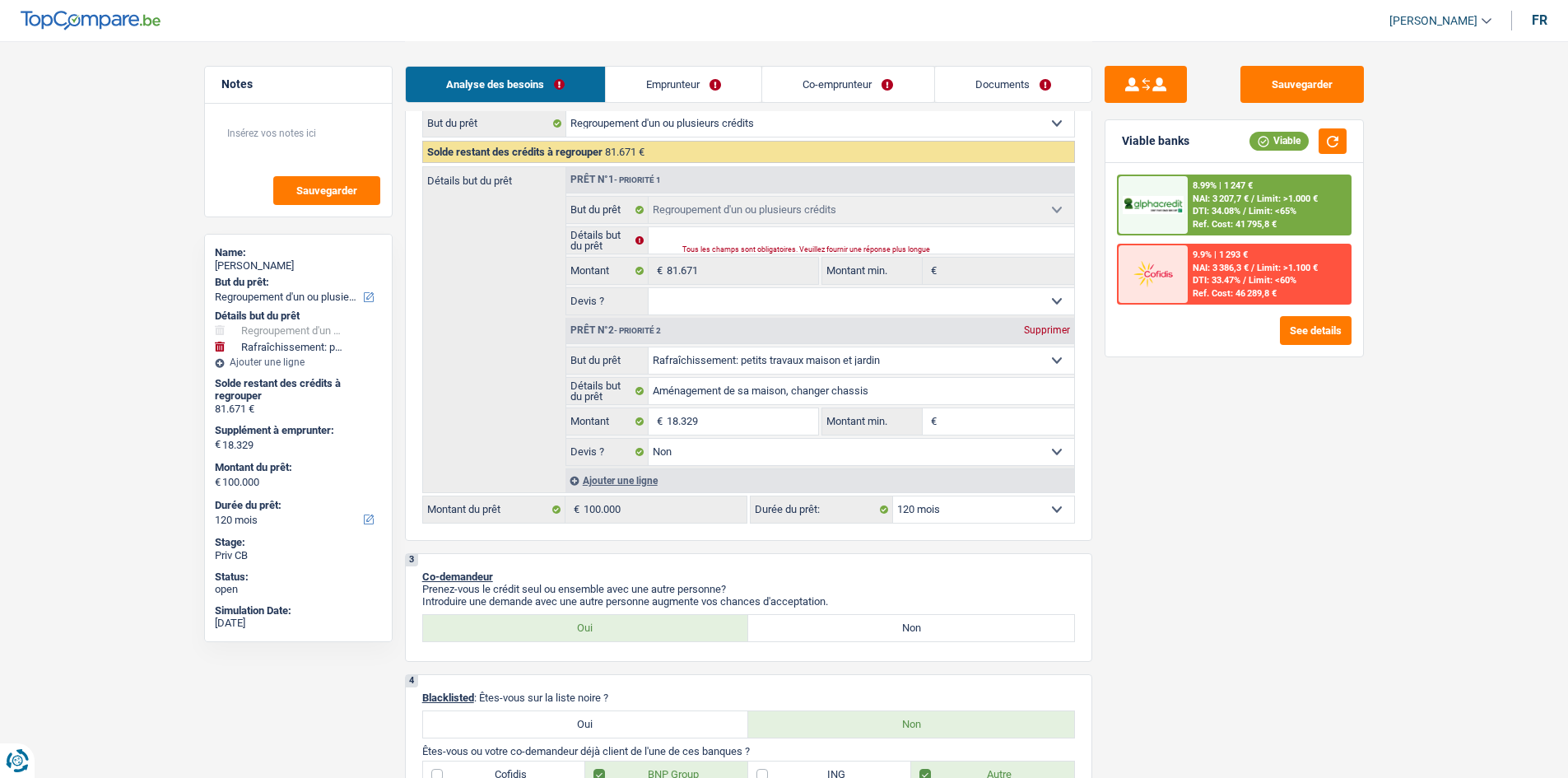
click at [1208, 196] on span "NAI: 3 207,7 €" at bounding box center [1220, 198] width 56 height 11
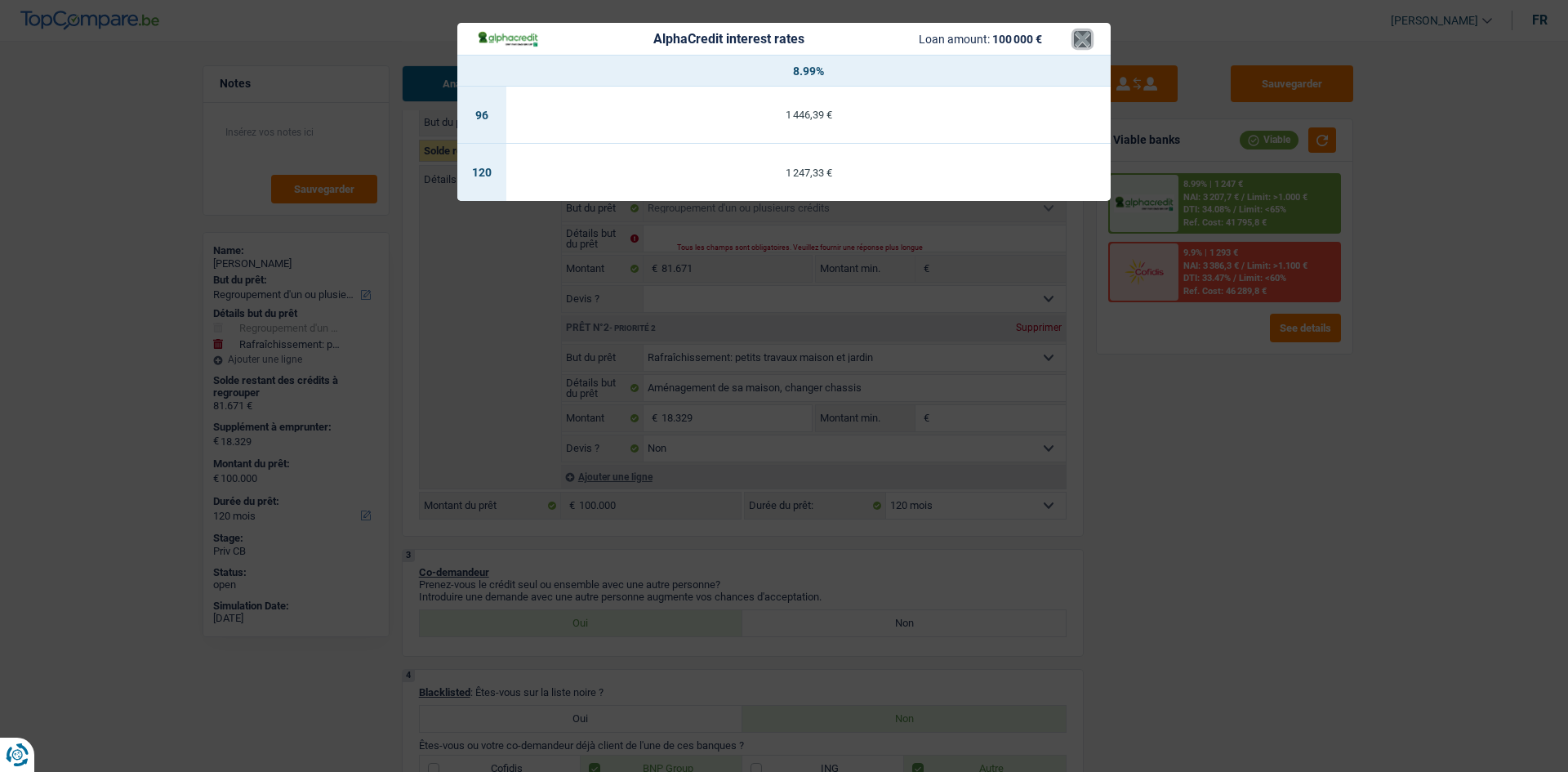
click at [1087, 41] on button "×" at bounding box center [1082, 39] width 17 height 17
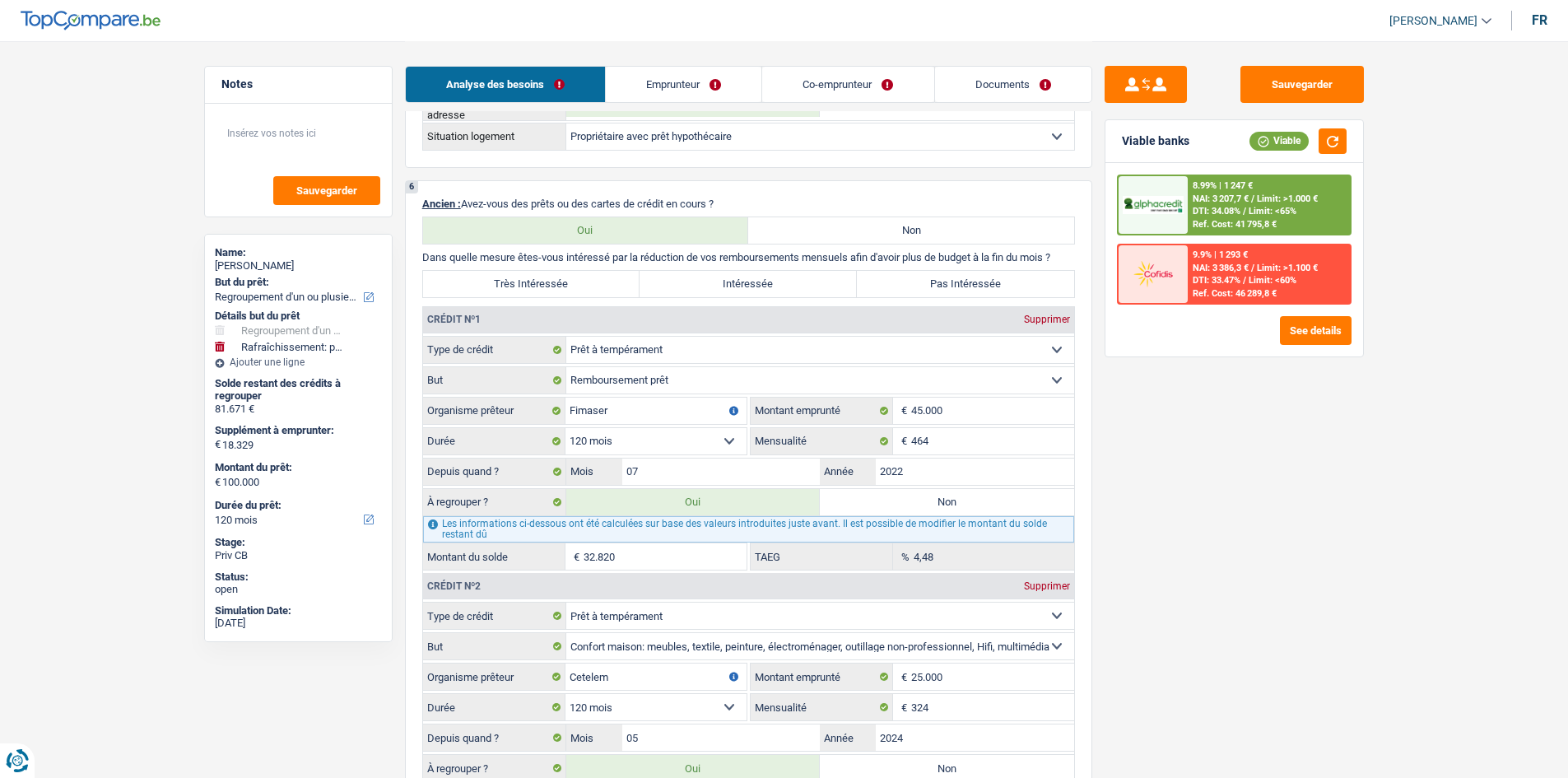
scroll to position [1360, 0]
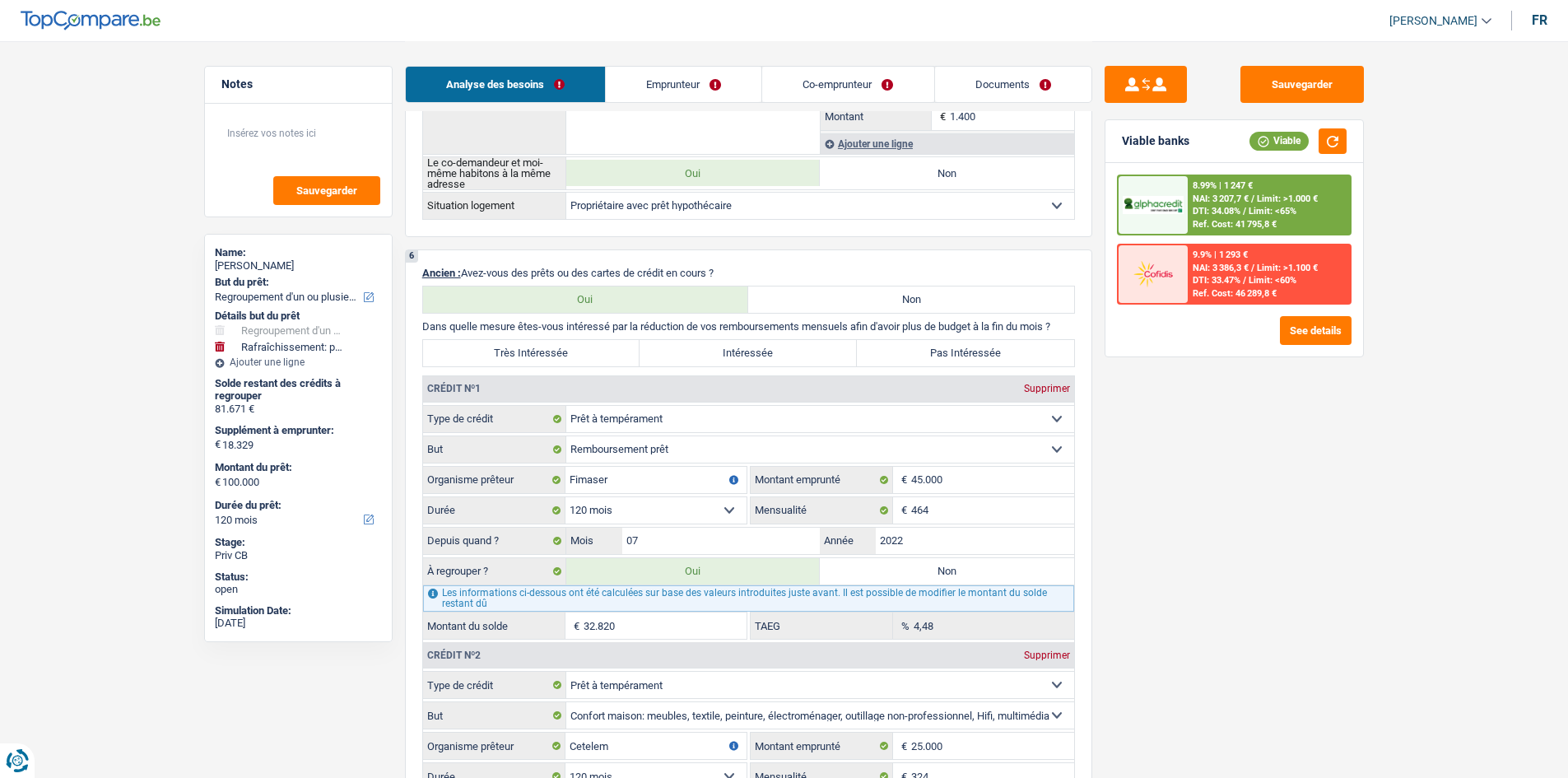
click at [524, 355] on label "Très Intéressée" at bounding box center [531, 353] width 217 height 27
click at [524, 355] on input "Très Intéressée" at bounding box center [531, 353] width 217 height 27
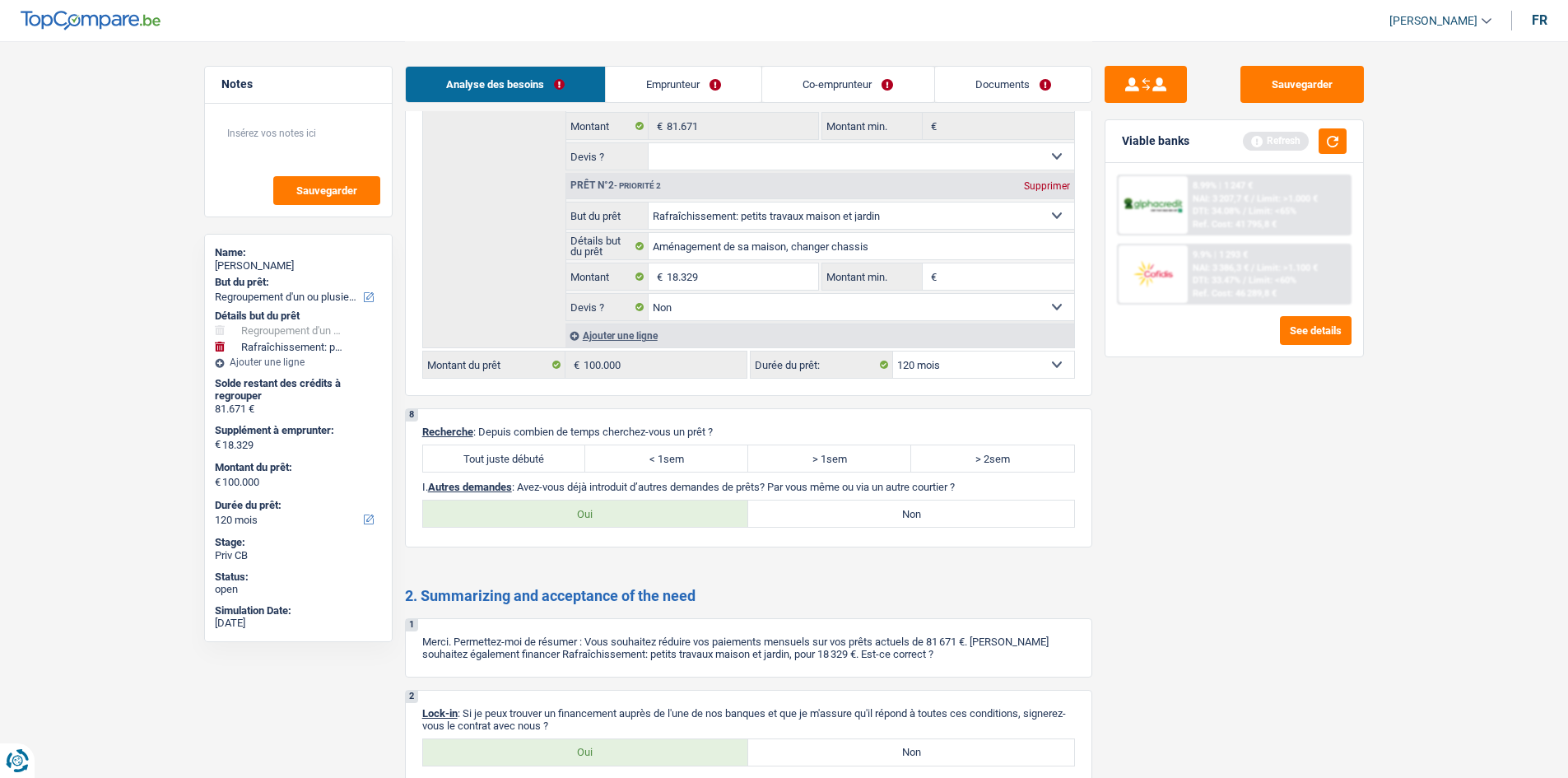
scroll to position [3169, 0]
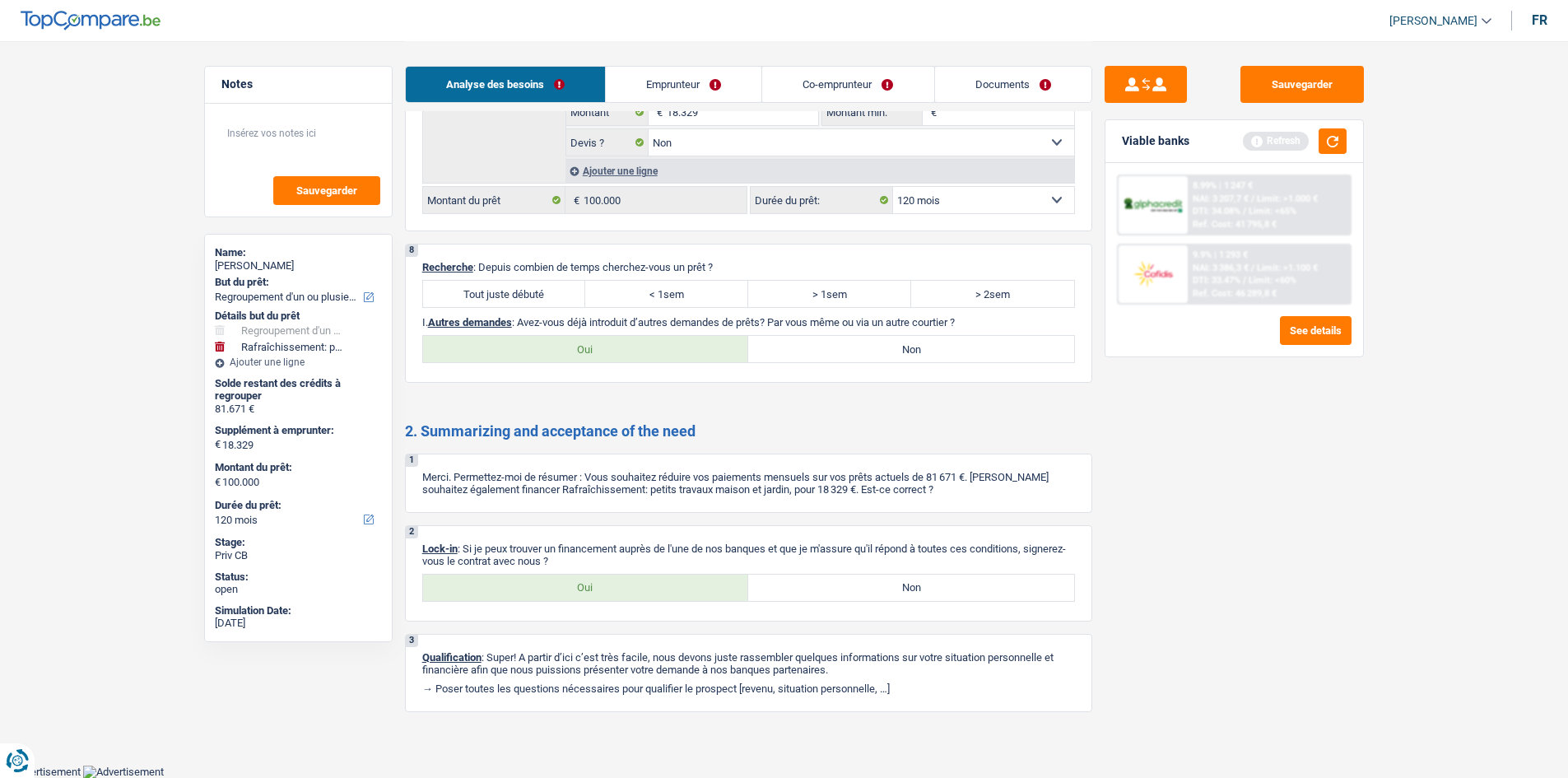
click at [647, 288] on label "< 1sem" at bounding box center [666, 293] width 163 height 27
click at [647, 288] on input "< 1sem" at bounding box center [666, 293] width 163 height 27
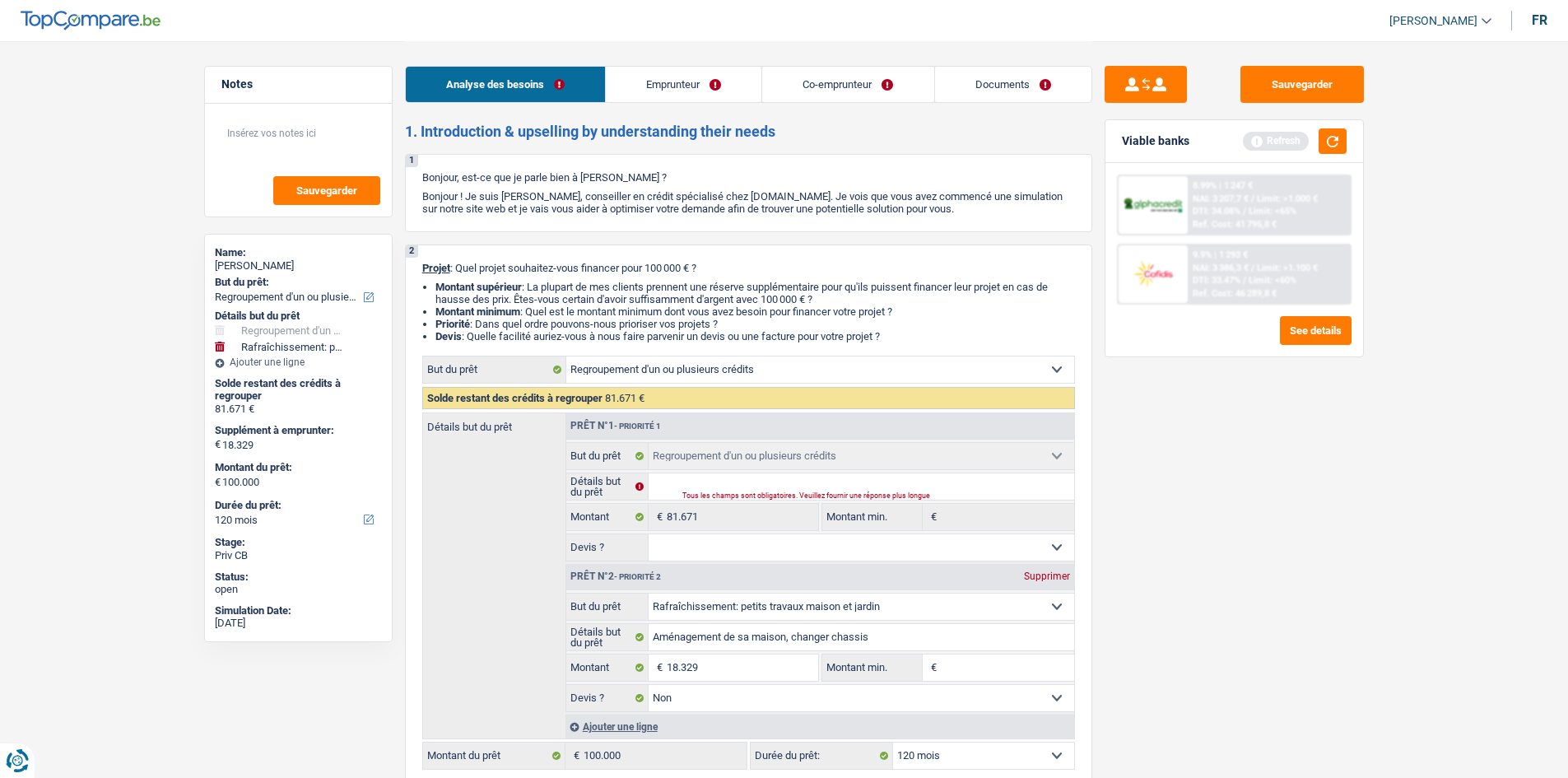
scroll to position [0, 0]
click at [1342, 143] on button "button" at bounding box center [1332, 142] width 28 height 26
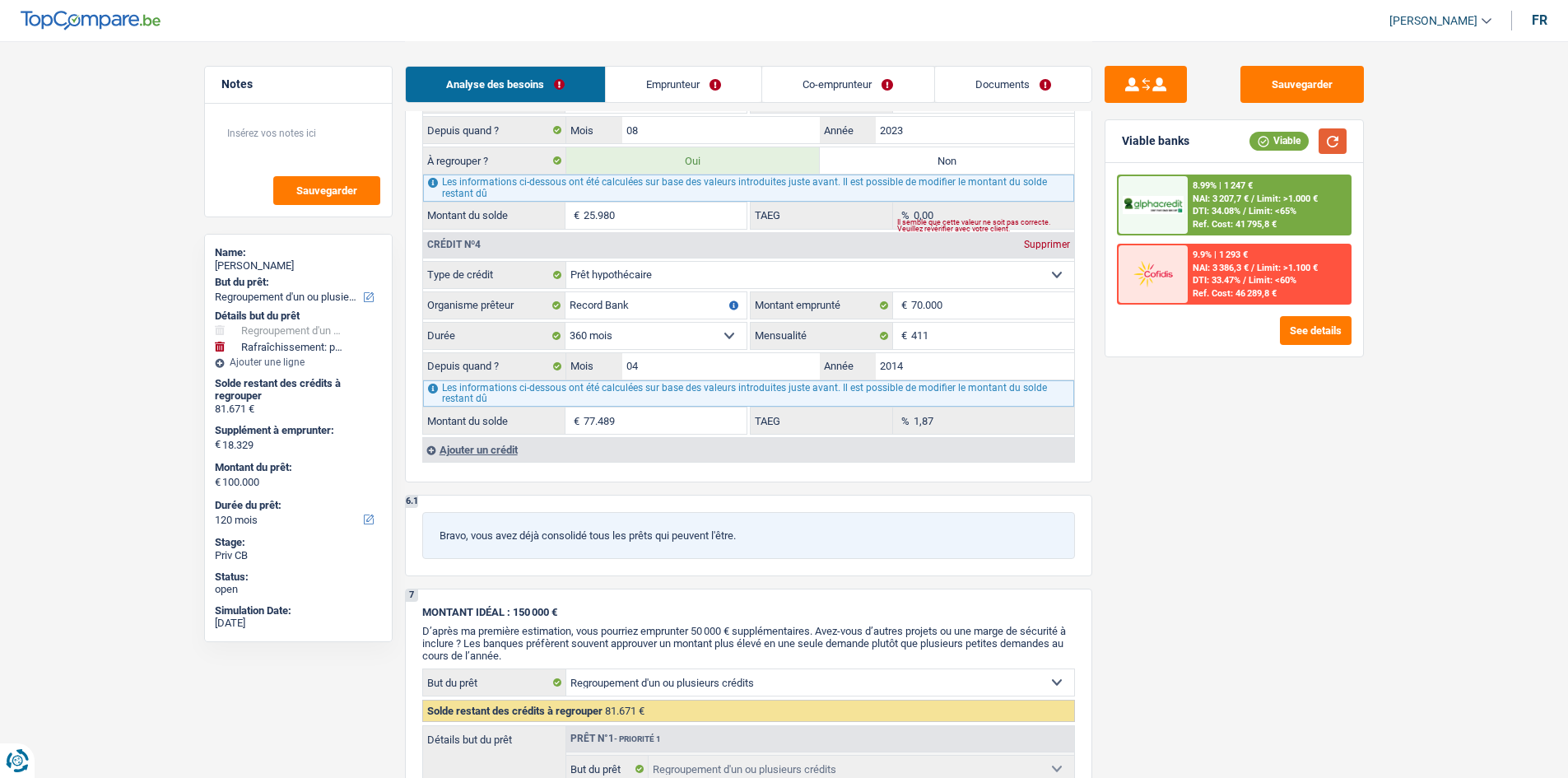
scroll to position [2265, 0]
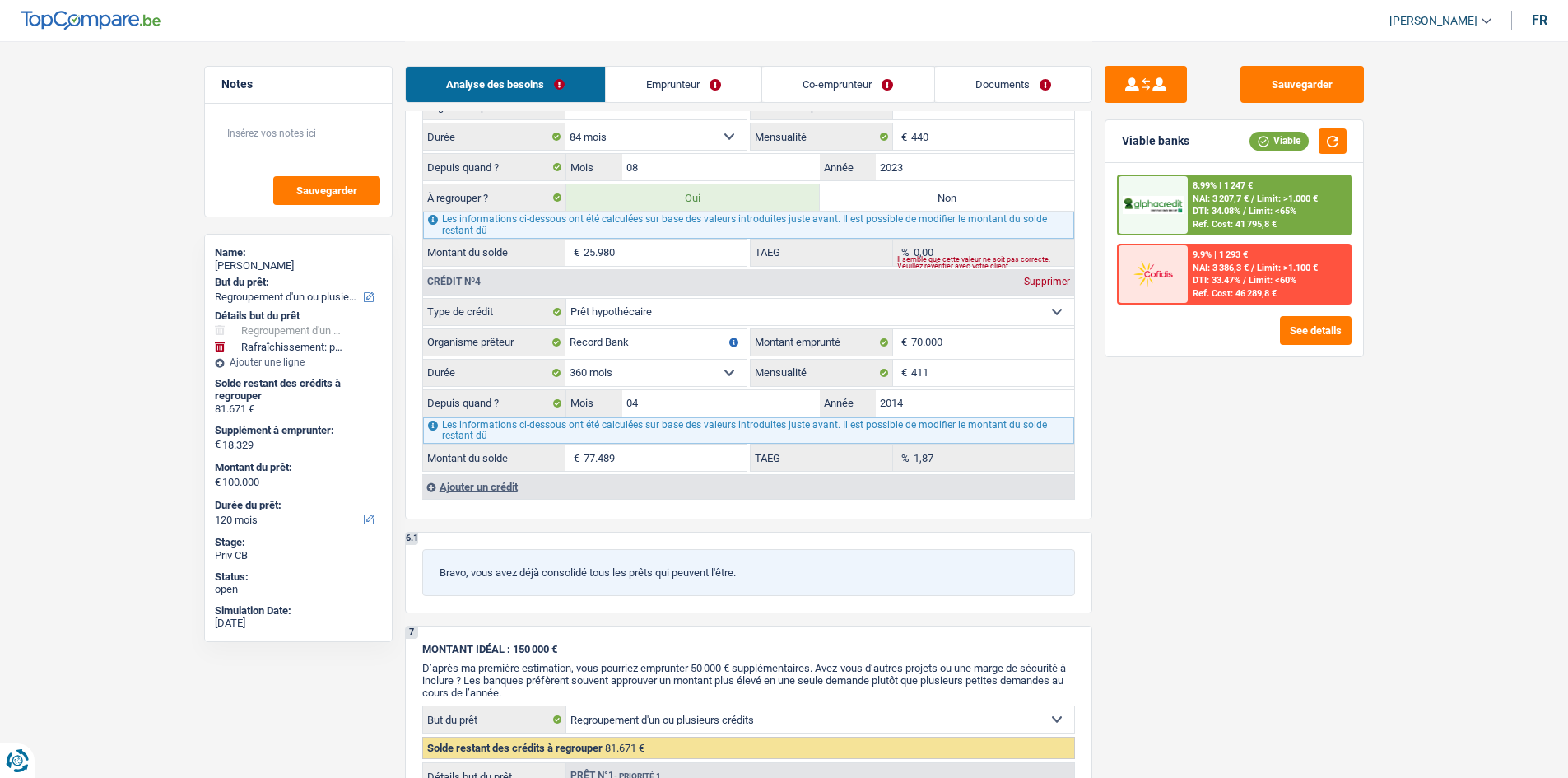
click at [496, 481] on div "Ajouter un crédit" at bounding box center [748, 486] width 652 height 25
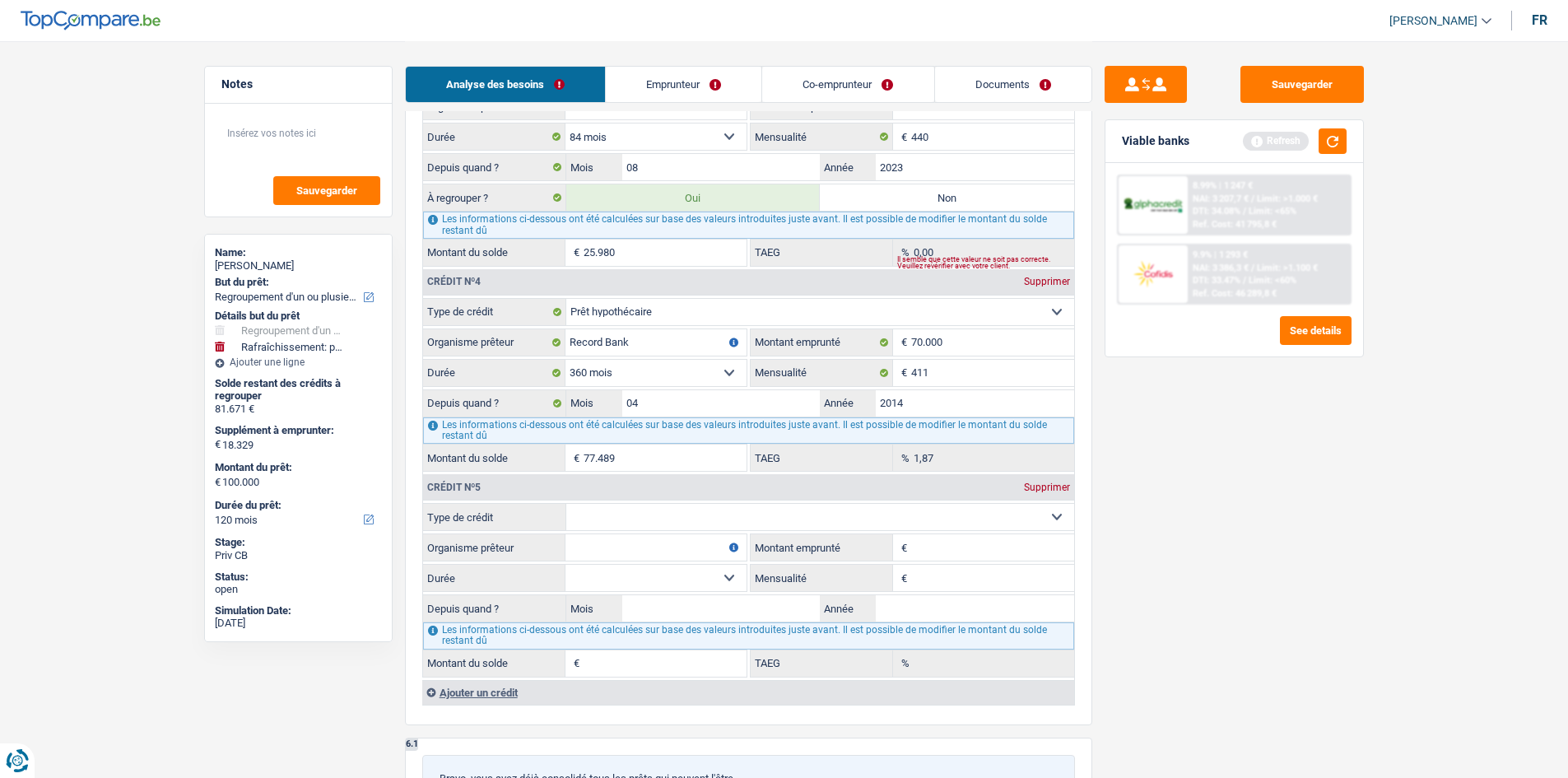
click at [776, 510] on select "Carte ou ouverture de crédit Prêt hypothécaire Vente à tempérament Prêt à tempé…" at bounding box center [820, 516] width 507 height 27
click at [566, 503] on select "Carte ou ouverture de crédit Prêt hypothécaire Vente à tempérament Prêt à tempé…" at bounding box center [820, 516] width 507 height 27
click at [637, 541] on input "Organisme prêteur" at bounding box center [655, 547] width 181 height 27
click at [930, 575] on input "0" at bounding box center [992, 578] width 163 height 27
click at [930, 553] on input "Montant emprunté" at bounding box center [992, 547] width 163 height 27
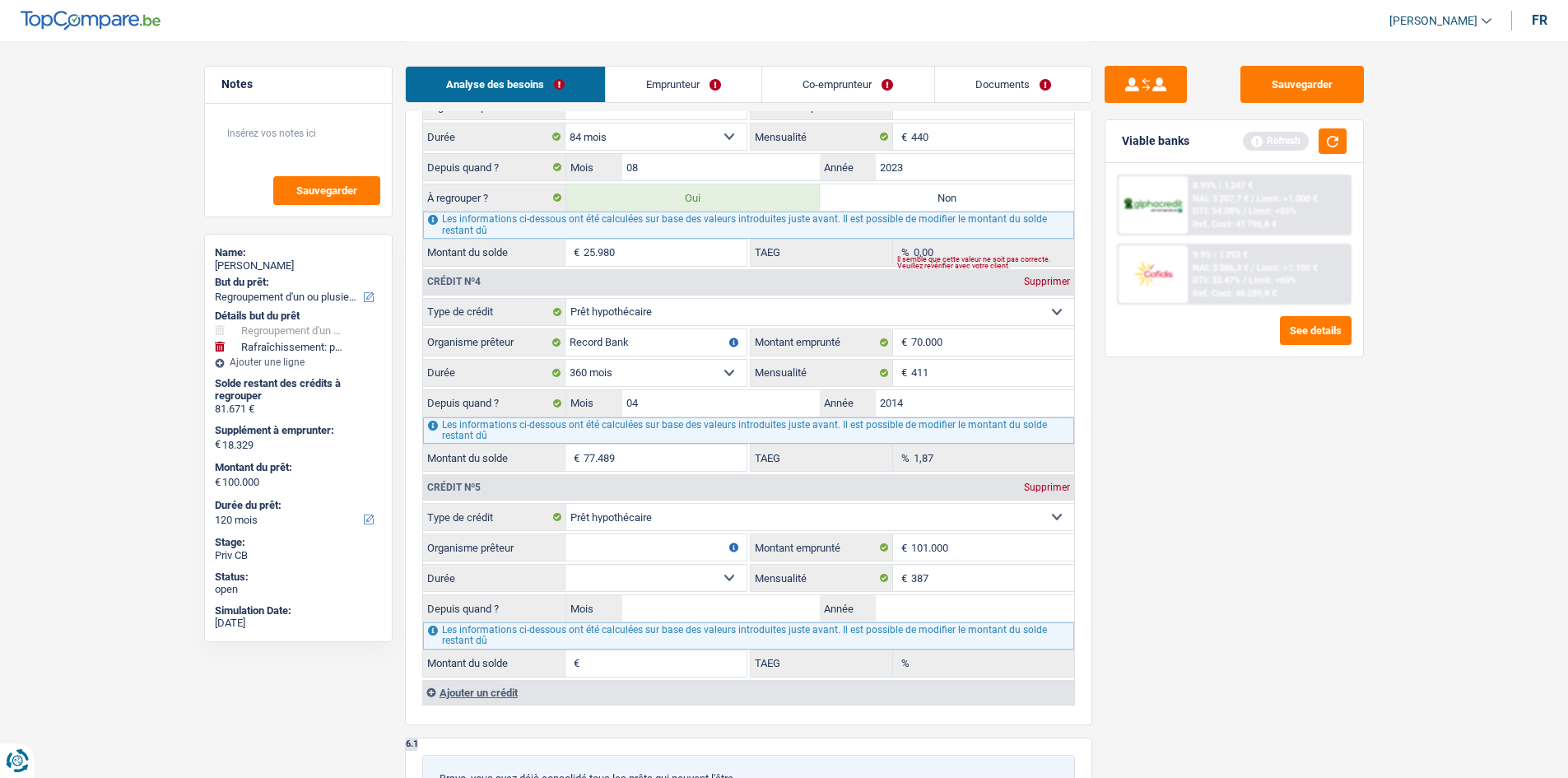
click at [668, 545] on input "Organisme prêteur" at bounding box center [655, 547] width 181 height 27
click at [691, 575] on select "120 mois 132 mois 144 mois 180 mois 240 mois 300 mois 360 mois 420 mois Sélecti…" at bounding box center [655, 578] width 181 height 27
click at [565, 565] on select "120 mois 132 mois 144 mois 180 mois 240 mois 300 mois 360 mois 420 mois Sélecti…" at bounding box center [655, 578] width 181 height 27
click at [739, 613] on input "Mois" at bounding box center [722, 608] width 198 height 27
click at [924, 615] on input "Année" at bounding box center [974, 608] width 198 height 27
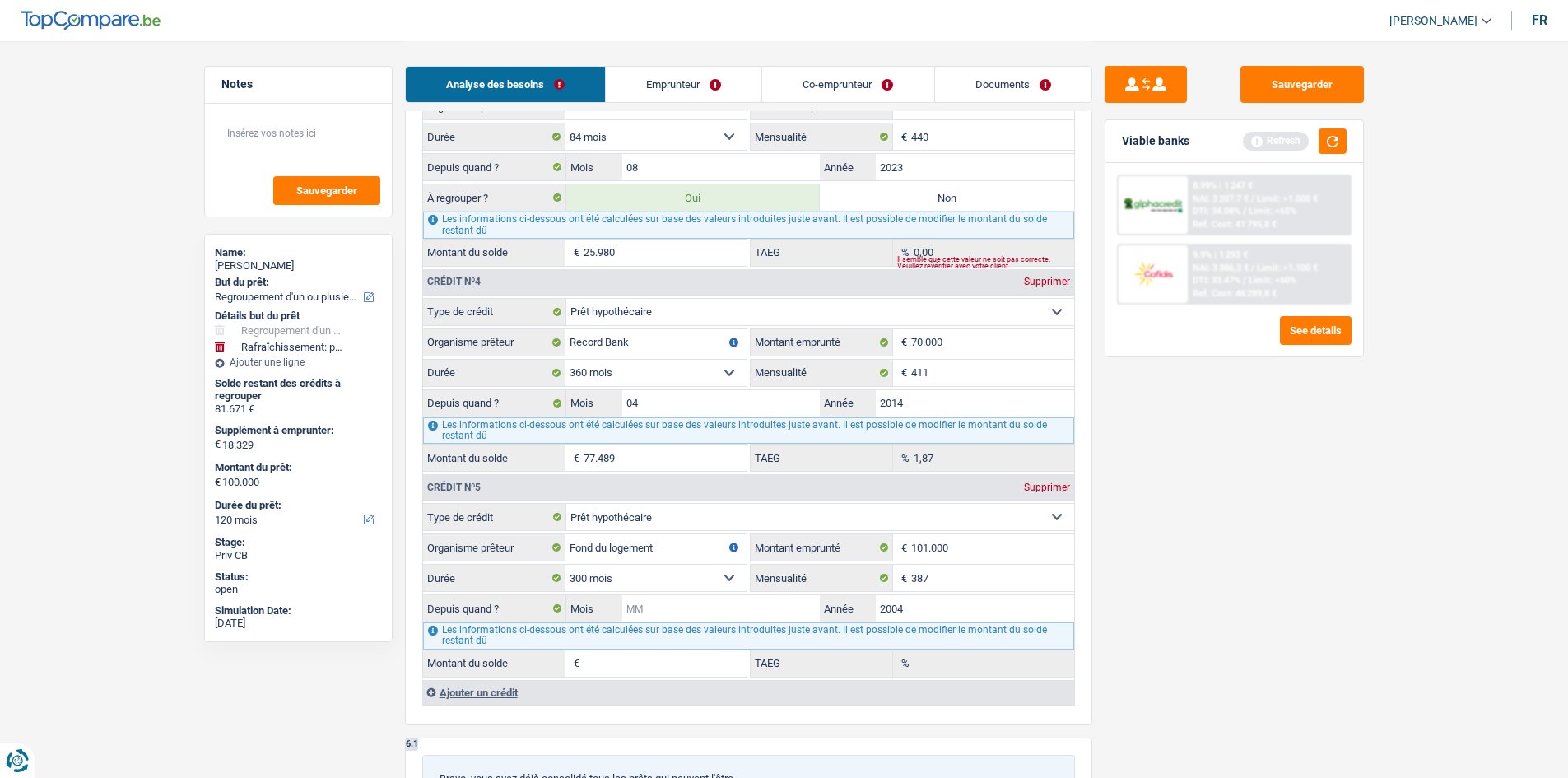
click at [703, 609] on input "Mois" at bounding box center [722, 608] width 198 height 27
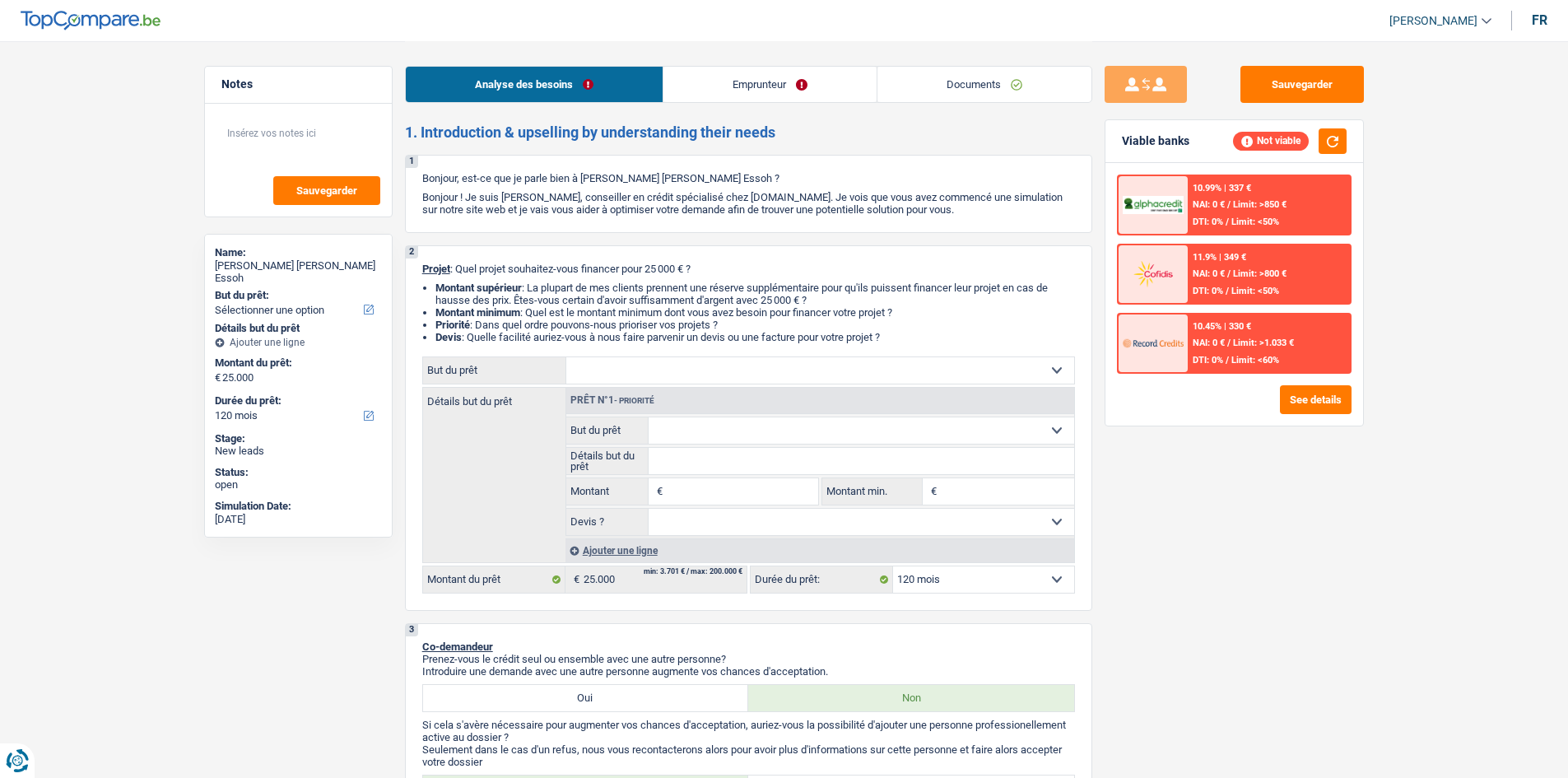
select select "120"
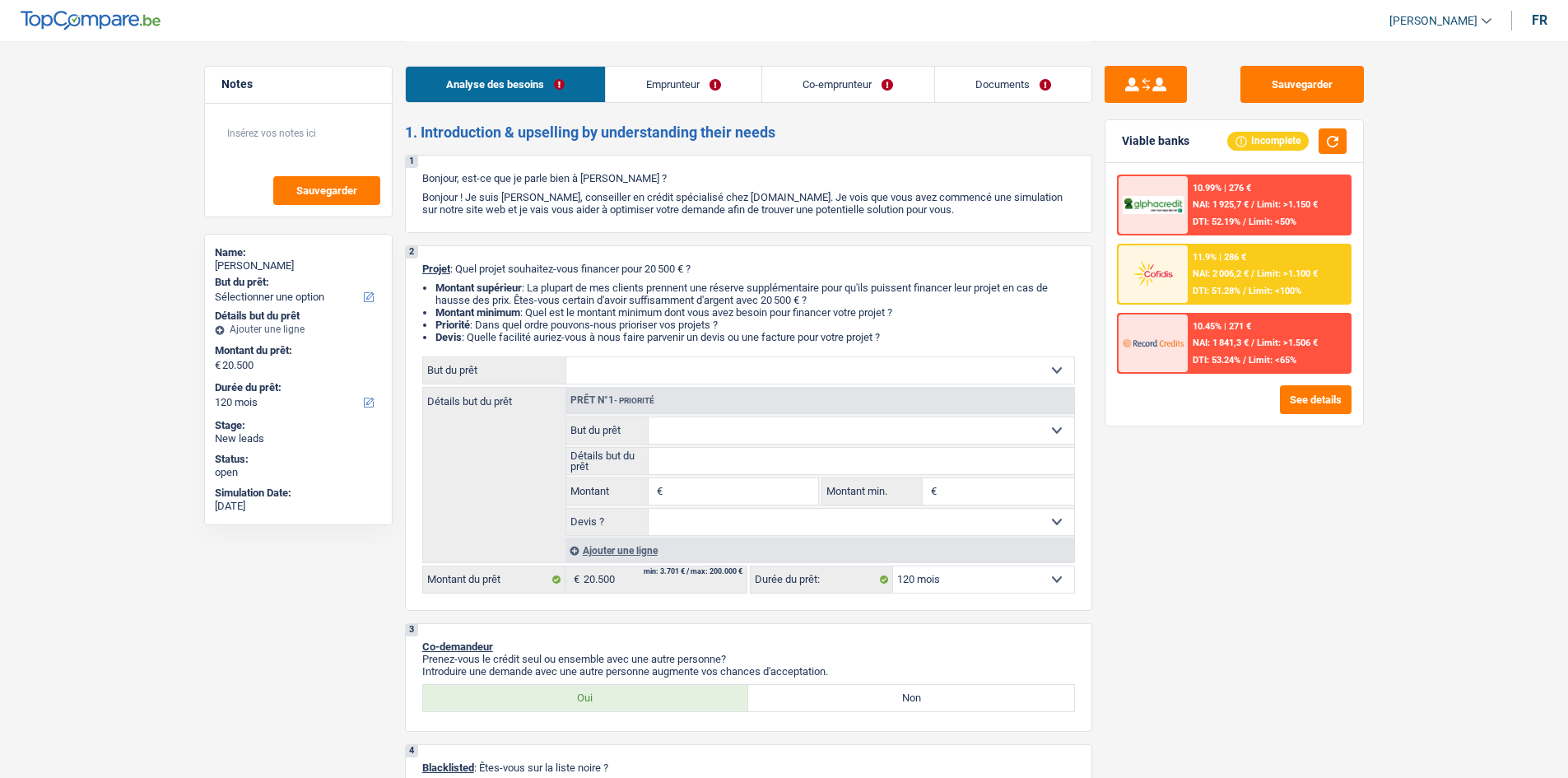
select select "120"
select select "publicEmployee"
select select "worker"
select select "netSalary"
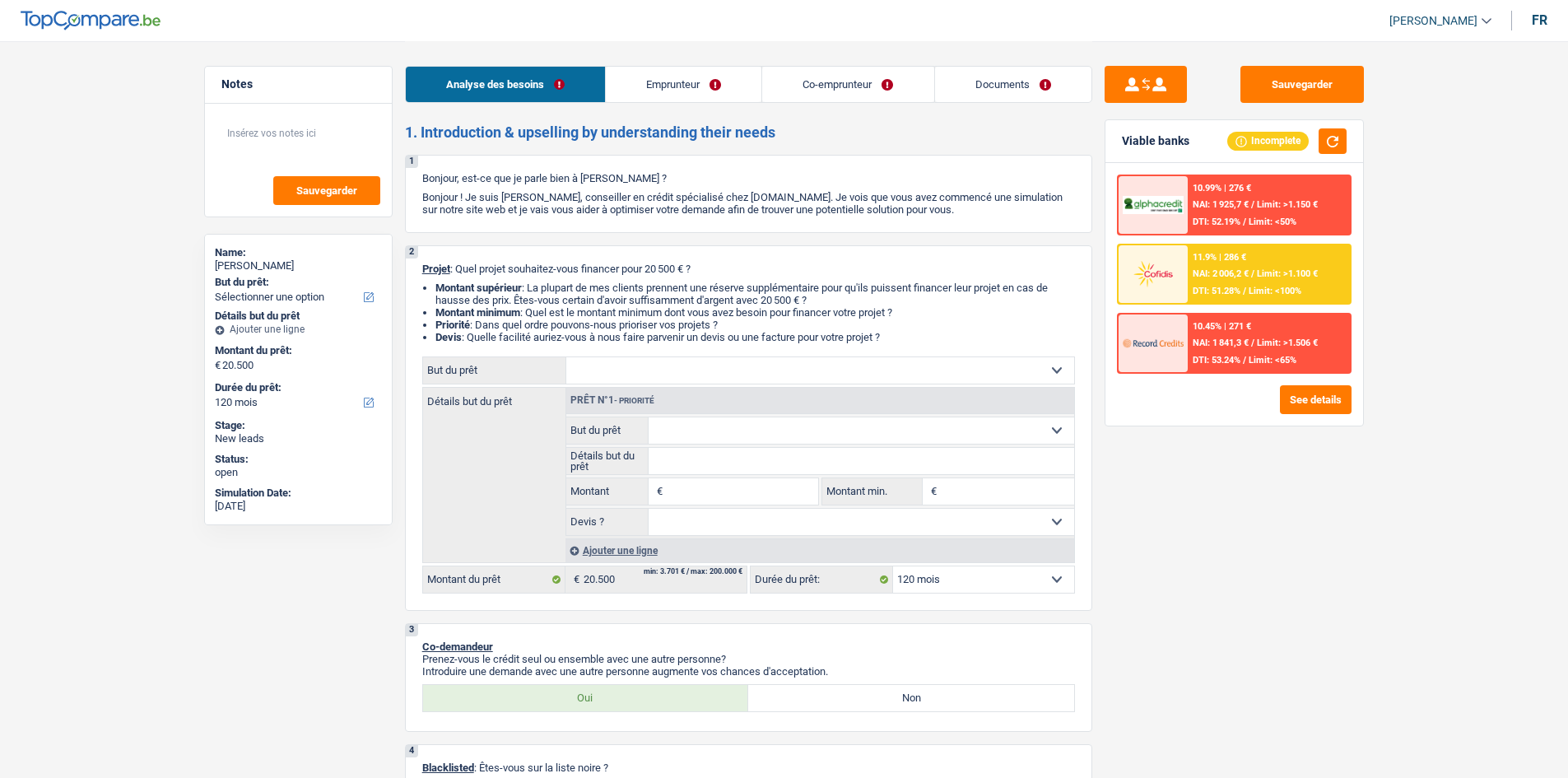
select select "familyAllowances"
select select "mealVouchers"
select select "netSalary"
select select "familyAllowances"
select select "rents"
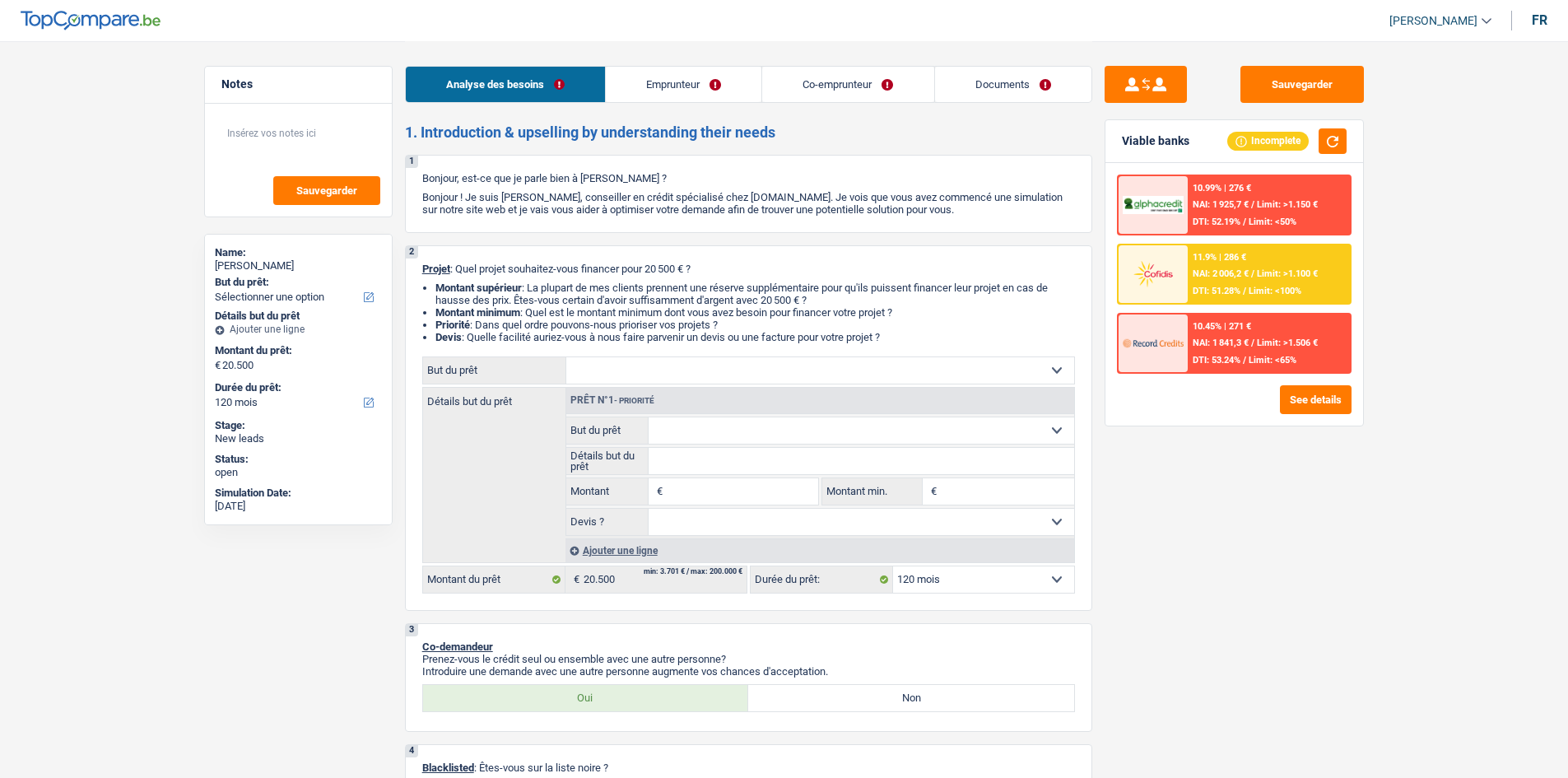
select select "personalLoan"
select select "loanRepayment"
select select "60"
select select "personalLoan"
select select "familyEvent"
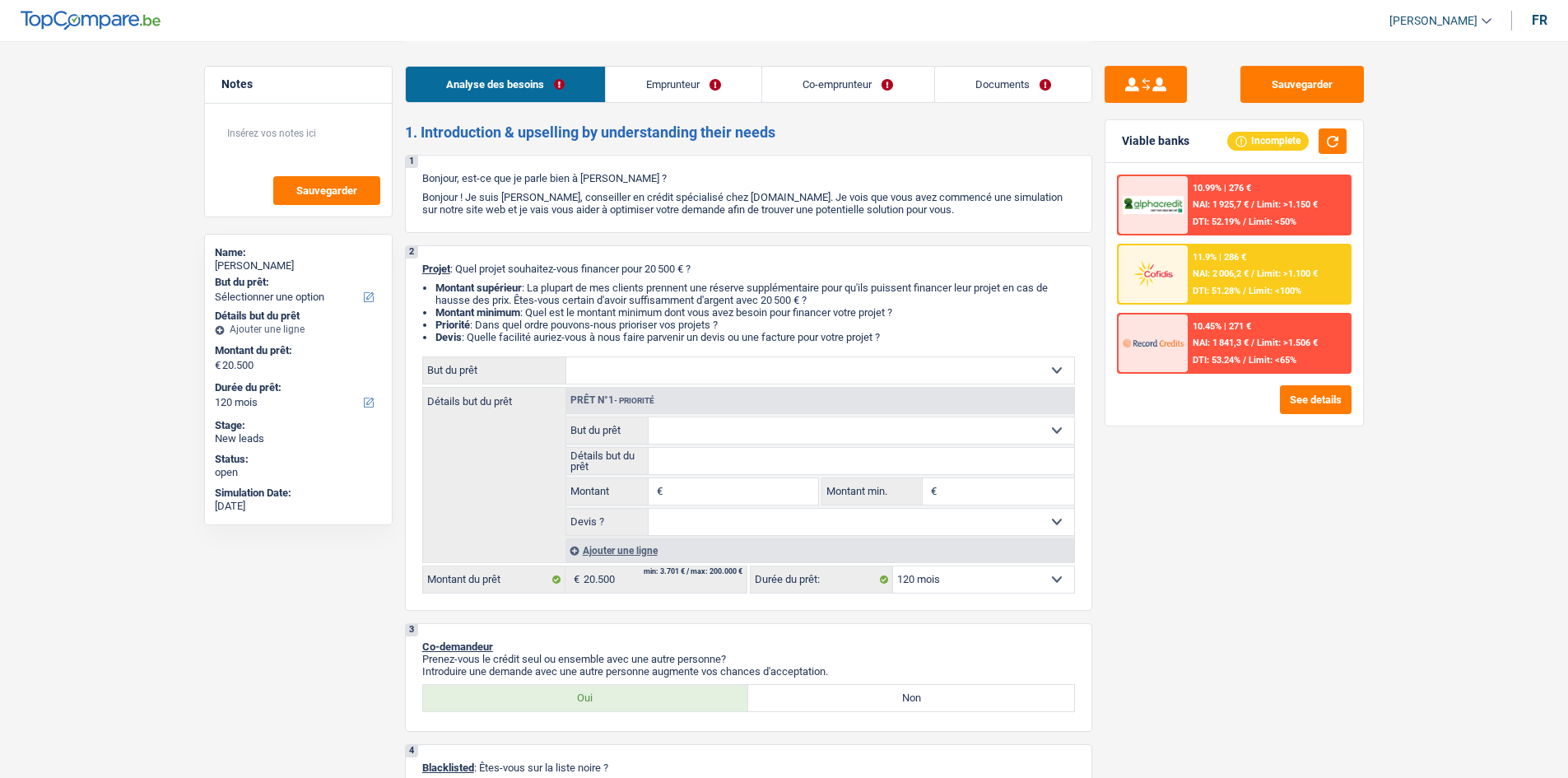
select select "60"
select select "carLoan"
select select "60"
select select "carLoan"
select select "60"
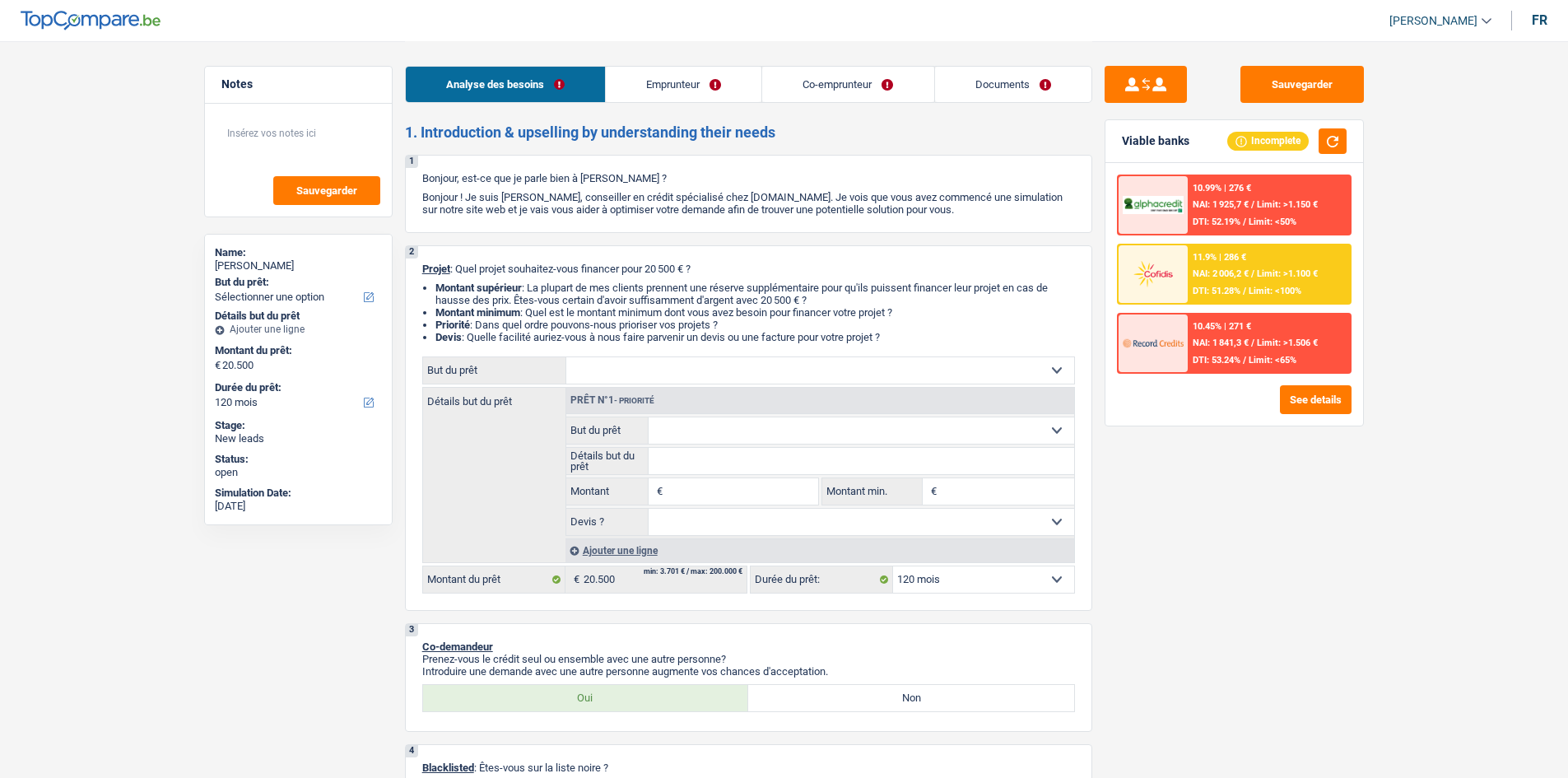
select select "120"
click at [705, 364] on select "Confort maison: meubles, textile, peinture, électroménager, outillage non-profe…" at bounding box center [820, 370] width 507 height 27
click at [1175, 478] on div "Sauvegarder Viable banks Incomplete 10.99% | 276 € NAI: 1 925,7 € / Limit: >1.1…" at bounding box center [1234, 408] width 283 height 686
click at [659, 371] on select "Confort maison: meubles, textile, peinture, électroménager, outillage non-profe…" at bounding box center [820, 370] width 507 height 27
click at [1180, 480] on div "Sauvegarder Viable banks Incomplete 10.99% | 276 € NAI: 1 925,7 € / Limit: >1.1…" at bounding box center [1234, 408] width 283 height 686
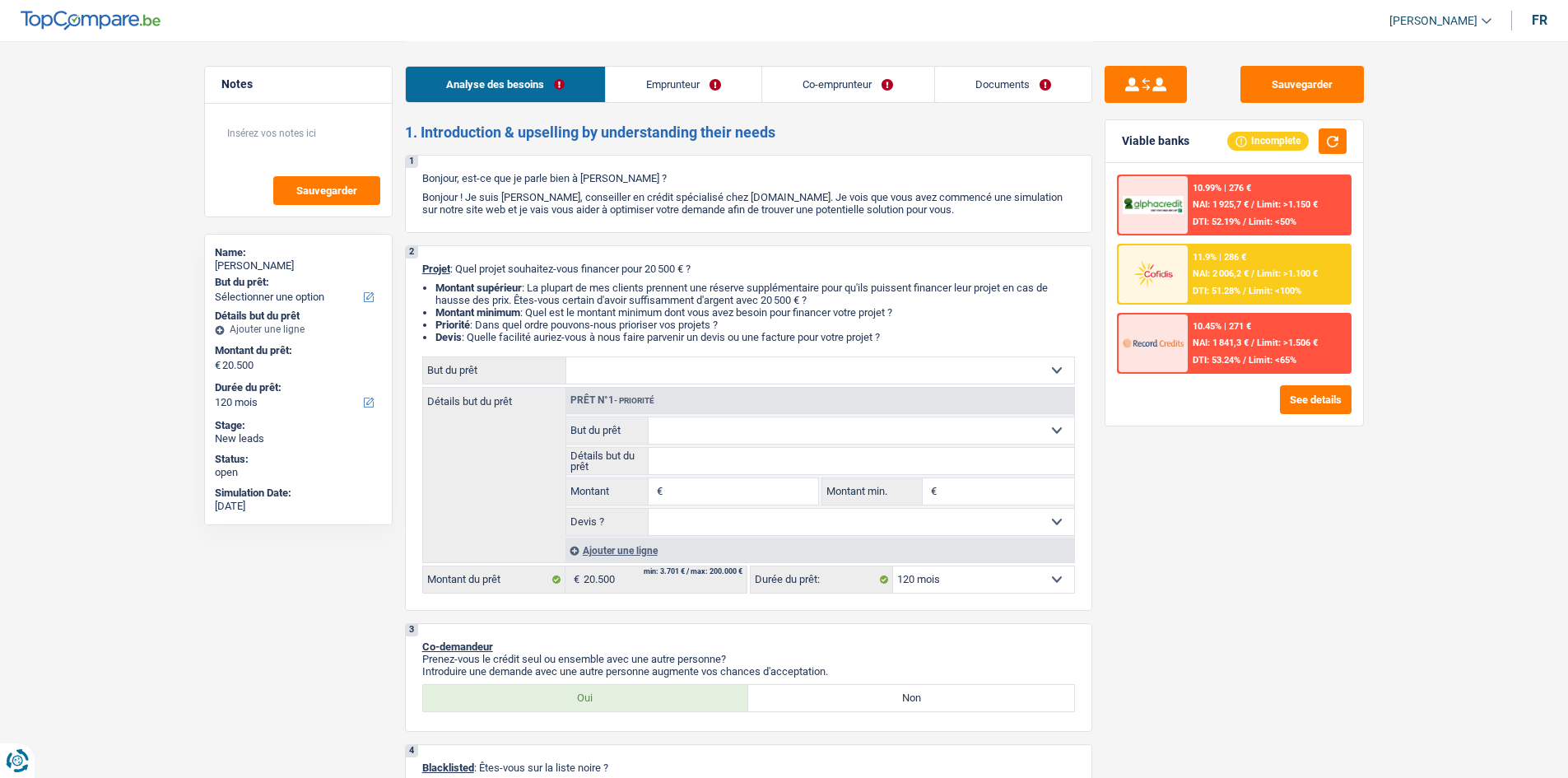
click at [655, 371] on select "Confort maison: meubles, textile, peinture, électroménager, outillage non-profe…" at bounding box center [820, 370] width 507 height 27
select select "household"
select select
click at [566, 357] on select "Confort maison: meubles, textile, peinture, électroménager, outillage non-profe…" at bounding box center [820, 370] width 507 height 27
select select "household"
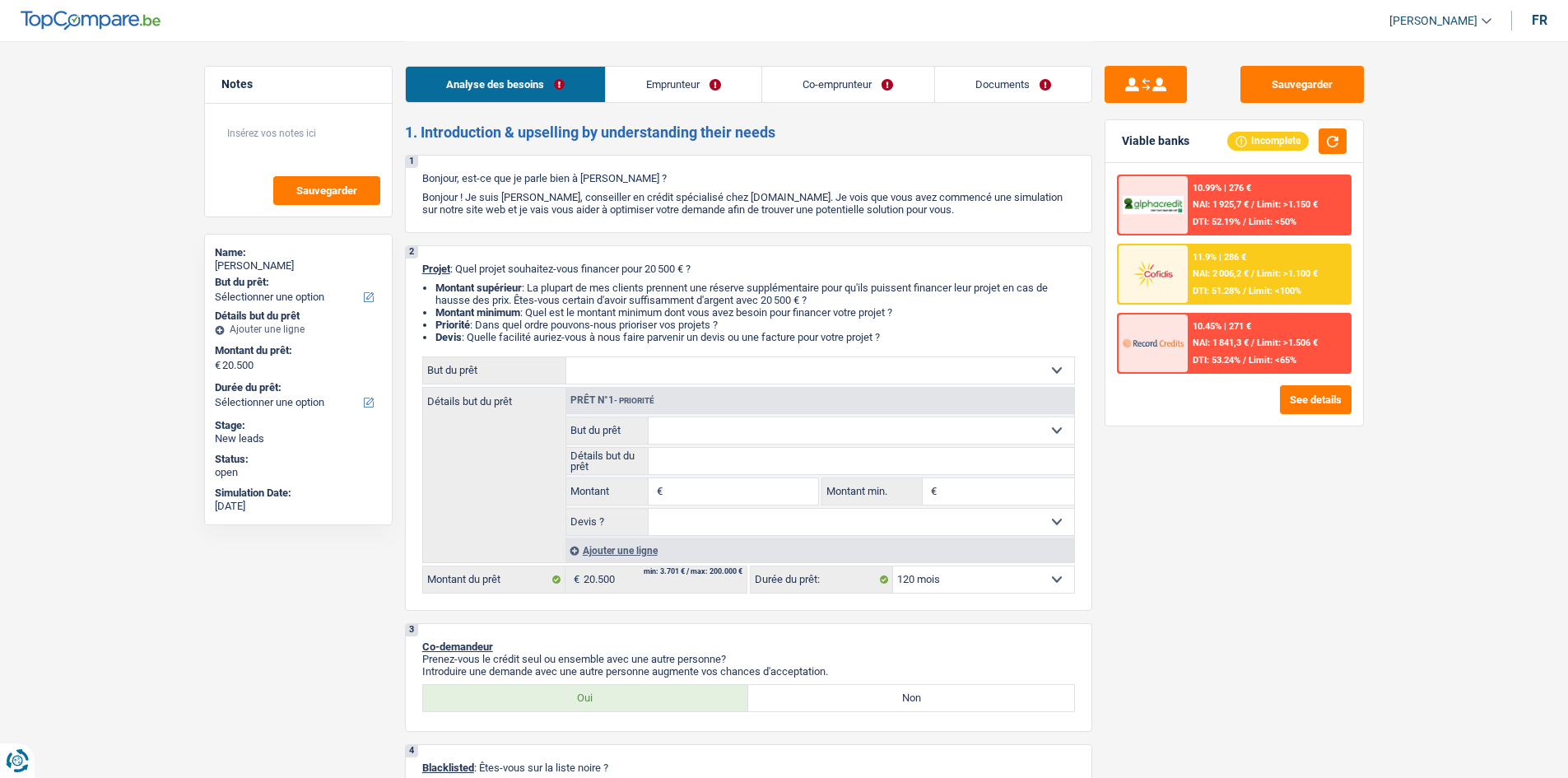
type input "0"
select select
select select "household"
type input "20.500"
select select
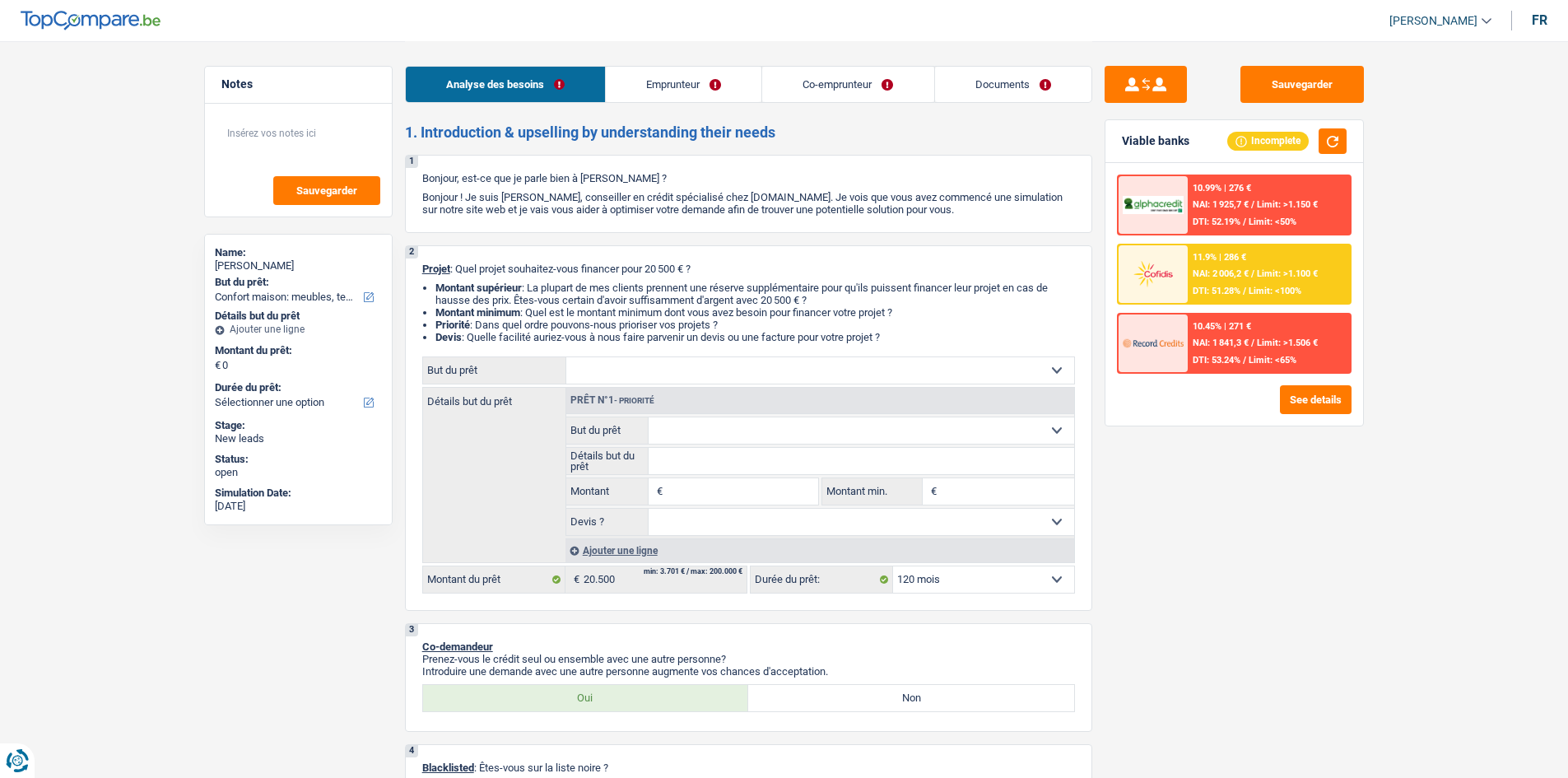
radio input "false"
radio input "true"
radio input "false"
radio input "true"
radio input "false"
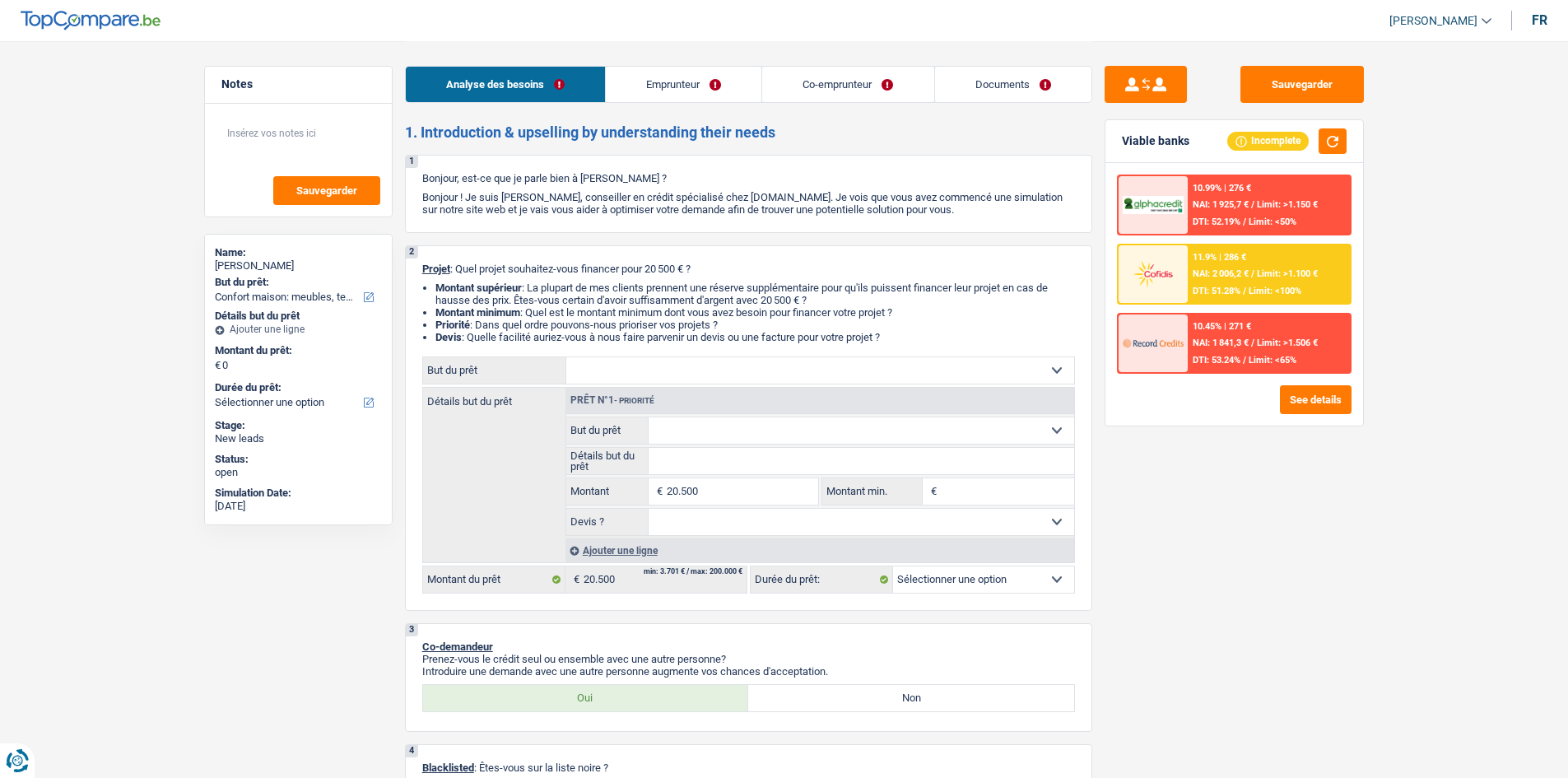
radio input "true"
radio input "false"
radio input "true"
select select "household"
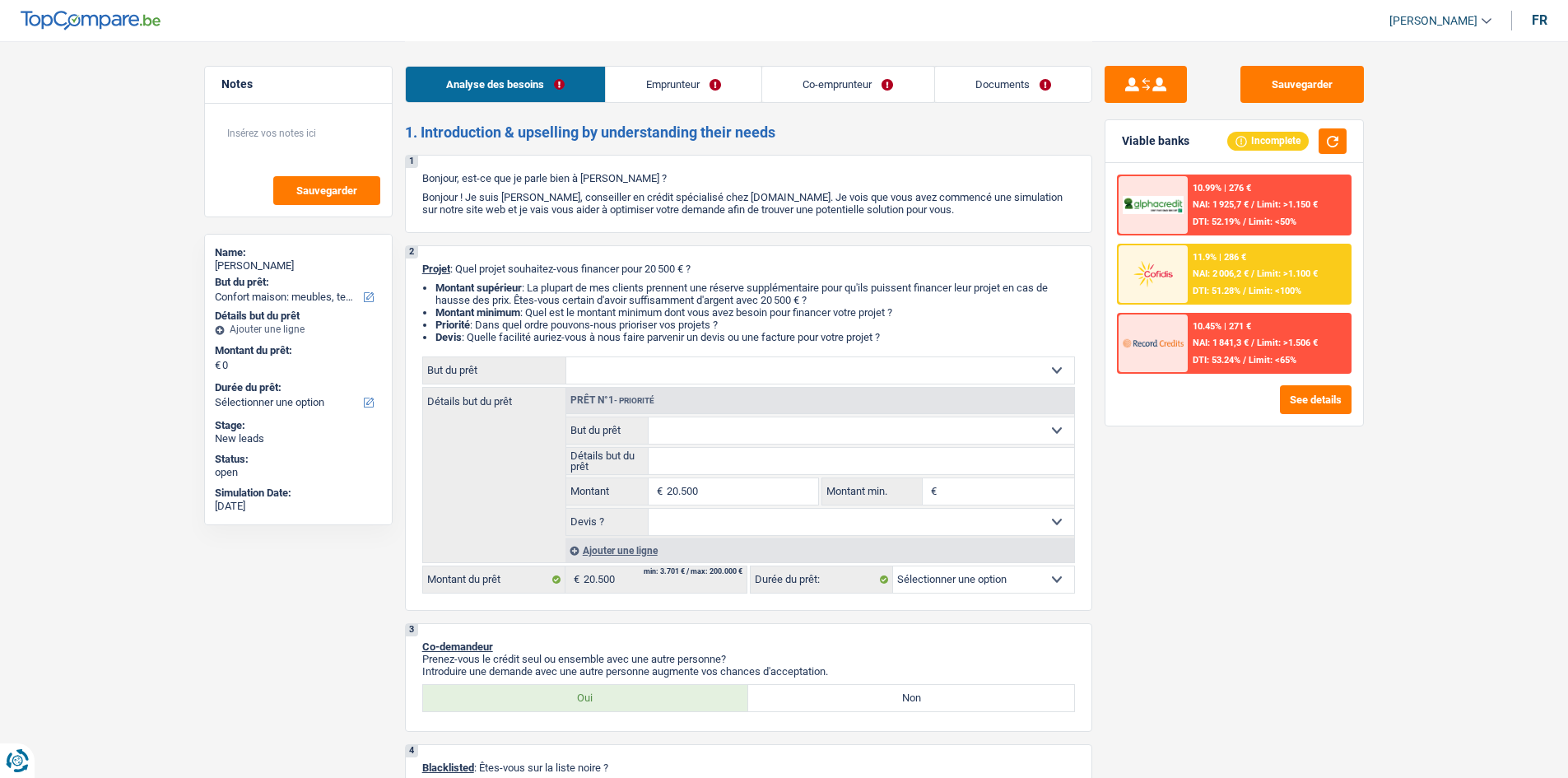
type input "20.500"
select select
select select "household"
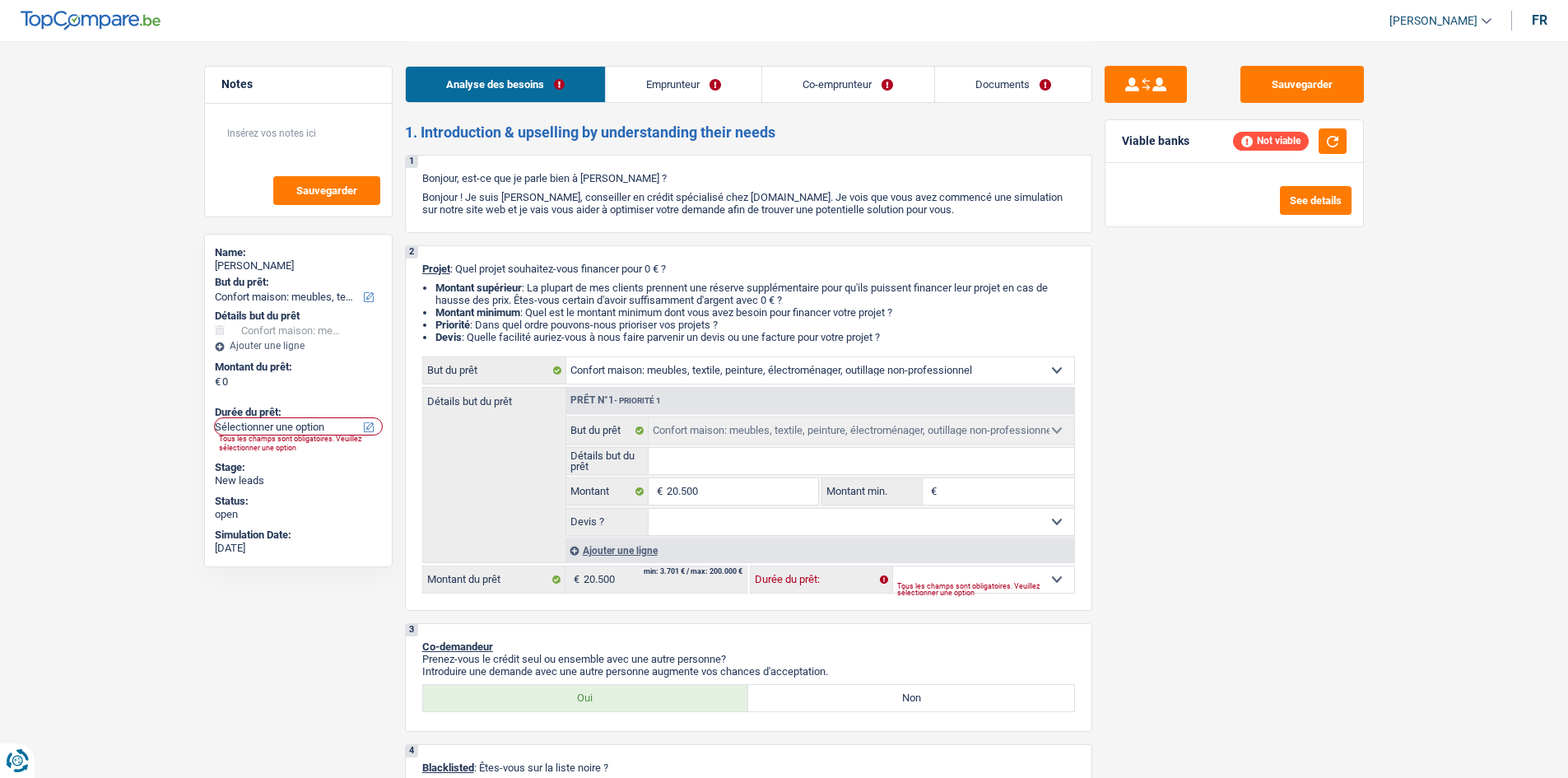
click at [978, 572] on select "12 mois 18 mois 24 mois 30 mois 36 mois 42 mois 48 mois 60 mois 72 mois 84 mois…" at bounding box center [983, 579] width 181 height 27
click at [1011, 575] on select "12 mois 18 mois 24 mois 30 mois 36 mois 42 mois 48 mois 60 mois 72 mois 84 mois…" at bounding box center [983, 579] width 181 height 27
select select "120"
select select
click at [893, 566] on select "12 mois 18 mois 24 mois 30 mois 36 mois 42 mois 48 mois 60 mois 72 mois 84 mois…" at bounding box center [983, 579] width 181 height 27
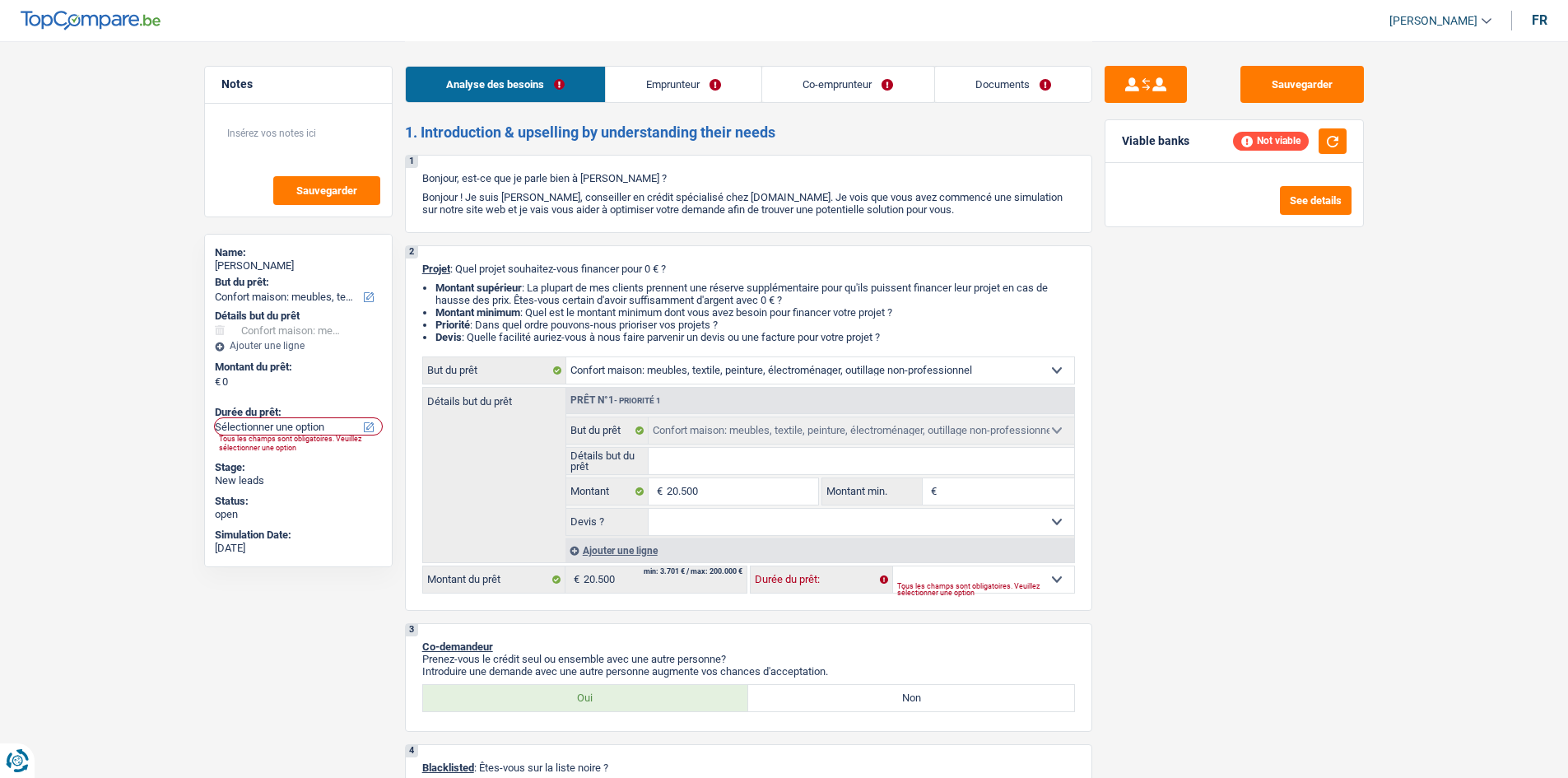
select select
click at [941, 586] on div "Tous les champs sont obligatoires. Veuillez sélectionner une option" at bounding box center [985, 589] width 177 height 7
click at [784, 497] on input "20.500" at bounding box center [742, 491] width 151 height 27
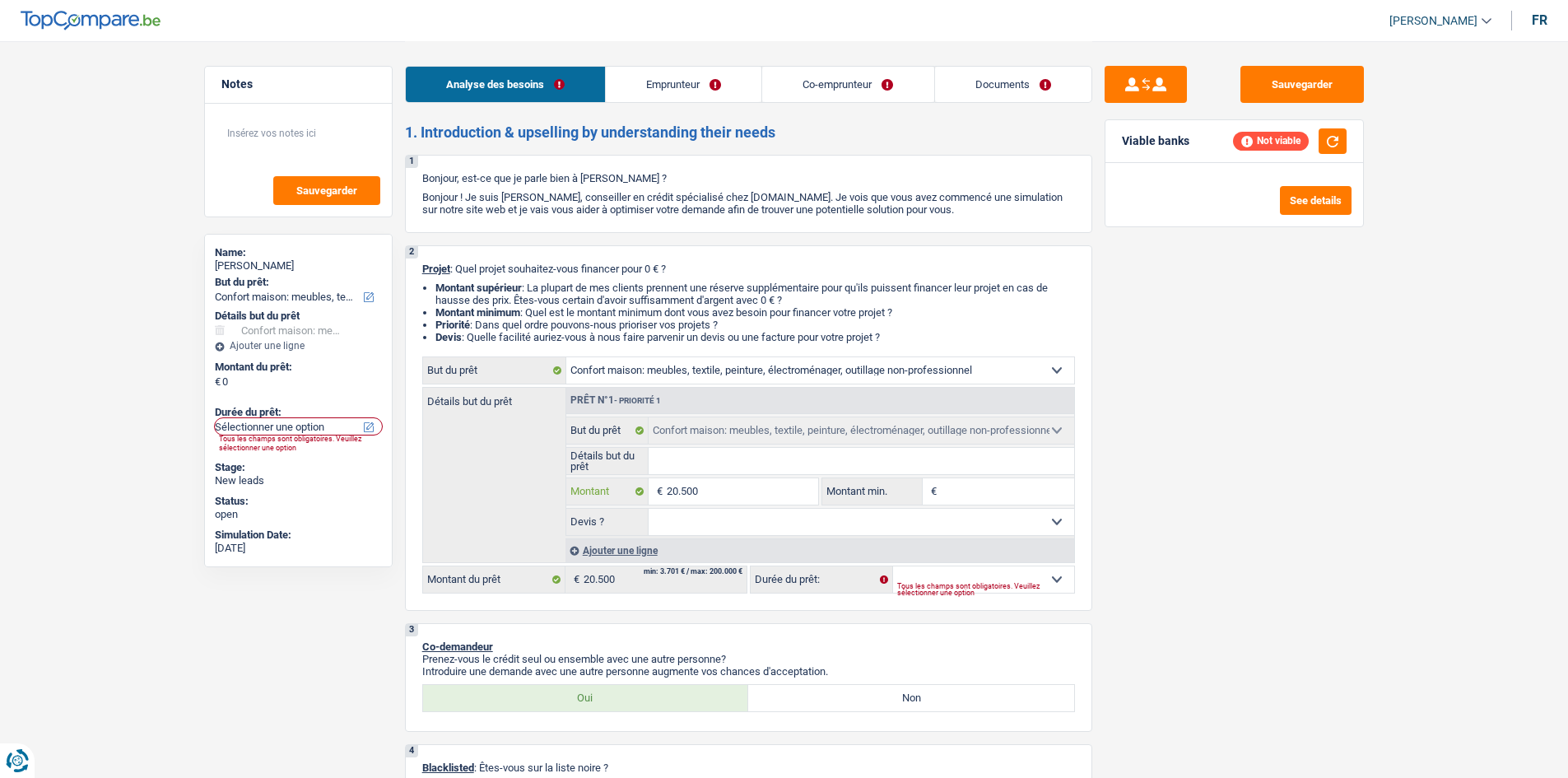
type input "2.050"
type input "205"
type input "20"
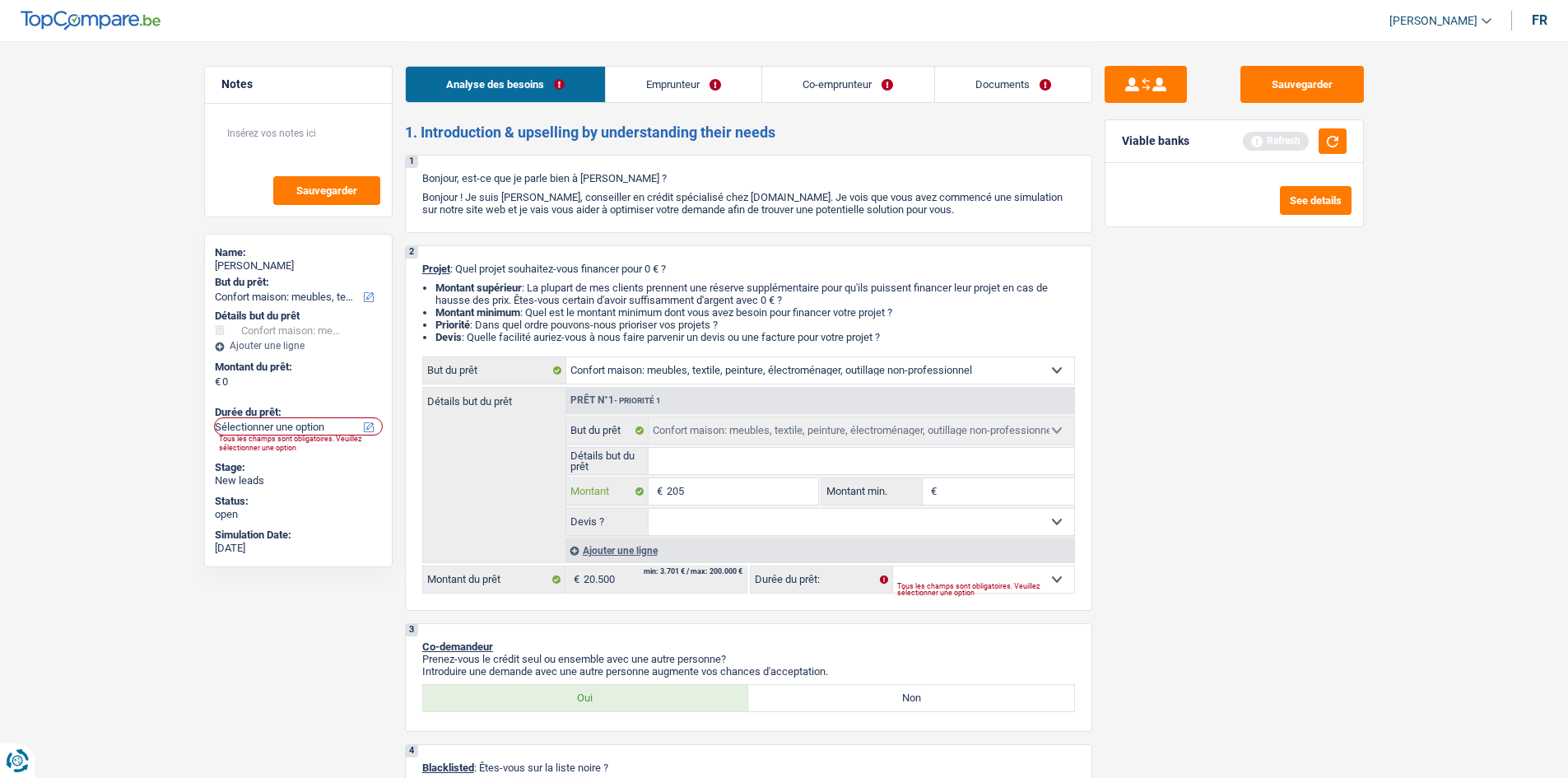
type input "20"
type input "200"
type input "2.000"
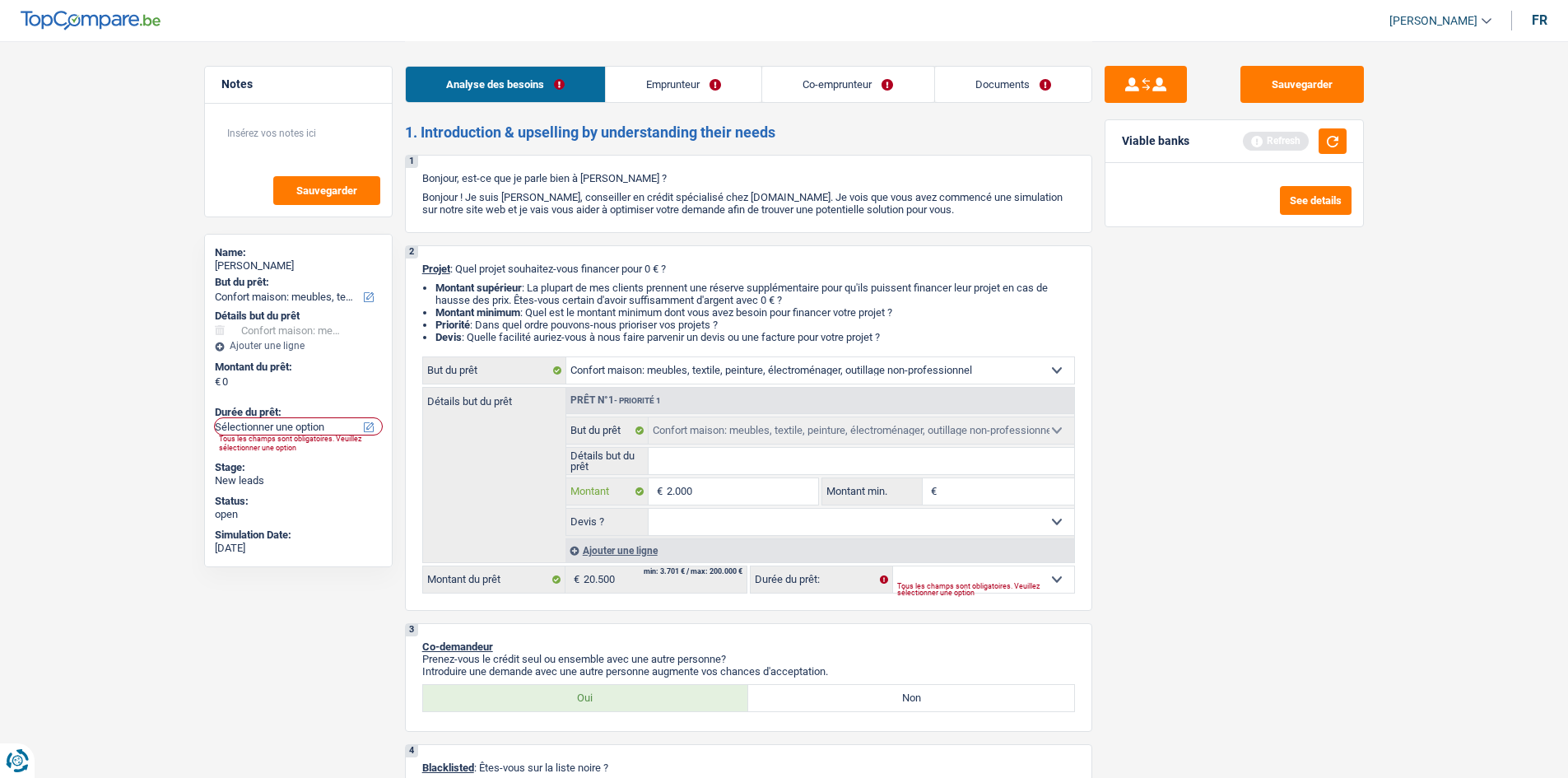
type input "20.001"
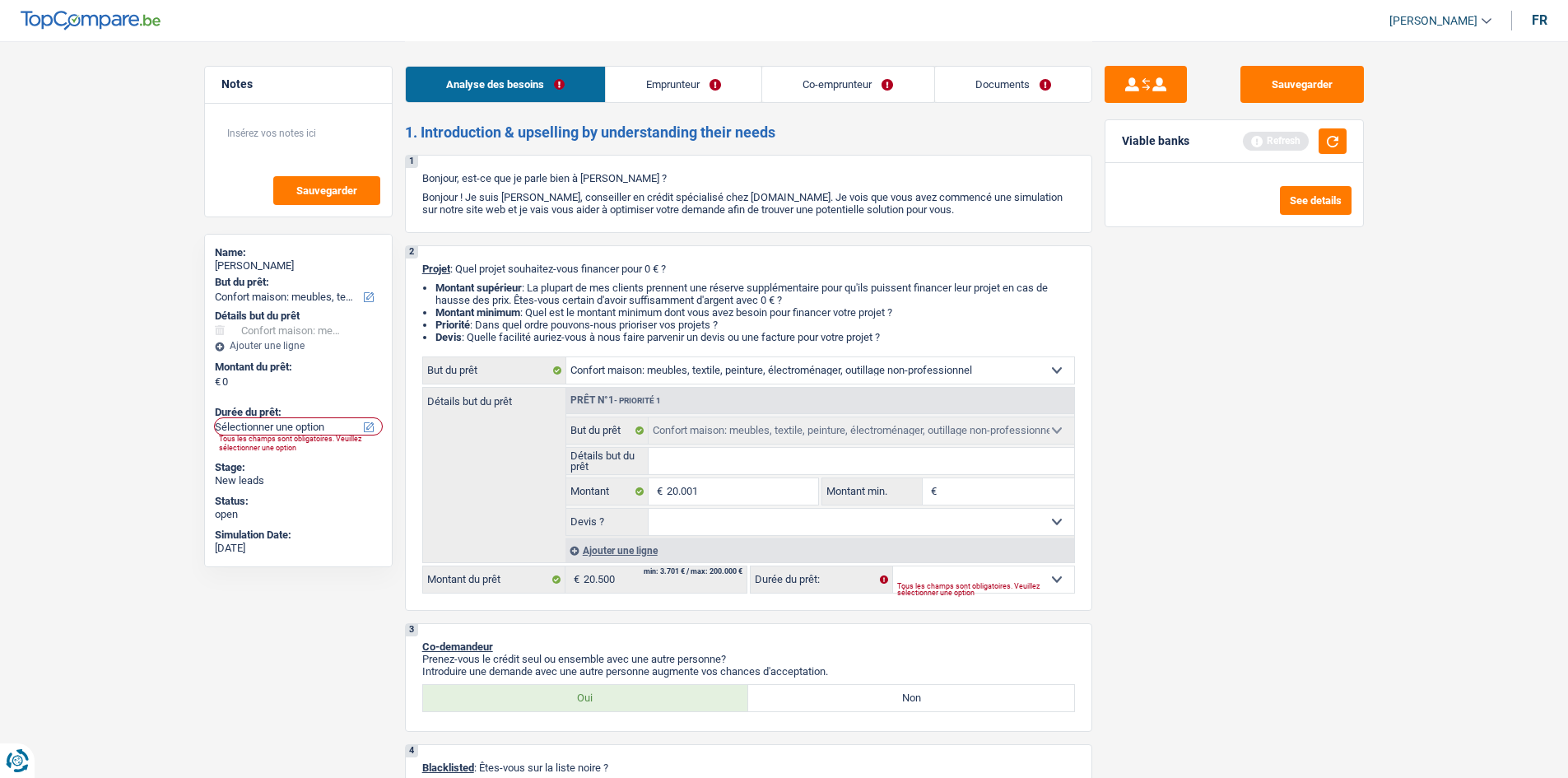
type input "20.001"
select select "120"
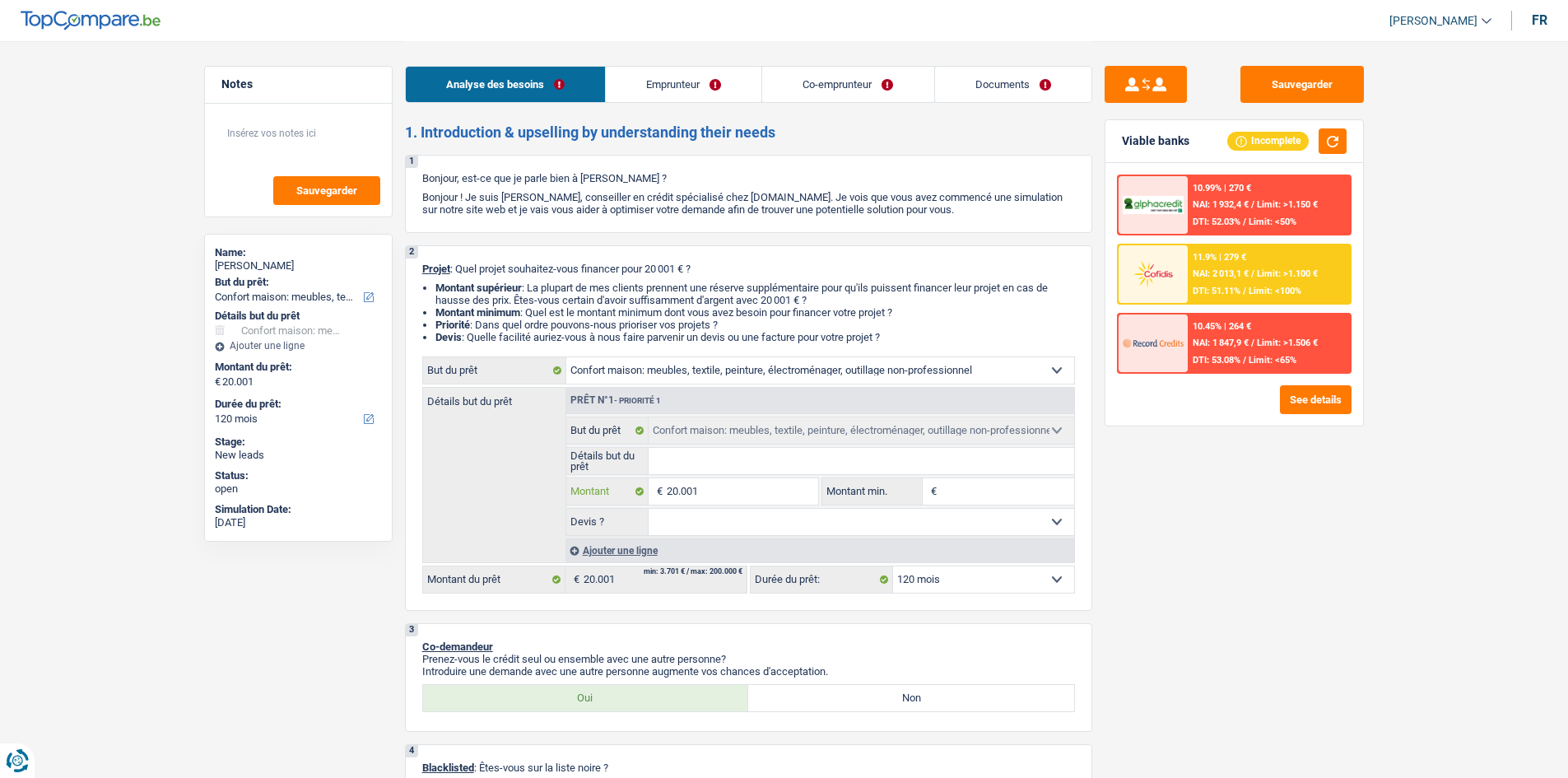
click at [751, 493] on input "20.001" at bounding box center [742, 491] width 151 height 27
type input "2.000"
type input "200"
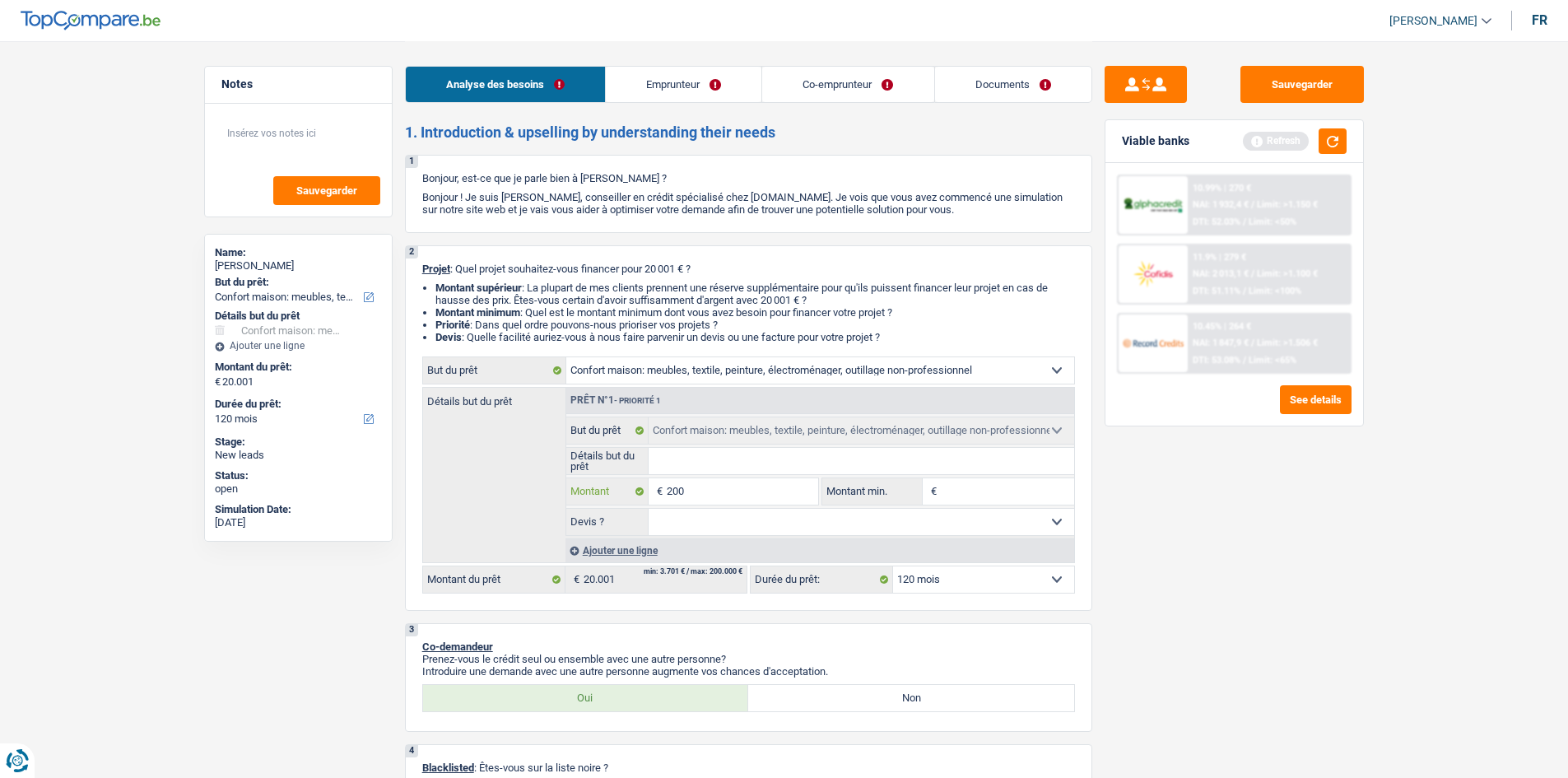
type input "20"
type input "205"
type input "2.050"
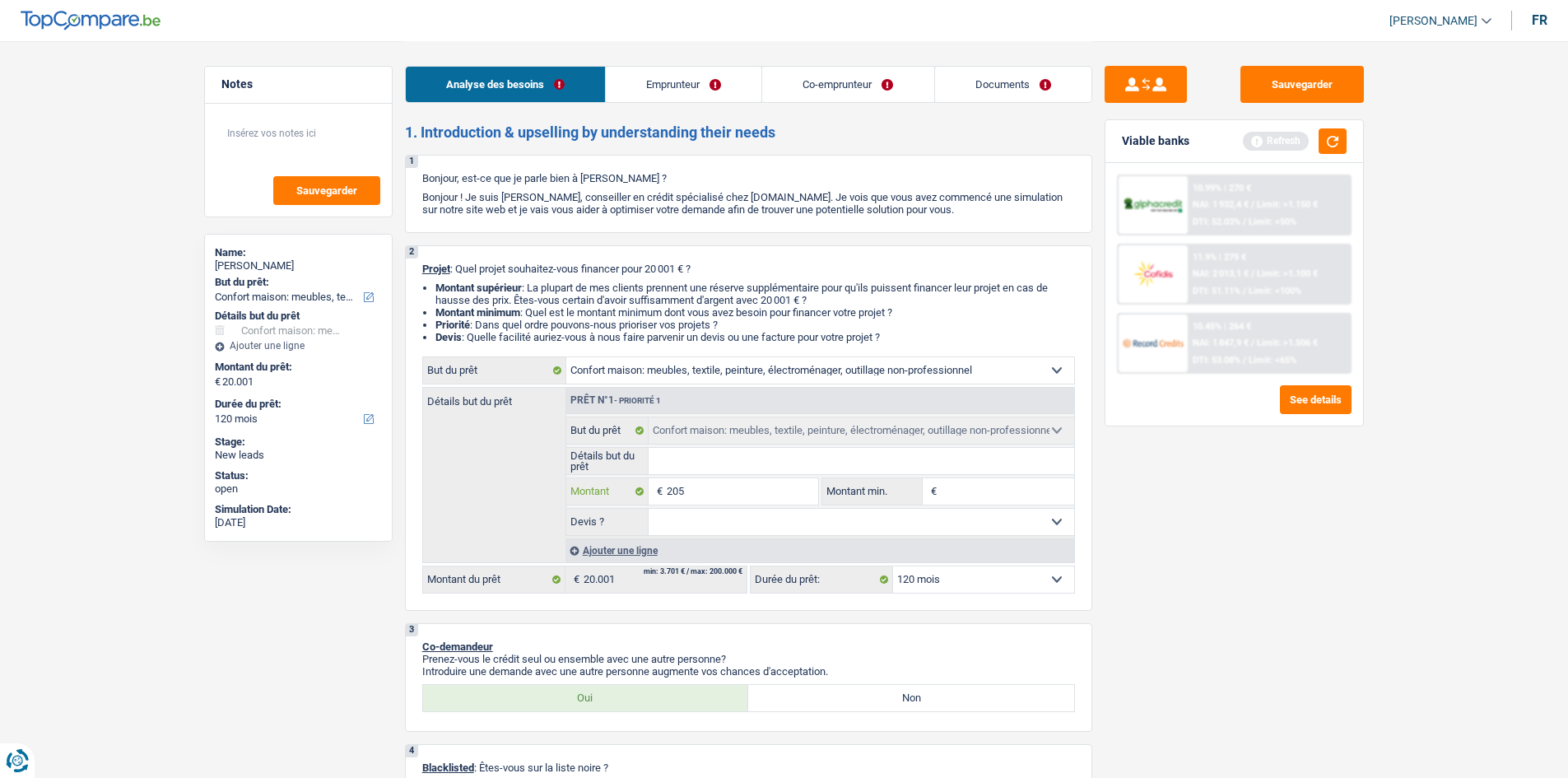
type input "2.050"
type input "20.500"
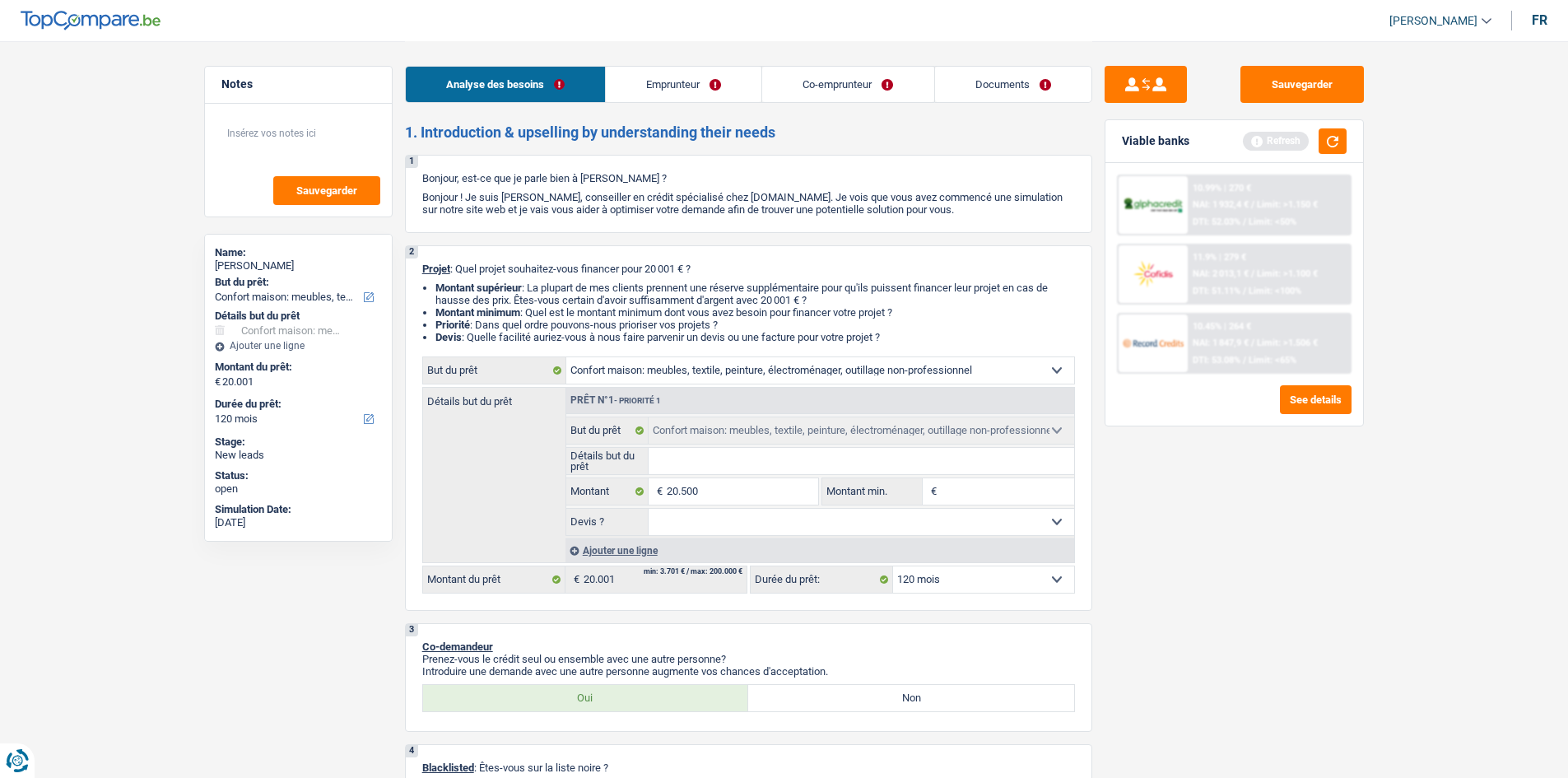
type input "20.500"
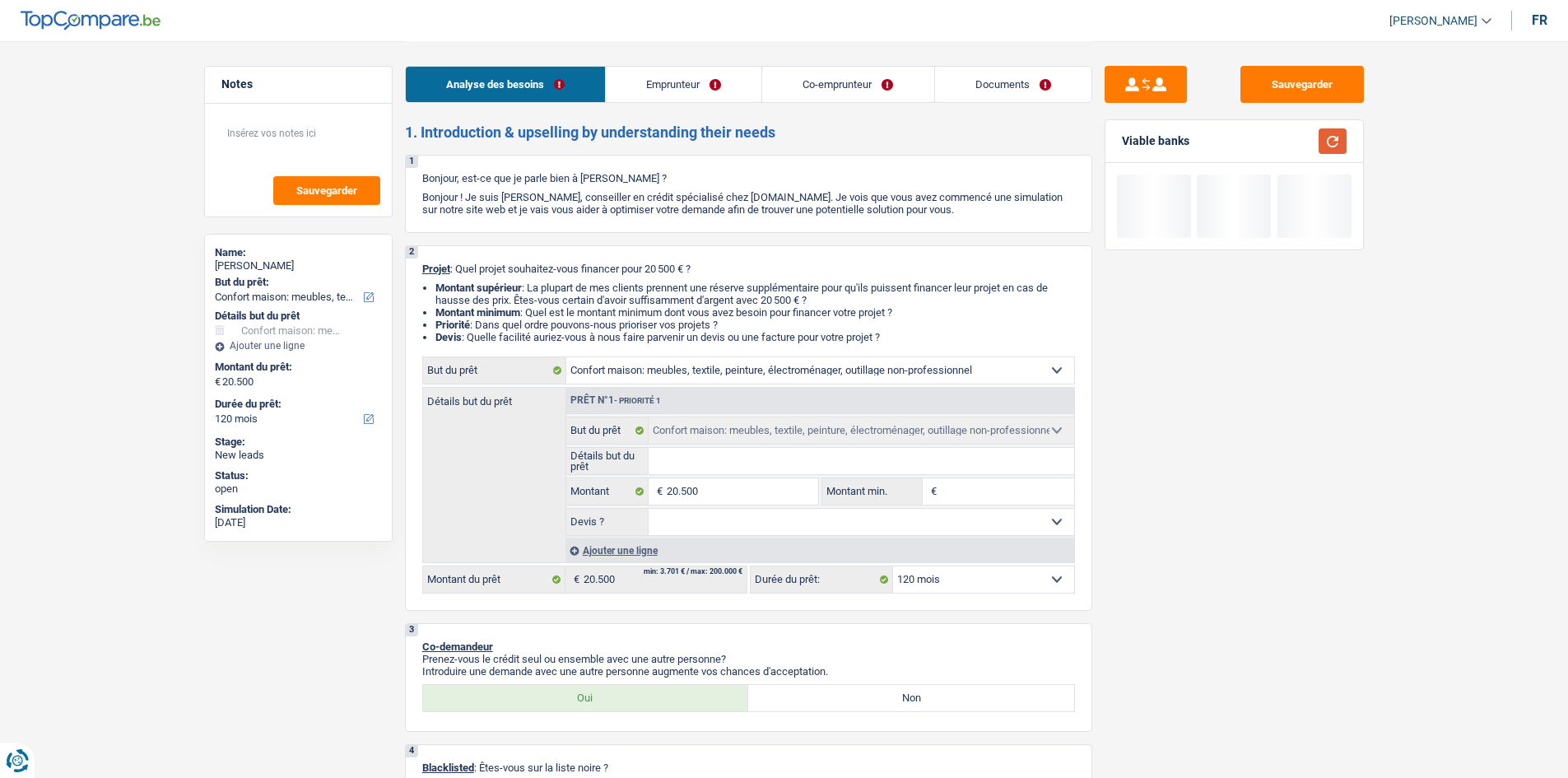
click at [1330, 141] on button "button" at bounding box center [1332, 142] width 28 height 26
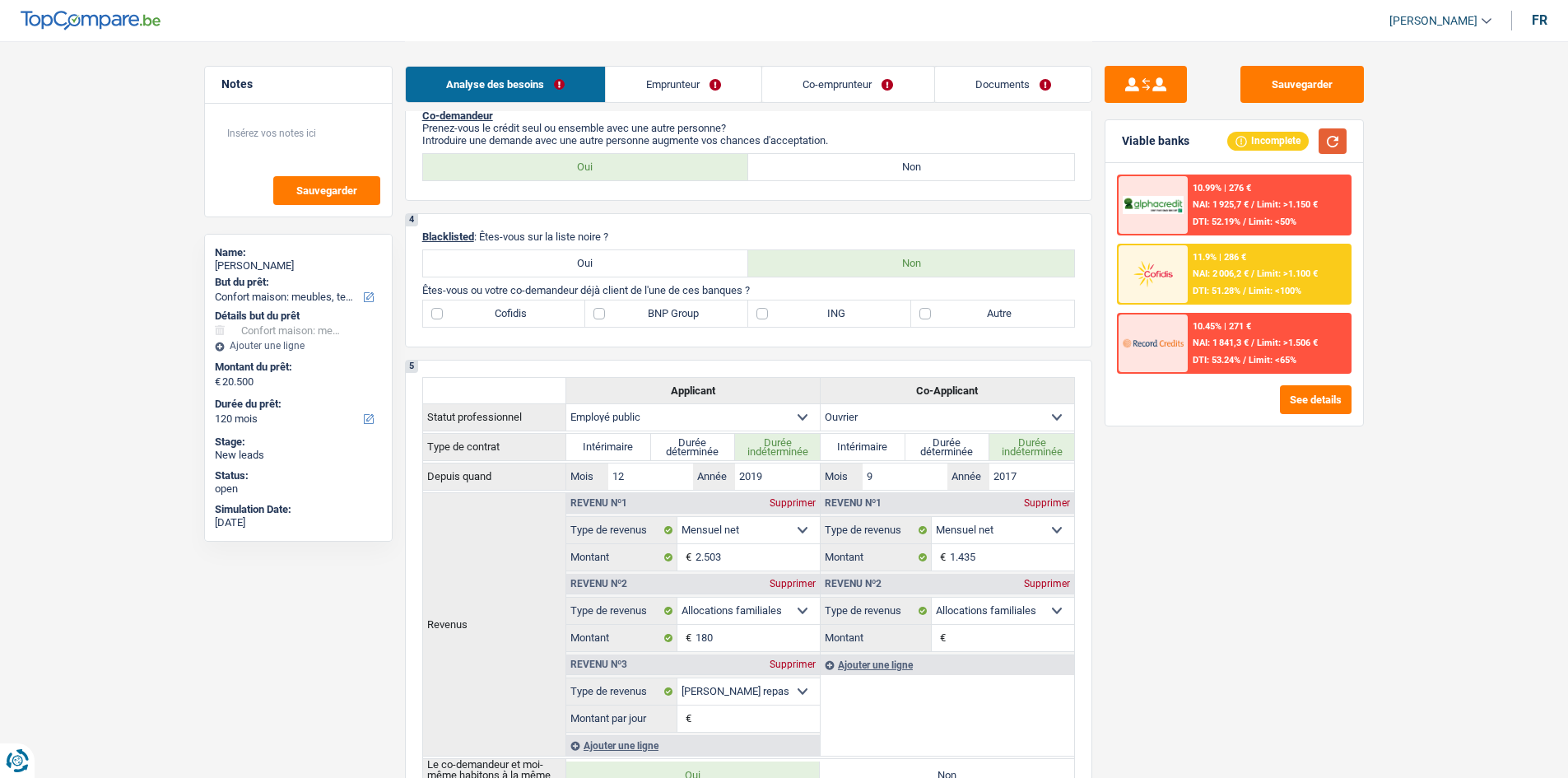
scroll to position [576, 0]
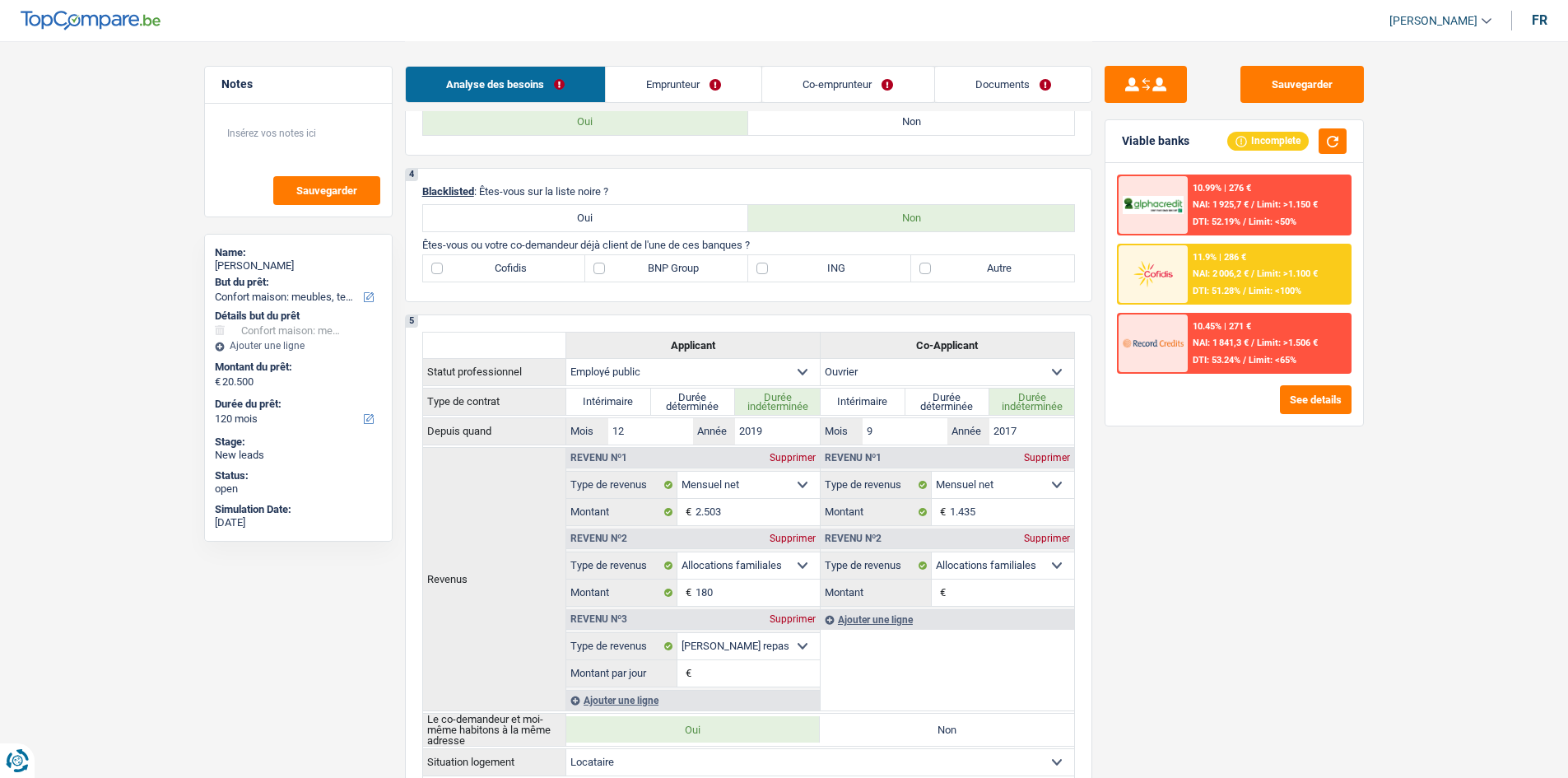
click at [600, 270] on label "BNP Group" at bounding box center [666, 268] width 163 height 27
click at [600, 270] on input "BNP Group" at bounding box center [666, 268] width 163 height 27
checkbox input "true"
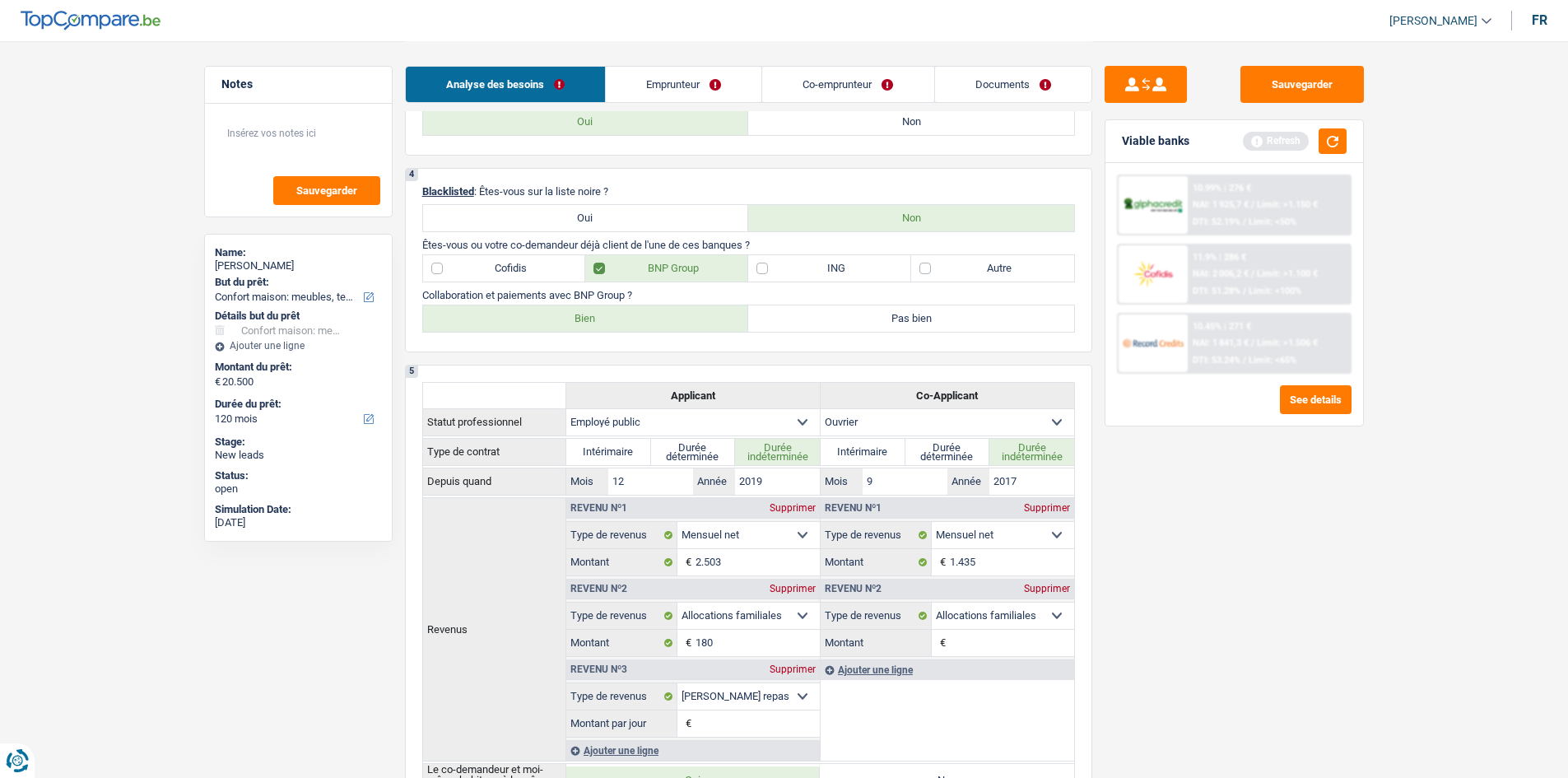
click at [928, 266] on label "Autre" at bounding box center [992, 268] width 163 height 27
click at [928, 266] on input "Autre" at bounding box center [992, 268] width 163 height 27
checkbox input "true"
click at [616, 321] on label "Bien" at bounding box center [586, 318] width 326 height 27
click at [616, 321] on input "Bien" at bounding box center [586, 318] width 326 height 27
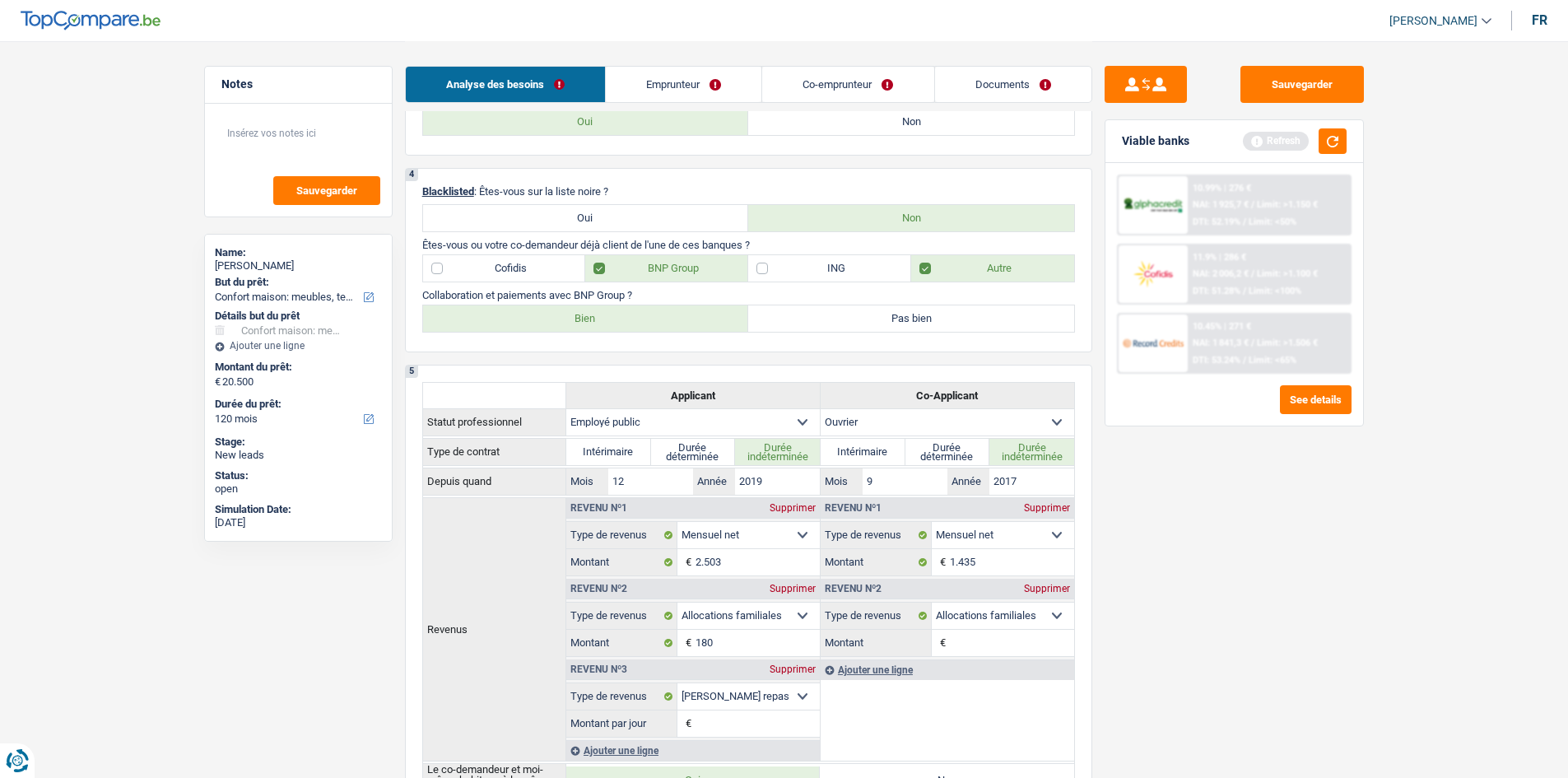
radio input "true"
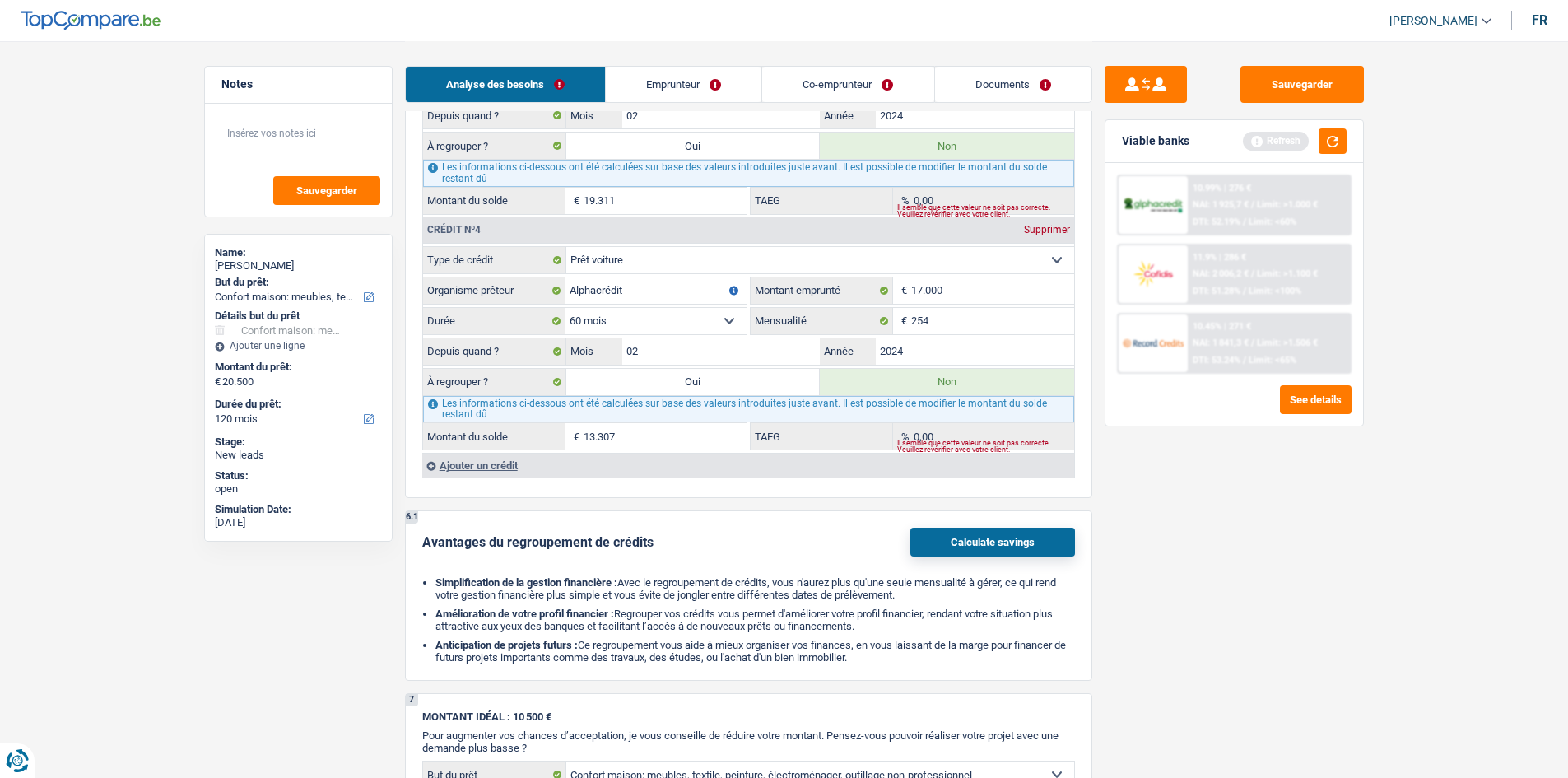
scroll to position [2140, 0]
click at [1050, 231] on div "Supprimer" at bounding box center [1047, 229] width 55 height 10
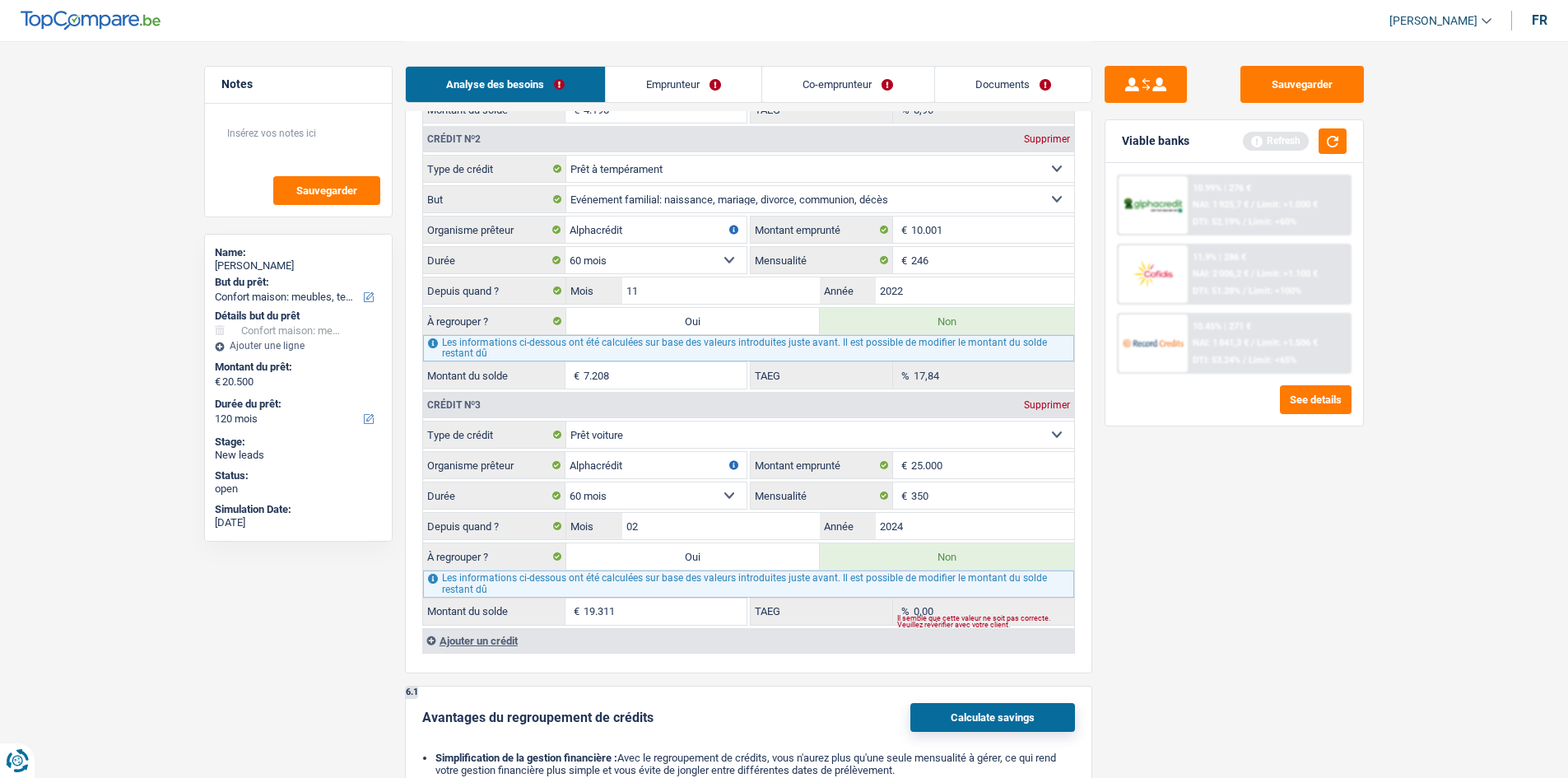
click at [1030, 409] on div "Supprimer" at bounding box center [1047, 405] width 55 height 10
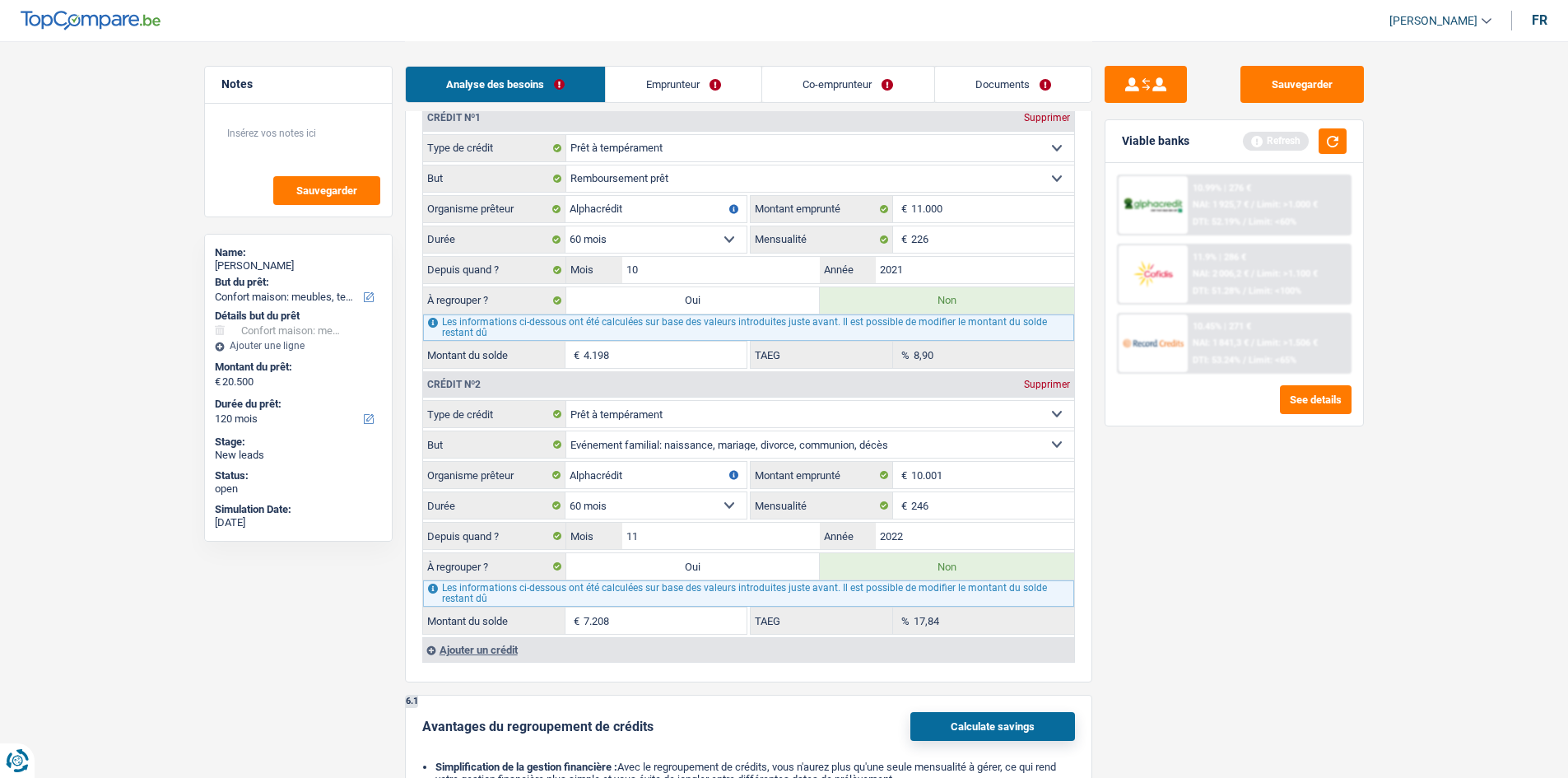
scroll to position [1482, 0]
click at [1035, 385] on div "Supprimer" at bounding box center [1047, 386] width 55 height 10
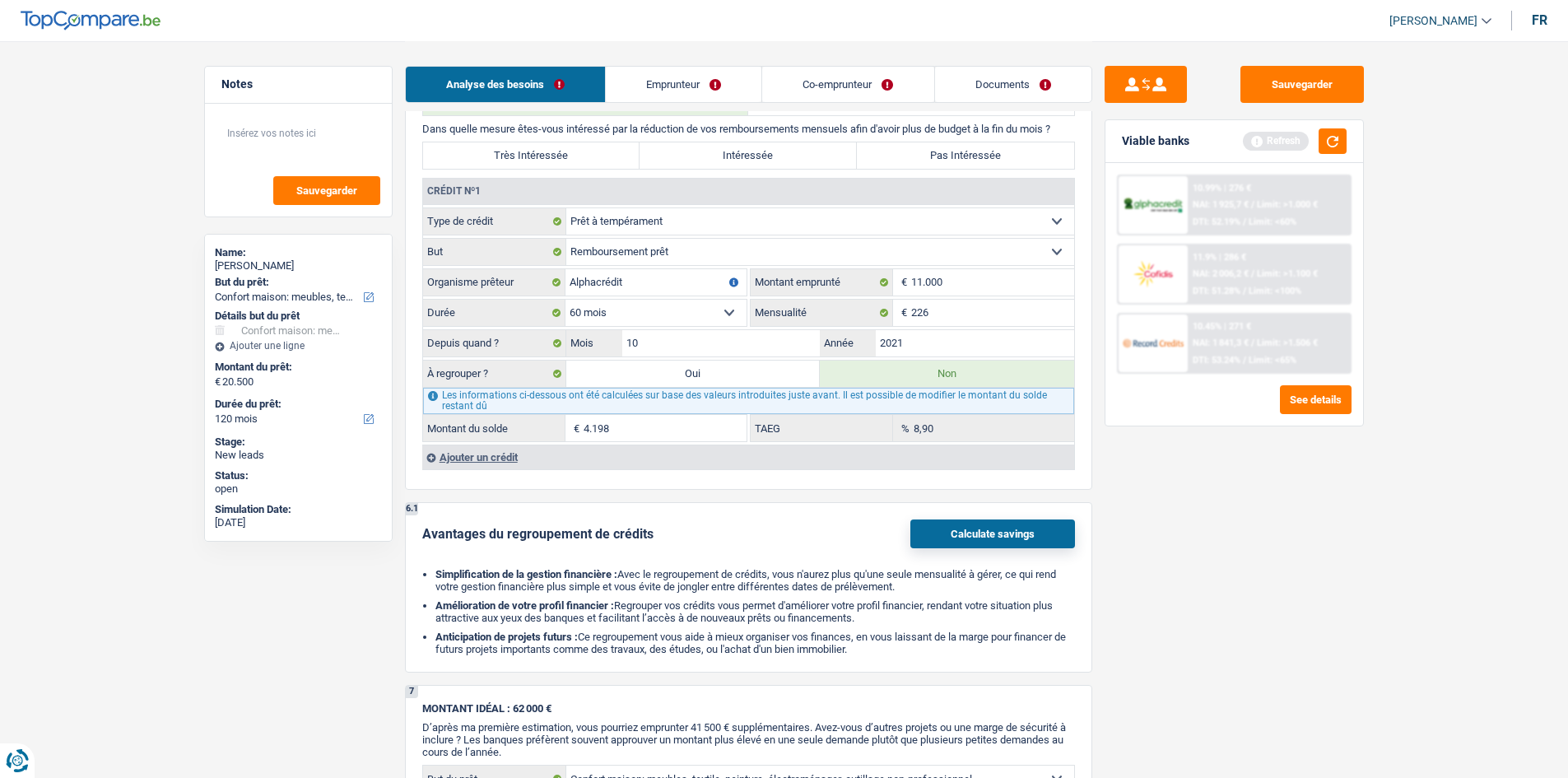
scroll to position [1316, 0]
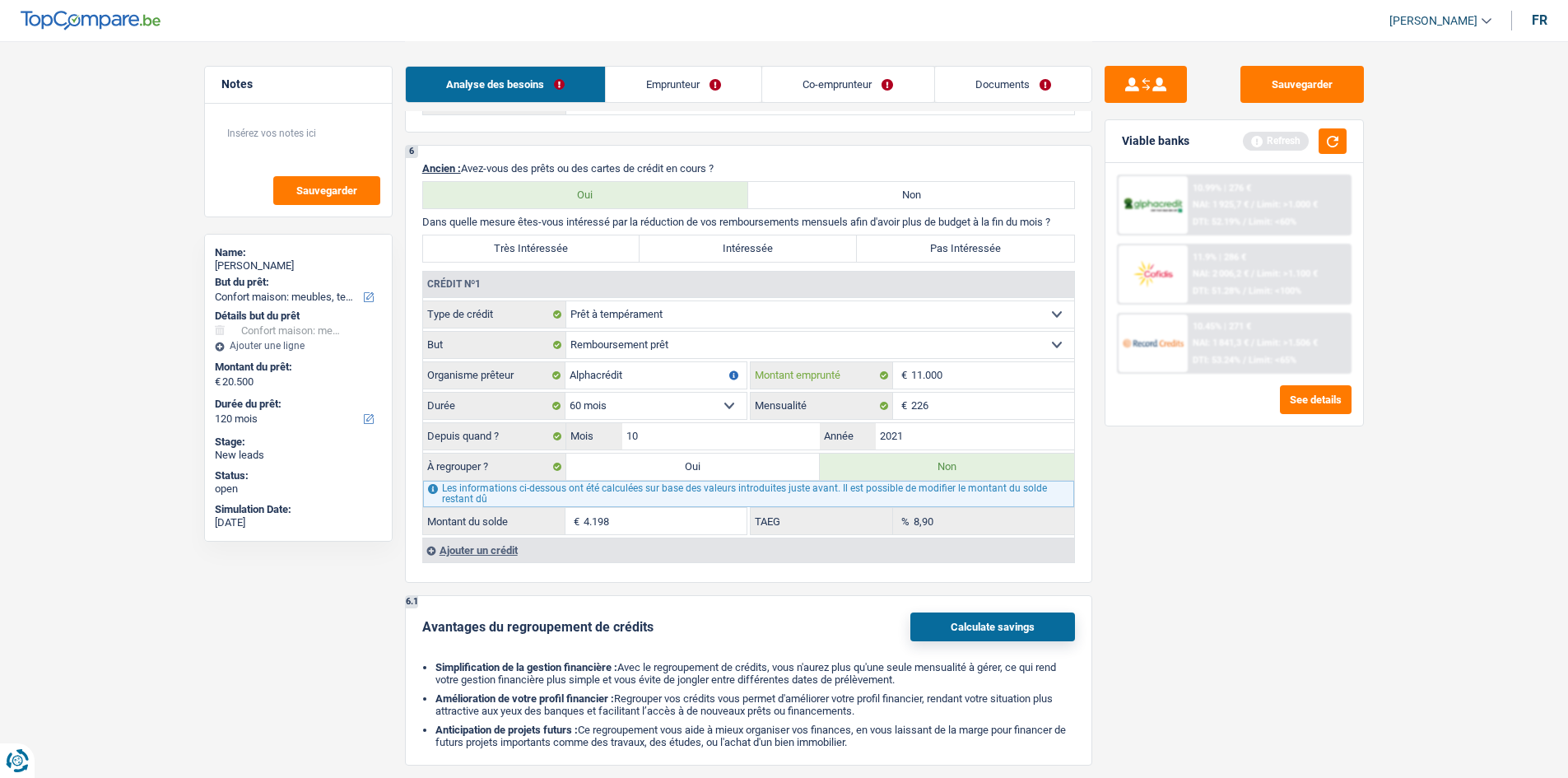
click at [968, 376] on input "11.000" at bounding box center [992, 375] width 163 height 27
type input "1.100"
select select
type input "1"
type input "85.000"
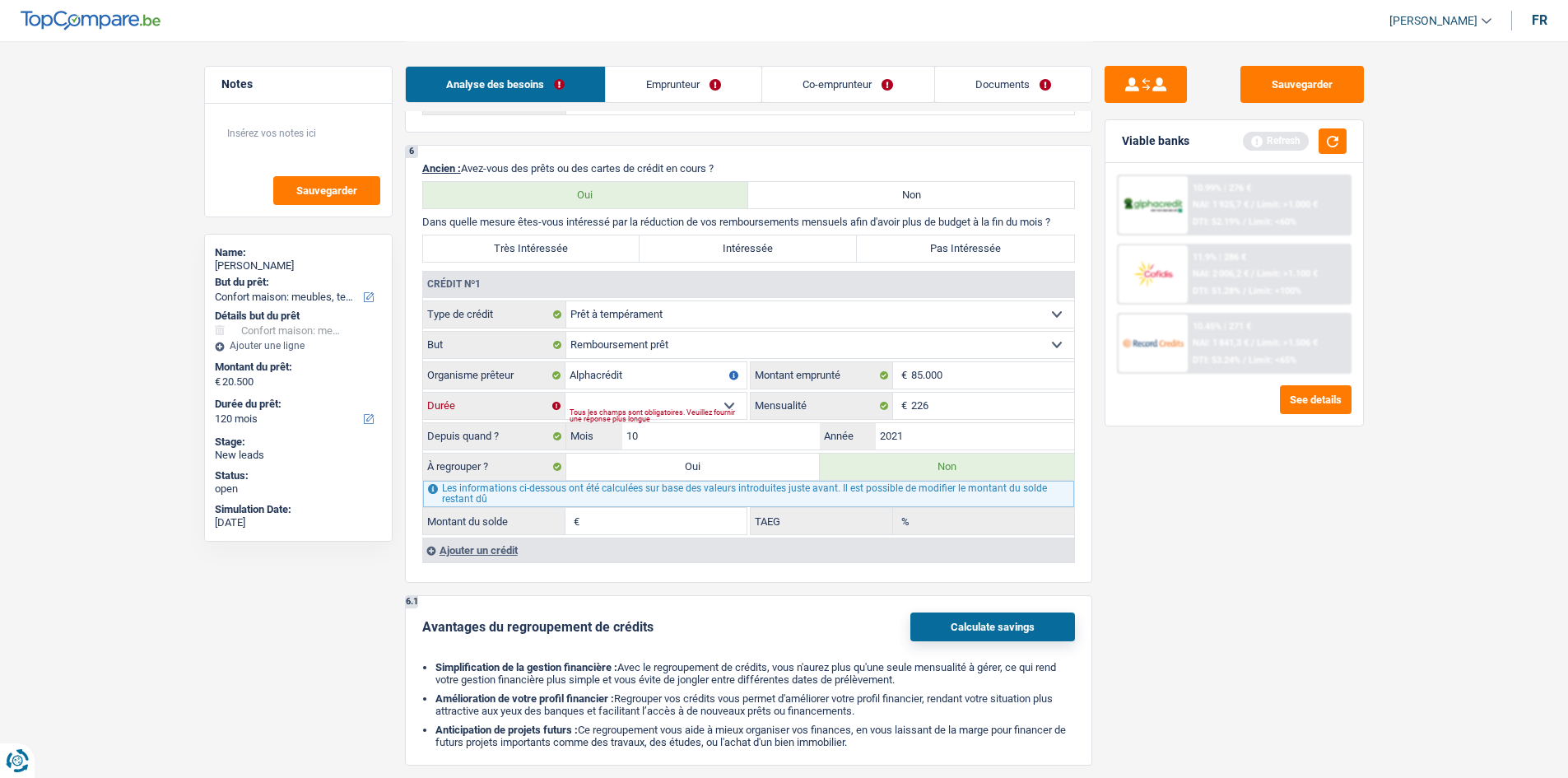
click at [727, 400] on select "12 mois 18 mois 24 mois 30 mois 36 mois 42 mois 48 mois 60 mois 72 mois 84 mois…" at bounding box center [655, 405] width 181 height 27
select select "120"
click at [565, 392] on select "12 mois 18 mois 24 mois 30 mois 36 mois 42 mois 48 mois 60 mois 72 mois 84 mois…" at bounding box center [655, 405] width 181 height 27
type input "31.994"
type input "0,00"
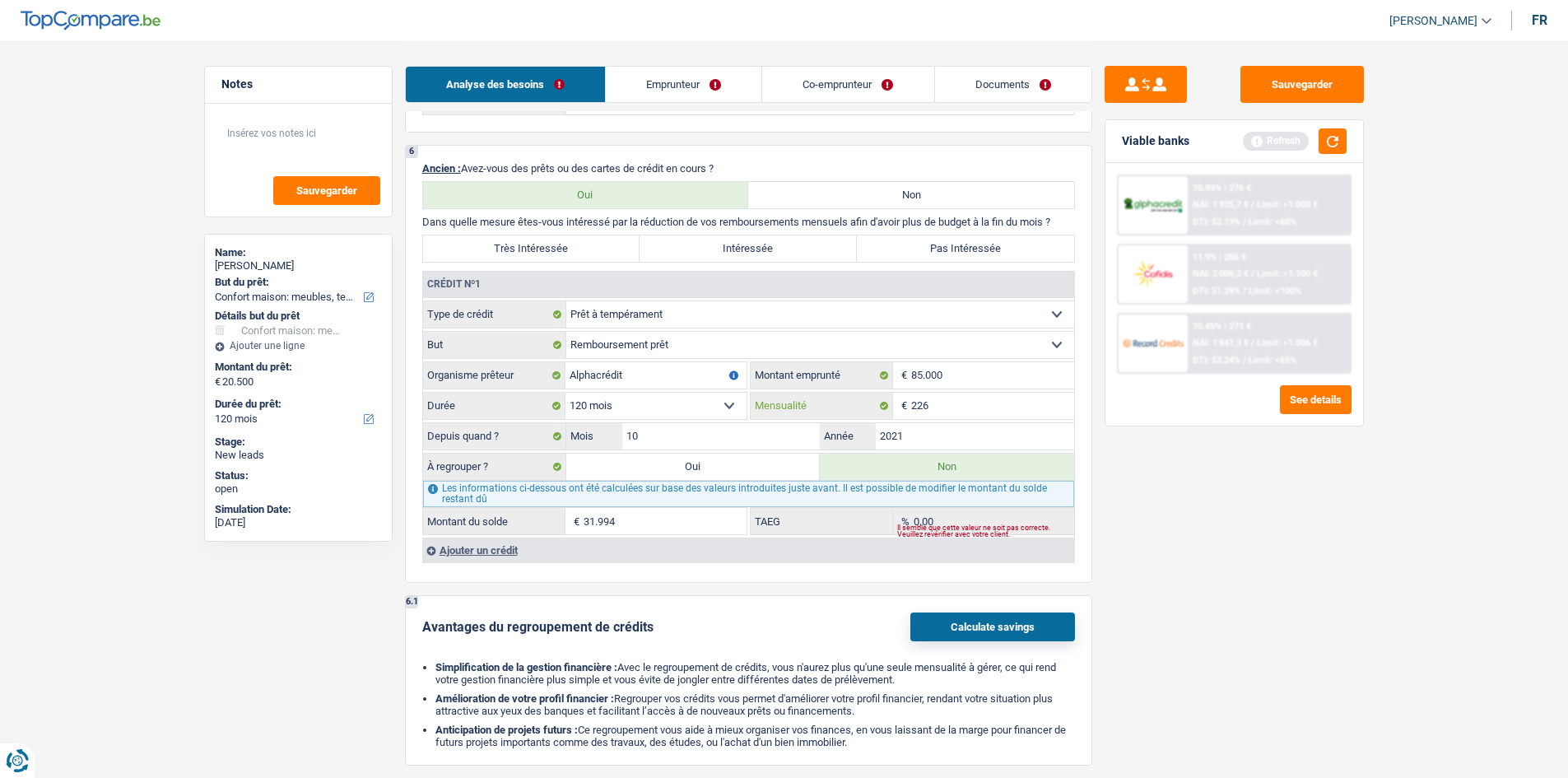
click at [958, 400] on input "226" at bounding box center [992, 405] width 163 height 27
type input "2"
type input "1.102"
type input "60.845"
type input "9,97"
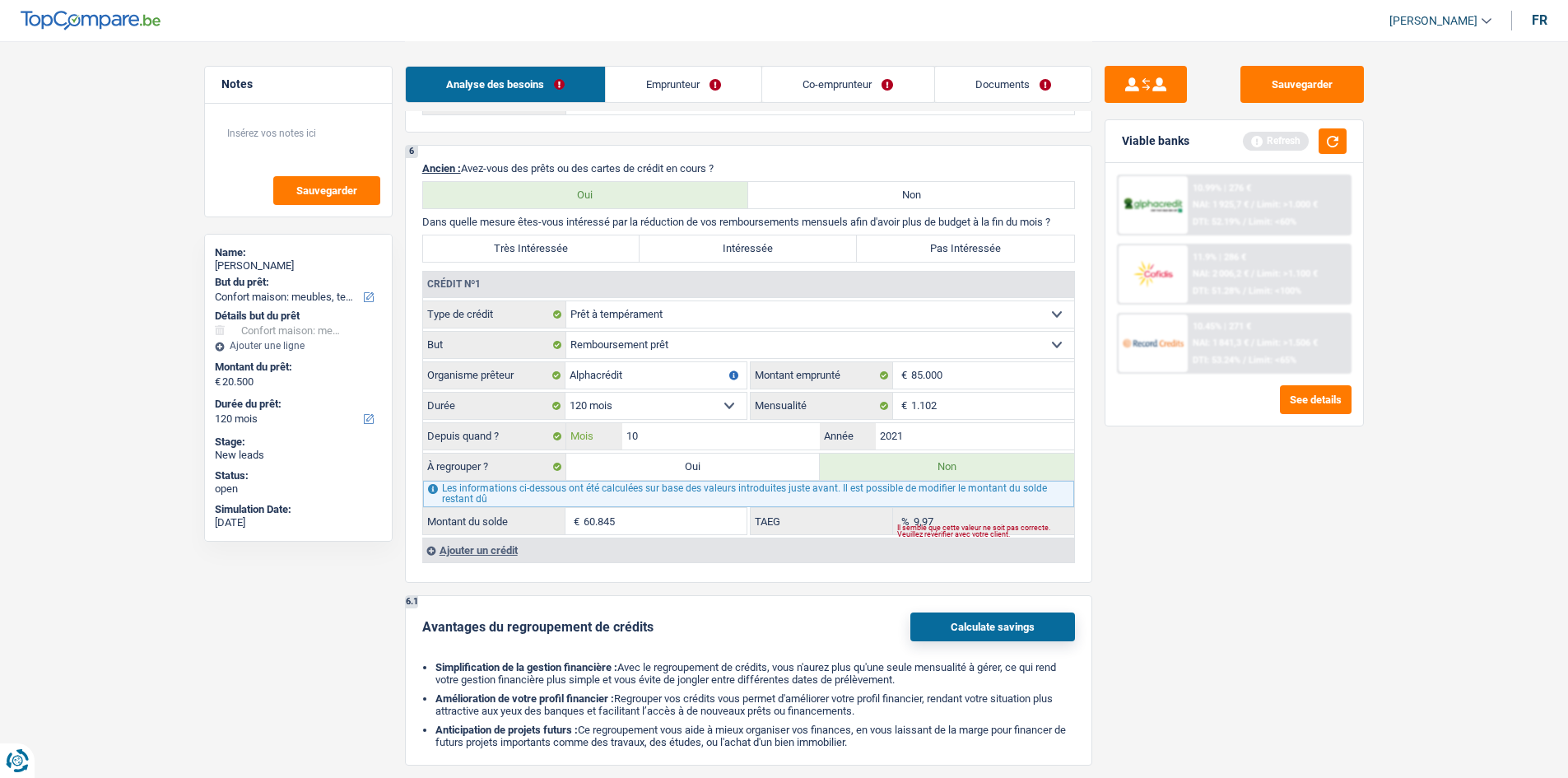
click at [779, 434] on input "10" at bounding box center [722, 436] width 198 height 27
type input "1"
type input "08"
type input "59.604"
click at [779, 434] on input "08" at bounding box center [722, 436] width 198 height 27
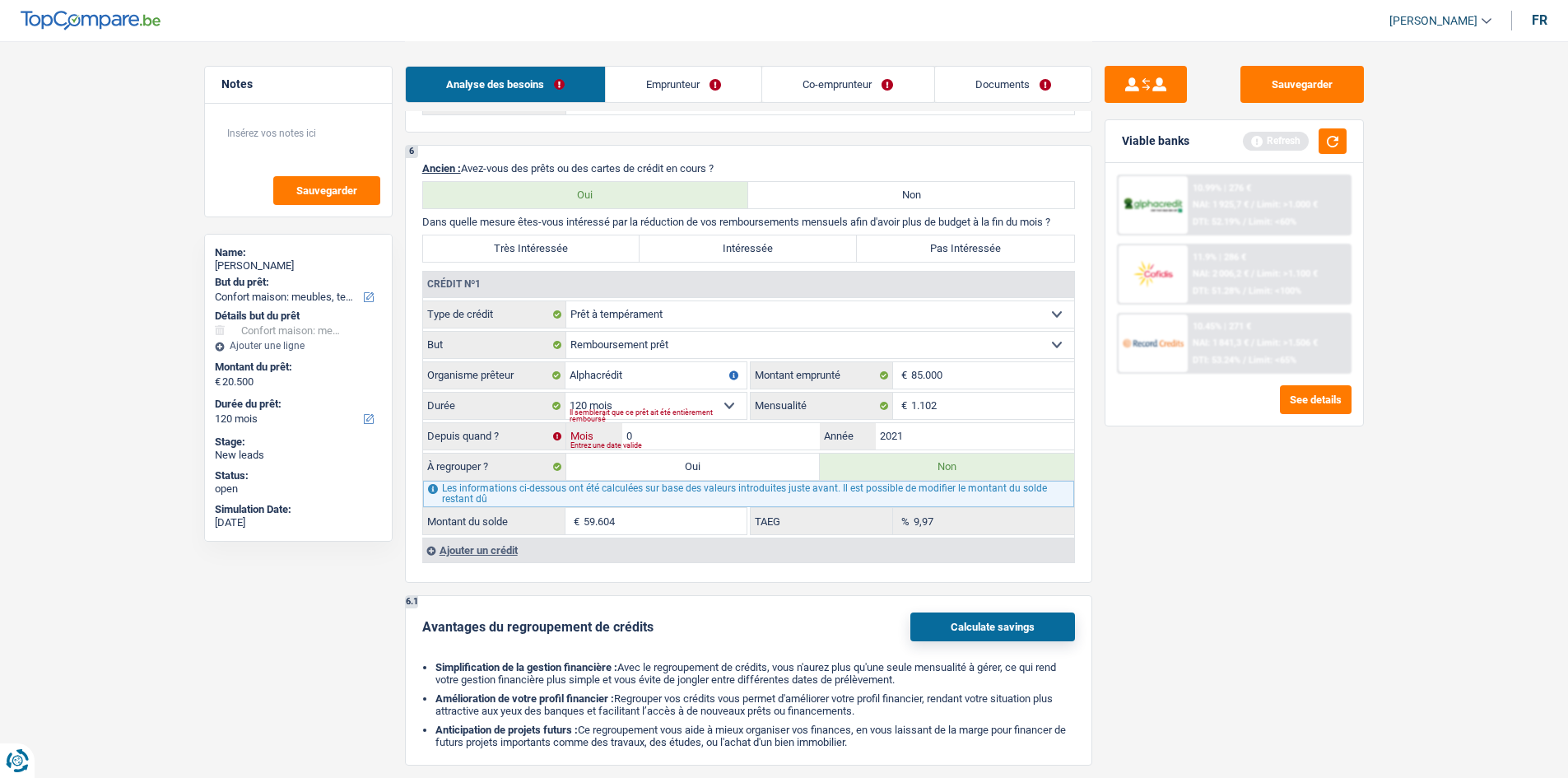
type input "02"
type input "55.761"
type input "2025"
type input "81.947"
click at [1341, 147] on button "button" at bounding box center [1332, 142] width 28 height 26
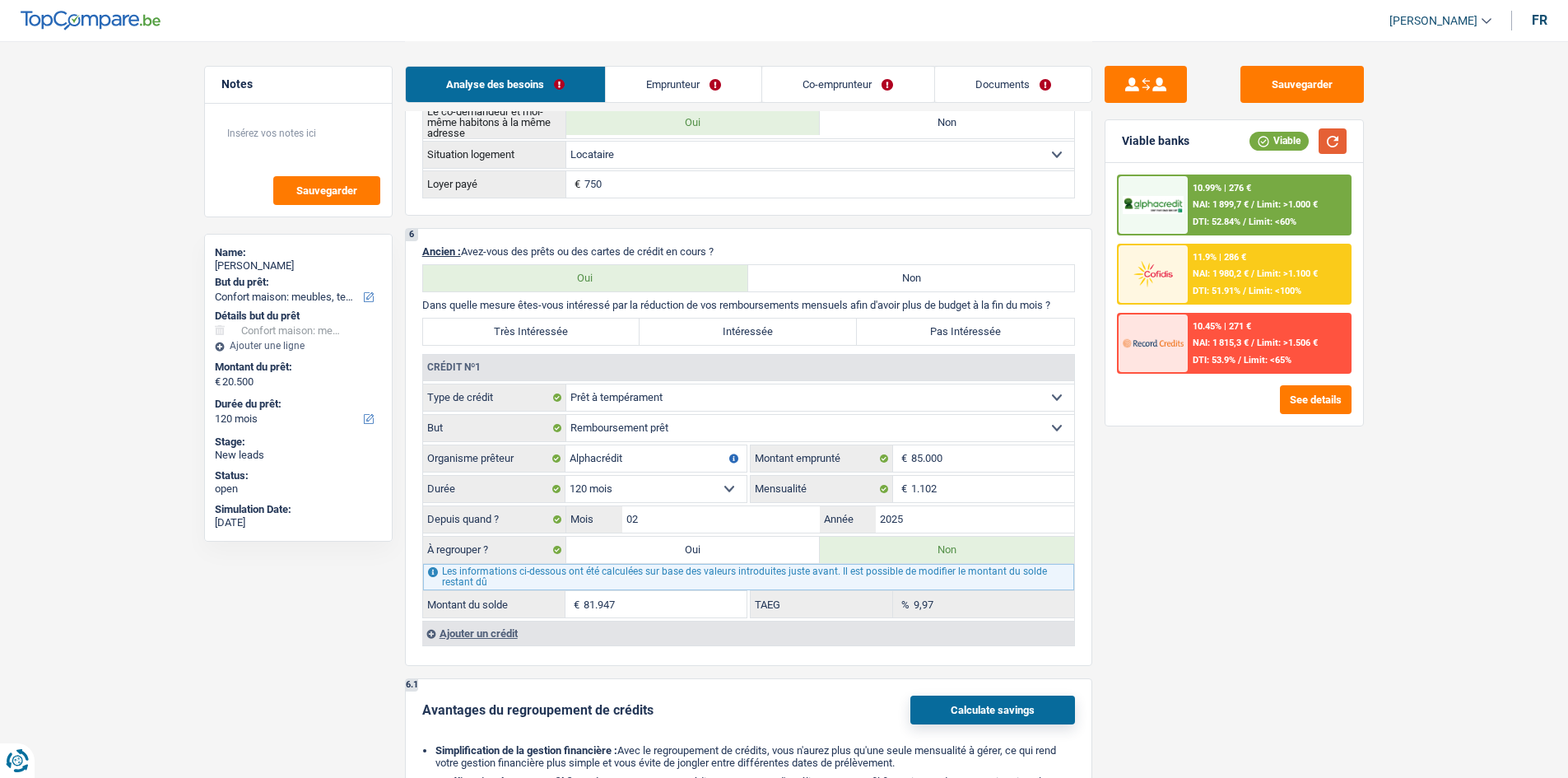
scroll to position [1234, 0]
click at [958, 325] on label "Pas Intéressée" at bounding box center [964, 330] width 217 height 27
click at [958, 325] on input "Pas Intéressée" at bounding box center [964, 330] width 217 height 27
radio input "true"
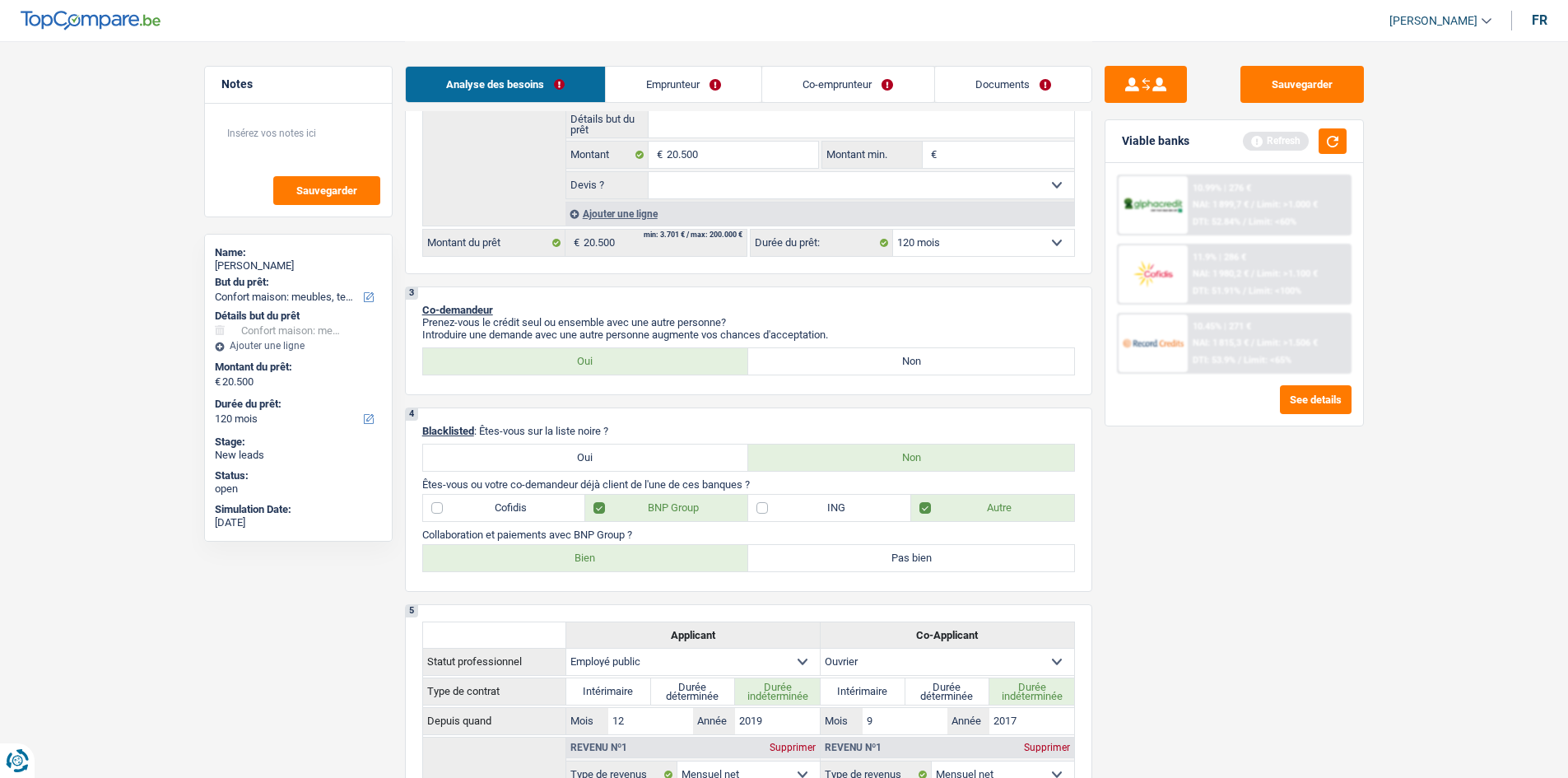
scroll to position [165, 0]
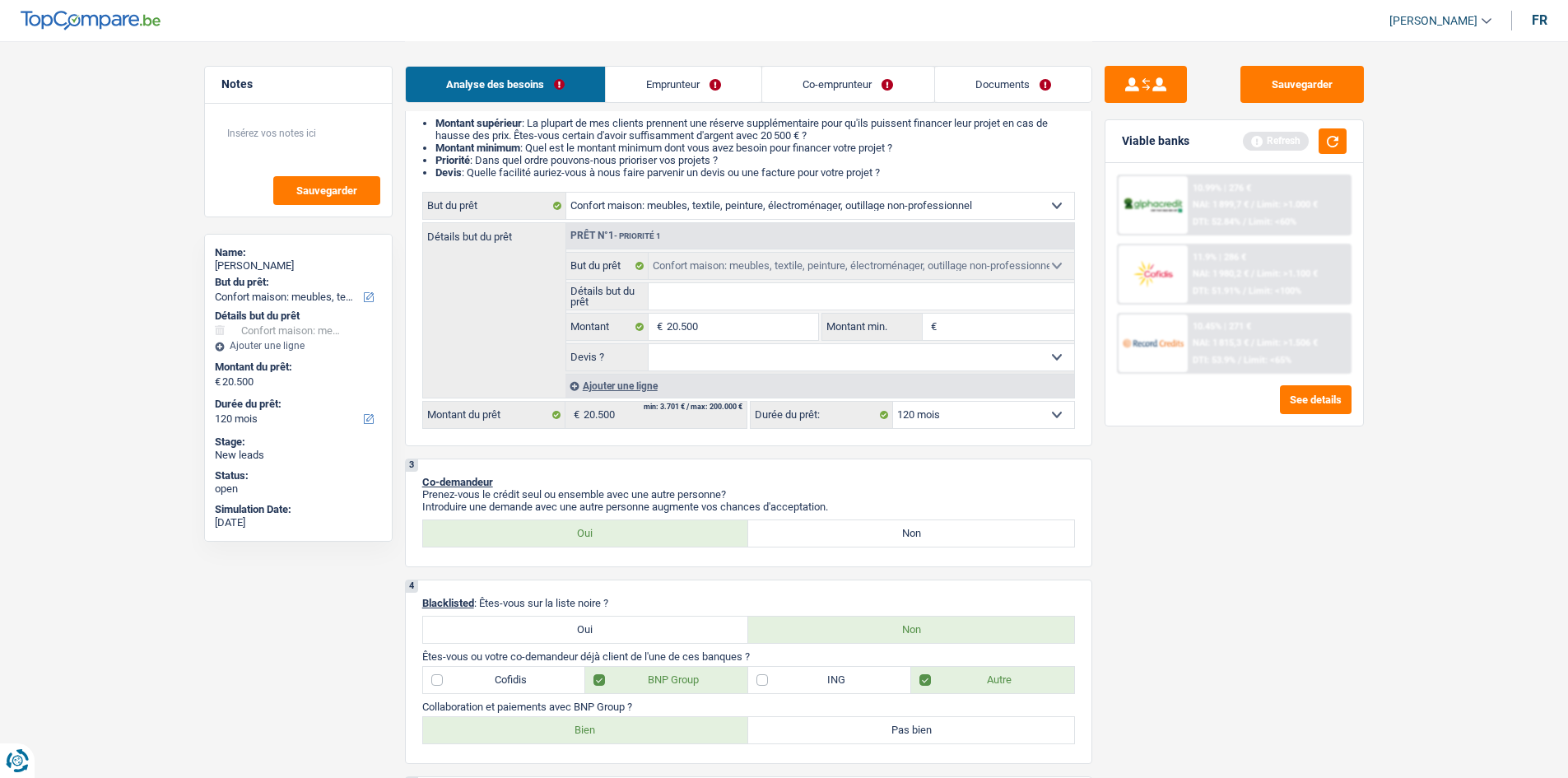
click at [696, 72] on link "Emprunteur" at bounding box center [683, 84] width 156 height 36
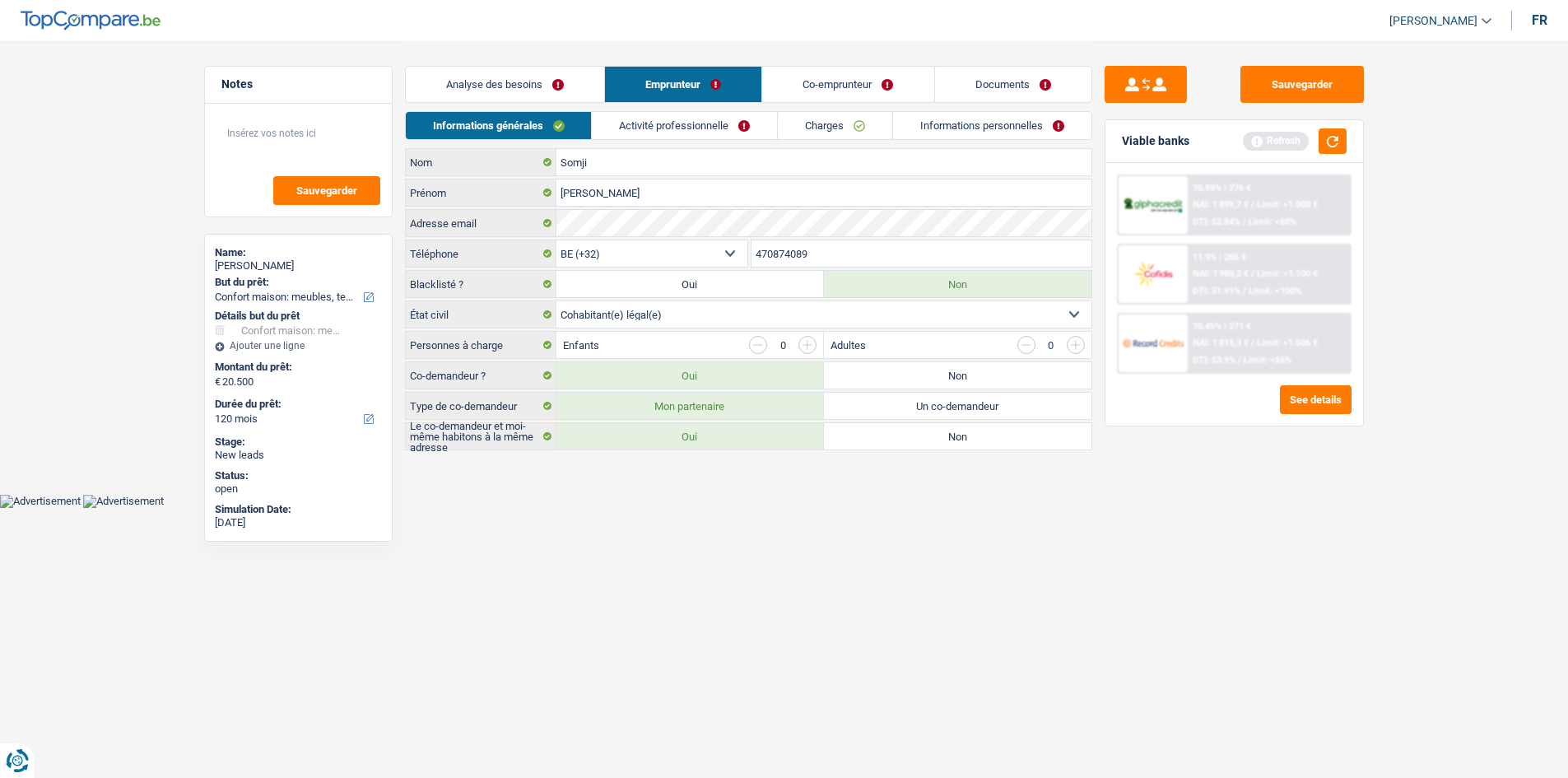
scroll to position [0, 0]
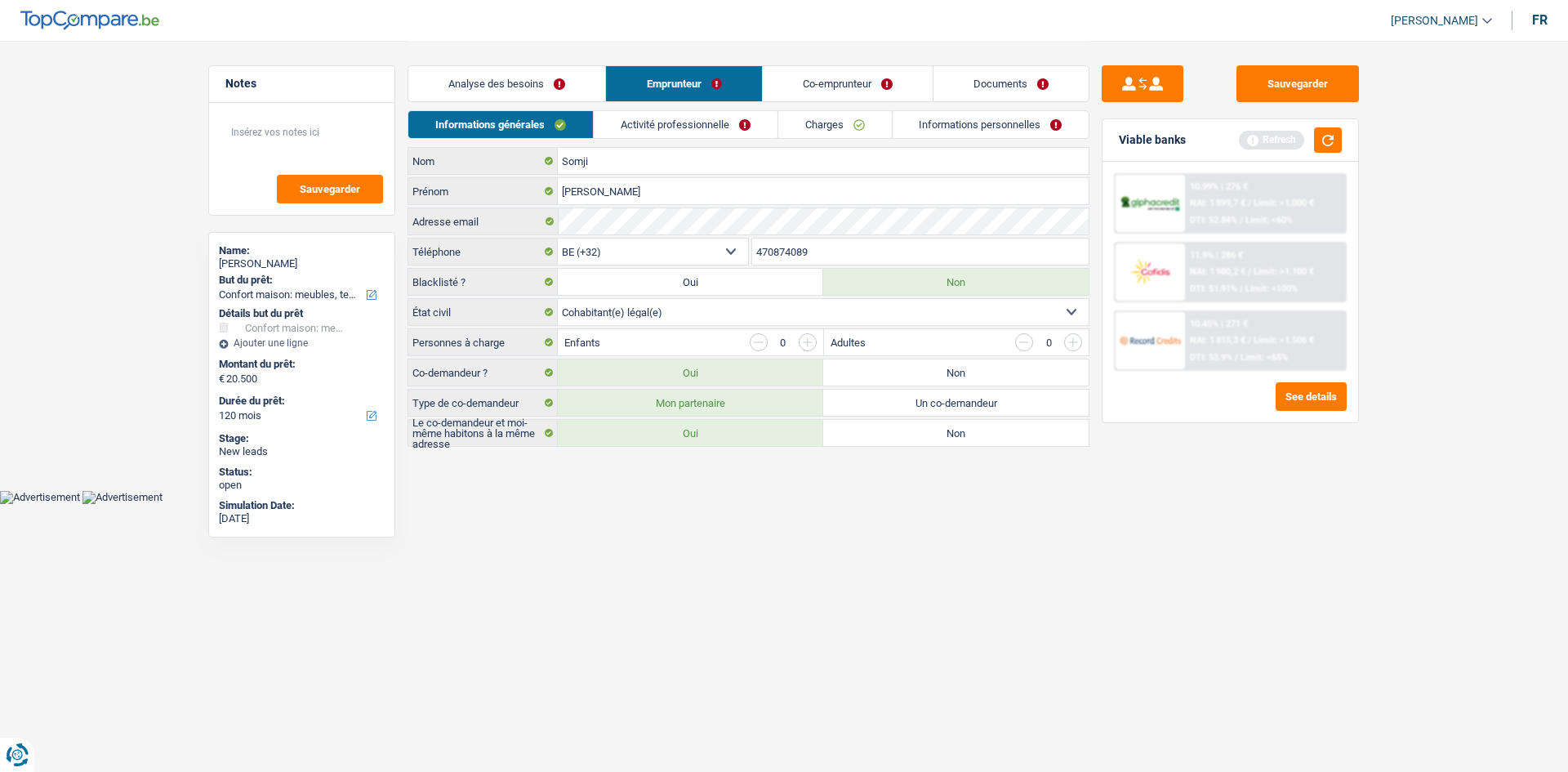
click at [797, 309] on select "Célibataire Marié(e) Cohabitant(e) légal(e) Divorcé(e) Veuf(ve) Séparé (de fait…" at bounding box center [823, 312] width 531 height 27
select select "married"
click at [558, 299] on select "Célibataire Marié(e) Cohabitant(e) légal(e) Divorcé(e) Veuf(ve) Séparé (de fait…" at bounding box center [823, 312] width 531 height 27
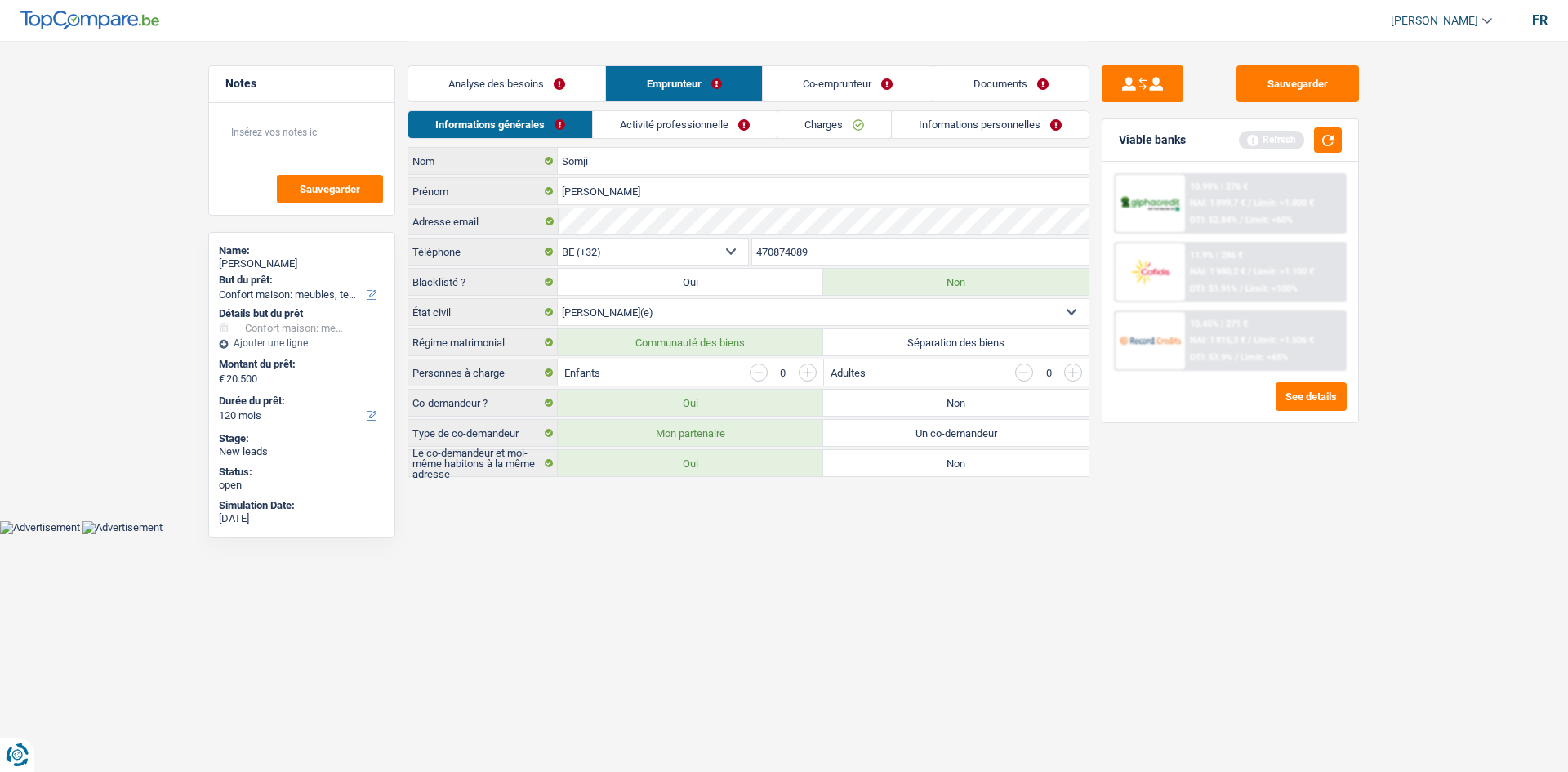
click at [802, 375] on input "button" at bounding box center [808, 372] width 18 height 18
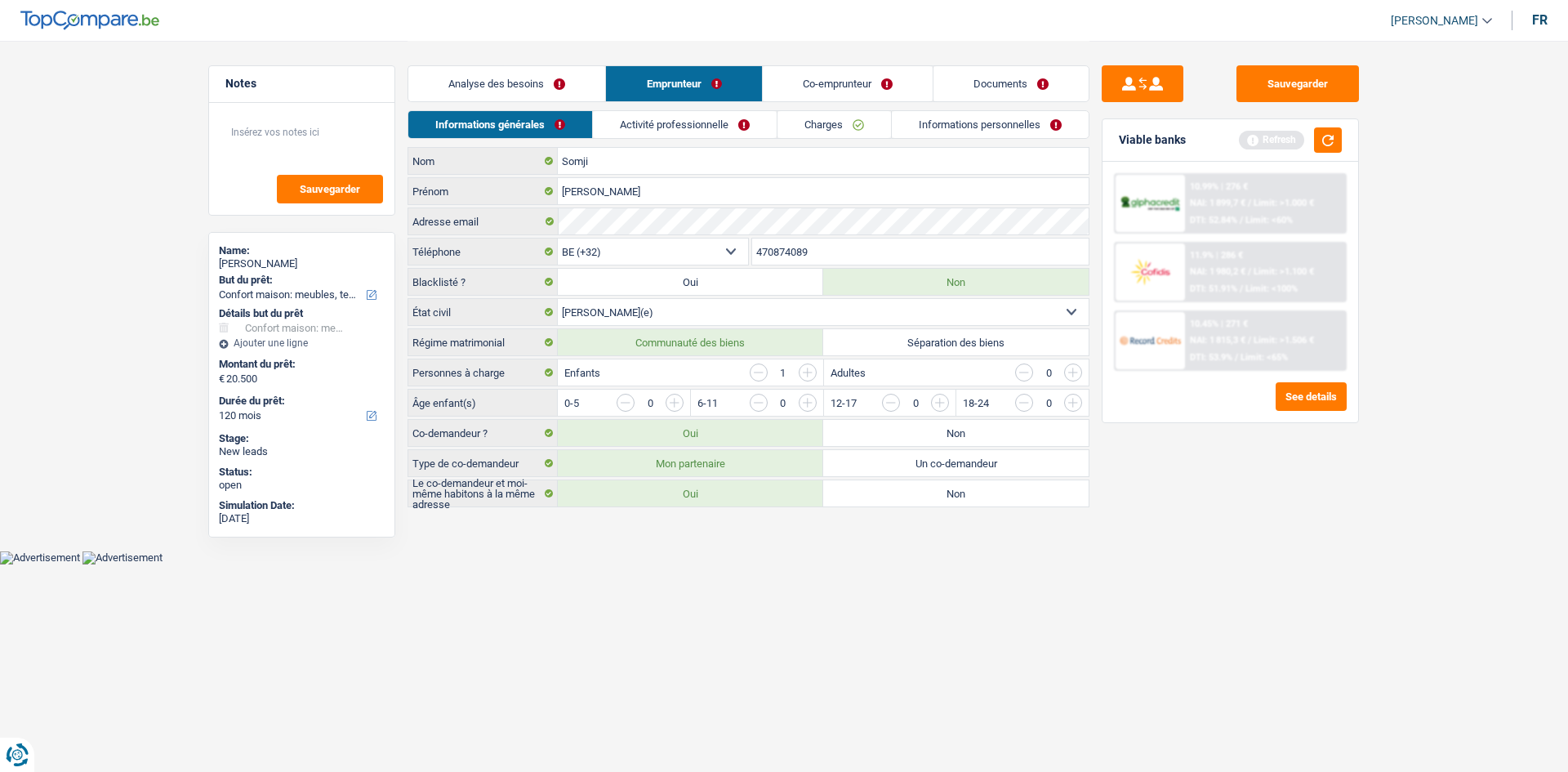
click at [671, 402] on input "button" at bounding box center [1006, 406] width 681 height 27
click at [681, 121] on link "Activité professionnelle" at bounding box center [685, 124] width 184 height 27
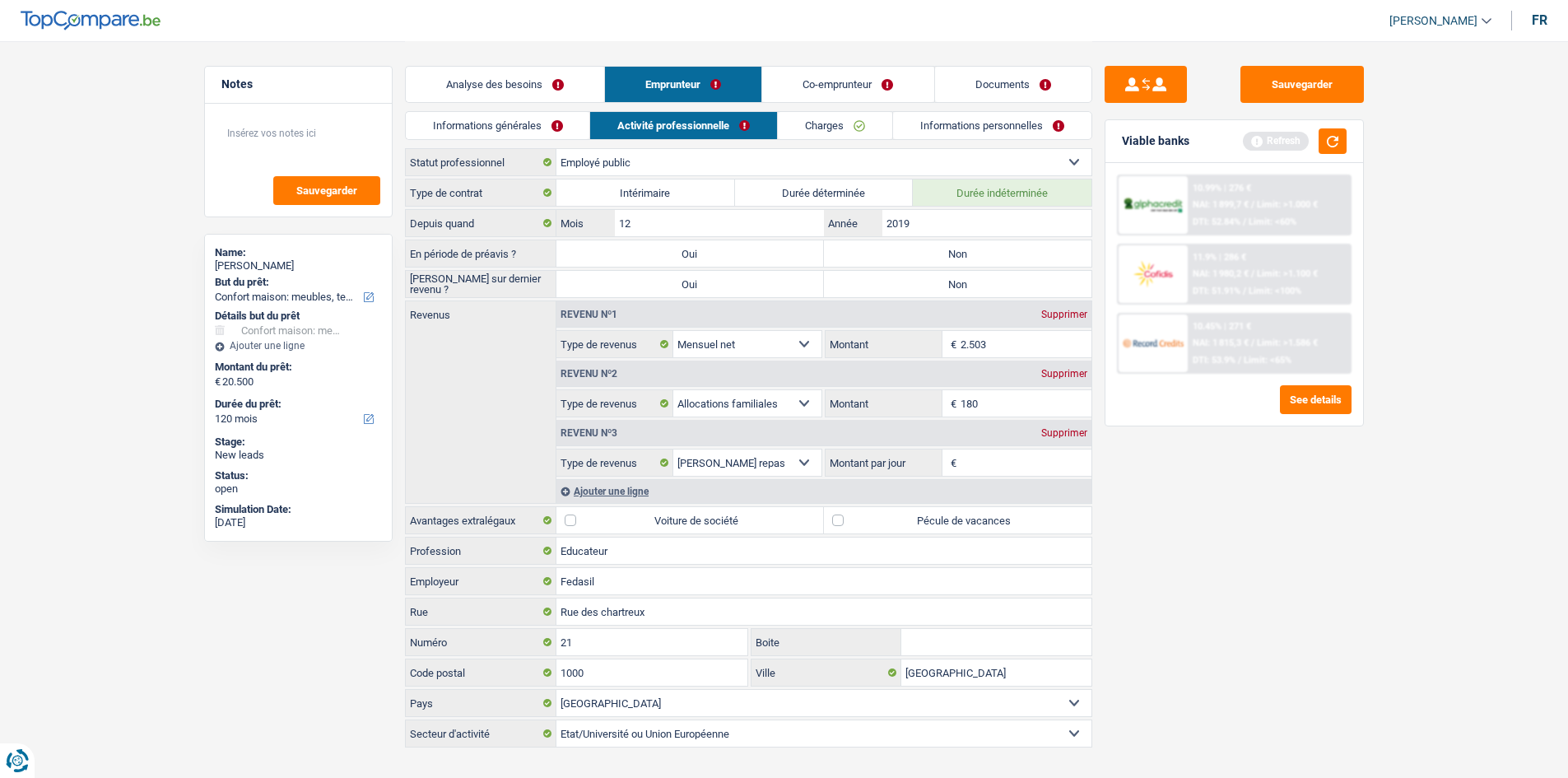
click at [532, 124] on link "Informations générales" at bounding box center [498, 125] width 184 height 27
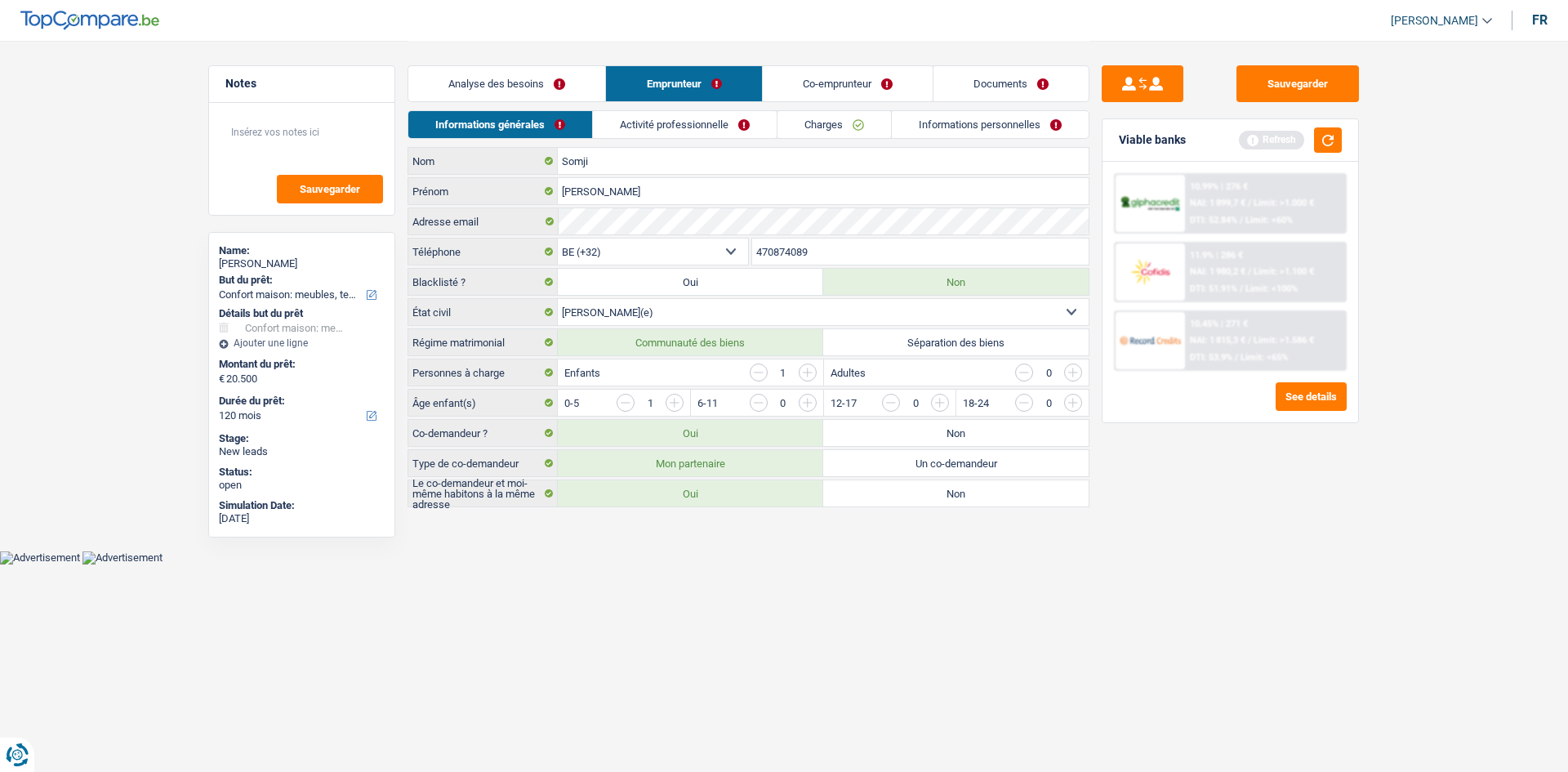
click at [643, 114] on link "Activité professionnelle" at bounding box center [685, 124] width 184 height 27
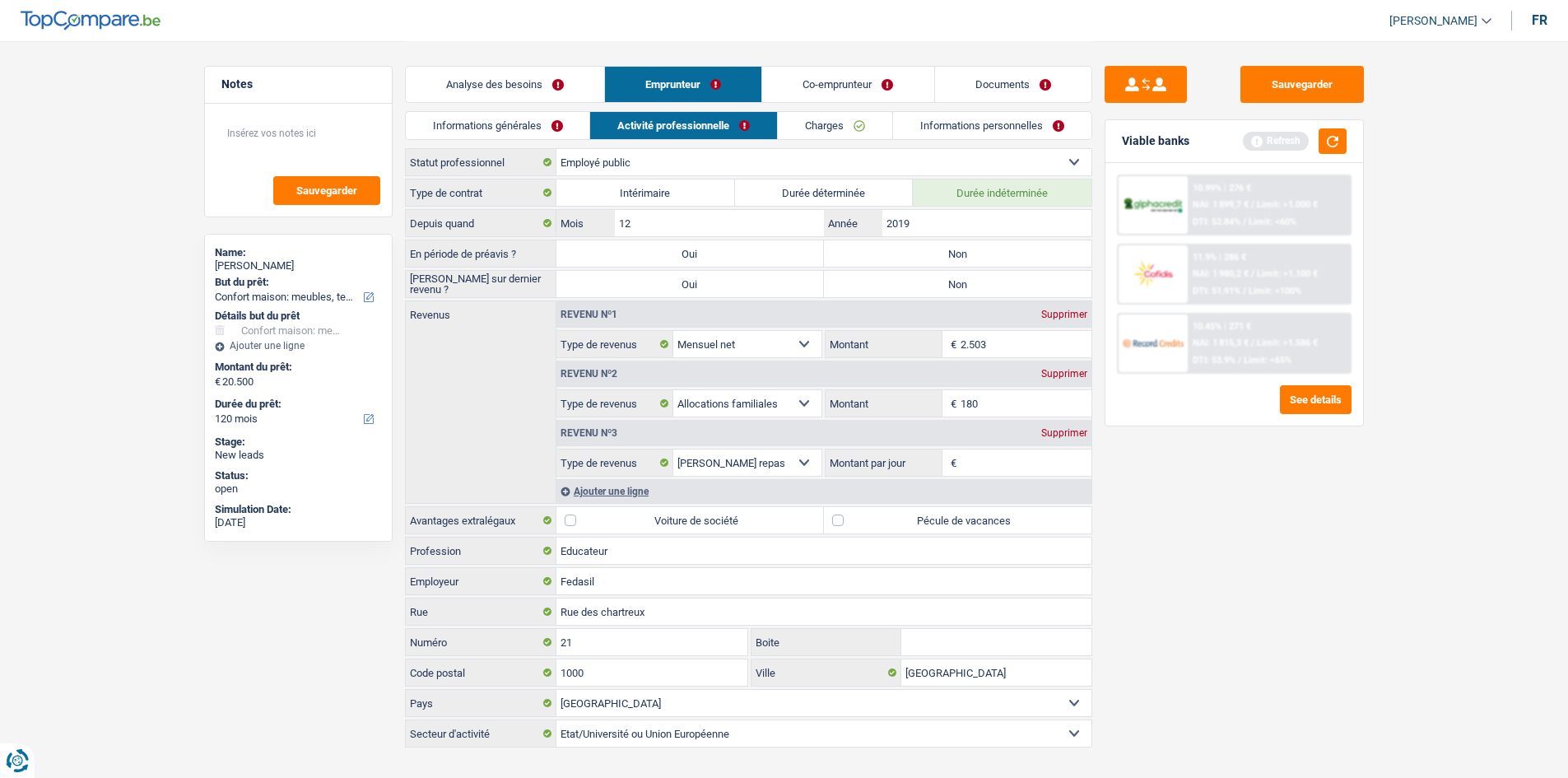
click at [895, 250] on label "Non" at bounding box center [957, 253] width 268 height 27
click at [895, 250] on input "Non" at bounding box center [957, 253] width 268 height 27
radio input "true"
click at [899, 287] on label "Non" at bounding box center [957, 283] width 268 height 27
click at [899, 287] on input "Non" at bounding box center [957, 283] width 268 height 27
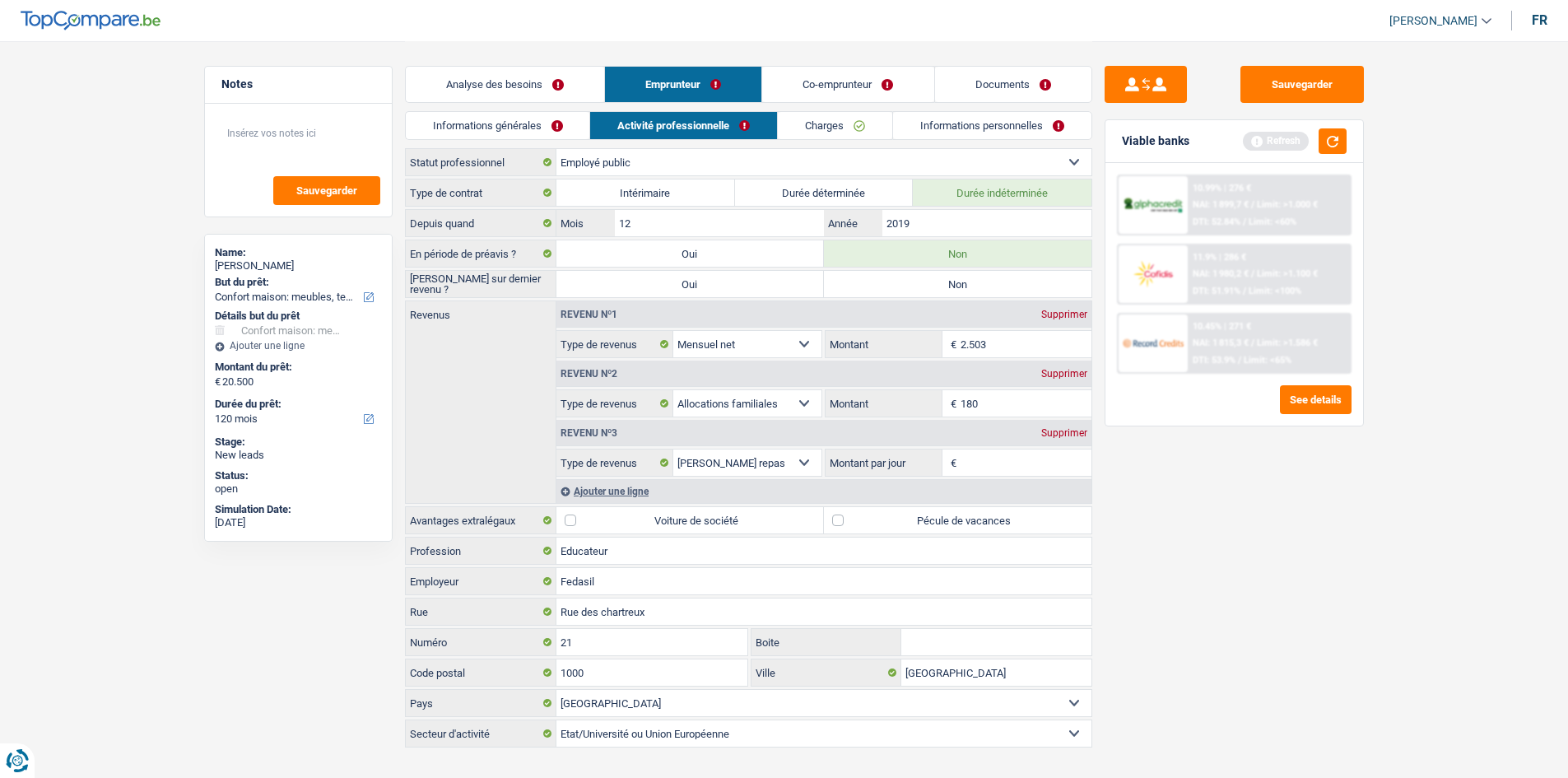
radio input "true"
click at [998, 342] on input "2.503" at bounding box center [1026, 344] width 131 height 27
type input "2.650"
click at [1012, 402] on input "180" at bounding box center [1026, 403] width 131 height 27
type input "190"
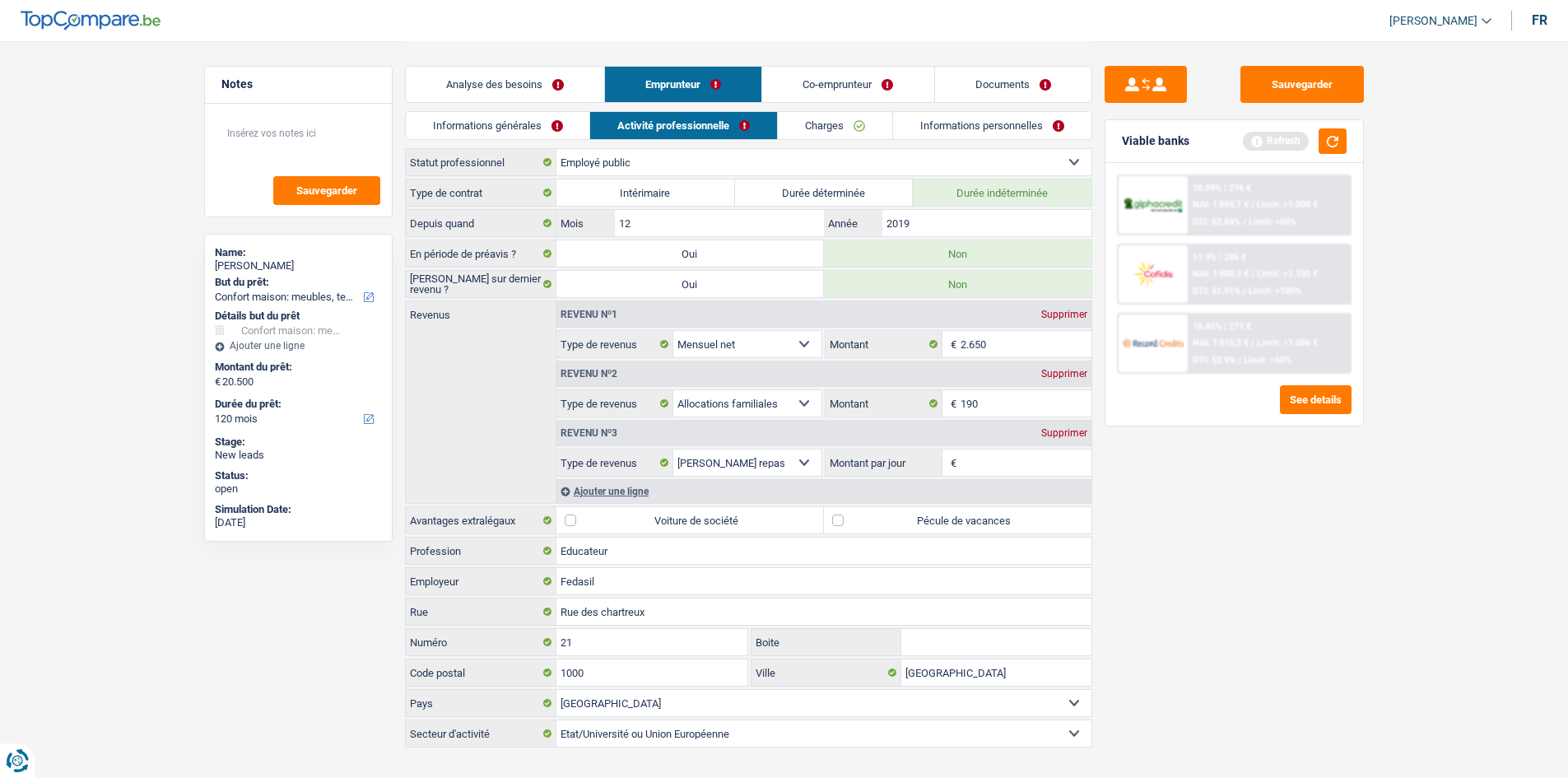
click at [974, 469] on input "Montant par jour" at bounding box center [1026, 462] width 131 height 27
type input "8,0"
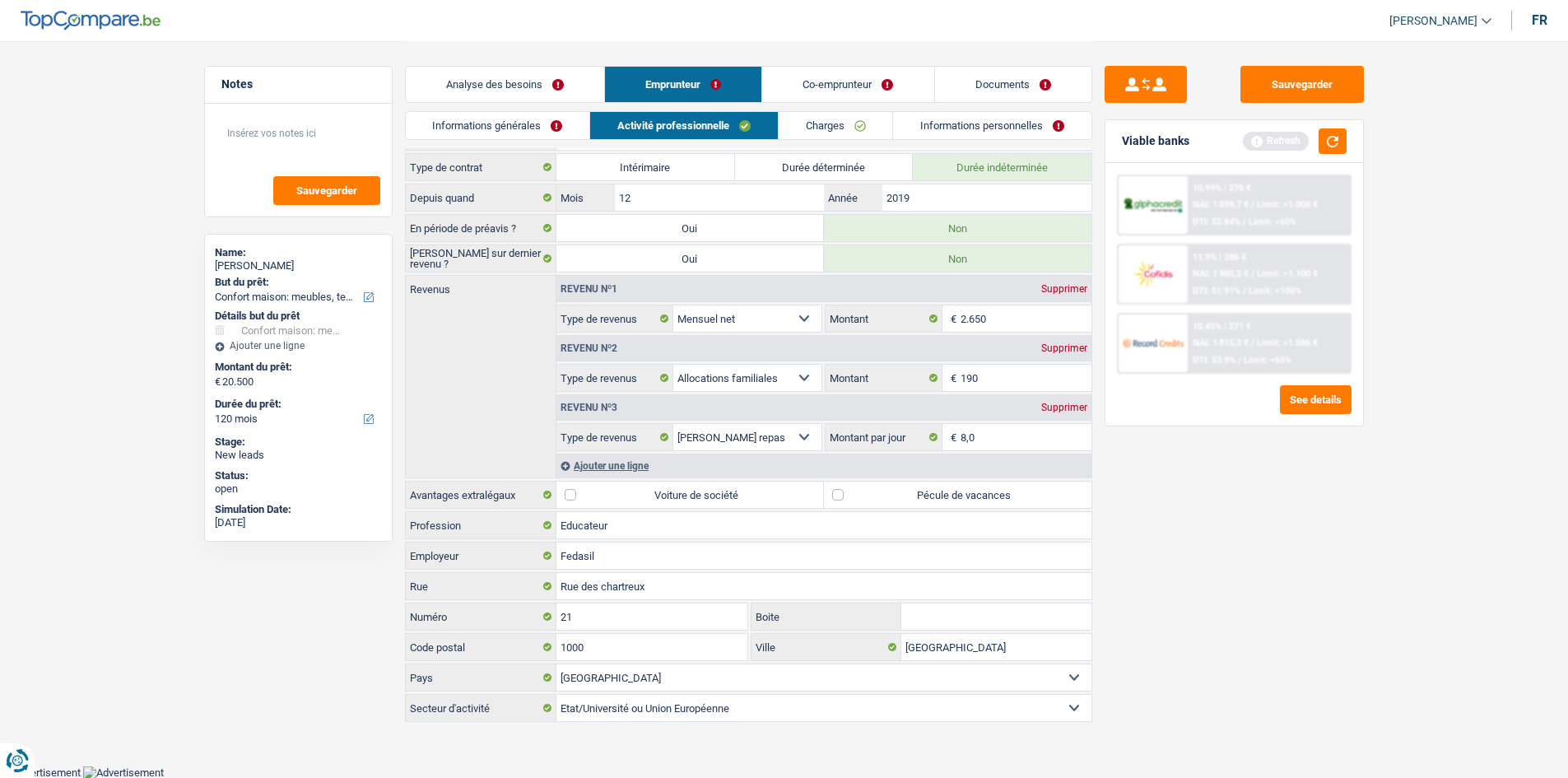
click at [836, 493] on label "Pécule de vacances" at bounding box center [957, 495] width 268 height 27
click at [836, 493] on input "Pécule de vacances" at bounding box center [957, 495] width 268 height 27
checkbox input "true"
click at [838, 122] on link "Charges" at bounding box center [835, 125] width 114 height 27
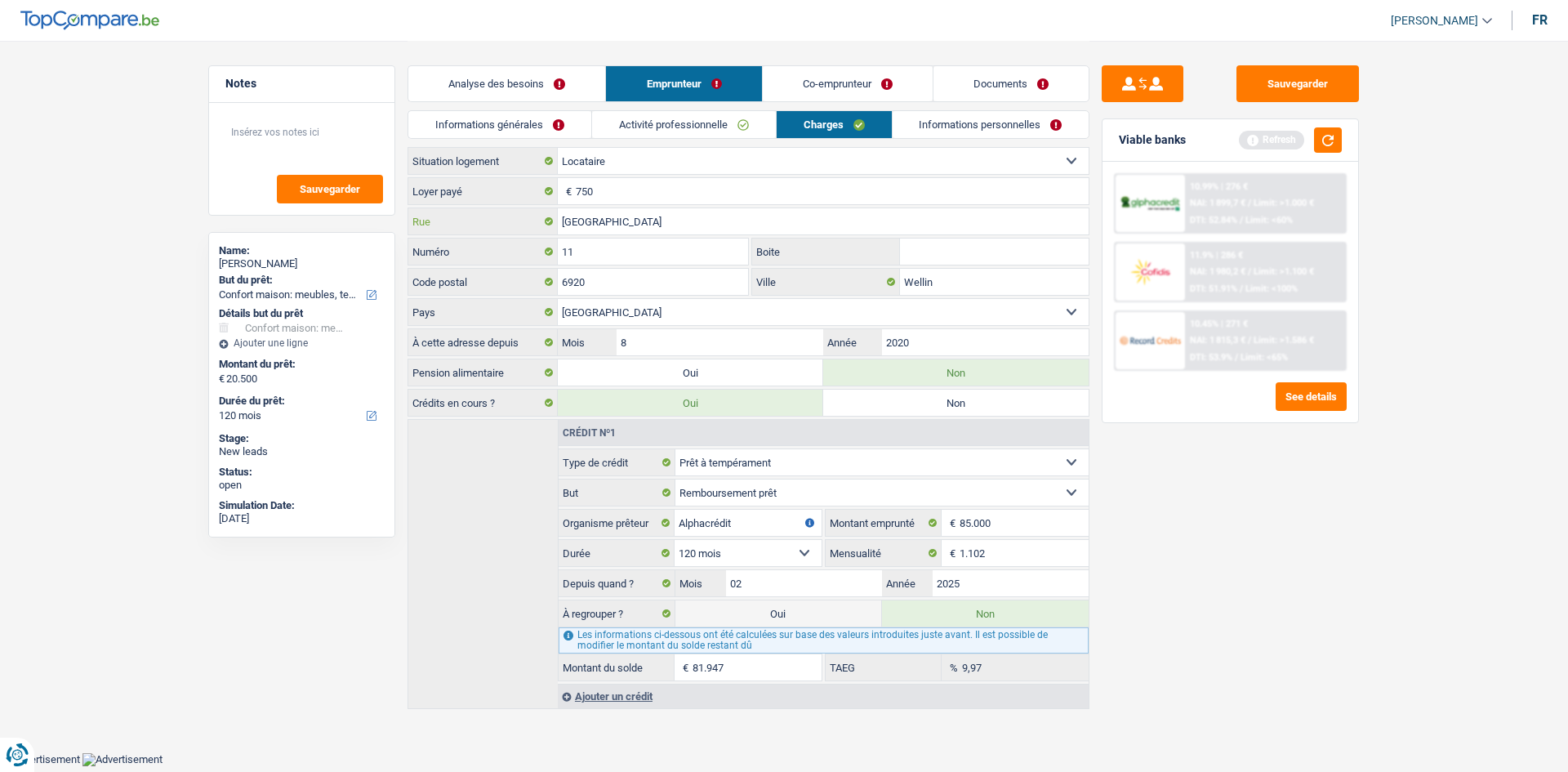
click at [655, 214] on input "[GEOGRAPHIC_DATA]" at bounding box center [823, 221] width 531 height 27
type input "[GEOGRAPHIC_DATA]"
click at [594, 255] on input "11" at bounding box center [652, 251] width 190 height 27
type input "1"
type input "5"
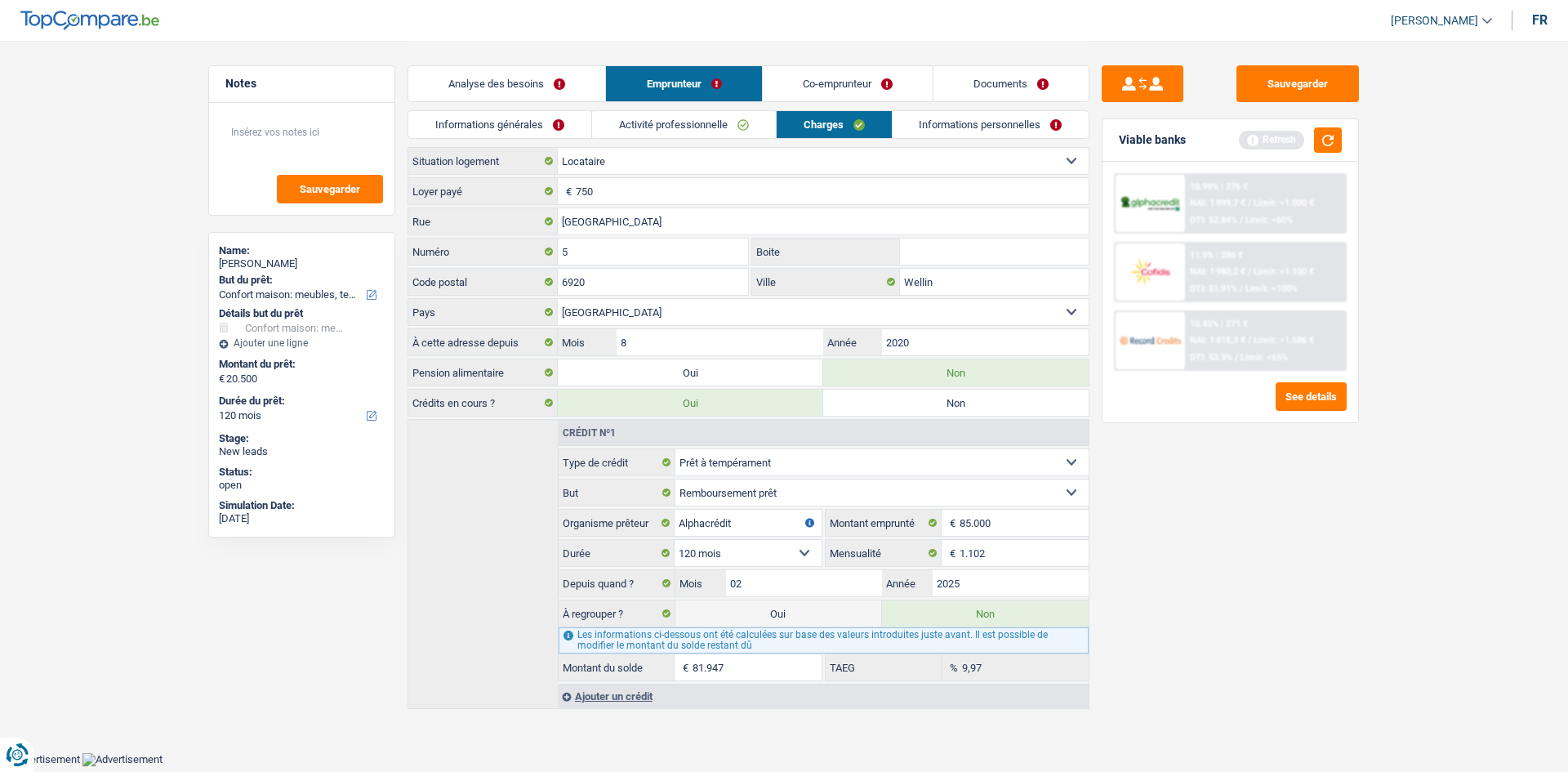
click at [973, 131] on link "Informations personnelles" at bounding box center [991, 124] width 197 height 27
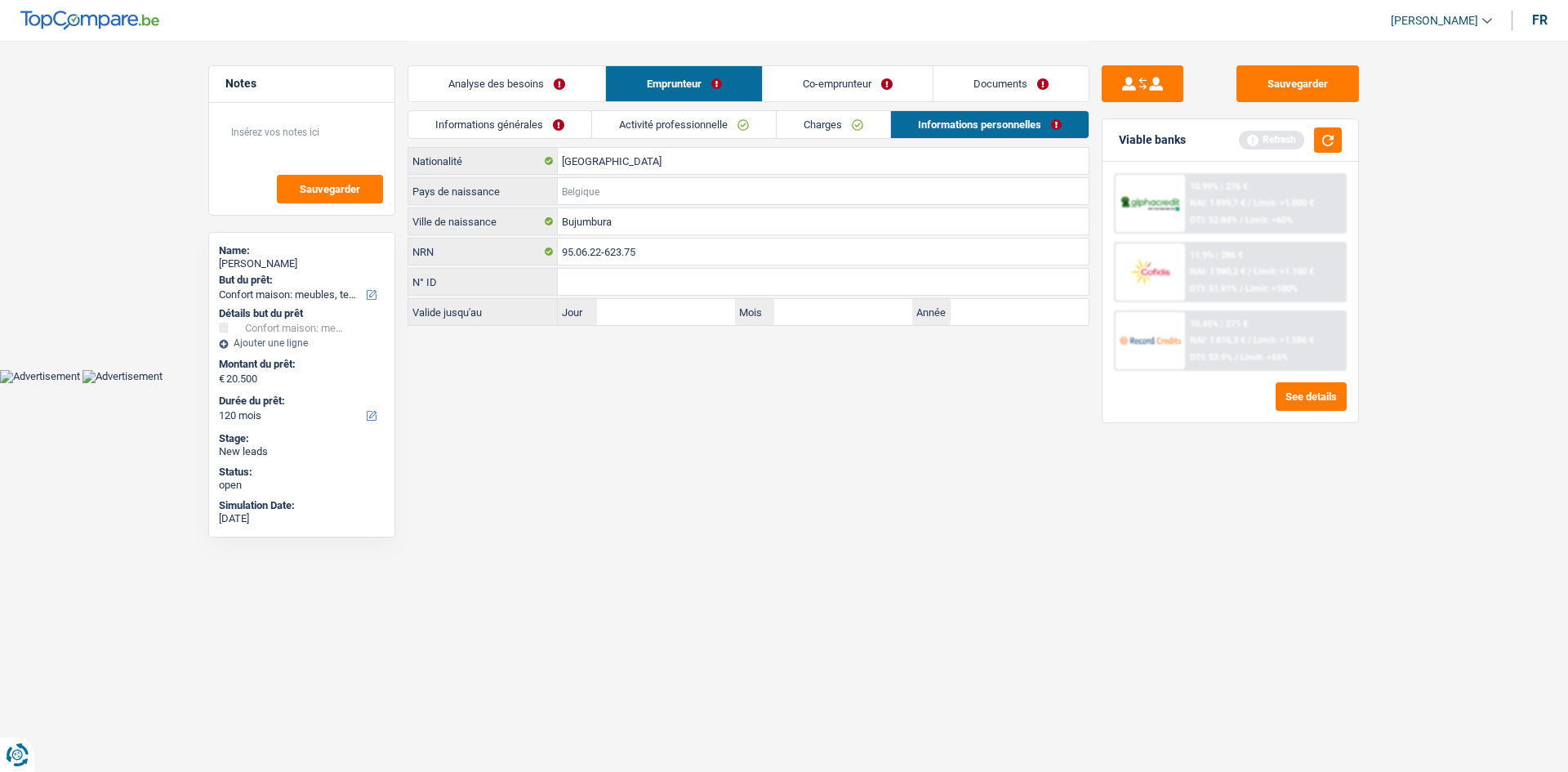
click at [594, 182] on input "Pays de naissance" at bounding box center [823, 191] width 531 height 27
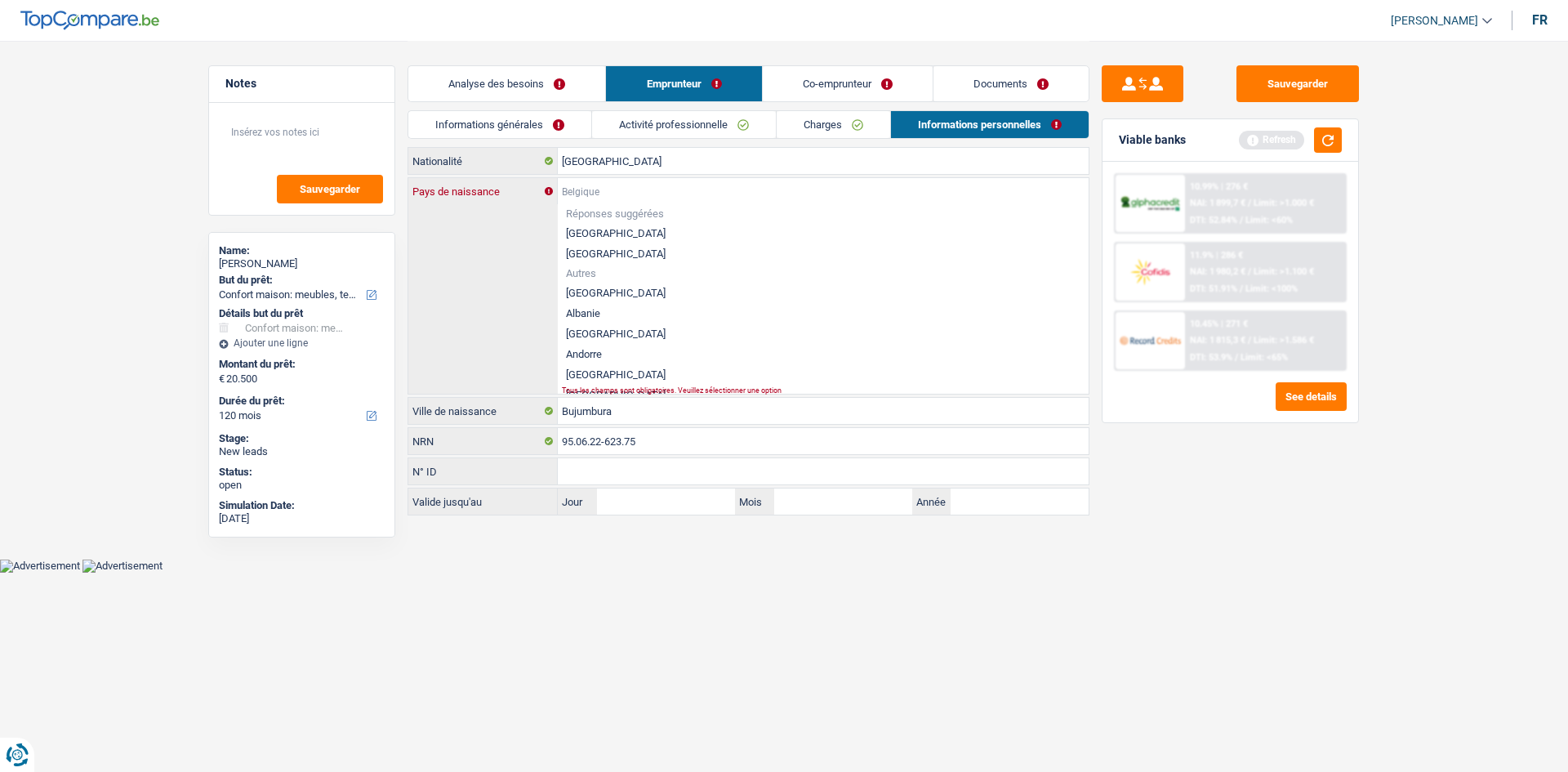
type input "B"
type input "u"
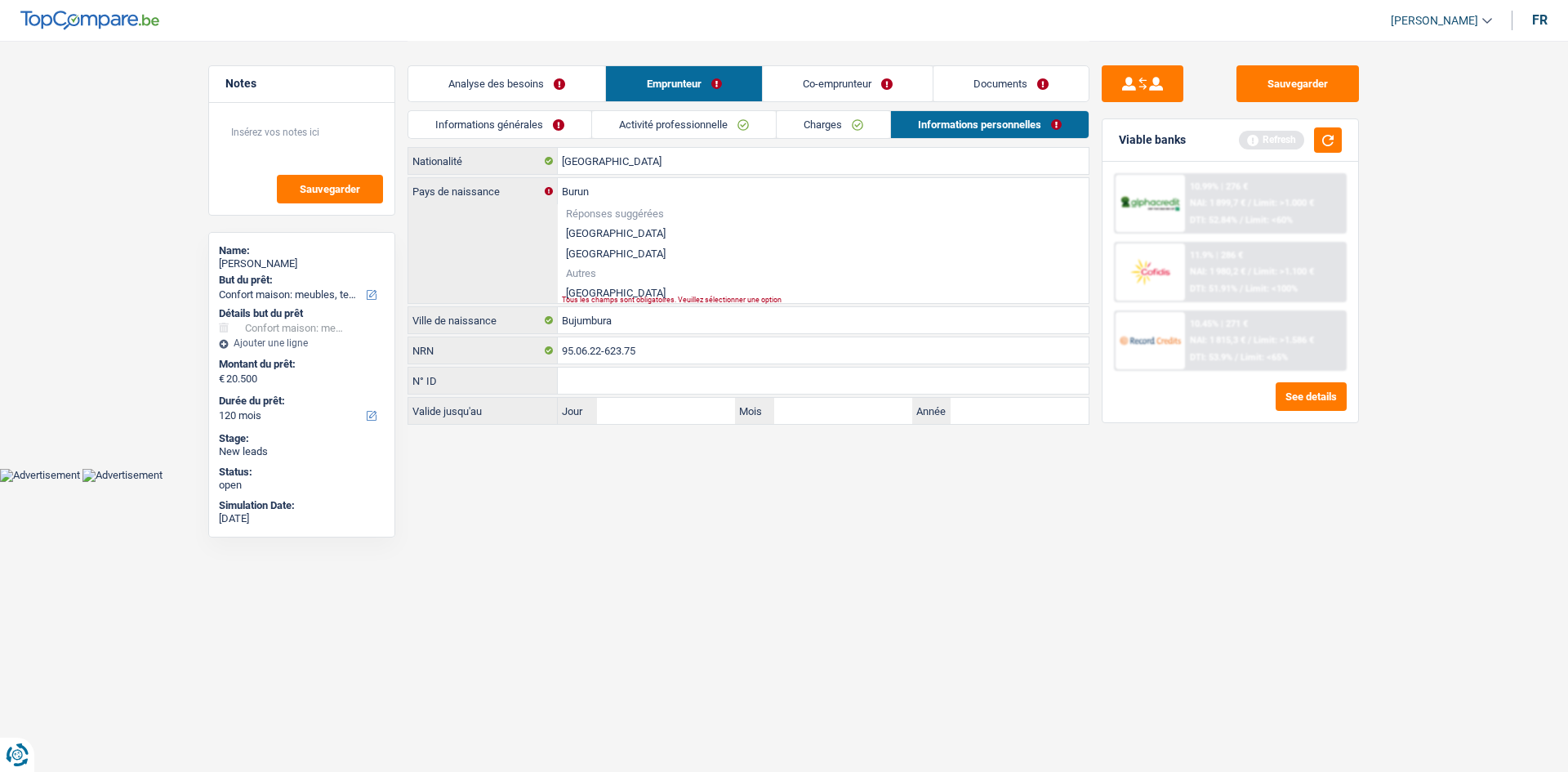
click at [589, 286] on li "[GEOGRAPHIC_DATA]" at bounding box center [823, 292] width 531 height 21
type input "[GEOGRAPHIC_DATA]"
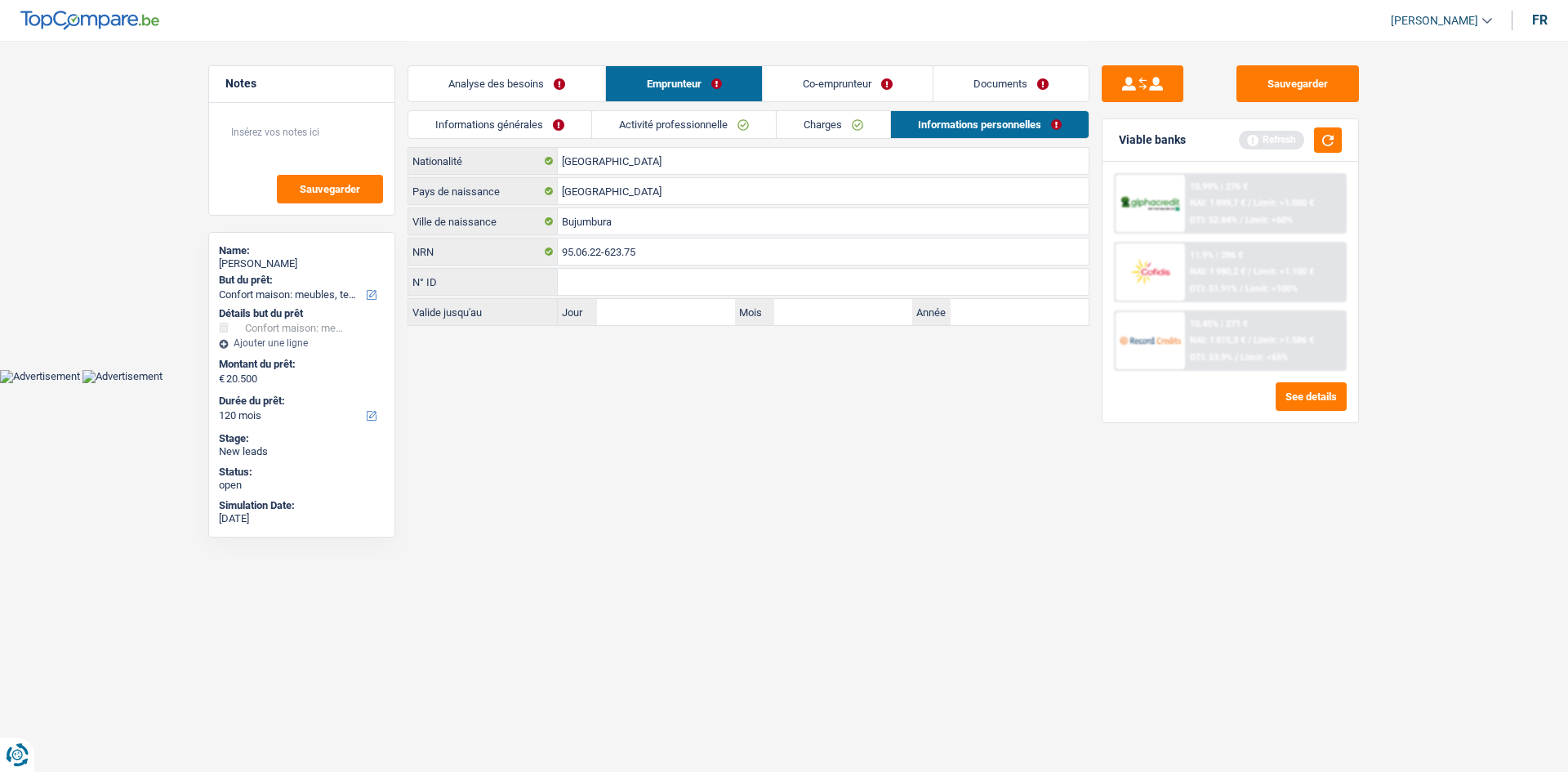
click at [505, 115] on link "Informations générales" at bounding box center [500, 124] width 183 height 27
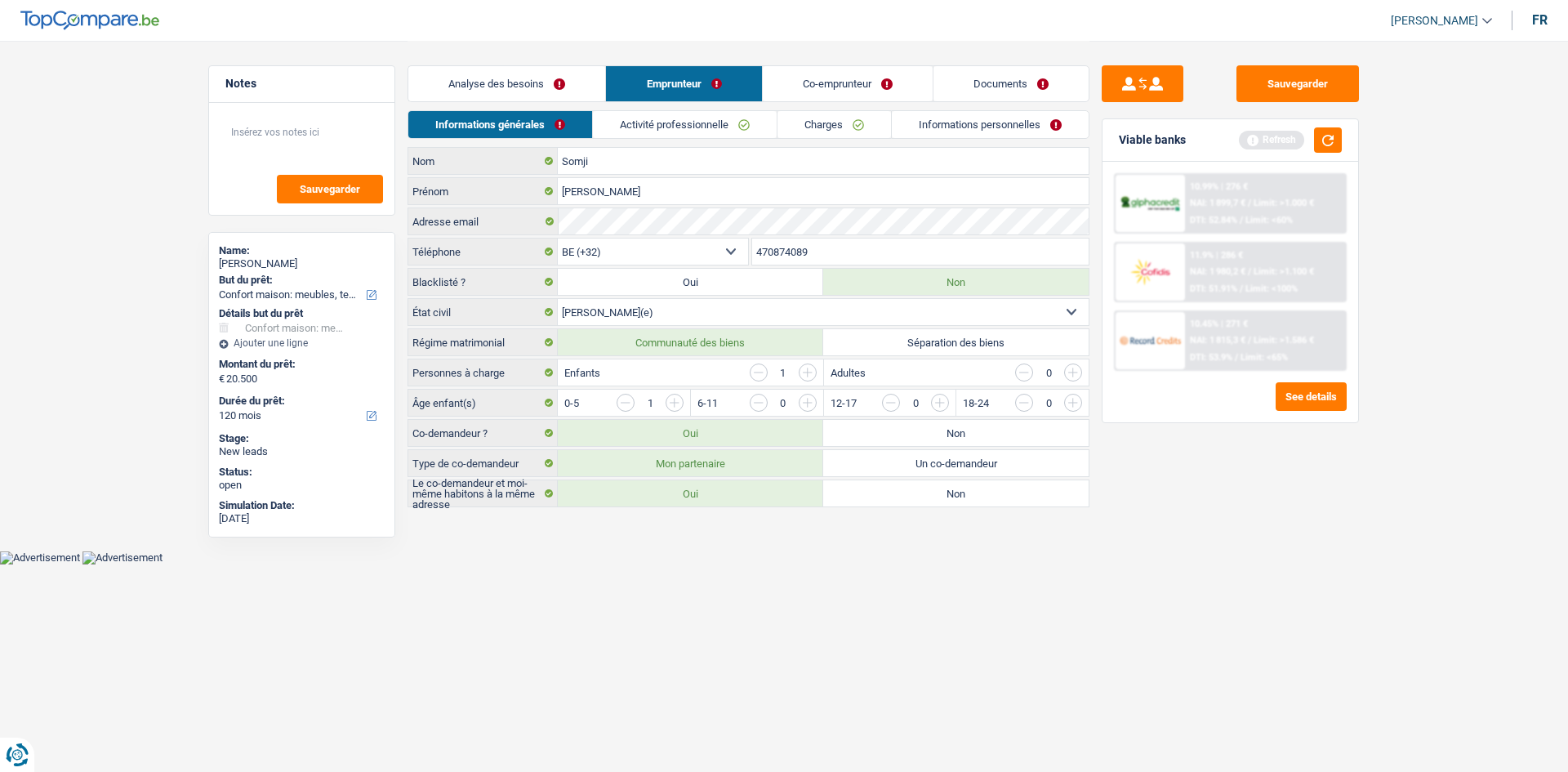
click at [972, 123] on link "Informations personnelles" at bounding box center [991, 124] width 197 height 27
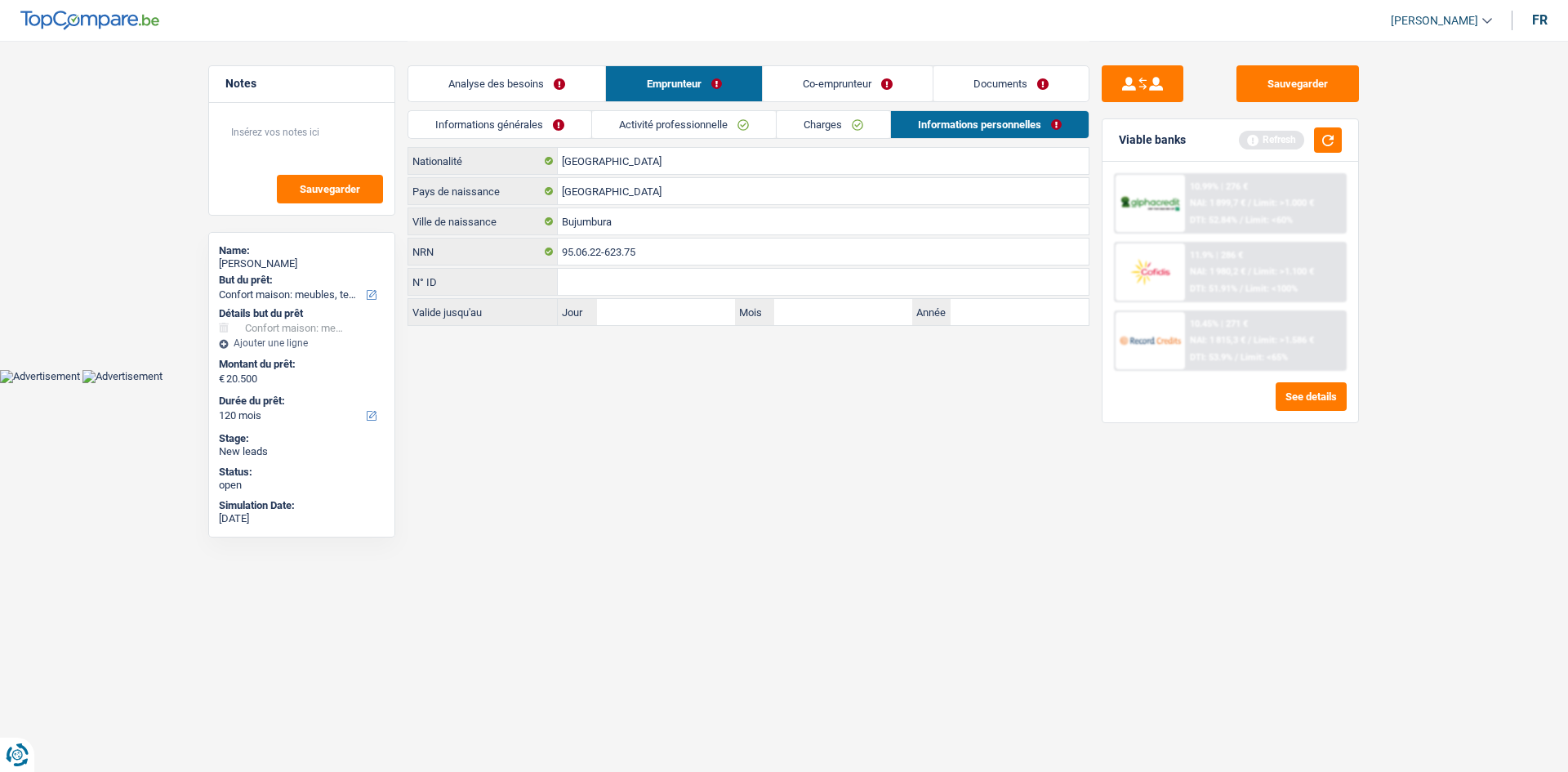
click at [834, 121] on link "Charges" at bounding box center [833, 124] width 113 height 27
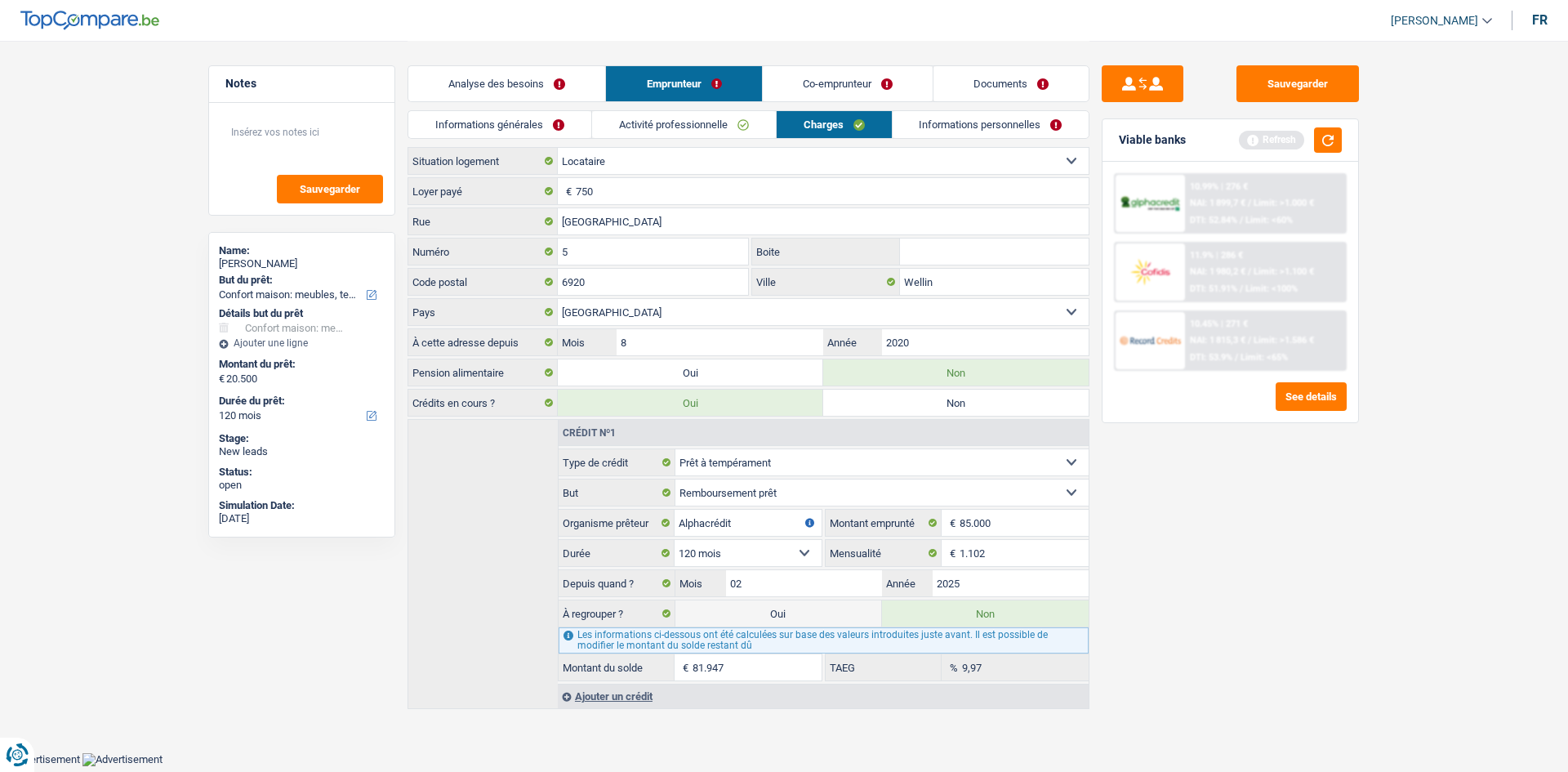
click at [695, 122] on link "Activité professionnelle" at bounding box center [684, 124] width 184 height 27
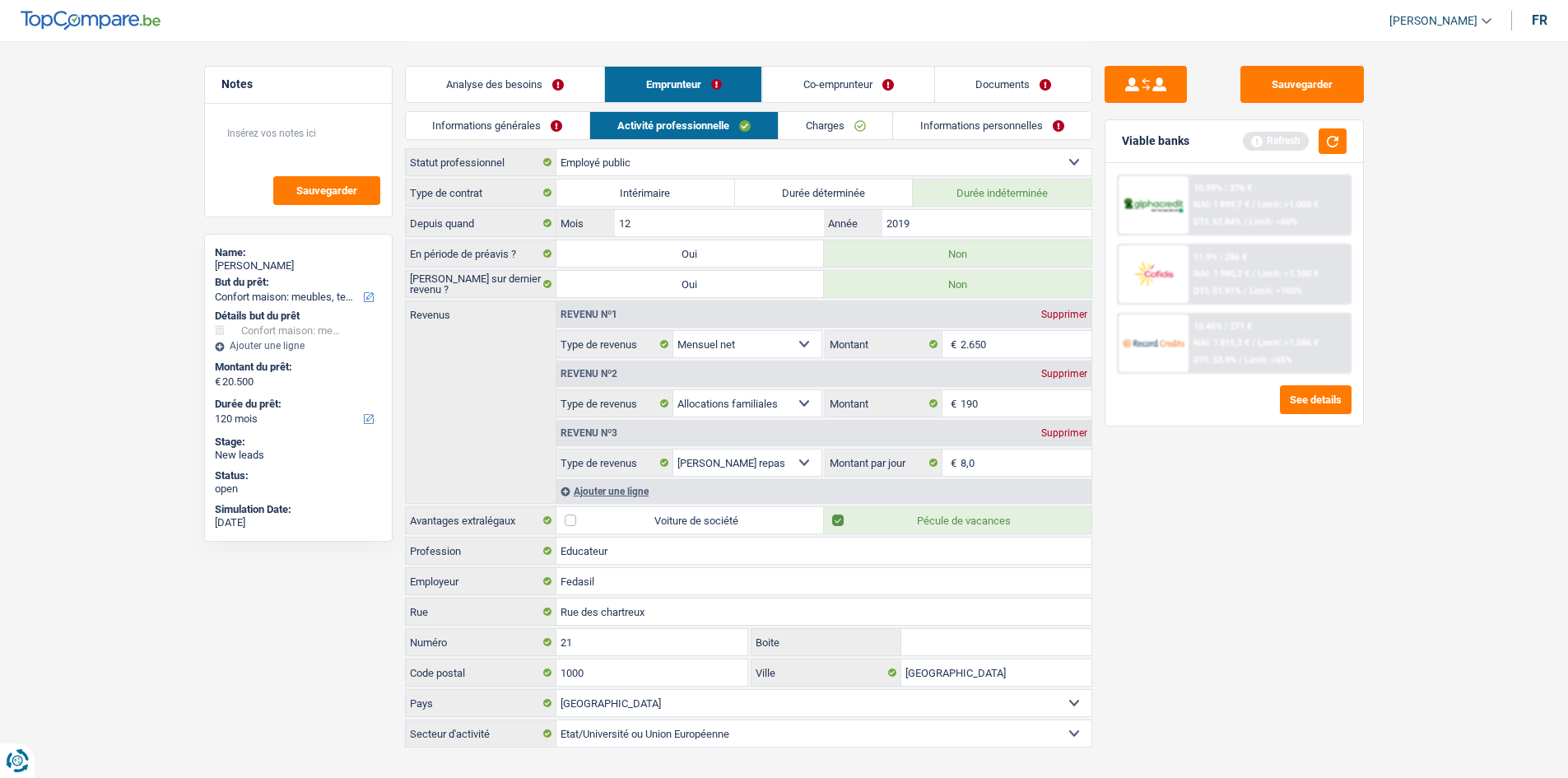
click at [471, 118] on link "Informations générales" at bounding box center [498, 125] width 184 height 27
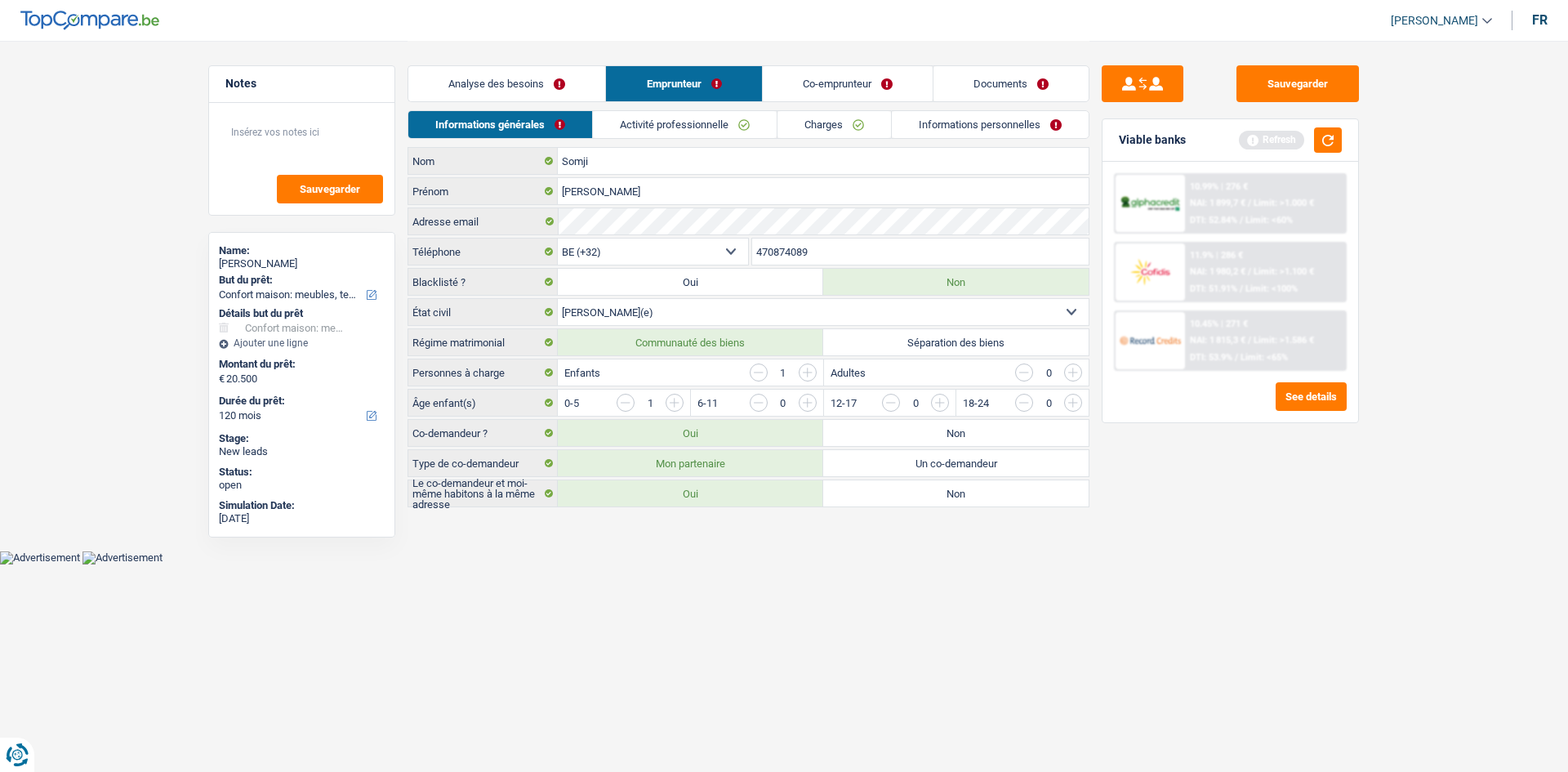
click at [803, 125] on link "Charges" at bounding box center [833, 124] width 113 height 27
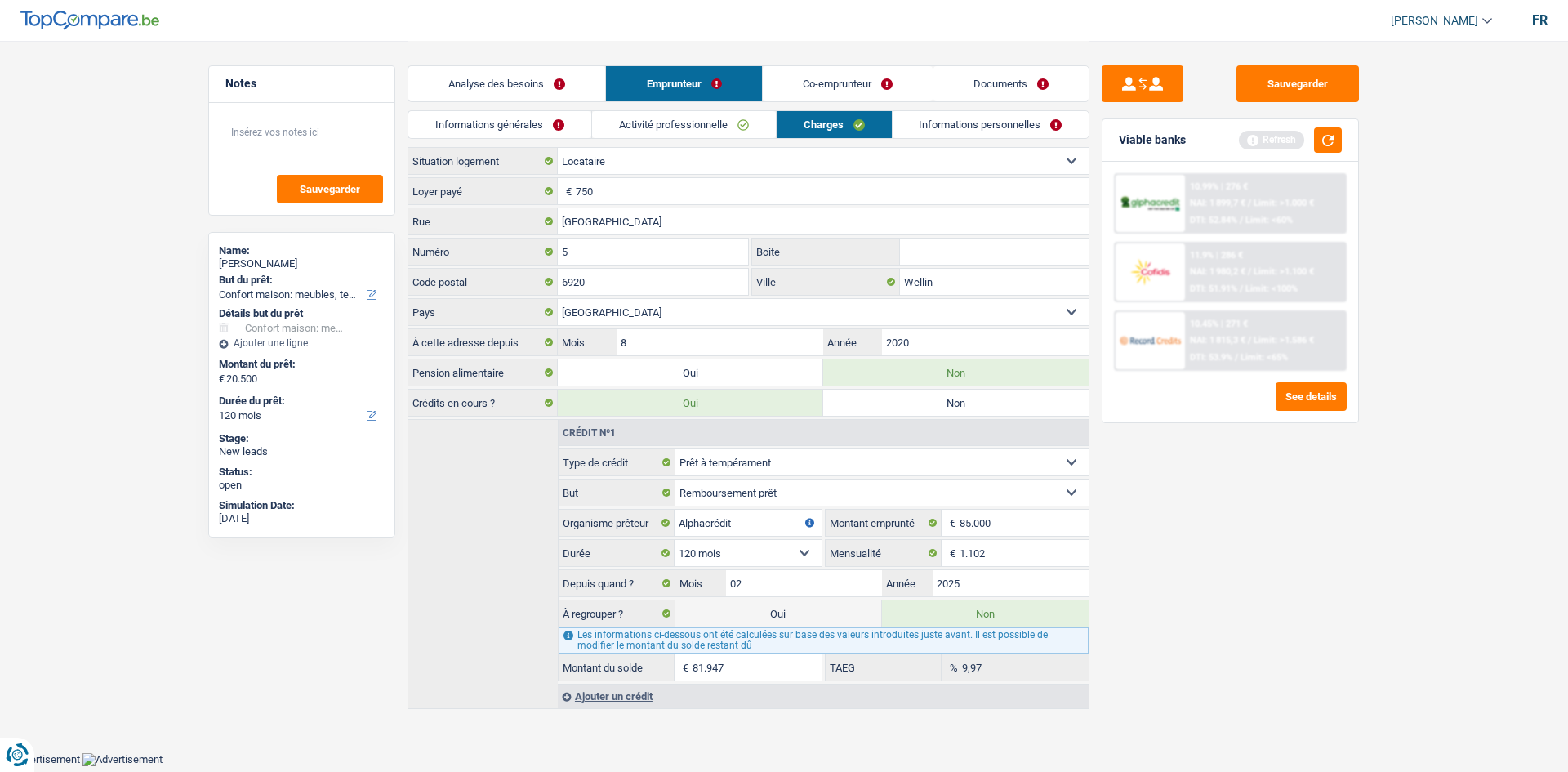
click at [820, 75] on link "Co-emprunteur" at bounding box center [847, 84] width 170 height 35
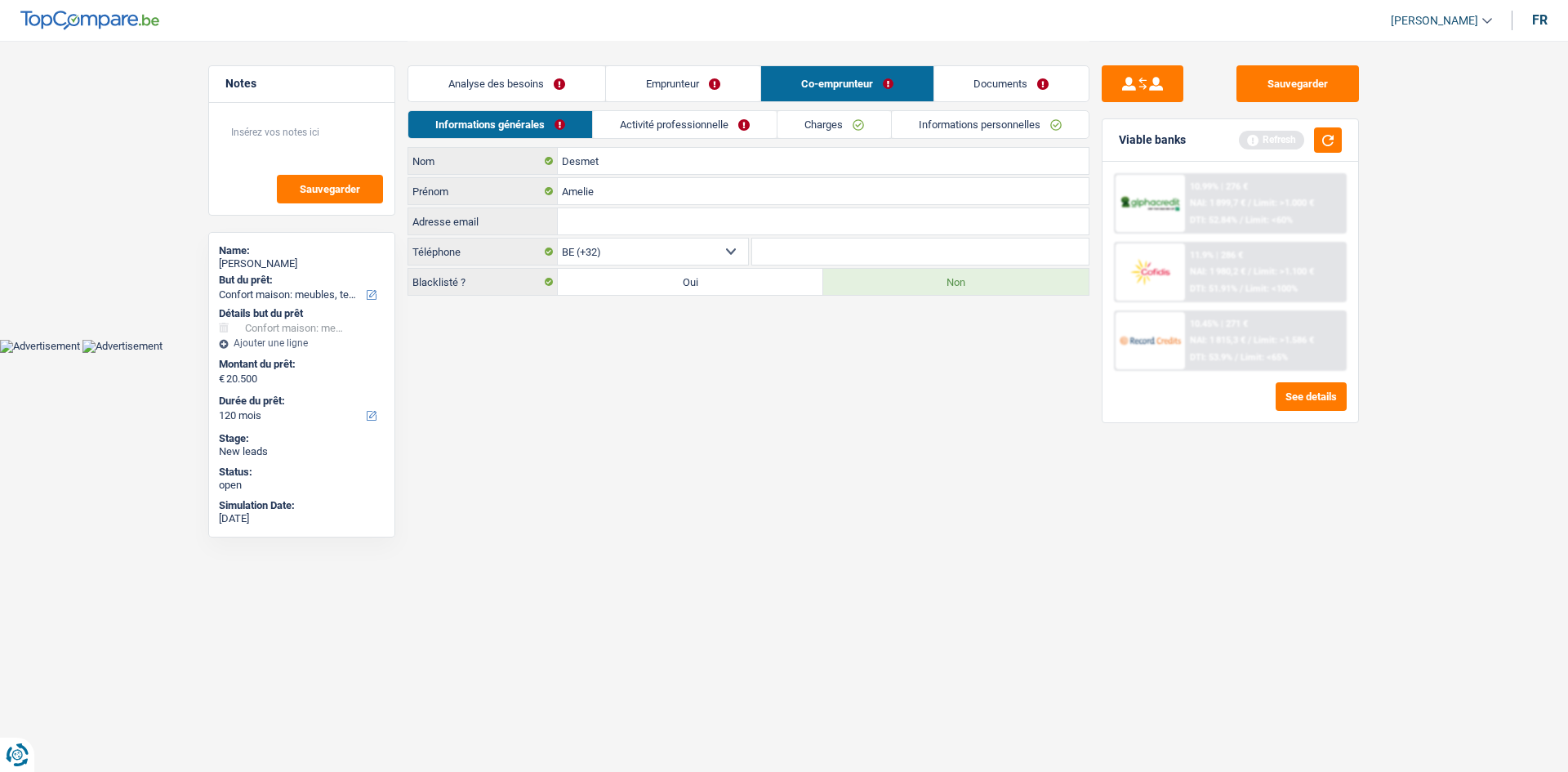
click at [656, 125] on link "Activité professionnelle" at bounding box center [685, 124] width 184 height 27
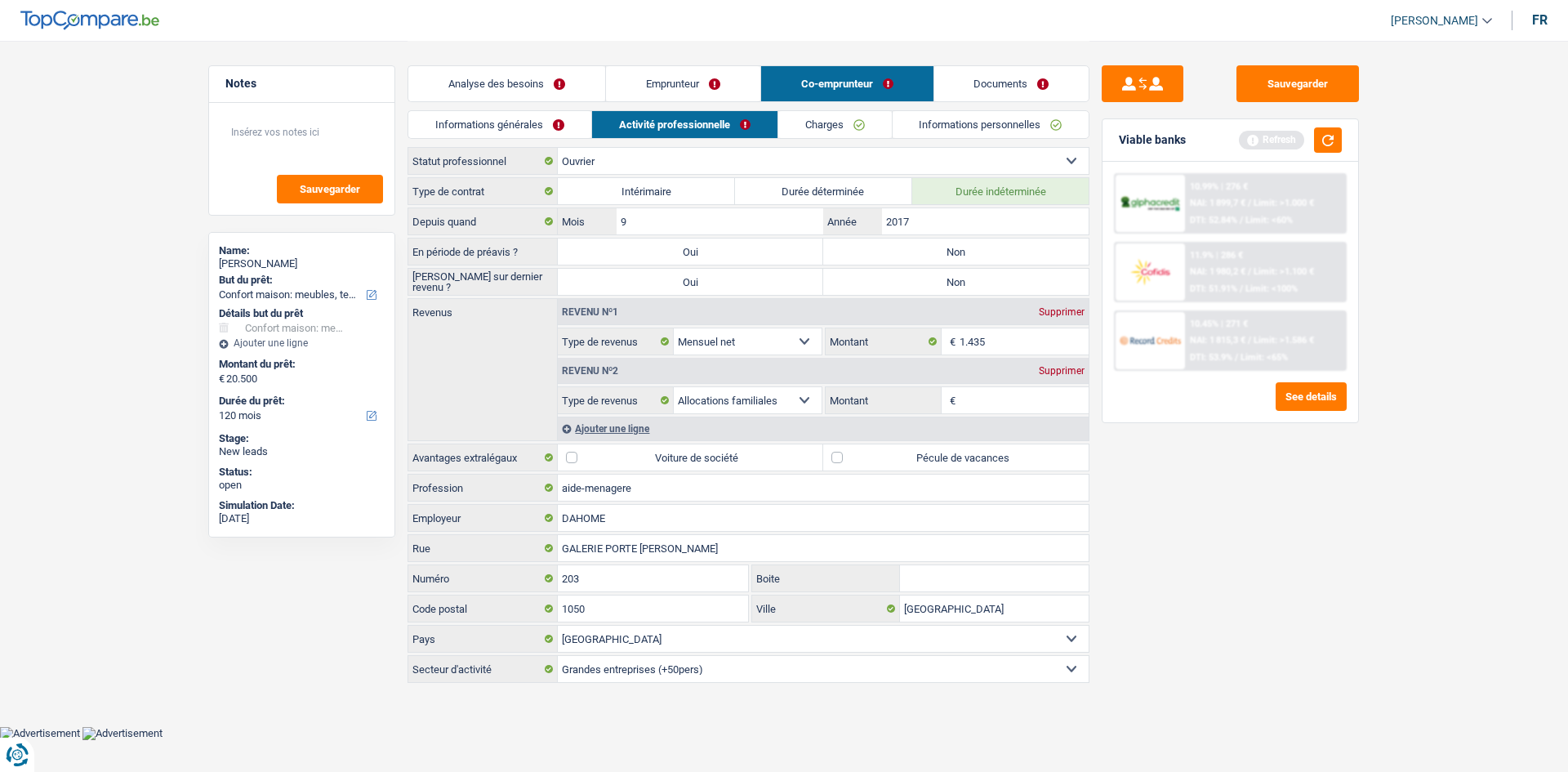
click at [943, 246] on label "Non" at bounding box center [956, 251] width 266 height 27
click at [943, 246] on input "Non" at bounding box center [956, 251] width 266 height 27
radio input "true"
click at [941, 286] on label "Non" at bounding box center [956, 281] width 266 height 27
click at [941, 286] on input "Non" at bounding box center [956, 281] width 266 height 27
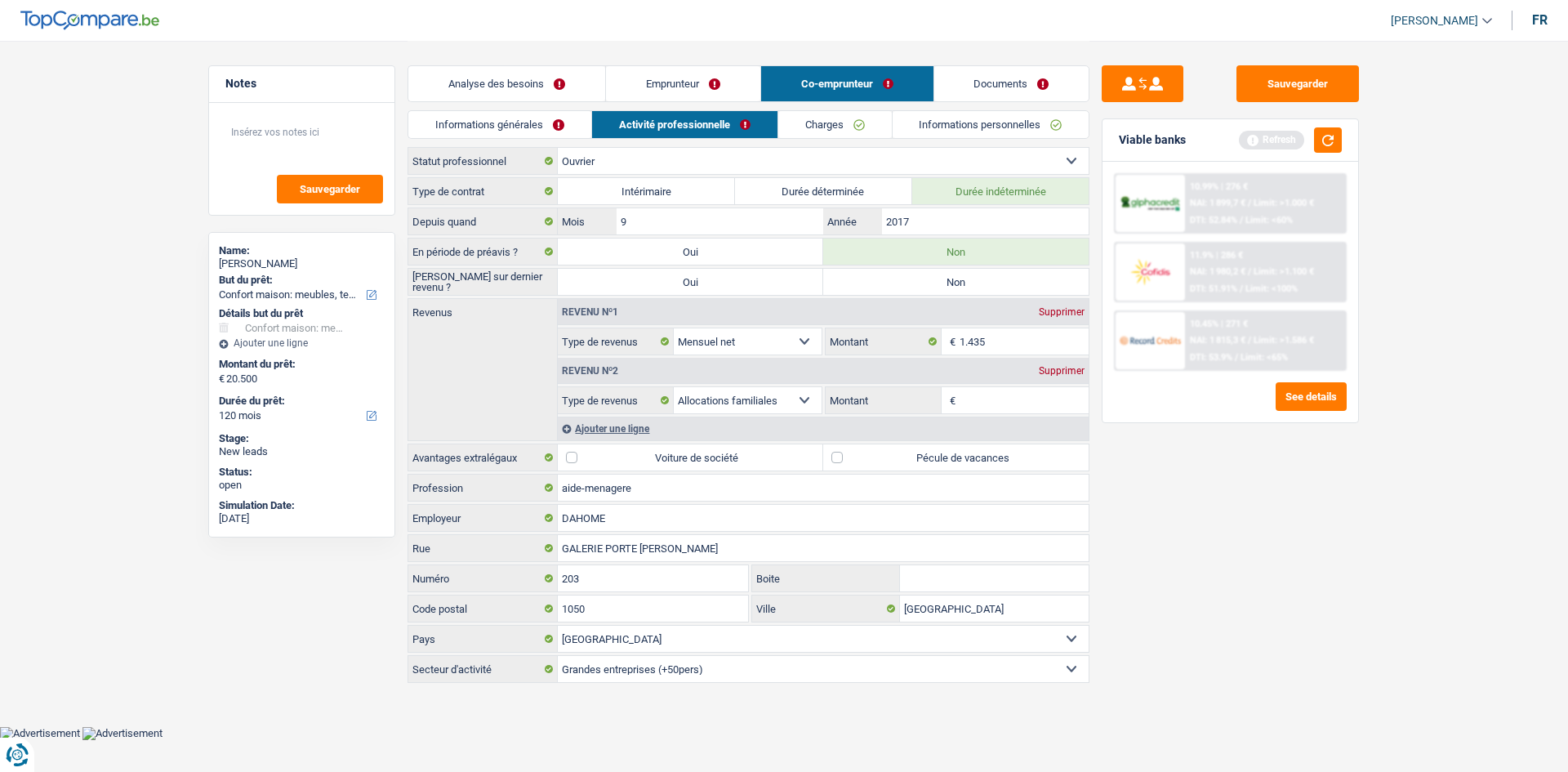
radio input "true"
click at [1054, 372] on div "Supprimer" at bounding box center [1061, 371] width 54 height 10
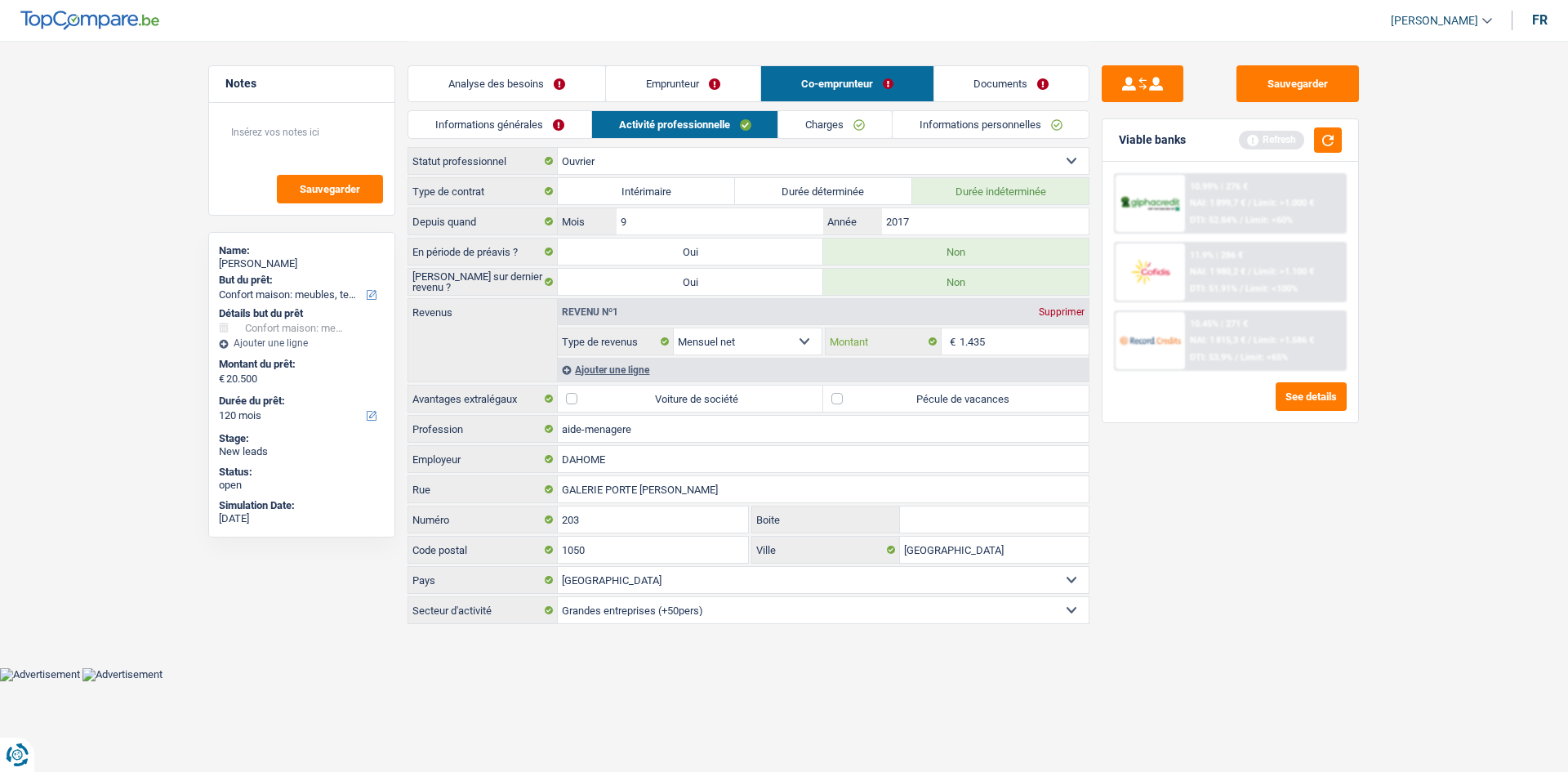
click at [995, 344] on input "1.435" at bounding box center [1025, 341] width 130 height 27
type input "1.800"
click at [835, 394] on label "Pécule de vacances" at bounding box center [956, 398] width 266 height 27
click at [835, 394] on input "Pécule de vacances" at bounding box center [956, 398] width 266 height 27
checkbox input "true"
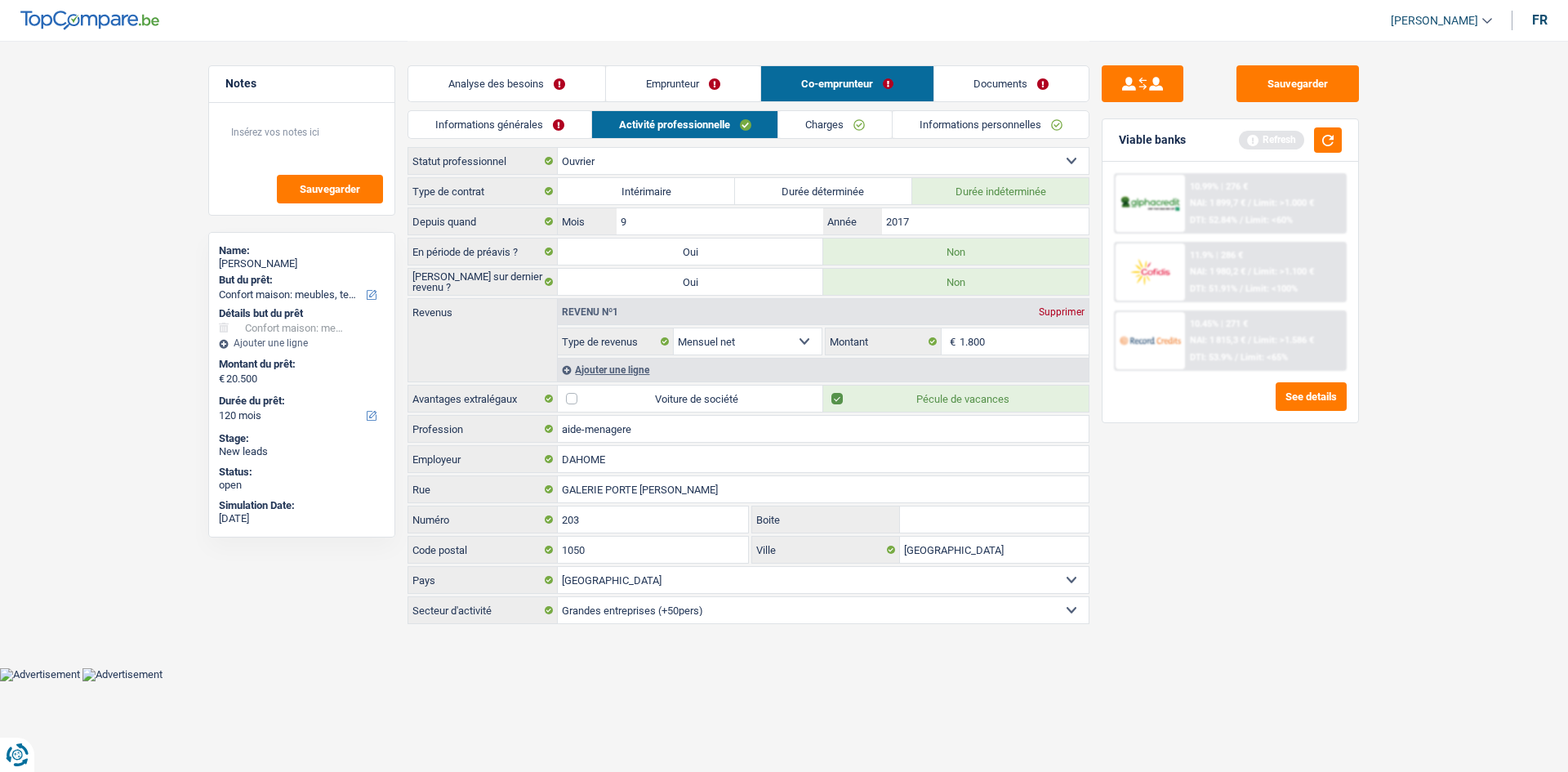
click at [818, 128] on link "Charges" at bounding box center [834, 124] width 113 height 27
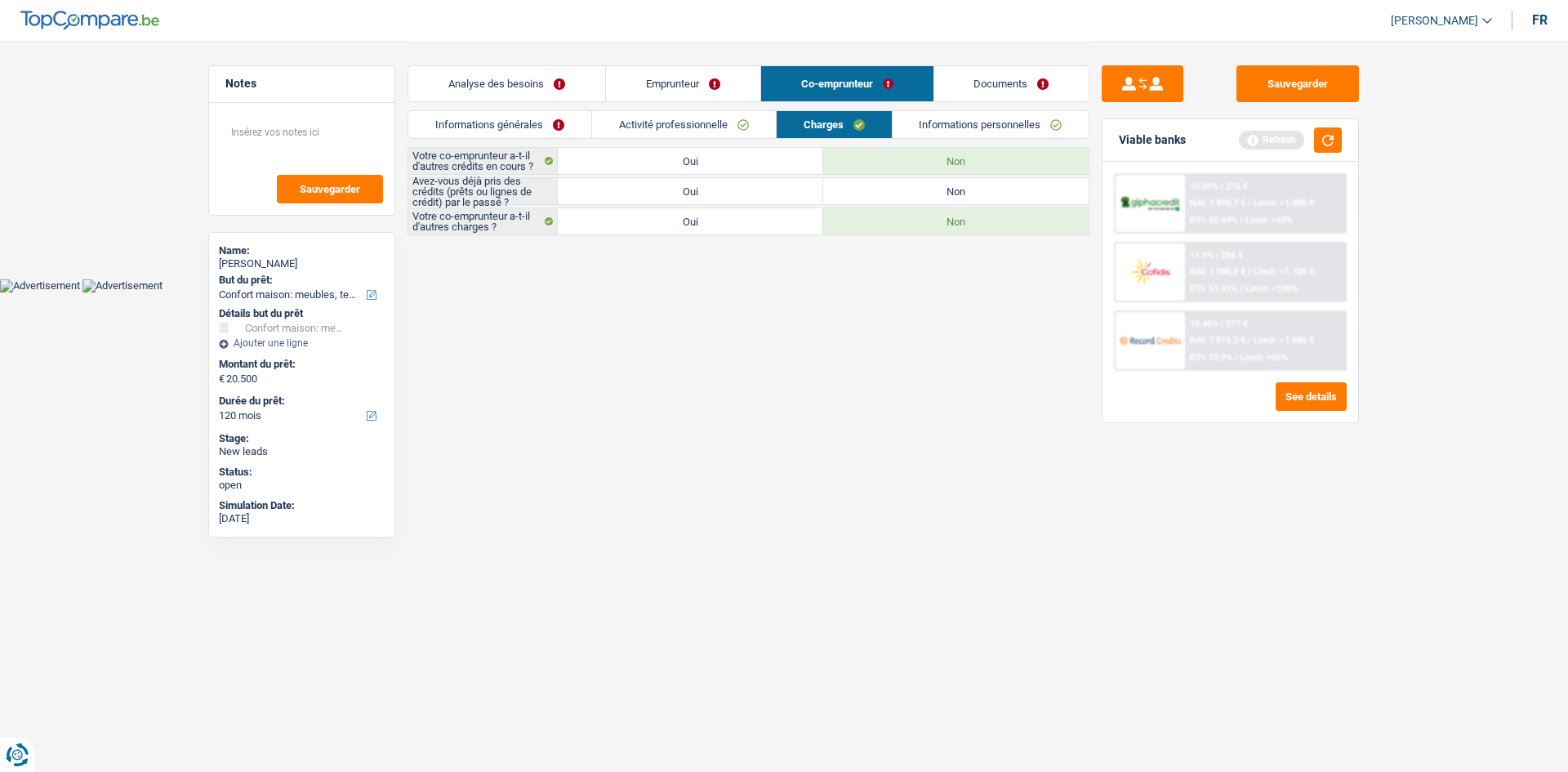
click at [691, 194] on label "Oui" at bounding box center [691, 191] width 266 height 27
click at [691, 194] on input "Oui" at bounding box center [691, 191] width 266 height 27
radio input "true"
click at [928, 120] on link "Informations personnelles" at bounding box center [991, 124] width 197 height 27
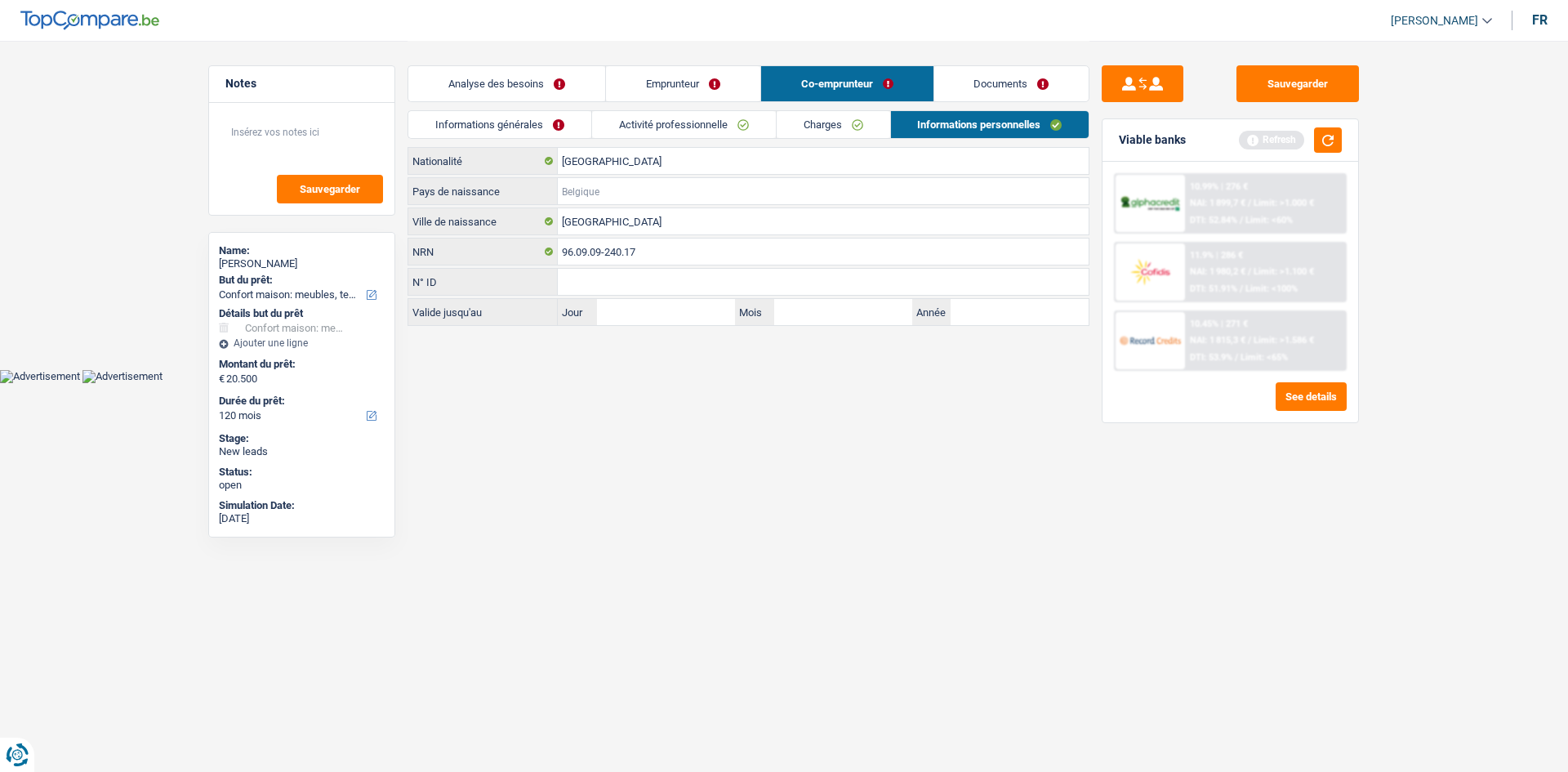
click at [599, 180] on input "Pays de naissance" at bounding box center [823, 191] width 531 height 27
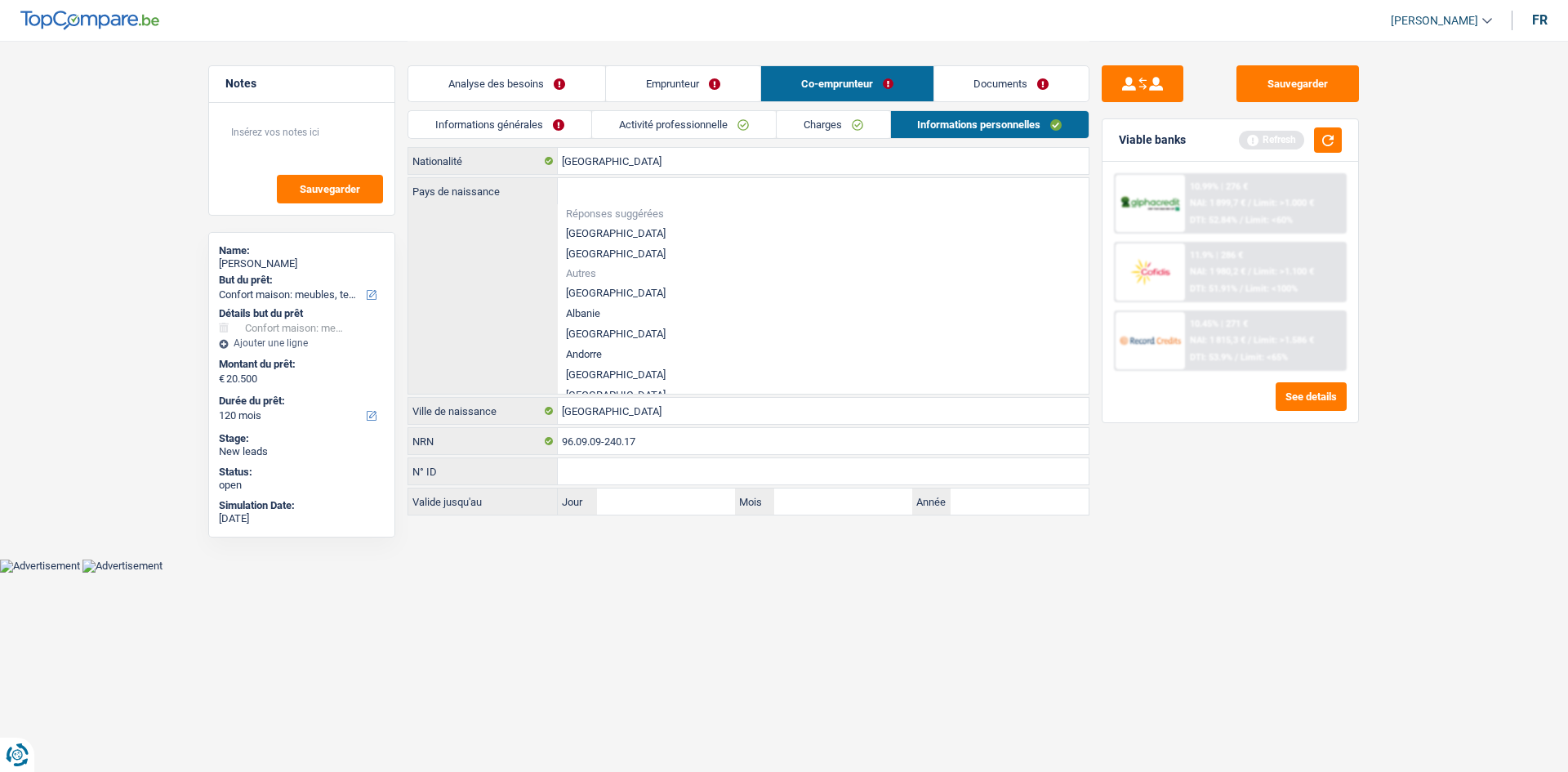
click at [599, 233] on li "[GEOGRAPHIC_DATA]" at bounding box center [823, 233] width 531 height 21
type input "[GEOGRAPHIC_DATA]"
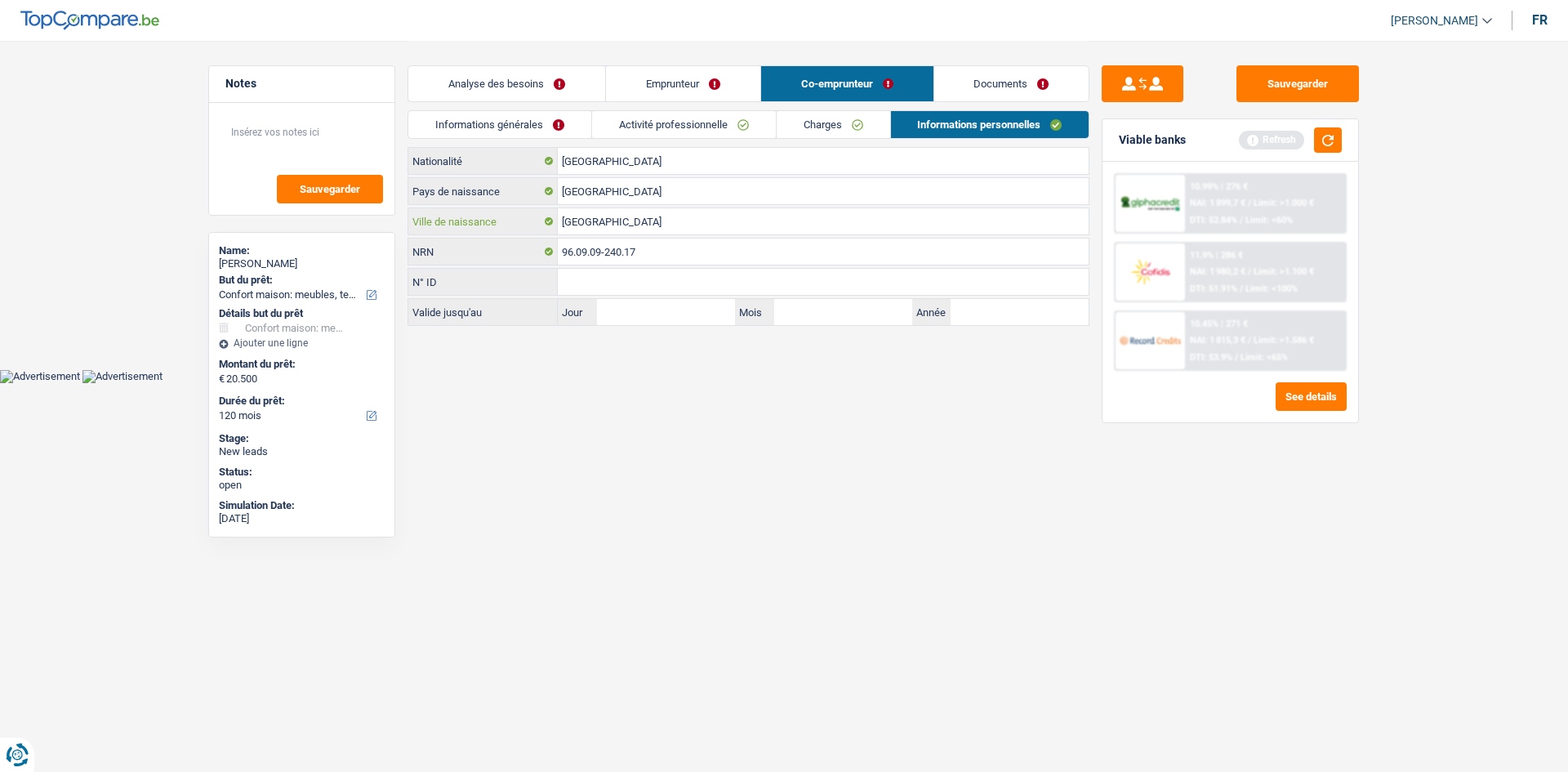
click at [666, 221] on input "[GEOGRAPHIC_DATA]" at bounding box center [823, 221] width 531 height 27
type input "C"
type input "D"
type input "[GEOGRAPHIC_DATA]"
click at [612, 383] on html "Vous avez le contrôle de vos données Nous utilisons des cookies, tout comme nos…" at bounding box center [784, 191] width 1568 height 383
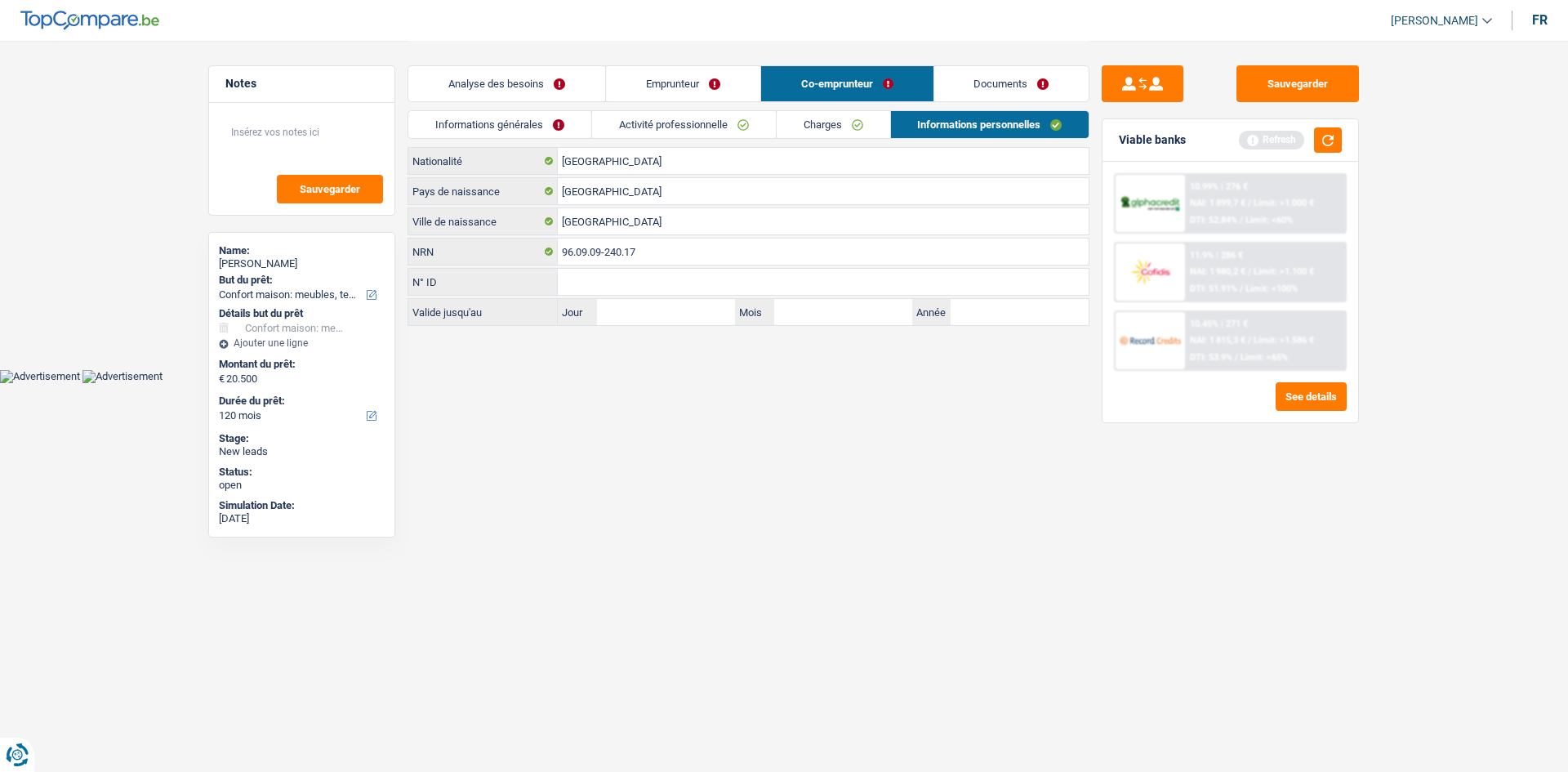
click at [529, 125] on link "Informations générales" at bounding box center [500, 124] width 183 height 27
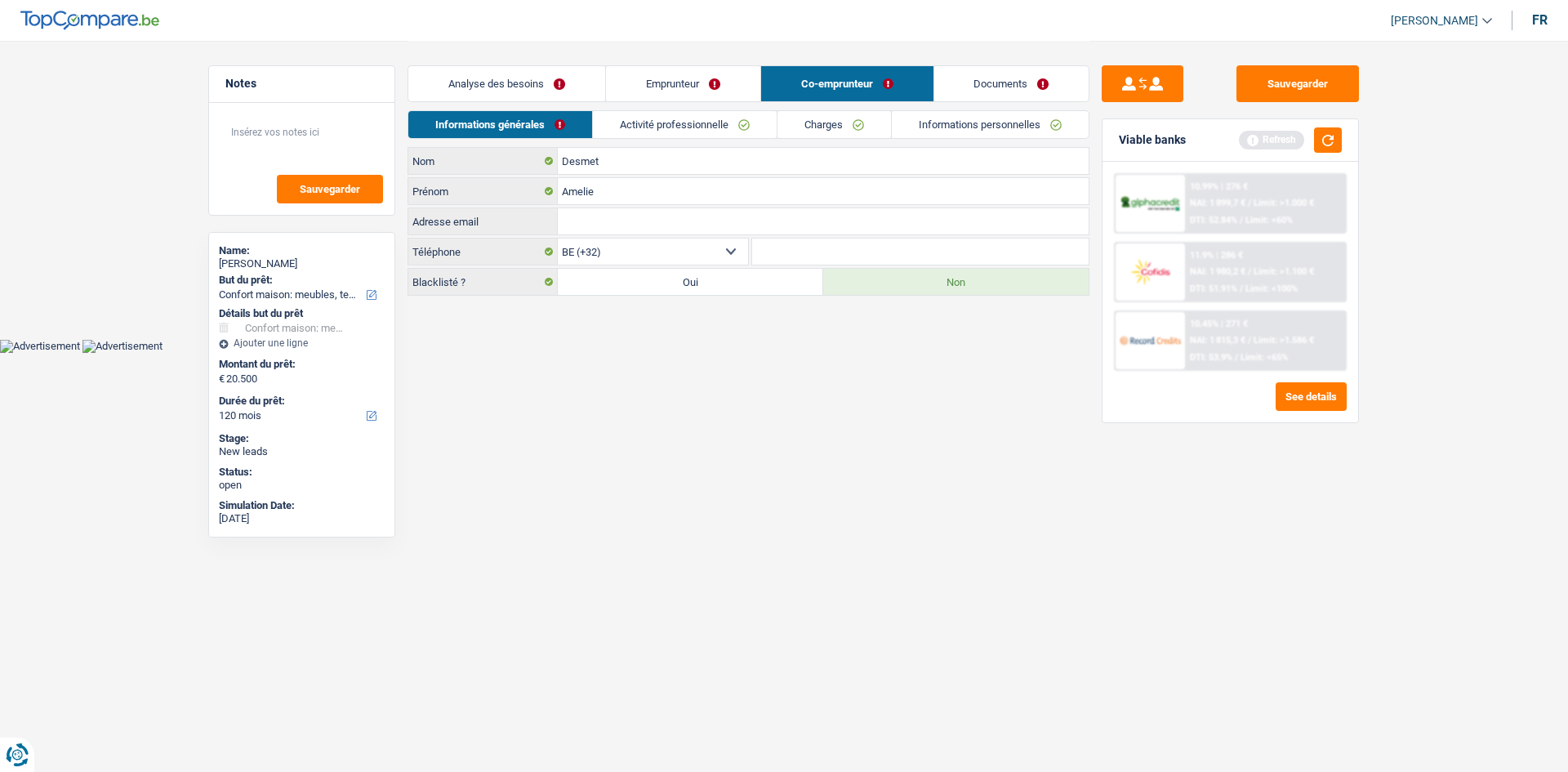
click at [953, 118] on link "Informations personnelles" at bounding box center [991, 124] width 197 height 27
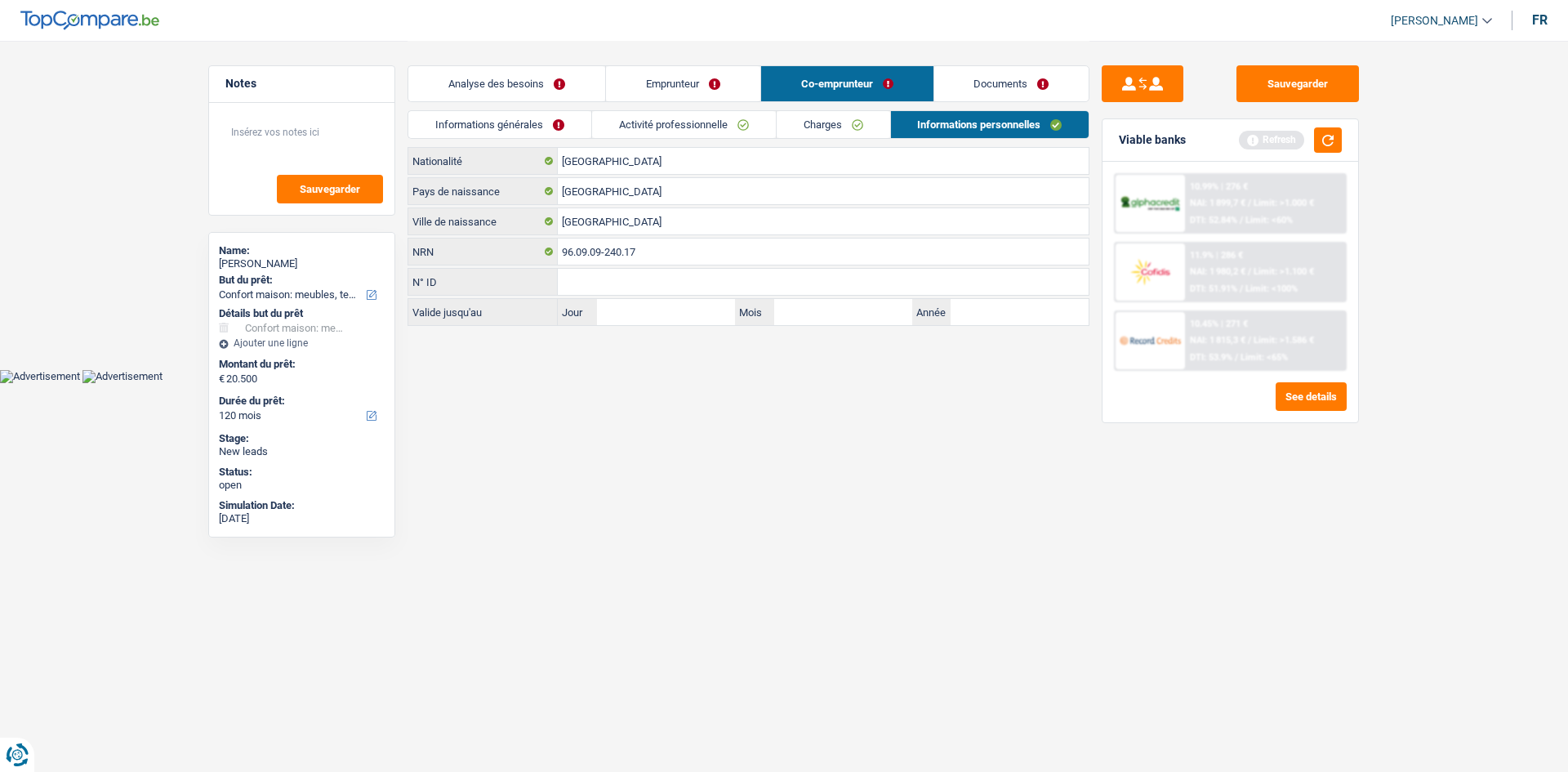
click at [1005, 85] on link "Documents" at bounding box center [1012, 84] width 155 height 35
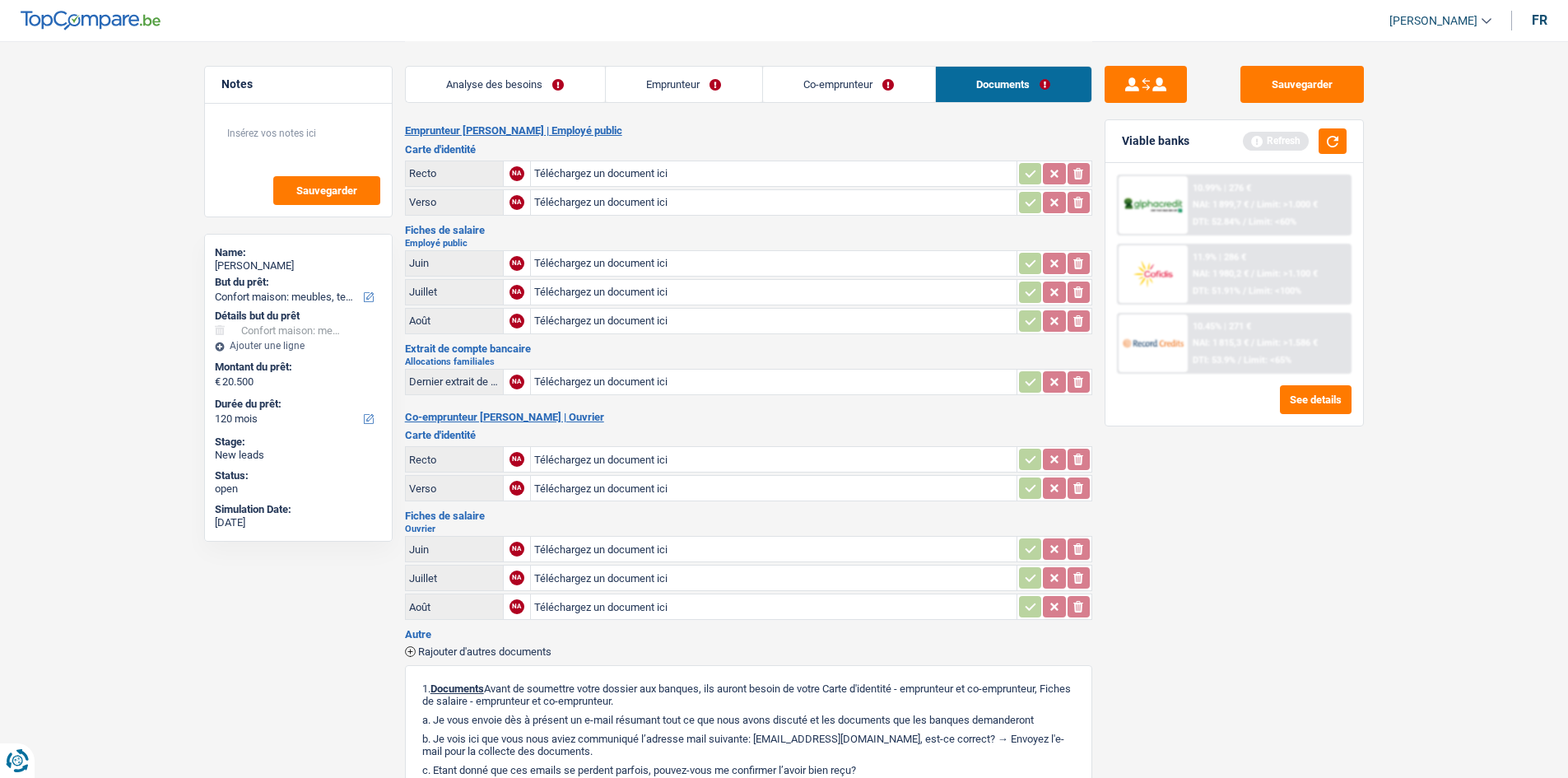
click at [578, 85] on link "Analyse des besoins" at bounding box center [504, 84] width 199 height 36
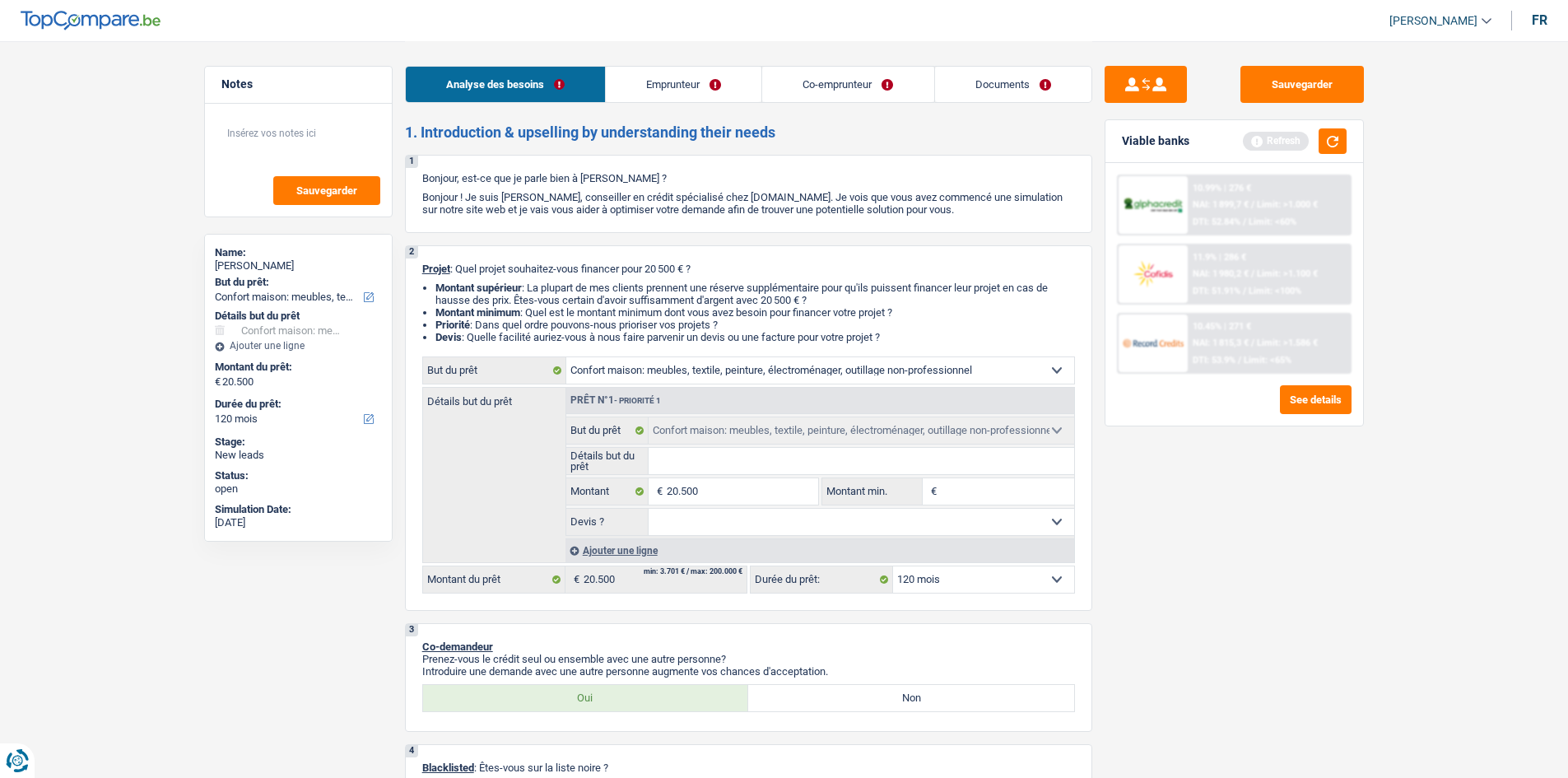
drag, startPoint x: 967, startPoint y: 509, endPoint x: 954, endPoint y: 516, distance: 14.8
click at [967, 509] on select "Oui Non Non répondu Sélectionner une option" at bounding box center [860, 521] width 425 height 27
select select "false"
click at [648, 508] on select "Oui Non Non répondu Sélectionner une option" at bounding box center [860, 521] width 425 height 27
select select "false"
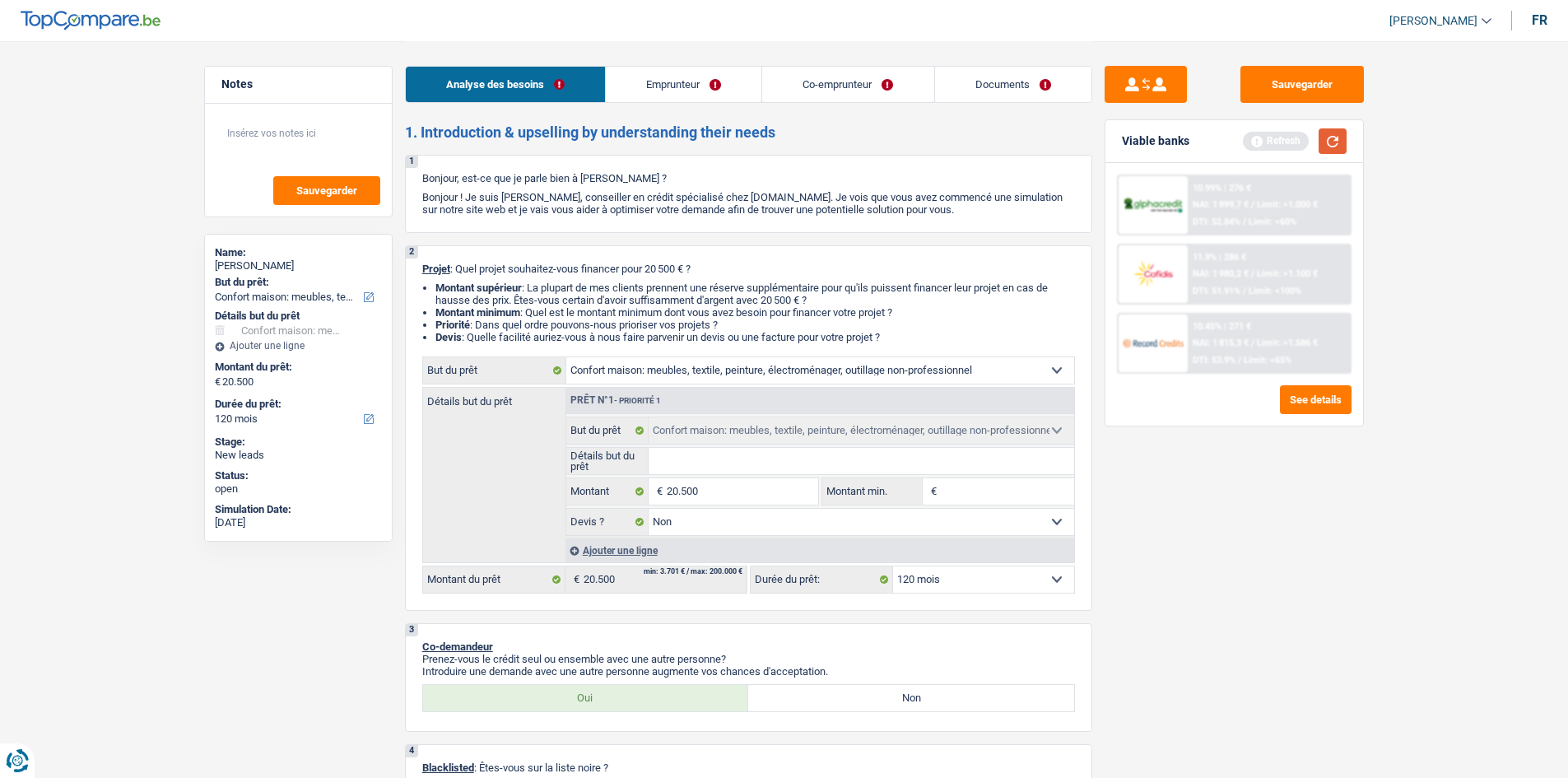
click at [1331, 152] on button "button" at bounding box center [1332, 142] width 28 height 26
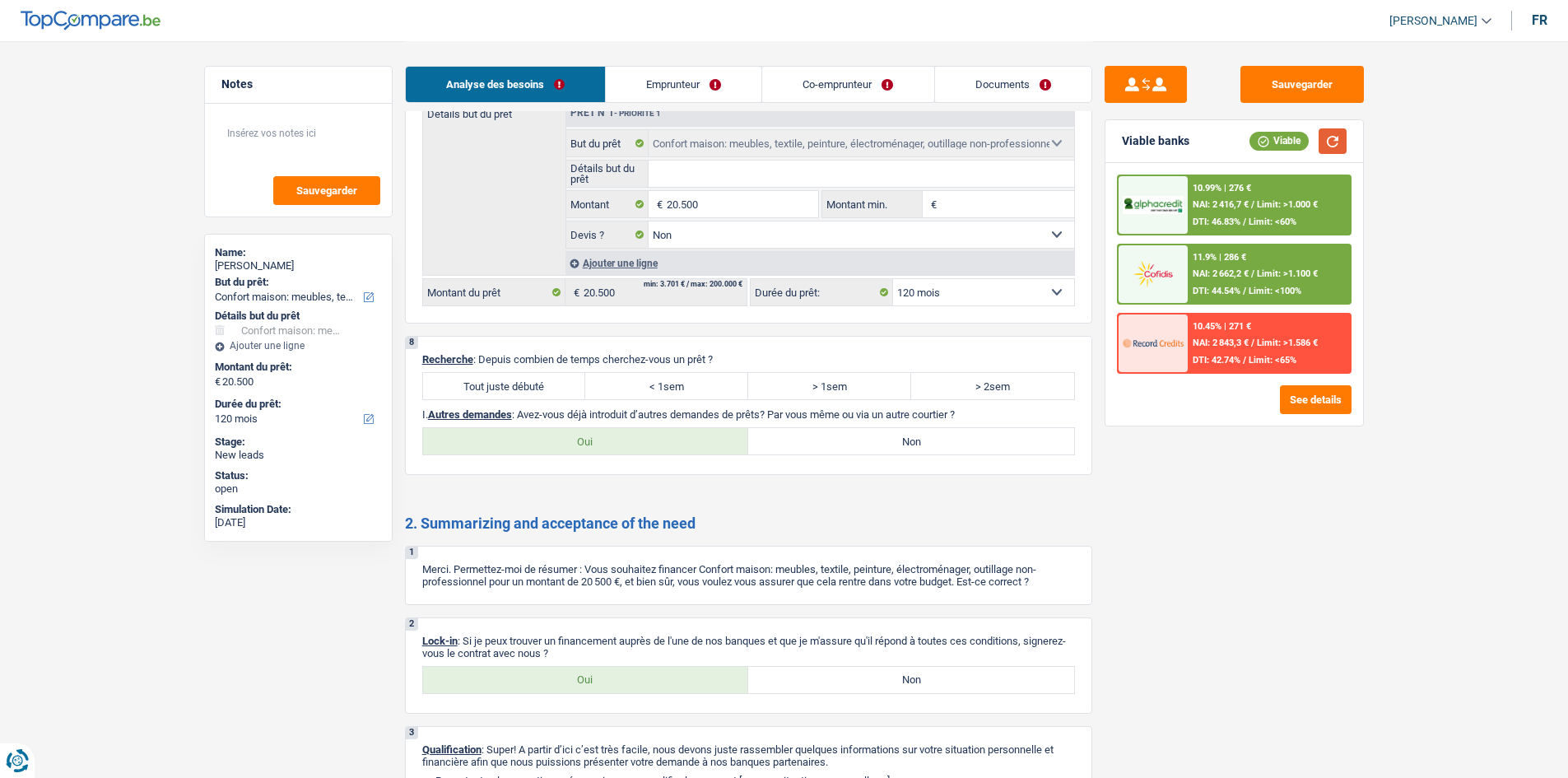
scroll to position [2197, 0]
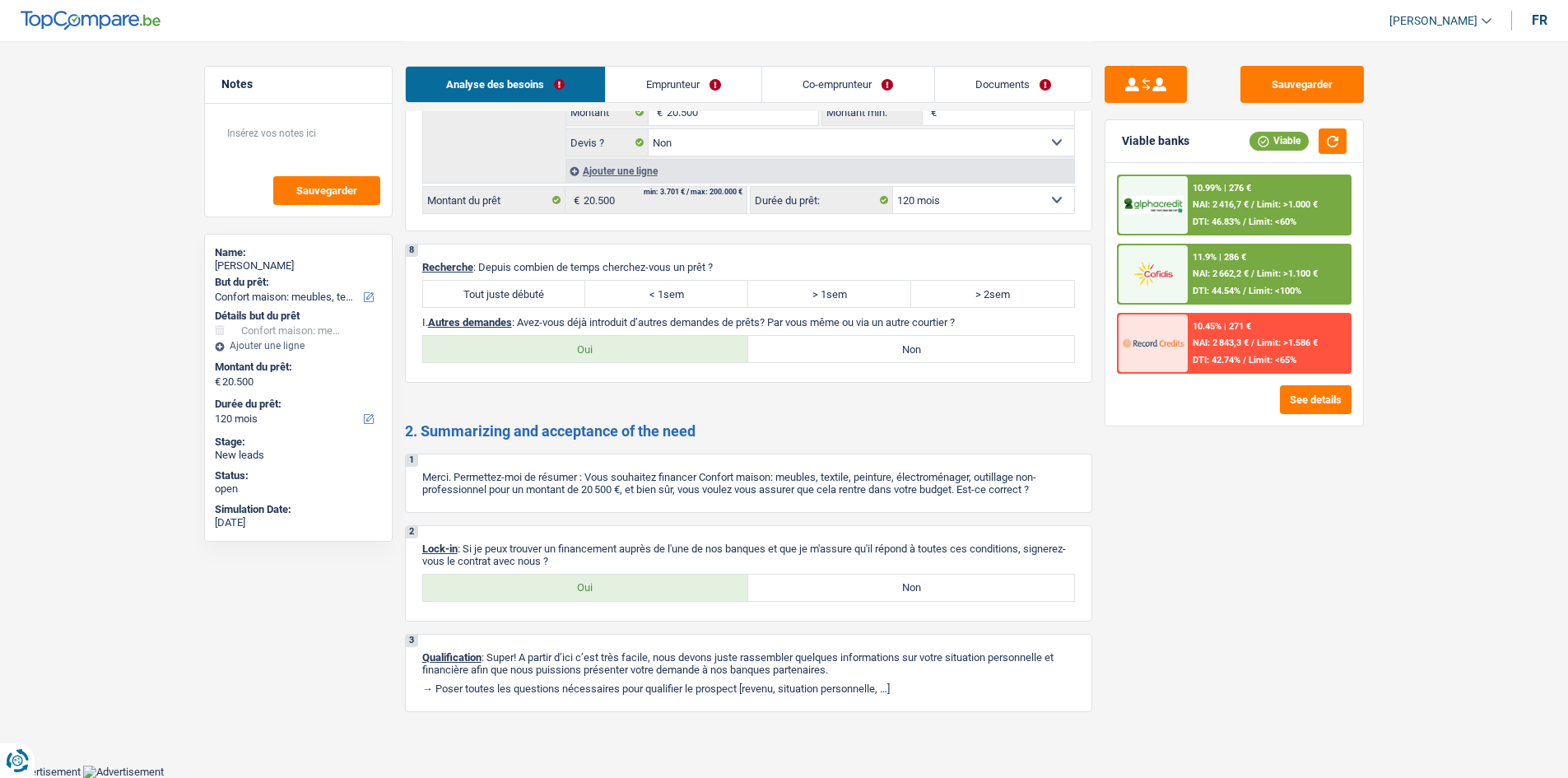
click at [514, 298] on label "Tout juste débuté" at bounding box center [504, 293] width 163 height 27
click at [514, 298] on input "Tout juste débuté" at bounding box center [504, 293] width 163 height 27
radio input "true"
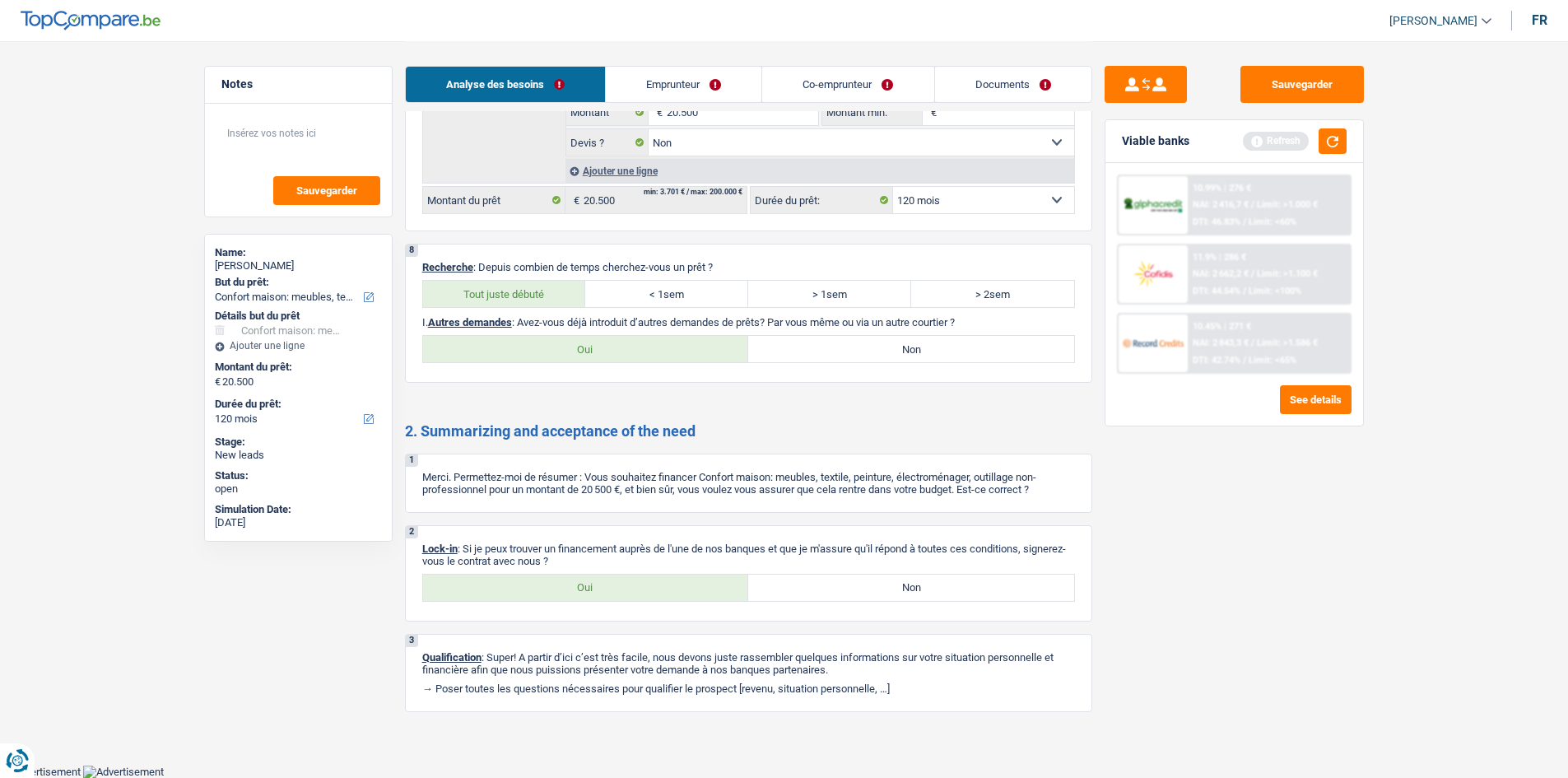
click at [808, 347] on label "Non" at bounding box center [911, 349] width 326 height 27
click at [808, 347] on input "Non" at bounding box center [911, 349] width 326 height 27
radio input "true"
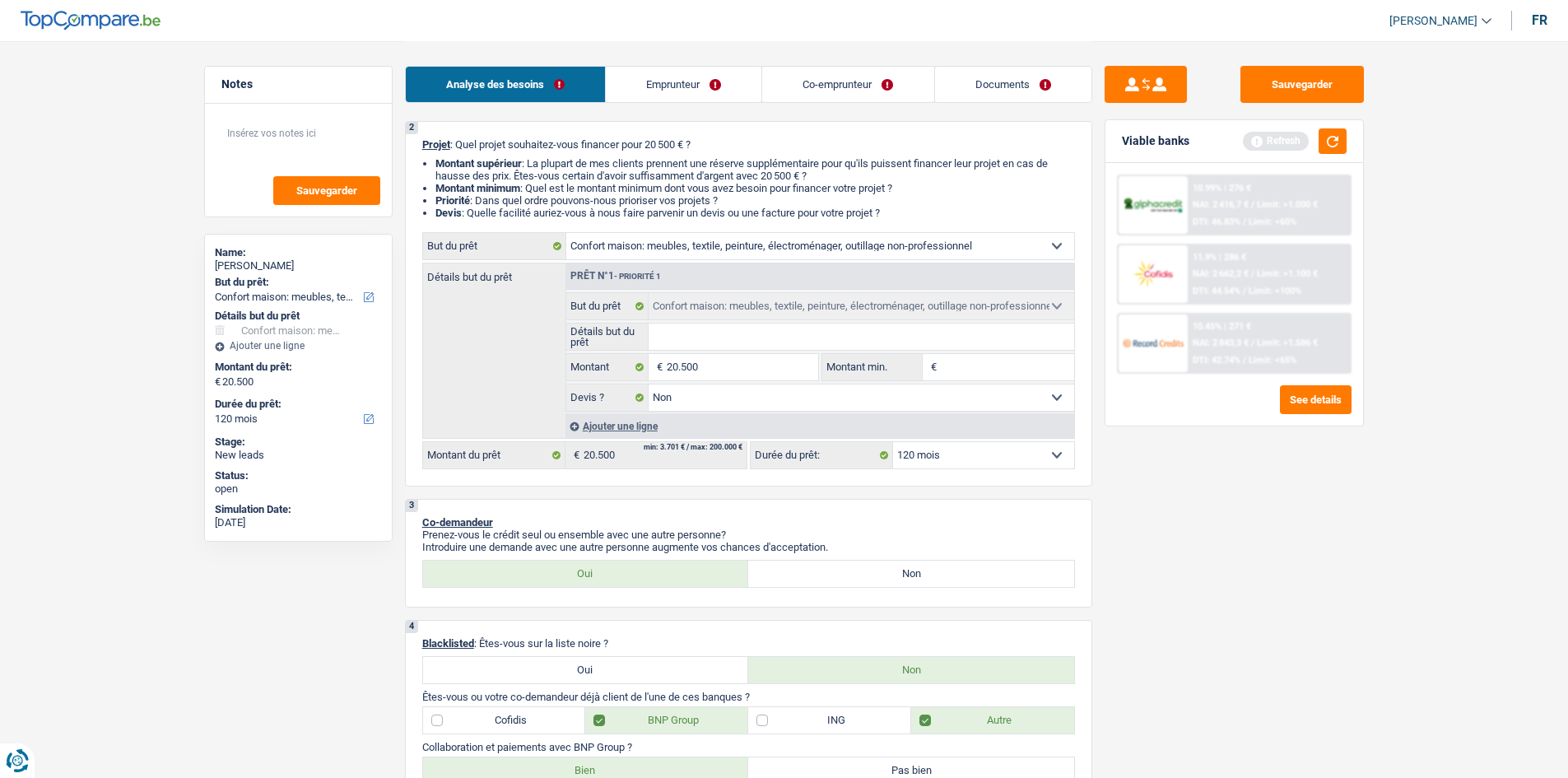
scroll to position [0, 0]
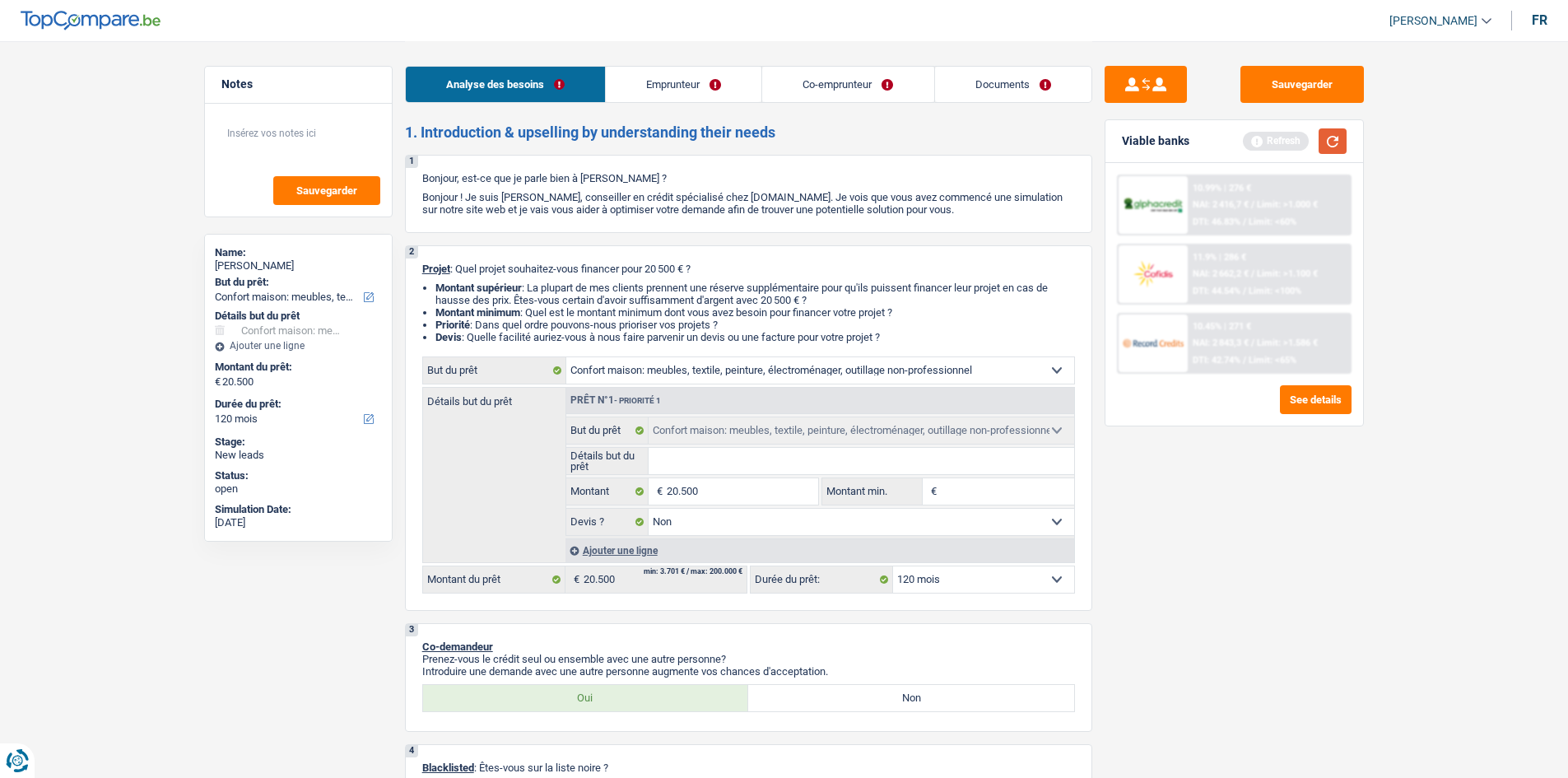
click at [1323, 148] on button "button" at bounding box center [1332, 142] width 28 height 26
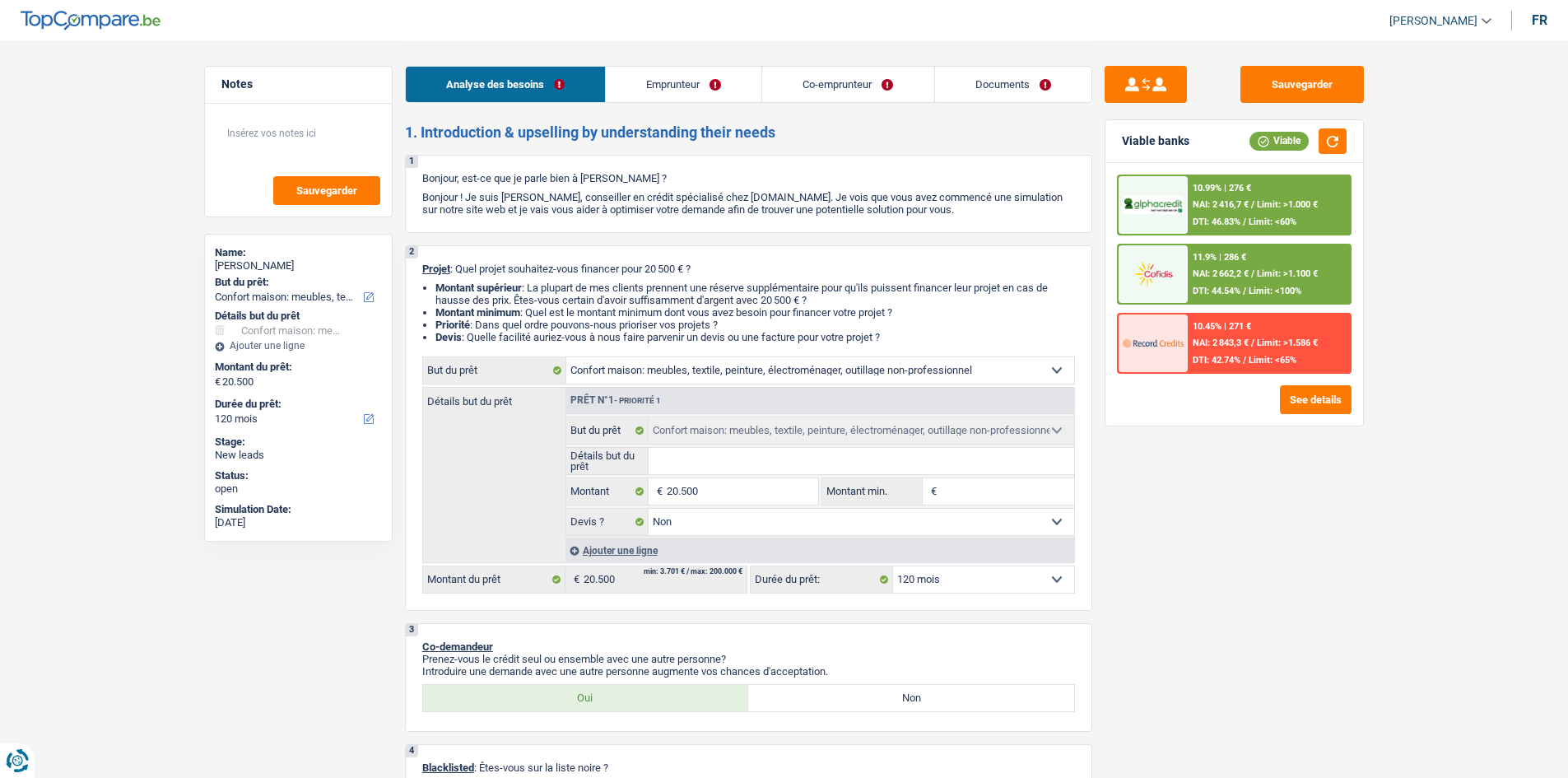
click at [691, 96] on link "Emprunteur" at bounding box center [683, 84] width 156 height 36
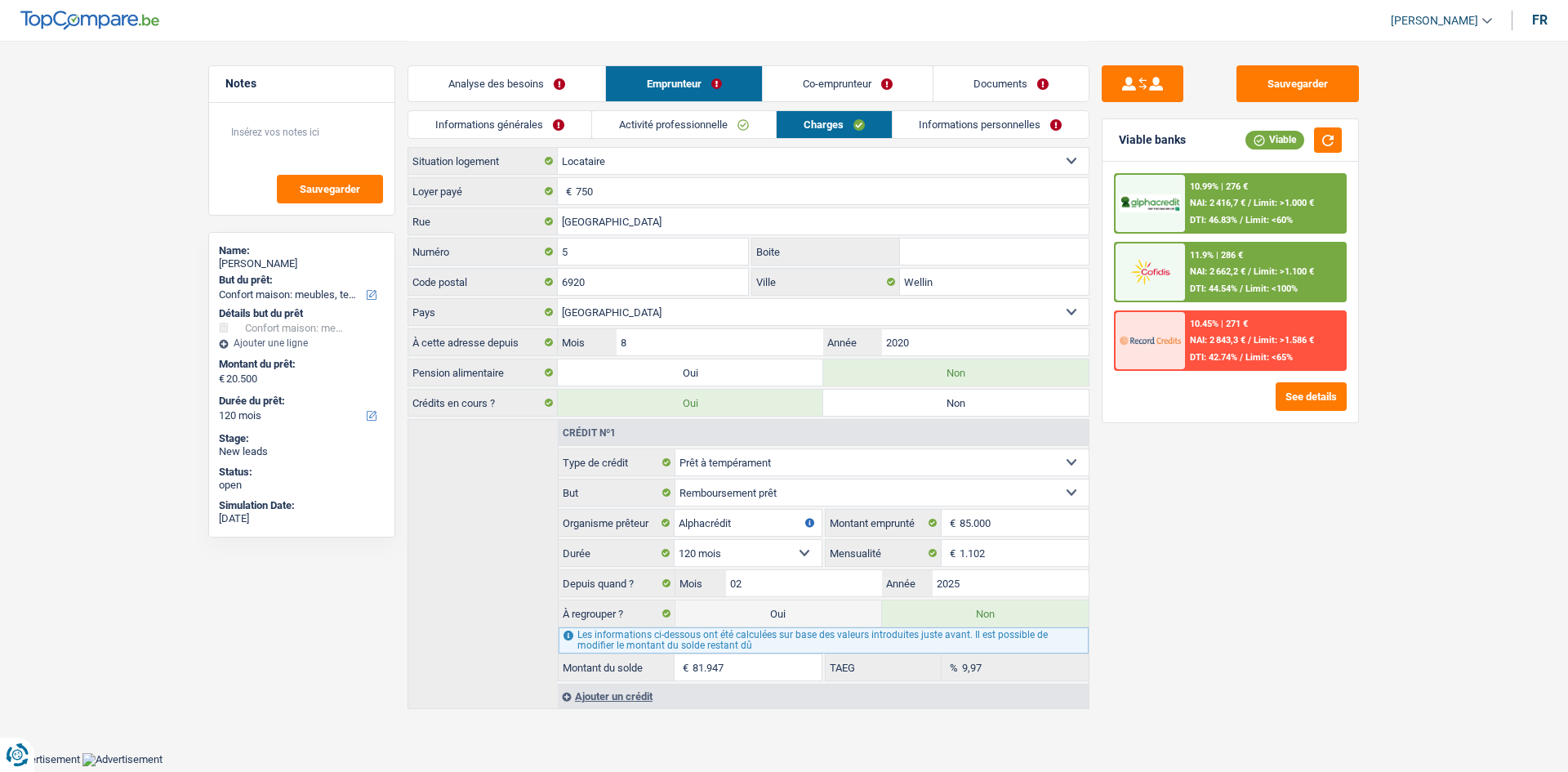
click at [844, 84] on link "Co-emprunteur" at bounding box center [847, 84] width 170 height 35
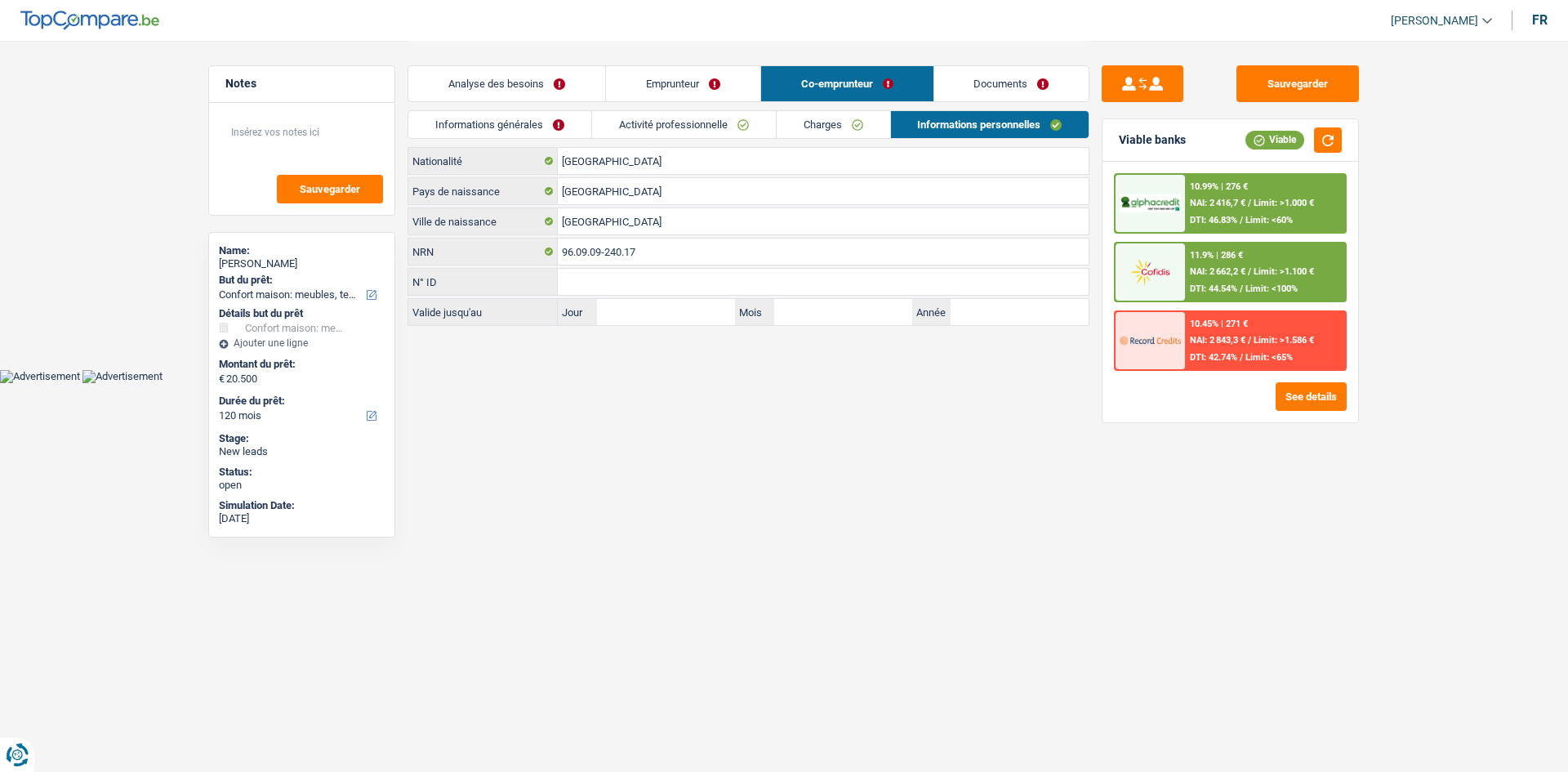
click at [978, 80] on link "Documents" at bounding box center [1012, 84] width 155 height 35
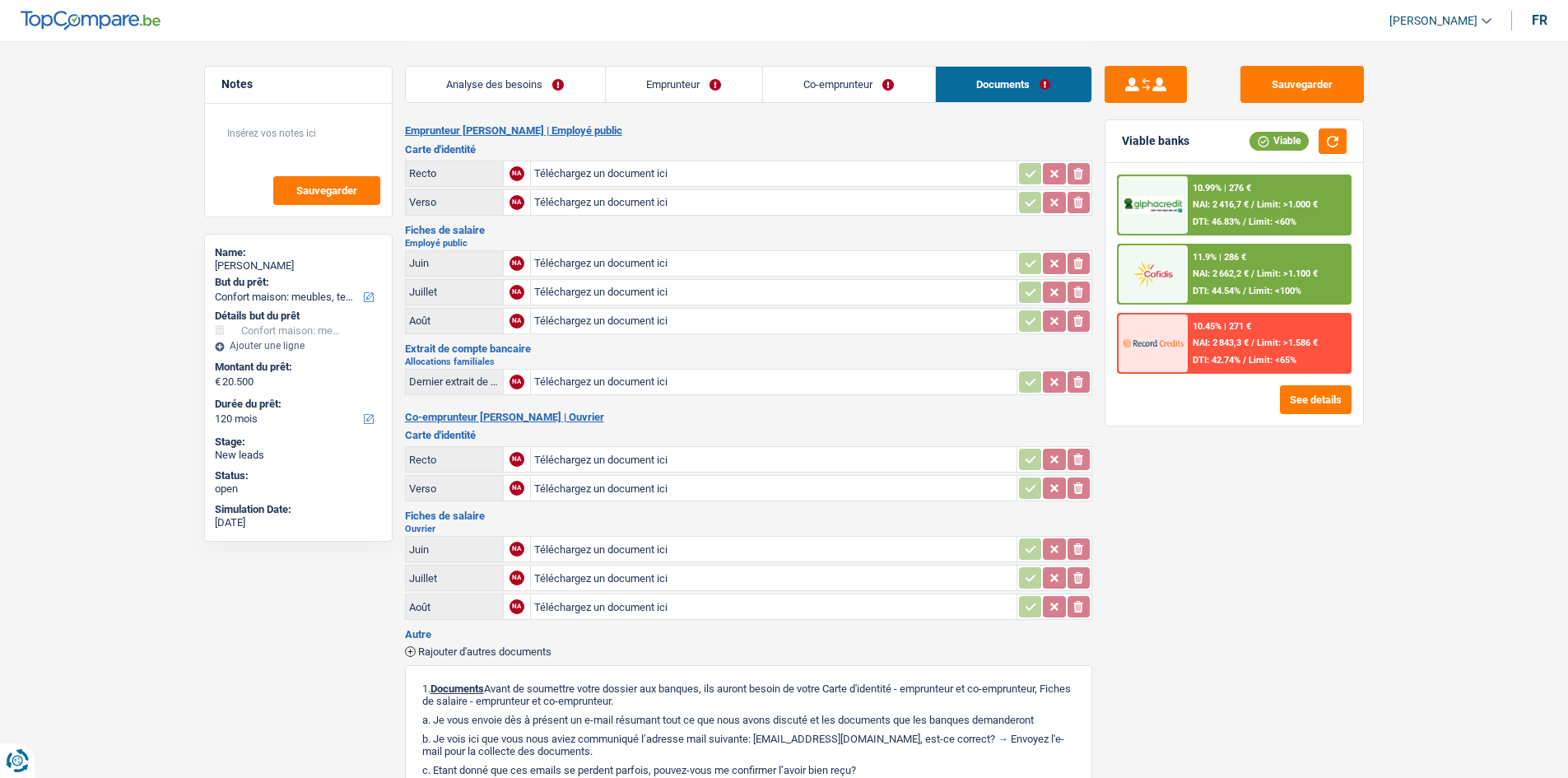
click at [721, 95] on link "Emprunteur" at bounding box center [684, 84] width 157 height 36
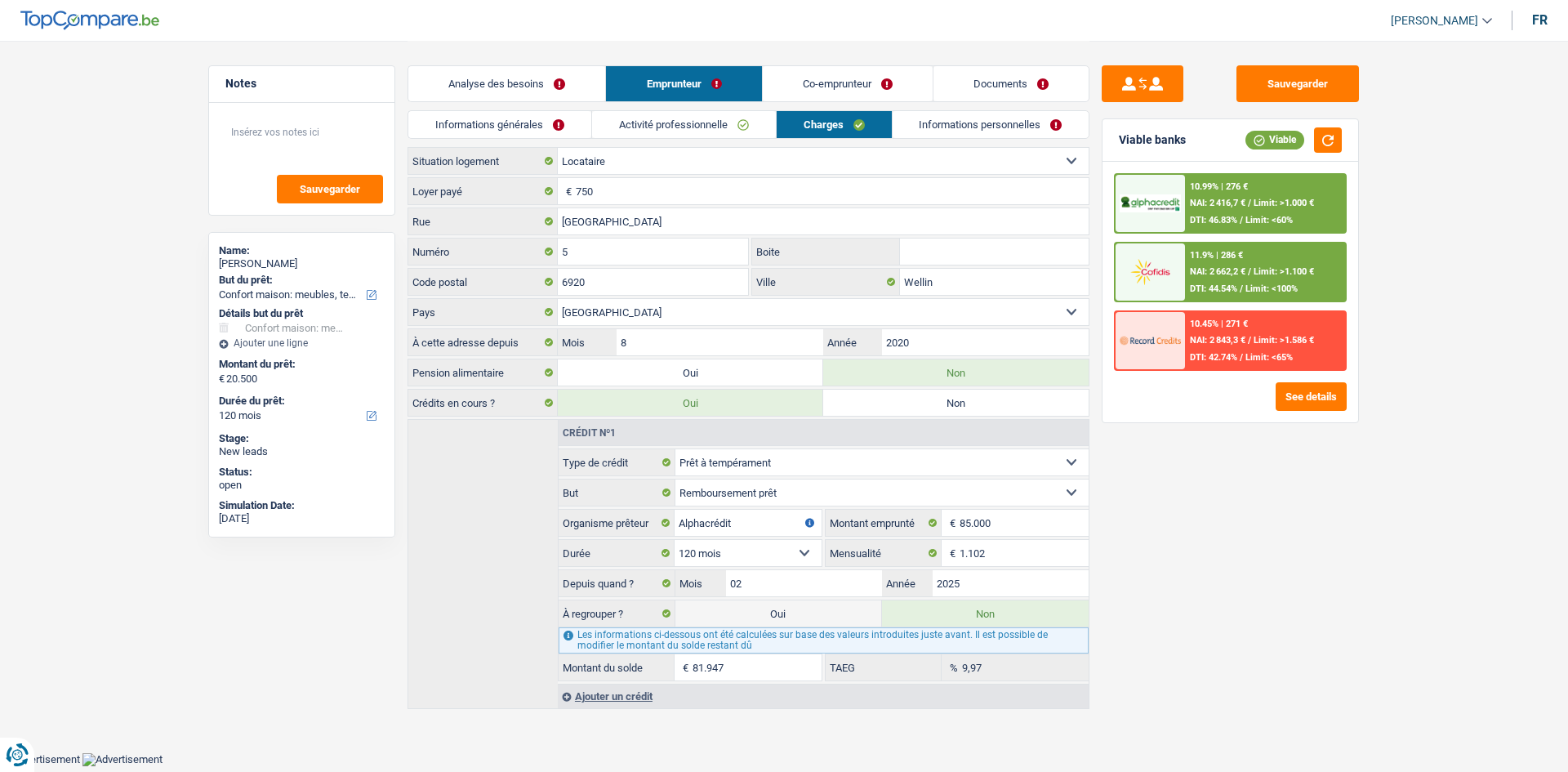
click at [804, 88] on link "Co-emprunteur" at bounding box center [847, 84] width 170 height 35
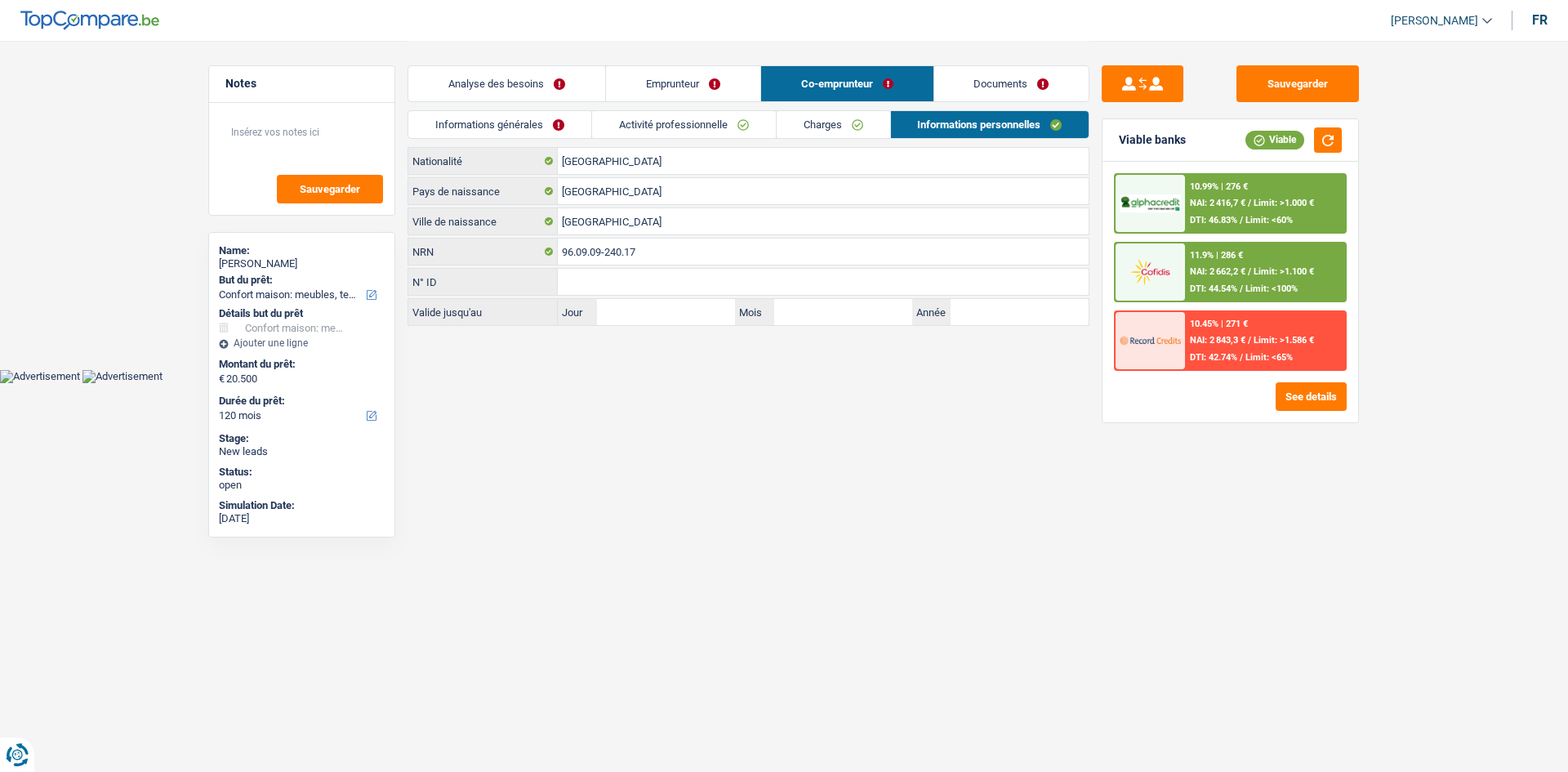
click at [965, 77] on link "Documents" at bounding box center [1012, 84] width 155 height 35
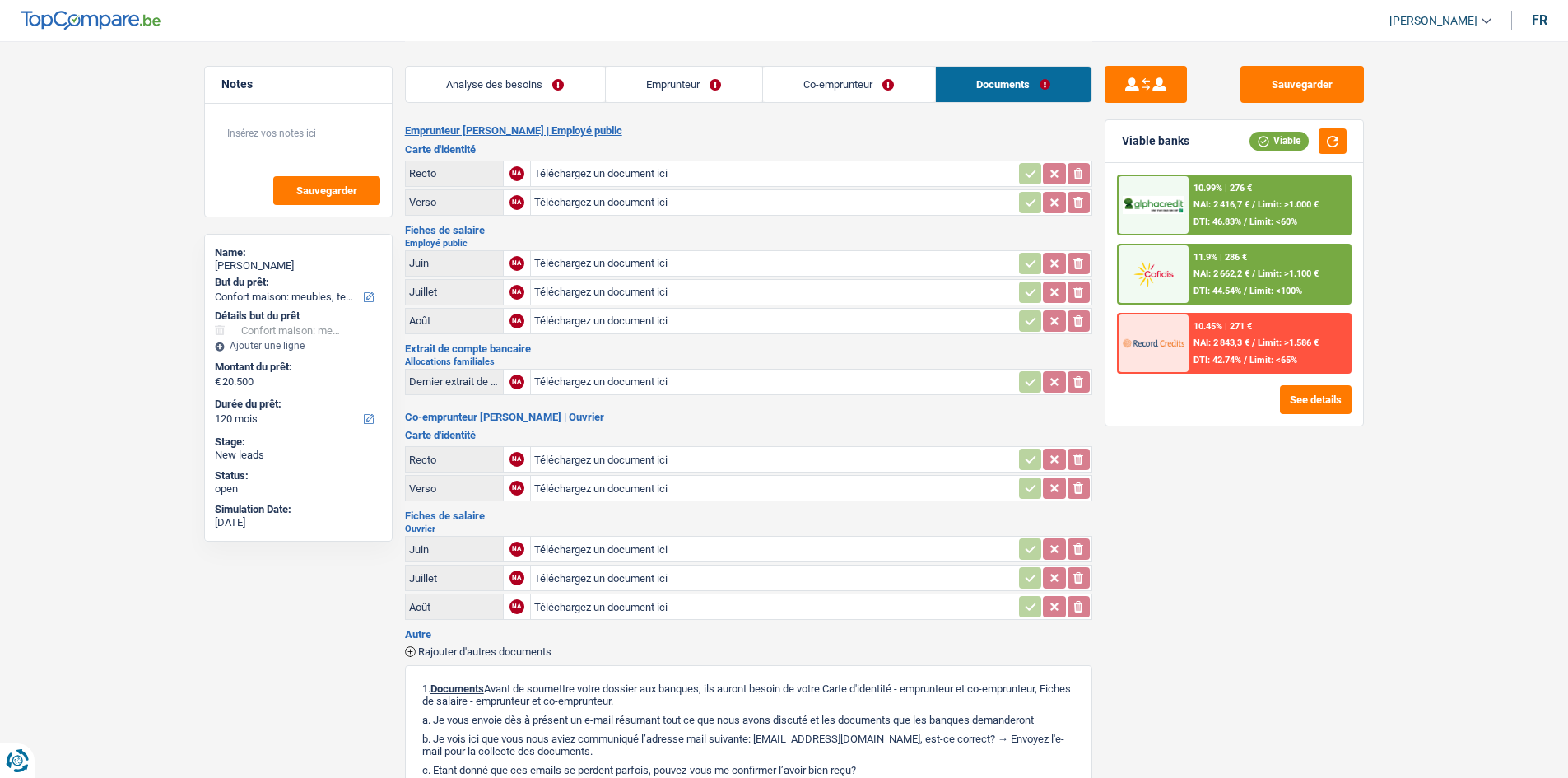
click at [540, 102] on li "Analyse des besoins" at bounding box center [504, 83] width 200 height 37
click at [483, 80] on link "Analyse des besoins" at bounding box center [504, 84] width 199 height 36
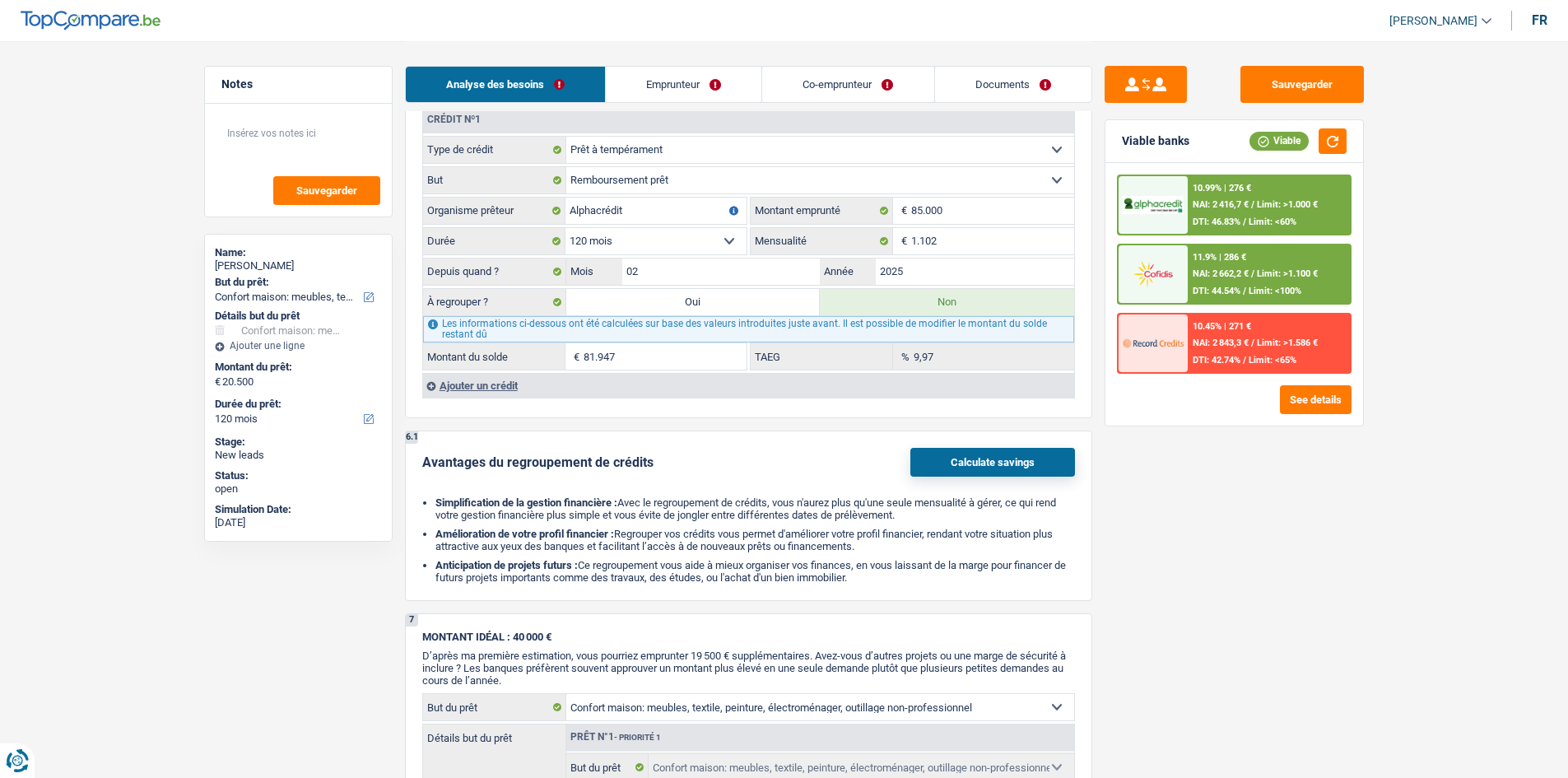
scroll to position [987, 0]
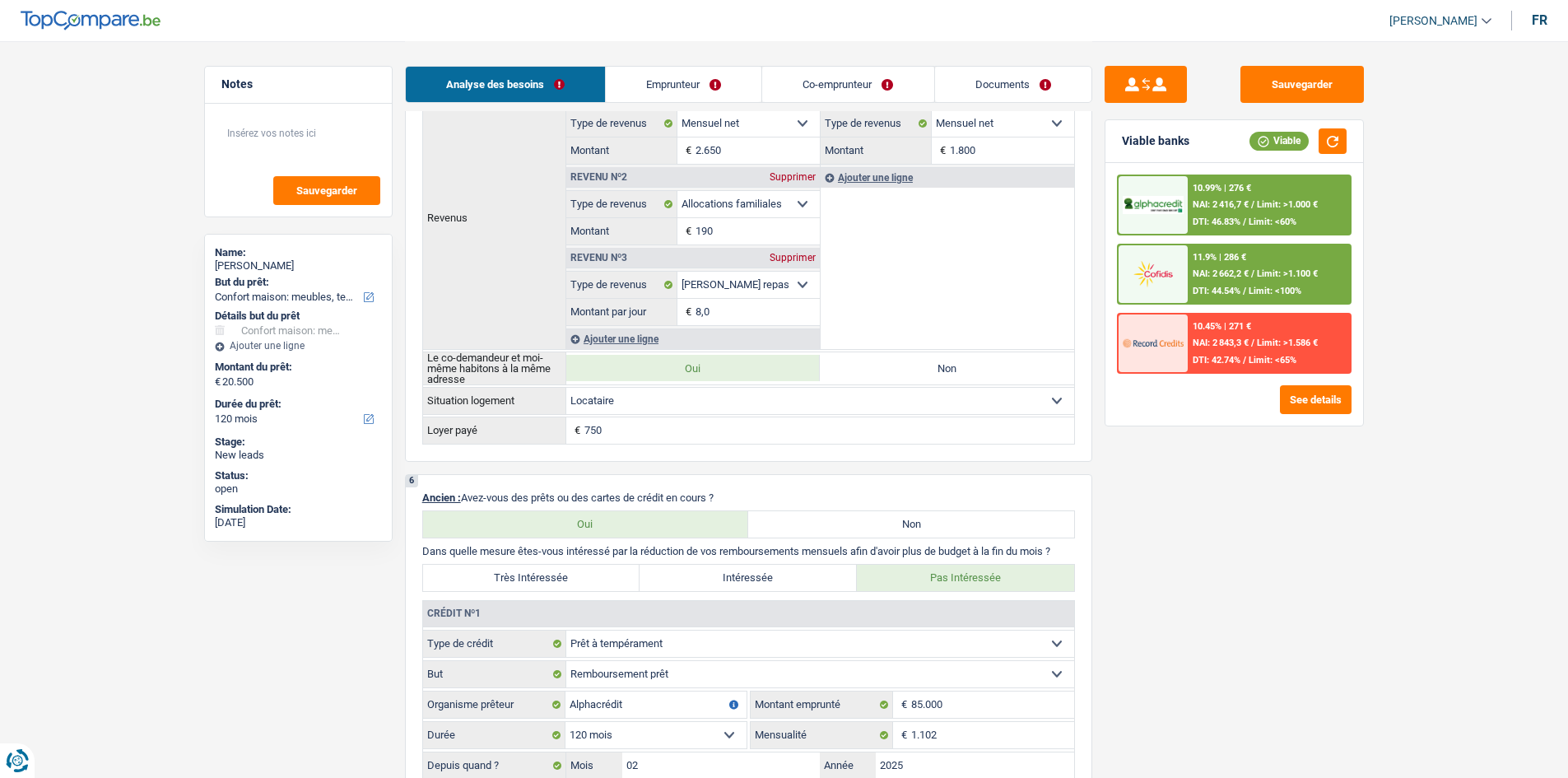
click at [845, 96] on link "Co-emprunteur" at bounding box center [847, 84] width 171 height 36
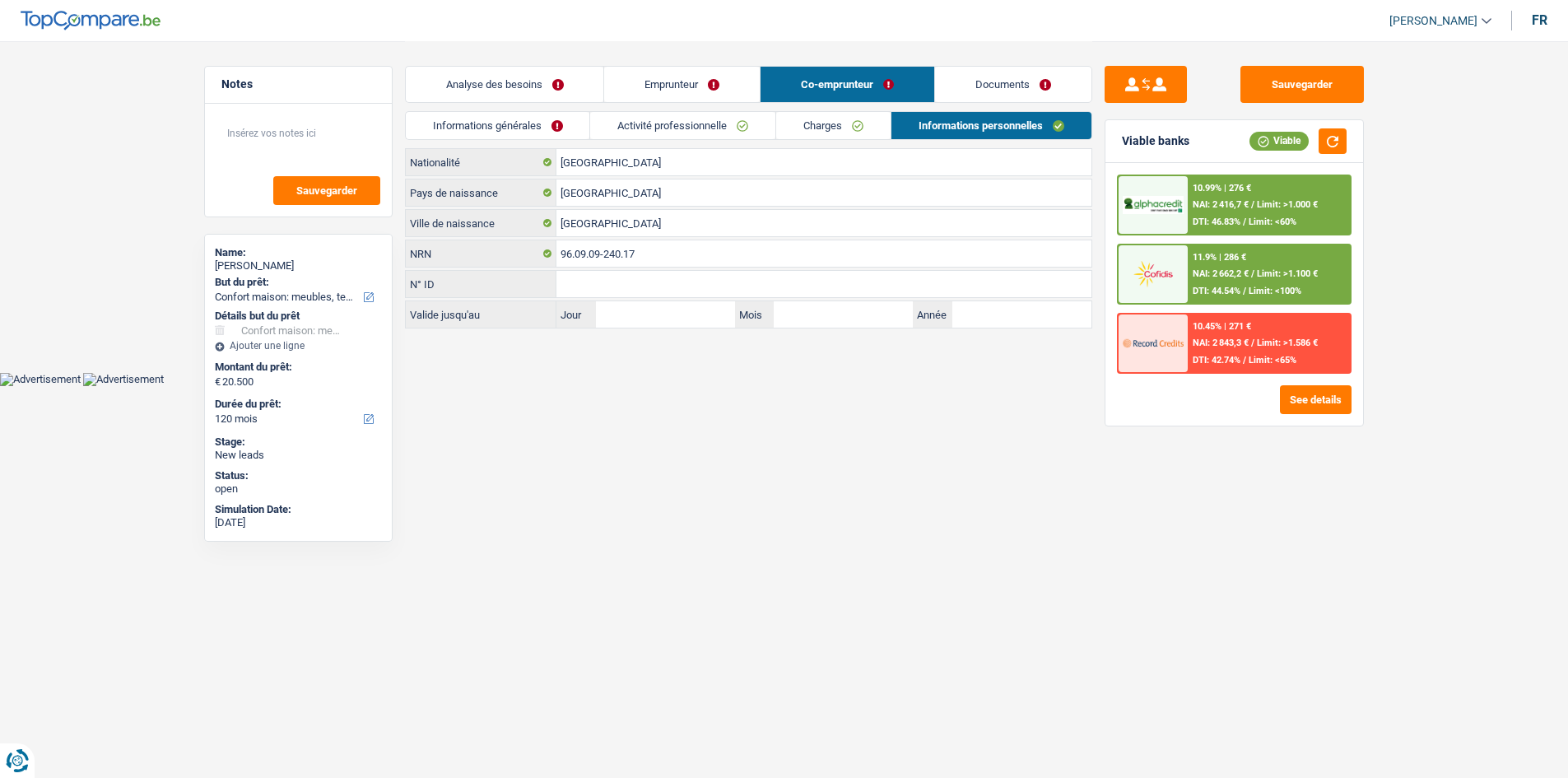
scroll to position [0, 0]
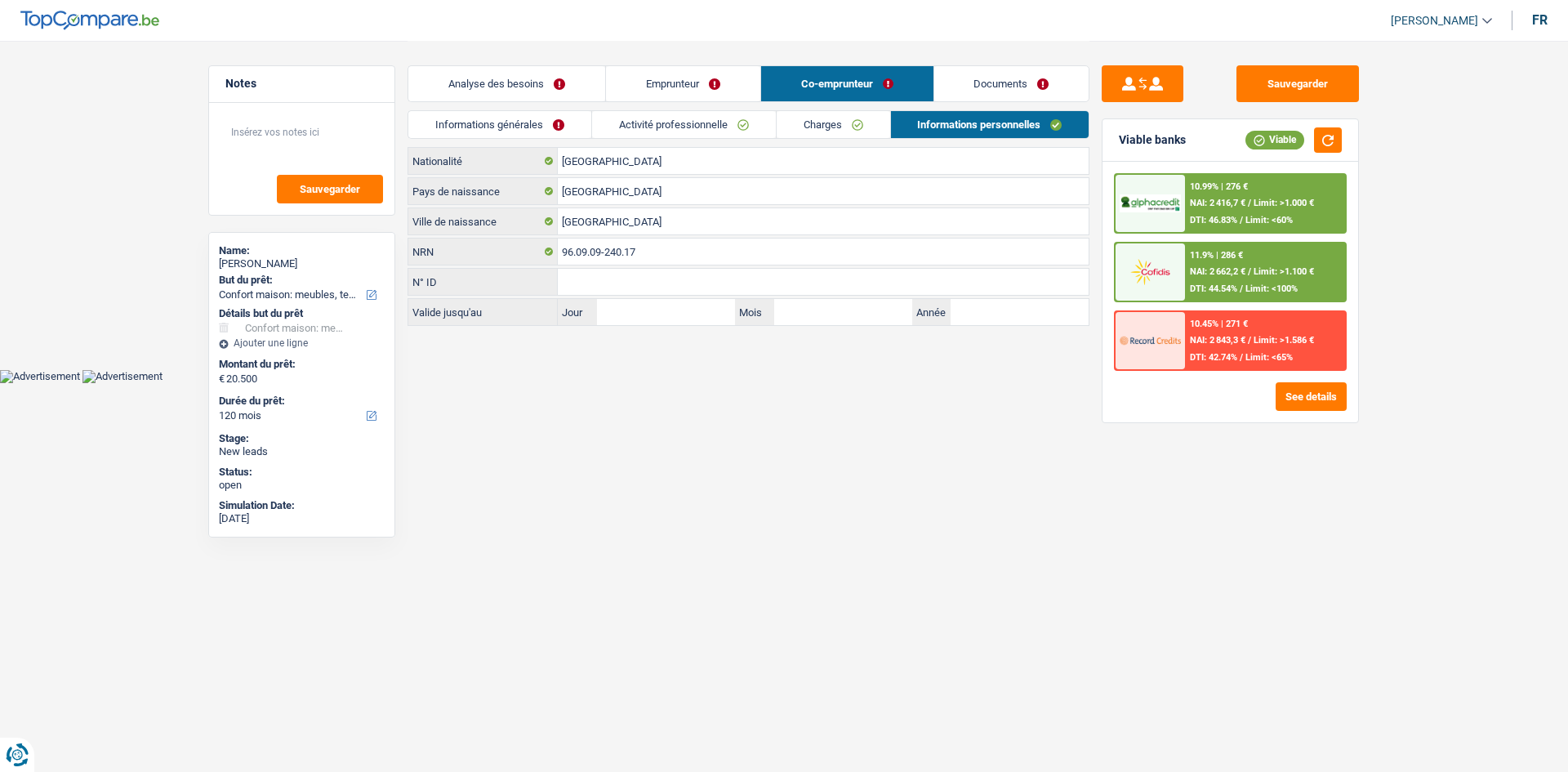
click at [706, 81] on link "Emprunteur" at bounding box center [683, 84] width 154 height 35
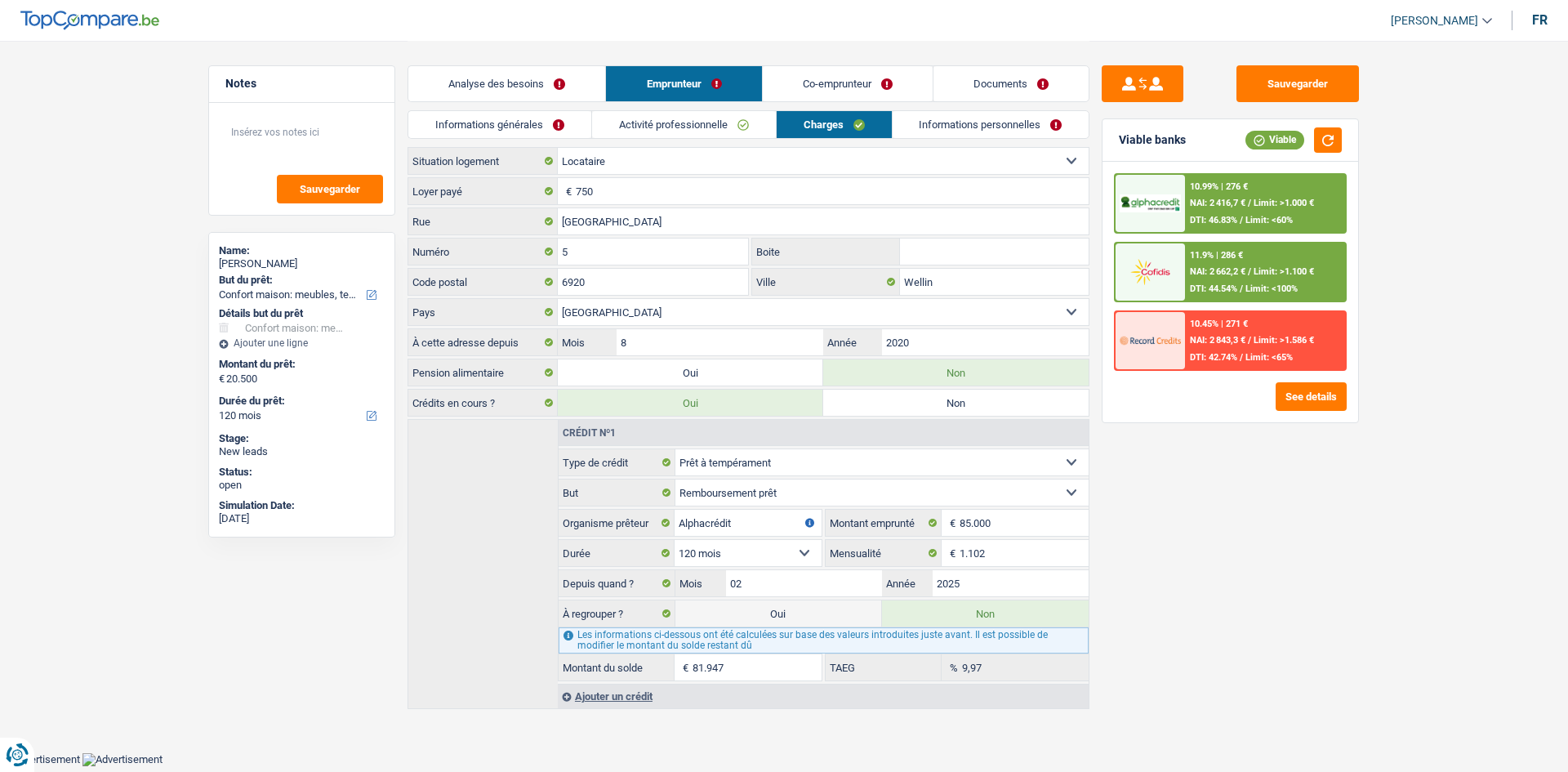
click at [553, 75] on link "Analyse des besoins" at bounding box center [507, 84] width 197 height 35
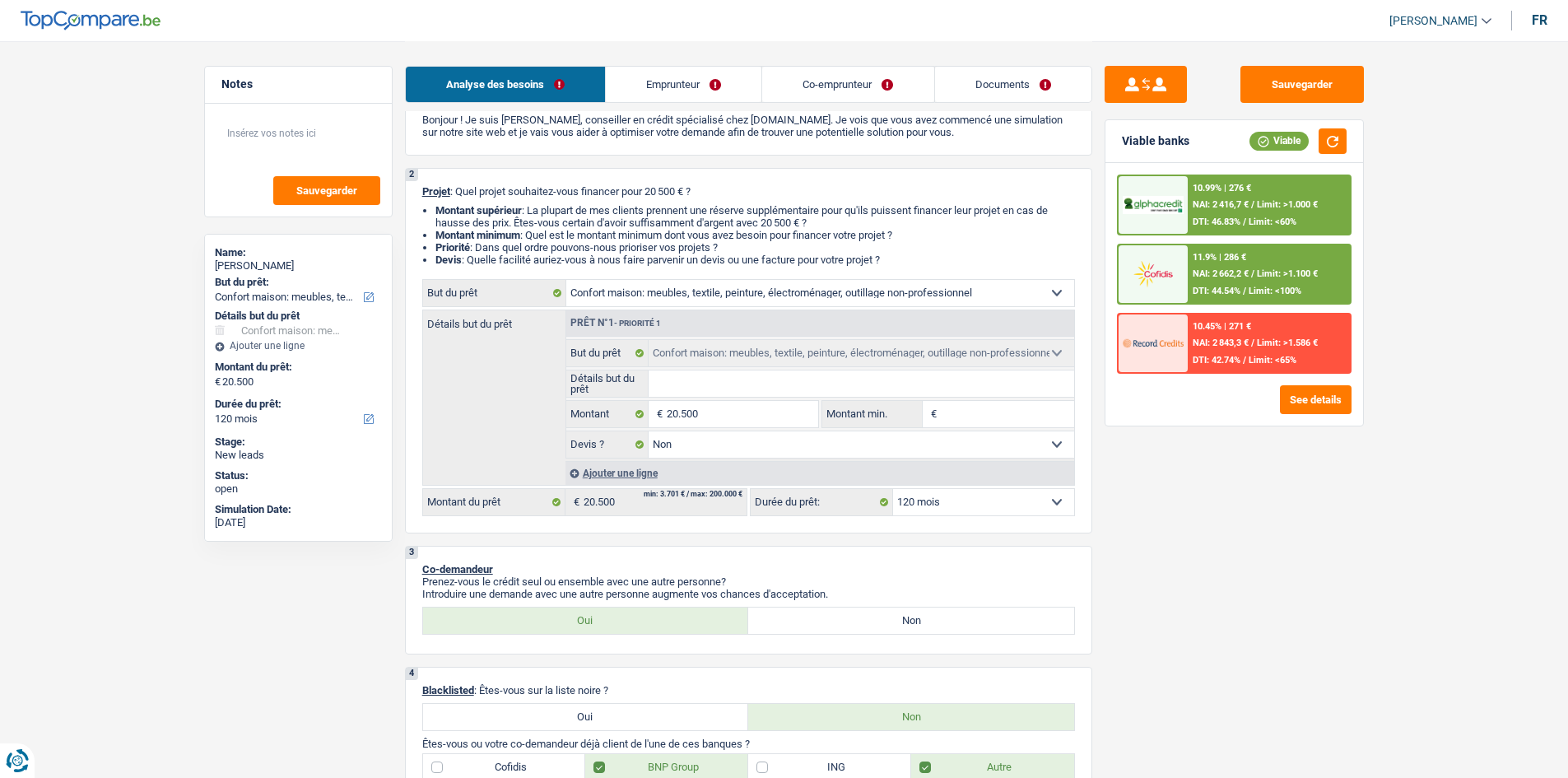
scroll to position [165, 0]
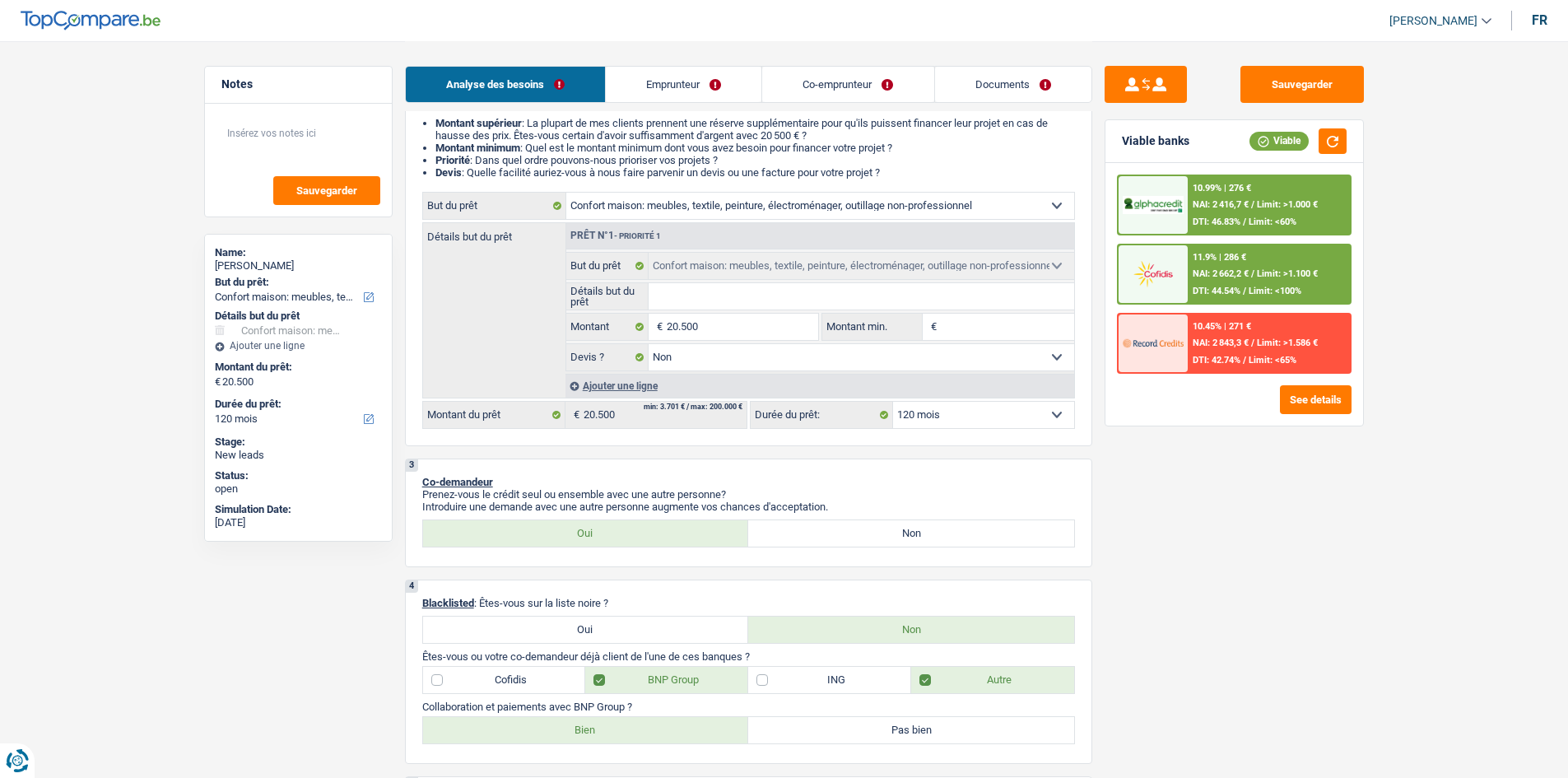
click at [960, 409] on select "12 mois 18 mois 24 mois 30 mois 36 mois 42 mois 48 mois 60 mois 72 mois 84 mois…" at bounding box center [983, 414] width 181 height 27
click at [893, 401] on select "12 mois 18 mois 24 mois 30 mois 36 mois 42 mois 48 mois 60 mois 72 mois 84 mois…" at bounding box center [983, 414] width 181 height 27
click at [1229, 196] on div "10.99% | 276 € NAI: 2 416,7 € / Limit: >1.000 € DTI: 46.83% / Limit: <60%" at bounding box center [1269, 205] width 163 height 57
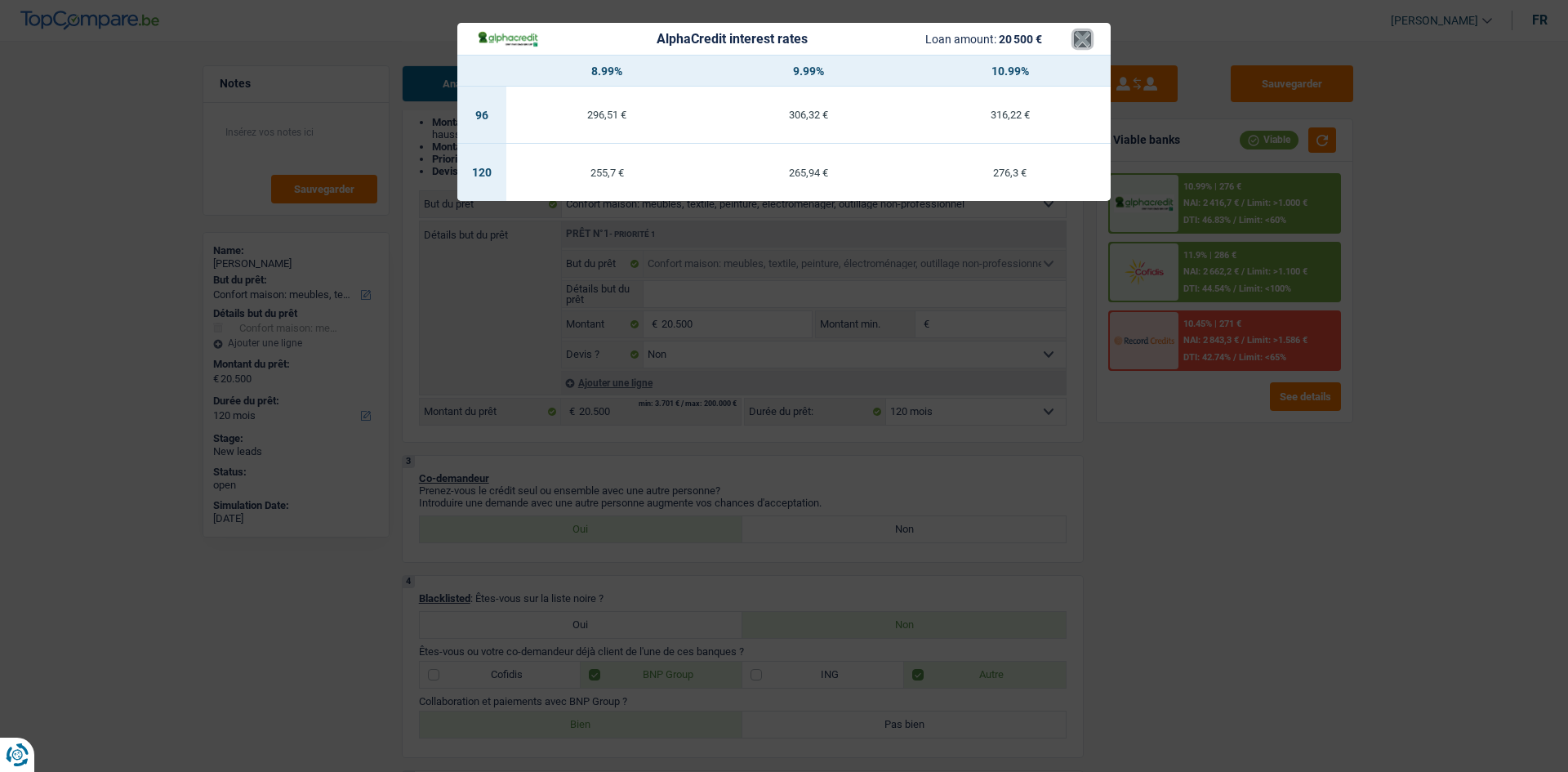
click at [1080, 38] on button "×" at bounding box center [1082, 39] width 17 height 17
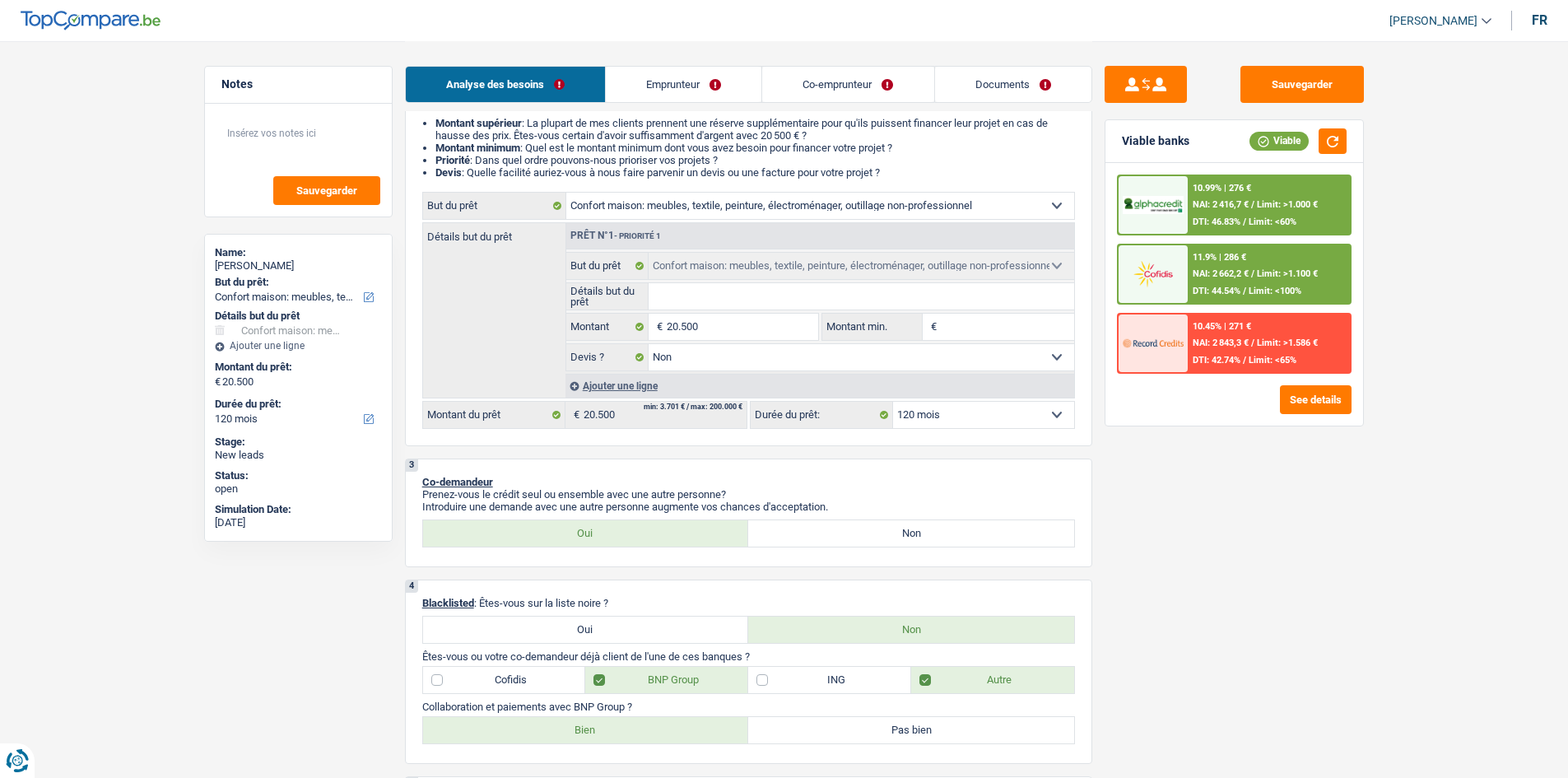
click at [1239, 260] on div "11.9% | 286 €" at bounding box center [1219, 257] width 54 height 11
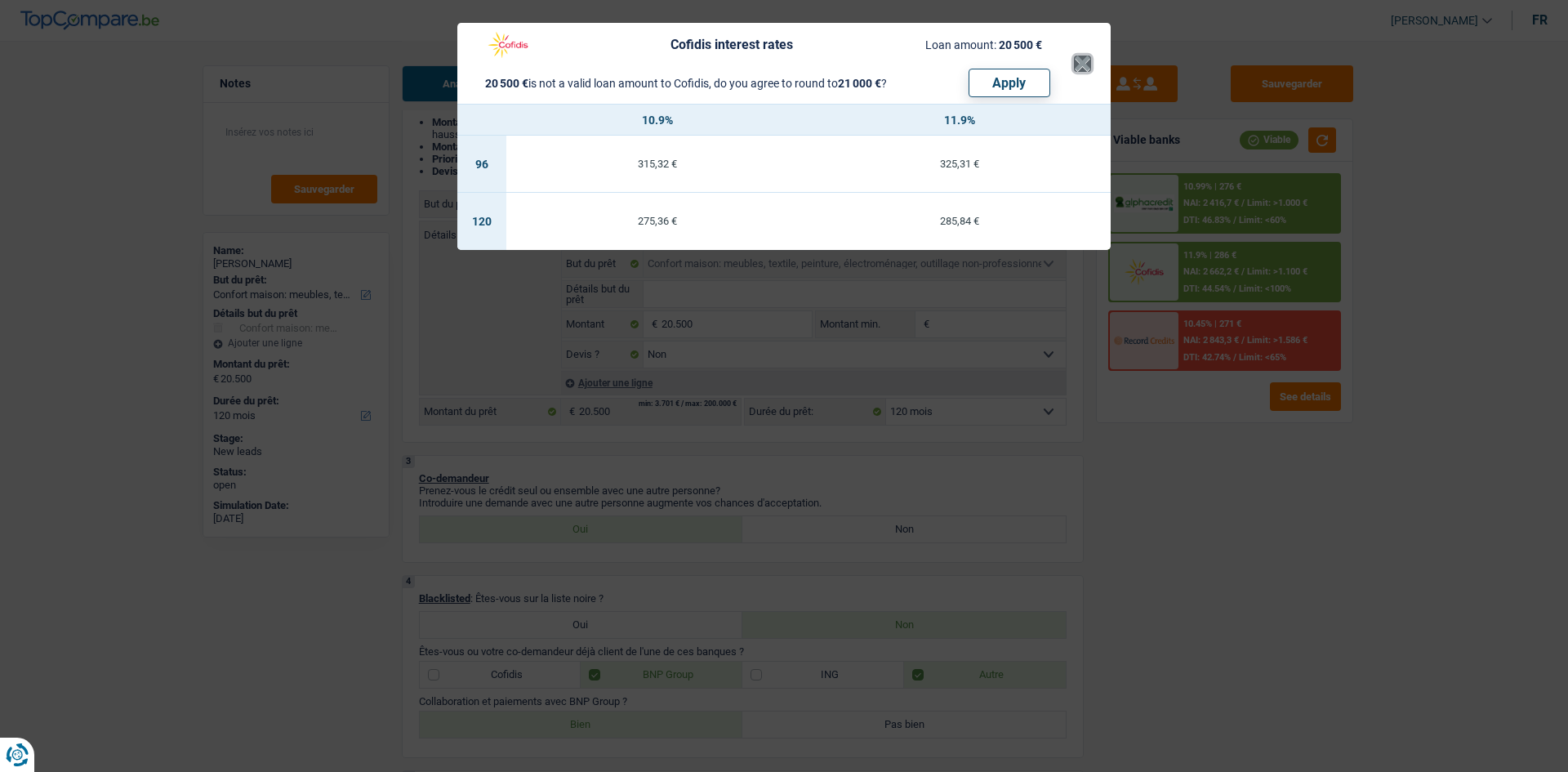
click at [1089, 55] on button "×" at bounding box center [1082, 63] width 17 height 17
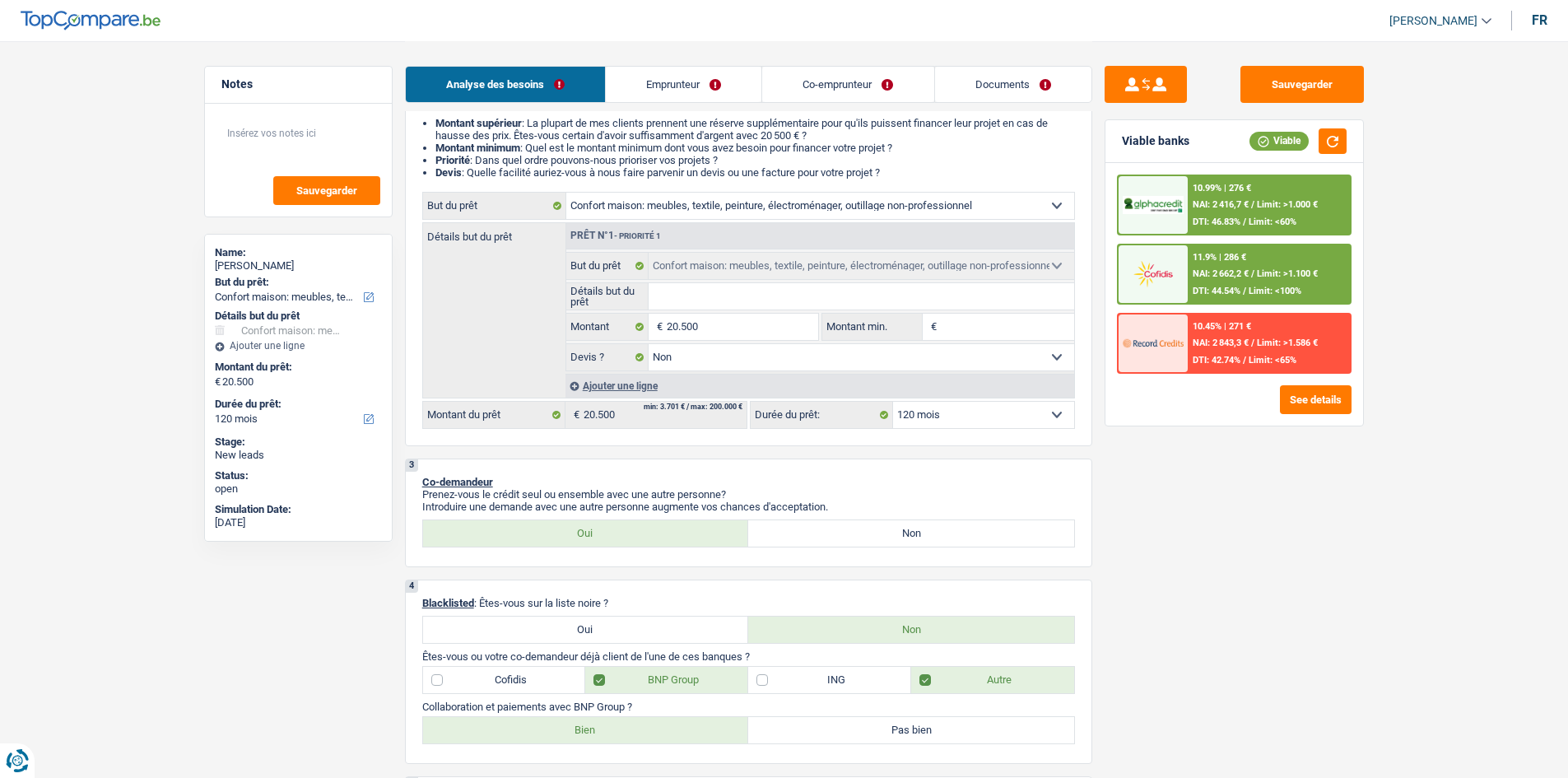
click at [1221, 205] on span "NAI: 2 416,7 €" at bounding box center [1220, 204] width 56 height 11
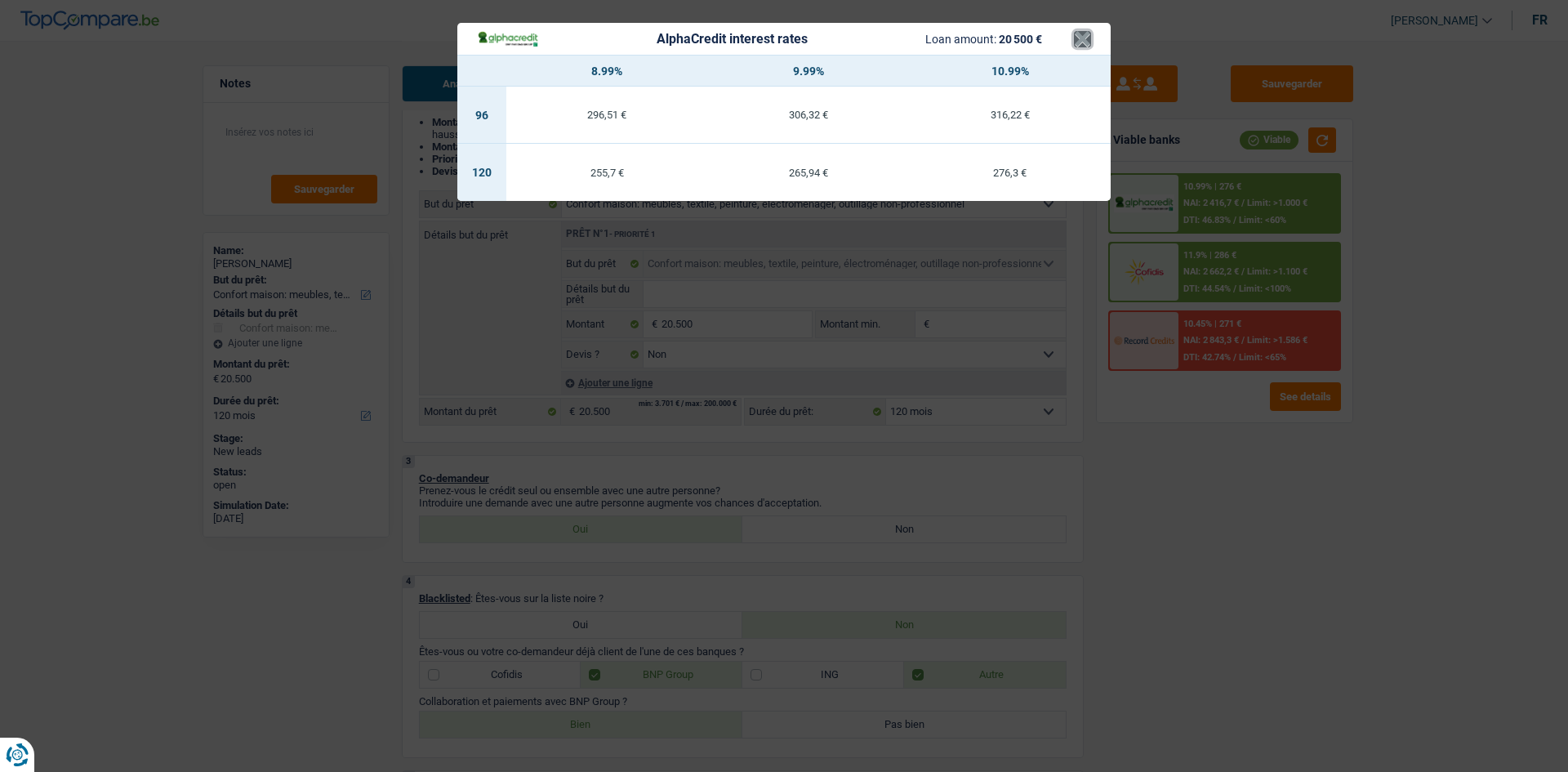
click at [1086, 43] on button "×" at bounding box center [1082, 39] width 17 height 17
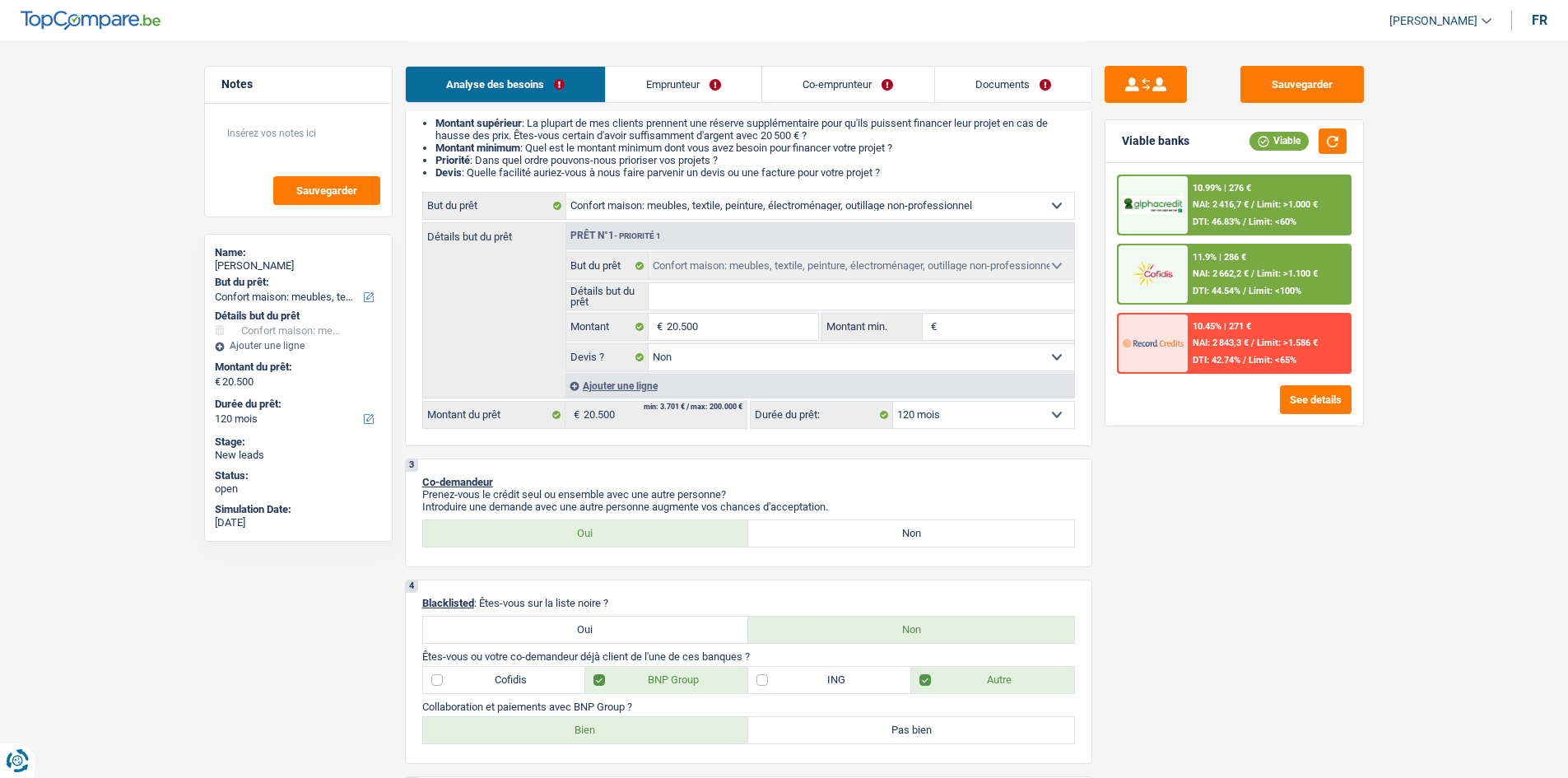
click at [1260, 268] on div "11.9% | 286 € NAI: 2 662,2 € / Limit: >1.100 € DTI: 44.54% / Limit: <100%" at bounding box center [1269, 274] width 163 height 57
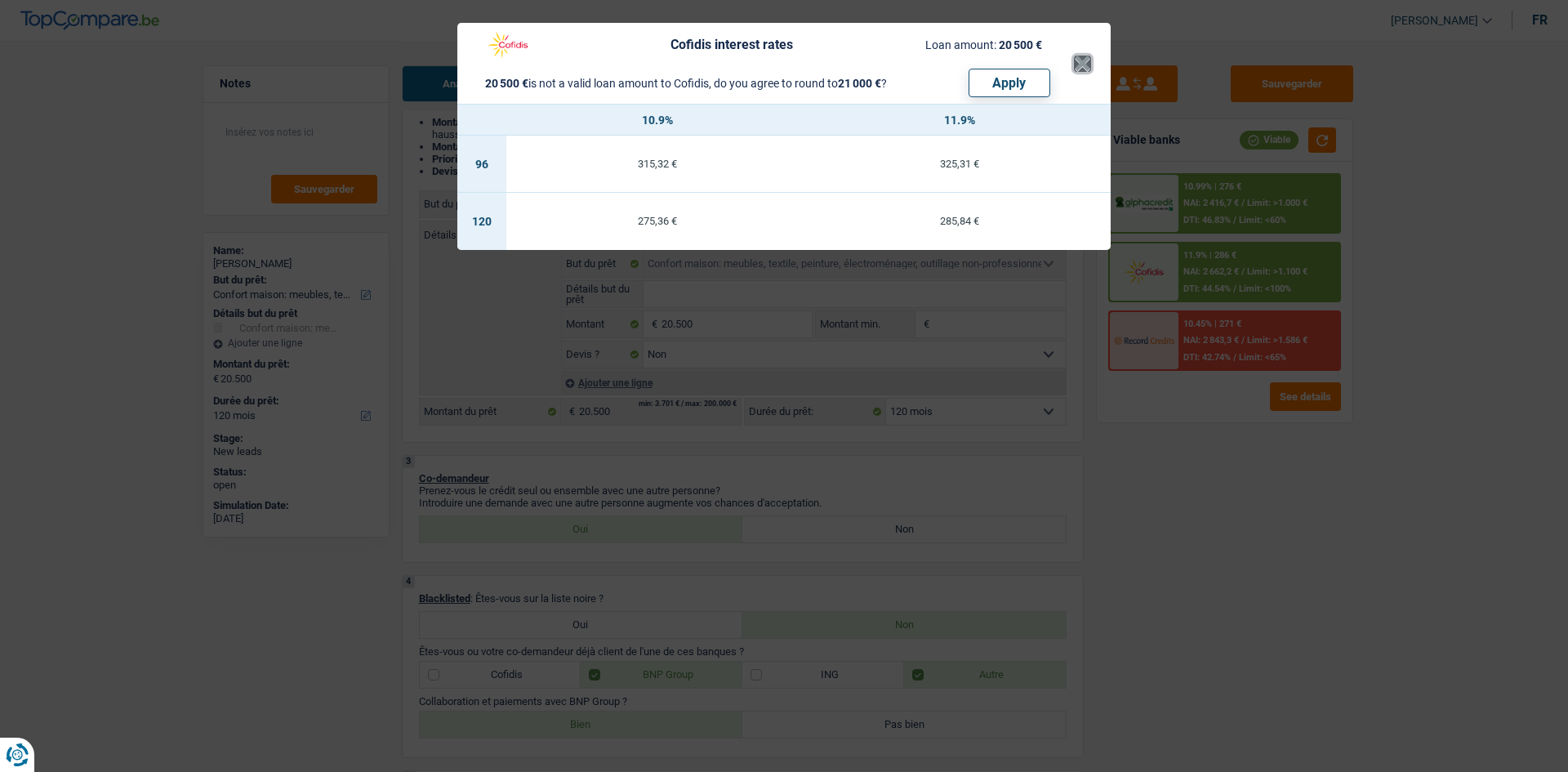
click at [1088, 70] on button "×" at bounding box center [1082, 63] width 17 height 17
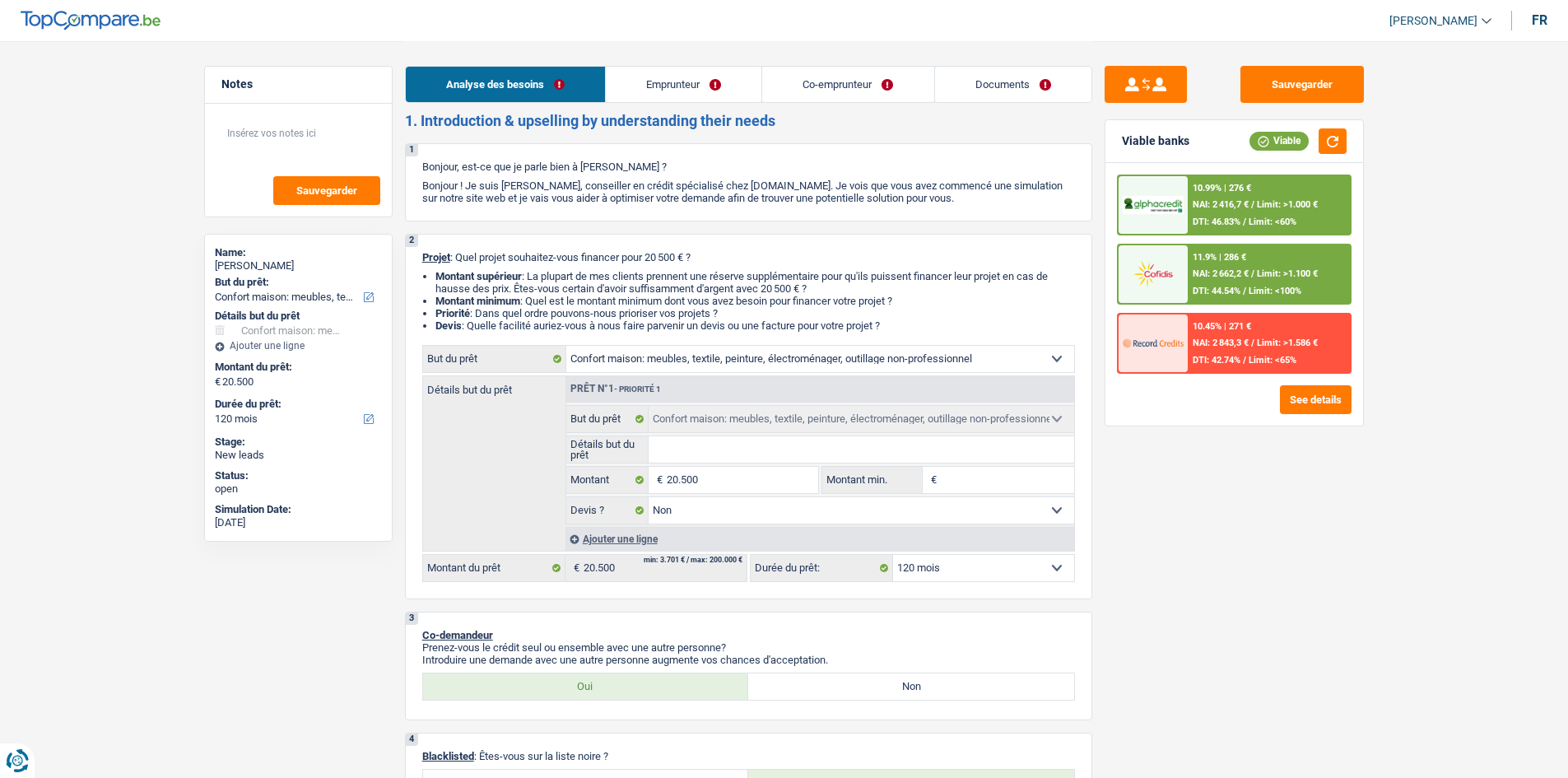
scroll to position [0, 0]
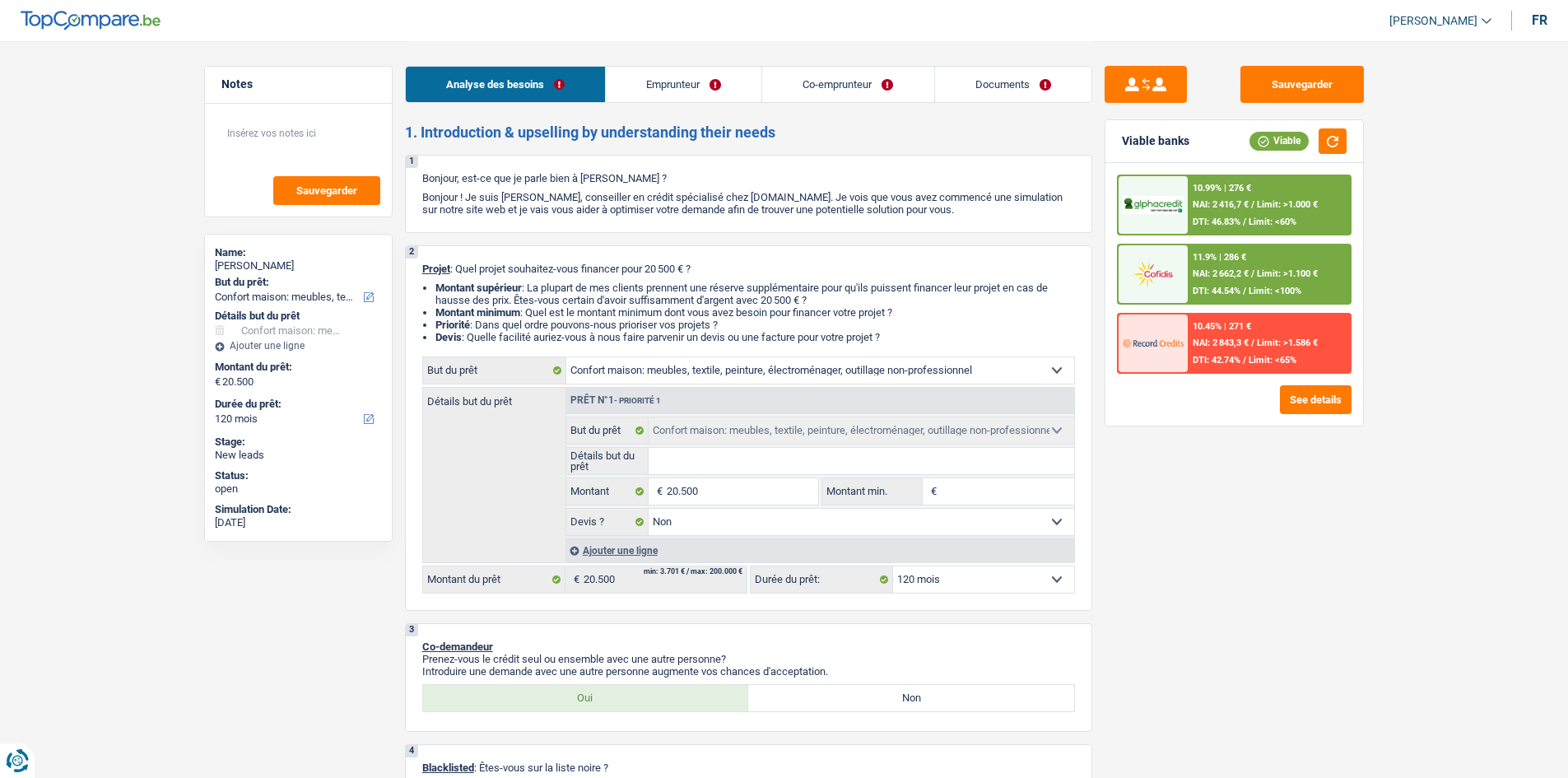
click at [1247, 206] on span "NAI: 2 416,7 €" at bounding box center [1220, 204] width 56 height 11
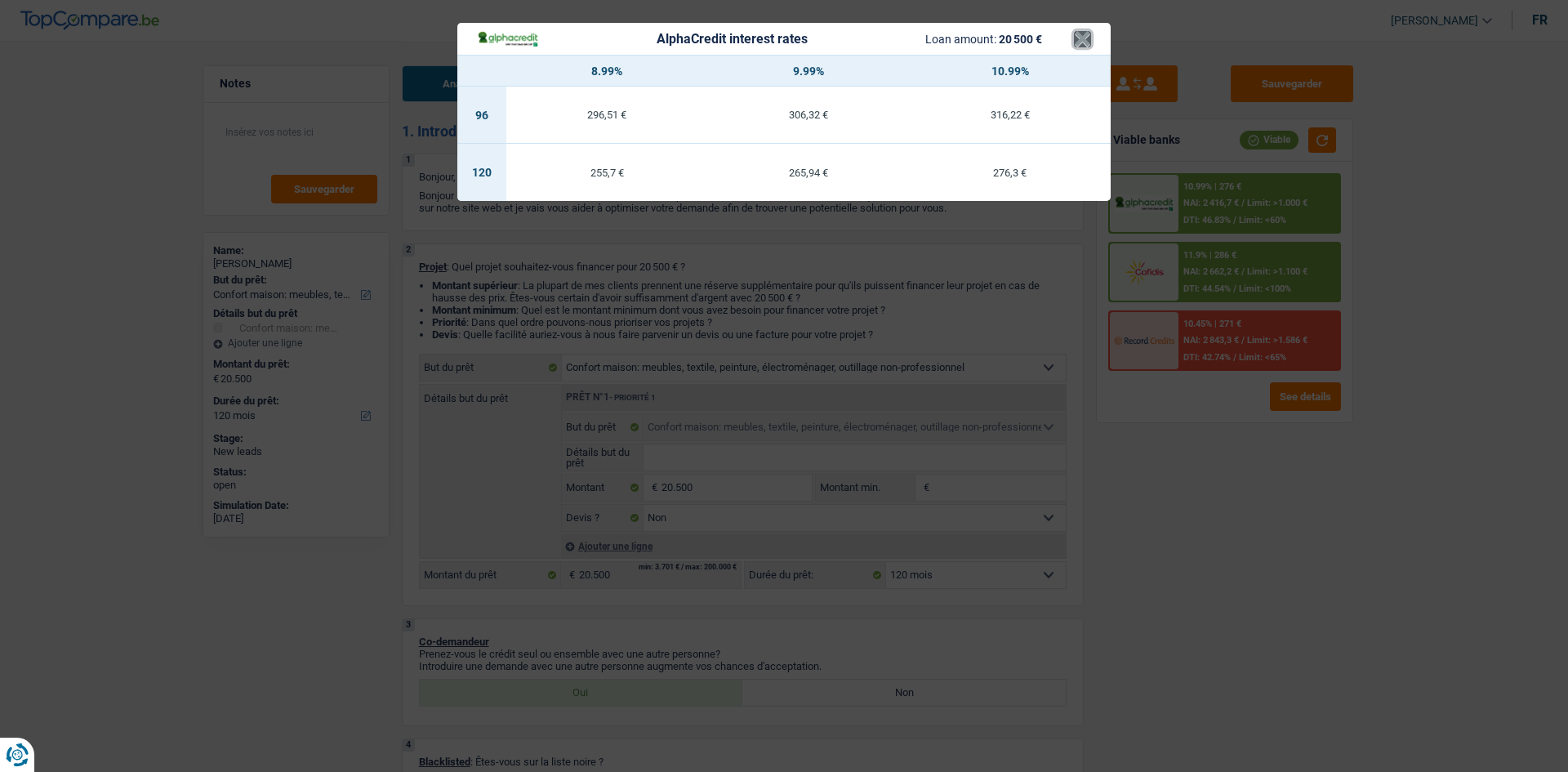
click at [1085, 41] on button "×" at bounding box center [1082, 39] width 17 height 17
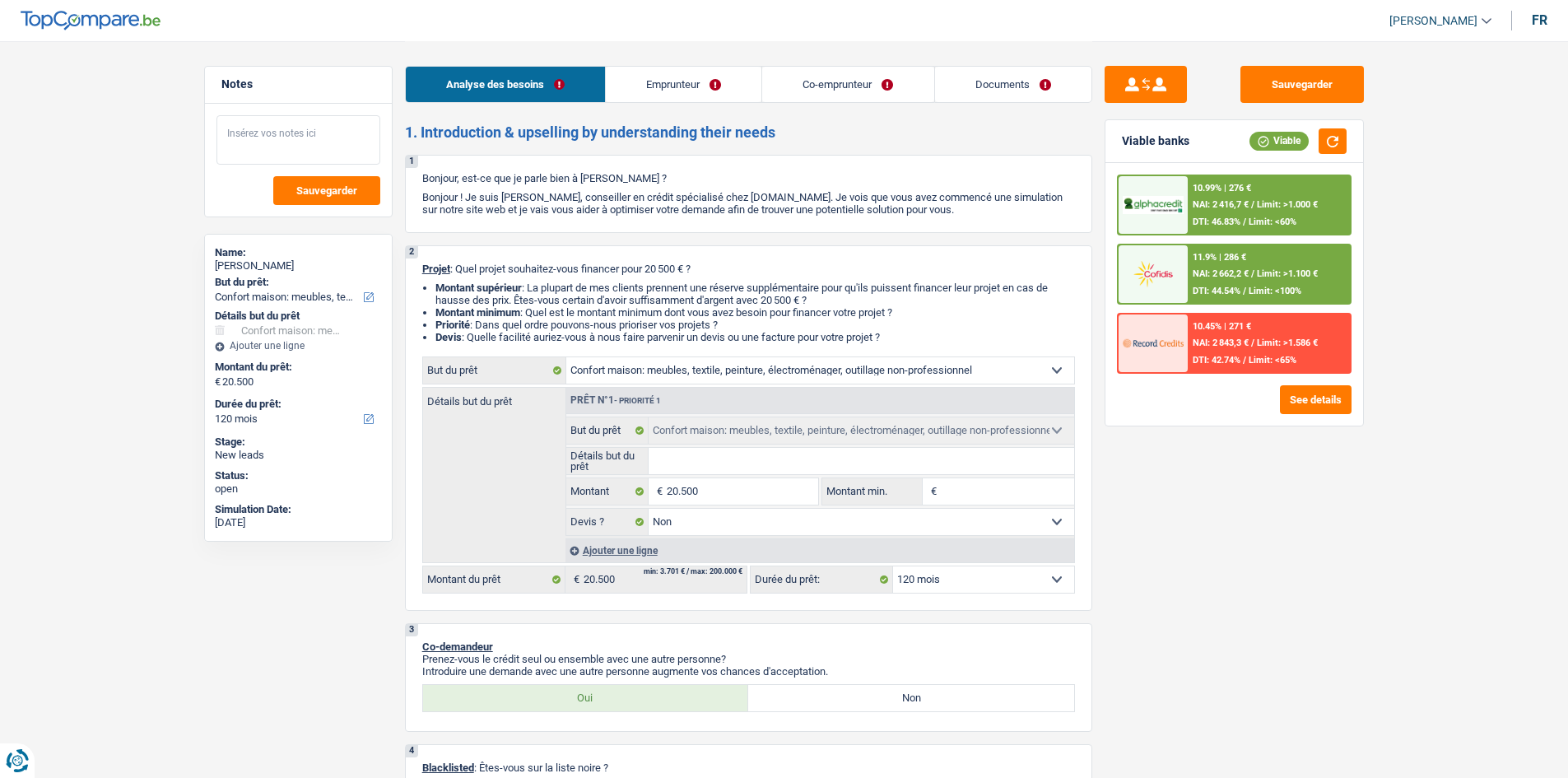
click at [302, 116] on textarea at bounding box center [297, 140] width 164 height 50
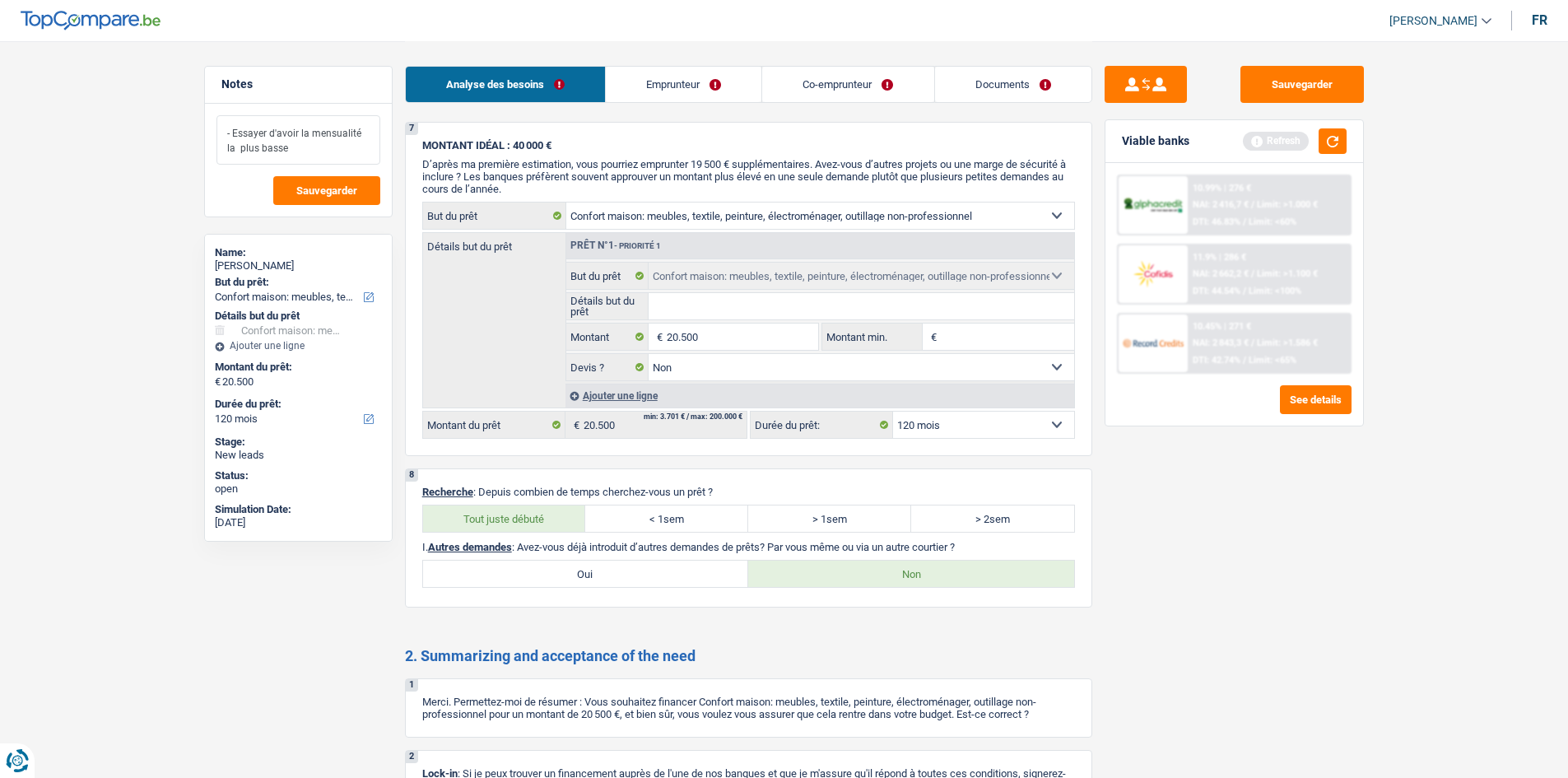
scroll to position [2197, 0]
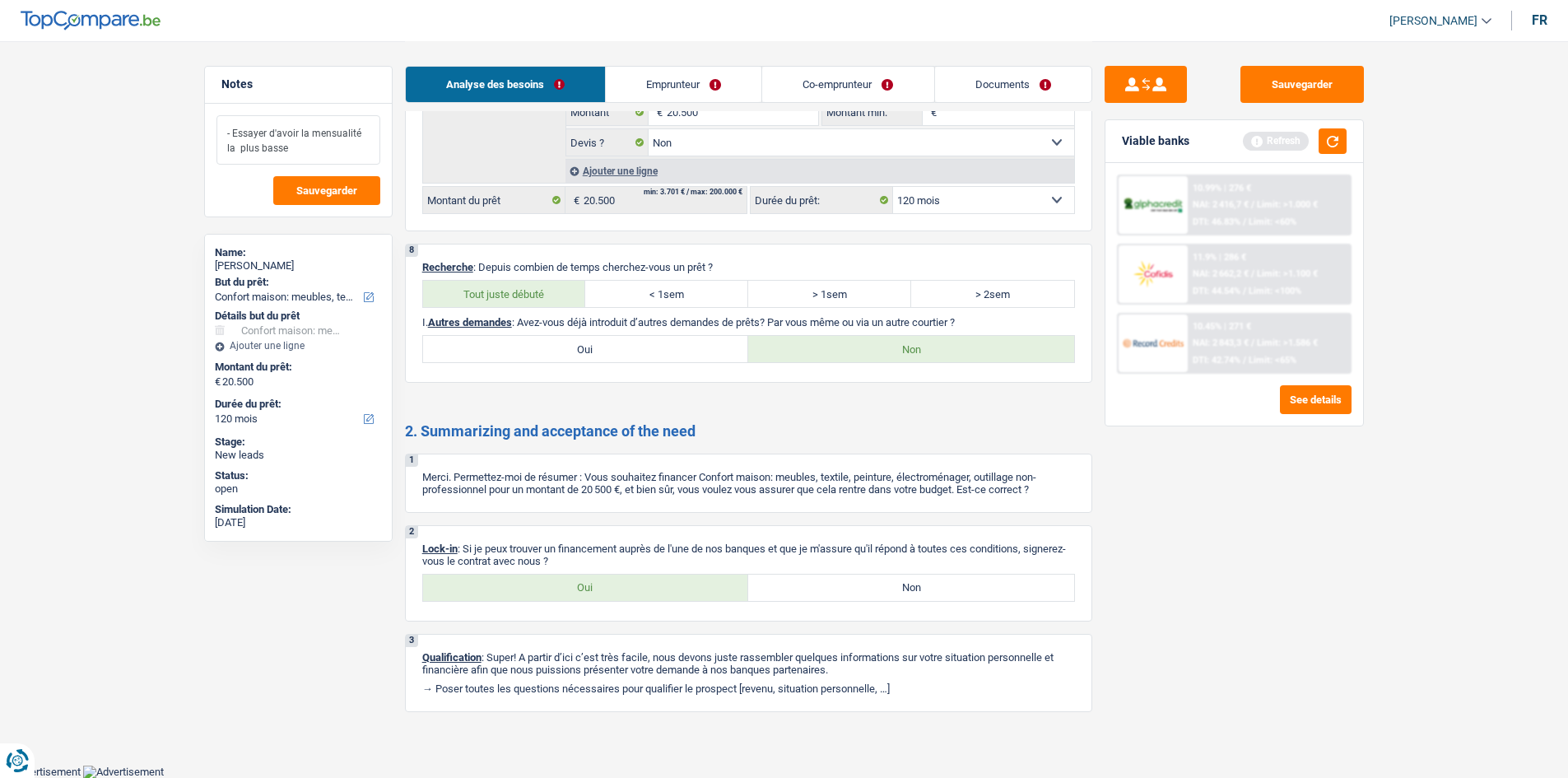
type textarea "- Essayer d'avoir la mensualité la plus basse"
click at [604, 586] on label "Oui" at bounding box center [586, 588] width 326 height 27
click at [604, 586] on input "Oui" at bounding box center [586, 588] width 326 height 27
radio input "true"
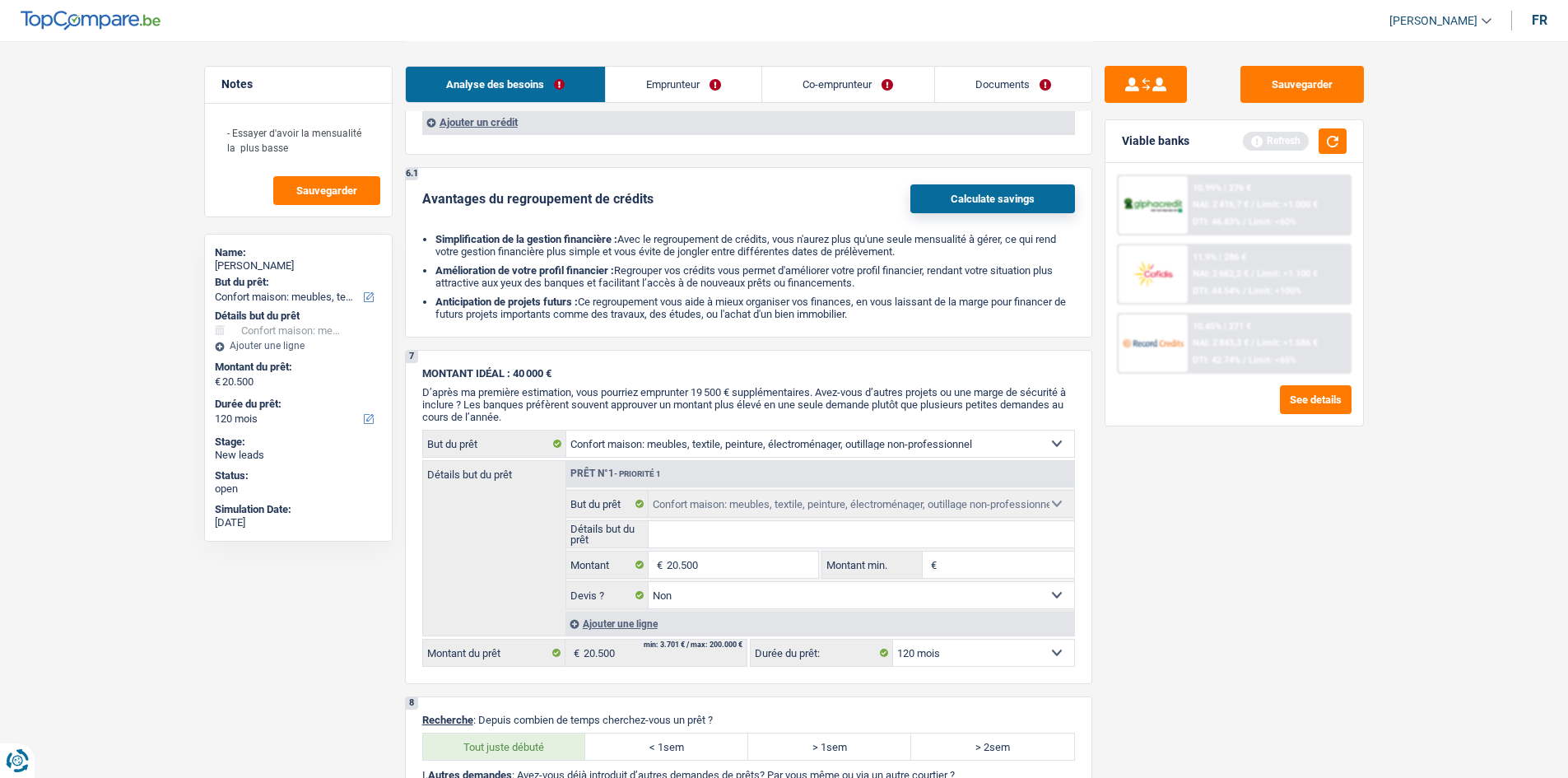
scroll to position [1704, 0]
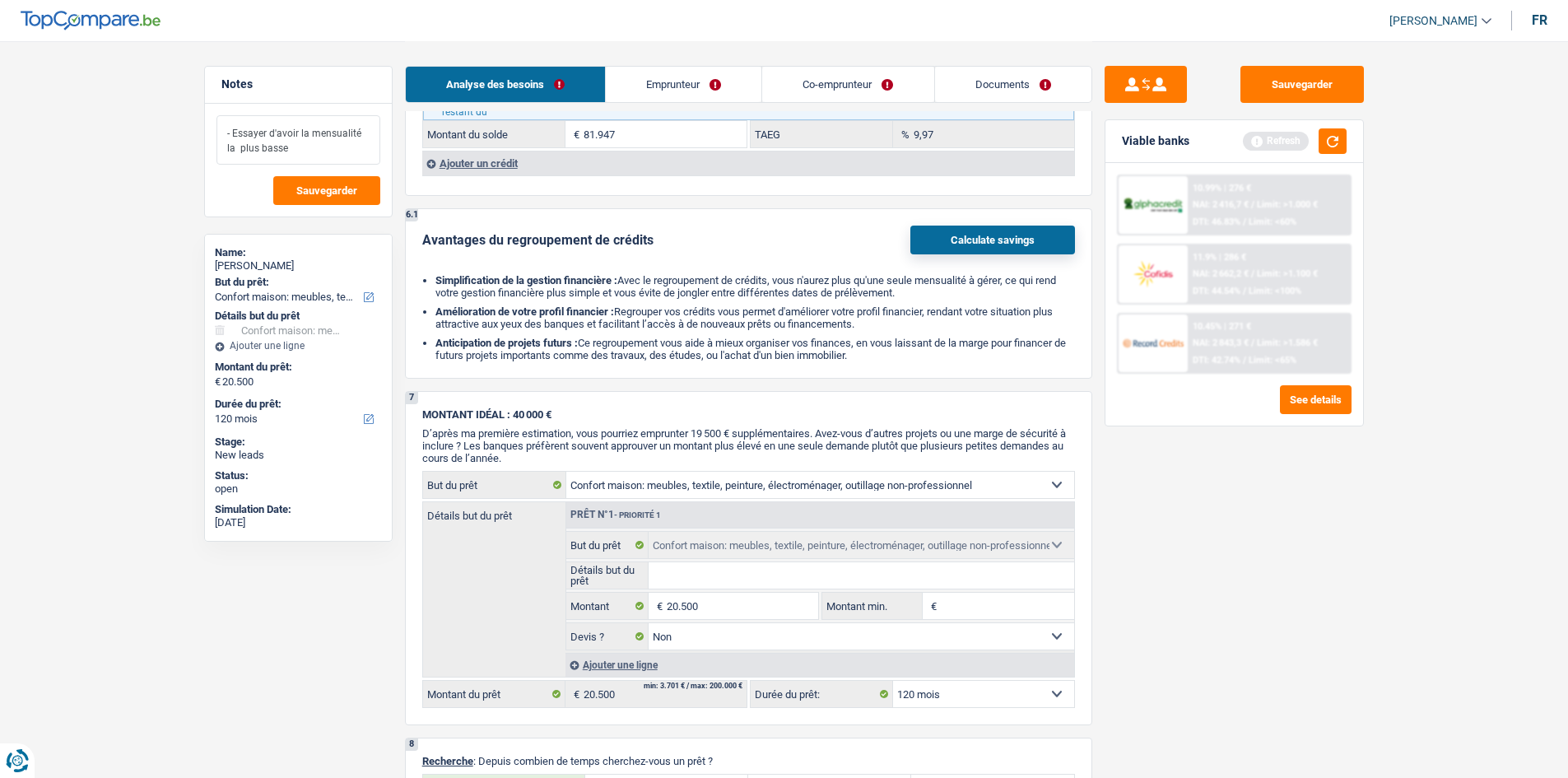
drag, startPoint x: 289, startPoint y: 149, endPoint x: 235, endPoint y: 129, distance: 57.6
click at [223, 129] on textarea "- Essayer d'avoir la mensualité la plus basse" at bounding box center [297, 140] width 164 height 50
click at [1334, 148] on button "button" at bounding box center [1332, 142] width 28 height 26
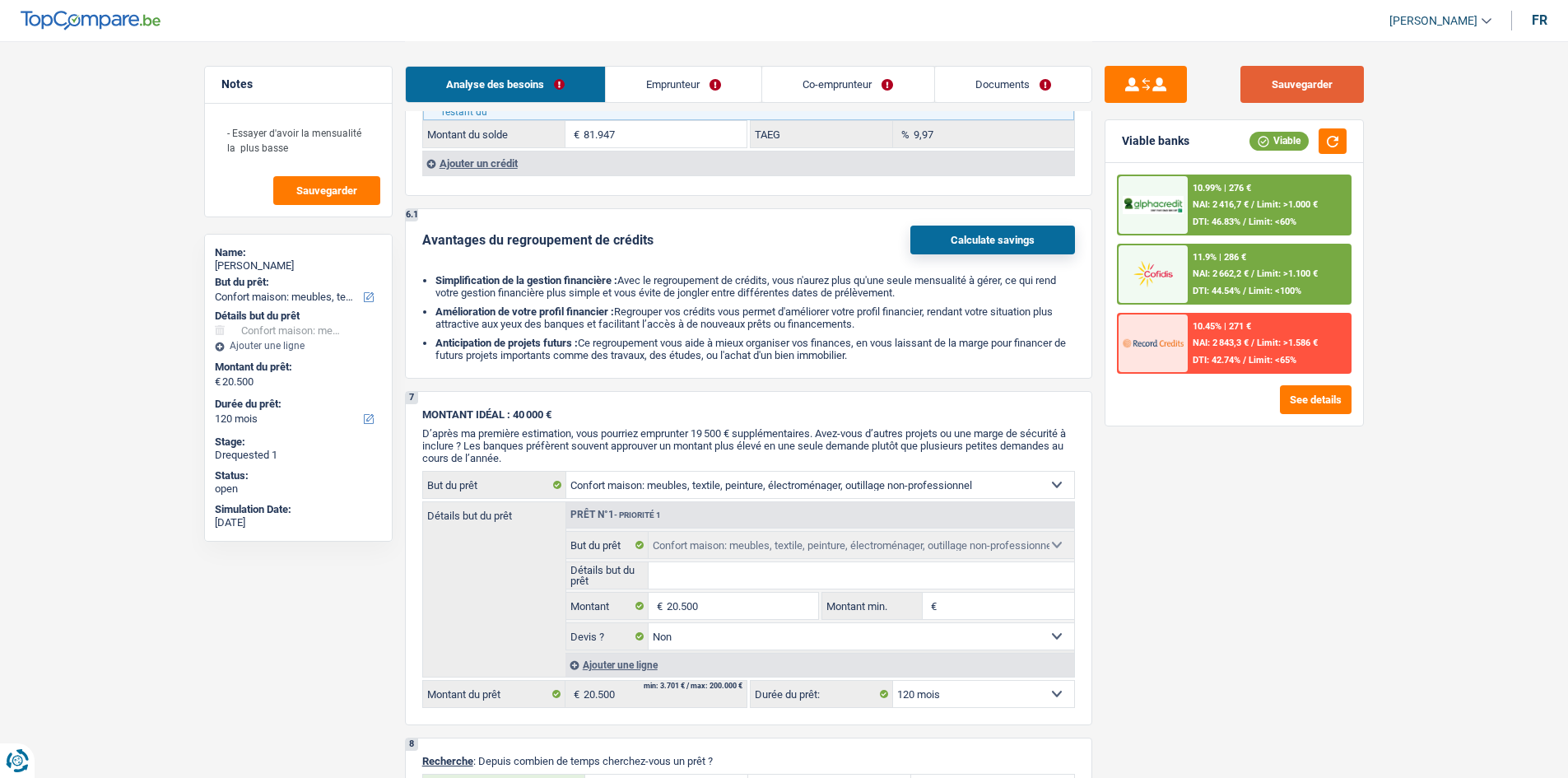
click at [1292, 94] on button "Sauvegarder" at bounding box center [1301, 83] width 124 height 37
click at [1303, 83] on button "Sauvegarder" at bounding box center [1301, 83] width 124 height 37
click at [1296, 85] on button "Sauvegarder" at bounding box center [1301, 83] width 124 height 37
click at [1321, 99] on button "Sauvegarder" at bounding box center [1301, 83] width 124 height 37
